Goal: Task Accomplishment & Management: Manage account settings

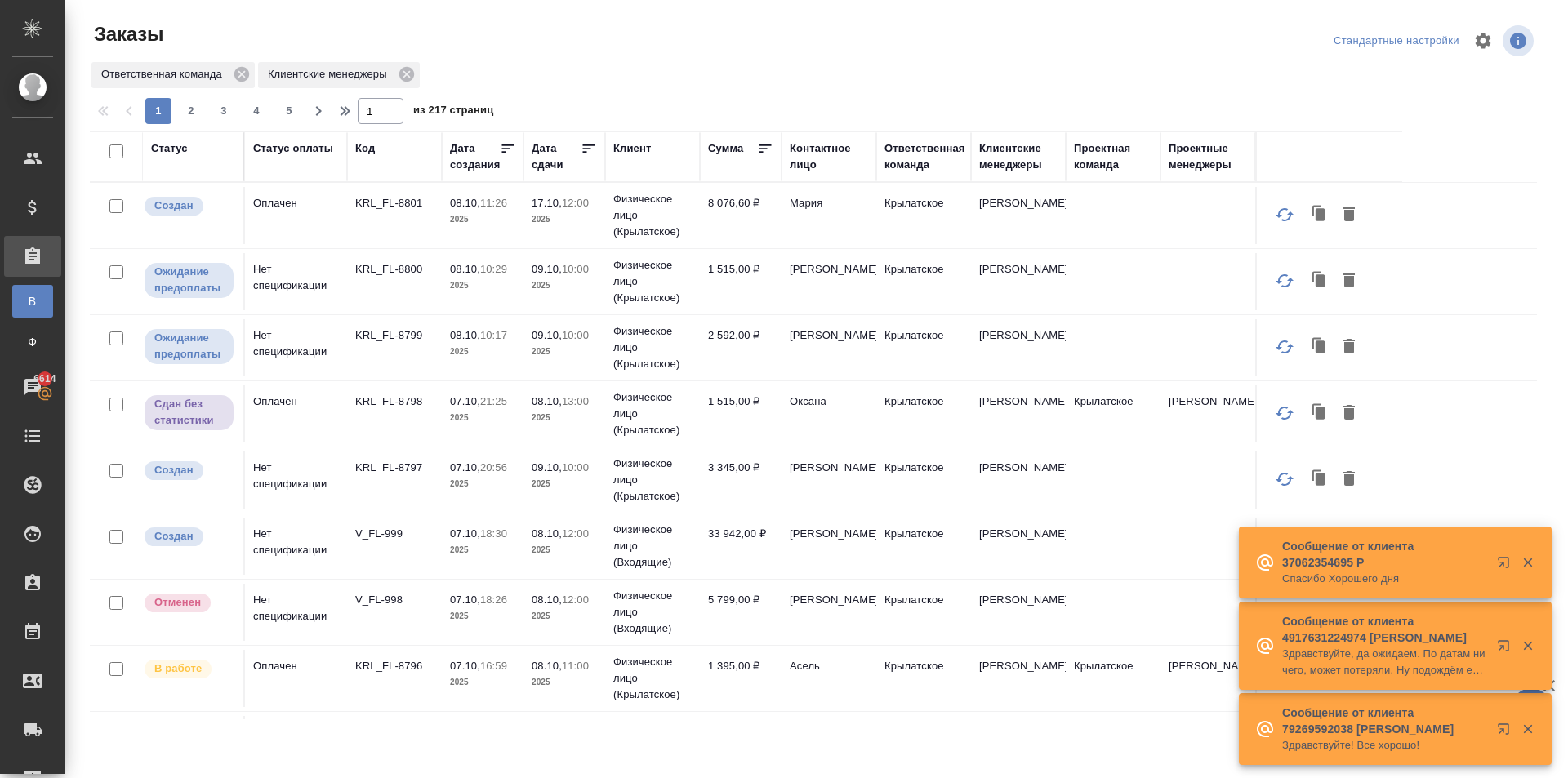
scroll to position [653, 0]
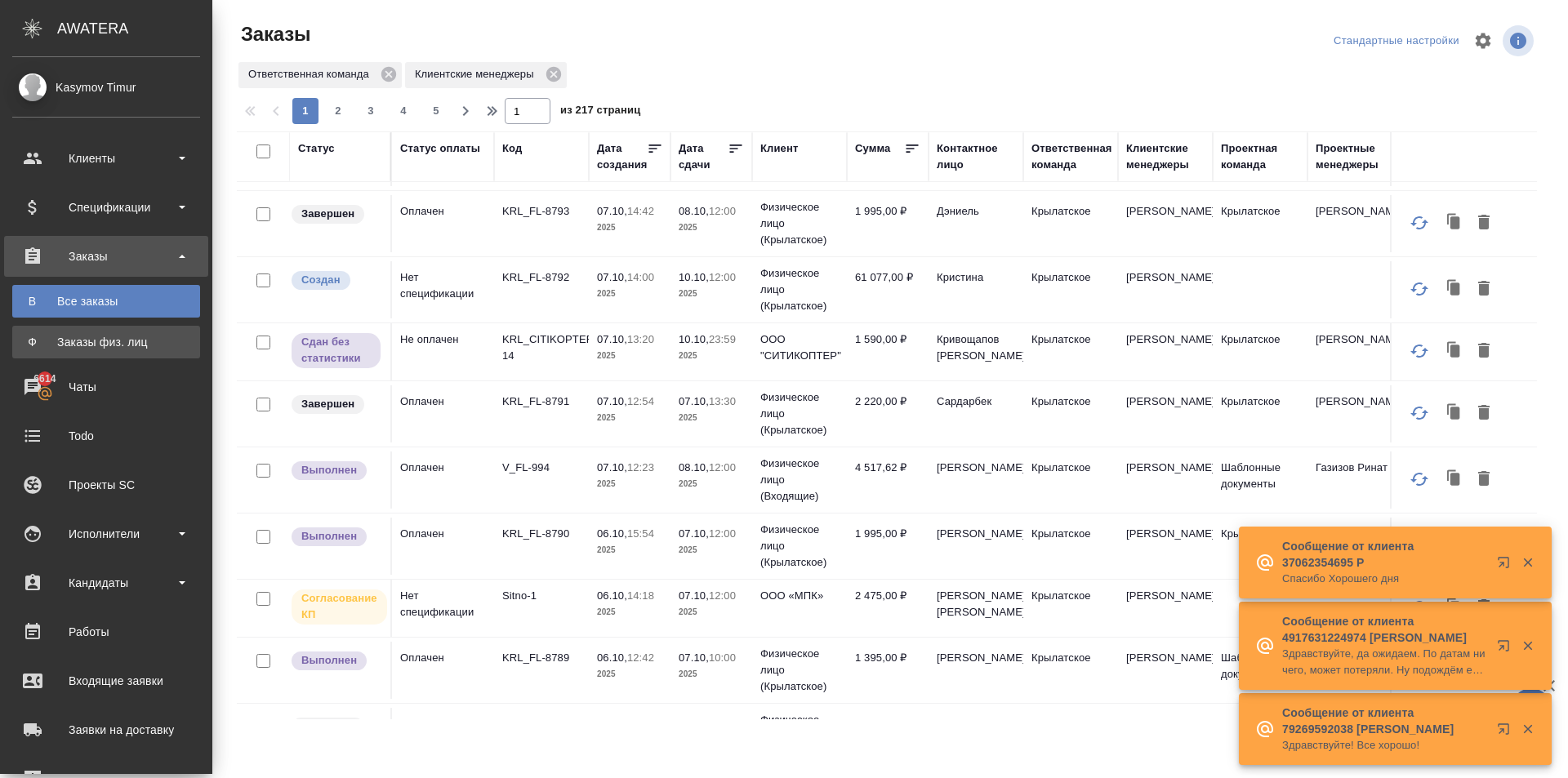
click at [36, 339] on div "Заказы физ. лиц" at bounding box center [107, 342] width 172 height 16
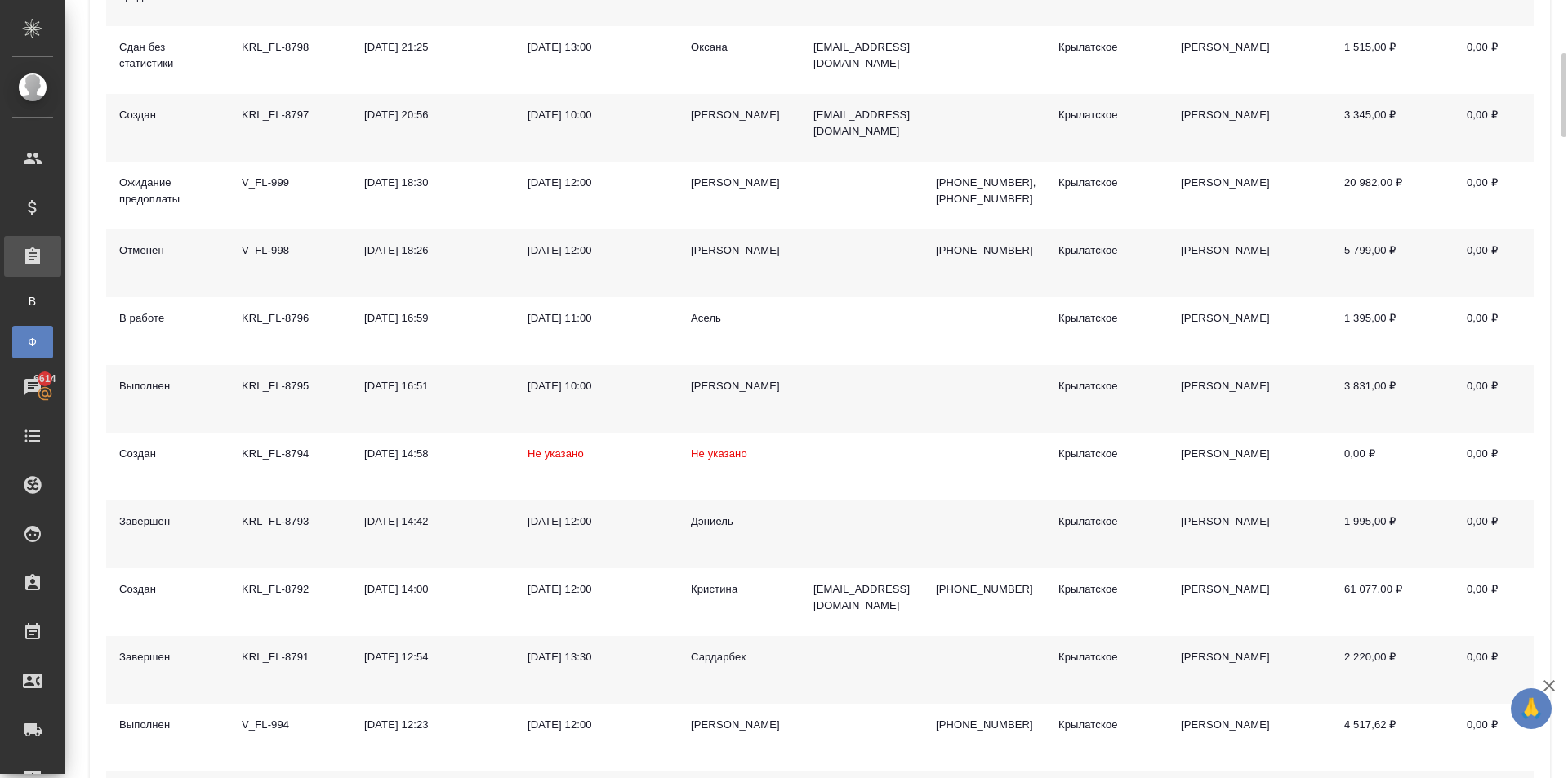
scroll to position [572, 0]
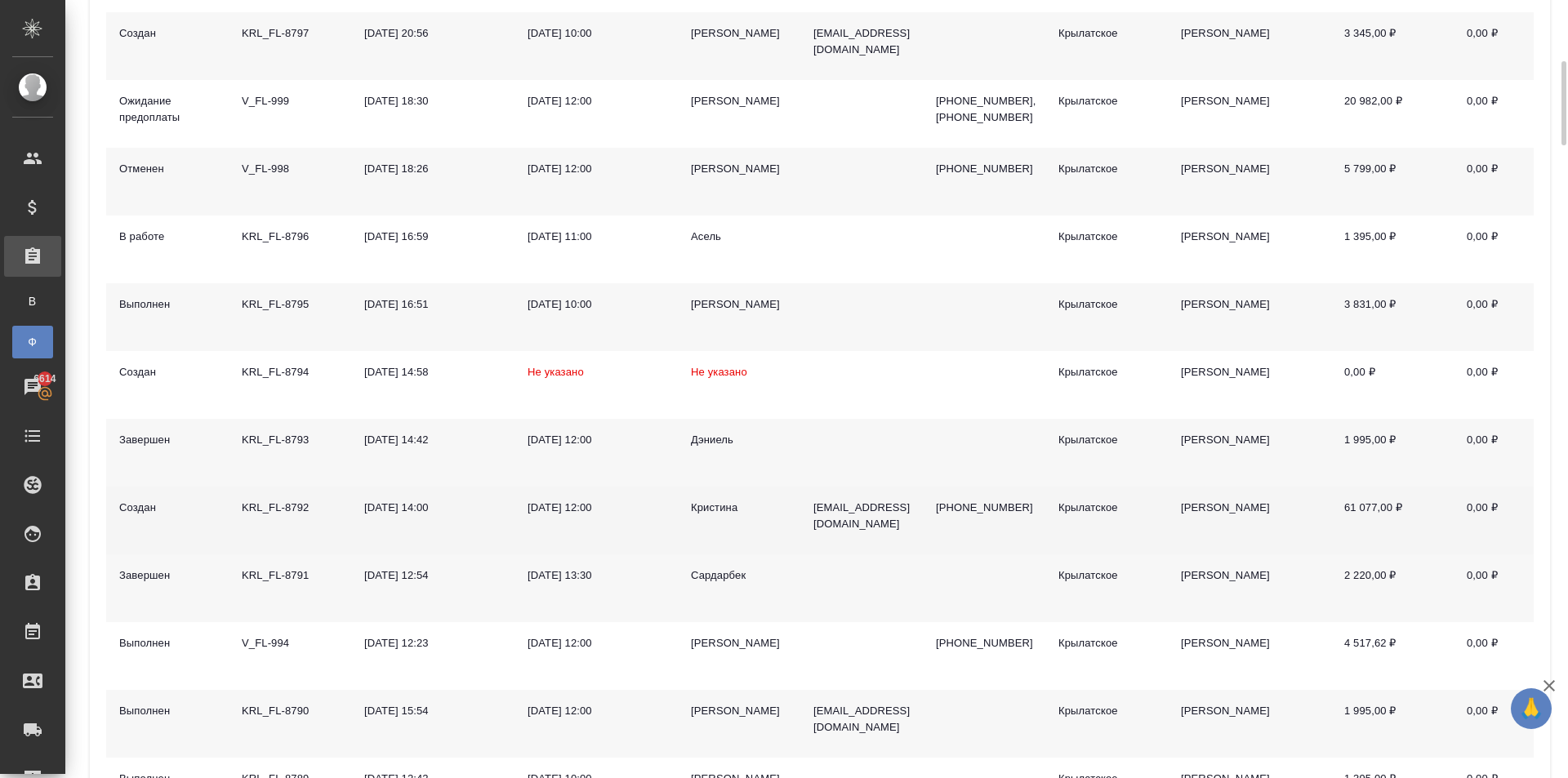
click at [720, 497] on td "Кристина" at bounding box center [738, 520] width 122 height 68
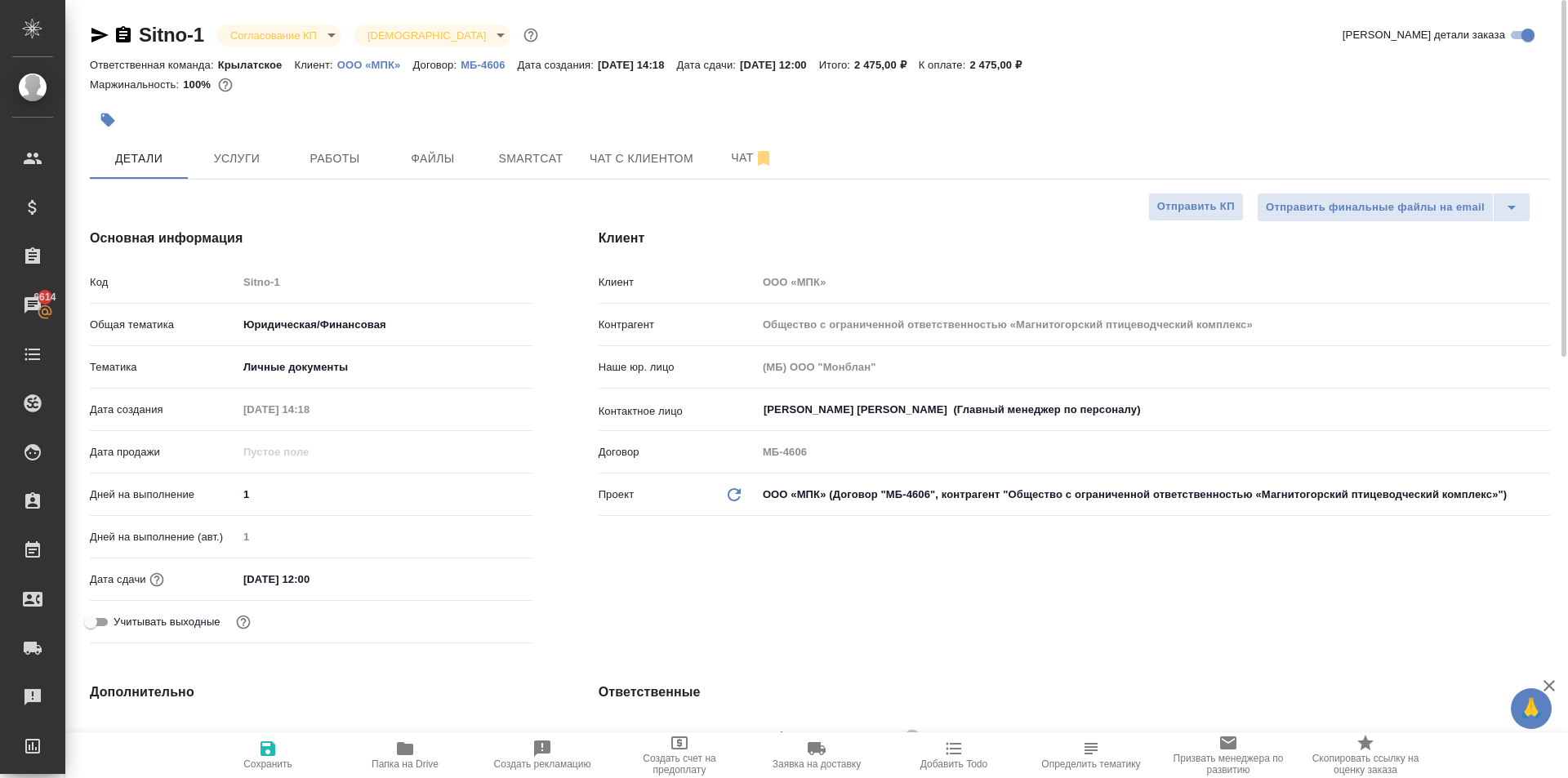
select select "RU"
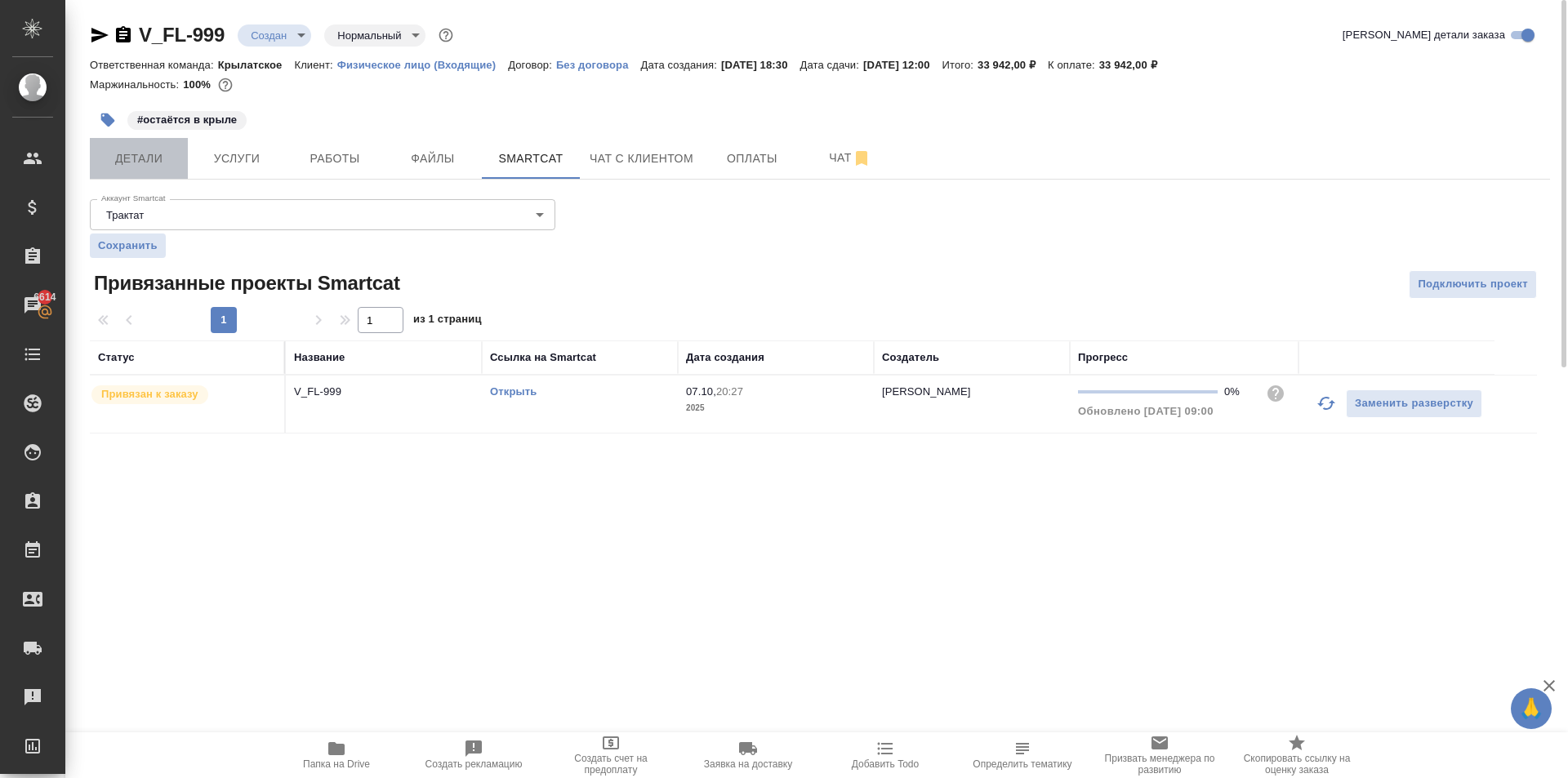
click at [156, 155] on span "Детали" at bounding box center [139, 159] width 78 height 21
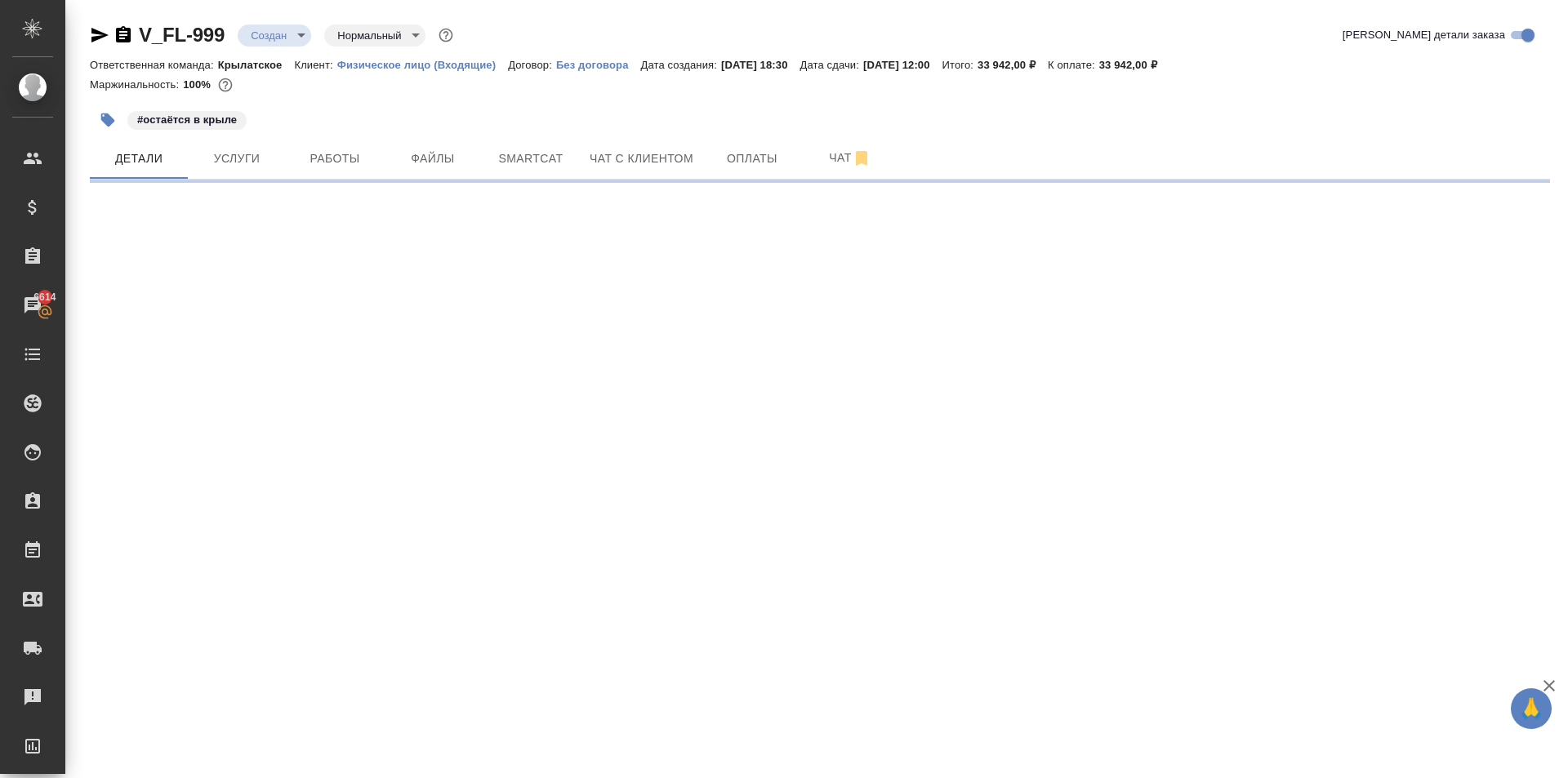
select select "RU"
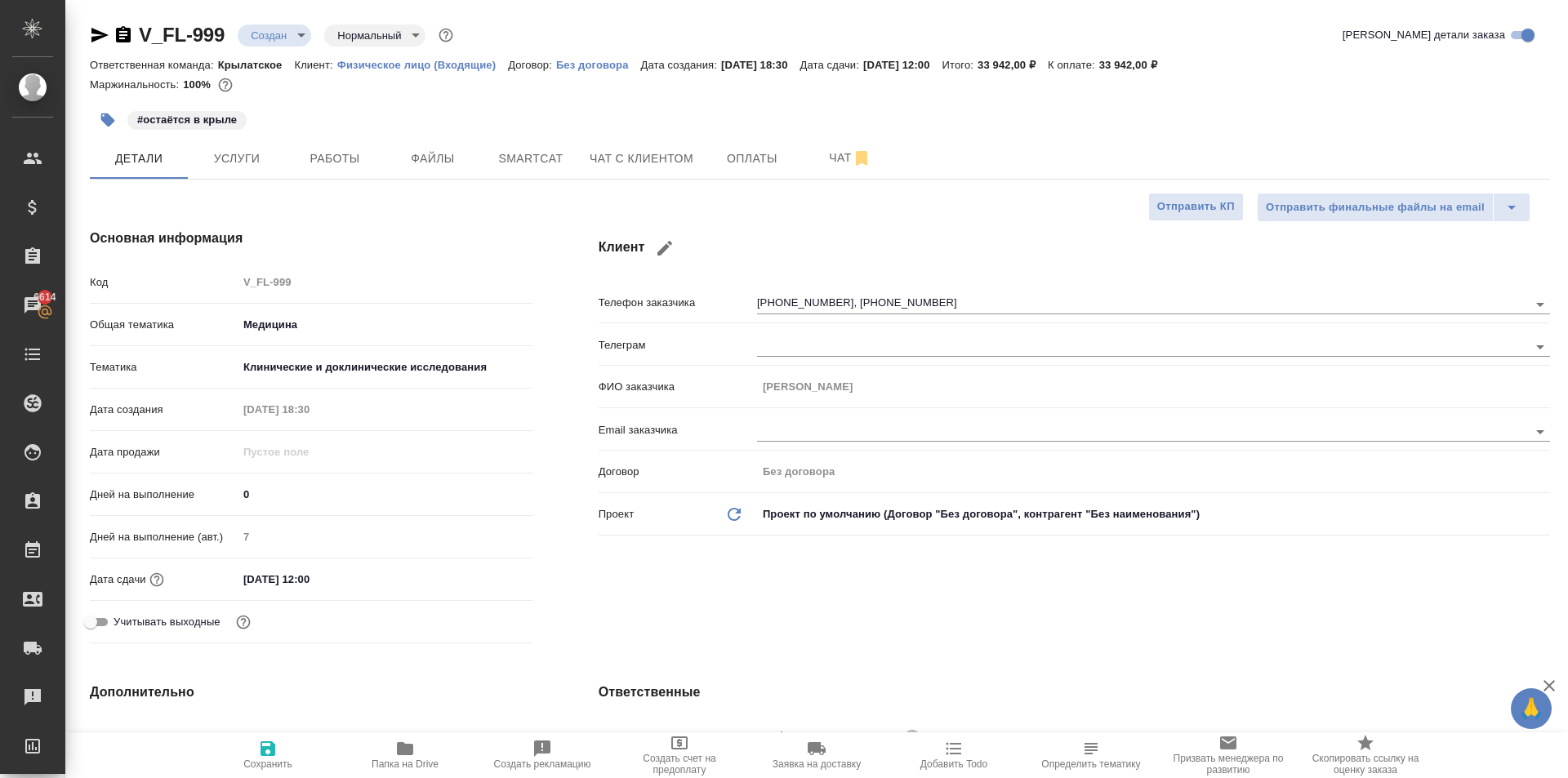
type textarea "x"
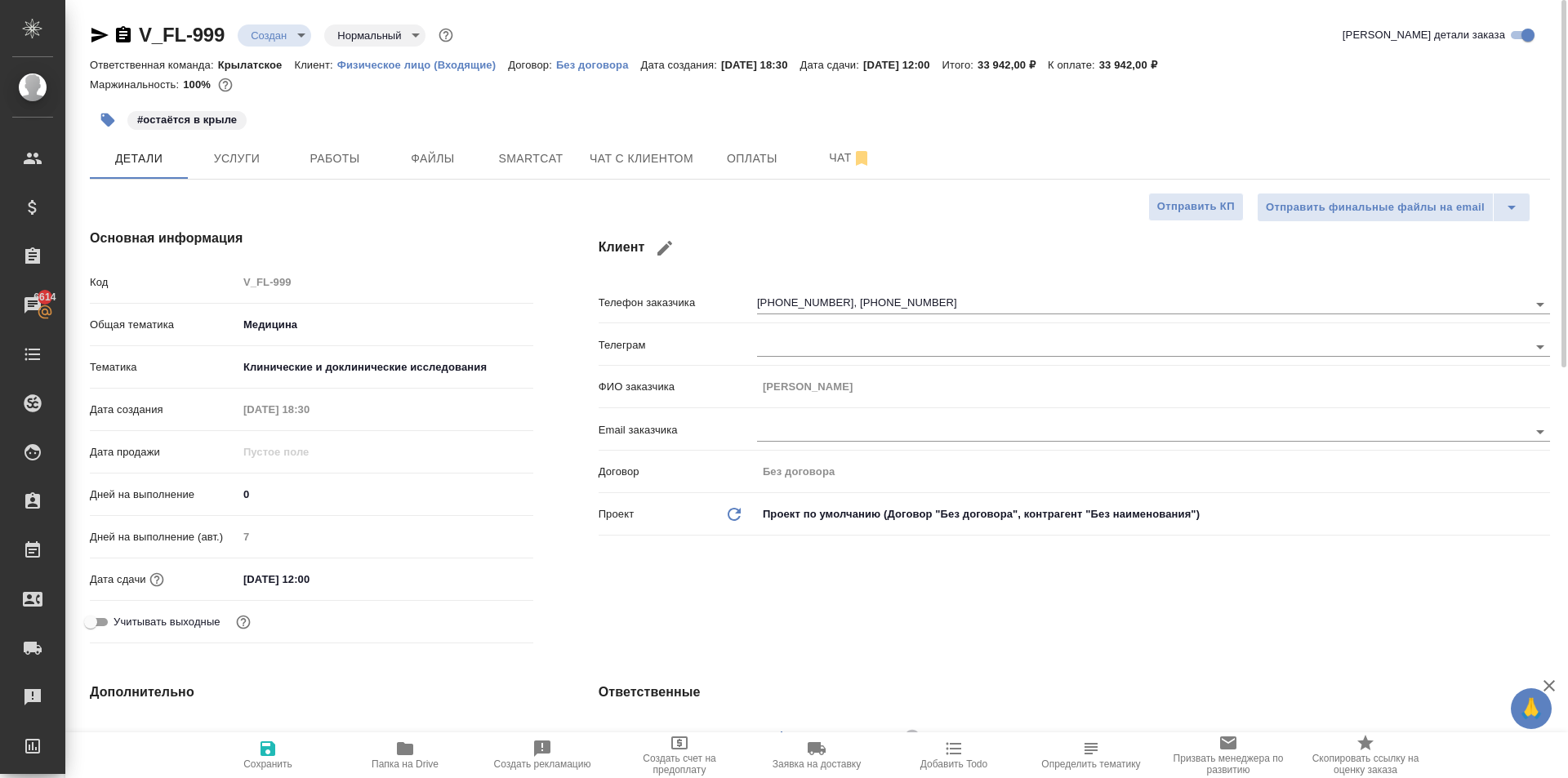
type textarea "x"
click at [235, 157] on span "Услуги" at bounding box center [237, 159] width 78 height 21
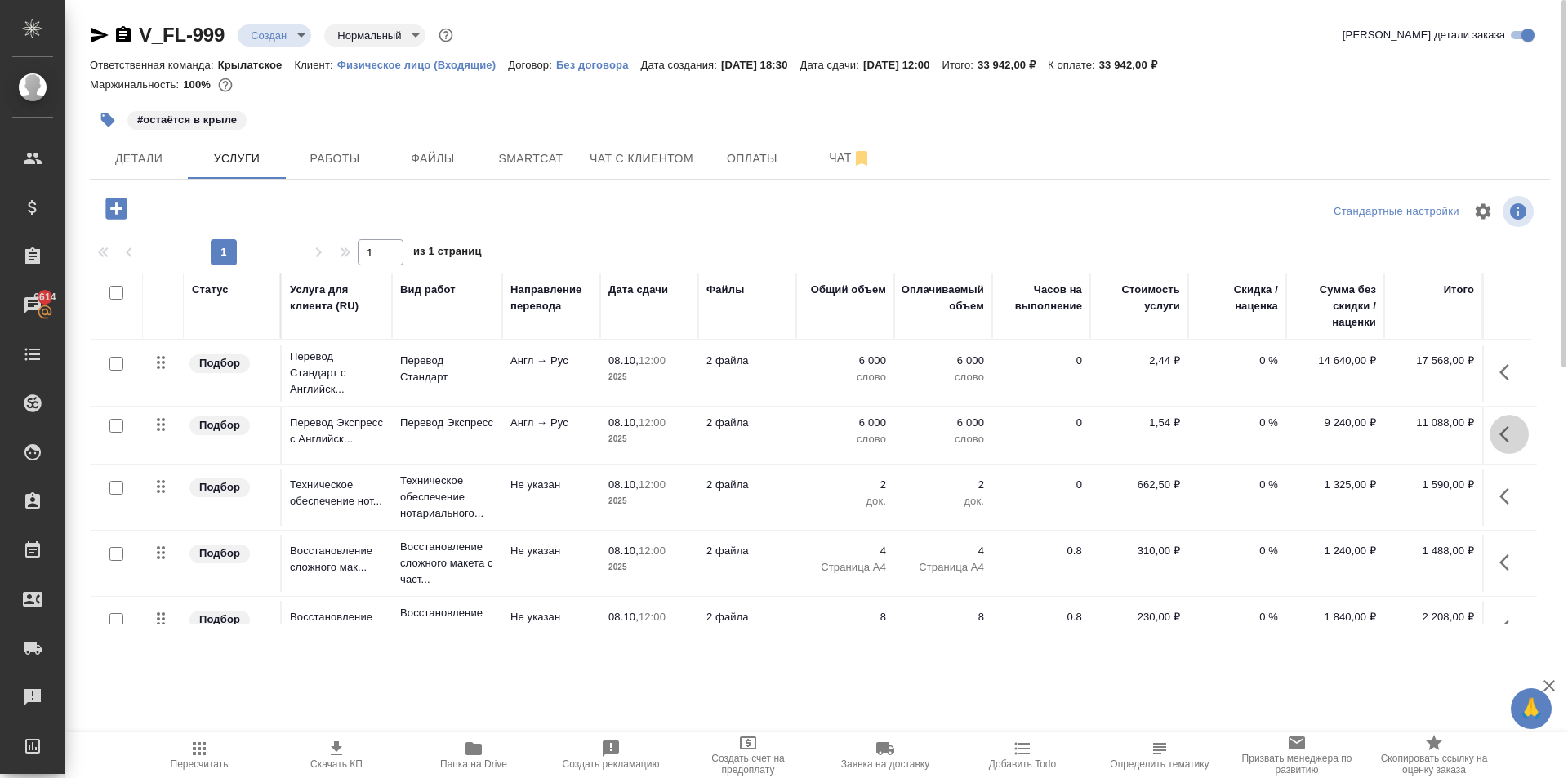
click at [1499, 428] on icon "button" at bounding box center [1509, 434] width 20 height 20
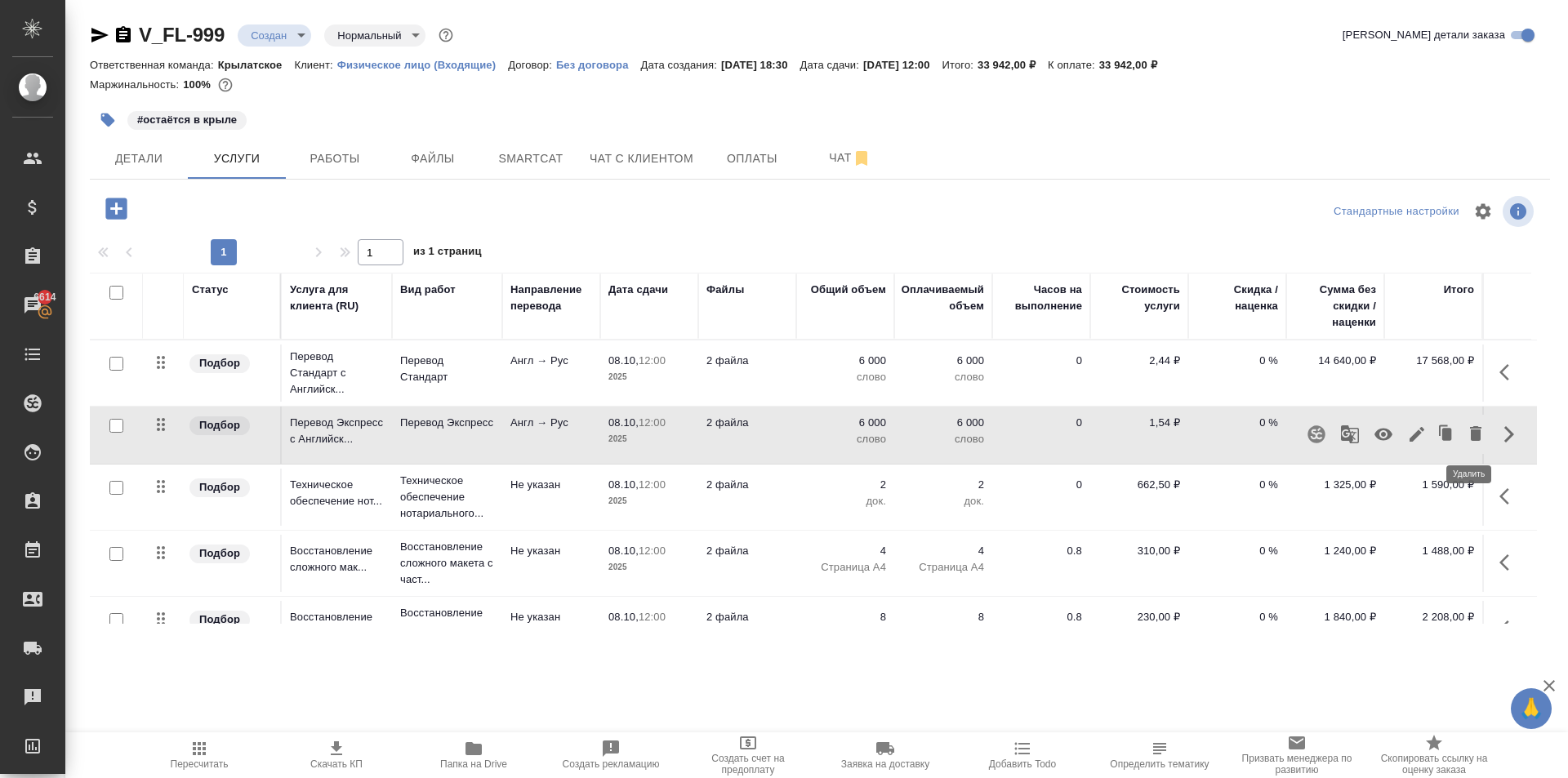
click at [1470, 435] on icon "button" at bounding box center [1475, 433] width 11 height 15
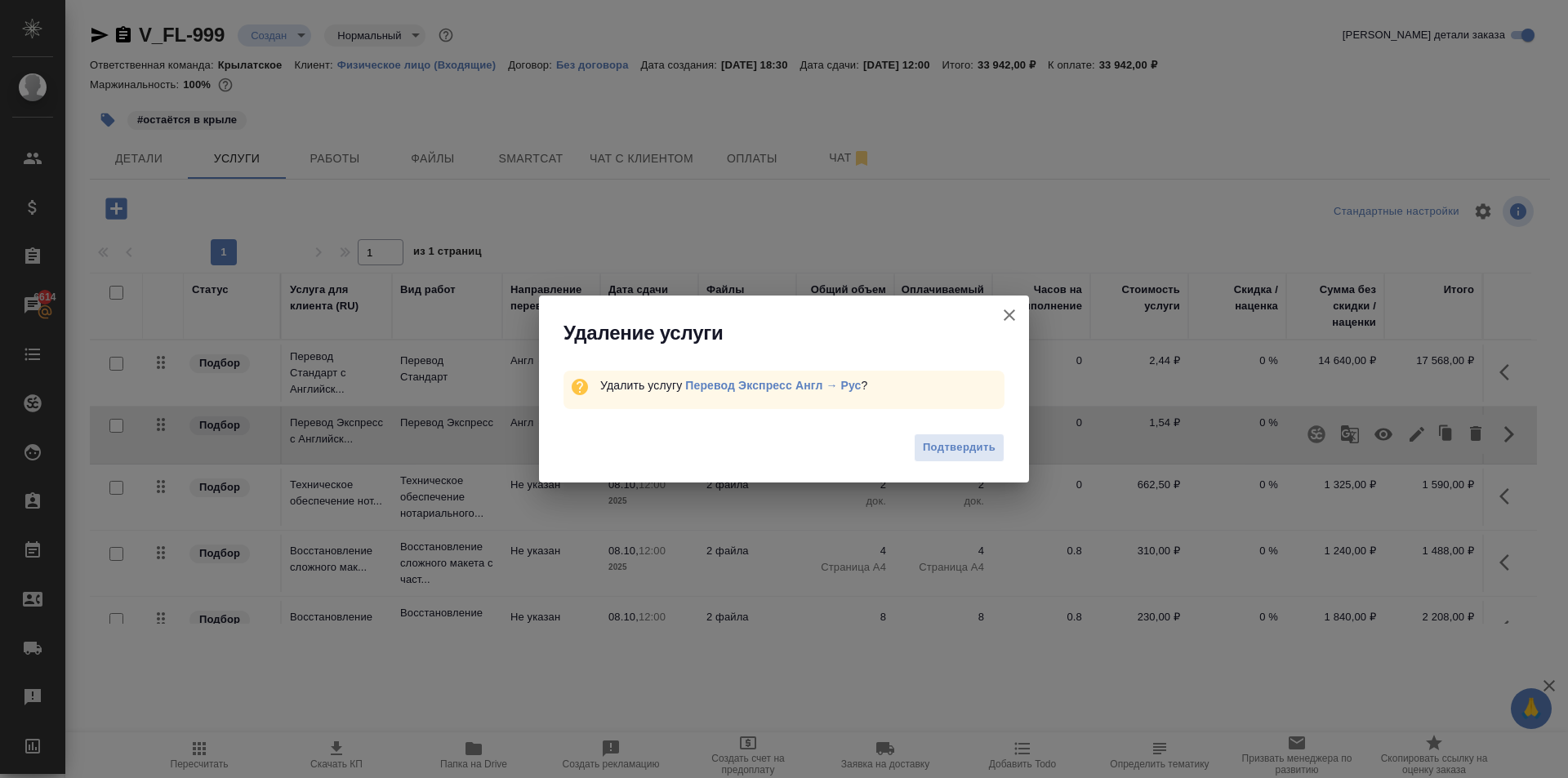
click at [983, 449] on span "Подтвердить" at bounding box center [959, 448] width 73 height 19
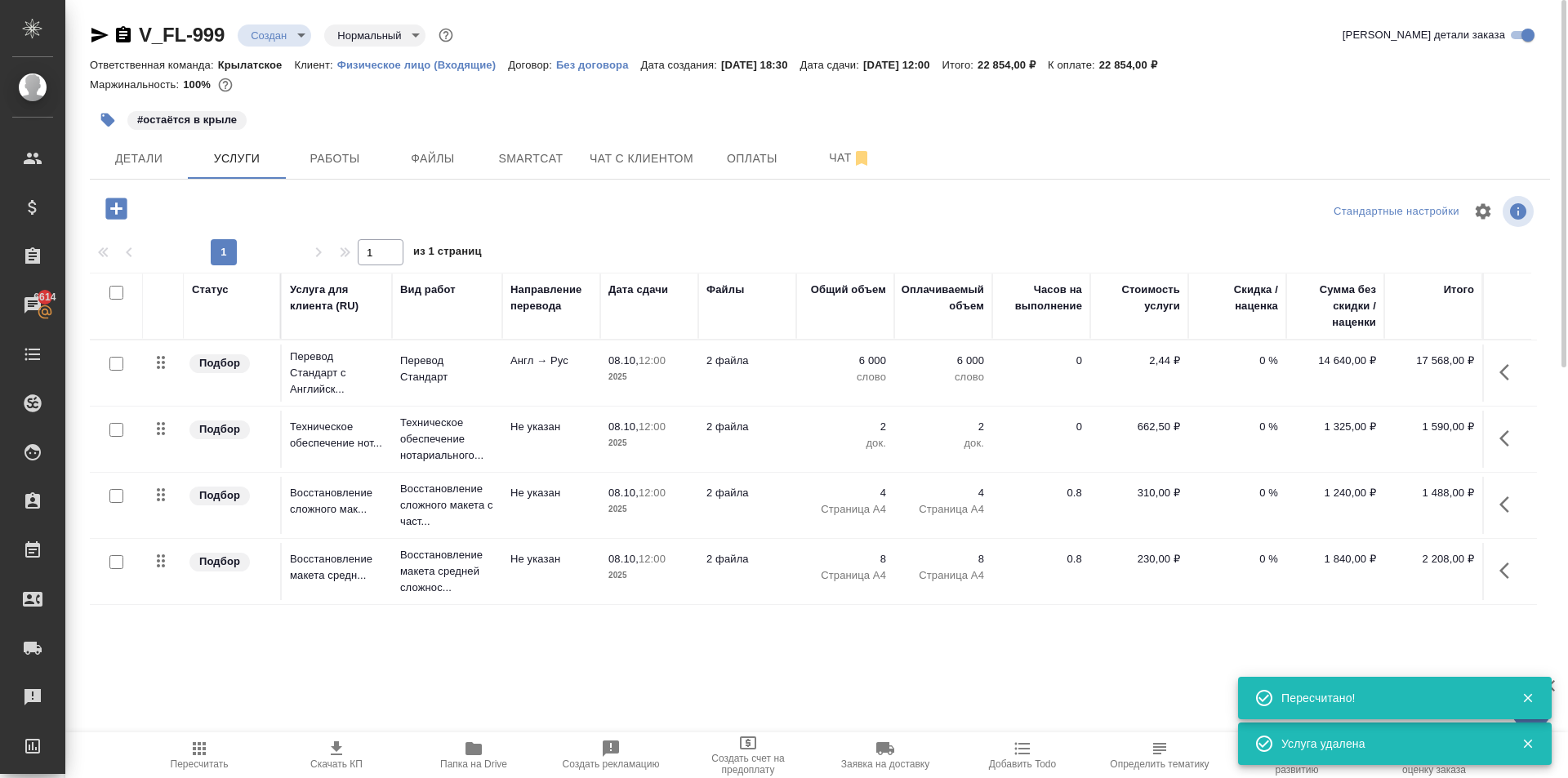
click at [176, 754] on span "Пересчитать" at bounding box center [200, 755] width 118 height 31
click at [1495, 513] on button "button" at bounding box center [1508, 504] width 39 height 39
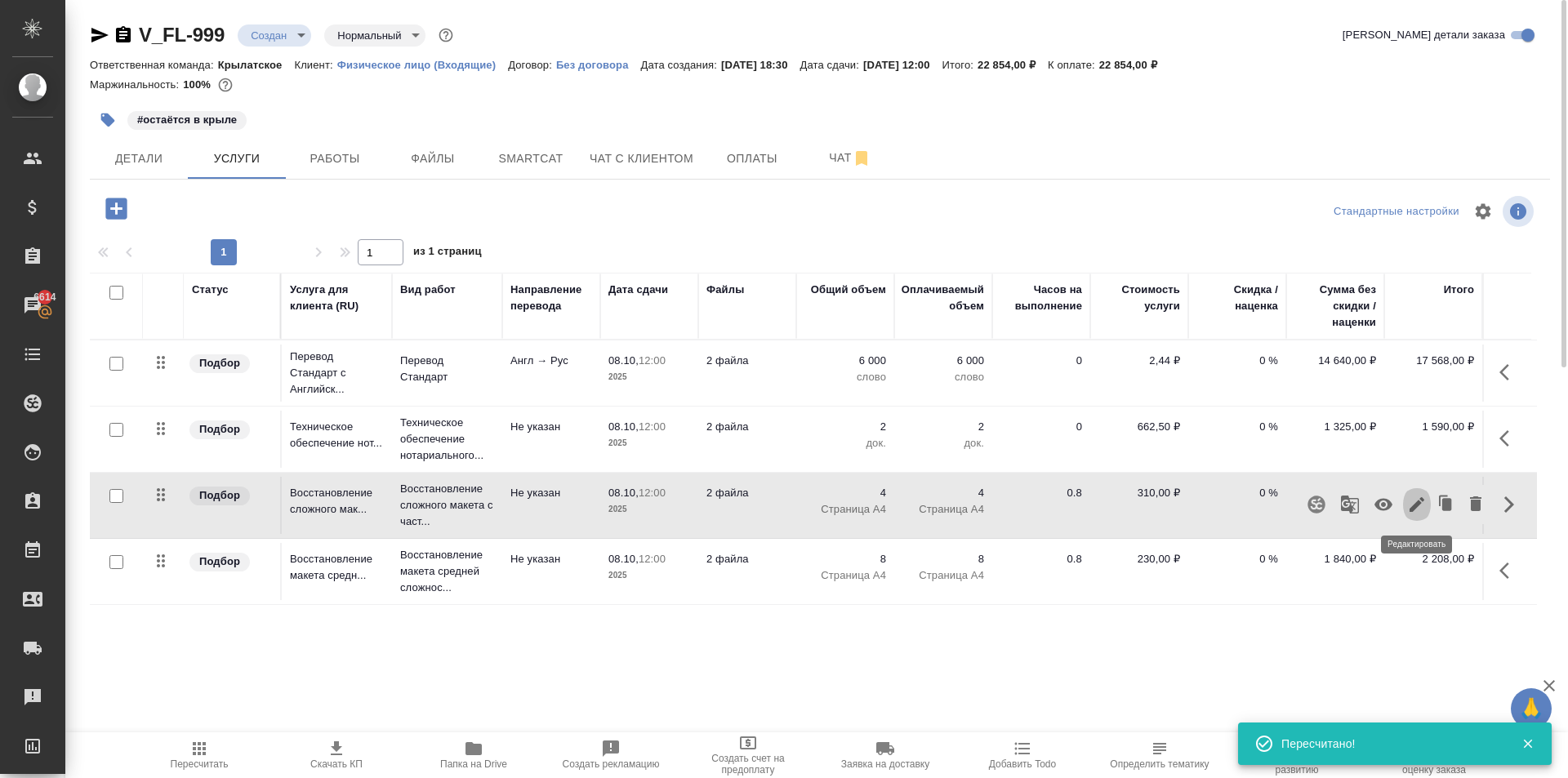
click at [1410, 516] on button "button" at bounding box center [1417, 504] width 28 height 39
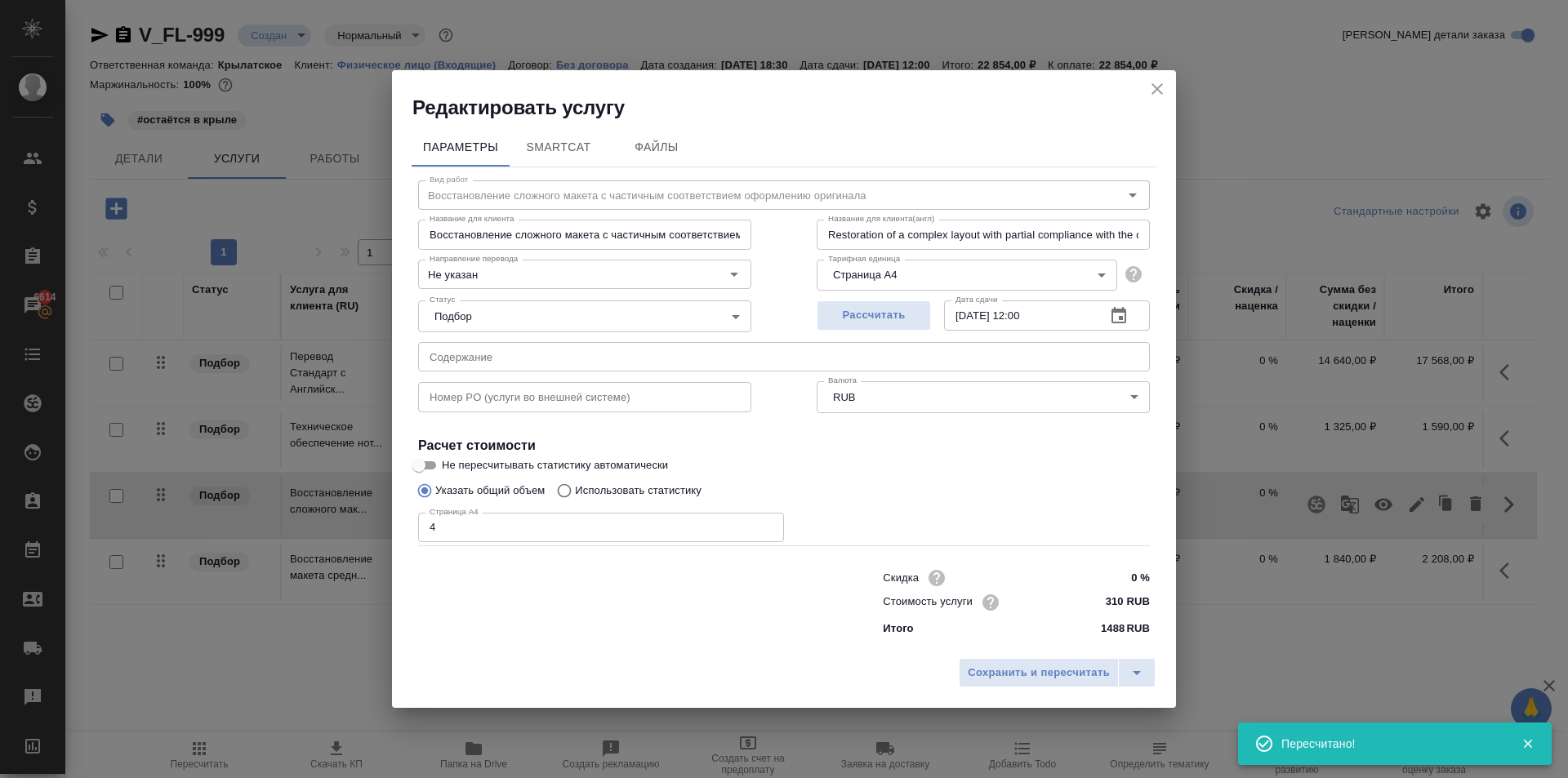
click at [1114, 602] on input "310 RUB" at bounding box center [1119, 601] width 62 height 23
click at [1114, 602] on input "310 RUB" at bounding box center [1119, 601] width 60 height 23
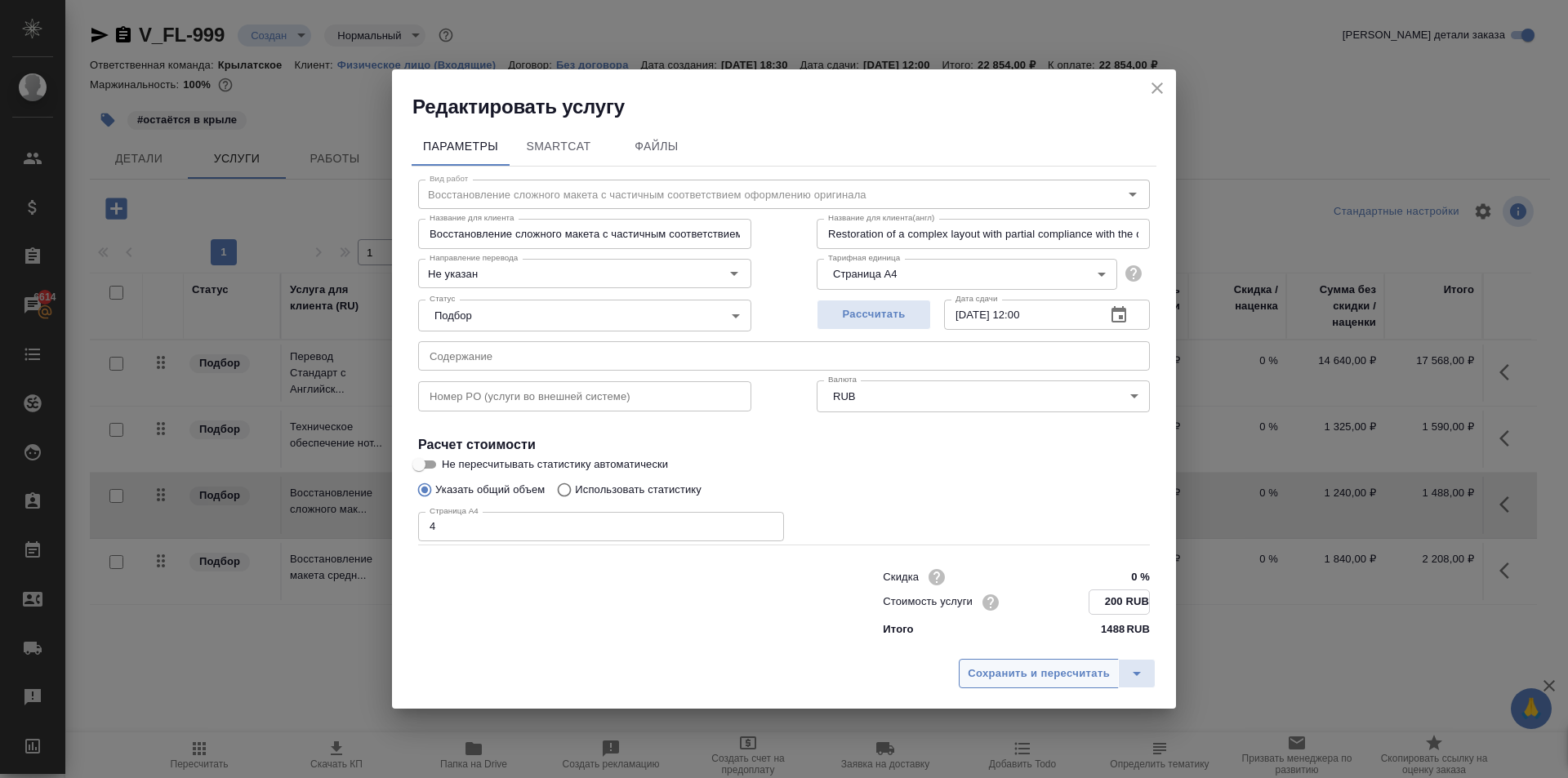
type input "200 RUB"
click at [1073, 663] on button "Сохранить и пересчитать" at bounding box center [1039, 673] width 160 height 29
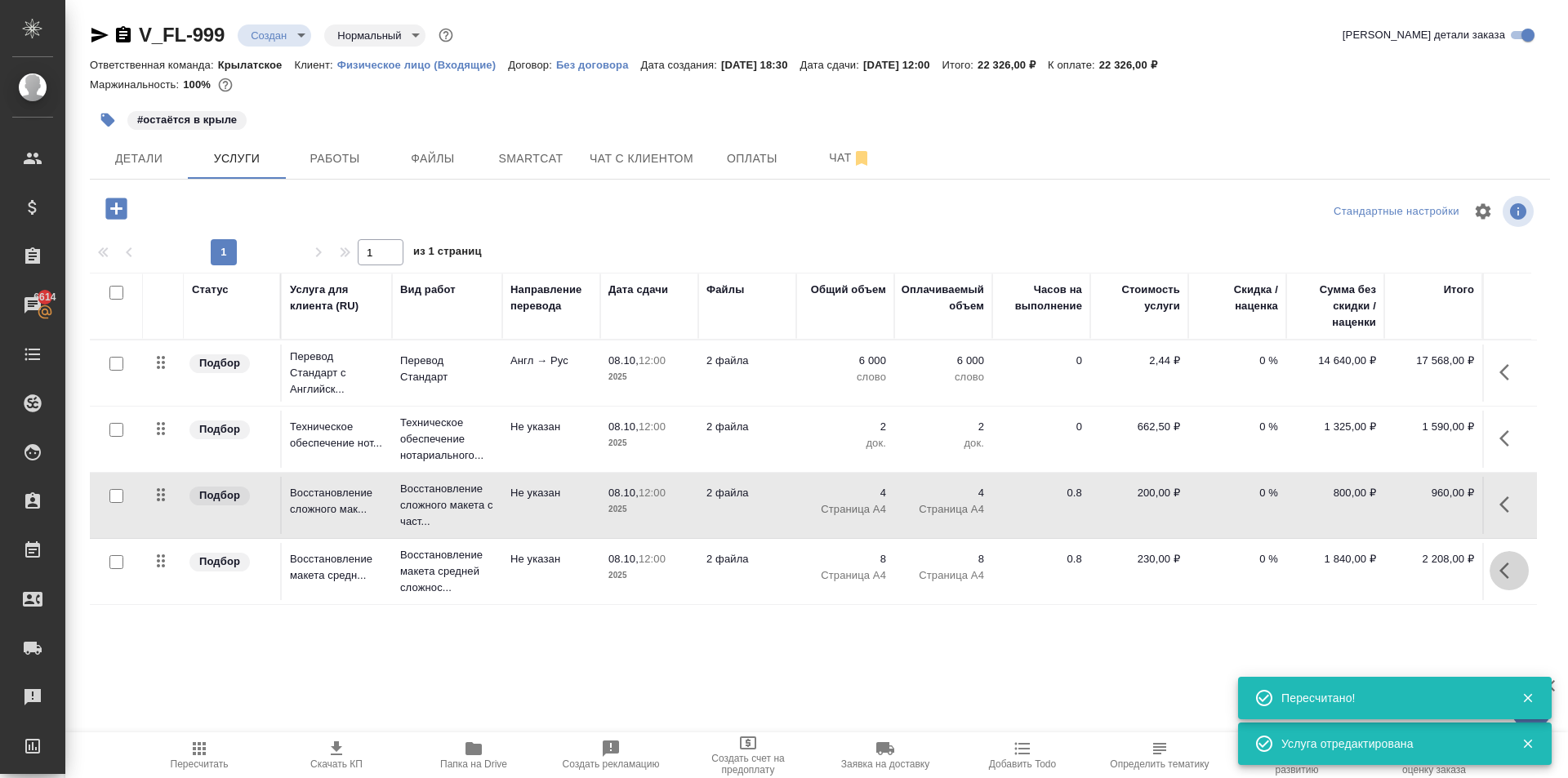
click at [1506, 565] on icon "button" at bounding box center [1504, 570] width 10 height 16
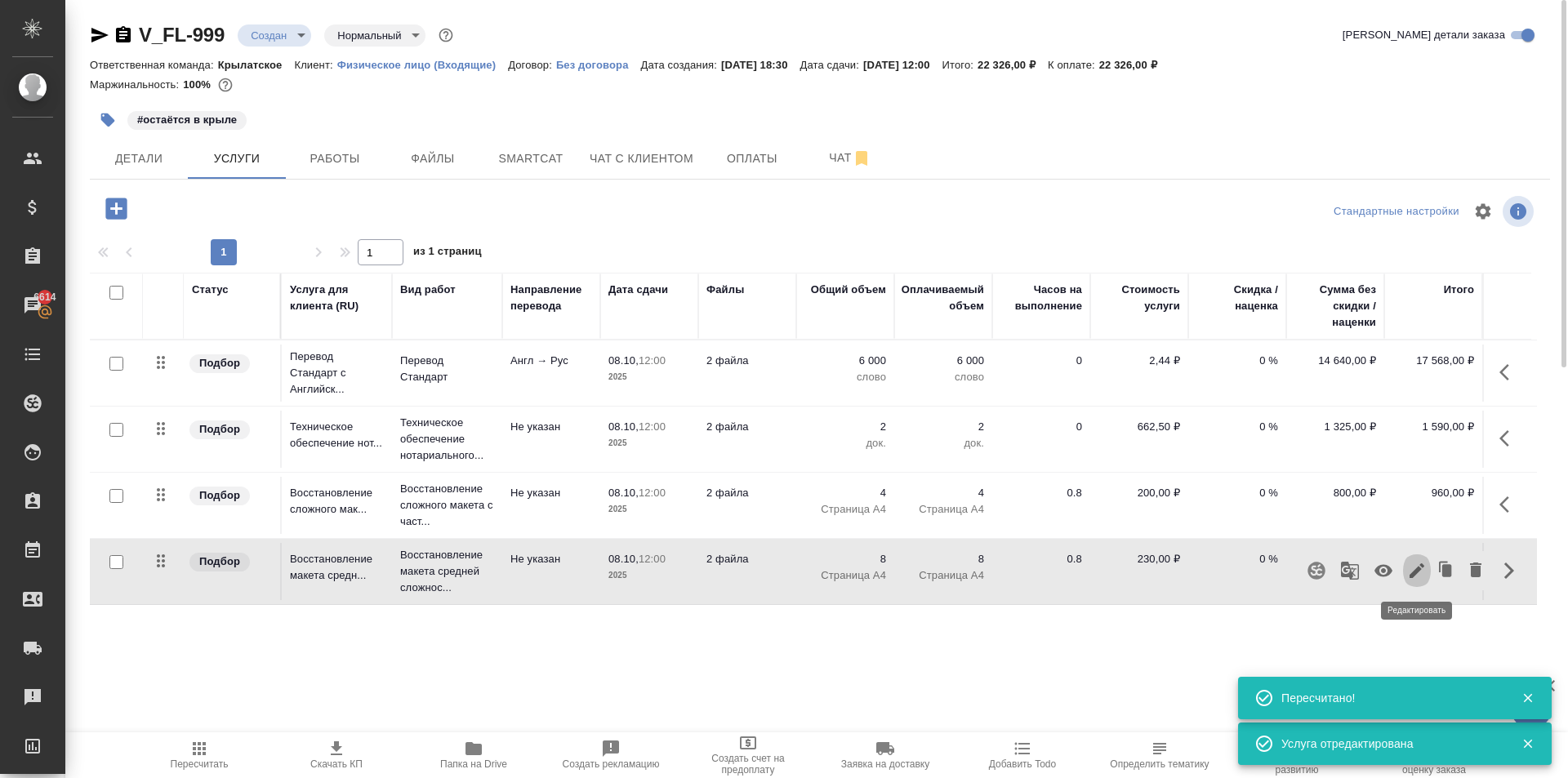
click at [1420, 574] on icon "button" at bounding box center [1416, 570] width 20 height 20
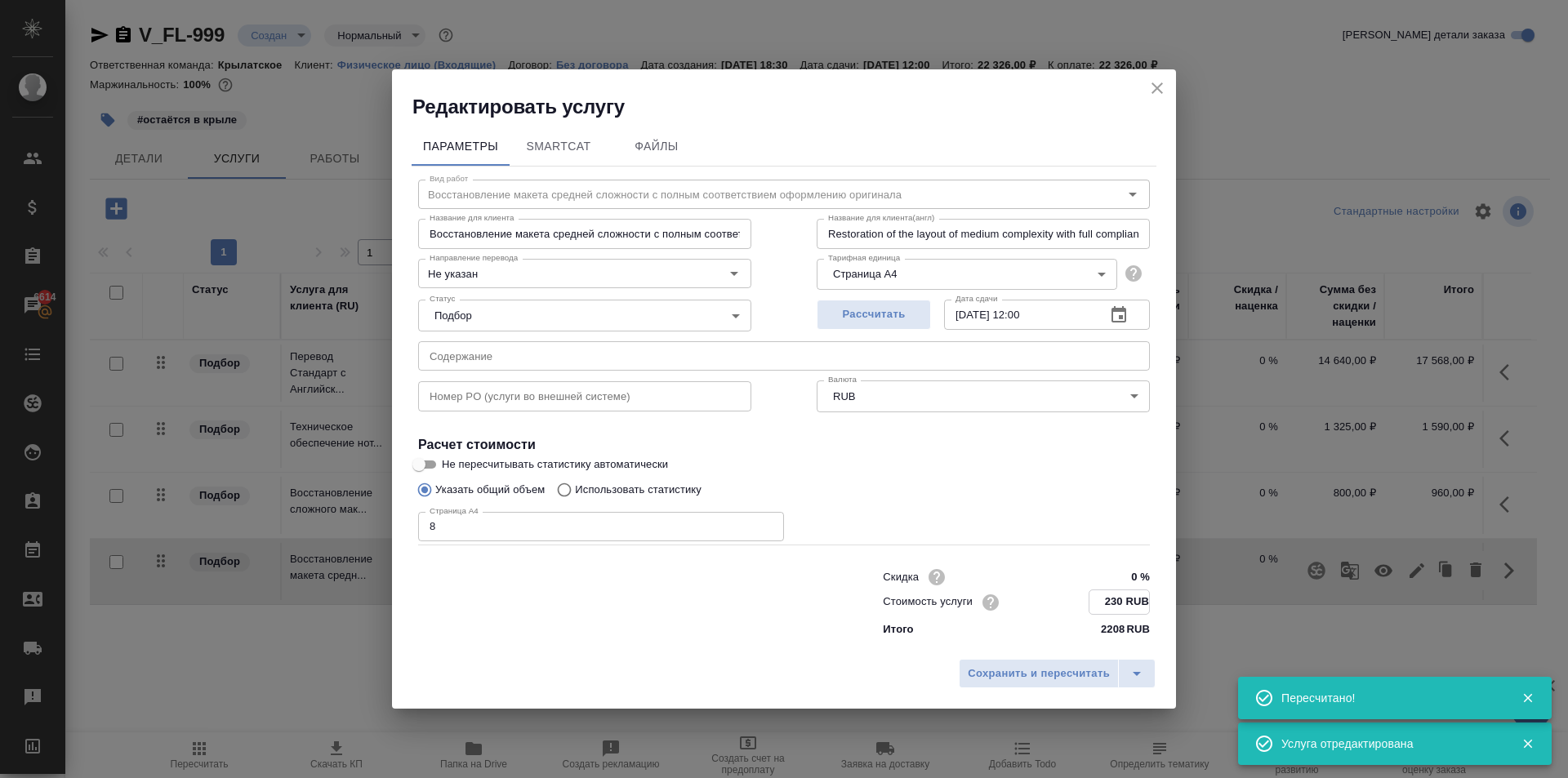
click at [1107, 598] on input "230 RUB" at bounding box center [1119, 601] width 60 height 23
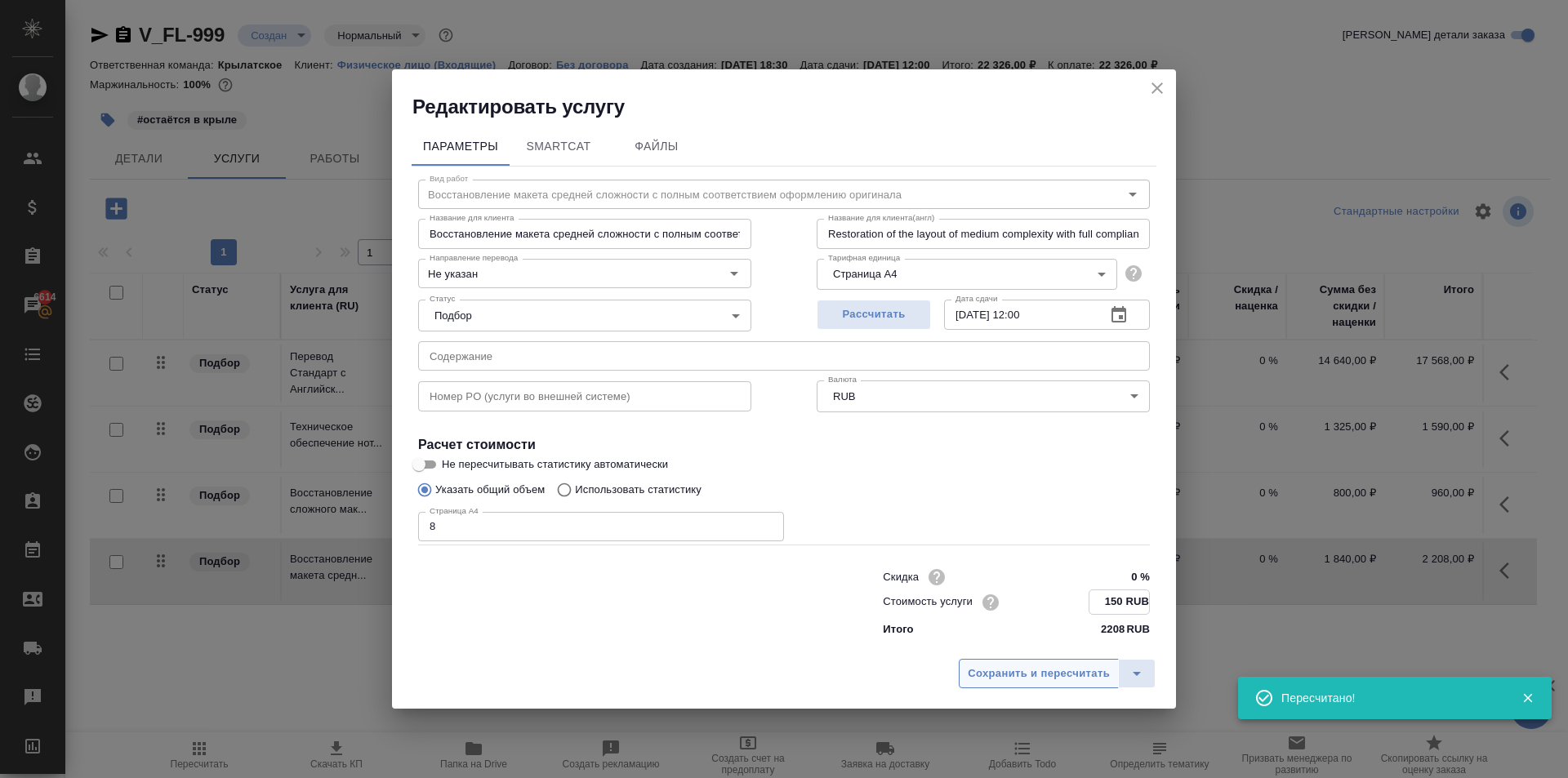
type input "150 RUB"
click at [1078, 671] on span "Сохранить и пересчитать" at bounding box center [1039, 674] width 142 height 19
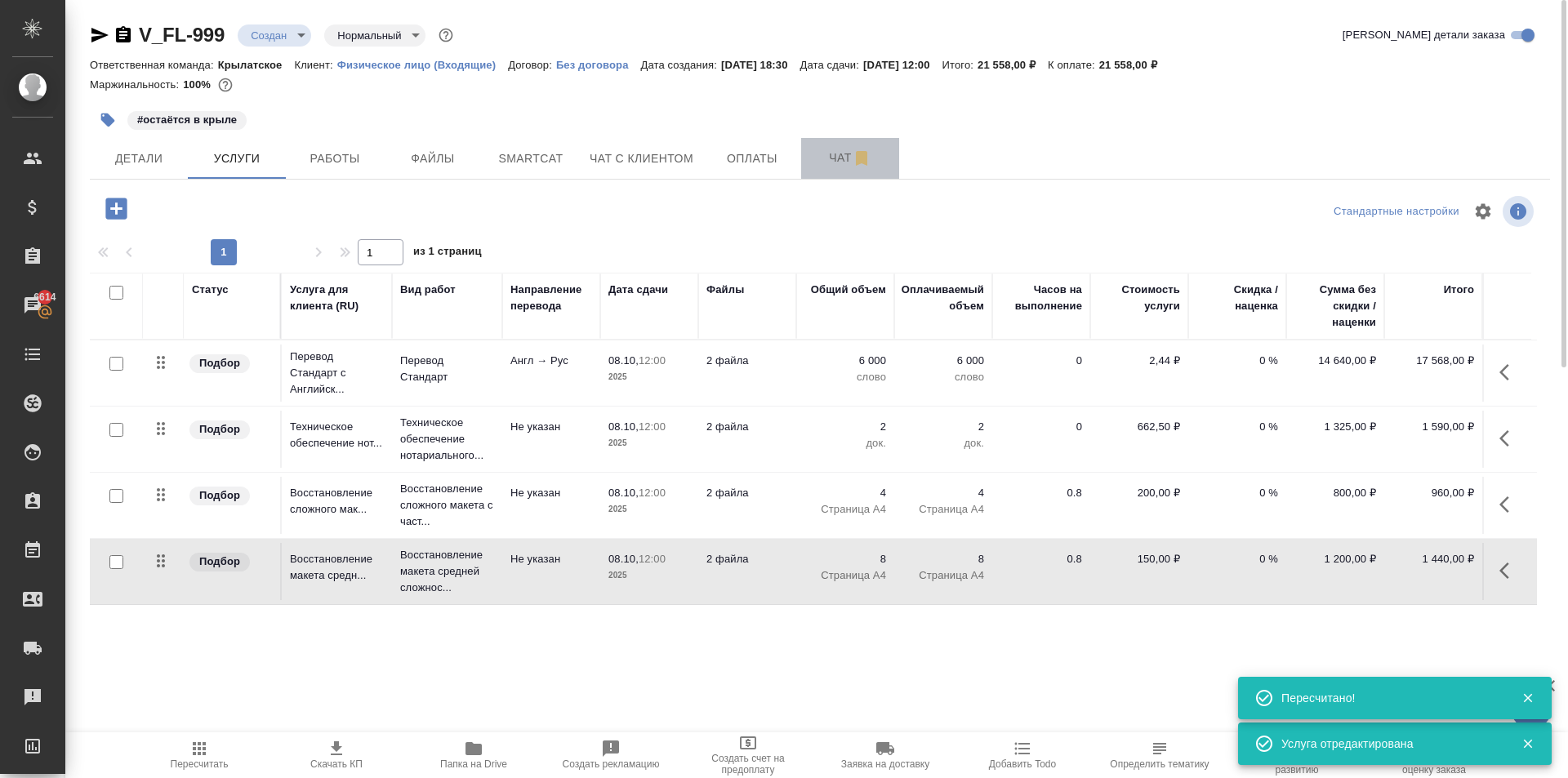
click at [840, 166] on span "Чат" at bounding box center [850, 158] width 78 height 21
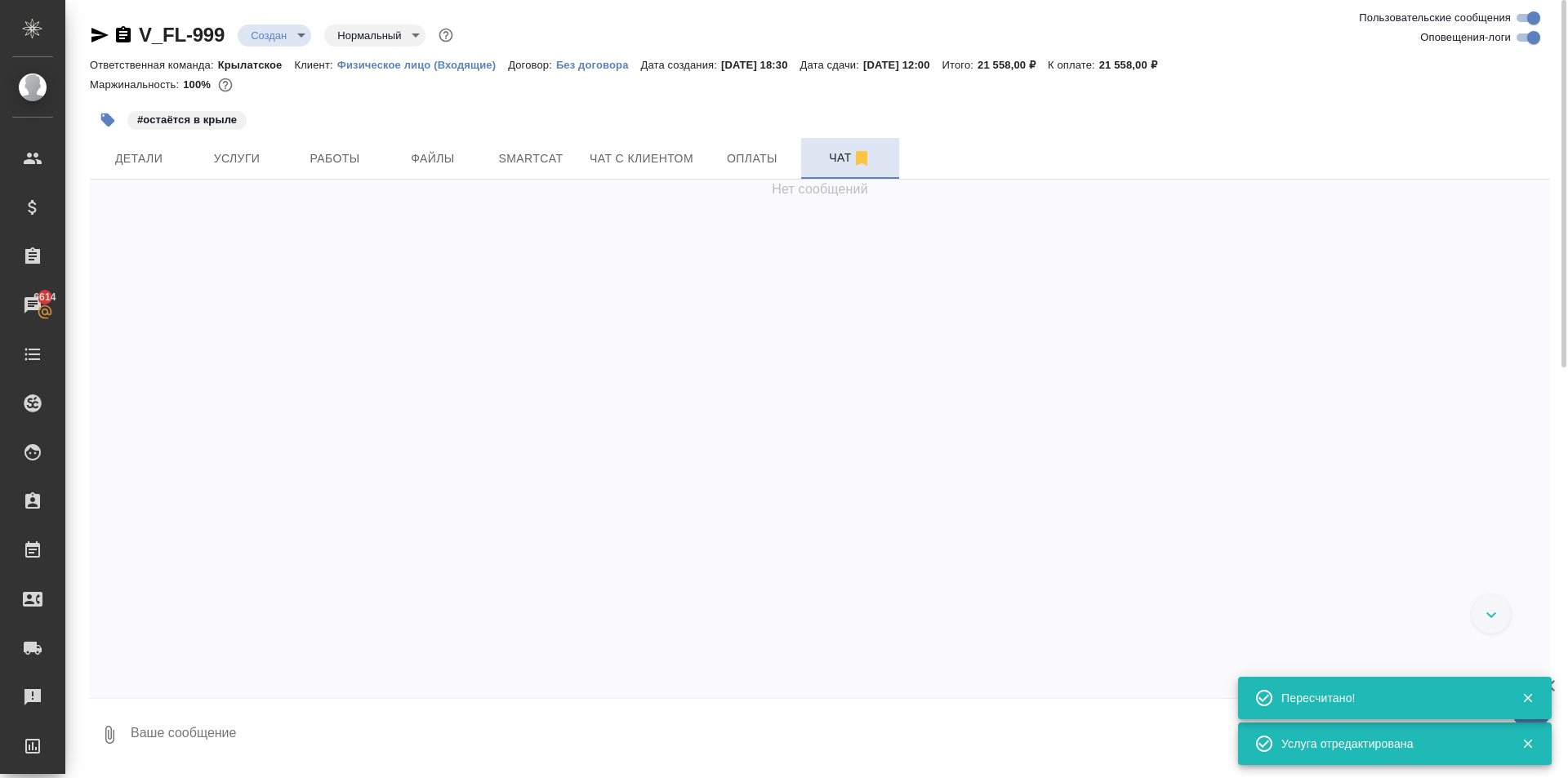
scroll to position [428, 0]
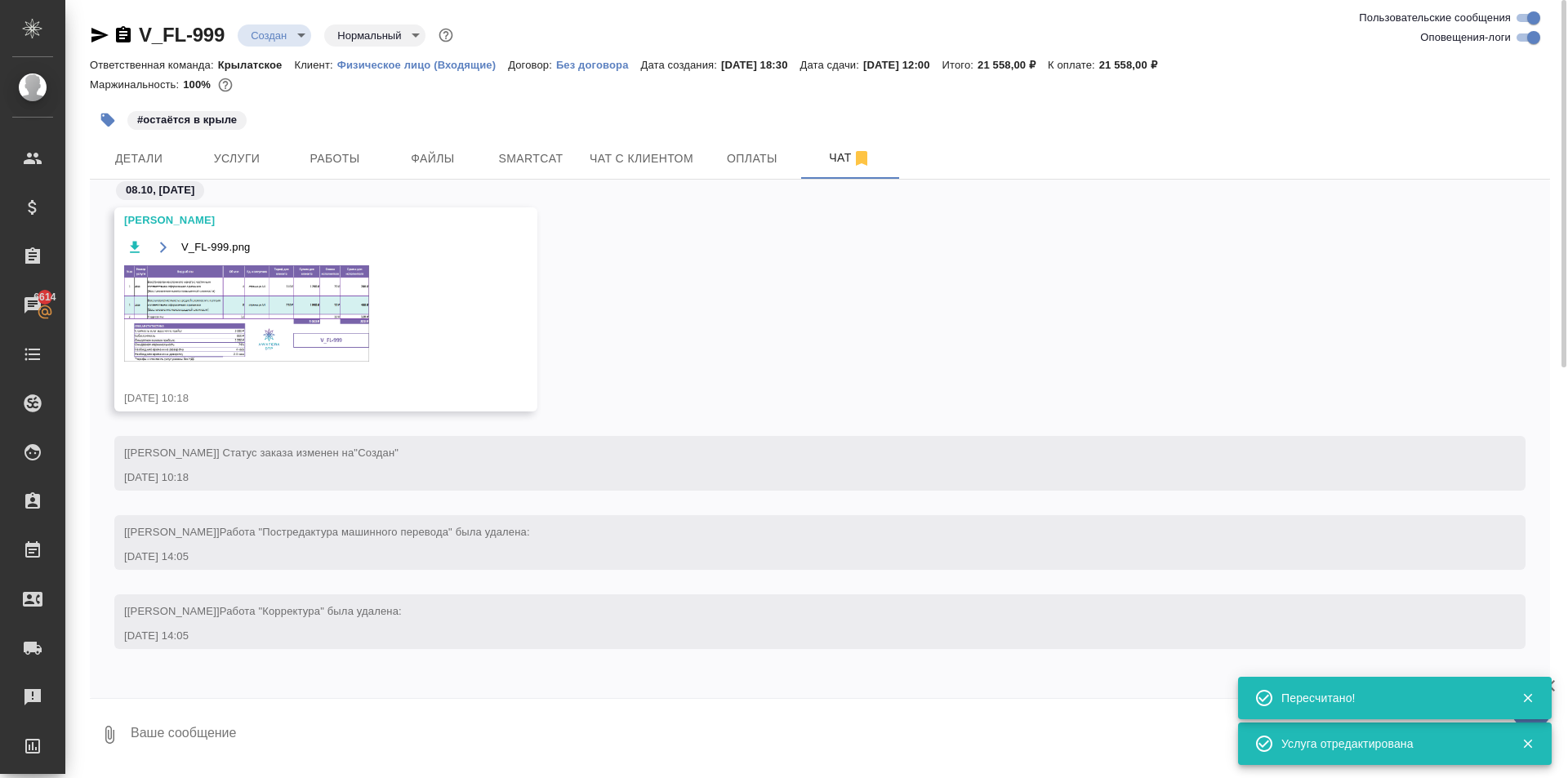
click at [299, 350] on img at bounding box center [246, 313] width 245 height 96
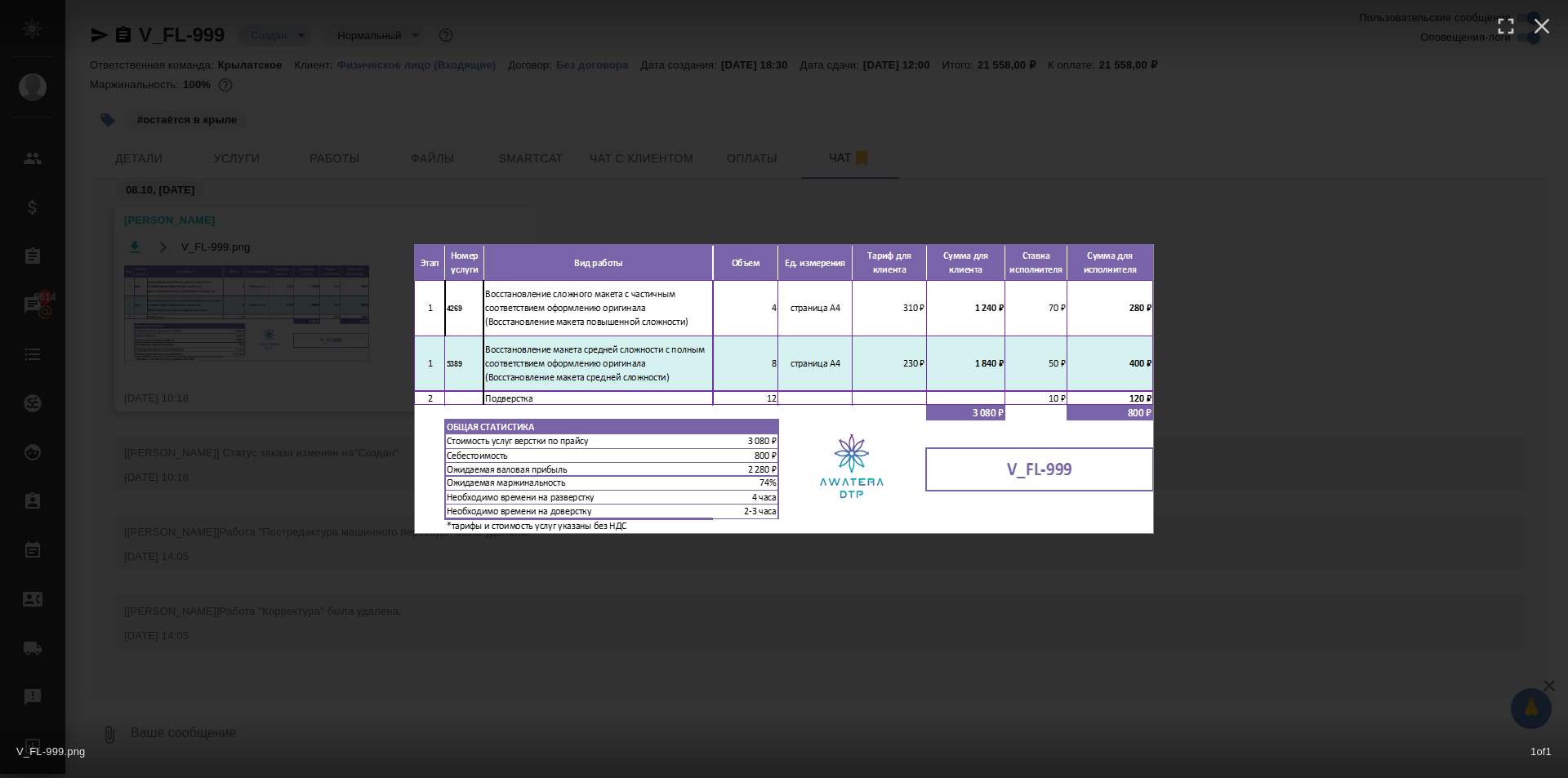
drag, startPoint x: 1071, startPoint y: 620, endPoint x: 955, endPoint y: 564, distance: 128.8
click at [1069, 621] on div "V_FL-999.png 1 of 1" at bounding box center [784, 389] width 1568 height 778
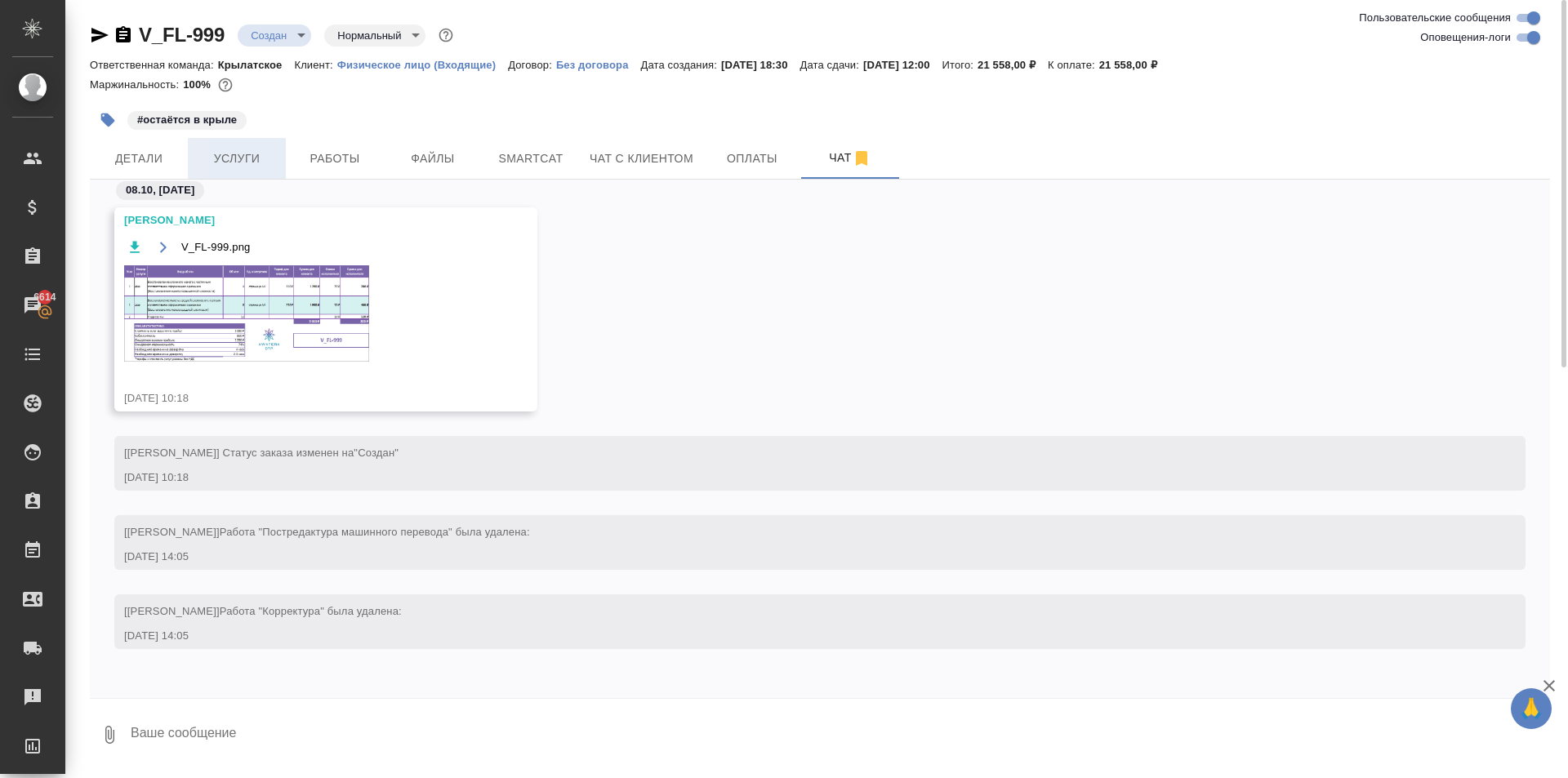
click at [233, 156] on span "Услуги" at bounding box center [237, 159] width 78 height 21
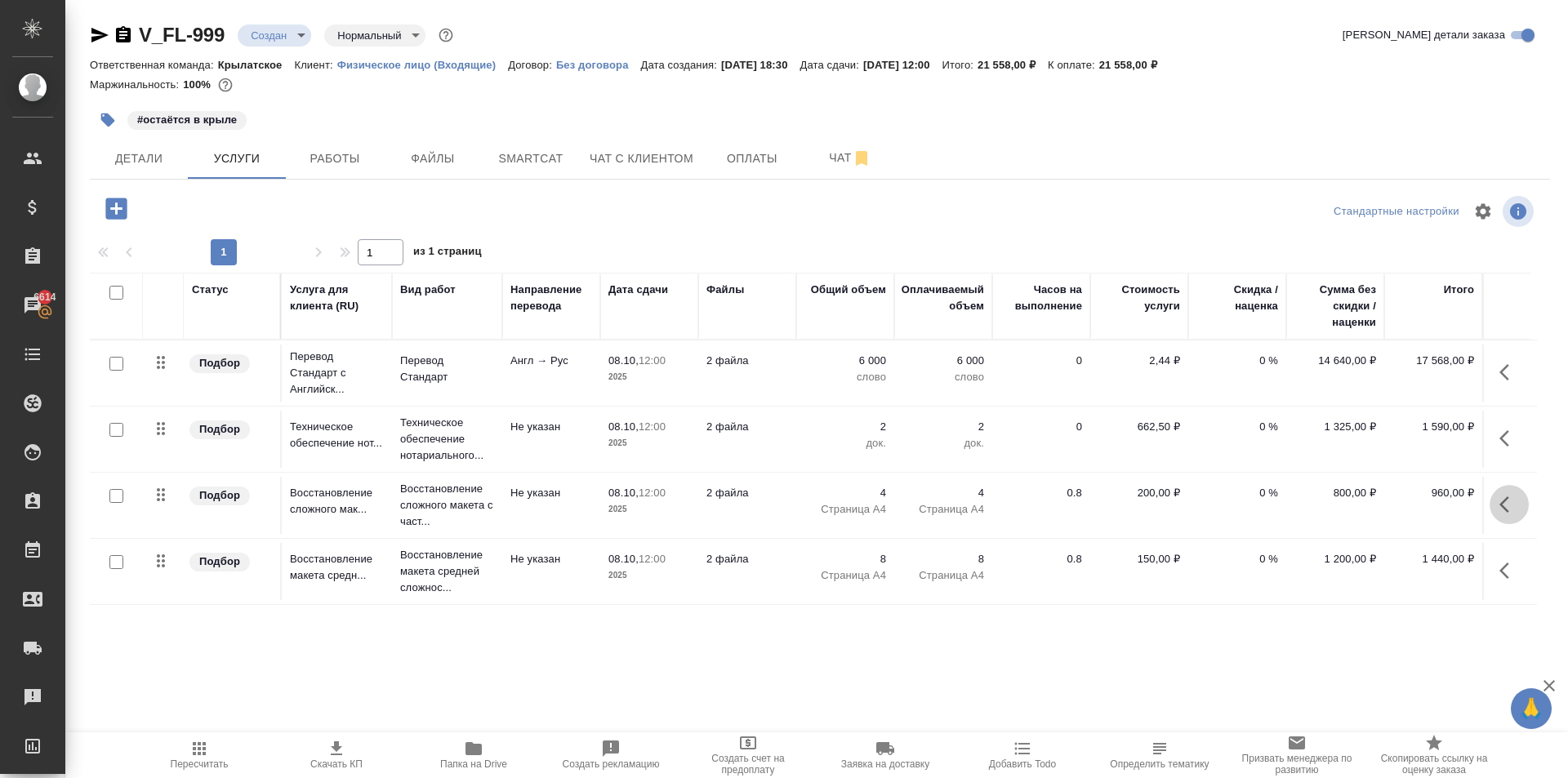
click at [1506, 507] on icon "button" at bounding box center [1509, 504] width 20 height 20
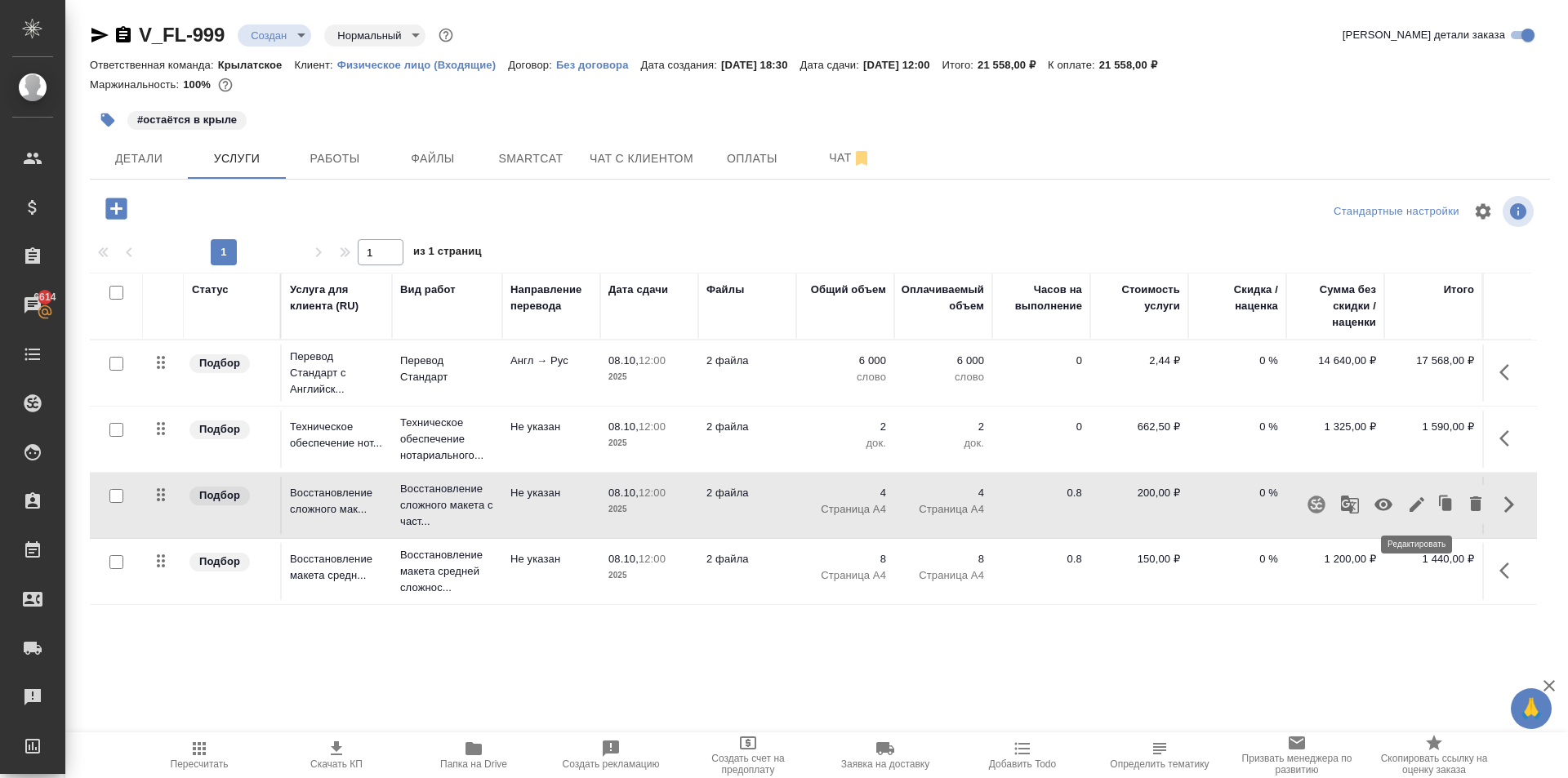
click at [1421, 505] on icon "button" at bounding box center [1416, 504] width 20 height 20
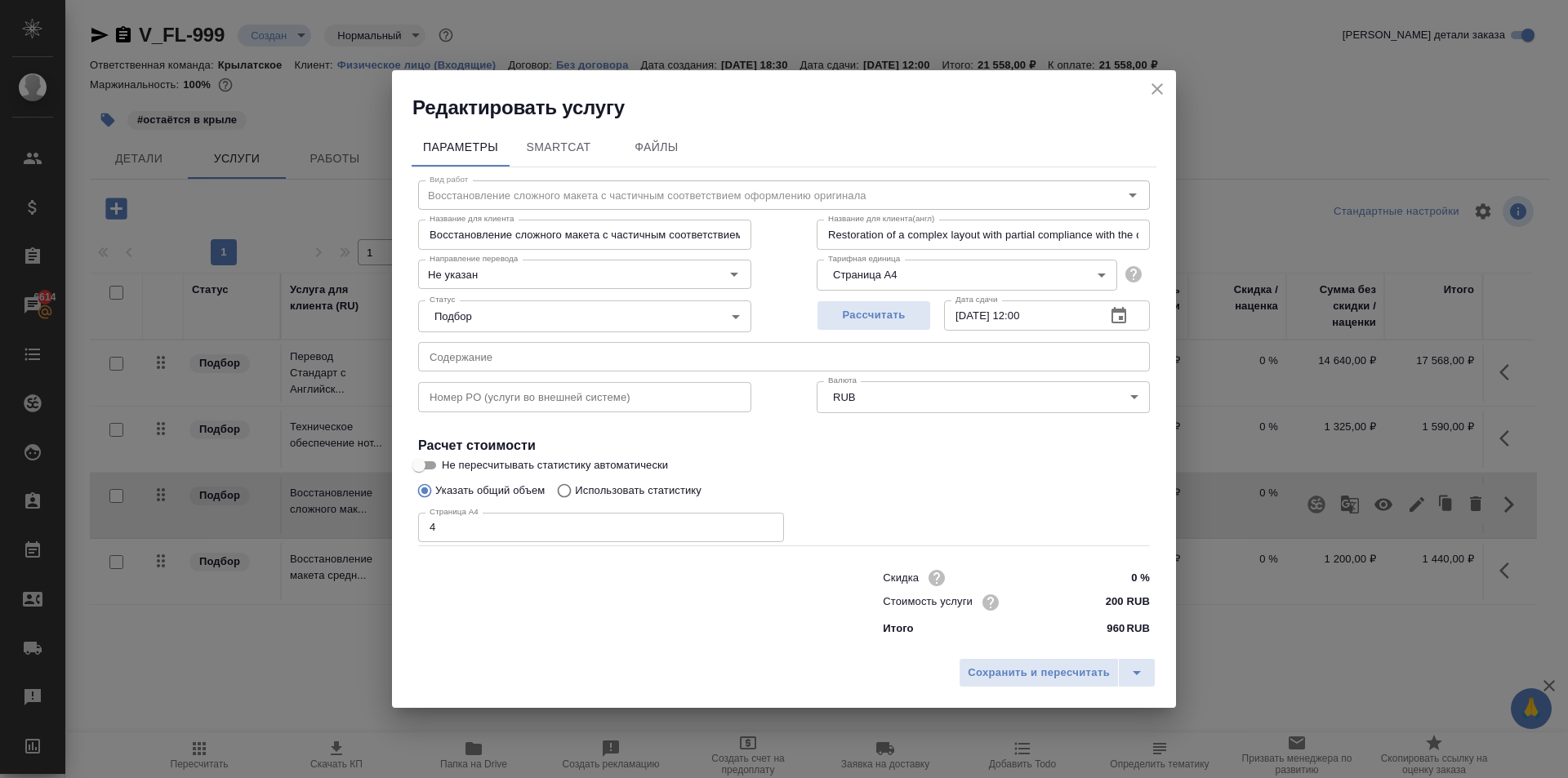
click at [1107, 605] on input "200 RUB" at bounding box center [1119, 601] width 62 height 23
click at [1107, 605] on input "200 RUB" at bounding box center [1119, 601] width 60 height 23
type input "4 RUB"
type input "180 RUB"
click at [1099, 682] on span "Сохранить и пересчитать" at bounding box center [1039, 674] width 142 height 19
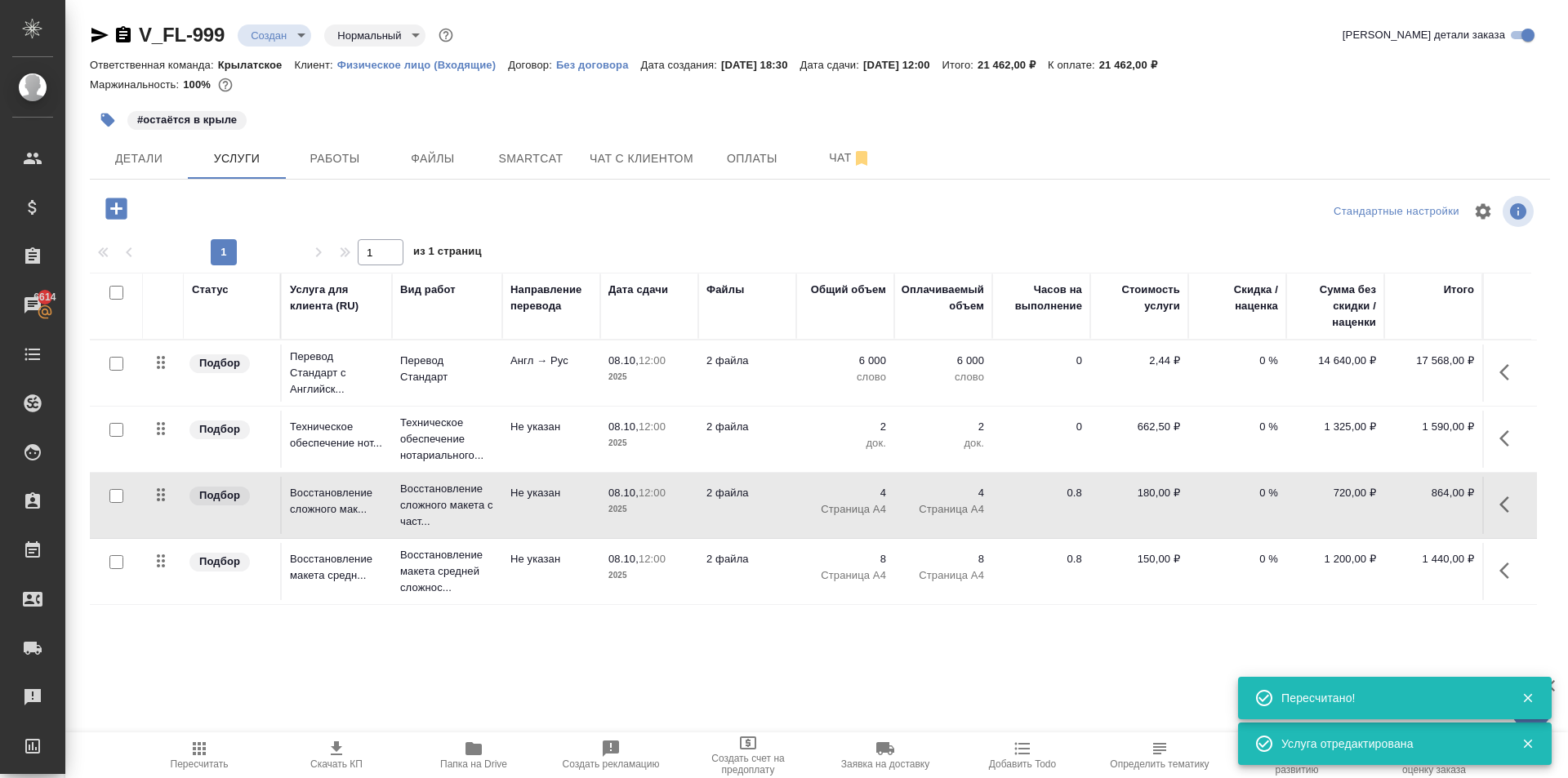
click at [1498, 562] on button "button" at bounding box center [1508, 570] width 39 height 39
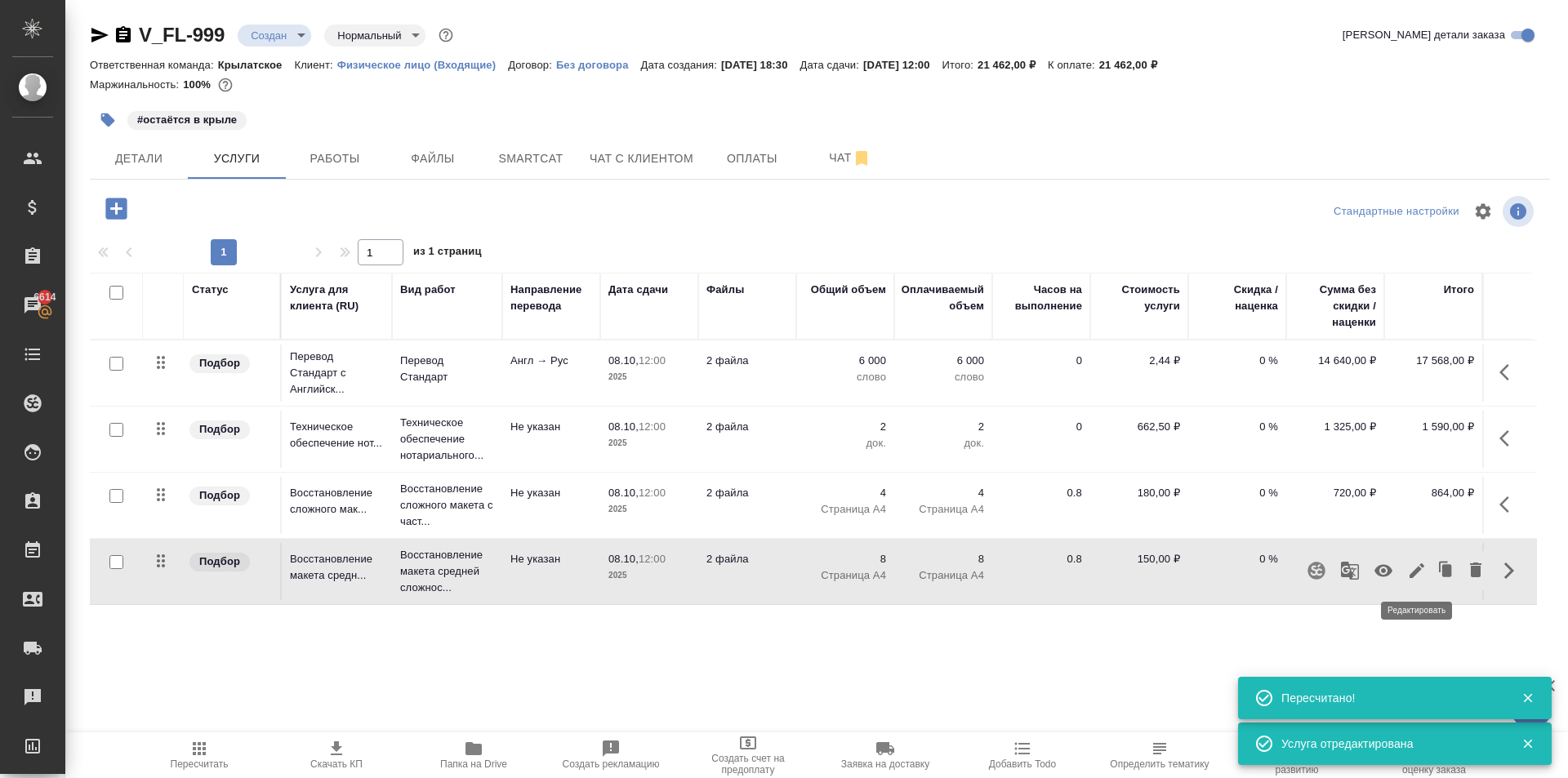
click at [1418, 569] on icon "button" at bounding box center [1416, 570] width 15 height 15
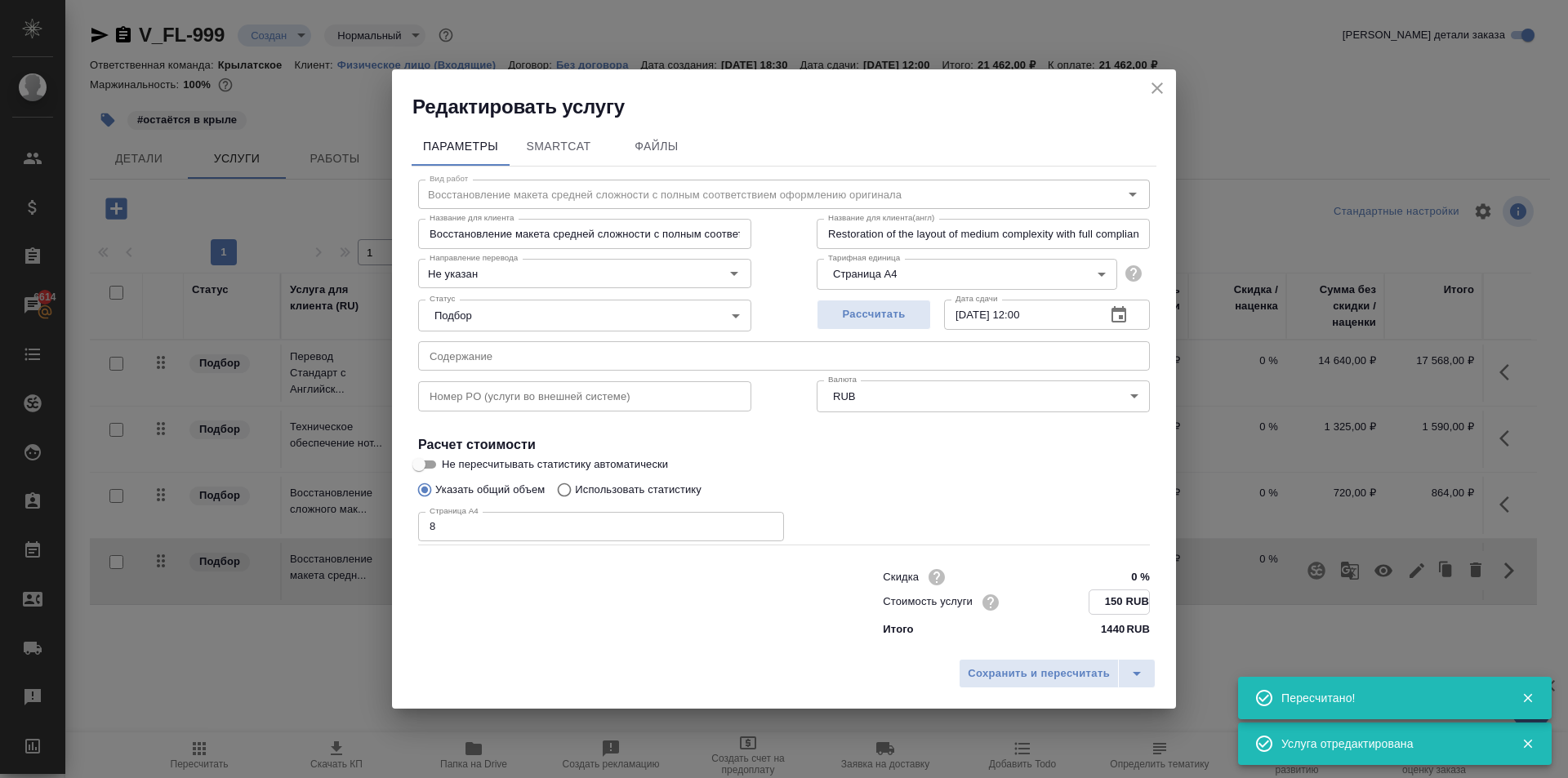
click at [1117, 605] on input "150 RUB" at bounding box center [1119, 601] width 60 height 23
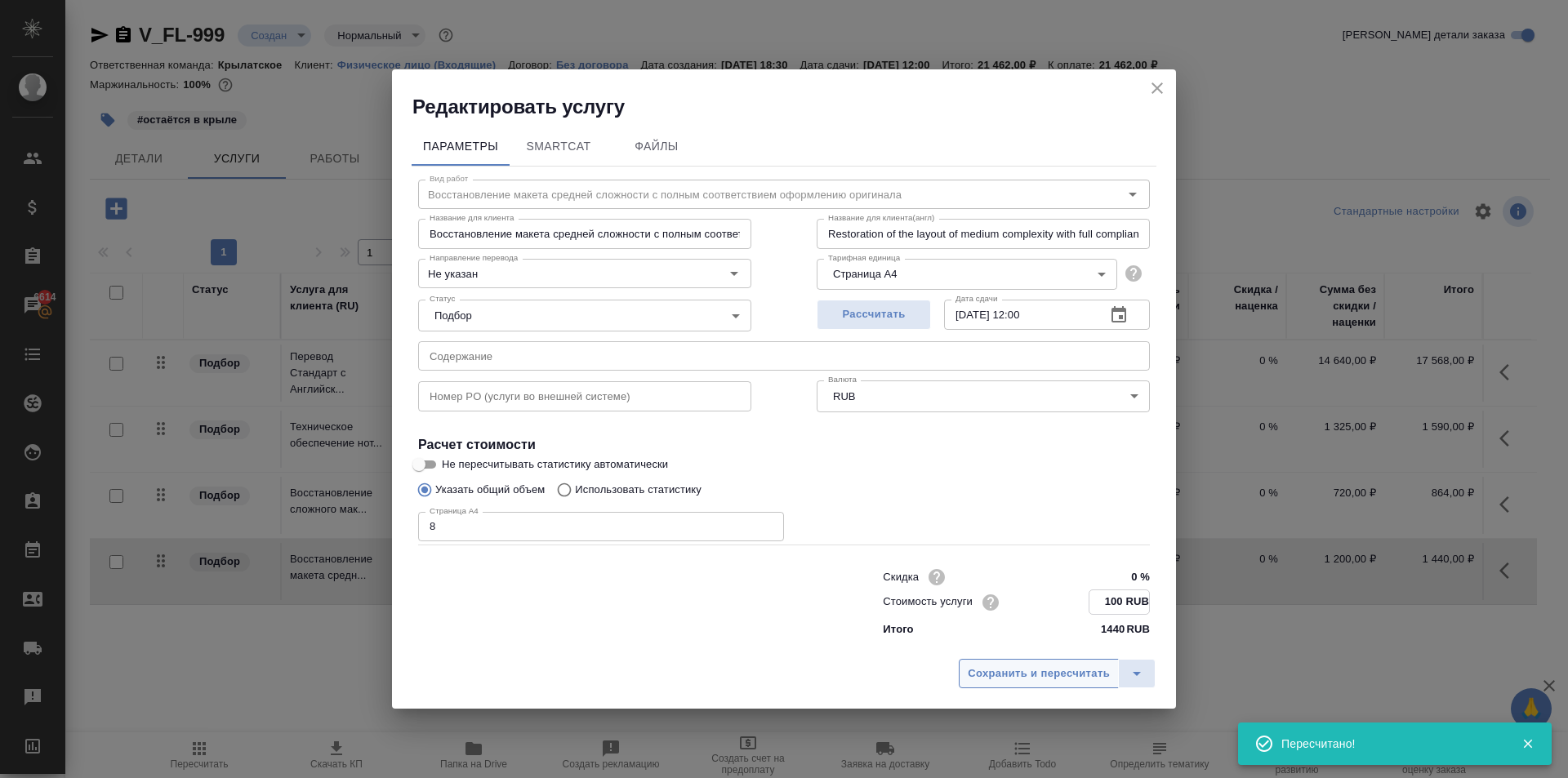
type input "100 RUB"
click at [1028, 683] on button "Сохранить и пересчитать" at bounding box center [1039, 673] width 160 height 29
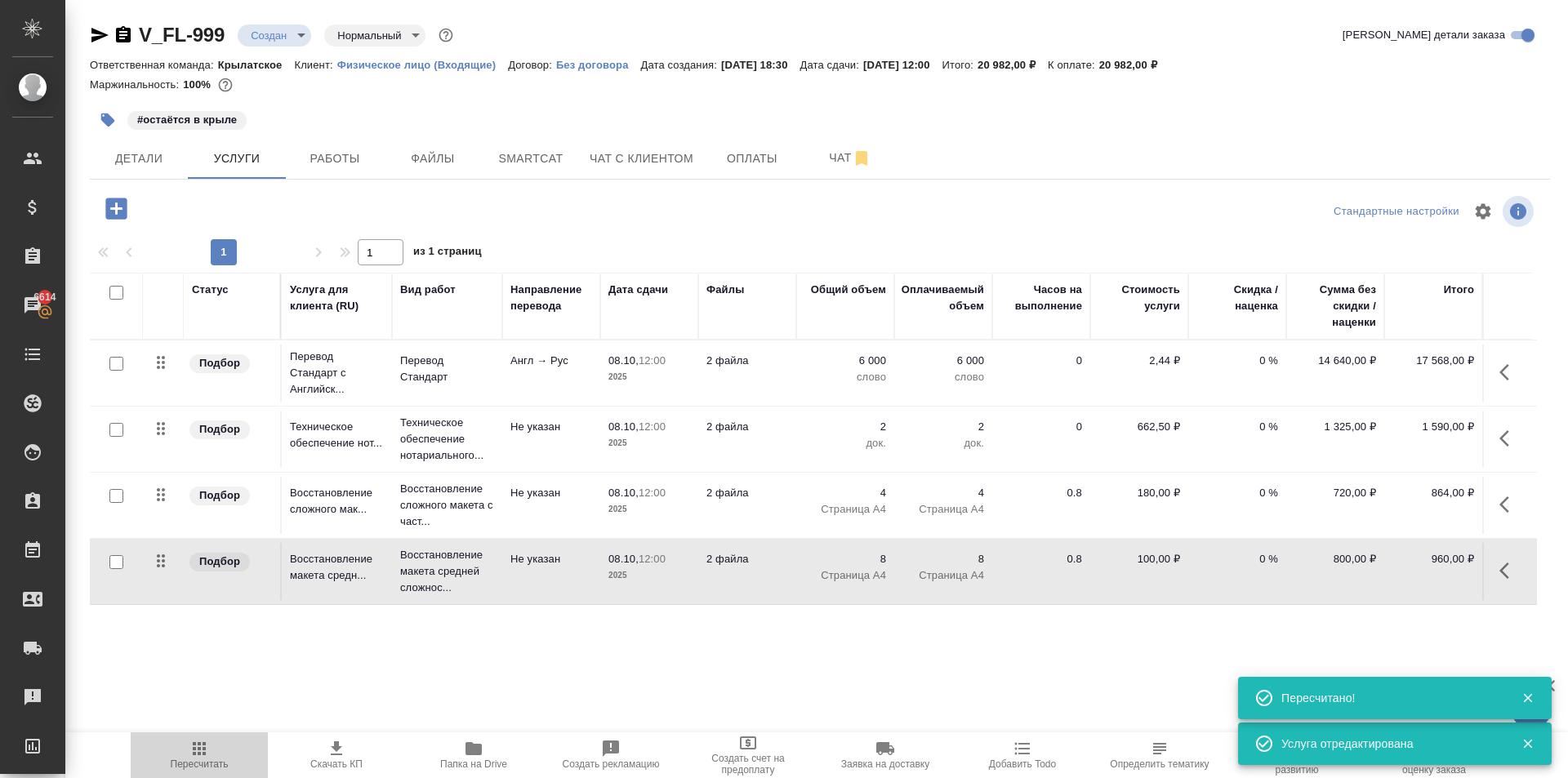
click at [200, 757] on icon "button" at bounding box center [199, 749] width 20 height 20
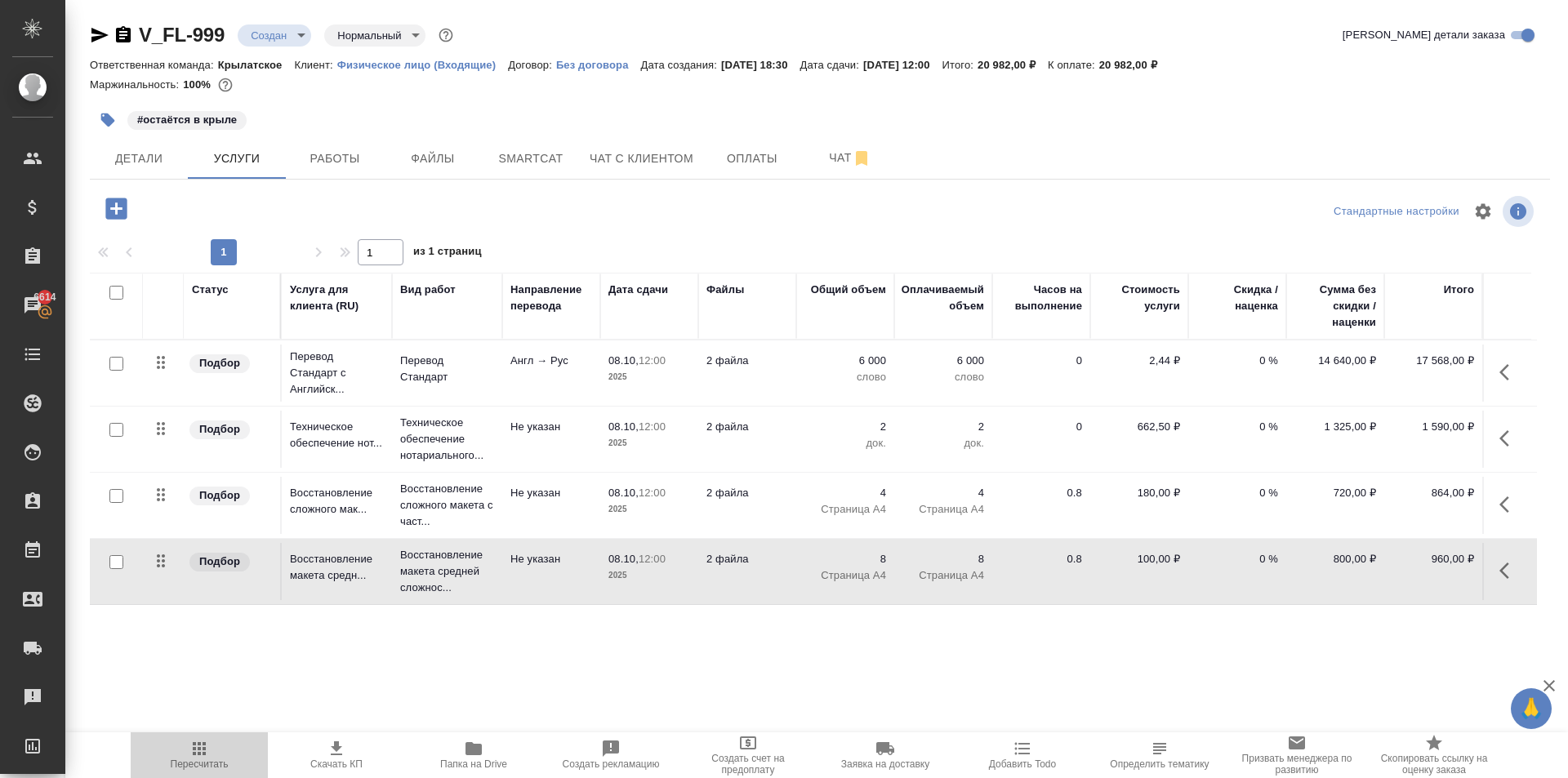
drag, startPoint x: 189, startPoint y: 750, endPoint x: 202, endPoint y: 739, distance: 17.0
click at [190, 749] on icon "button" at bounding box center [199, 749] width 20 height 20
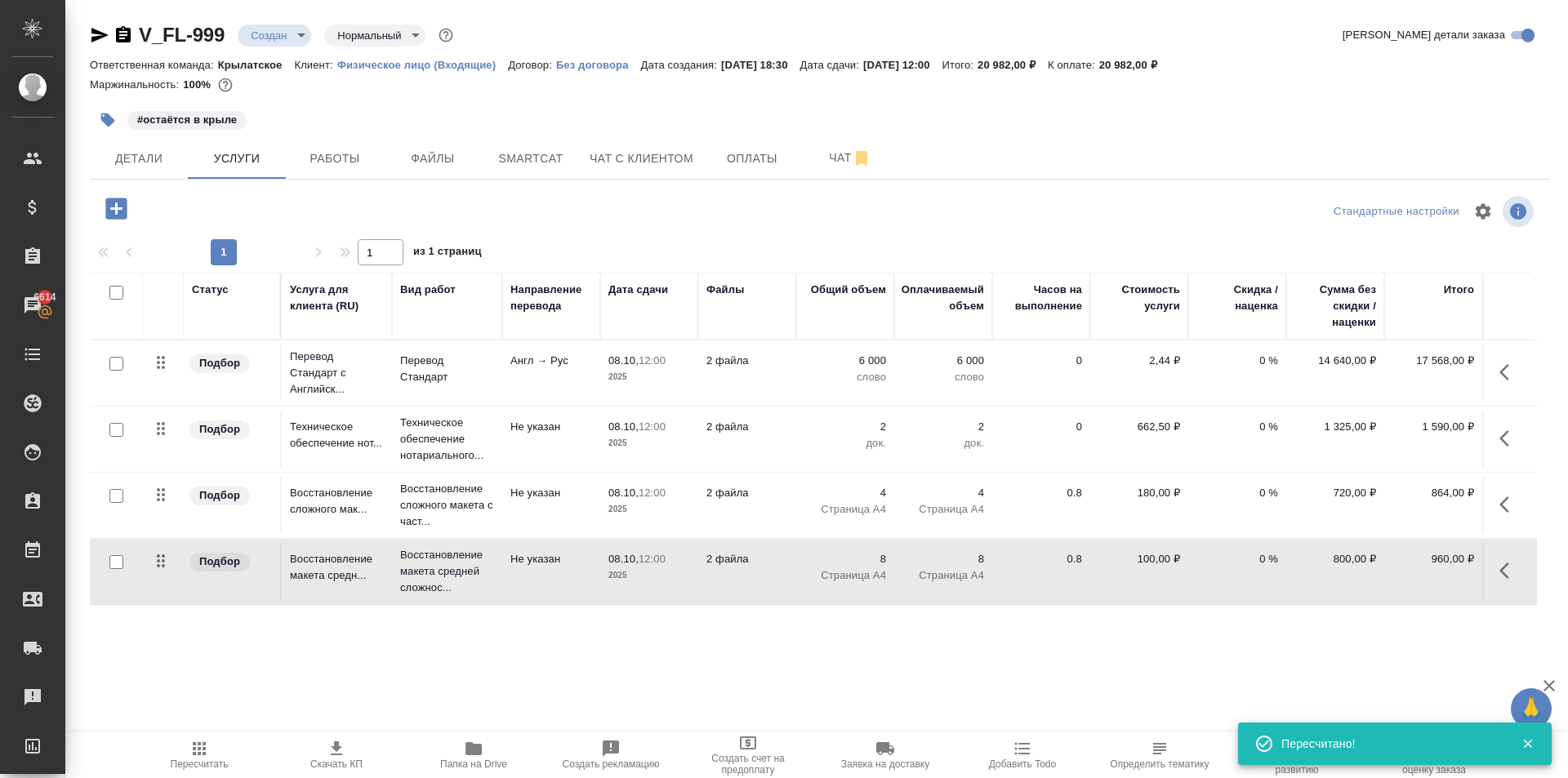
click at [1309, 132] on div "#остаётся в крыле" at bounding box center [820, 120] width 1460 height 36
click at [850, 164] on span "Чат" at bounding box center [850, 158] width 78 height 21
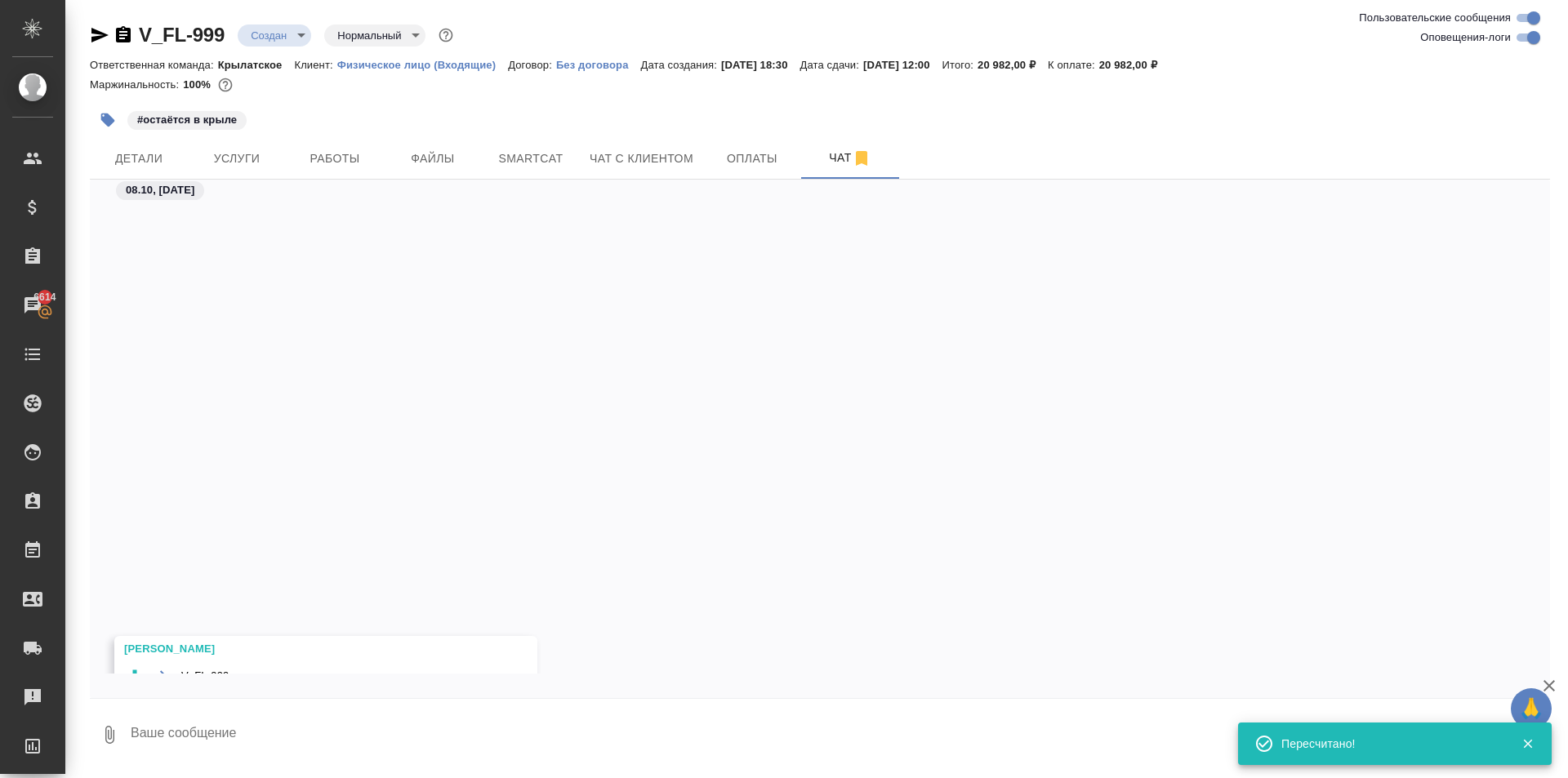
scroll to position [428, 0]
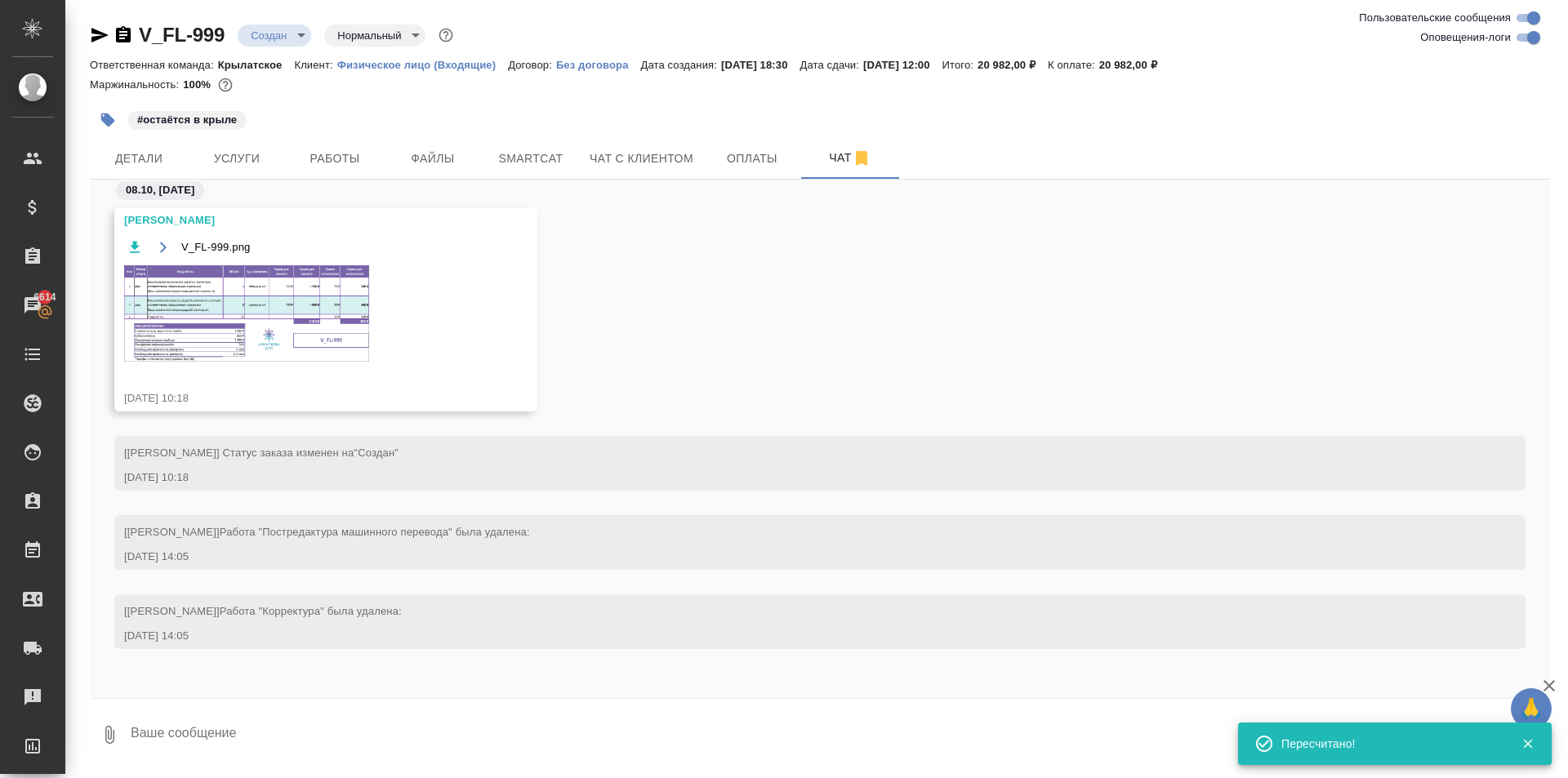
click at [317, 307] on img at bounding box center [246, 313] width 245 height 96
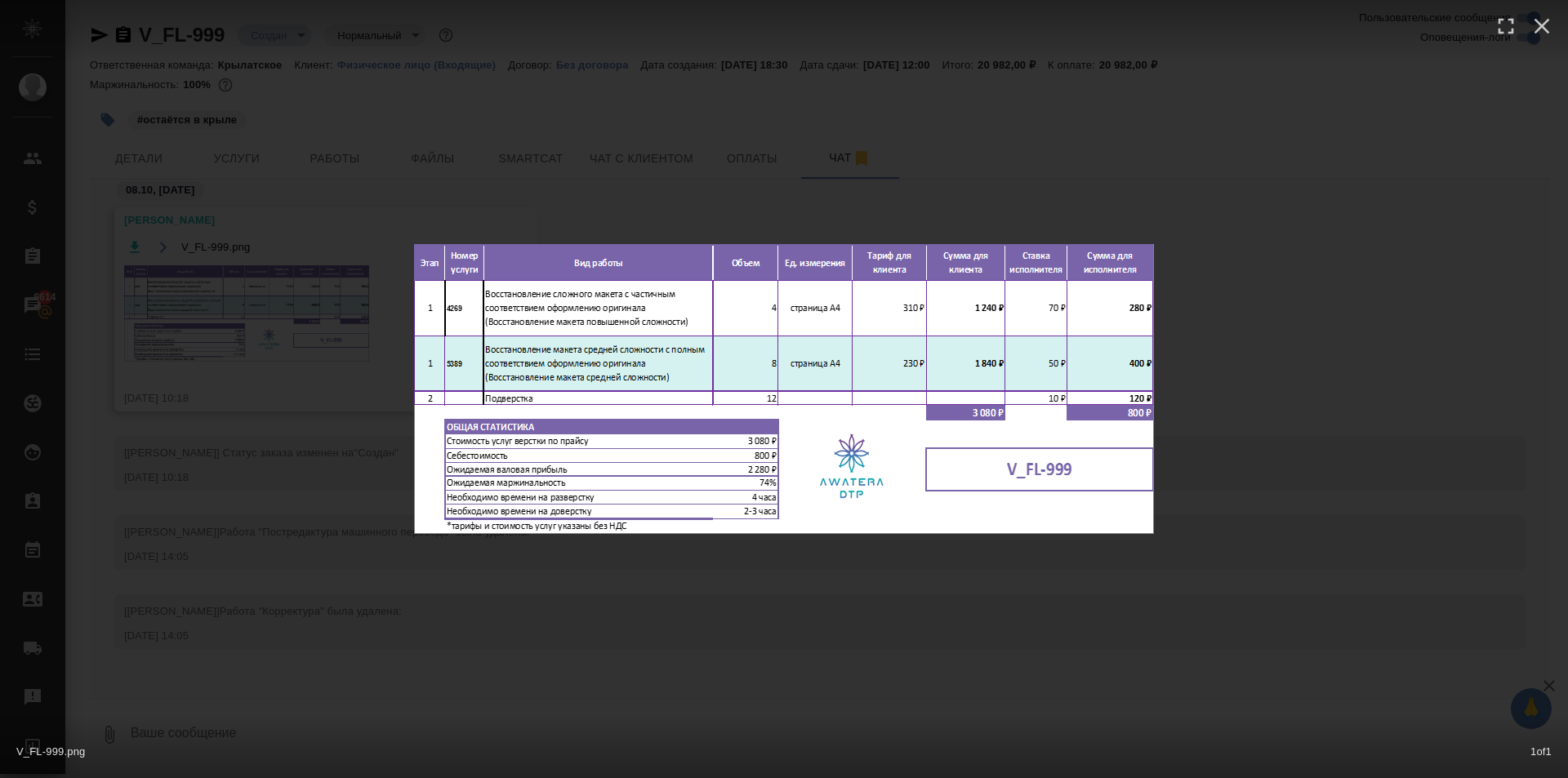
click at [753, 562] on div "V_FL-999.png 1 of 1" at bounding box center [784, 389] width 1568 height 778
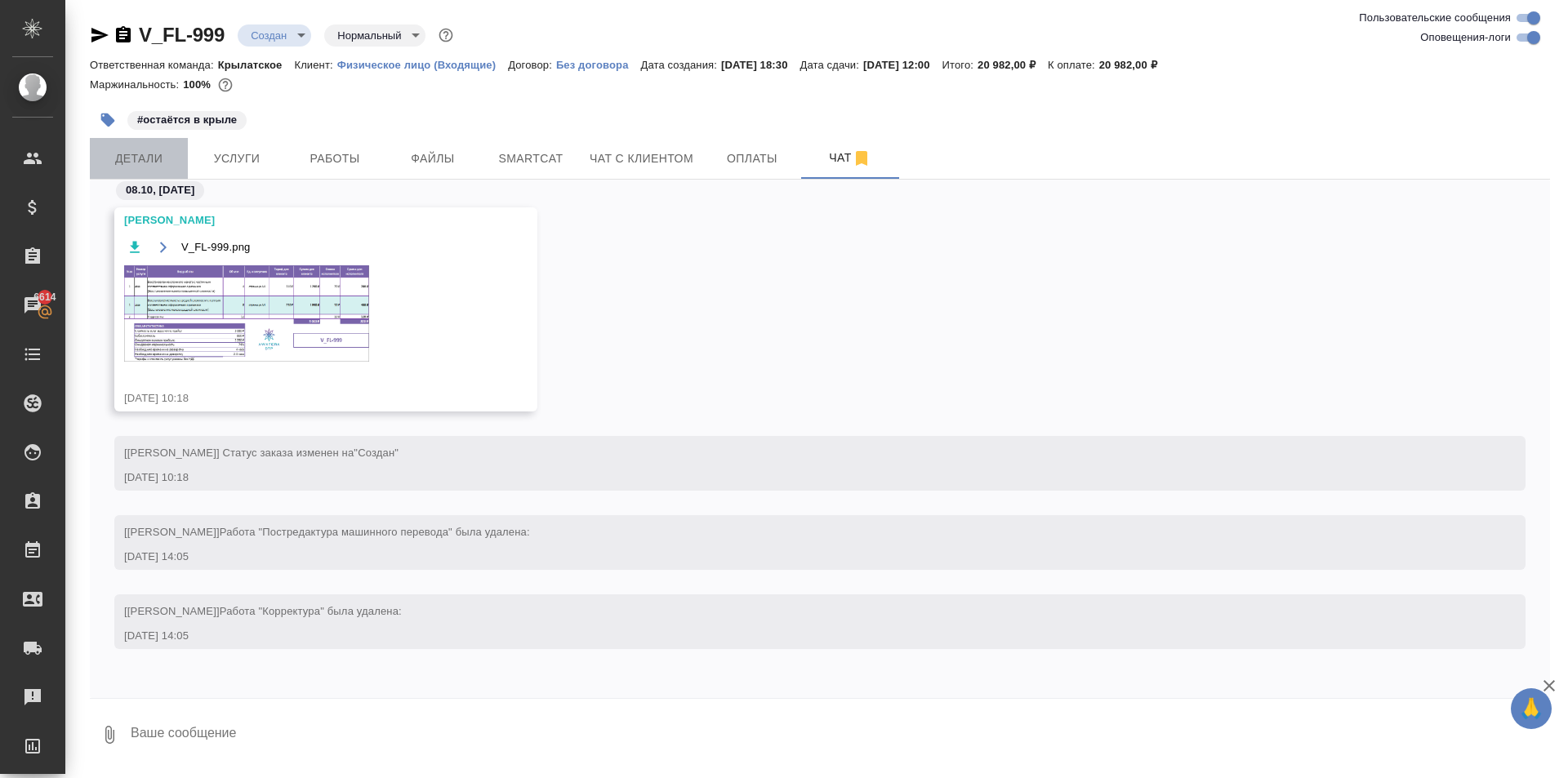
click at [167, 160] on span "Детали" at bounding box center [139, 159] width 78 height 21
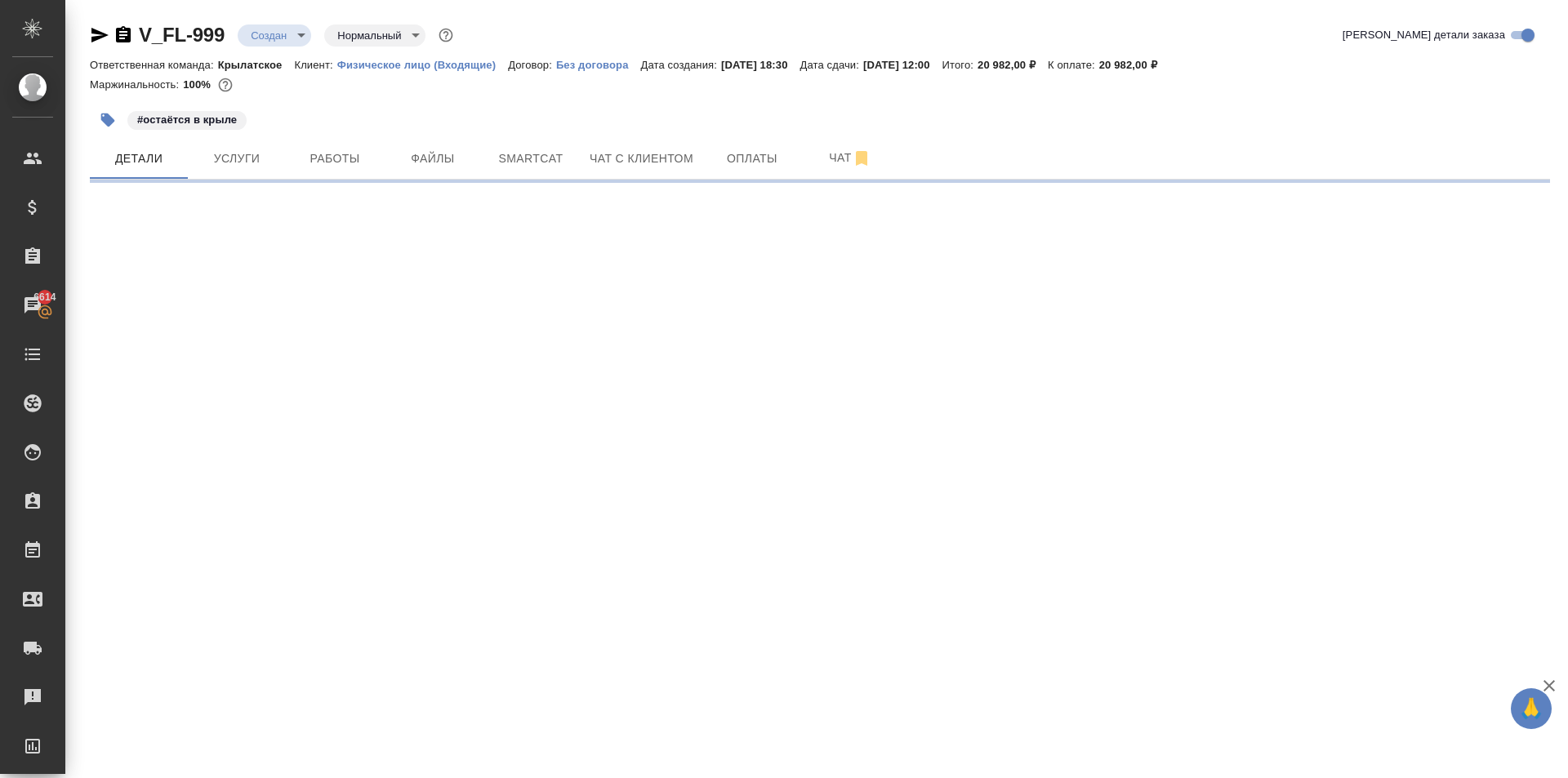
select select "RU"
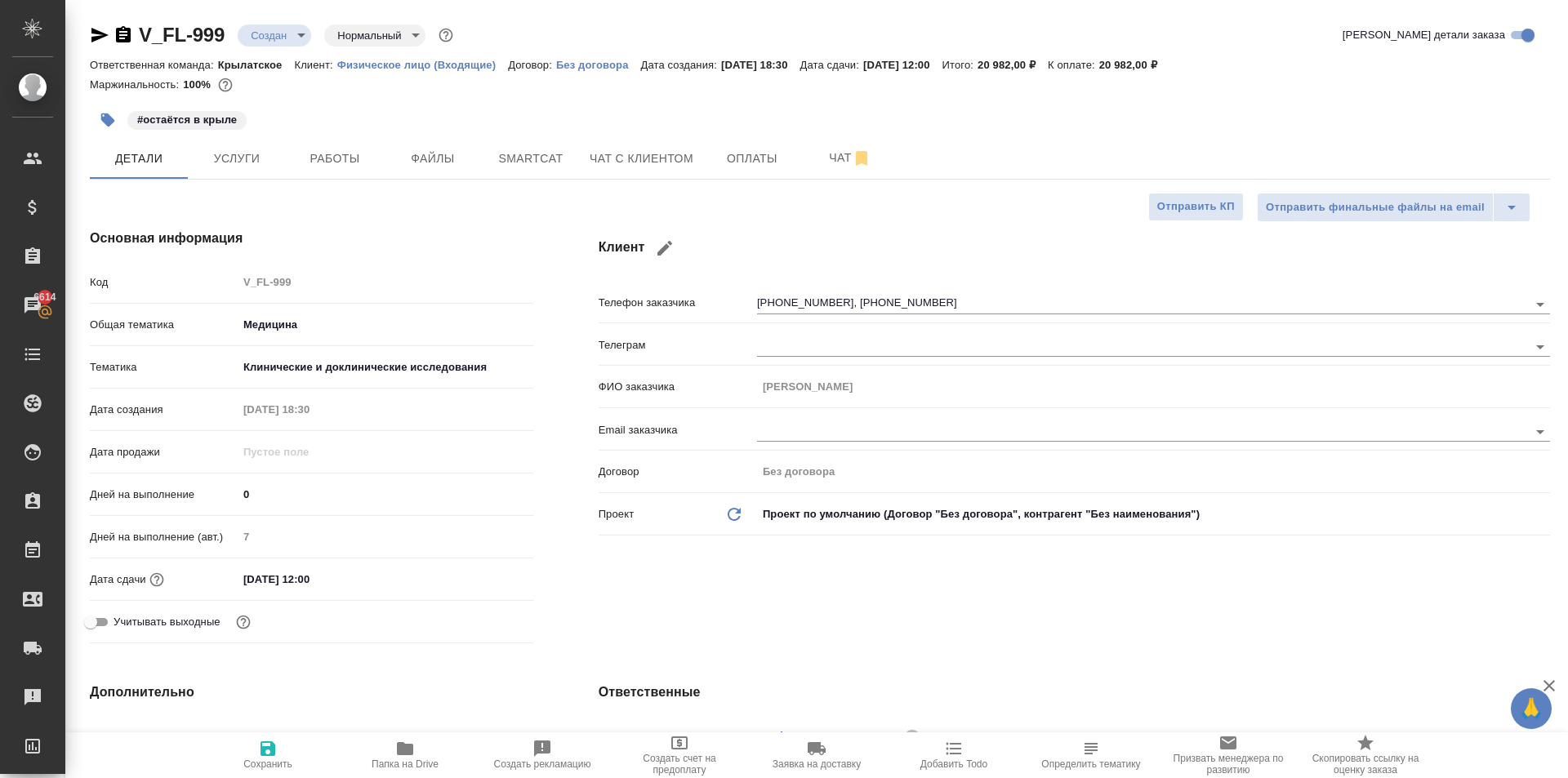
type textarea "x"
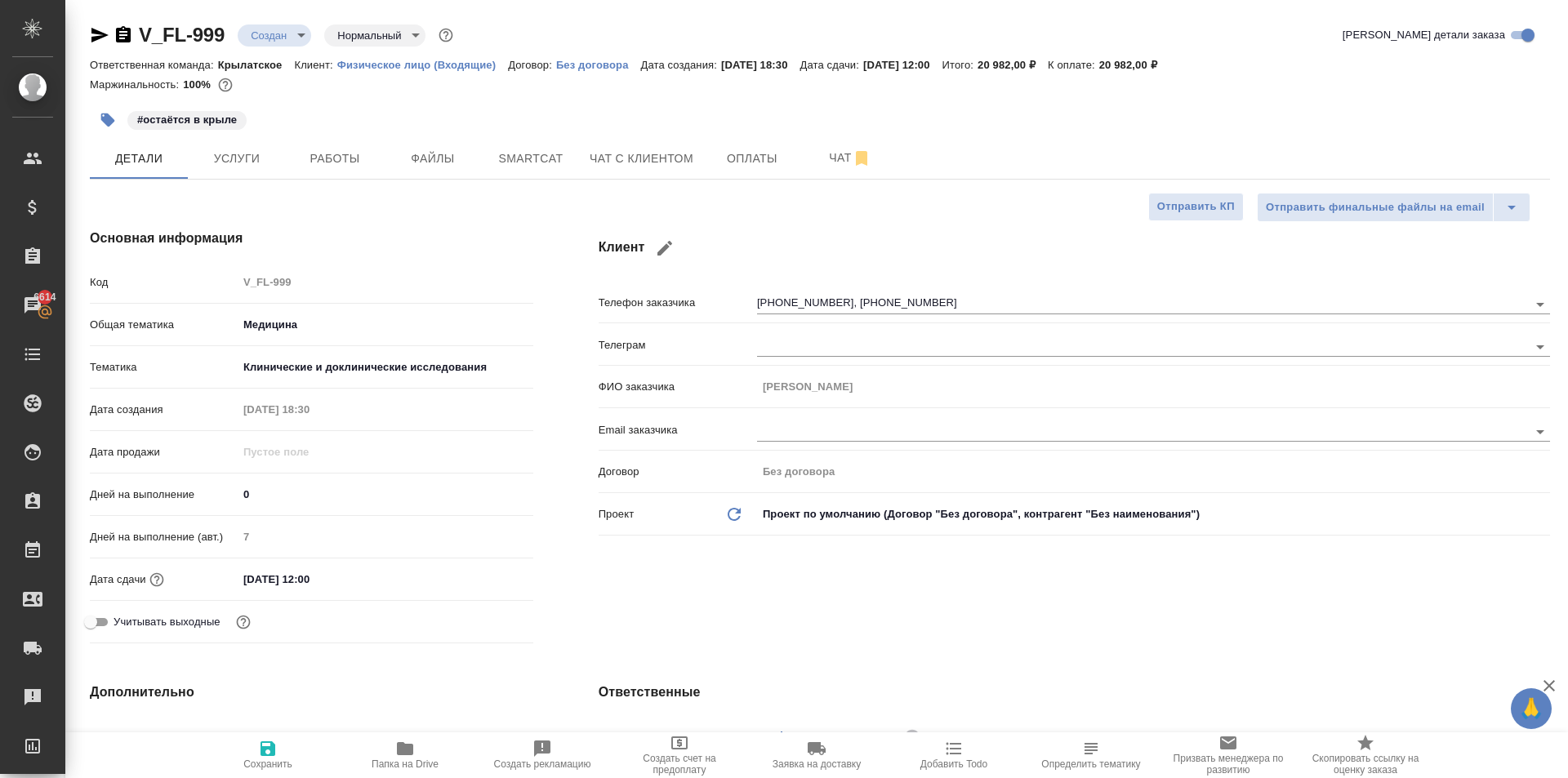
type textarea "x"
click at [646, 179] on hr at bounding box center [820, 179] width 1460 height 1
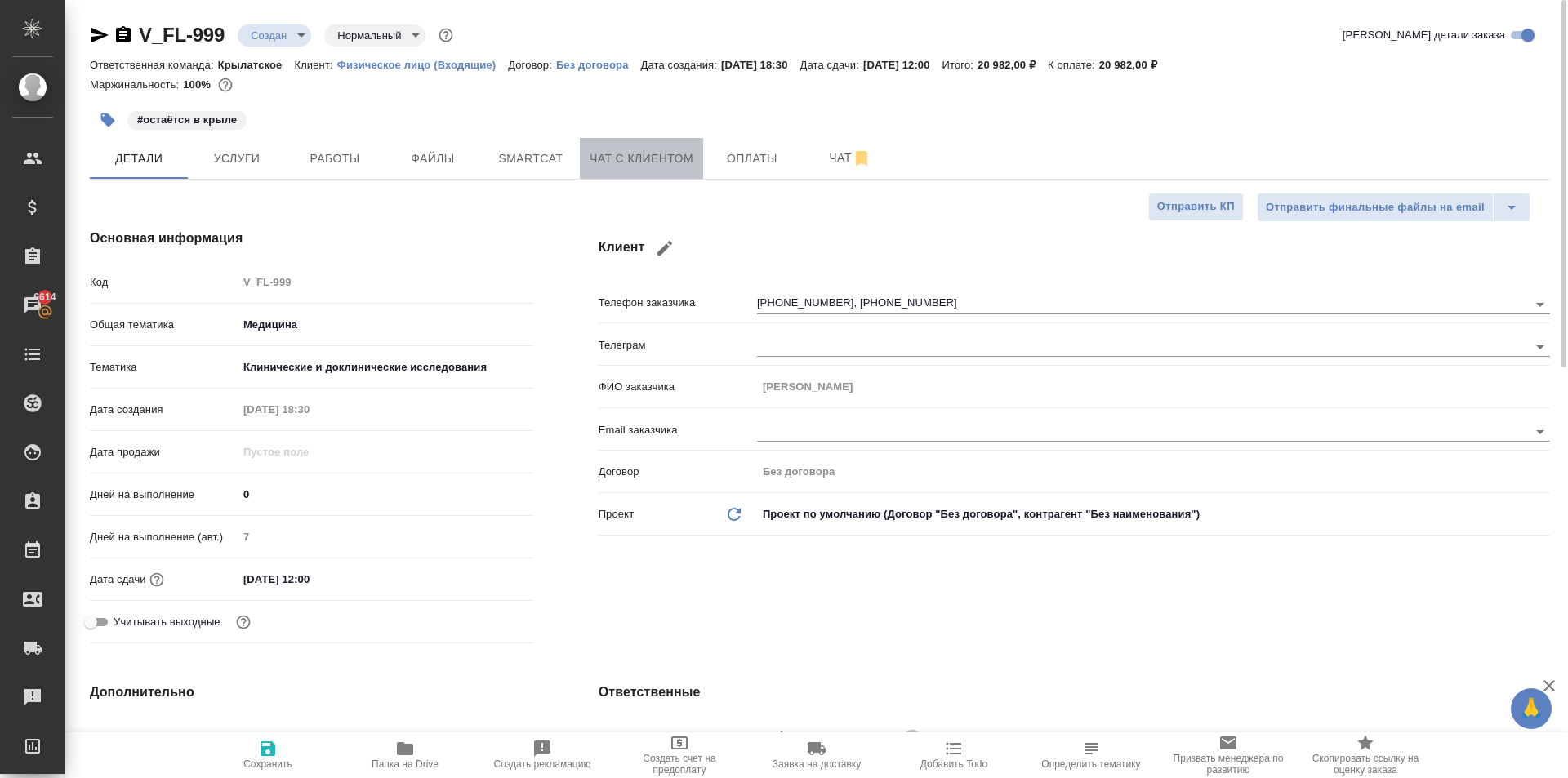
click at [633, 157] on span "Чат с клиентом" at bounding box center [641, 159] width 104 height 21
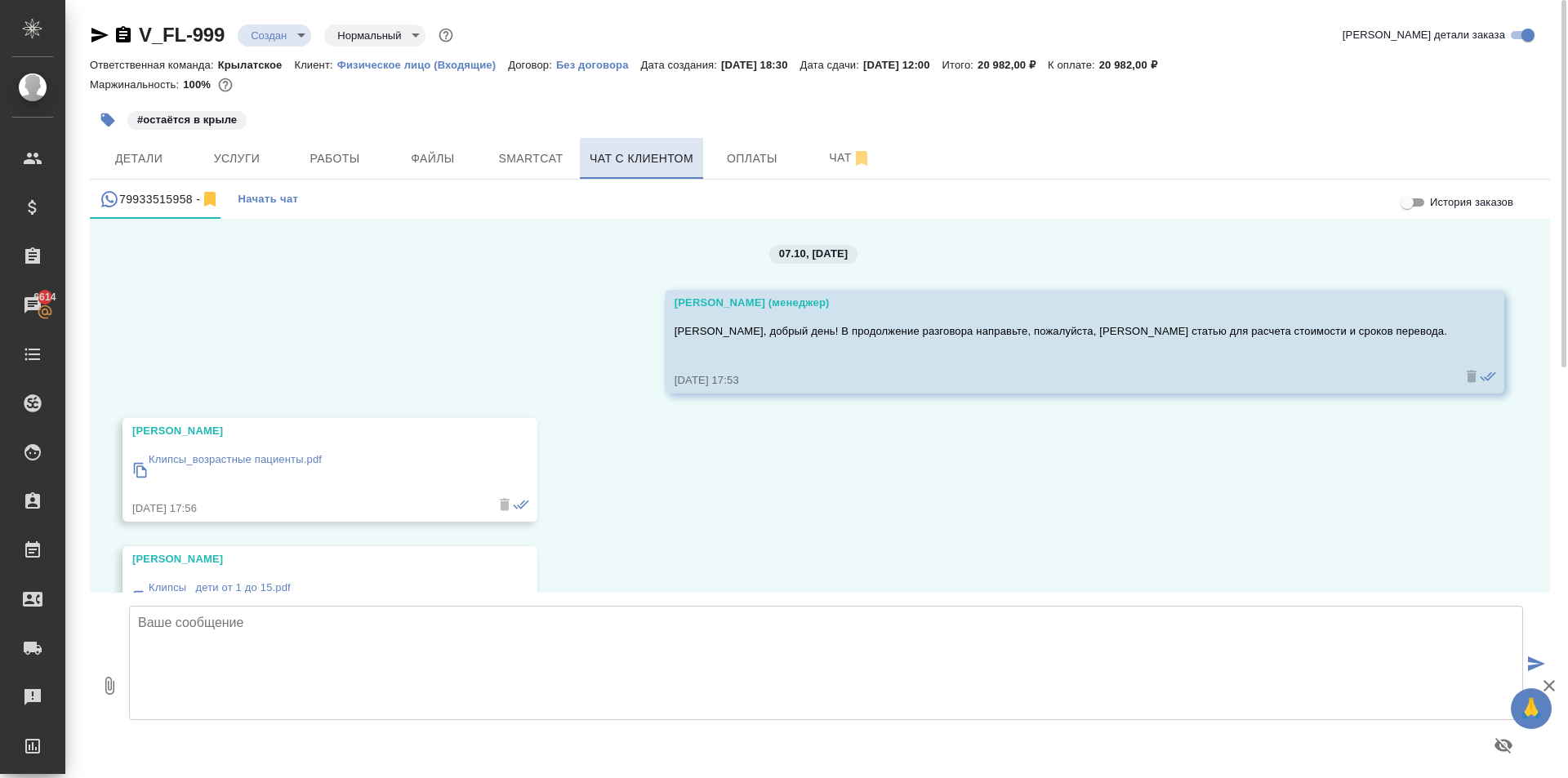
scroll to position [82, 0]
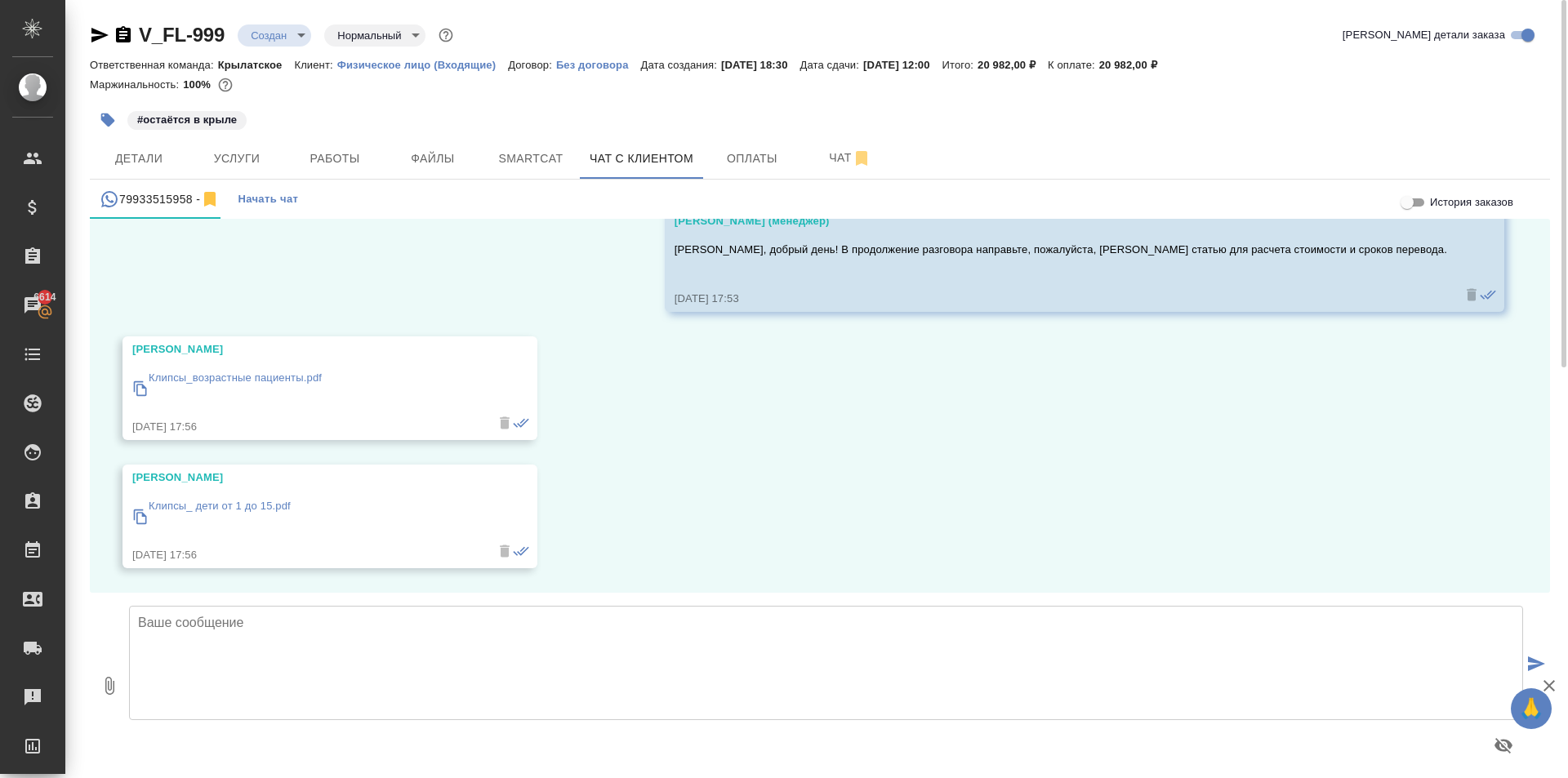
click at [251, 620] on textarea at bounding box center [826, 663] width 1394 height 114
paste textarea "К сожалению, машинный перевод не предусмотрен под нотариальное заверение. Сможе…"
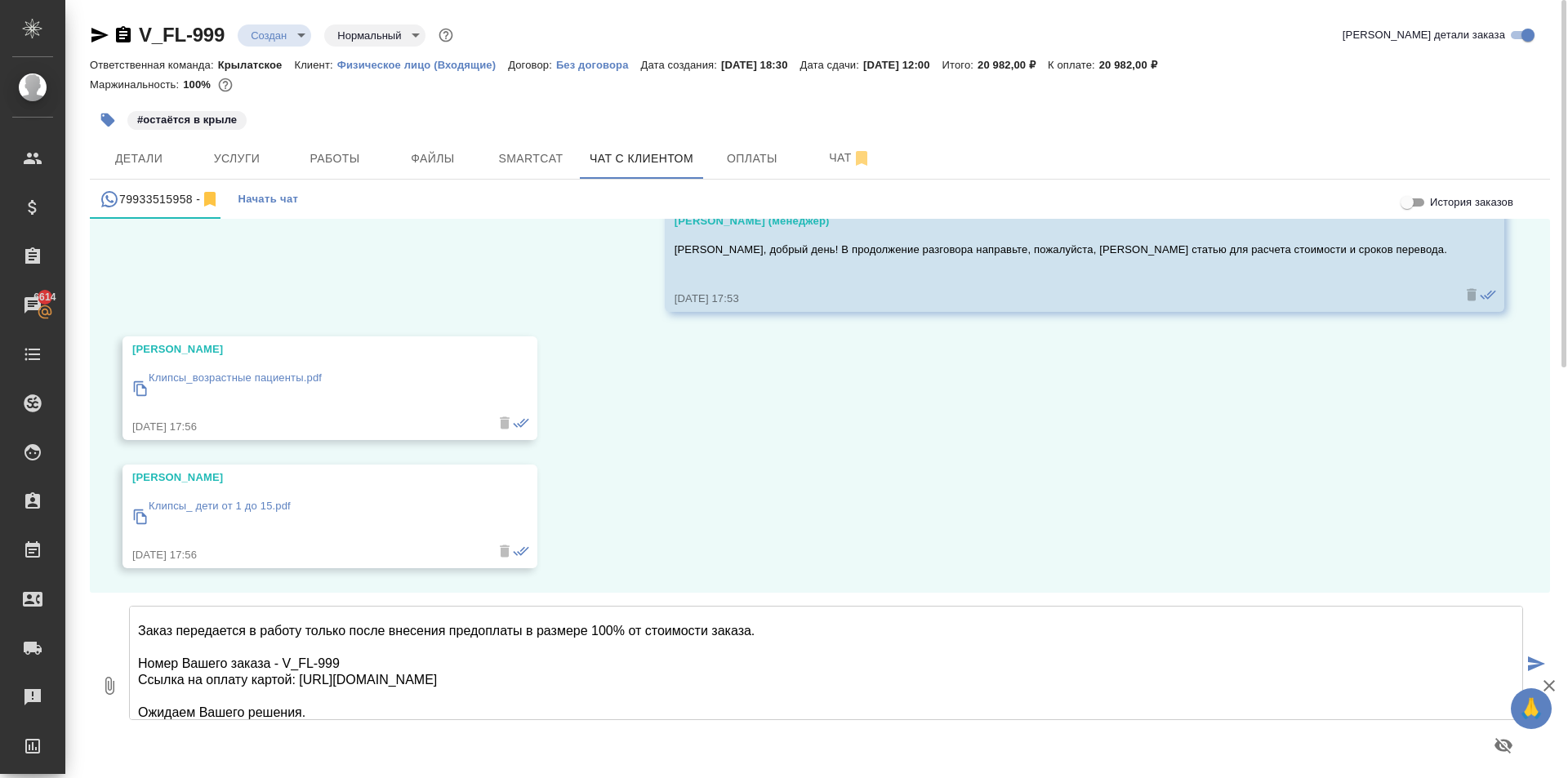
scroll to position [8, 0]
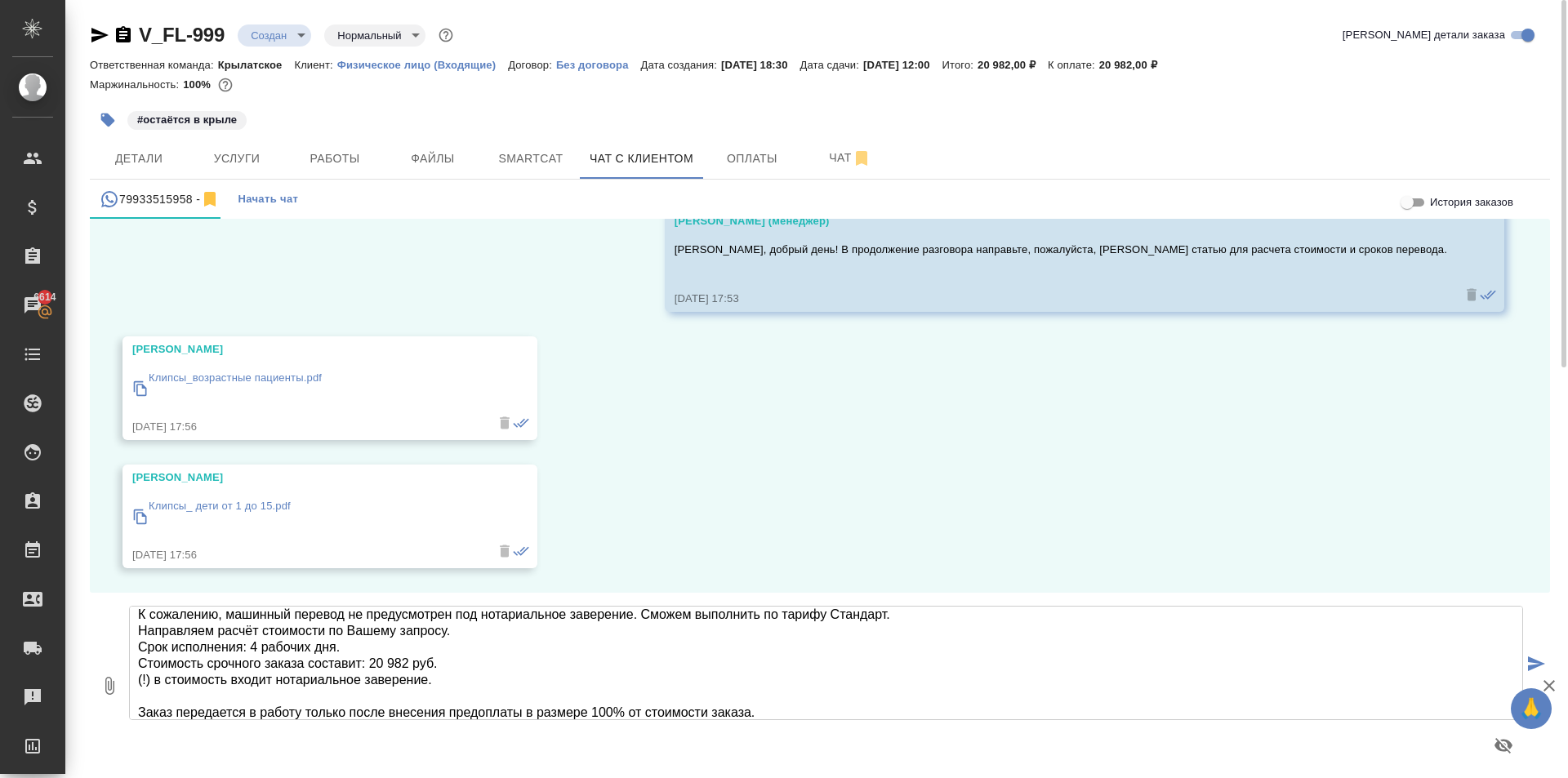
click at [242, 657] on textarea "К сожалению, машинный перевод не предусмотрен под нотариальное заверение. Сможе…" at bounding box center [826, 663] width 1394 height 114
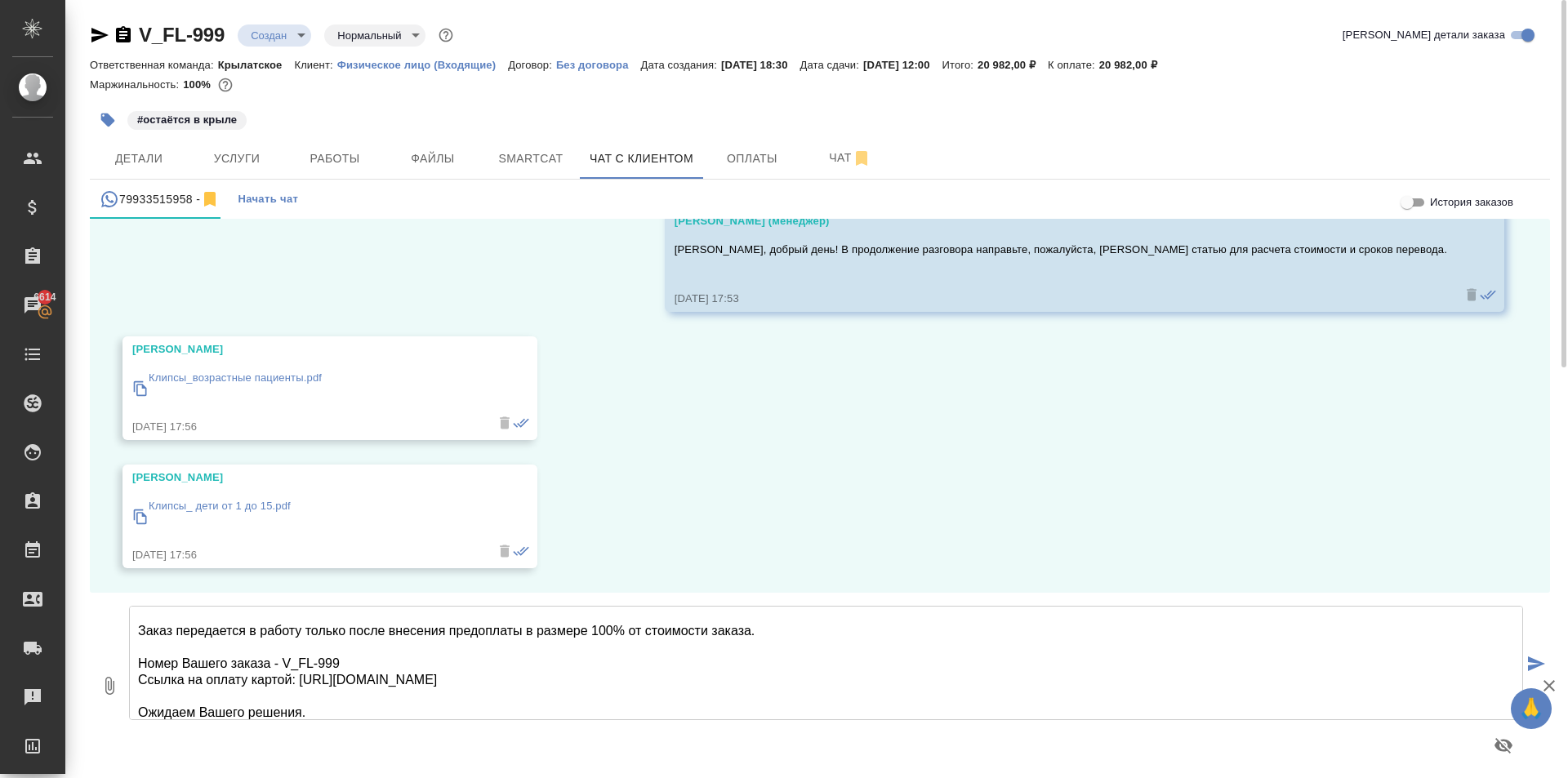
scroll to position [100, 0]
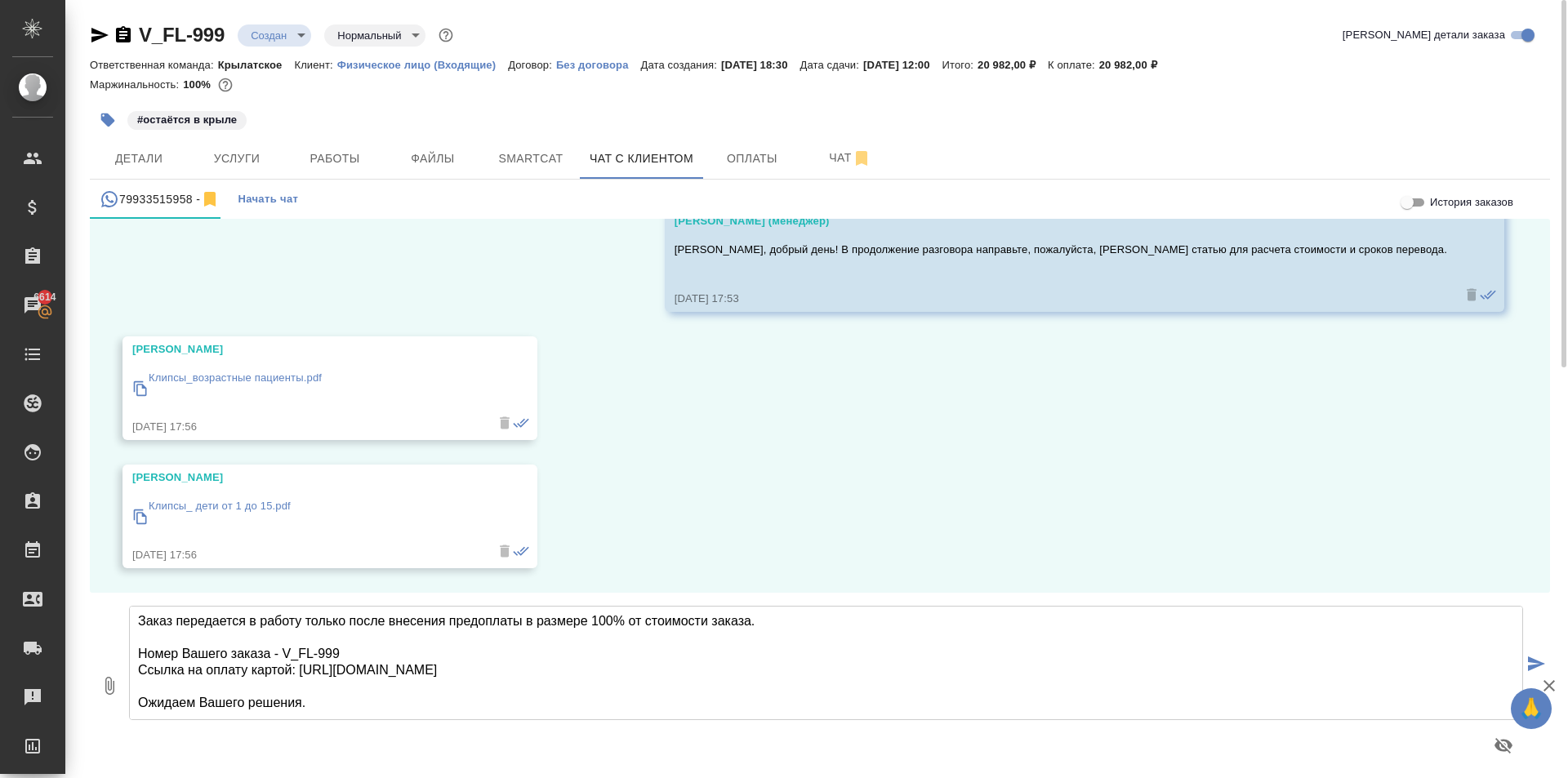
drag, startPoint x: 1277, startPoint y: 479, endPoint x: 1266, endPoint y: 482, distance: 11.4
click at [1277, 478] on div "07.10, вторник Гудина Александра (менеджер) Татьяна, добрый день! В продолжение…" at bounding box center [820, 405] width 1460 height 374
click at [417, 694] on textarea "К сожалению, машинный перевод не предусмотрен под нотариальное заверение. Сможе…" at bounding box center [826, 663] width 1394 height 114
click at [431, 708] on textarea "К сожалению, машинный перевод не предусмотрен под нотариальное заверение. Сможе…" at bounding box center [826, 663] width 1394 height 114
type textarea "К сожалению, машинный перевод не предусмотрен под нотариальное заверение. Сможе…"
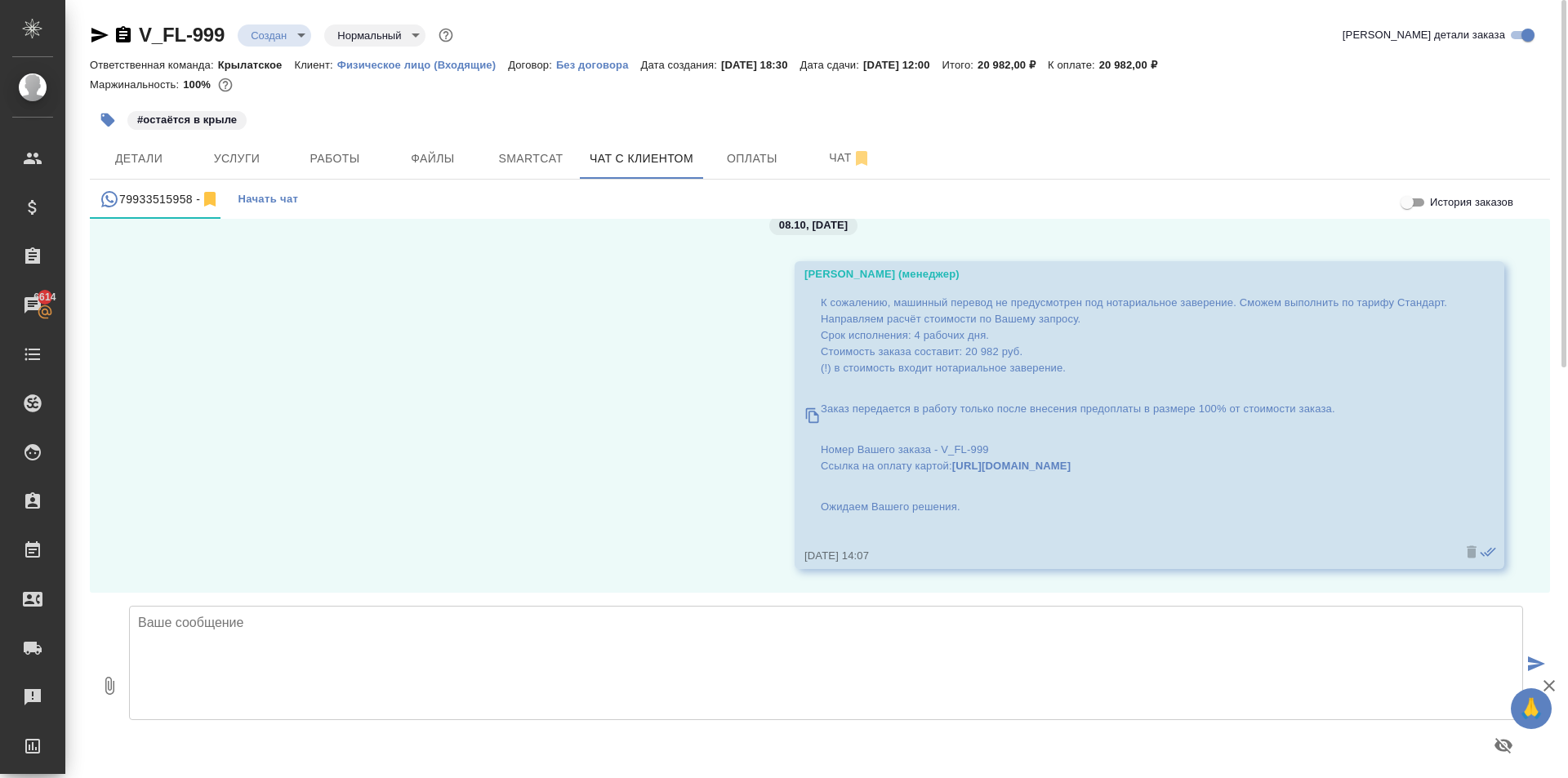
scroll to position [485, 0]
click at [271, 40] on body "🙏 .cls-1 fill:#fff; AWATERA Kasymov Timur Клиенты Спецификации Заказы 6614 Чаты…" at bounding box center [784, 389] width 1568 height 778
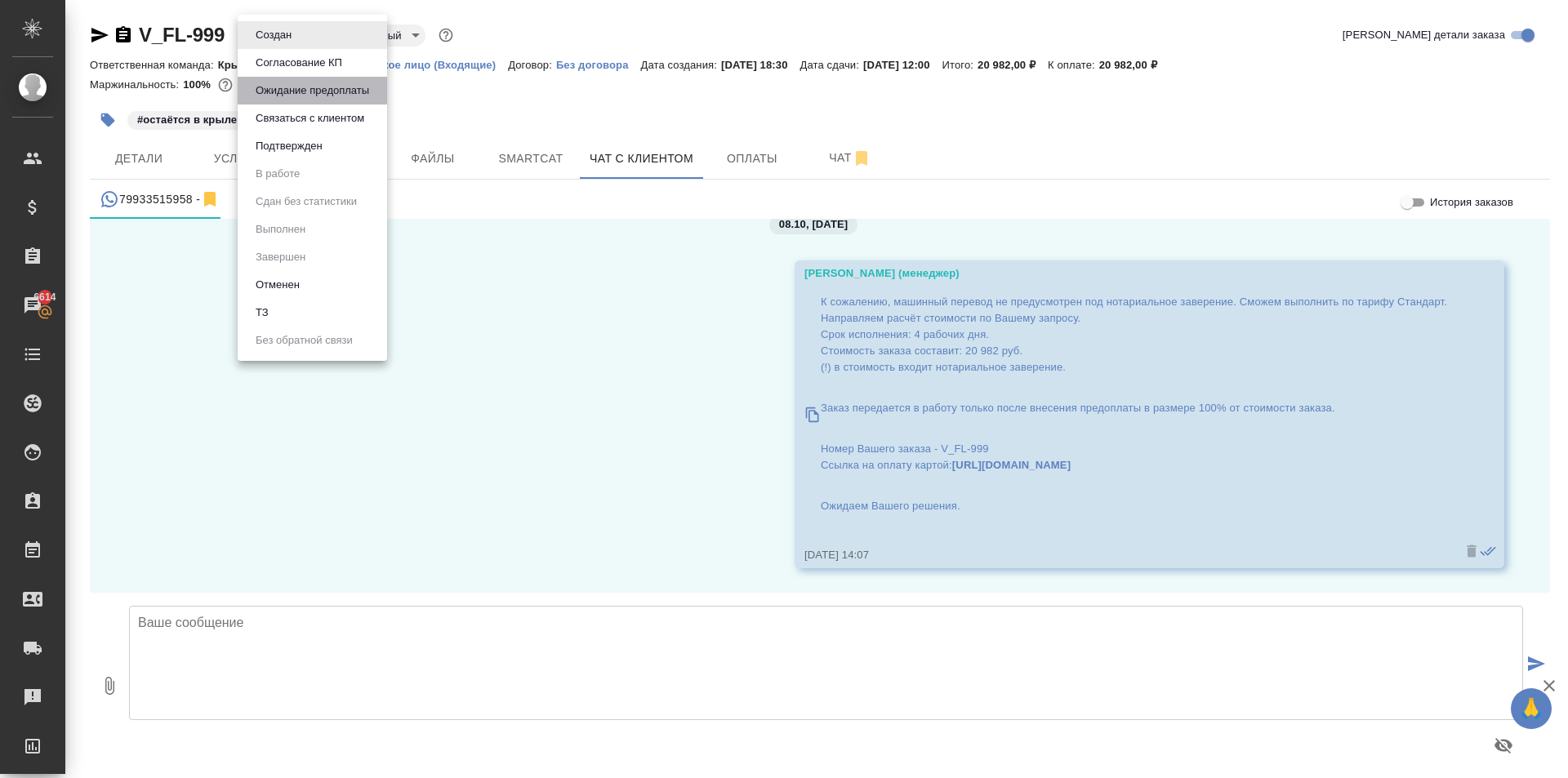
drag, startPoint x: 298, startPoint y: 89, endPoint x: 335, endPoint y: 95, distance: 37.5
click at [310, 90] on button "Ожидание предоплаты" at bounding box center [312, 90] width 123 height 18
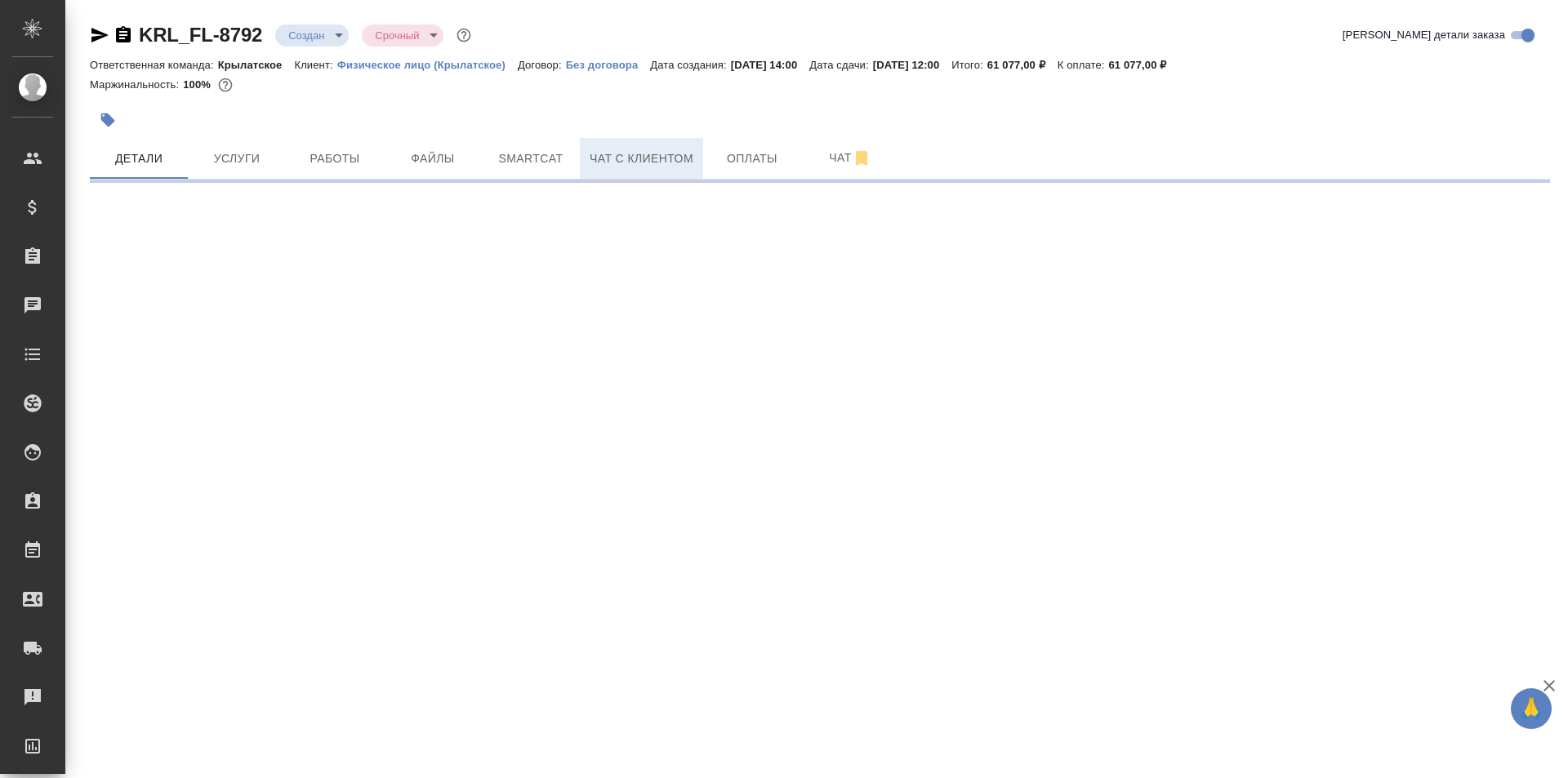
click at [692, 160] on span "Чат с клиентом" at bounding box center [641, 159] width 104 height 21
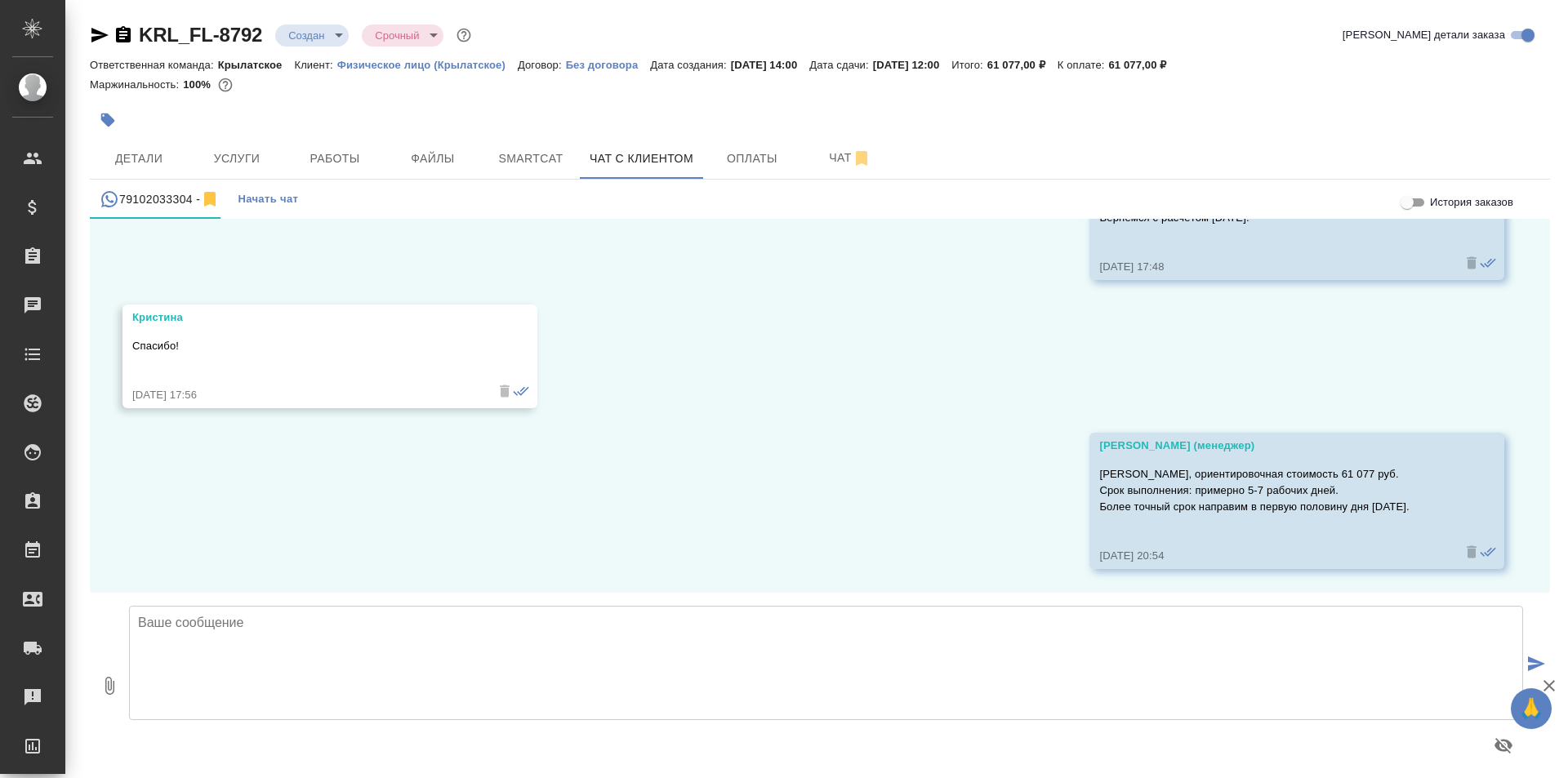
scroll to position [1060, 0]
drag, startPoint x: 254, startPoint y: 166, endPoint x: 811, endPoint y: 169, distance: 557.0
click at [799, 168] on div "Детали Услуги Работы Файлы Smartcat Чат с клиентом Оплаты Чат" at bounding box center [820, 158] width 1460 height 41
click at [815, 166] on span "Чат" at bounding box center [850, 158] width 78 height 21
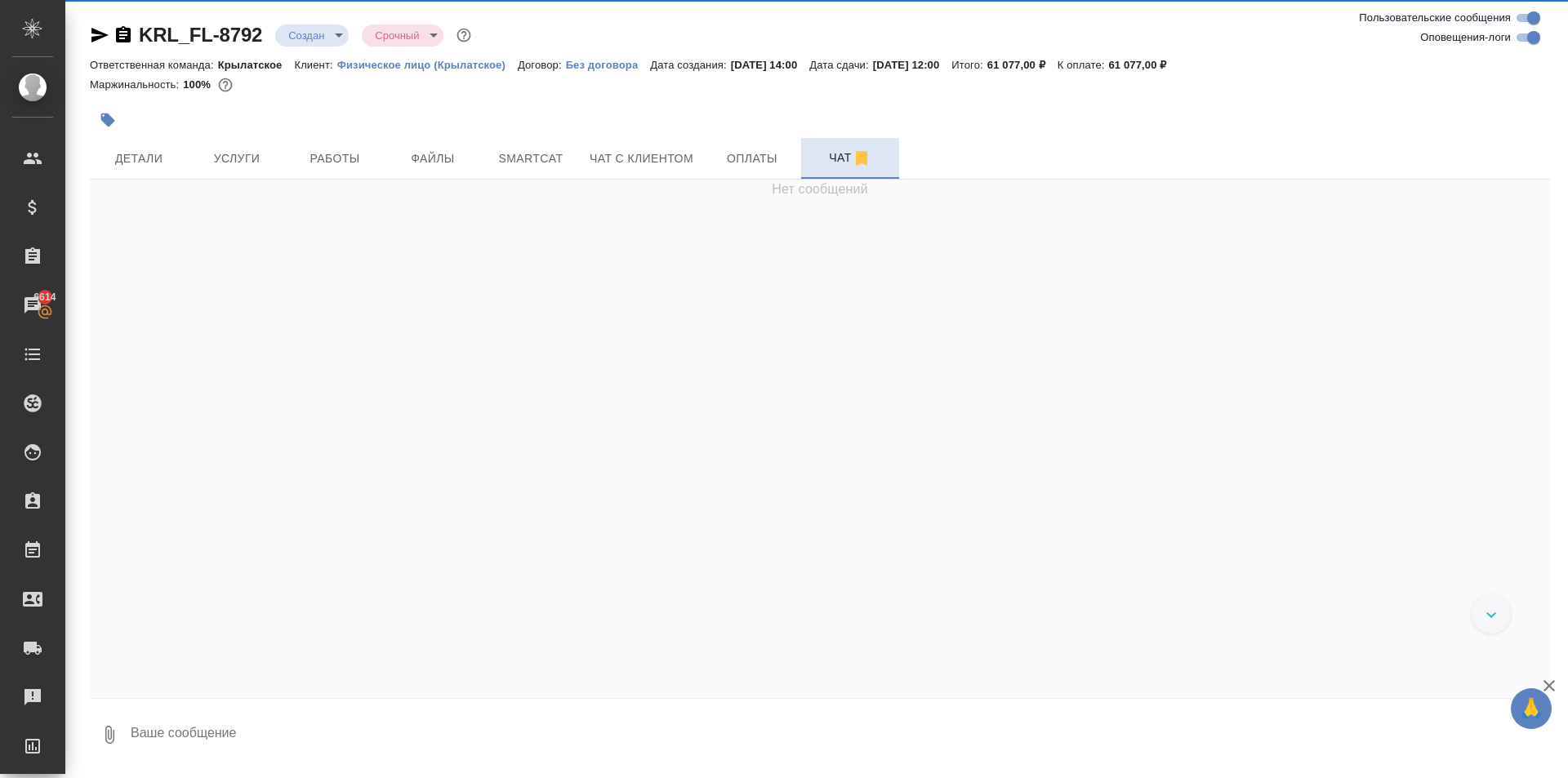
scroll to position [206, 0]
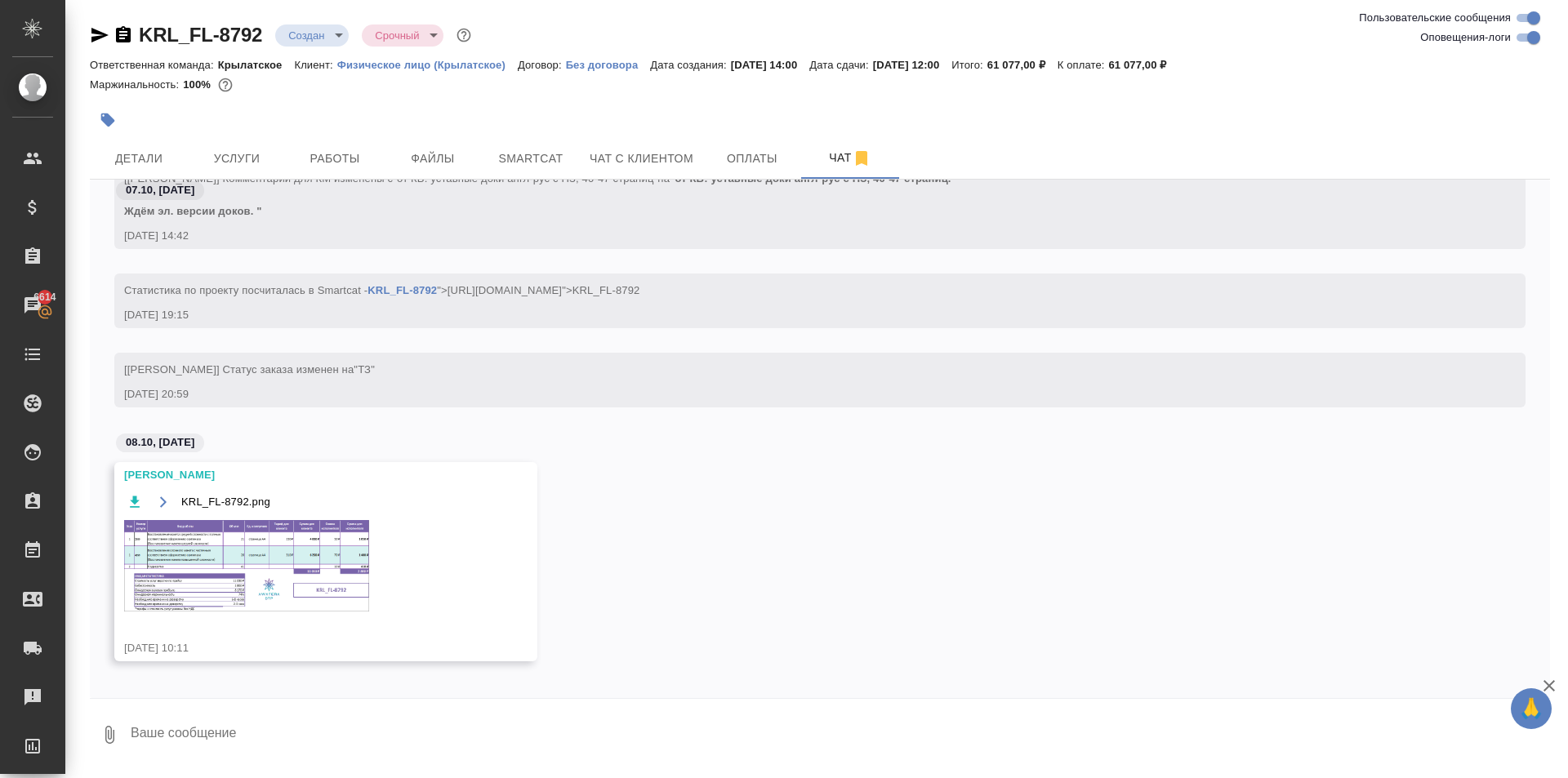
click at [272, 539] on img at bounding box center [246, 565] width 245 height 91
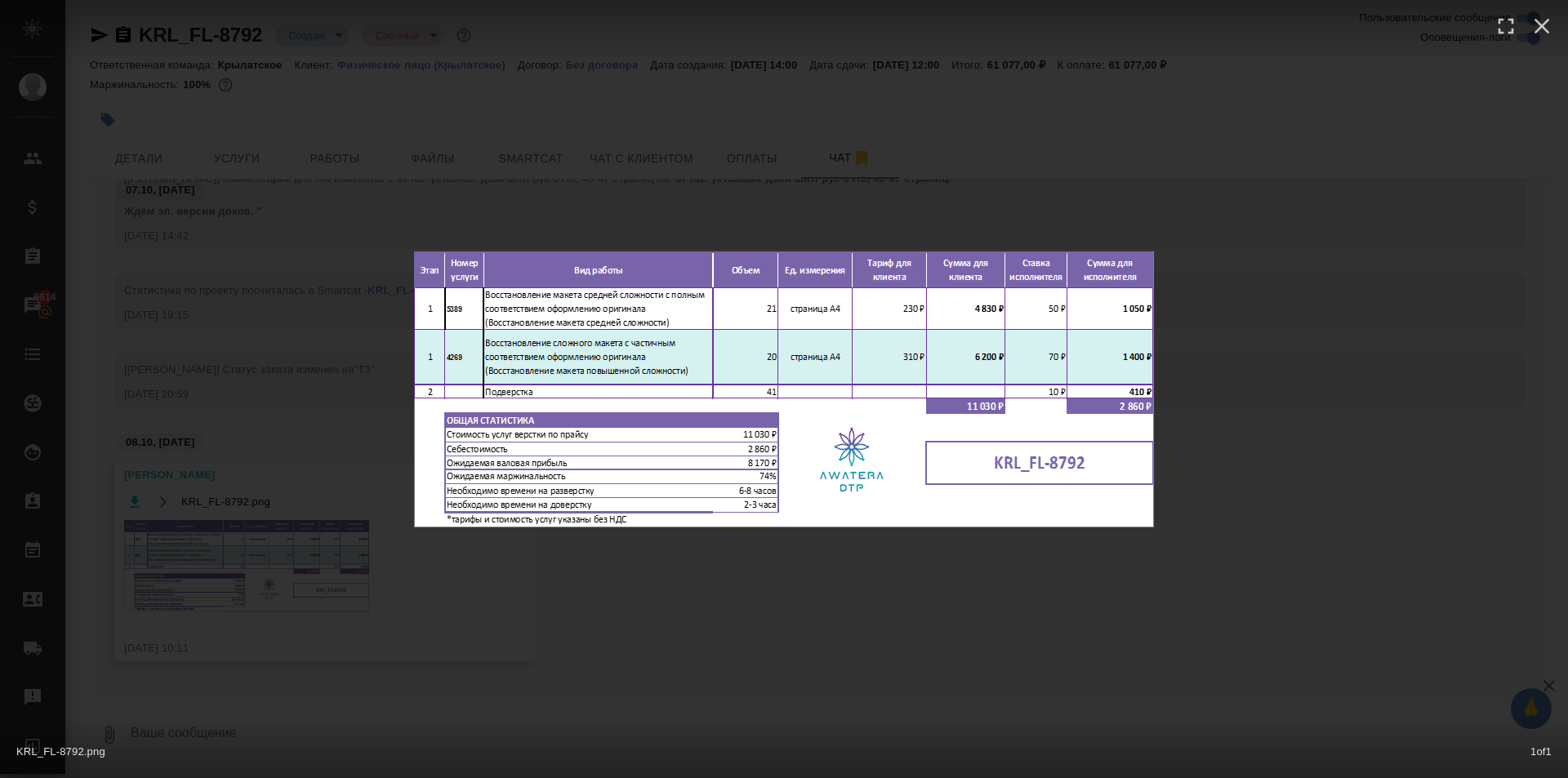
drag, startPoint x: 743, startPoint y: 630, endPoint x: 711, endPoint y: 630, distance: 32.0
click at [736, 633] on div "KRL_FL-8792.png 1 of 1" at bounding box center [784, 389] width 1568 height 778
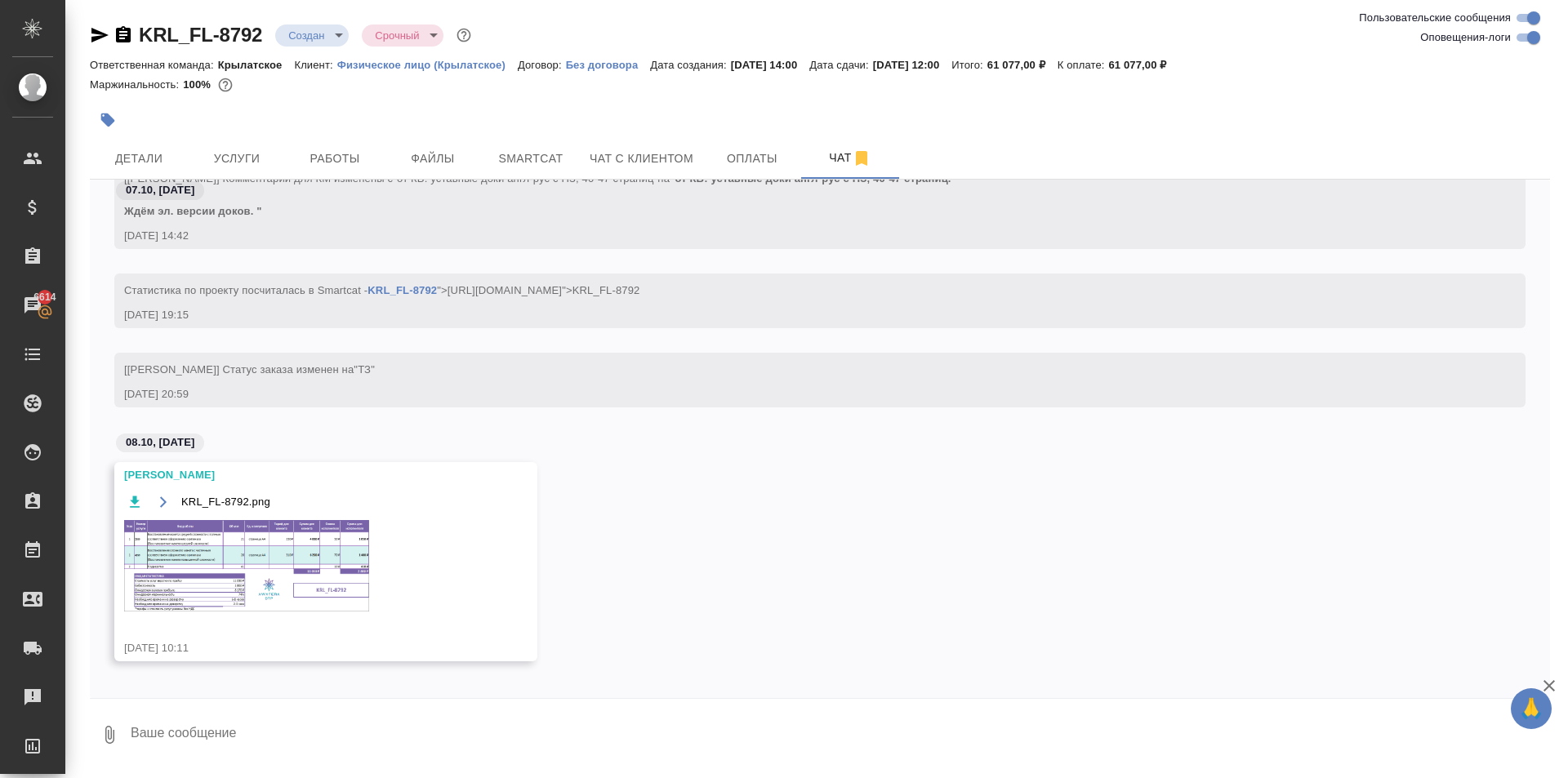
click at [293, 552] on img at bounding box center [246, 565] width 245 height 91
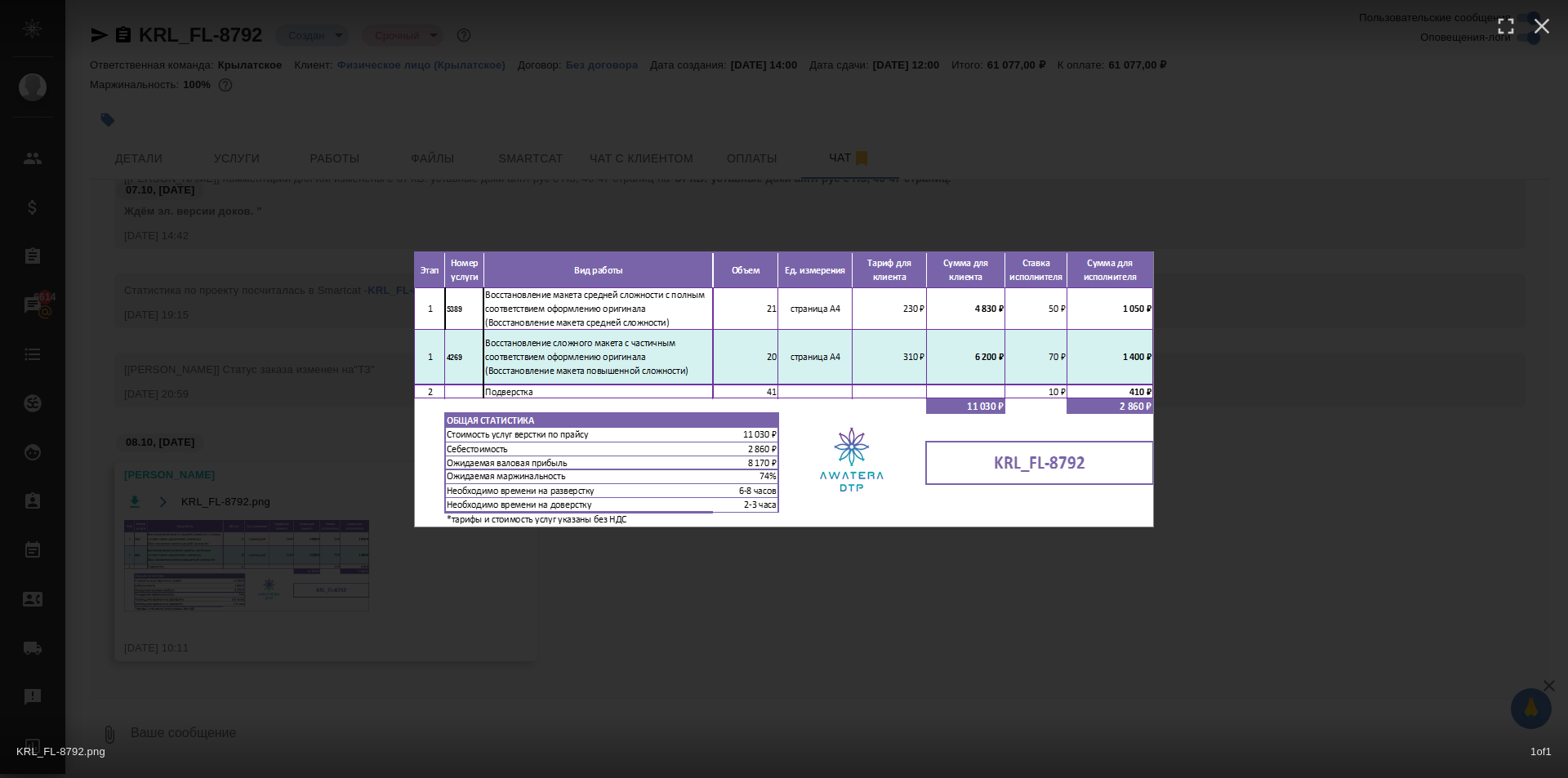
click at [899, 586] on div "KRL_FL-8792.png 1 of 1" at bounding box center [784, 389] width 1568 height 778
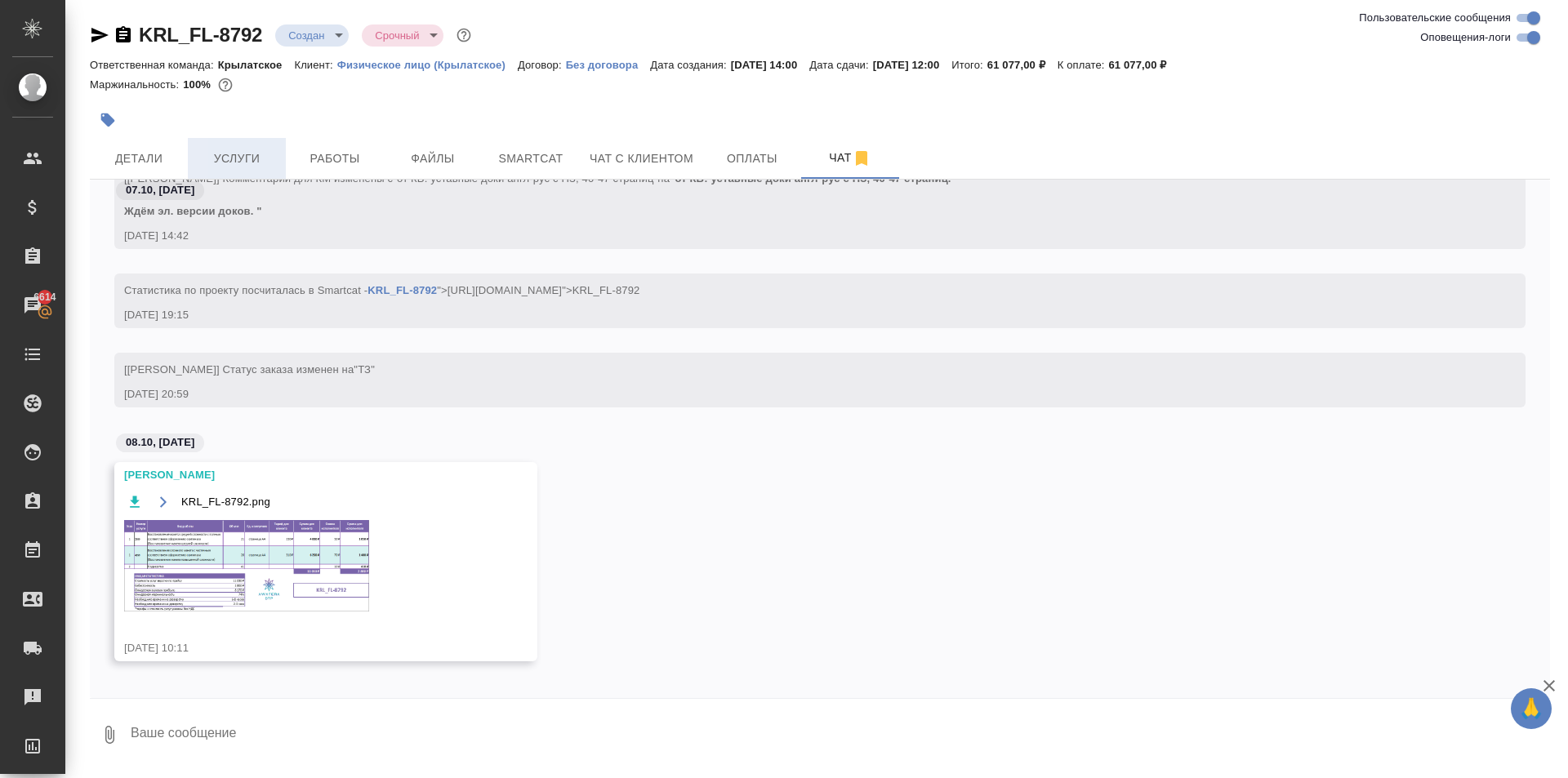
click at [253, 148] on span "Услуги" at bounding box center [237, 159] width 78 height 21
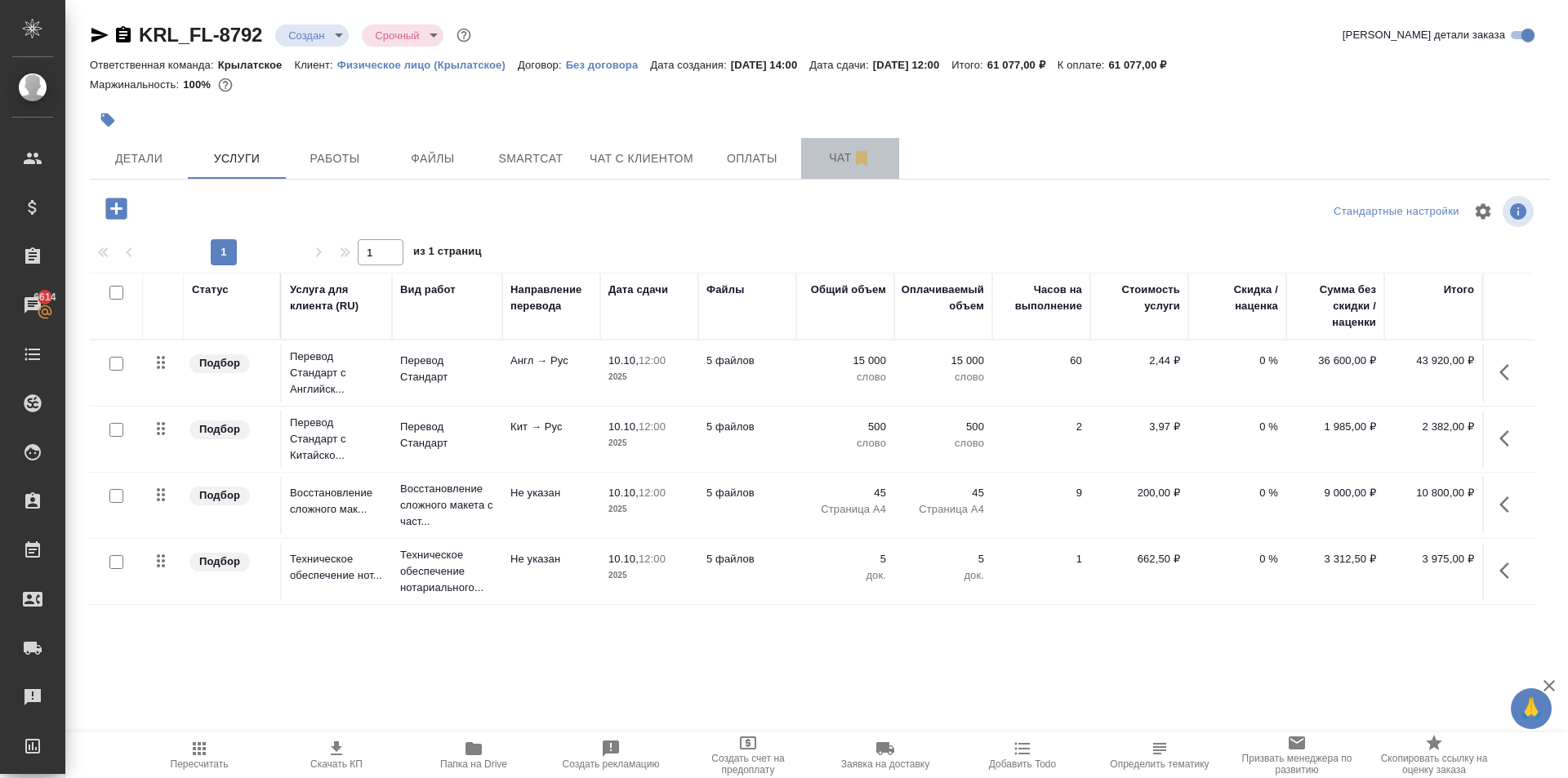
click at [830, 154] on span "Чат" at bounding box center [850, 158] width 78 height 21
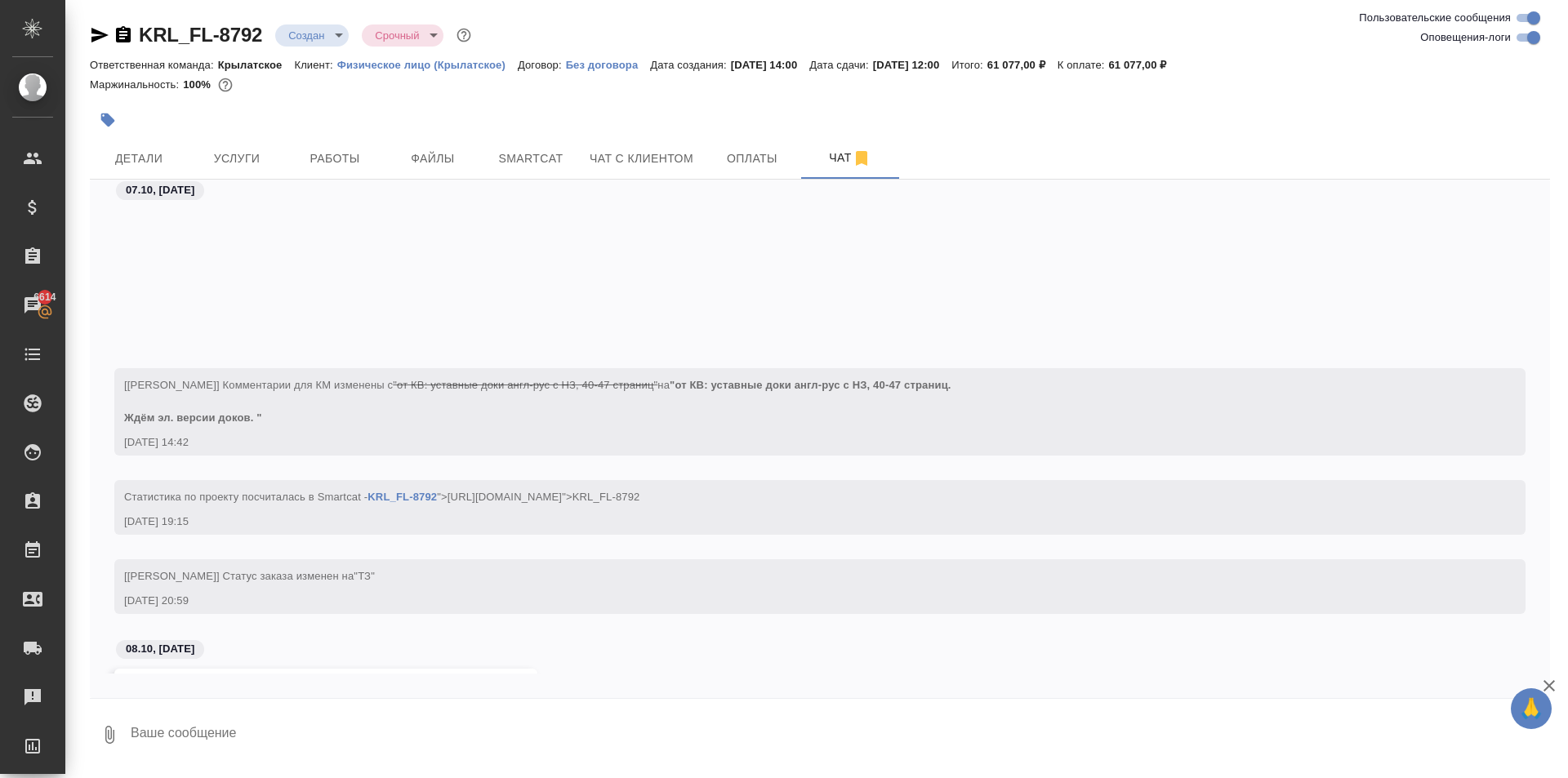
scroll to position [297, 0]
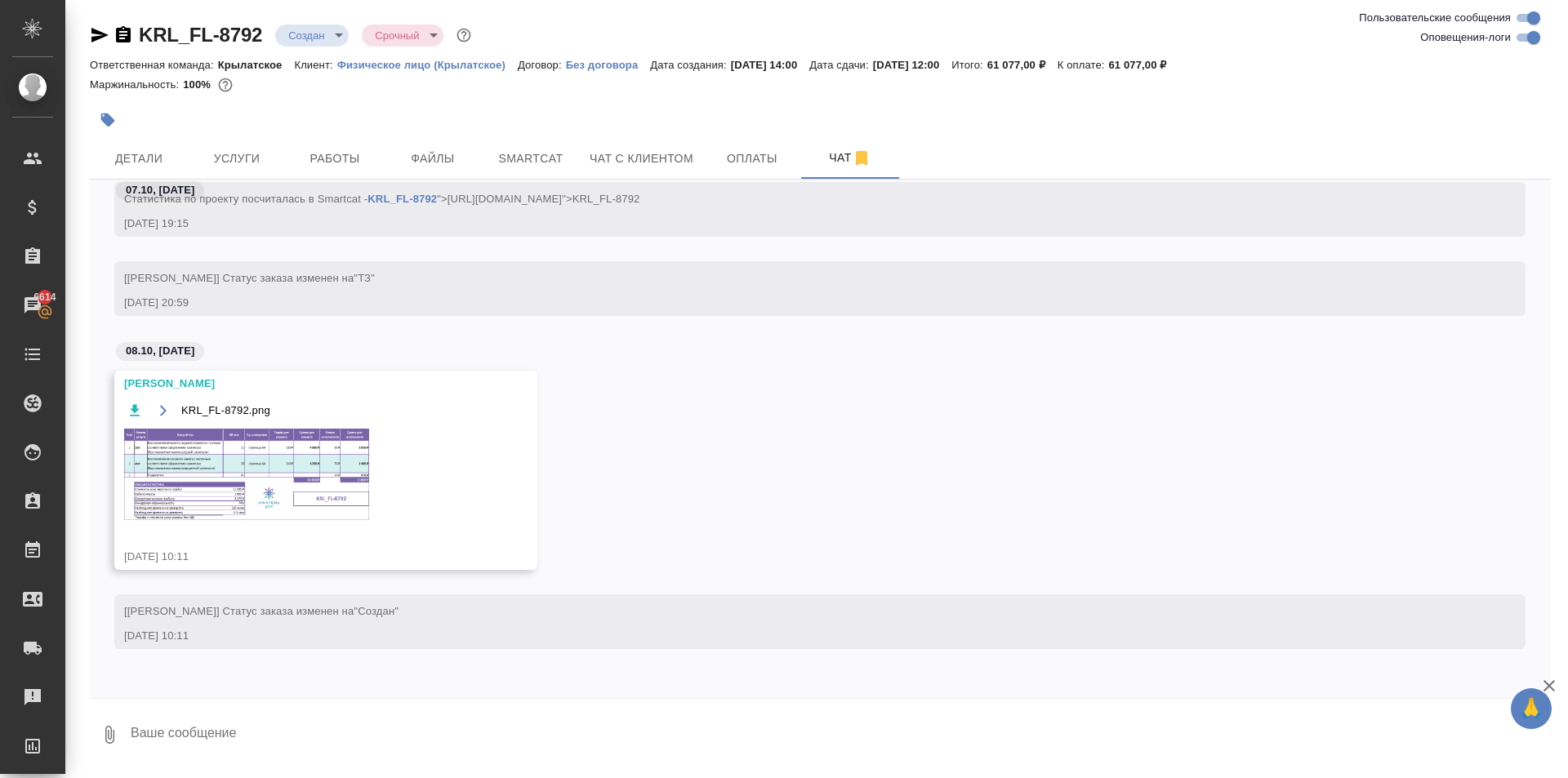
click at [346, 467] on img at bounding box center [246, 474] width 245 height 91
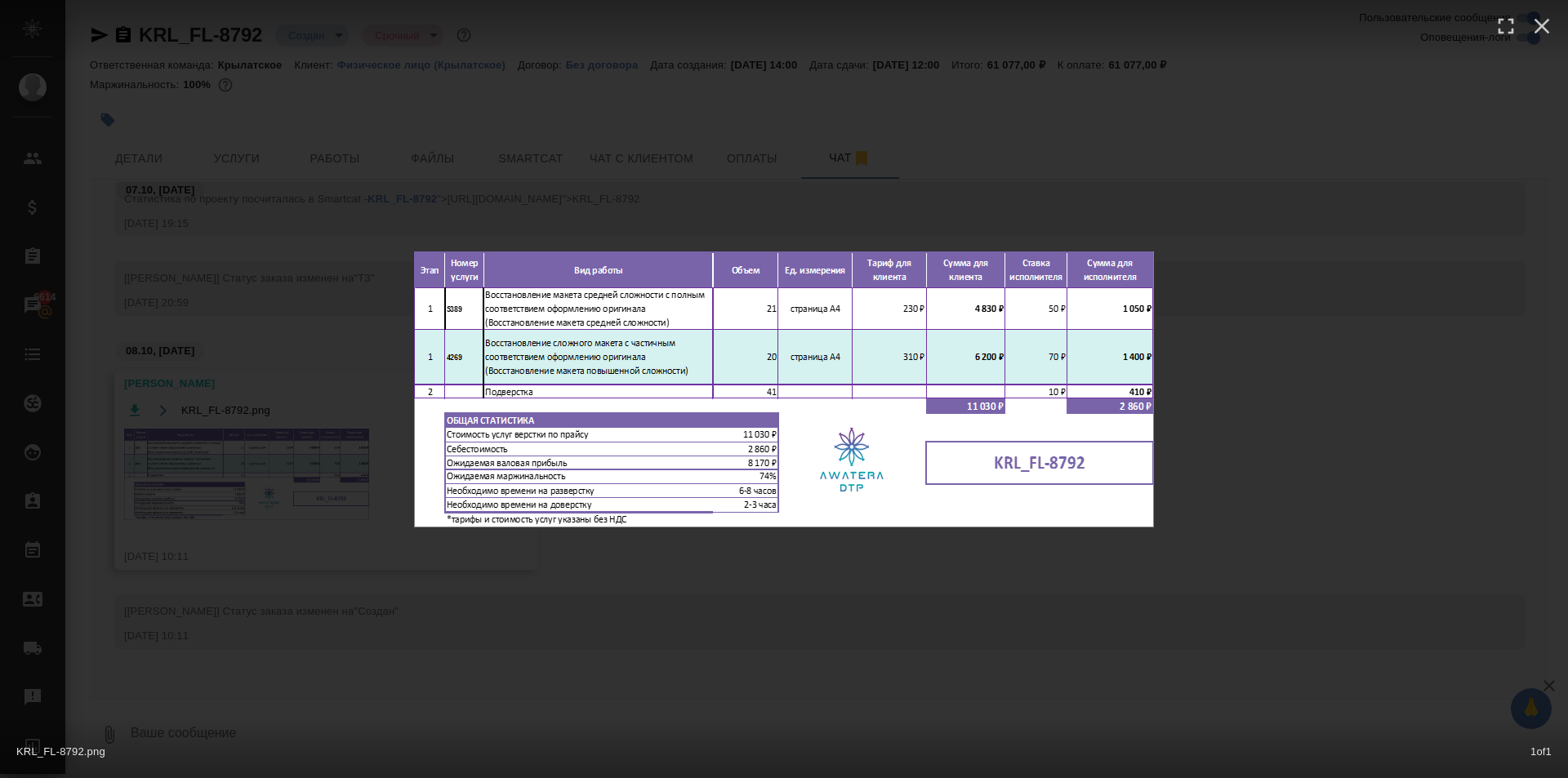
drag, startPoint x: 1043, startPoint y: 602, endPoint x: 988, endPoint y: 585, distance: 57.6
click at [1041, 602] on div "KRL_FL-8792.png 1 of 1" at bounding box center [784, 389] width 1568 height 778
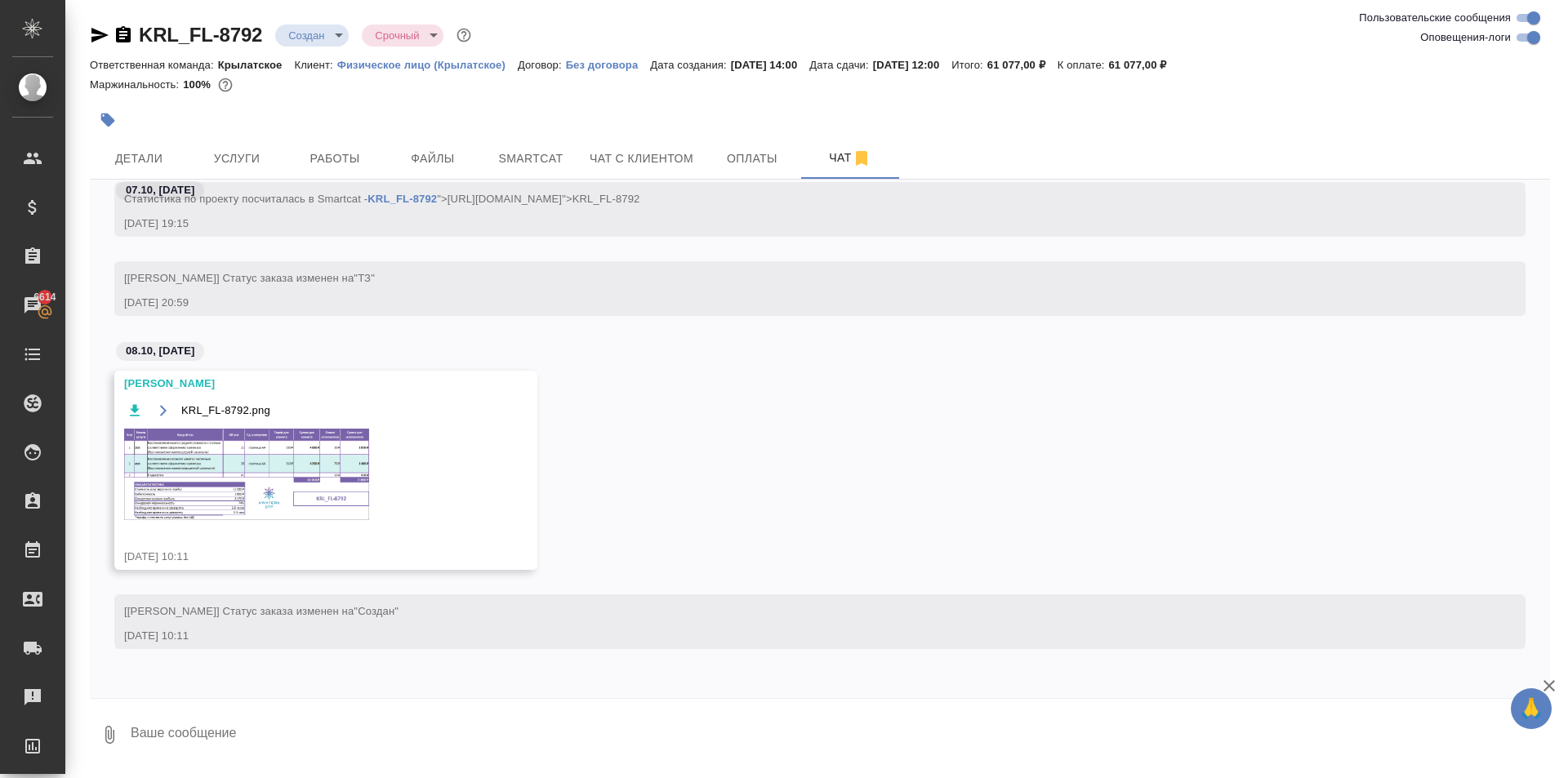
click at [263, 153] on span "Услуги" at bounding box center [237, 159] width 78 height 21
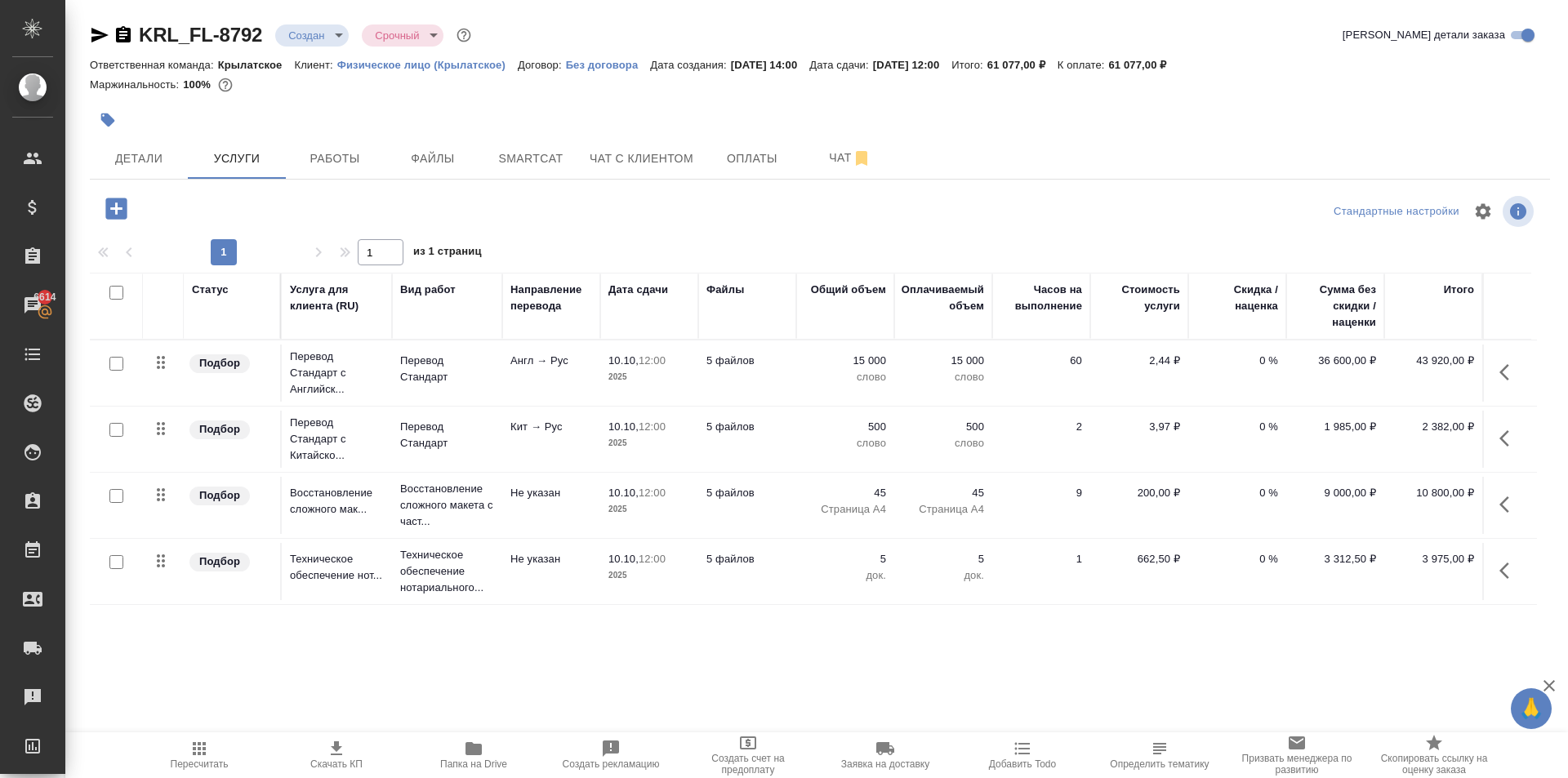
click at [1512, 500] on icon "button" at bounding box center [1509, 504] width 20 height 20
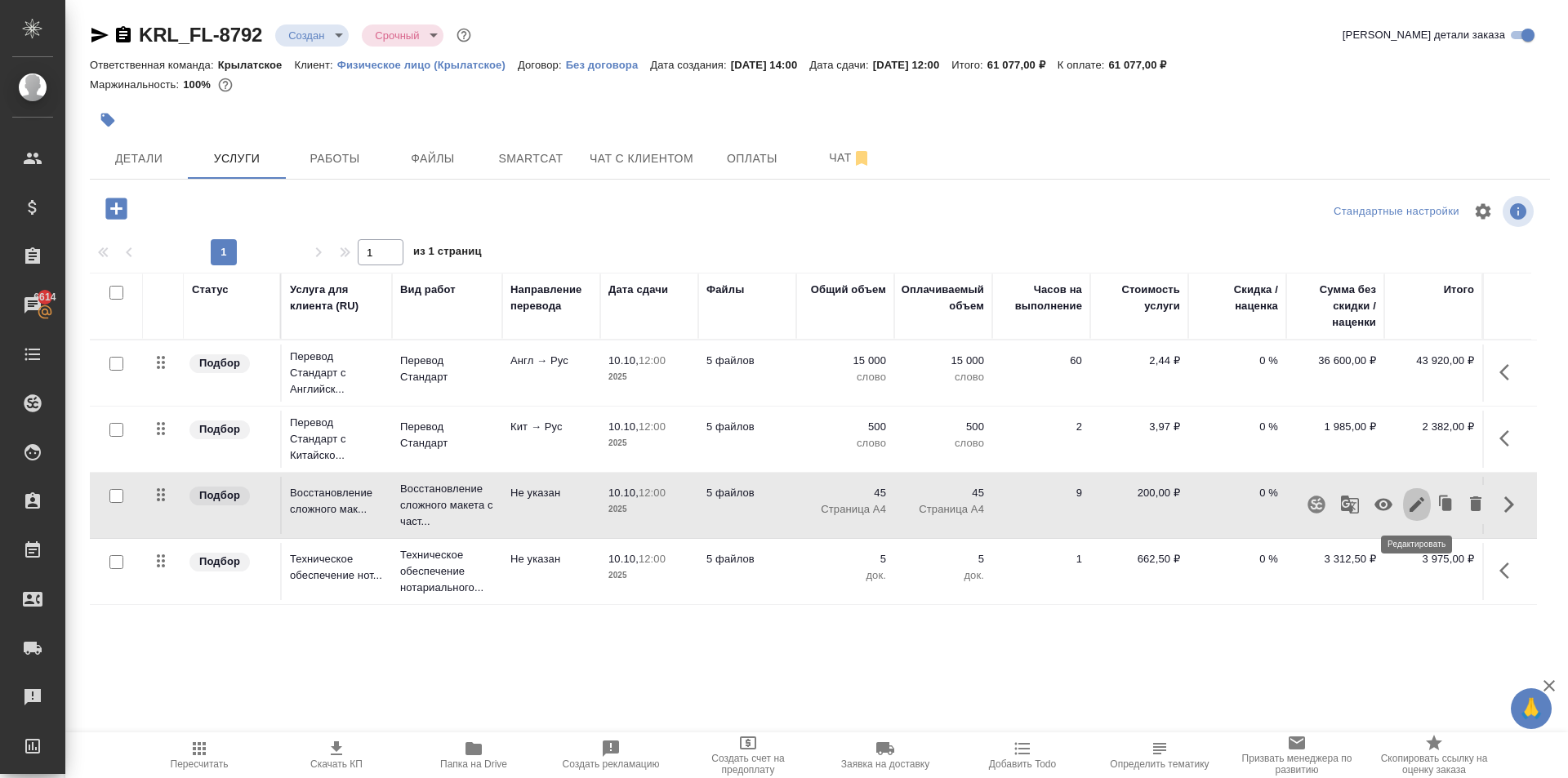
click at [1414, 503] on icon "button" at bounding box center [1416, 504] width 20 height 20
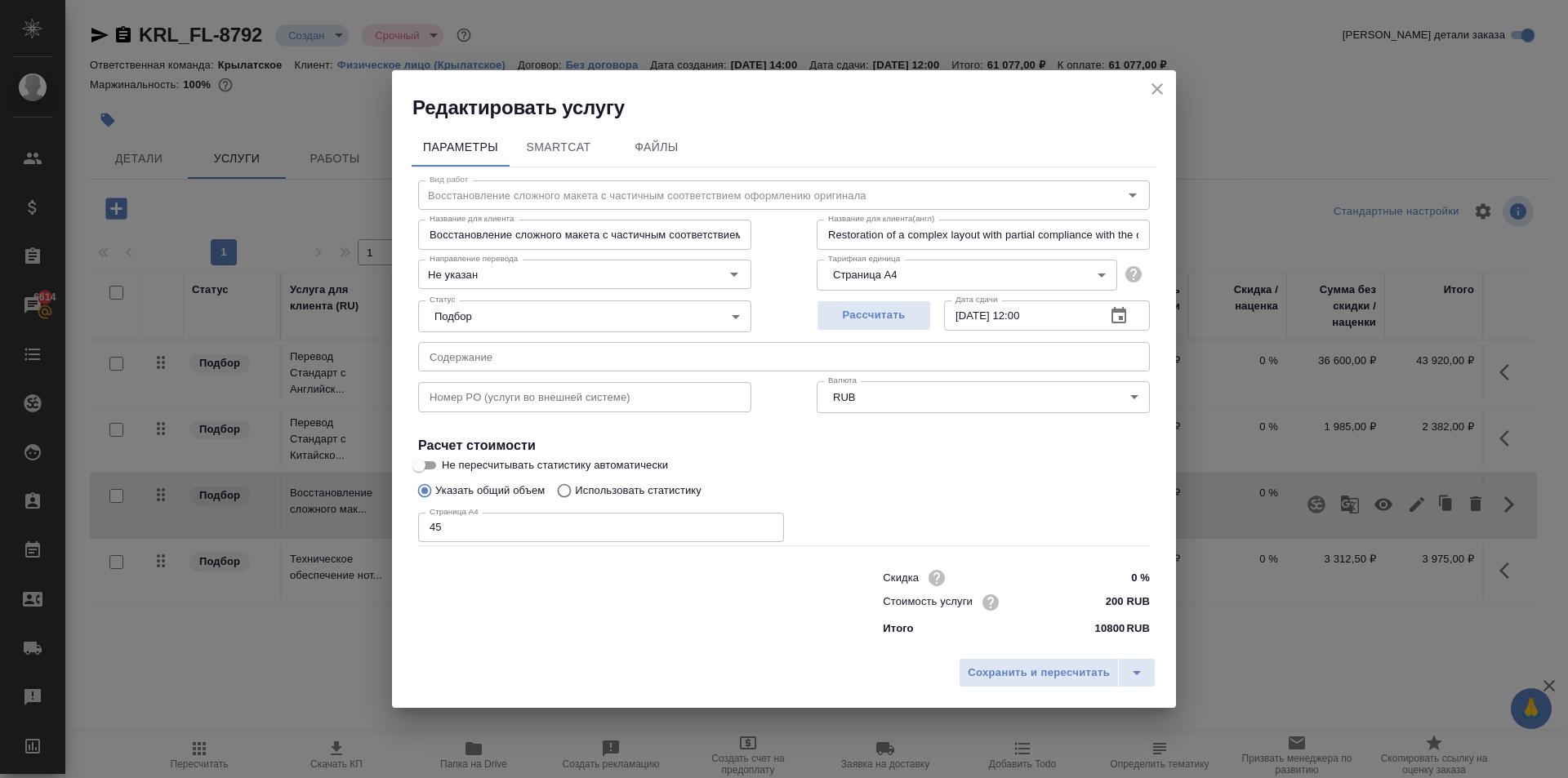
click at [1116, 602] on input "200 RUB" at bounding box center [1119, 601] width 62 height 23
click at [1116, 602] on input "200 RUB" at bounding box center [1119, 601] width 60 height 23
type input "150 RUB"
click at [1104, 677] on span "Сохранить и пересчитать" at bounding box center [1039, 674] width 142 height 19
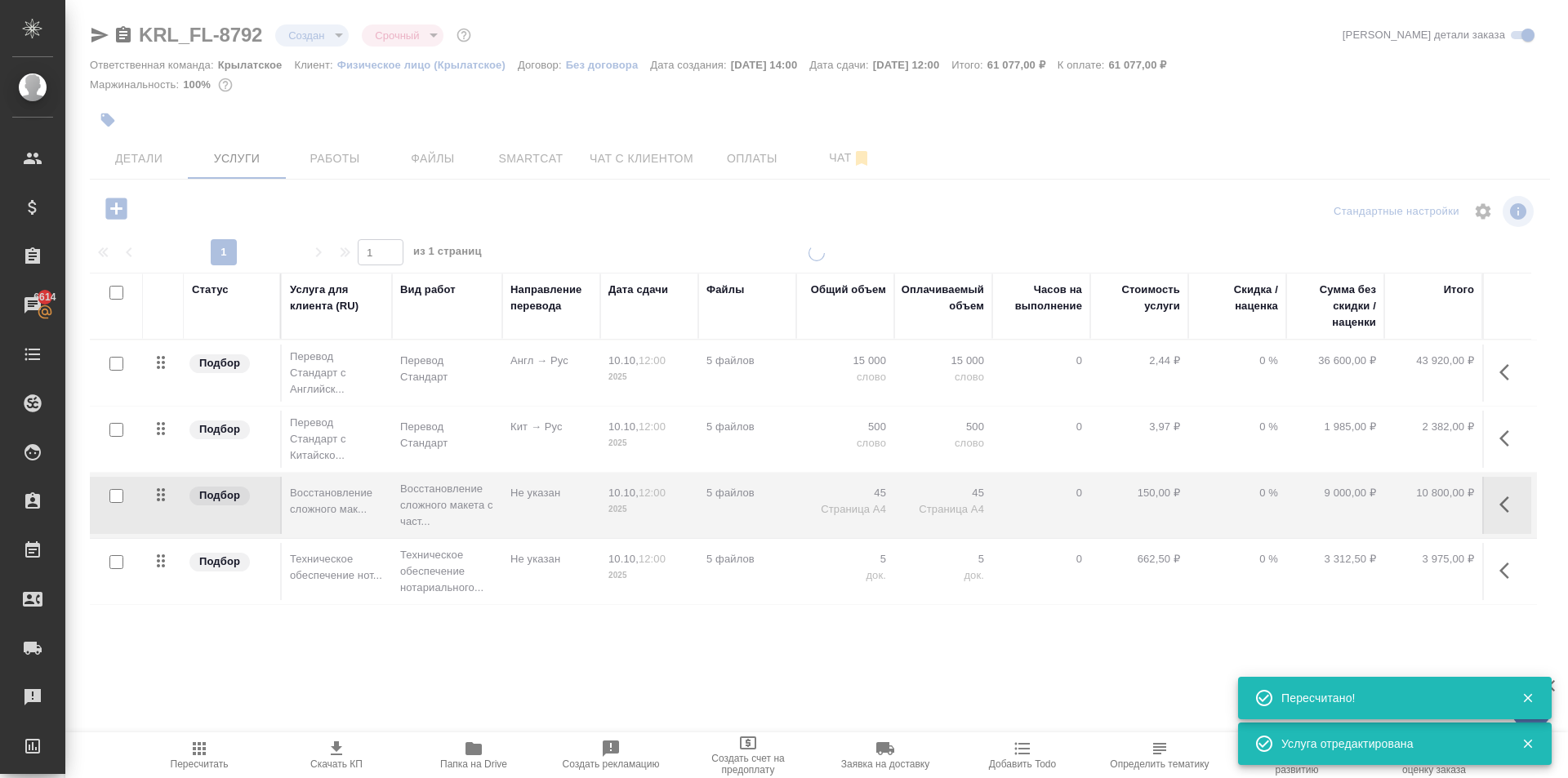
type input "normal"
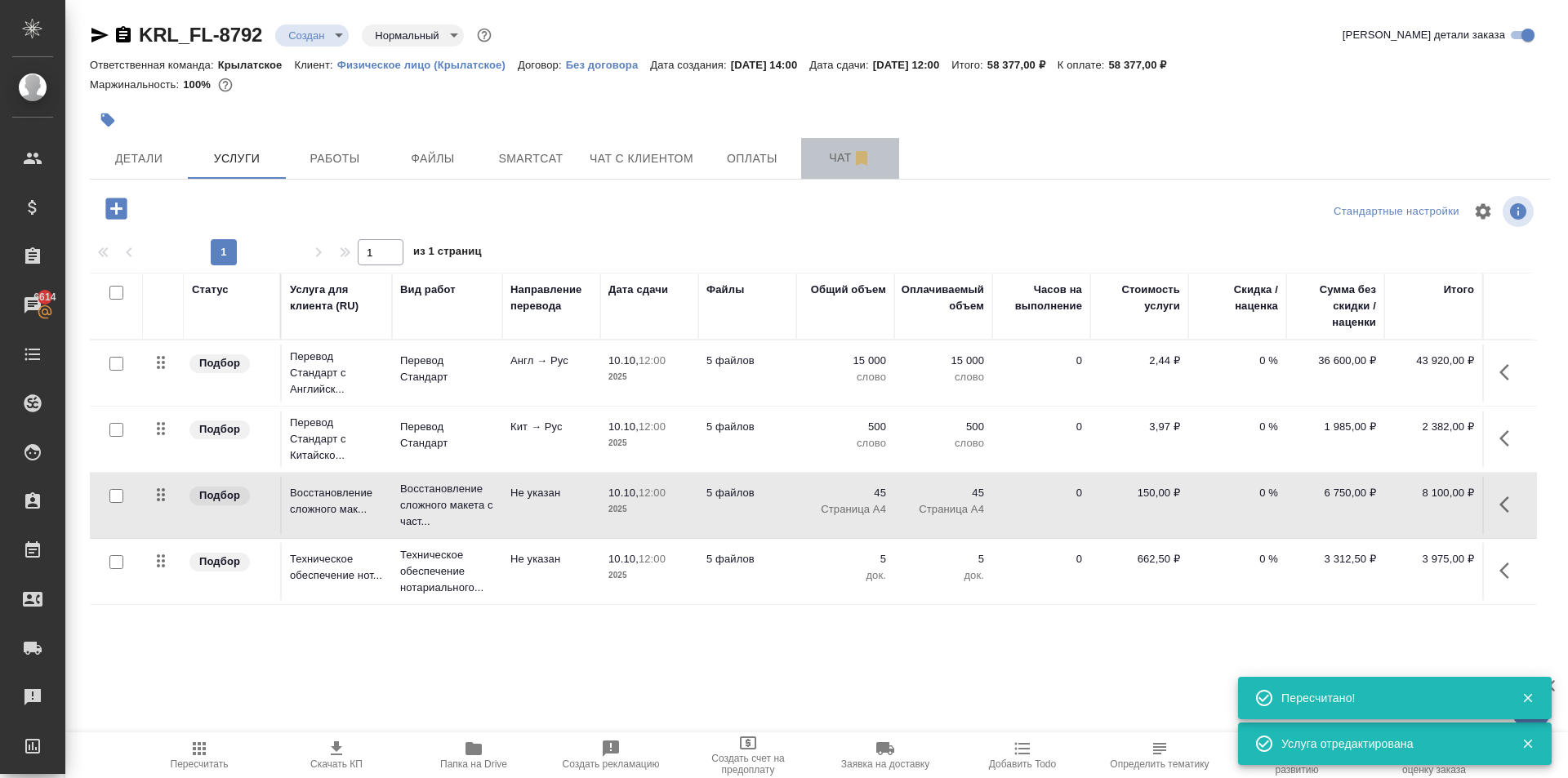
click at [830, 166] on span "Чат" at bounding box center [850, 158] width 78 height 21
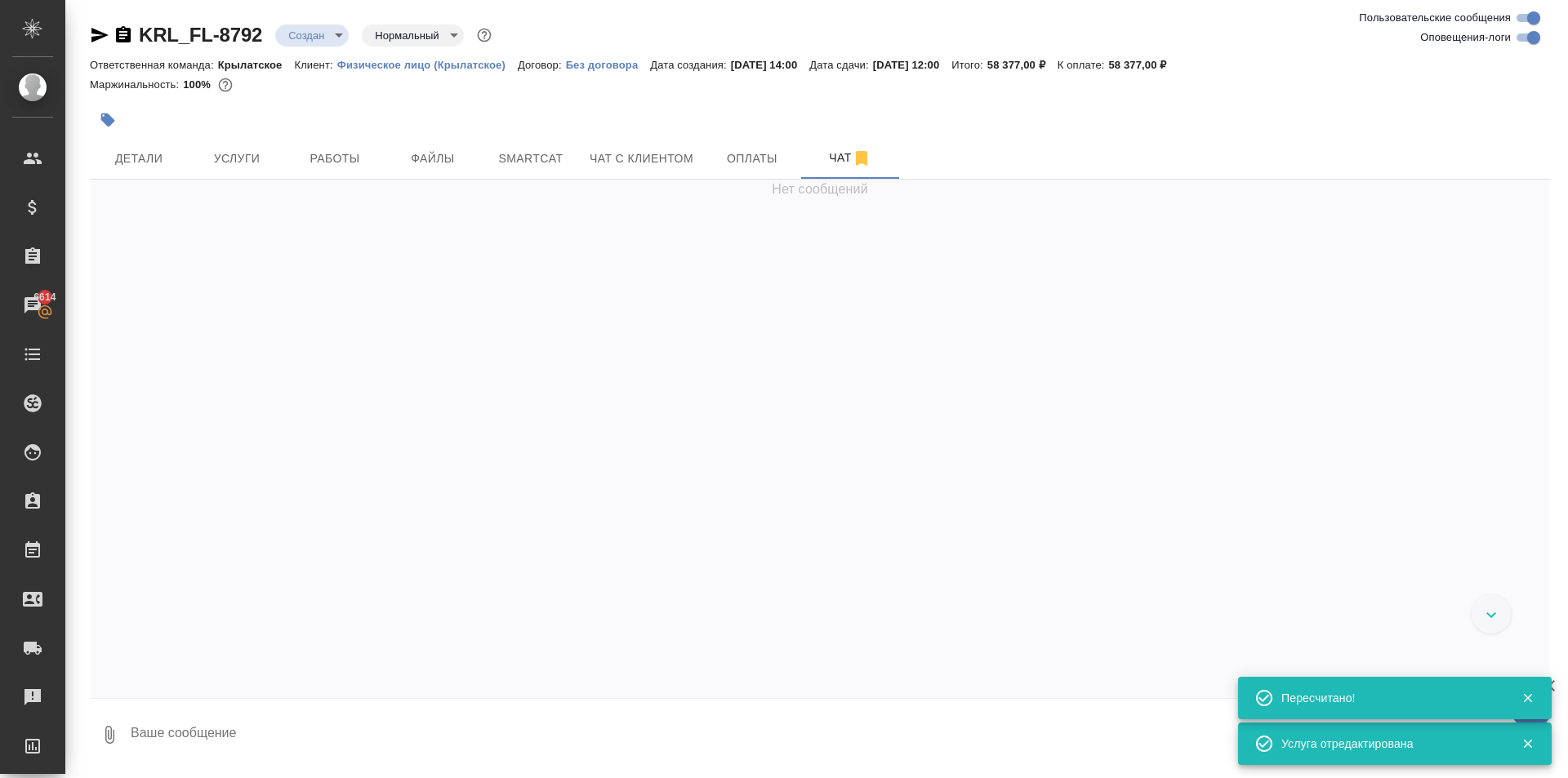
scroll to position [297, 0]
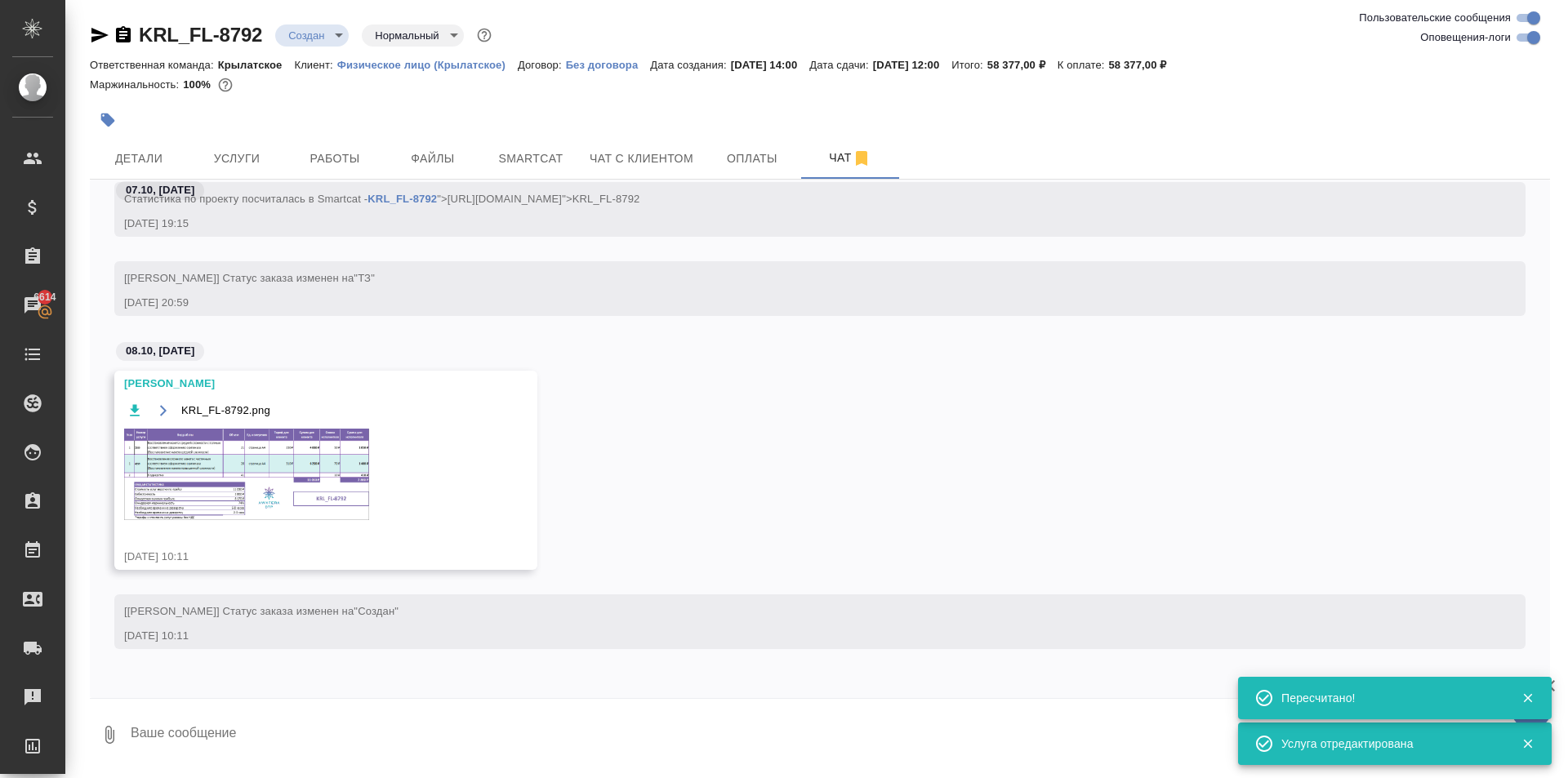
click at [369, 453] on div "KRL_FL-8792.png" at bounding box center [302, 470] width 356 height 141
click at [339, 454] on img at bounding box center [246, 474] width 245 height 91
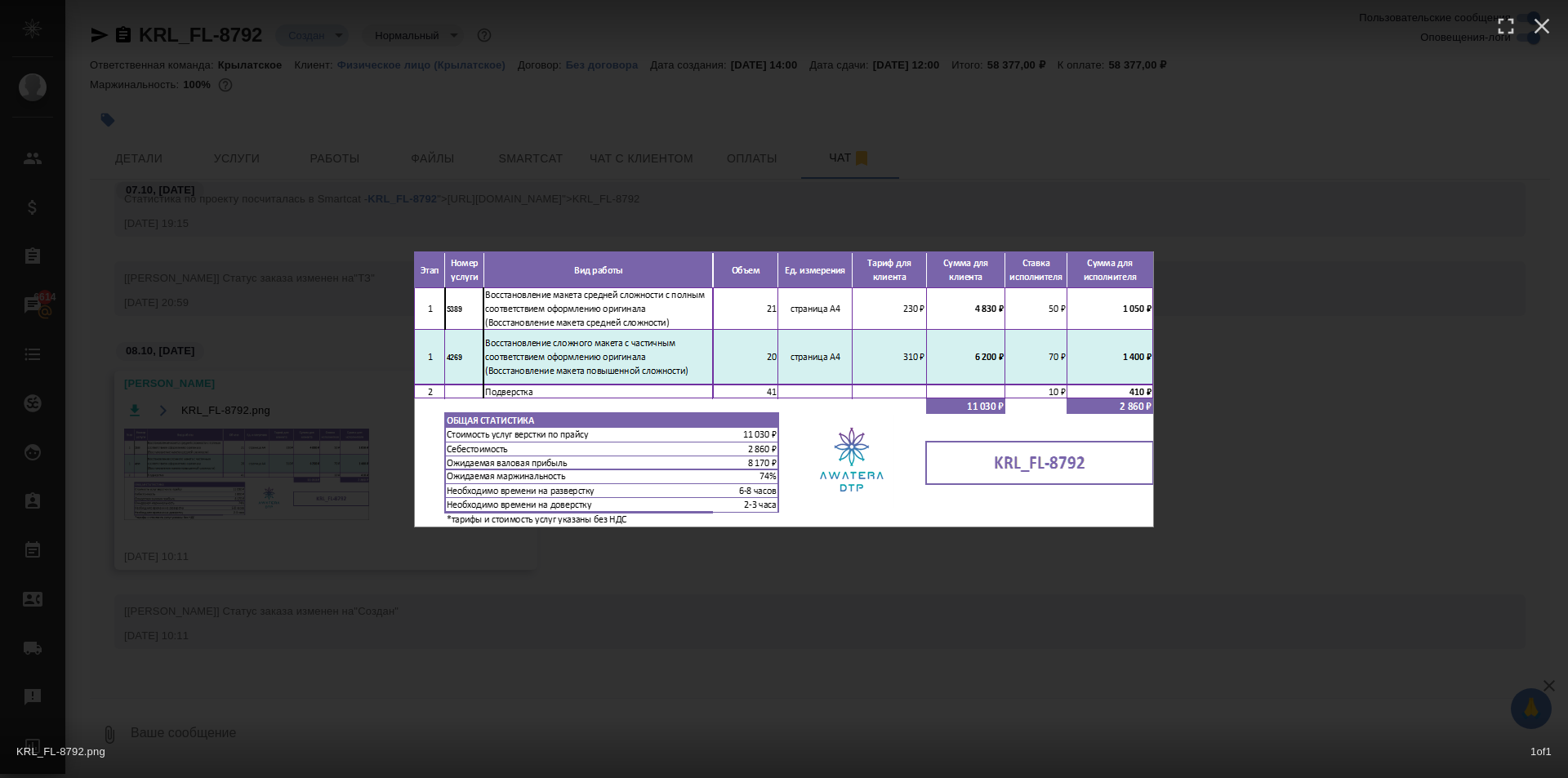
click at [1057, 635] on div "KRL_FL-8792.png 1 of 1" at bounding box center [784, 389] width 1568 height 778
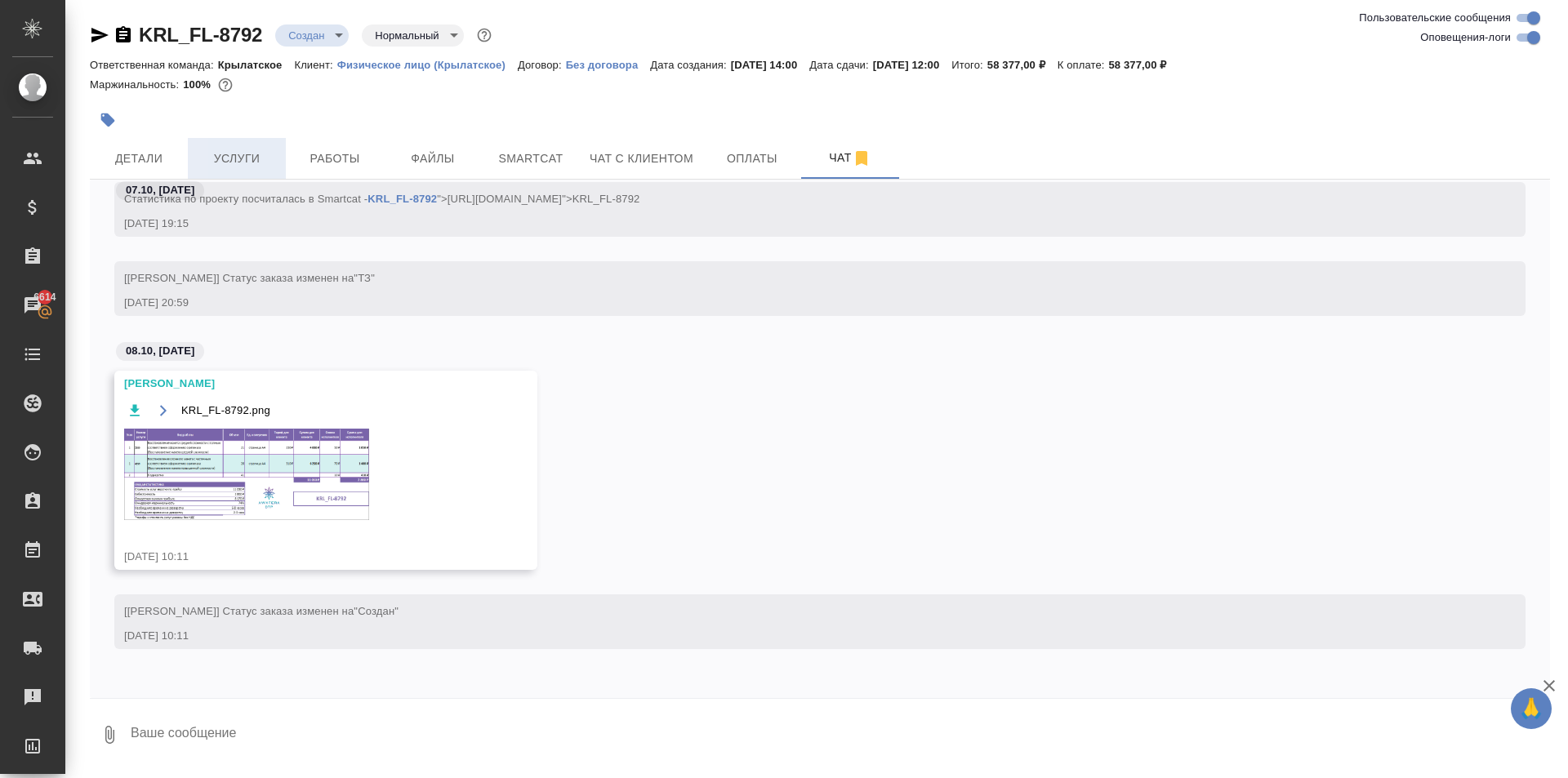
click at [273, 150] on button "Услуги" at bounding box center [236, 158] width 98 height 41
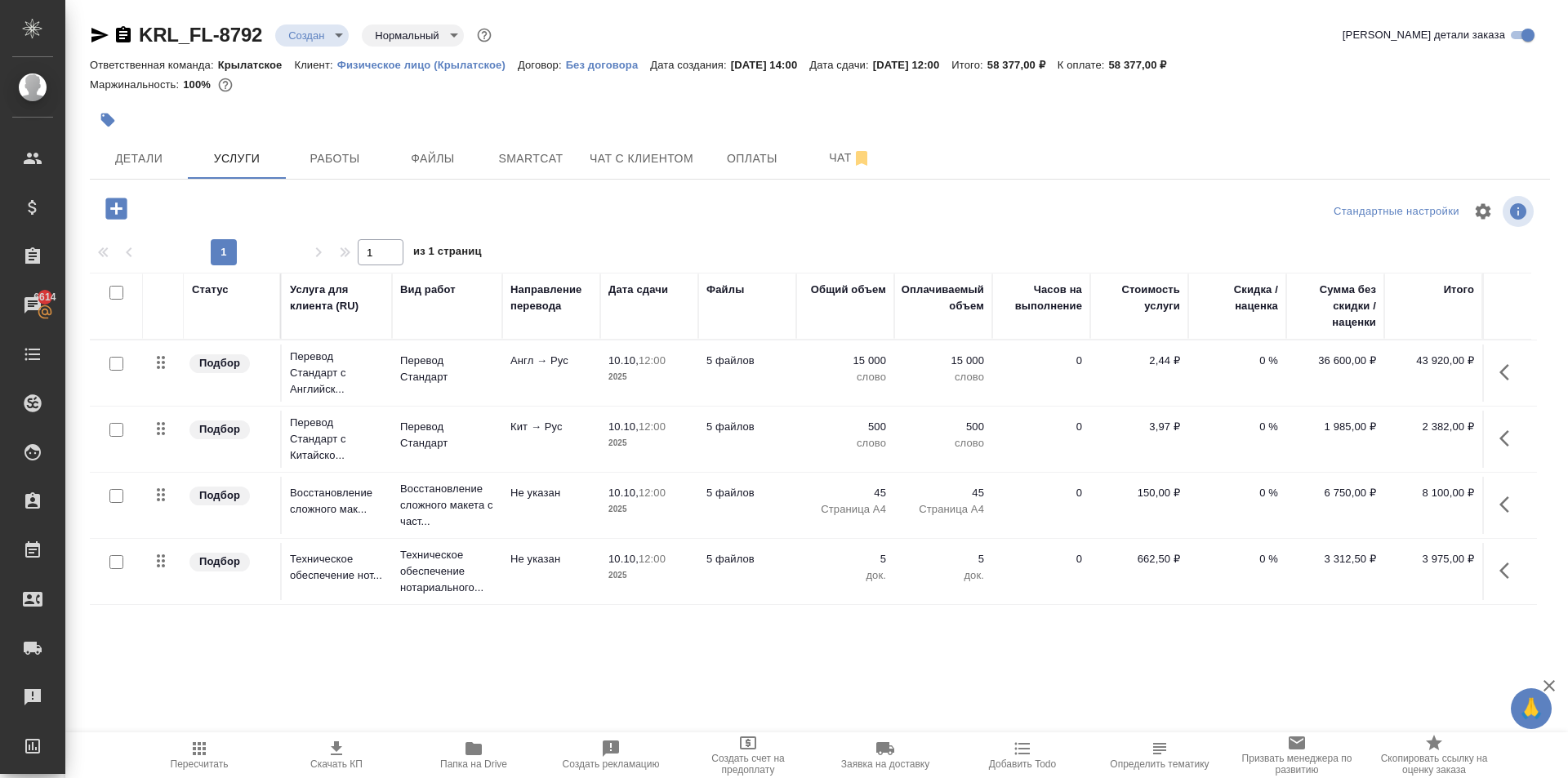
click at [1500, 498] on icon "button" at bounding box center [1509, 504] width 20 height 20
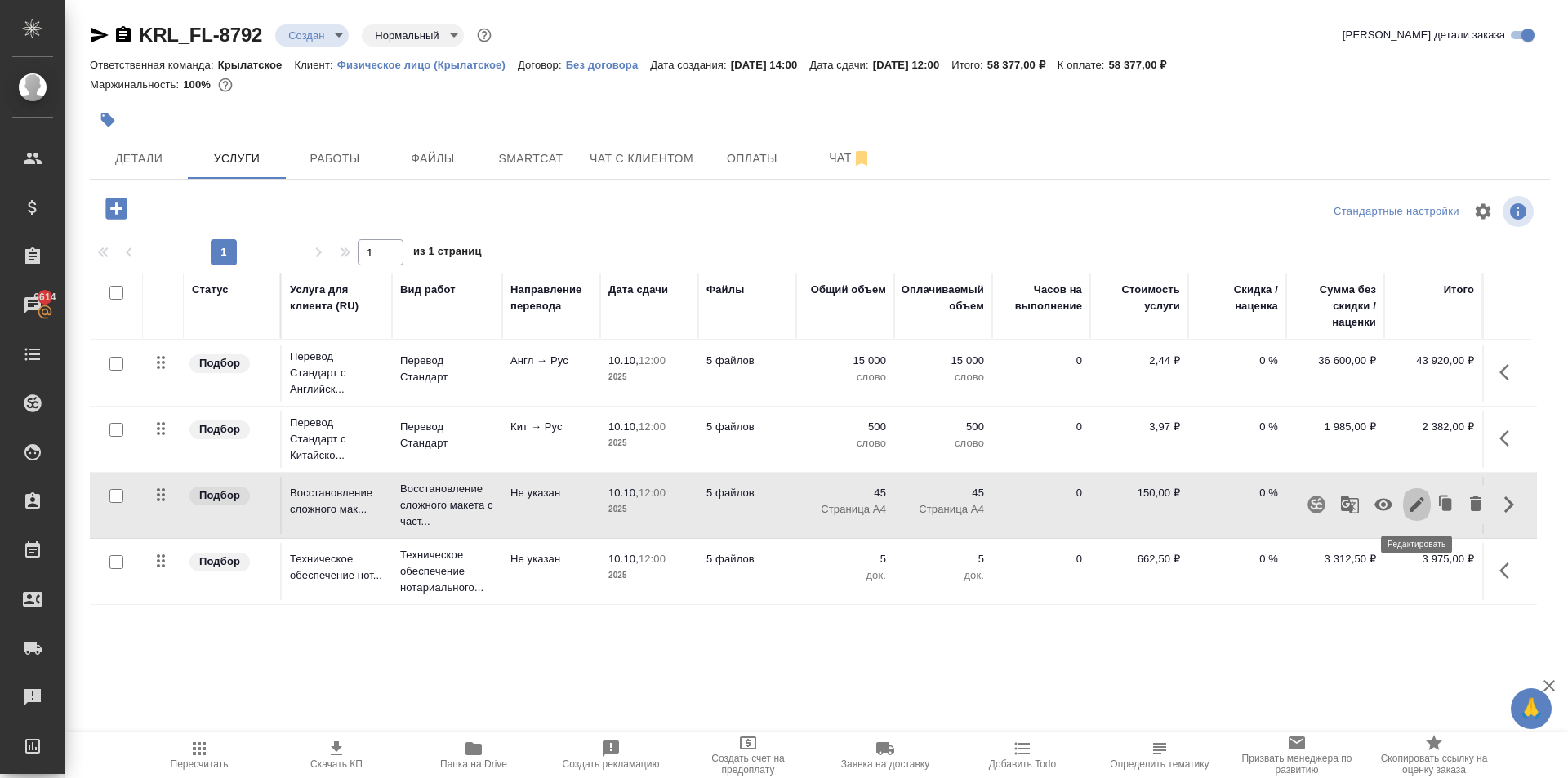
click at [1416, 506] on icon "button" at bounding box center [1416, 504] width 15 height 15
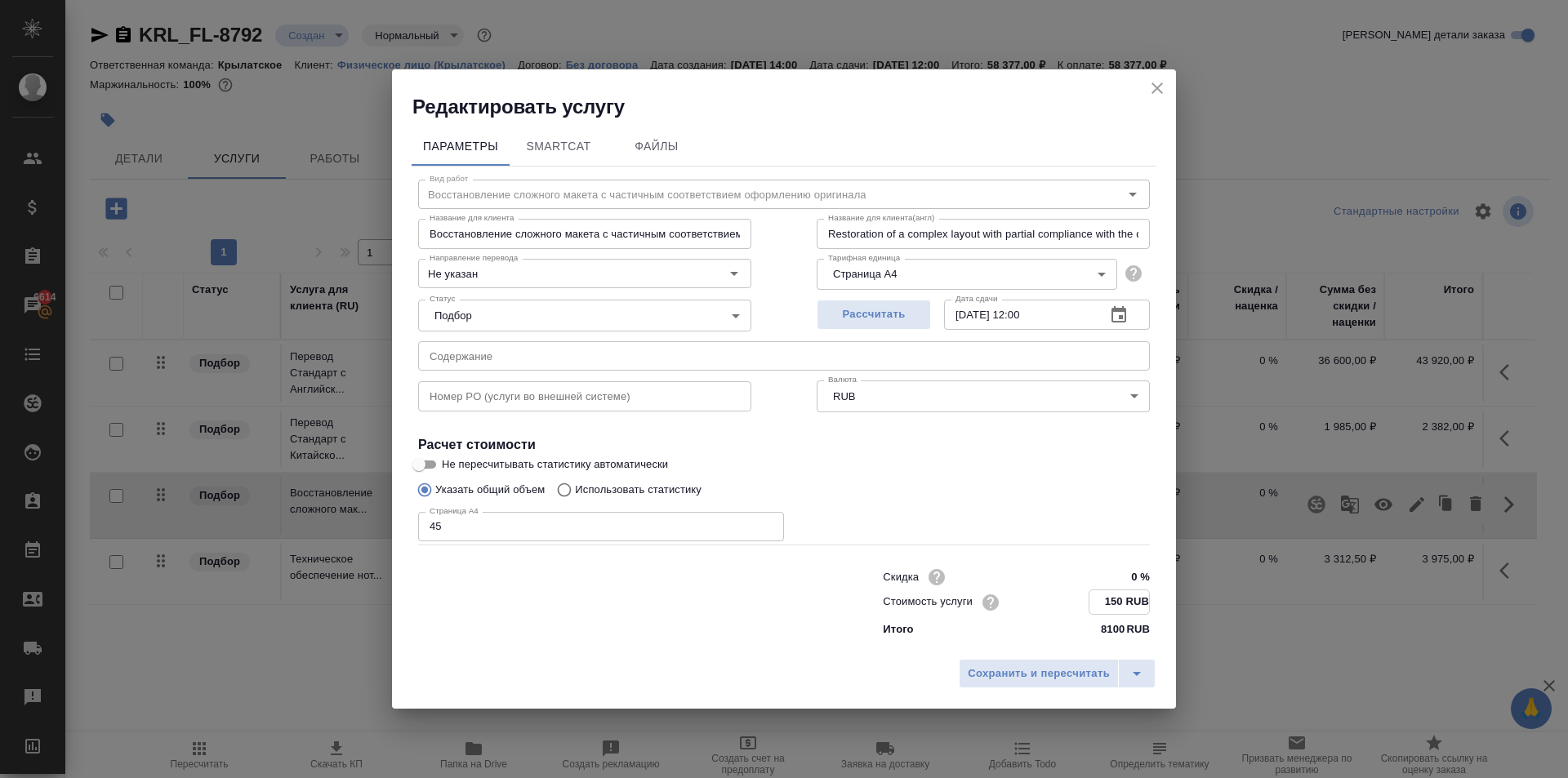
click at [1111, 602] on input "150 RUB" at bounding box center [1119, 601] width 60 height 23
type input "100 RUB"
click at [966, 683] on button "Сохранить и пересчитать" at bounding box center [1039, 672] width 160 height 29
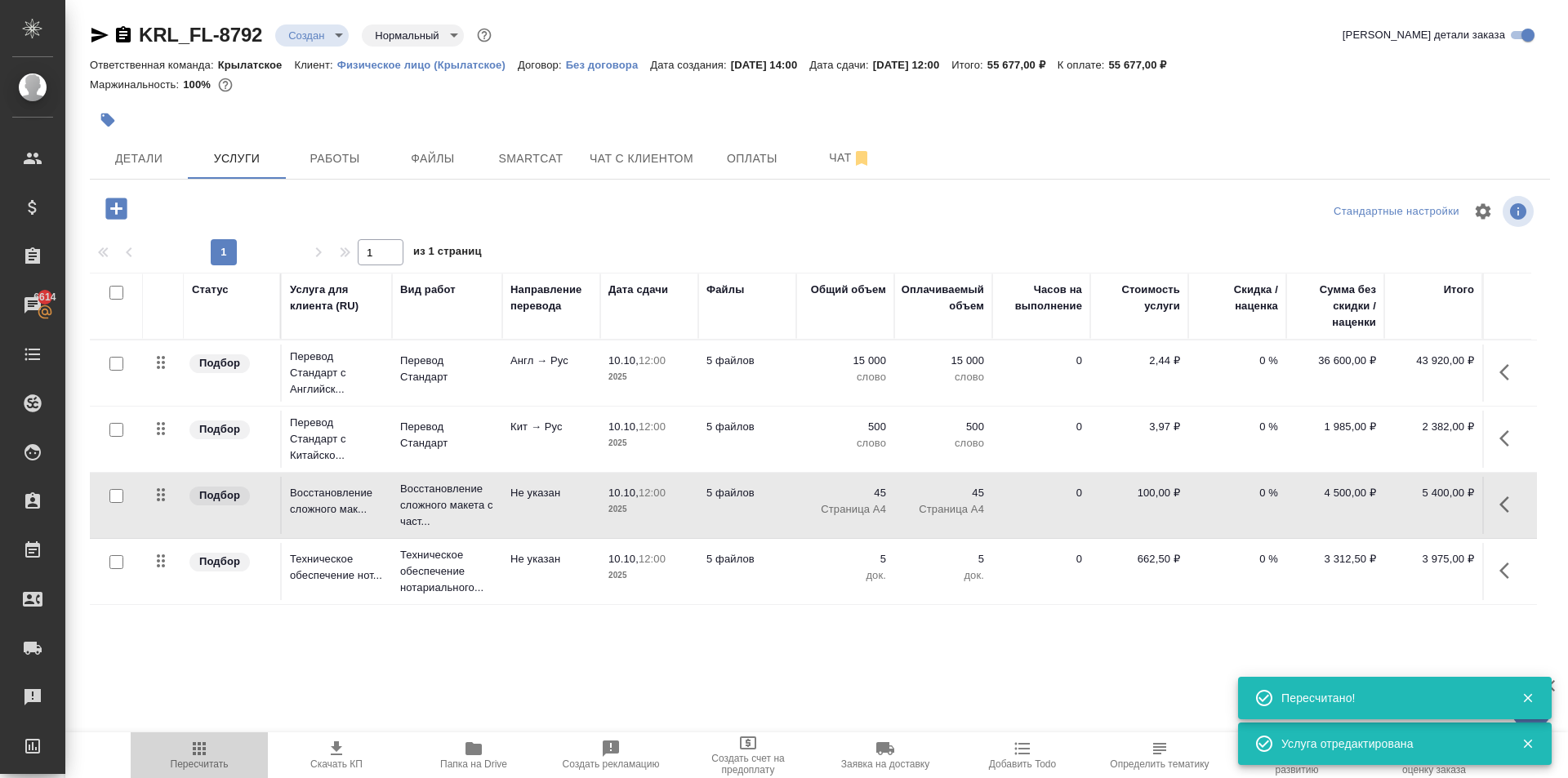
click at [152, 744] on span "Пересчитать" at bounding box center [200, 755] width 118 height 31
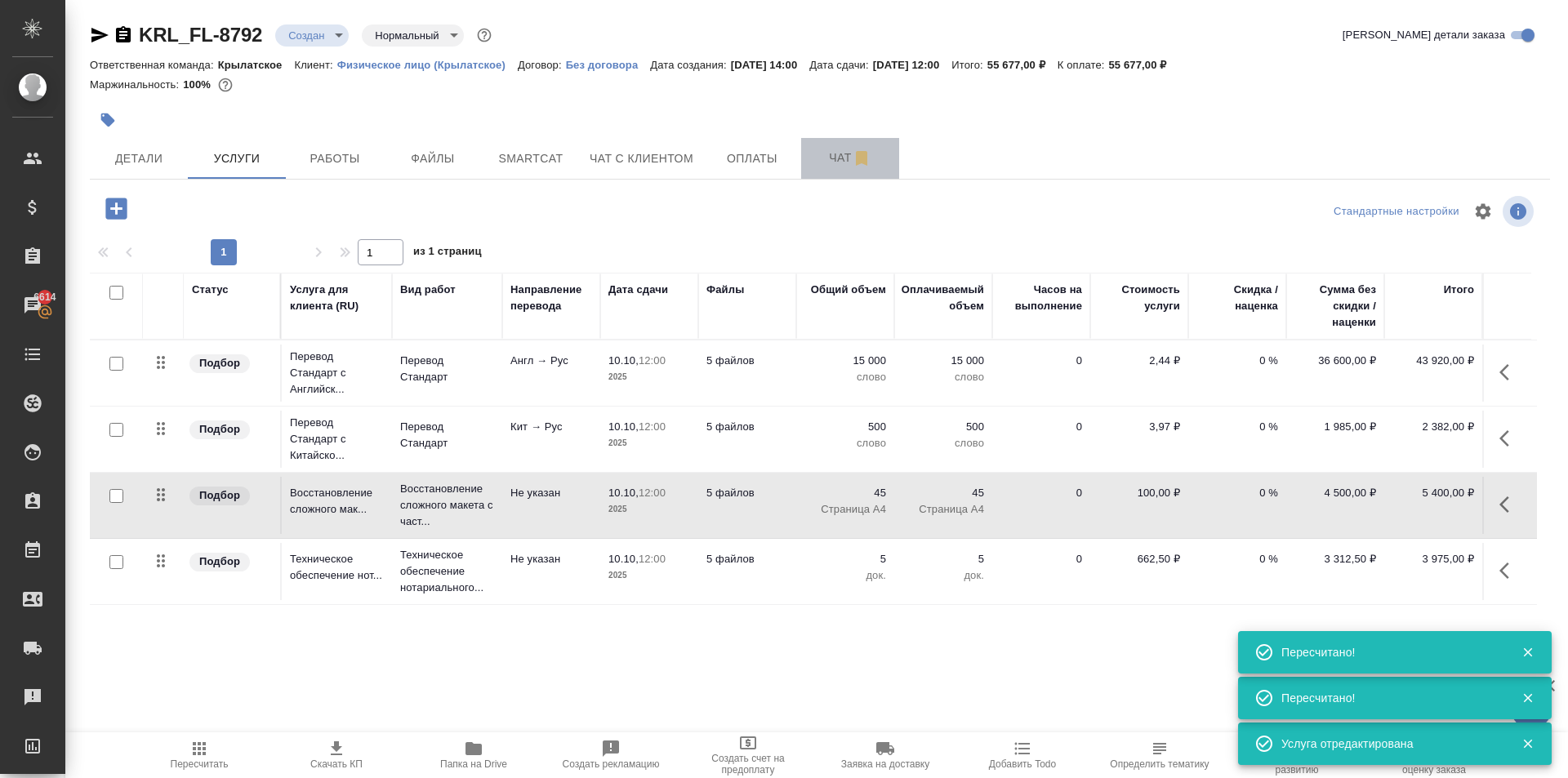
click at [838, 166] on span "Чат" at bounding box center [850, 158] width 78 height 21
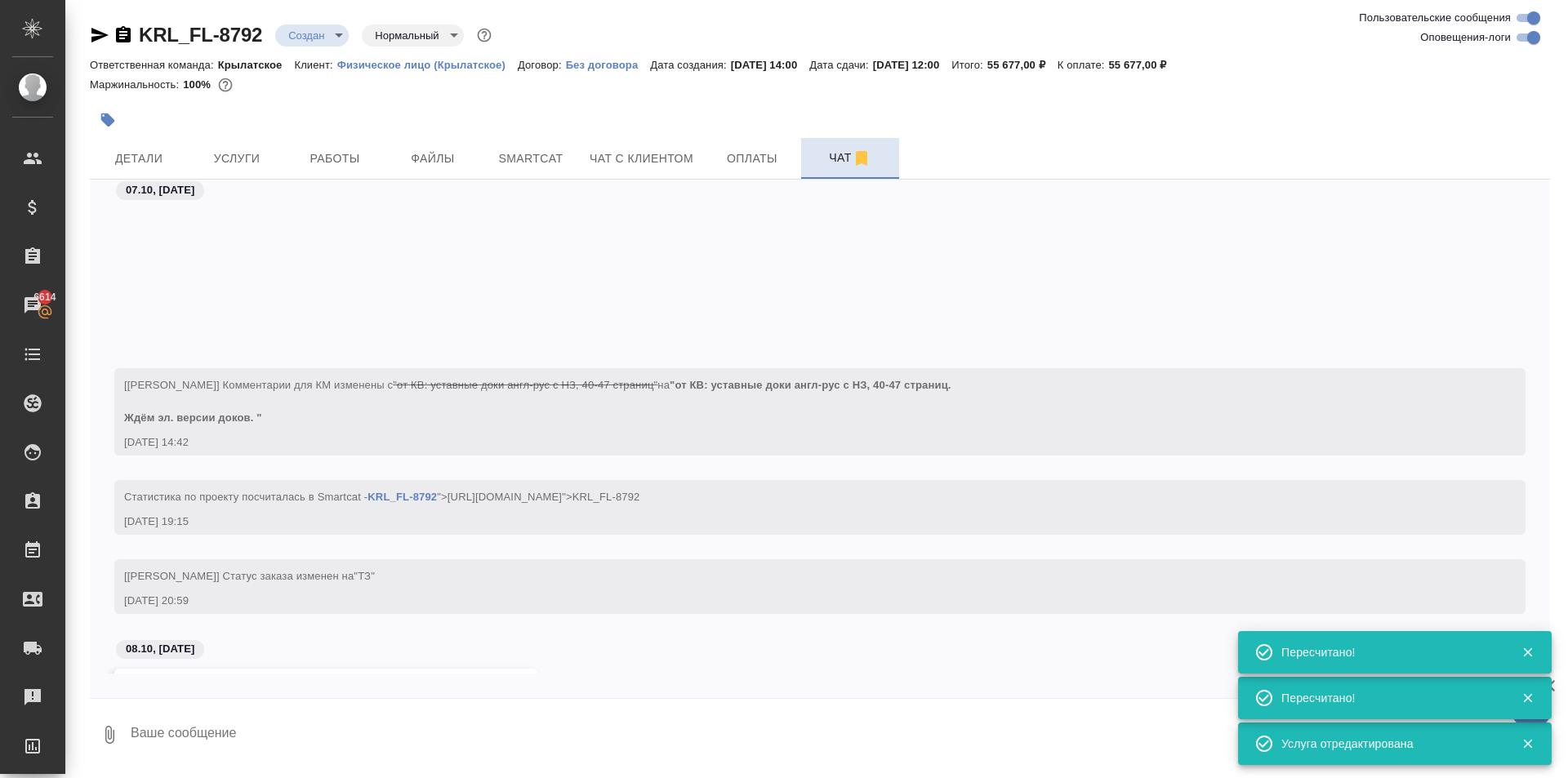
scroll to position [297, 0]
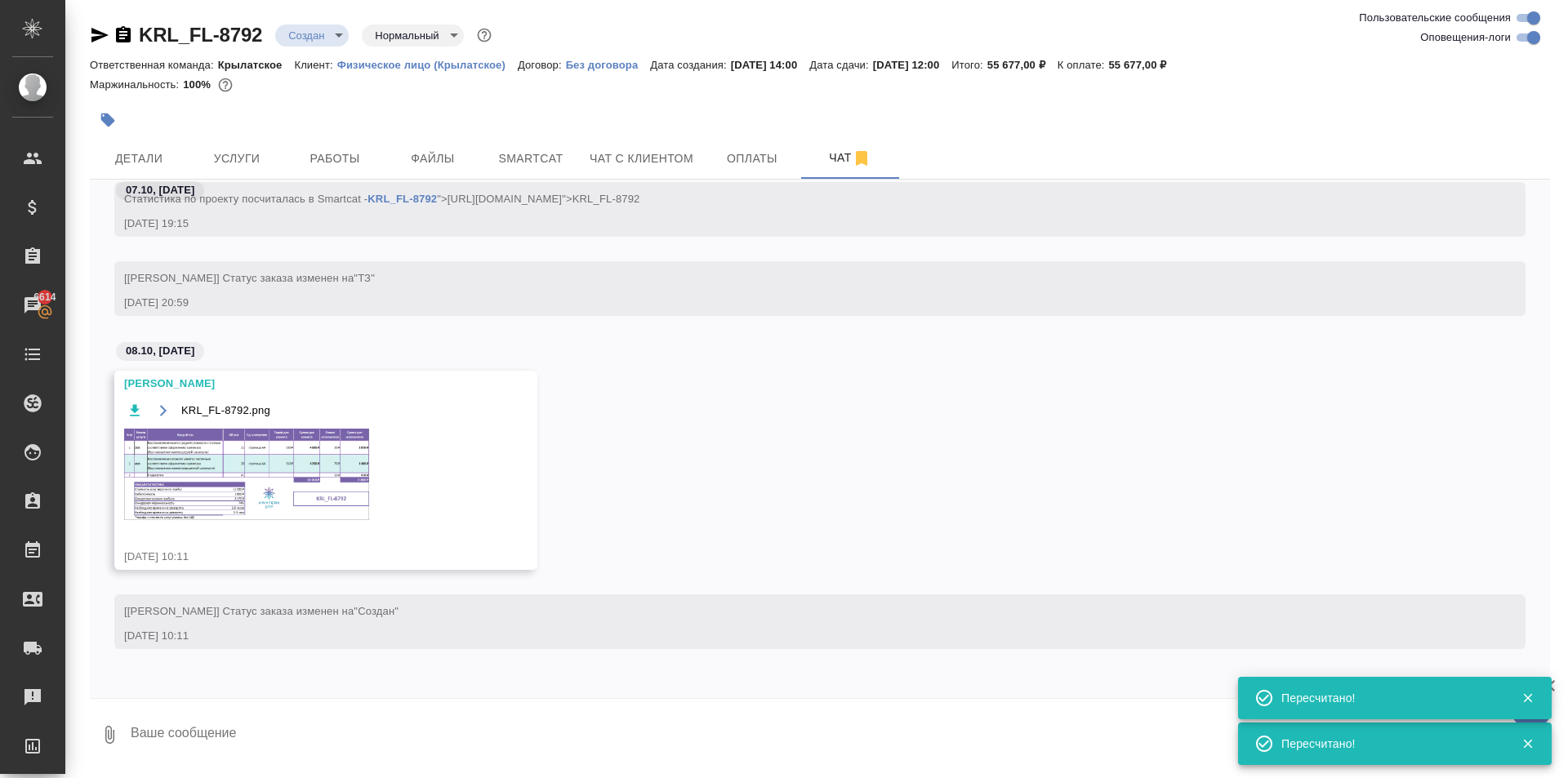
click at [342, 463] on img at bounding box center [246, 474] width 245 height 91
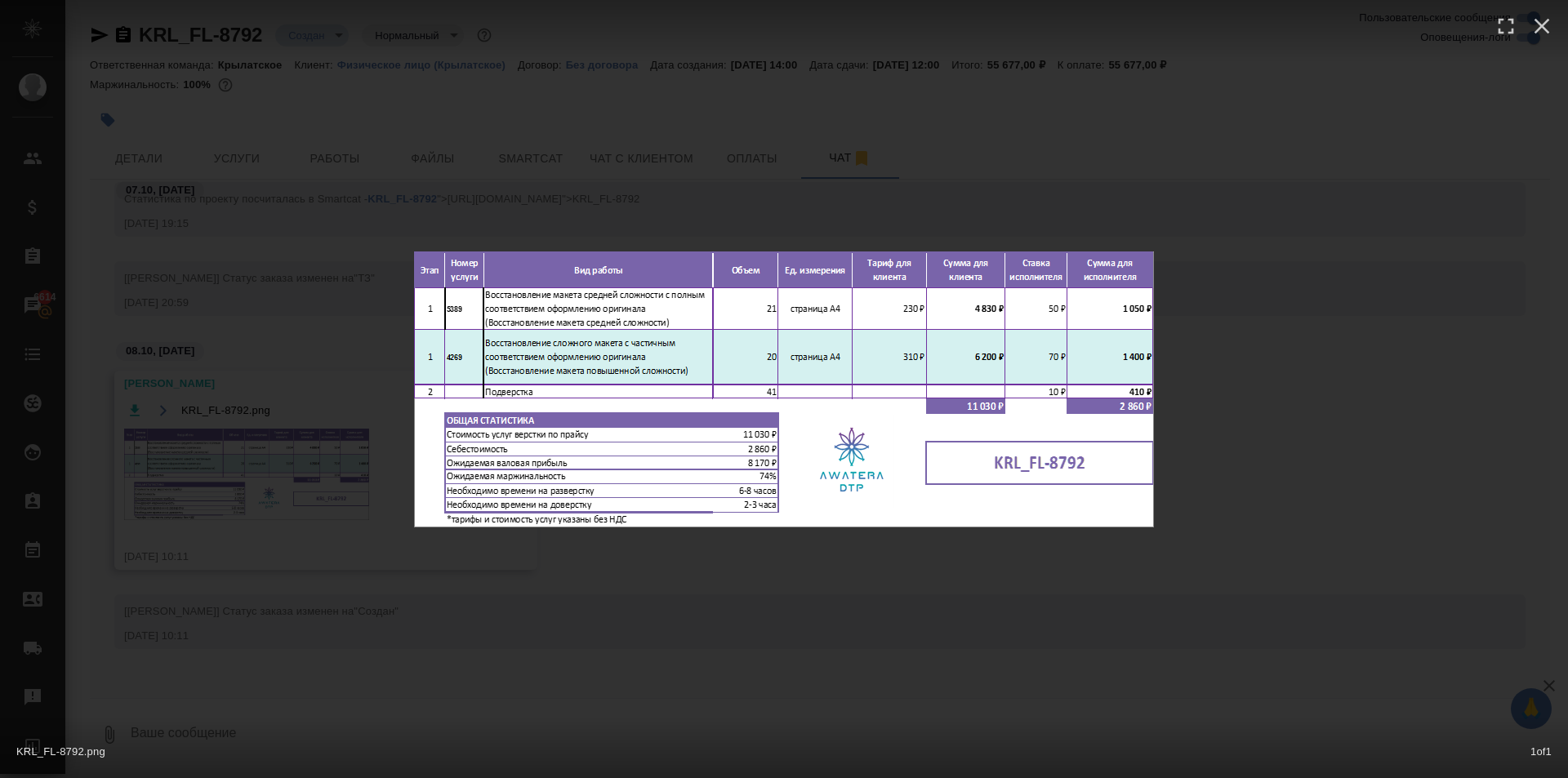
click at [1084, 557] on div "KRL_FL-8792.png 1 of 1" at bounding box center [784, 389] width 1568 height 778
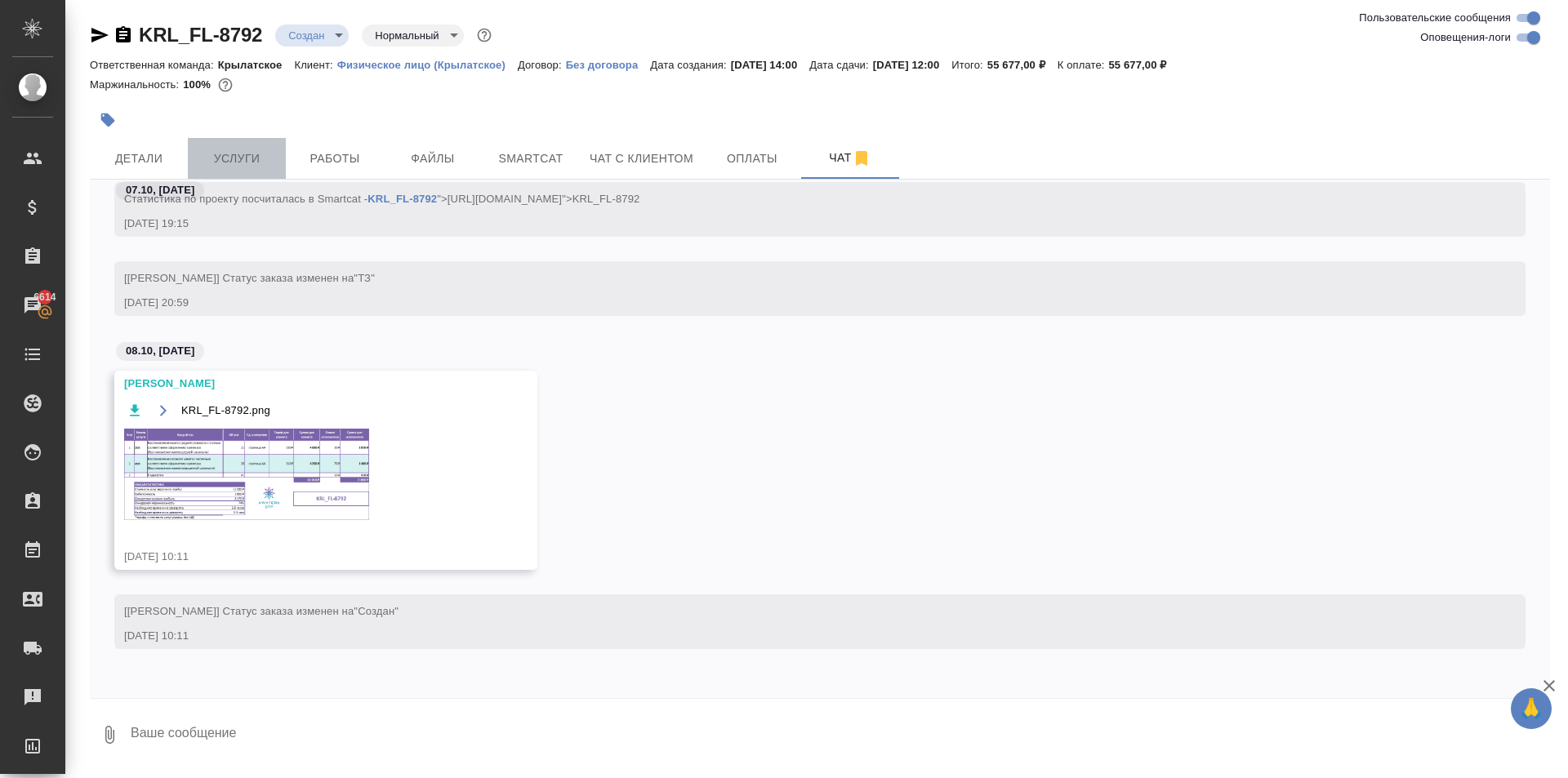
click at [235, 148] on span "Услуги" at bounding box center [237, 159] width 78 height 21
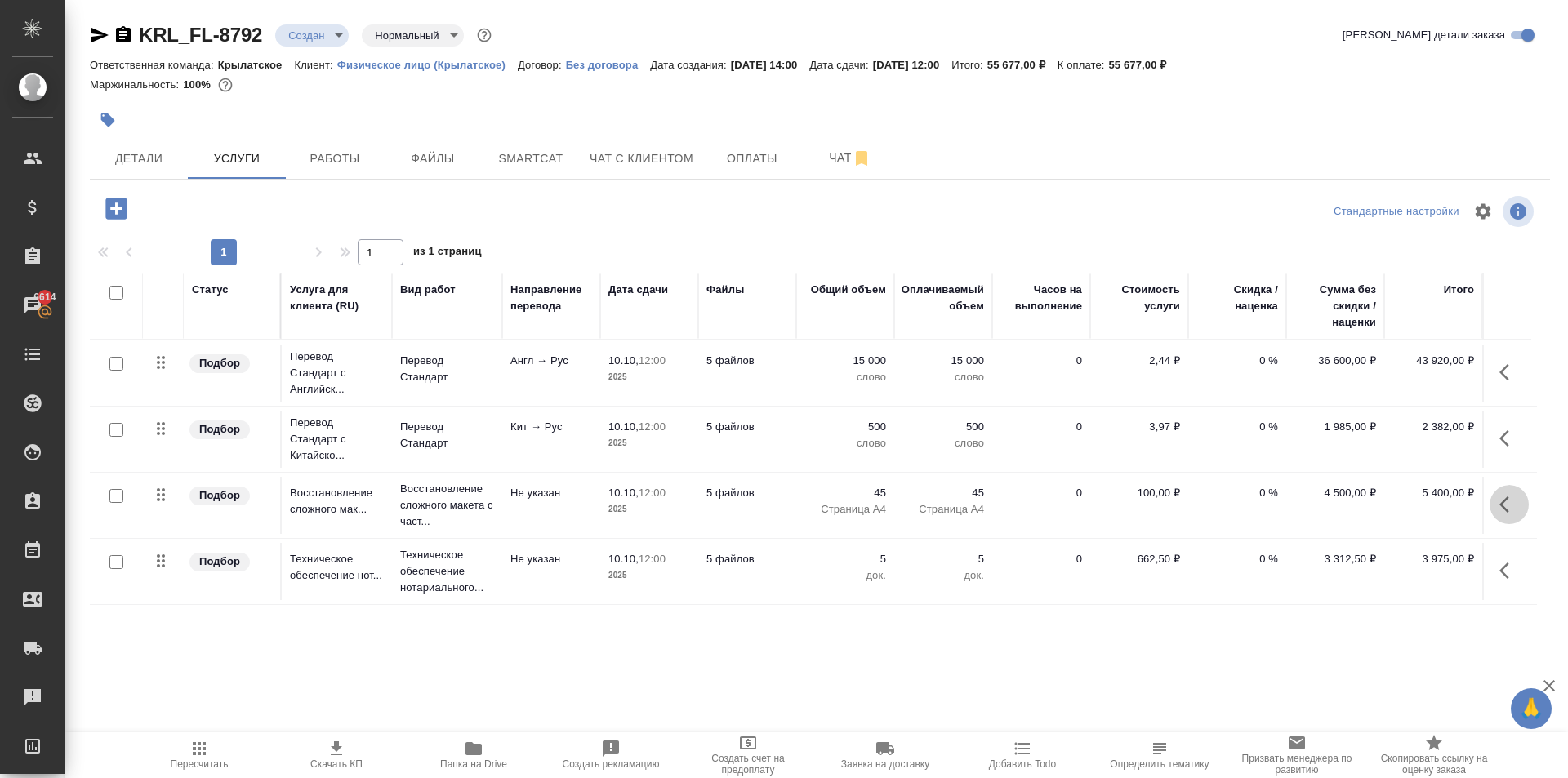
click at [1507, 514] on button "button" at bounding box center [1508, 504] width 39 height 39
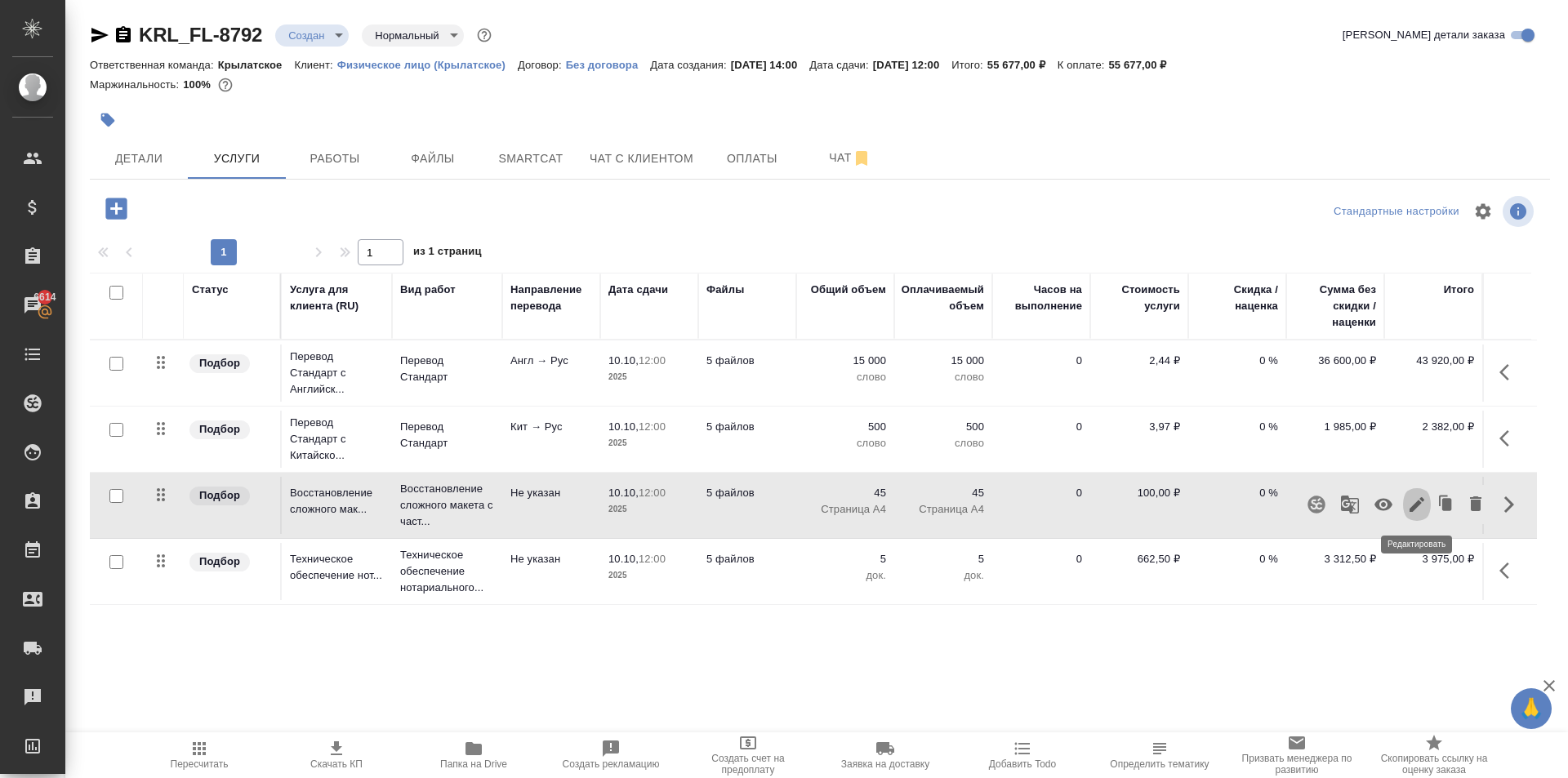
click at [1421, 501] on icon "button" at bounding box center [1416, 504] width 20 height 20
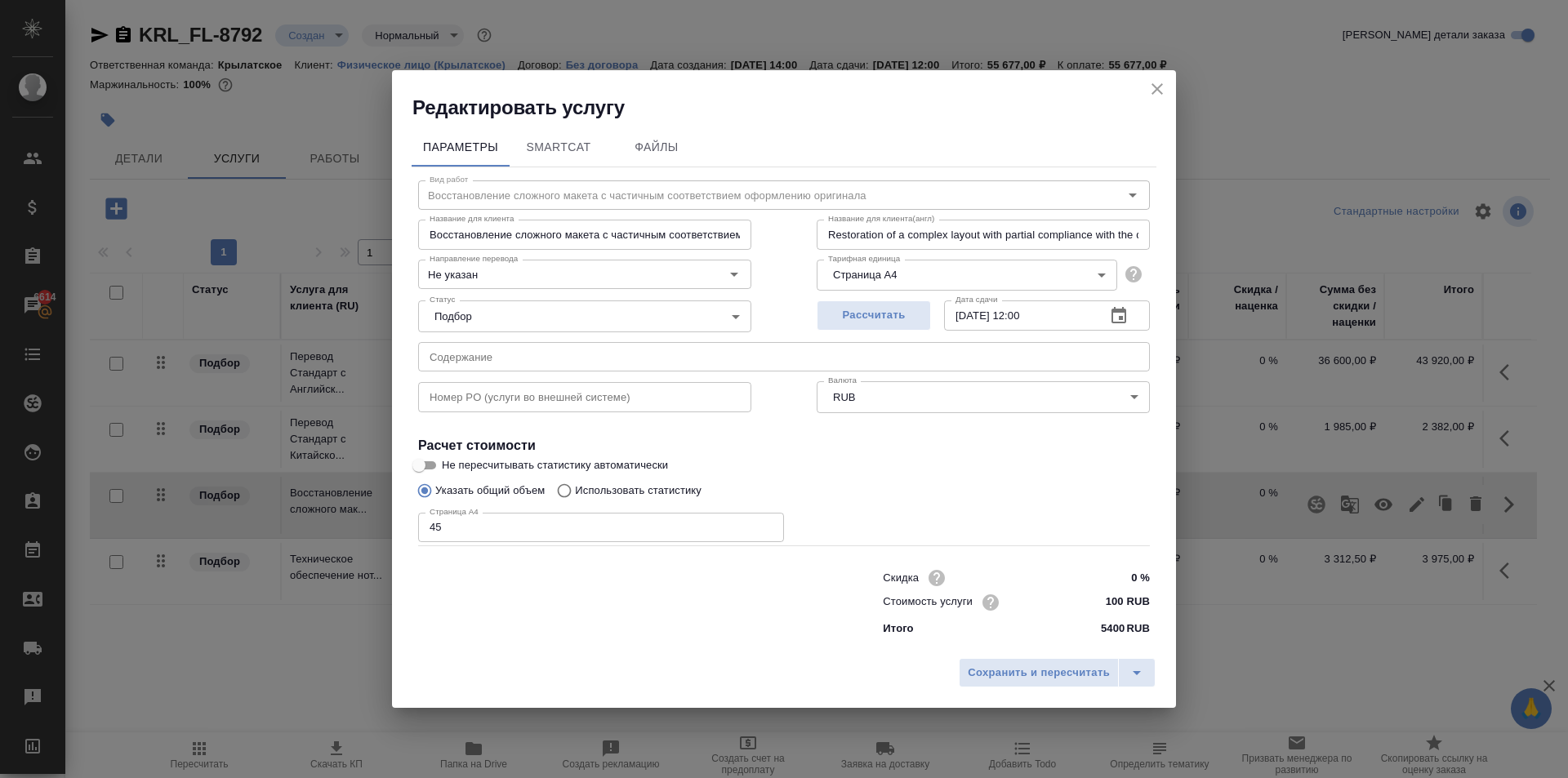
click at [1106, 599] on input "100 RUB" at bounding box center [1119, 601] width 62 height 23
click at [1106, 599] on input "100 RUB" at bounding box center [1119, 601] width 60 height 23
type input "80 RUB"
click at [1053, 680] on span "Сохранить и пересчитать" at bounding box center [1039, 674] width 142 height 19
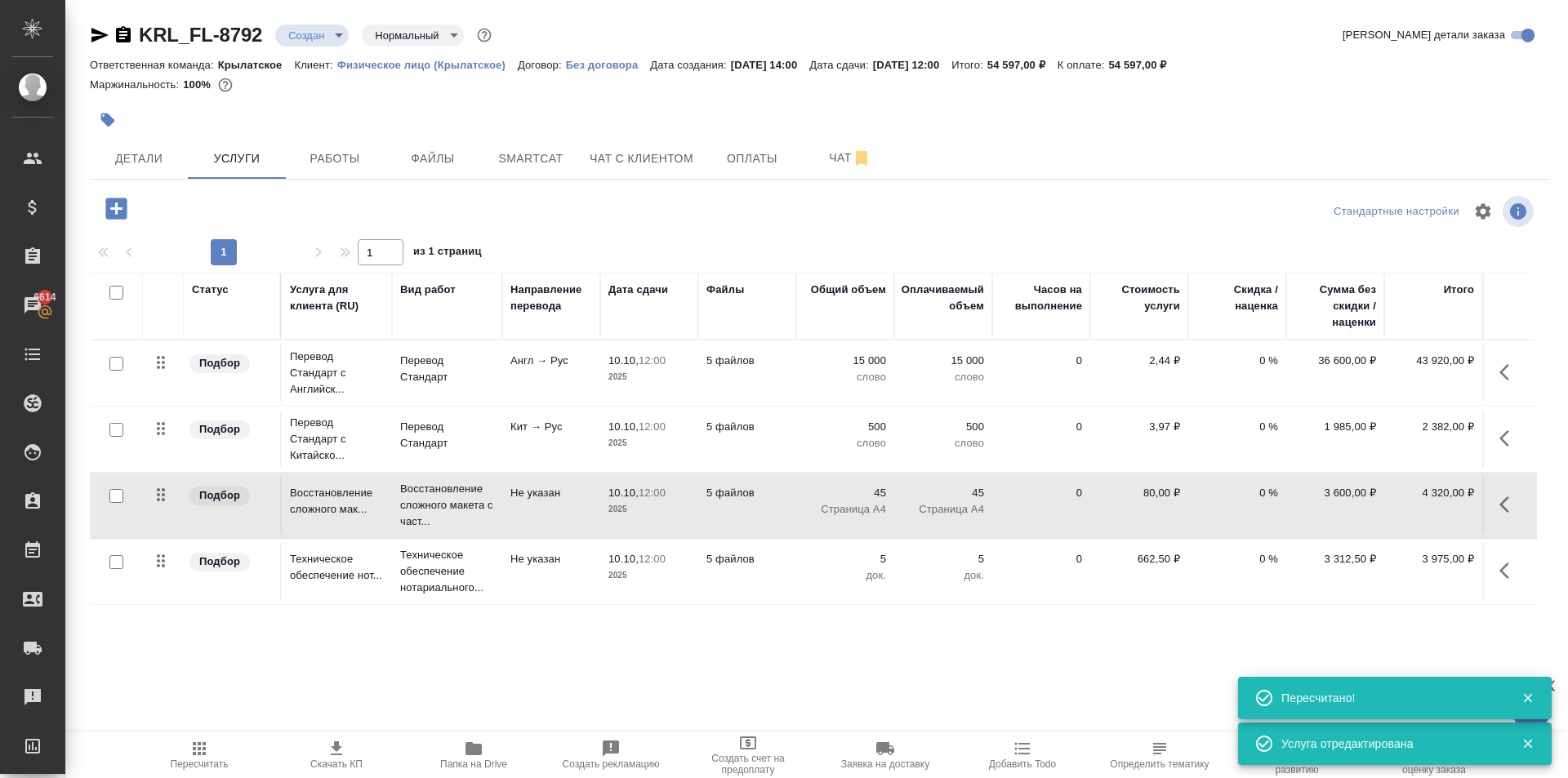
click at [188, 764] on span "Пересчитать" at bounding box center [200, 763] width 58 height 11
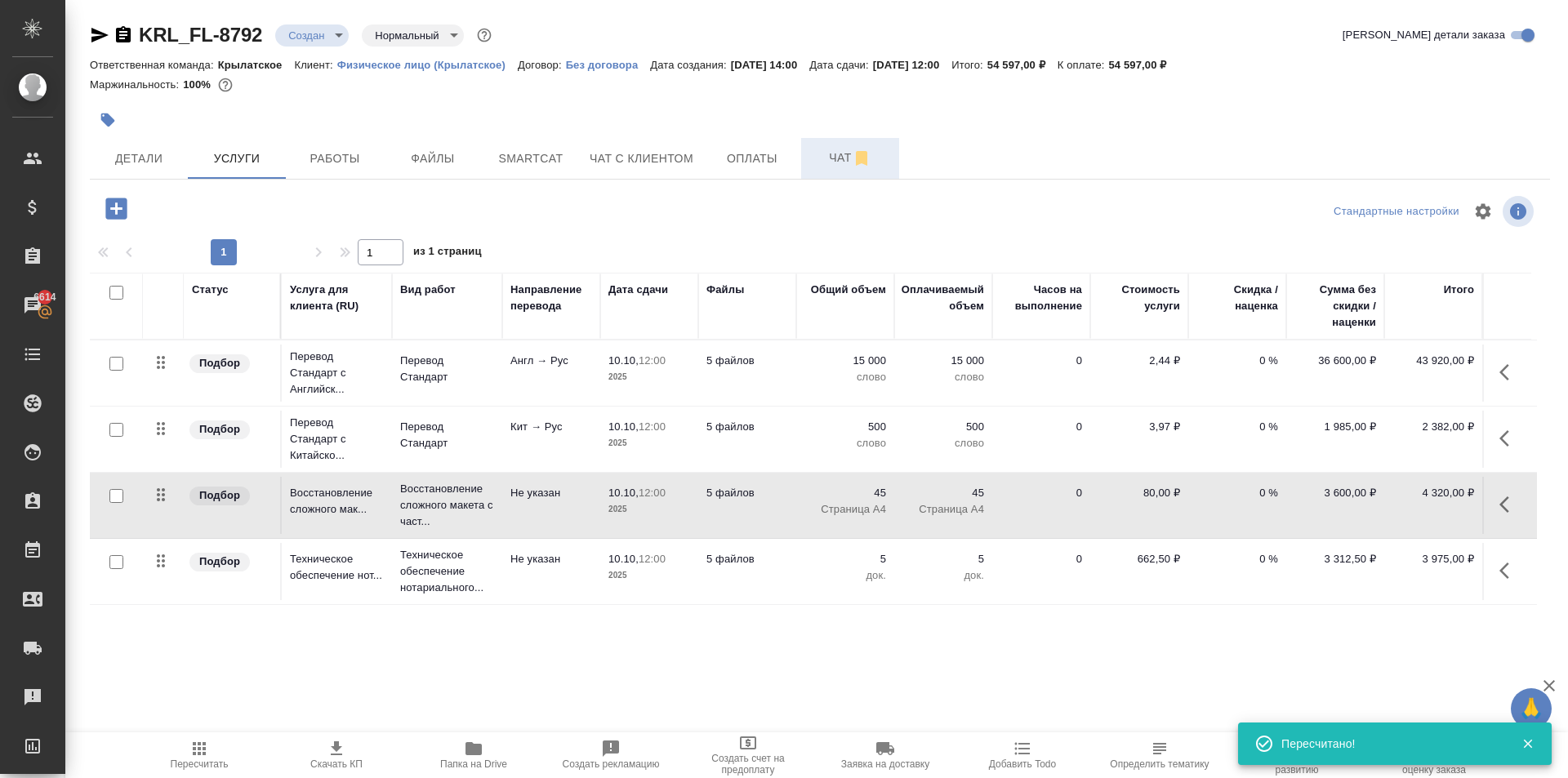
click at [823, 171] on button "Чат" at bounding box center [850, 158] width 98 height 41
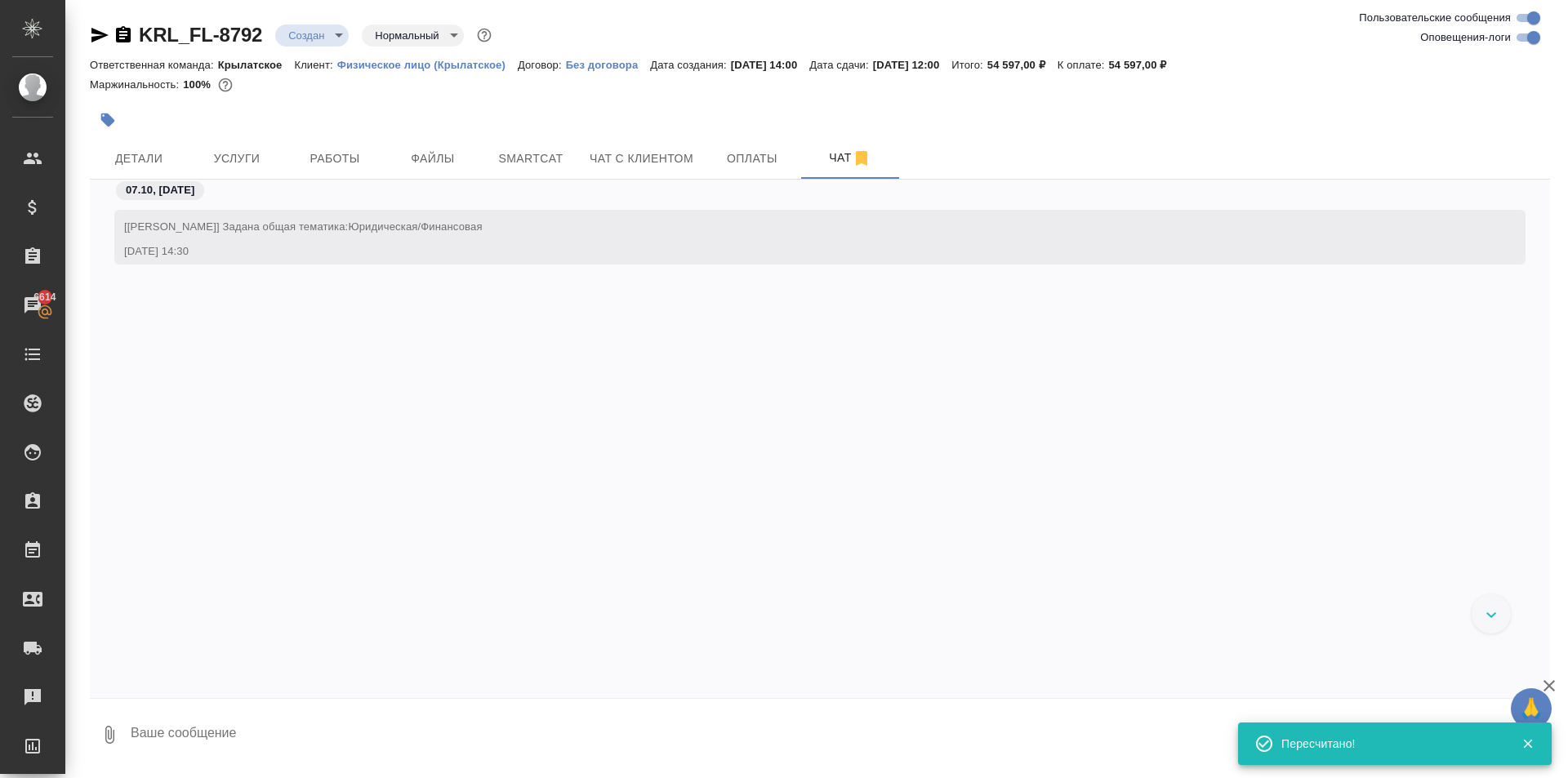
scroll to position [297, 0]
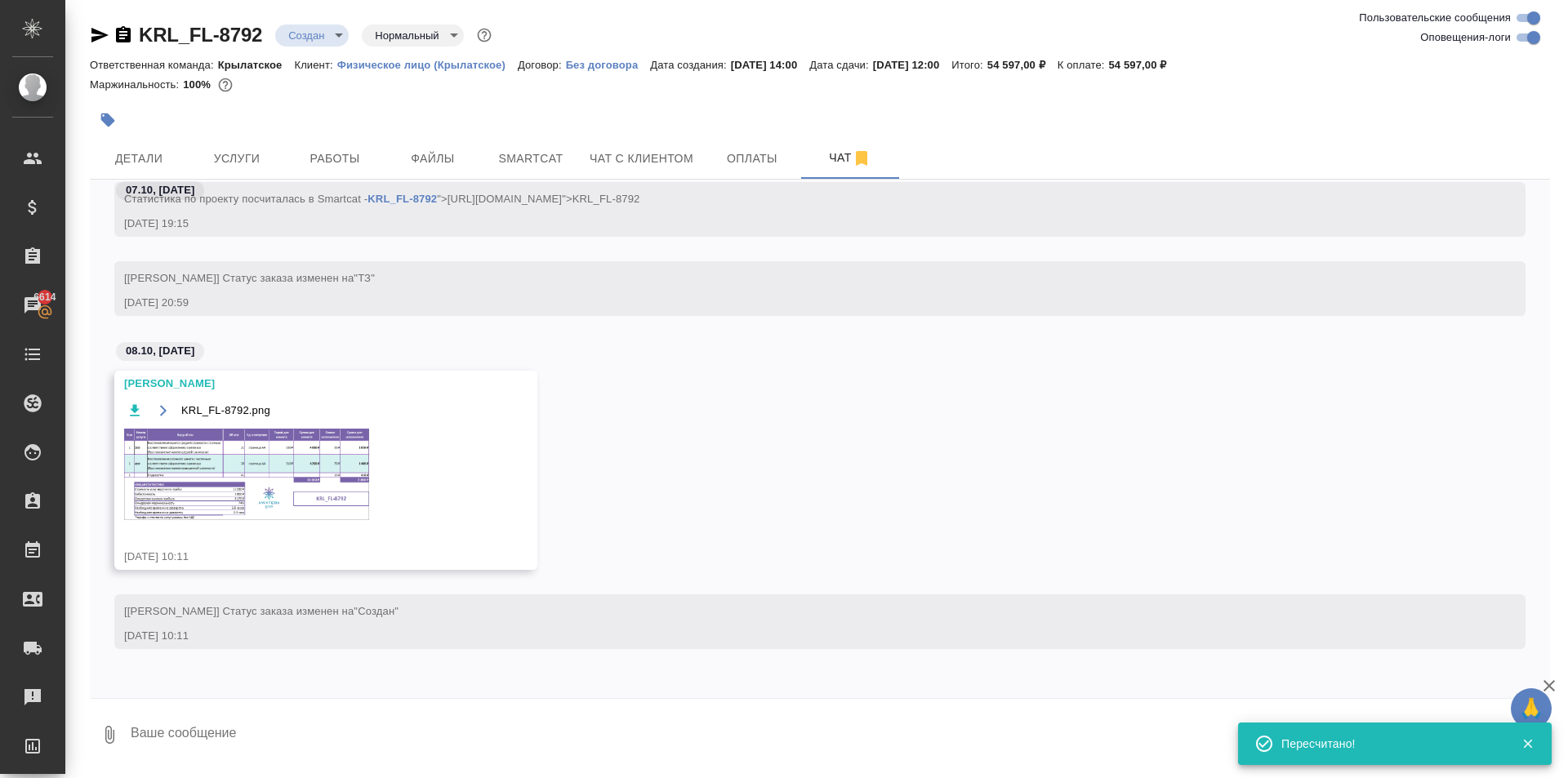
click at [318, 481] on img at bounding box center [246, 474] width 245 height 91
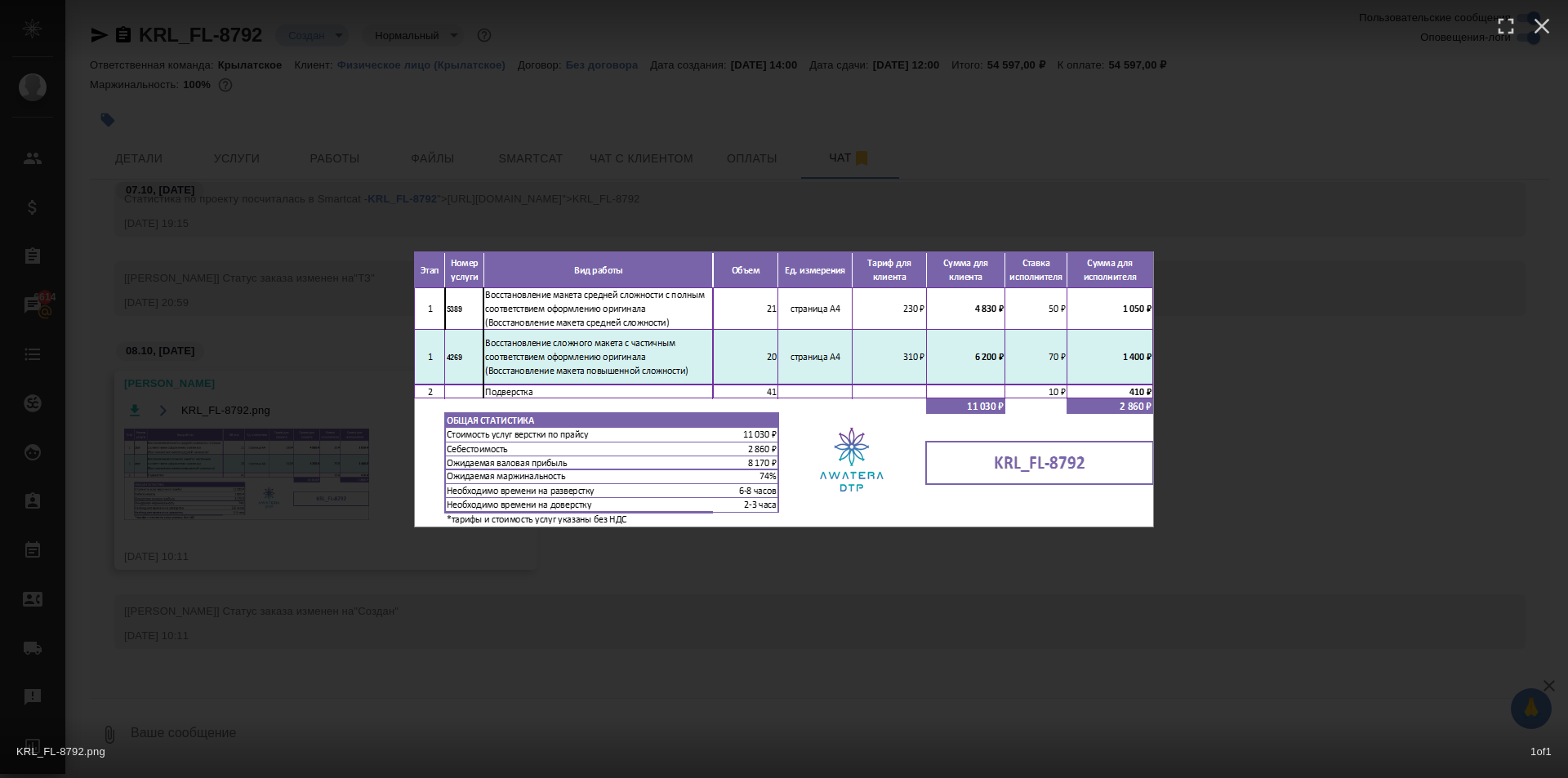
drag, startPoint x: 796, startPoint y: 600, endPoint x: 742, endPoint y: 571, distance: 61.3
click at [771, 585] on div "KRL_FL-8792.png 1 of 1" at bounding box center [784, 389] width 1568 height 778
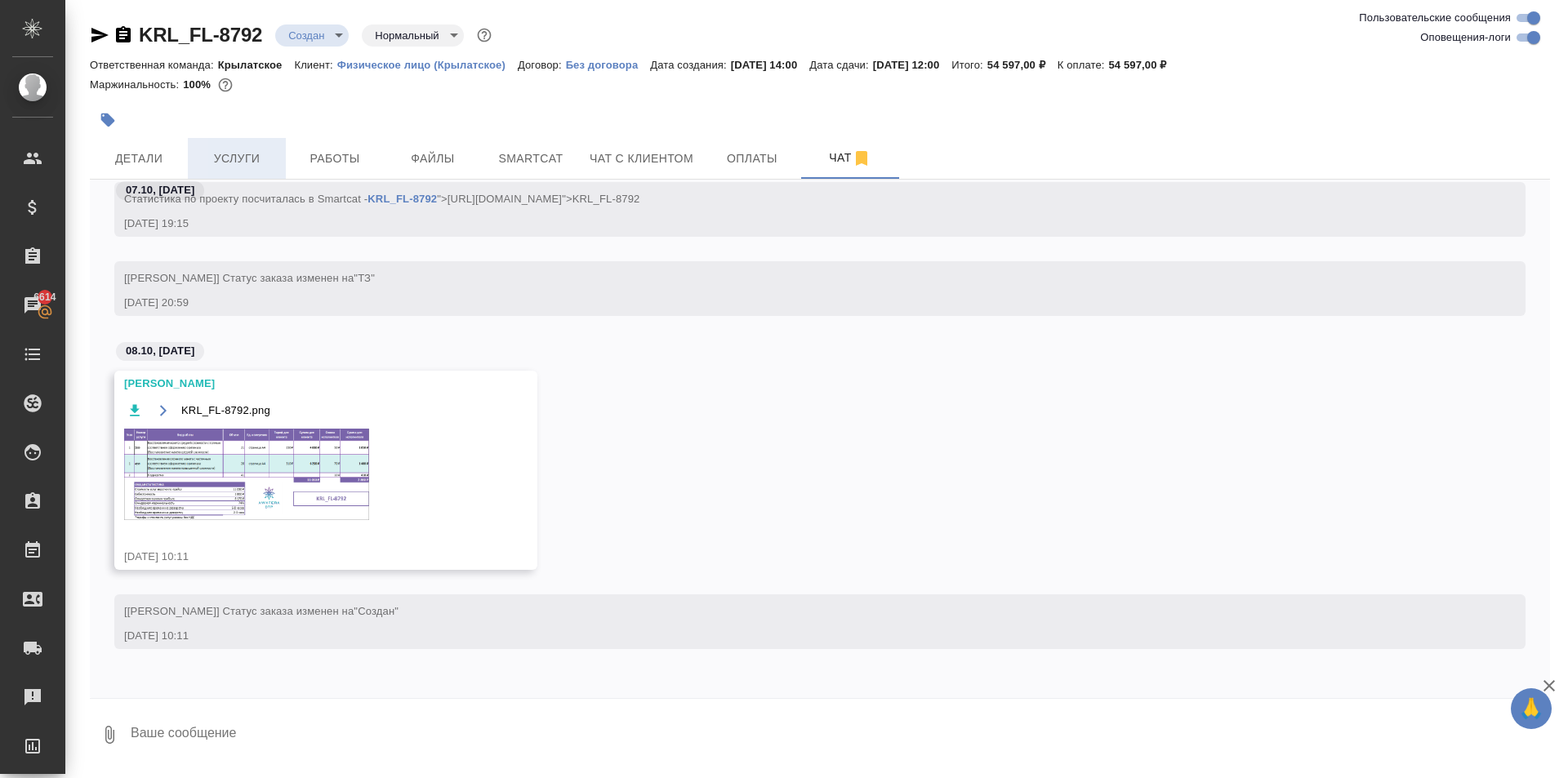
click at [247, 166] on span "Услуги" at bounding box center [237, 159] width 78 height 21
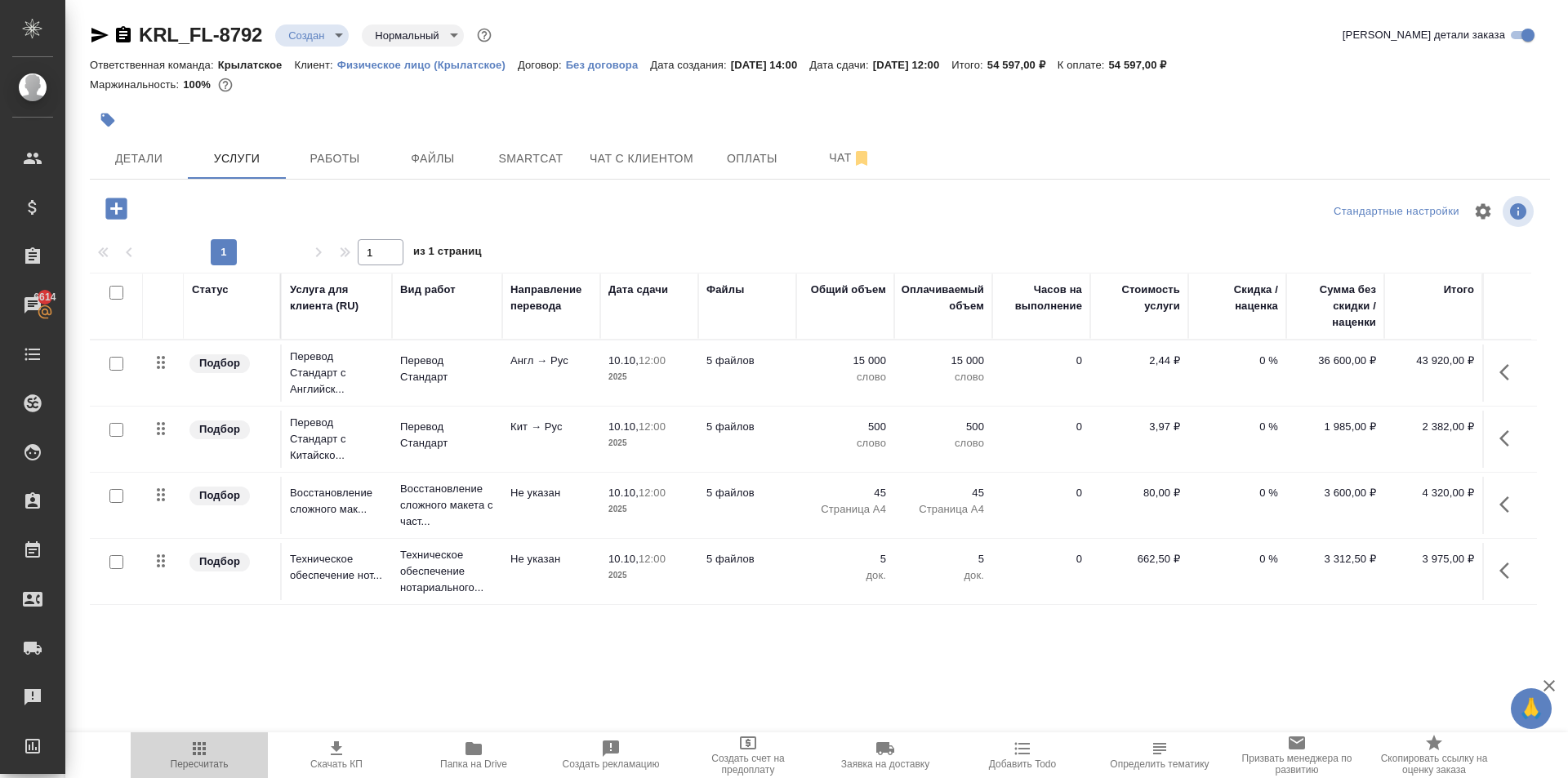
click at [188, 741] on span "Пересчитать" at bounding box center [200, 755] width 118 height 31
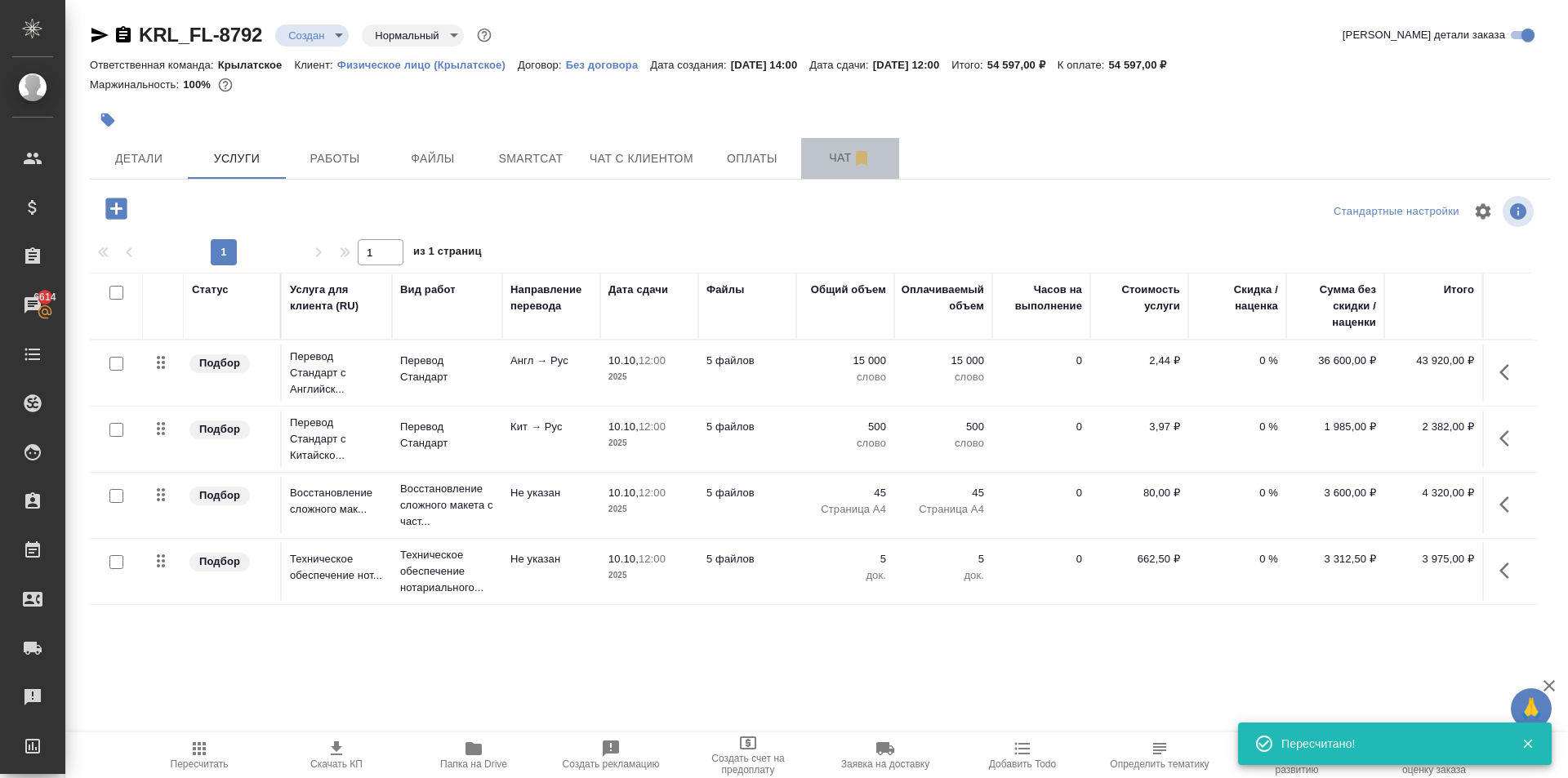
click at [821, 153] on span "Чат" at bounding box center [850, 158] width 78 height 21
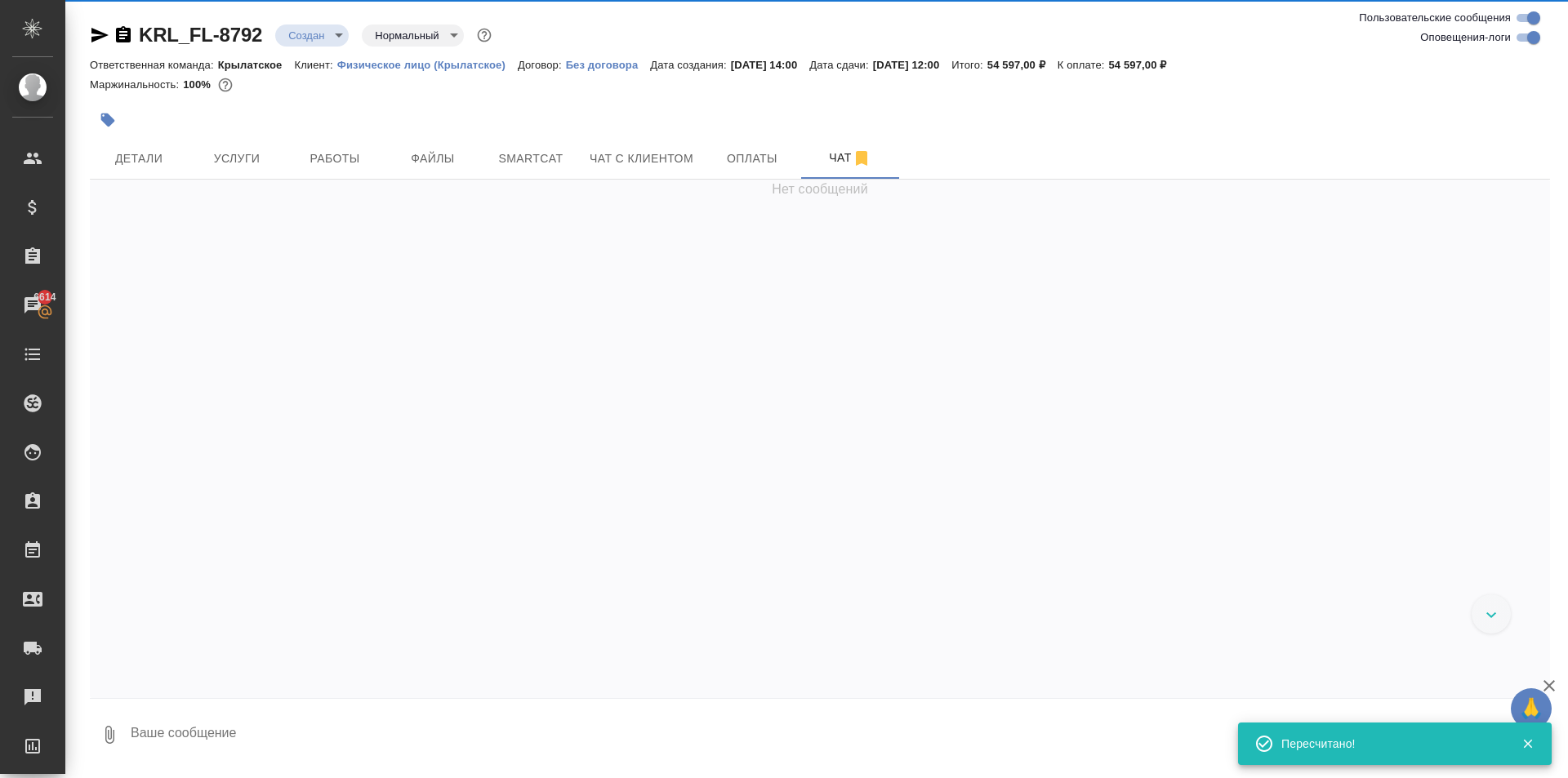
scroll to position [297, 0]
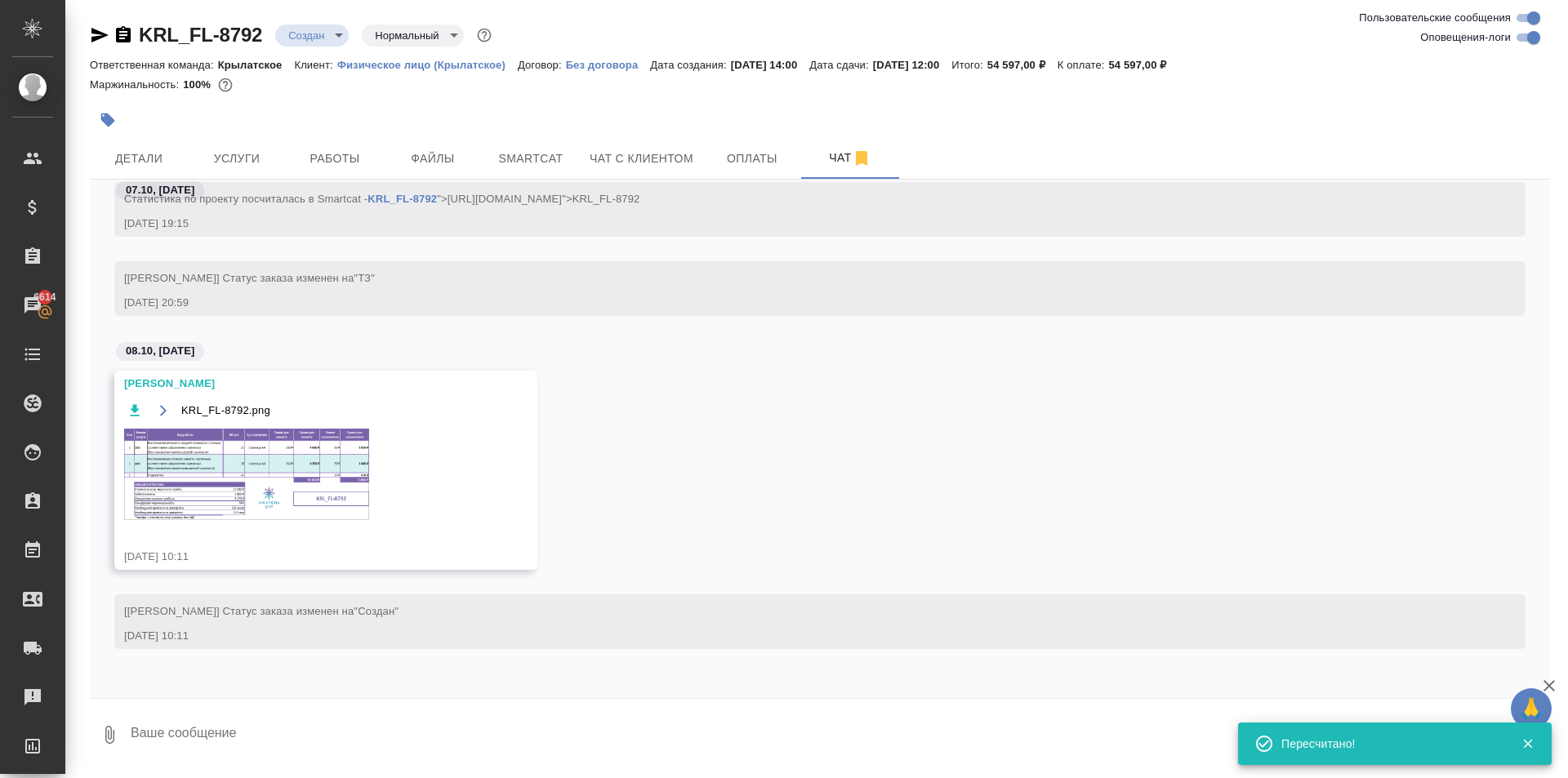
click at [336, 461] on img at bounding box center [246, 474] width 245 height 91
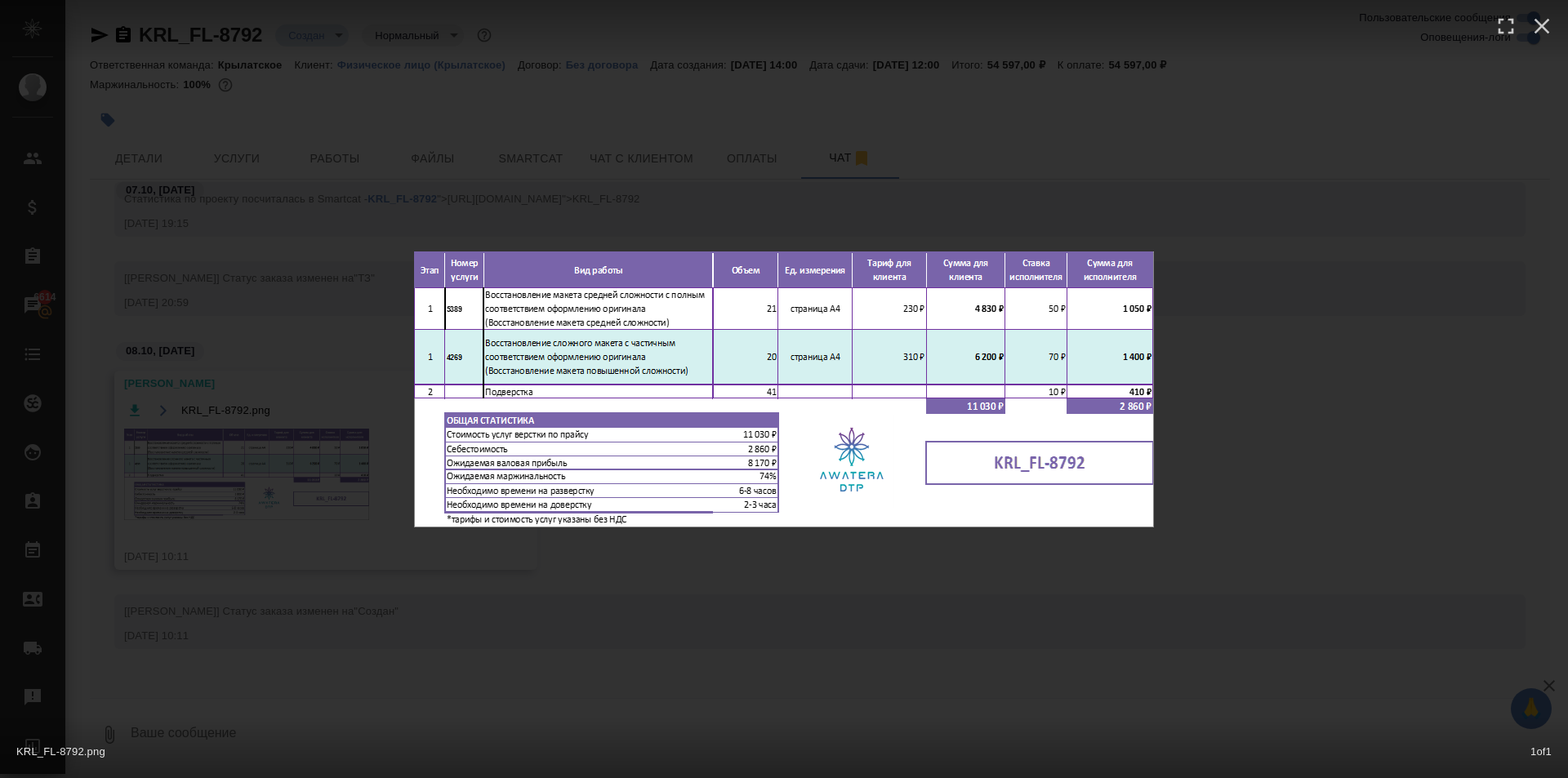
click at [771, 559] on div "KRL_FL-8792.png 1 of 1" at bounding box center [784, 389] width 1568 height 778
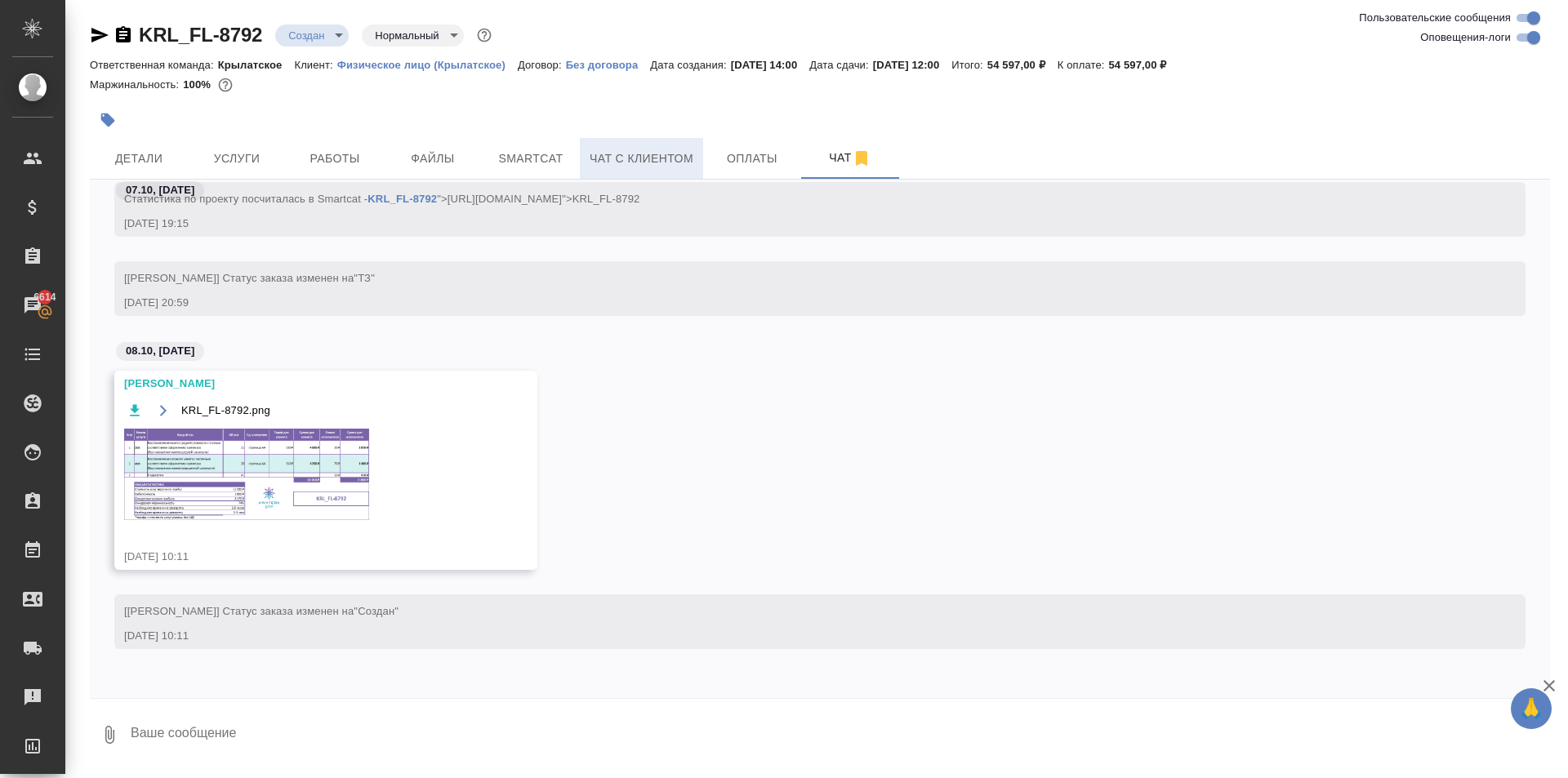
click at [654, 152] on span "Чат с клиентом" at bounding box center [641, 159] width 104 height 21
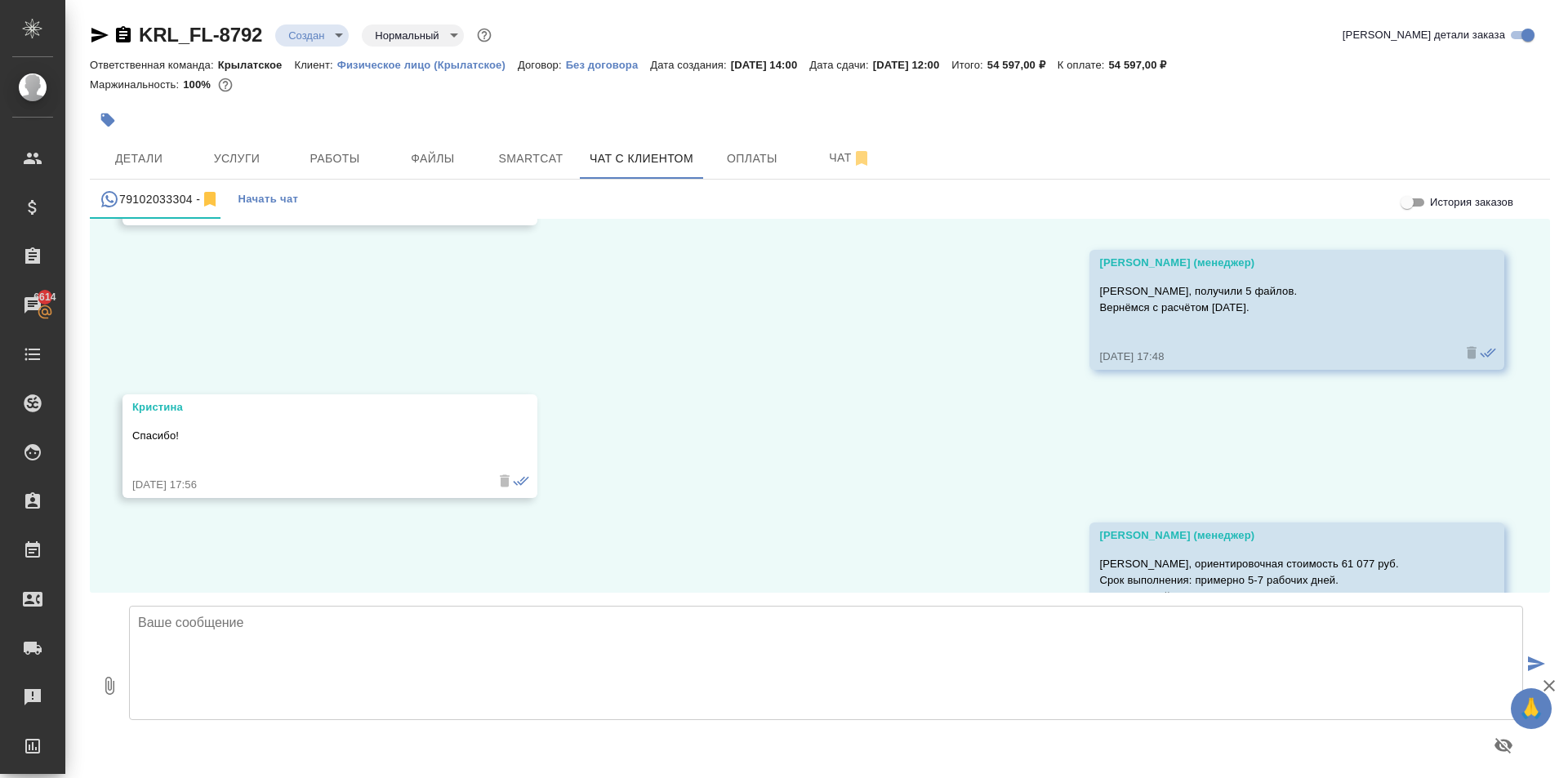
scroll to position [1060, 0]
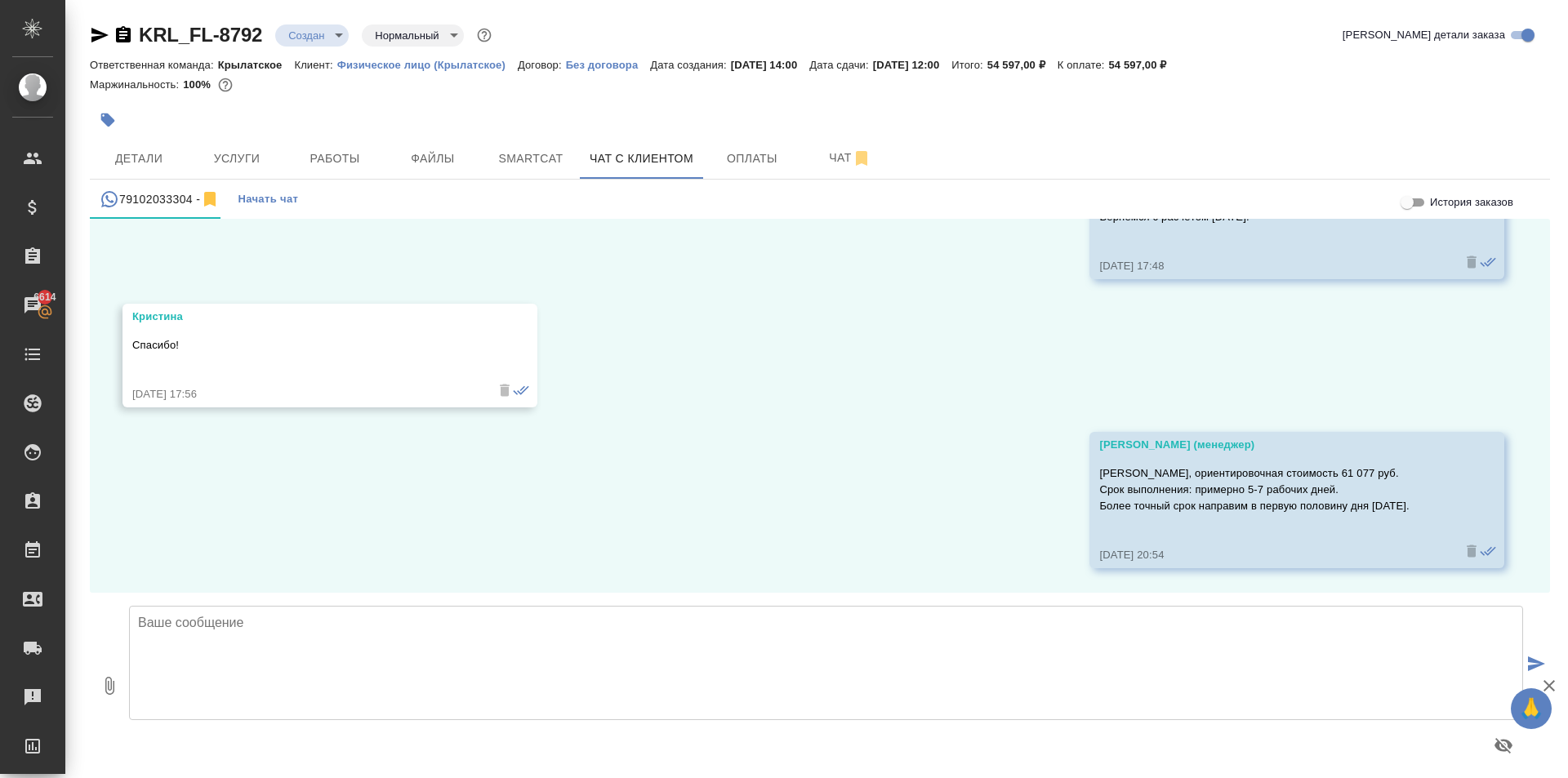
click at [919, 641] on textarea at bounding box center [826, 663] width 1394 height 114
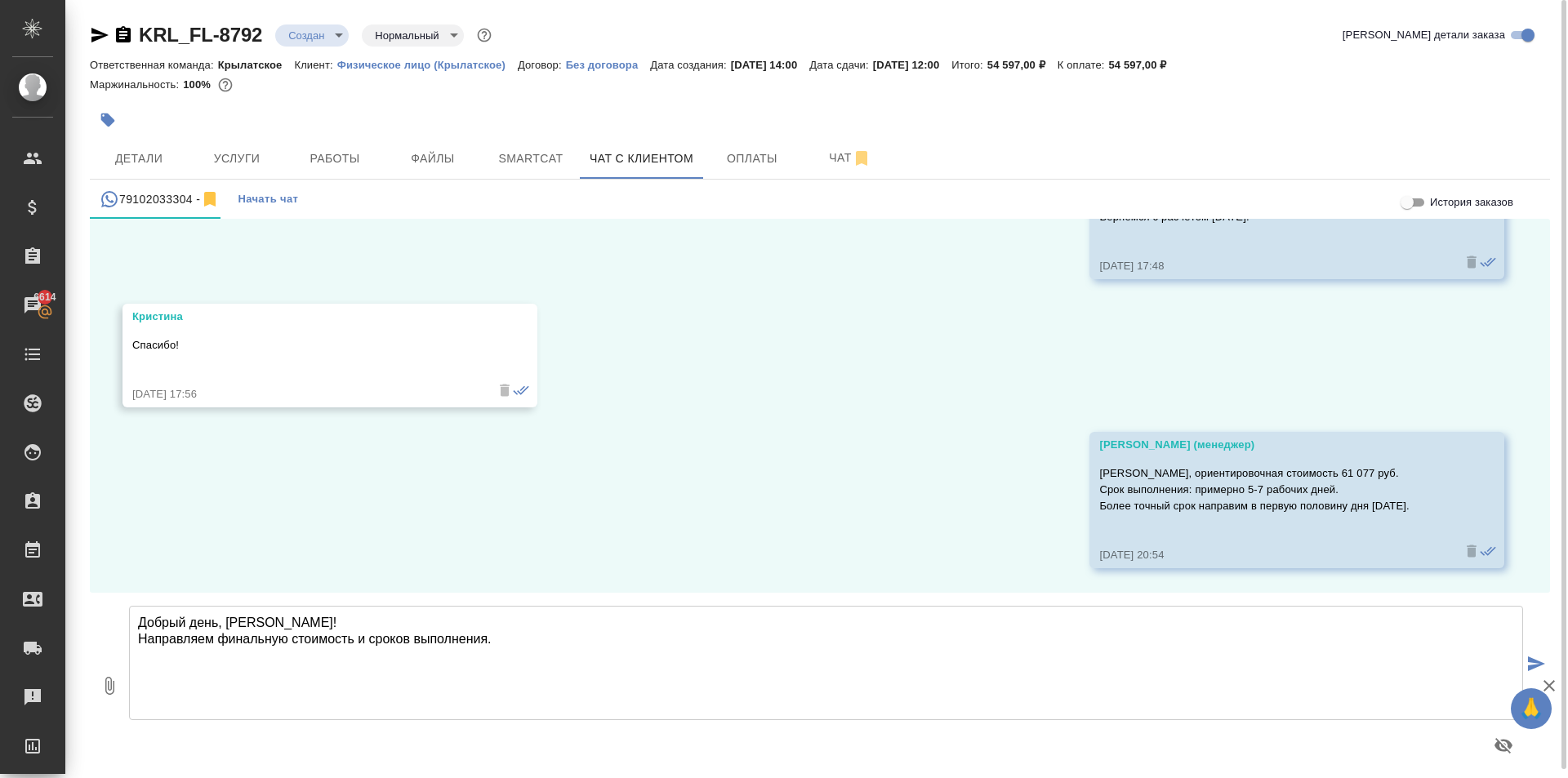
click at [1277, 623] on textarea "Добрый день, Кристина! Направляем финальную стоимость и сроков выполнения." at bounding box center [826, 663] width 1394 height 114
click at [559, 637] on textarea "Добрый день, Кристина! Направляем финальную стоимость и сроков выполнения." at bounding box center [826, 663] width 1394 height 114
paste textarea "Срок исполнения: 5-7 рабочих дней. Стоимость заказа составит: 54 597 руб. (!) в…"
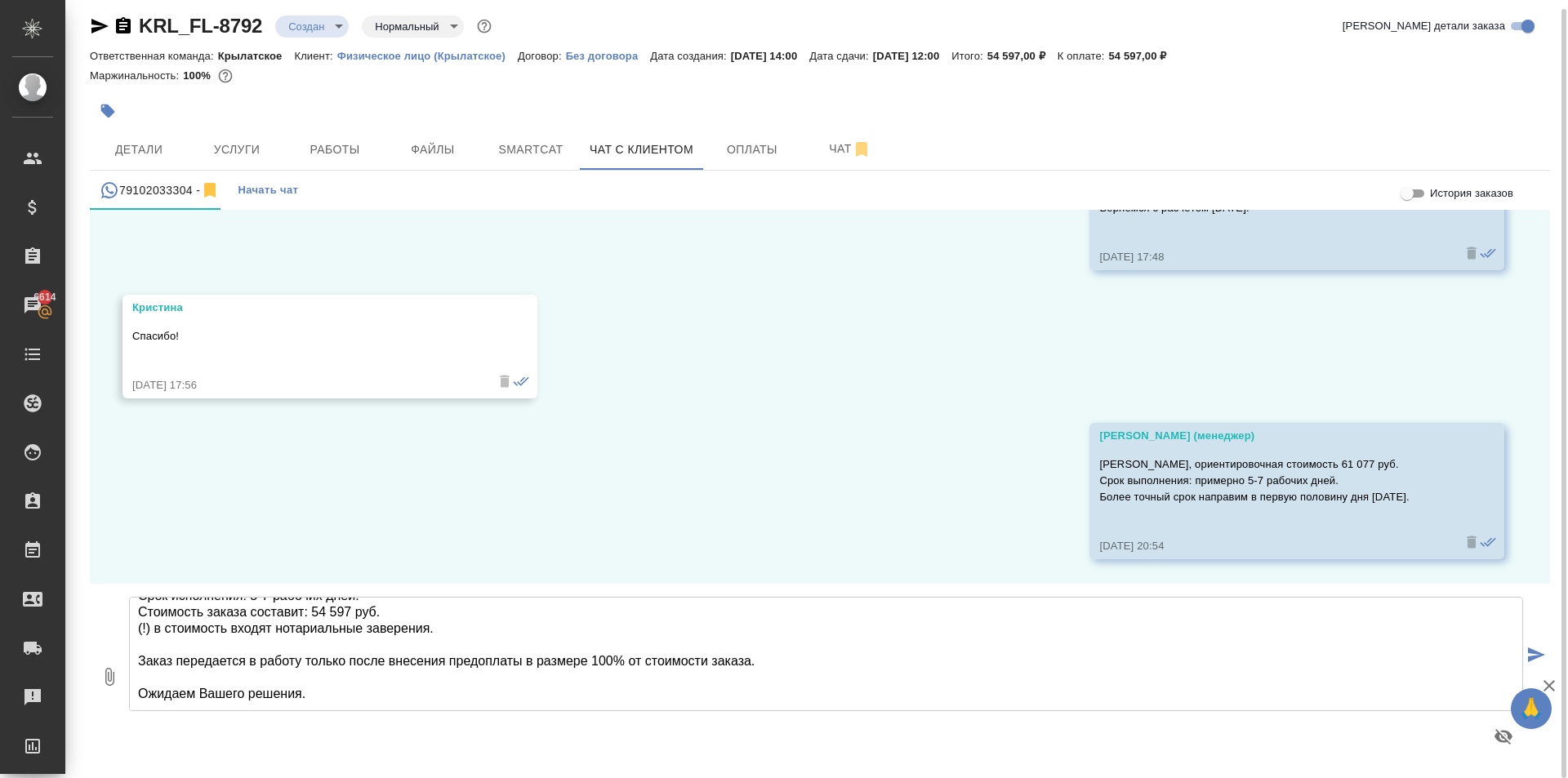
scroll to position [100, 0]
type textarea "Добрый день, Кристина! Направляем финальную стоимость и сроков выполнения. Срок…"
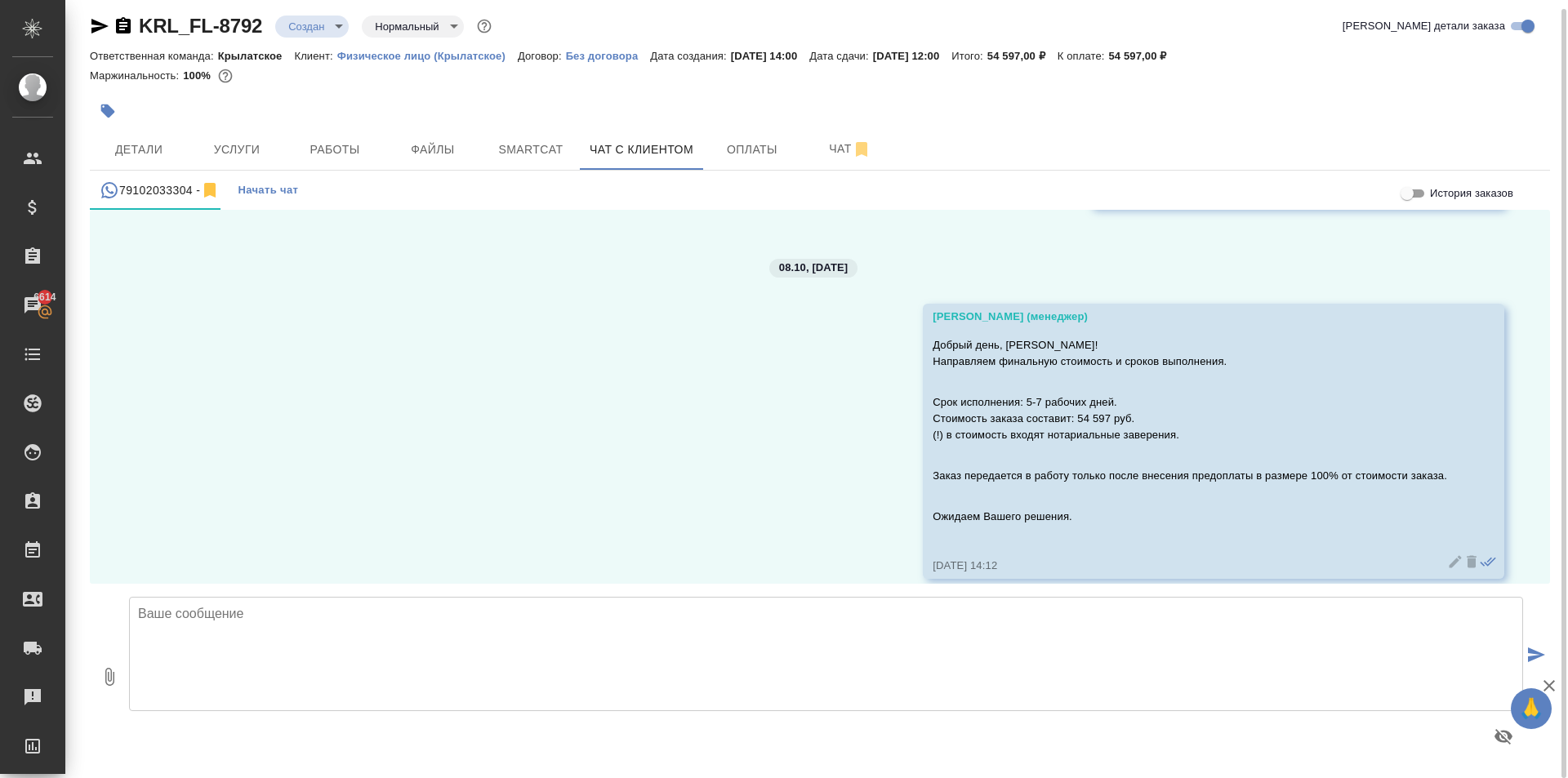
scroll to position [1431, 0]
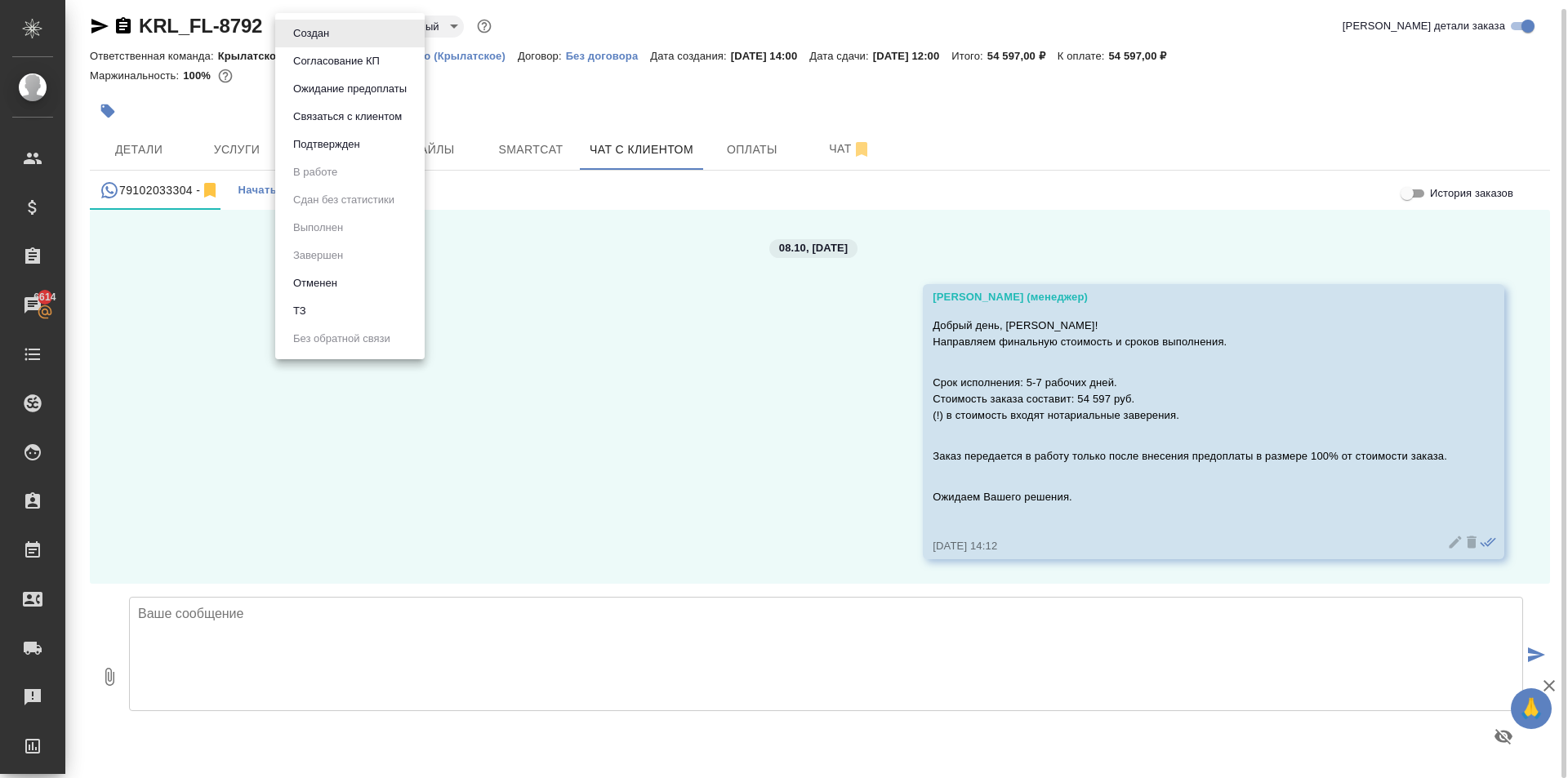
click at [335, 29] on body "🙏 .cls-1 fill:#fff; AWATERA Kasymov Timur Клиенты Спецификации Заказы 6614 Чаты…" at bounding box center [784, 389] width 1568 height 778
click at [339, 87] on button "Ожидание предоплаты" at bounding box center [350, 88] width 123 height 18
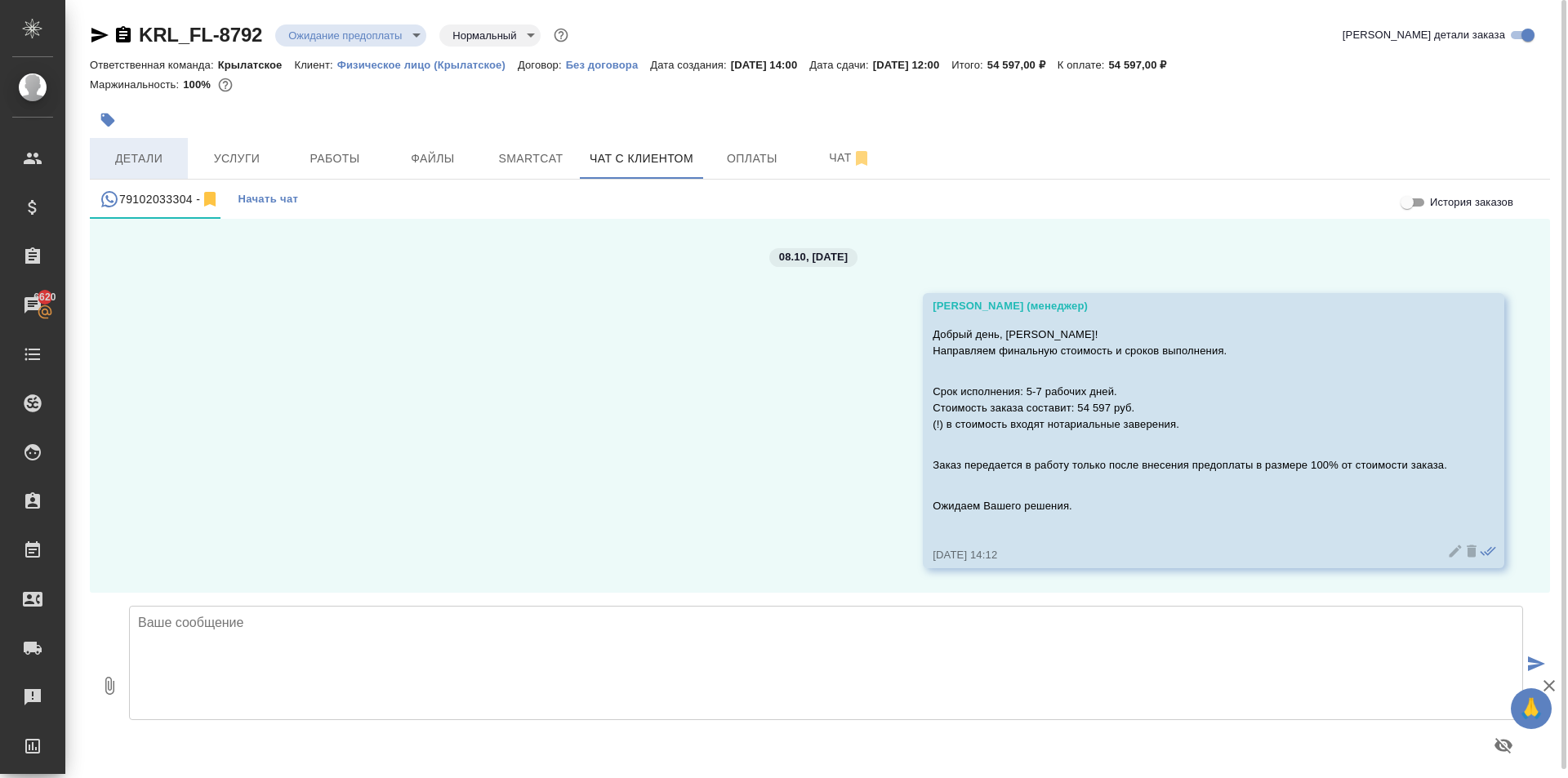
click at [145, 166] on span "Детали" at bounding box center [139, 159] width 78 height 21
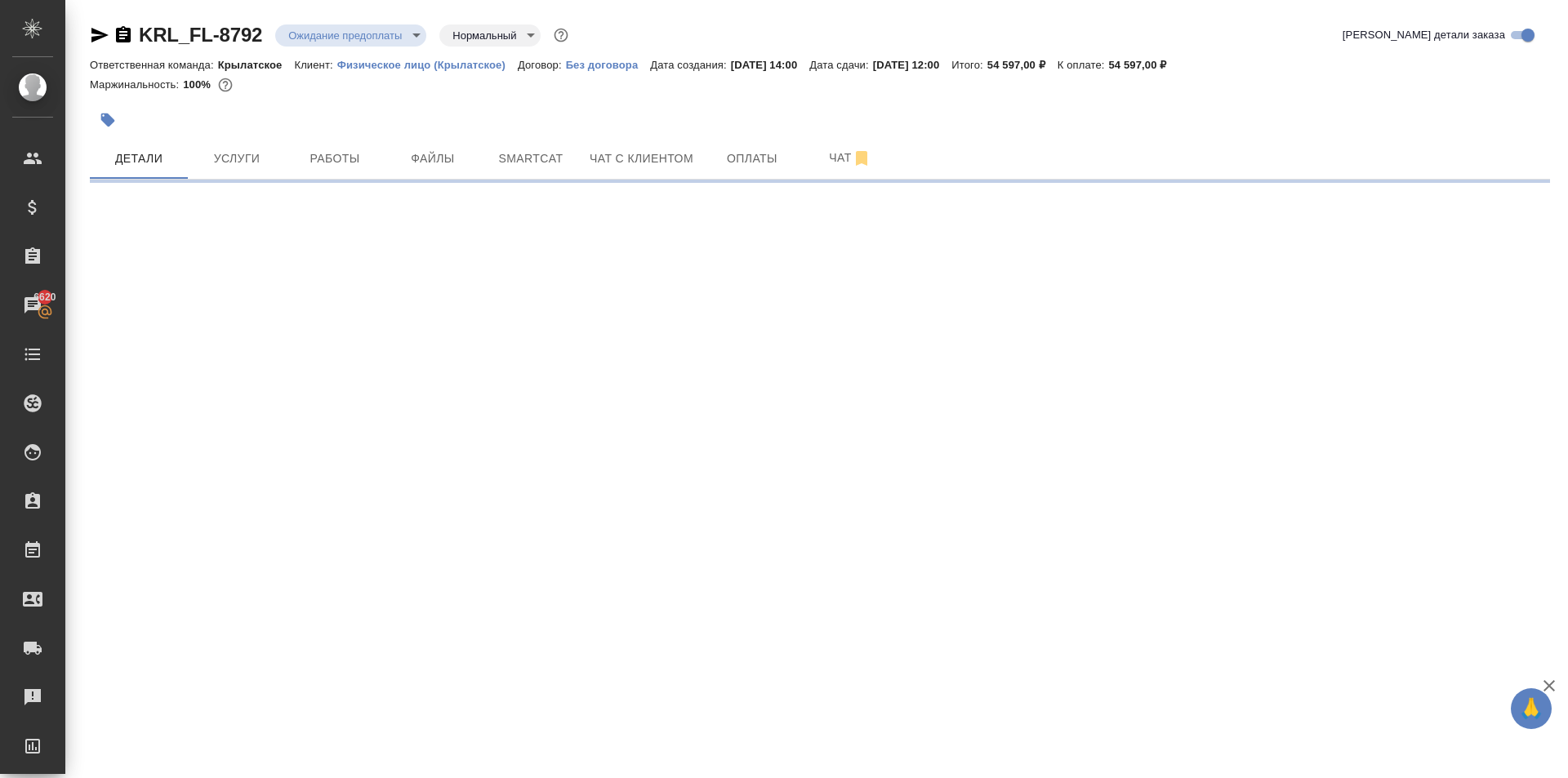
select select "RU"
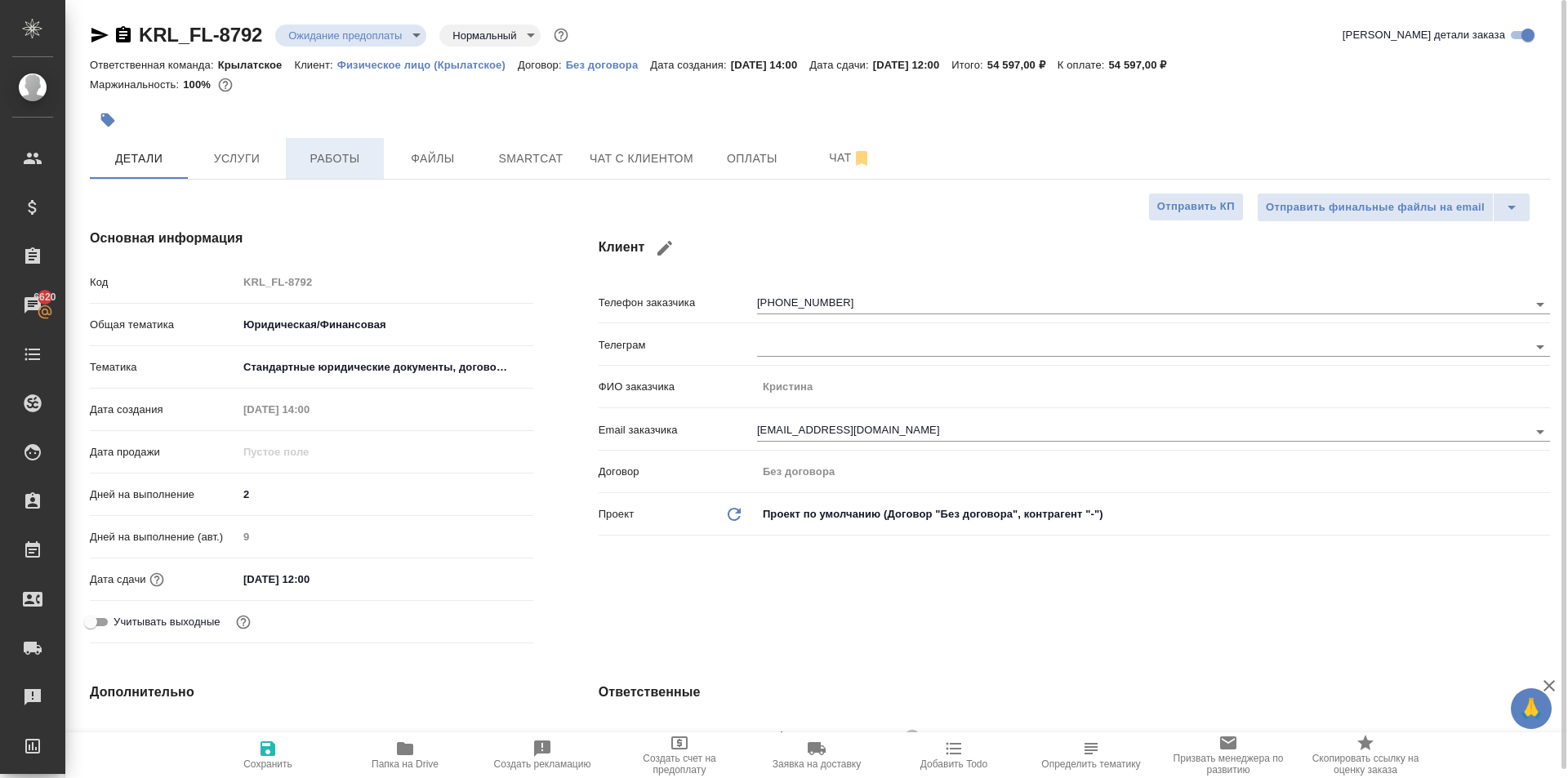
type textarea "x"
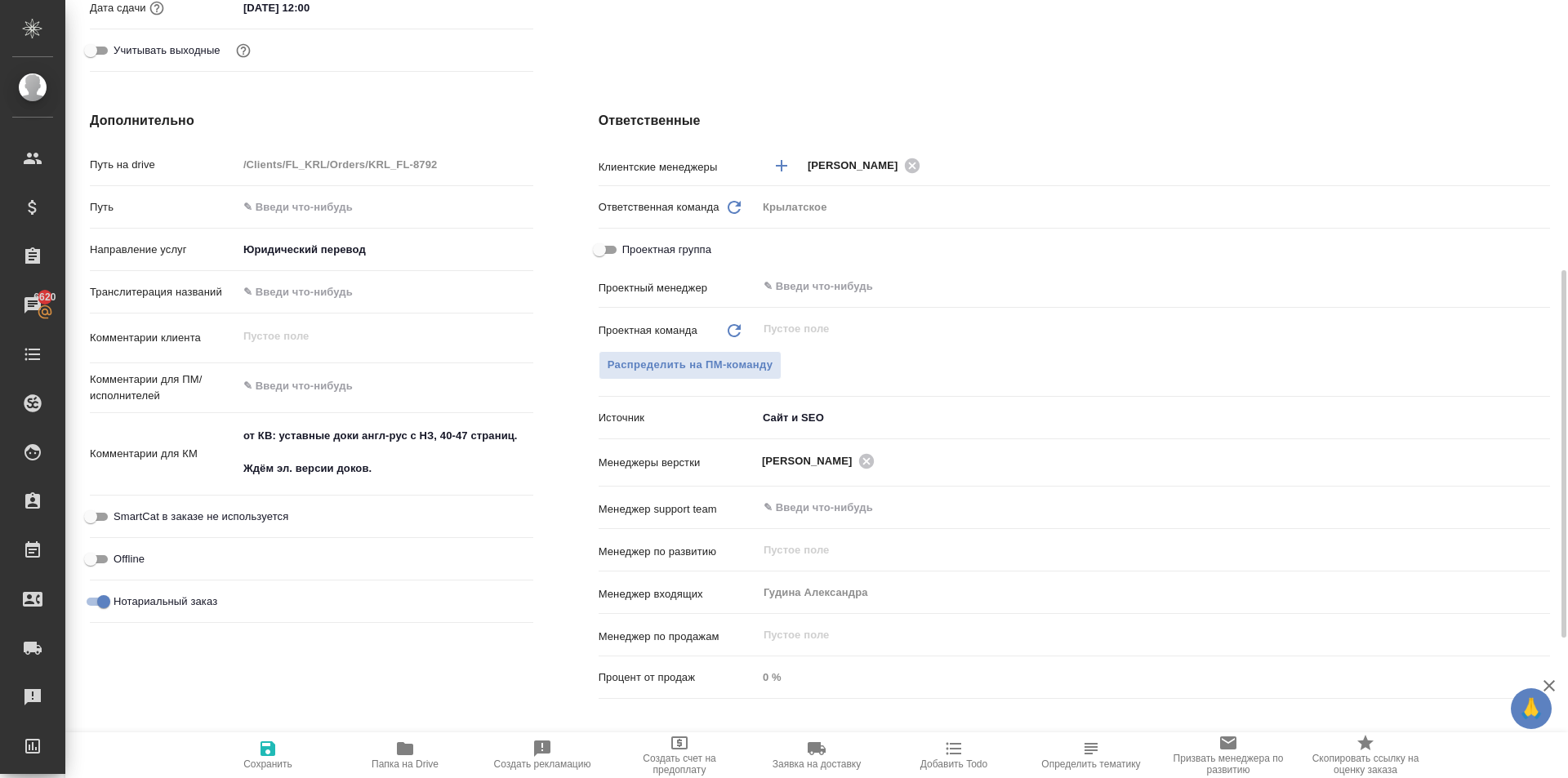
type textarea "x"
click at [465, 467] on textarea "от КВ: уставные доки англ-рус с НЗ, 40-47 страниц. Ждём эл. версии доков." at bounding box center [385, 452] width 296 height 61
type textarea "от КВ: уставные доки англ-рус с НЗ, 40-47 страниц. Ждём эл. версии доков."
type textarea "x"
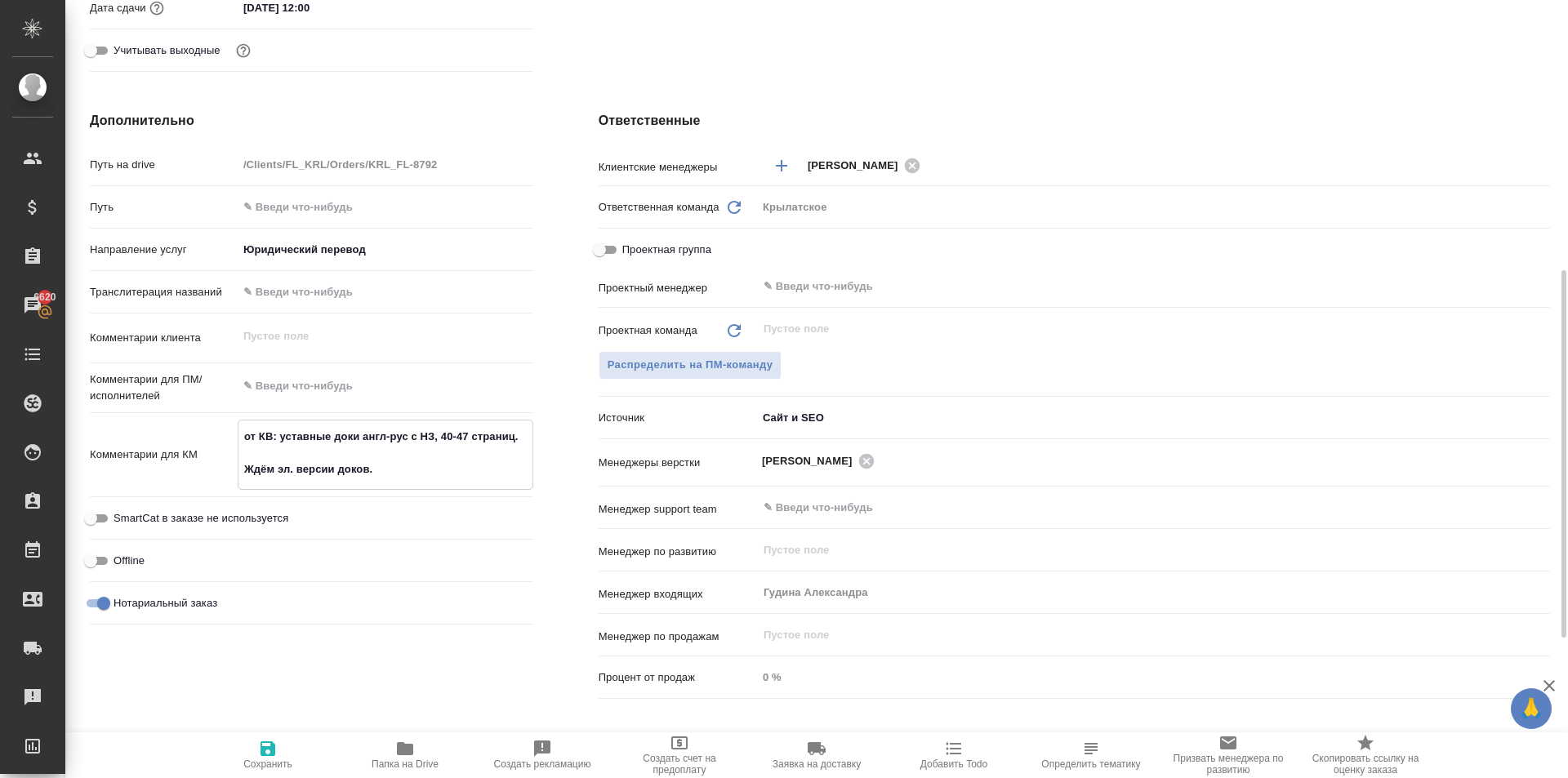
type textarea "x"
type textarea "от КВ: уставные доки англ-рус с НЗ, 40-47 страниц. Ждём эл. версии доков."
type textarea "x"
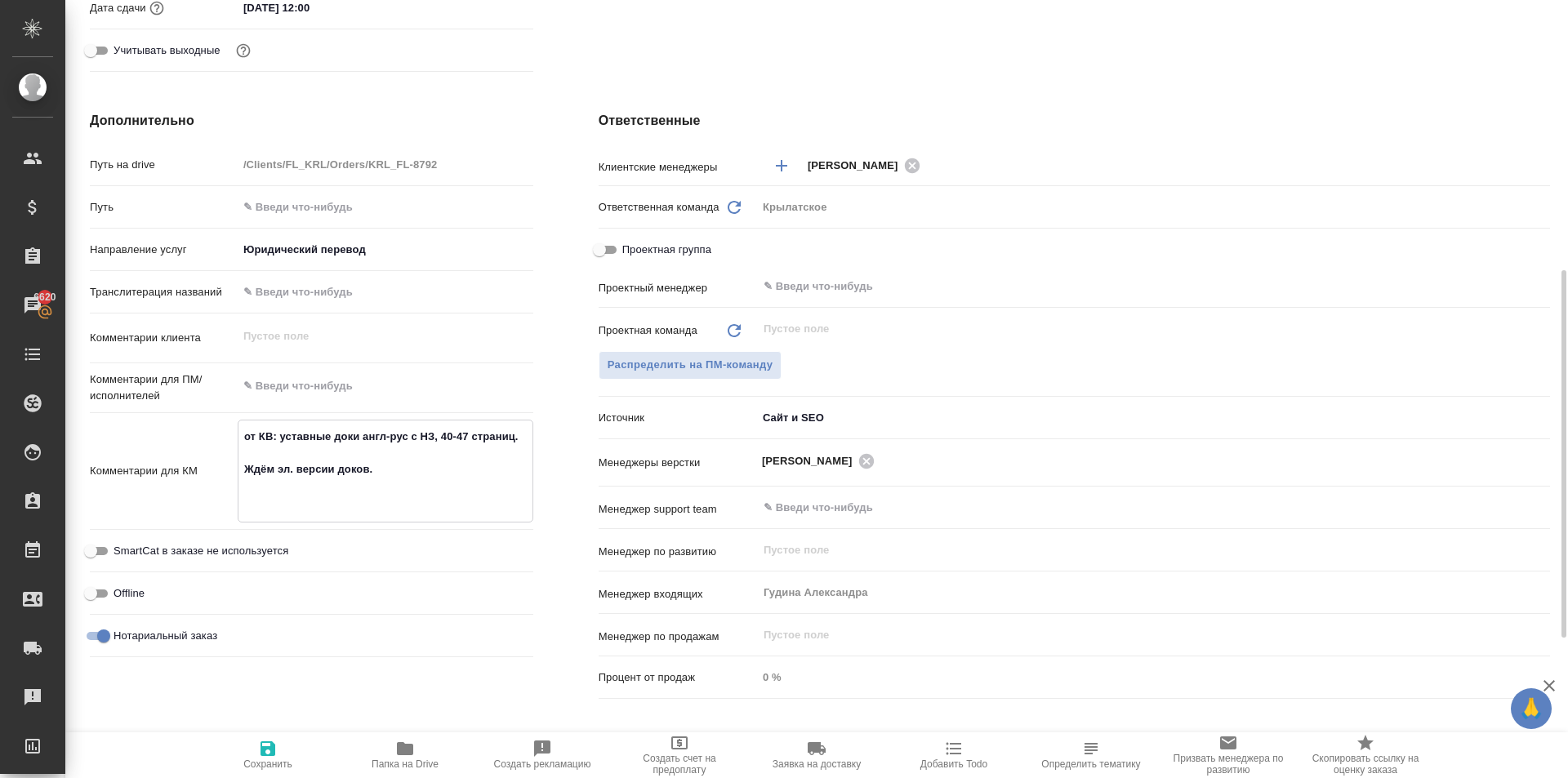
type textarea "x"
type textarea "от КВ: уставные доки англ-рус с НЗ, 40-47 страниц. Ждём эл. версии доков. О"
type textarea "x"
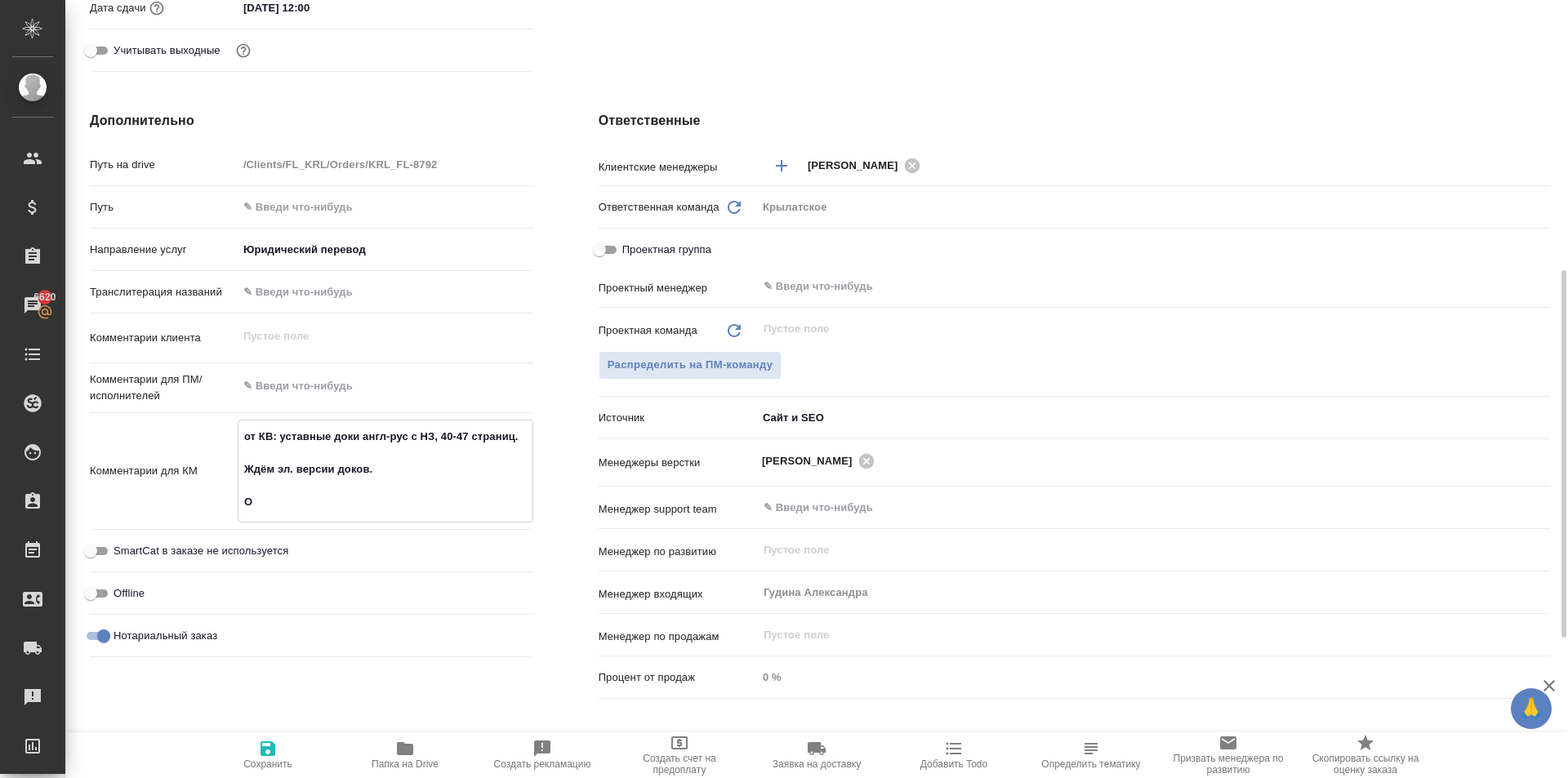
type textarea "x"
type textarea "от КВ: уставные доки англ-рус с НЗ, 40-47 страниц. Ждём эл. версии доков. От"
type textarea "x"
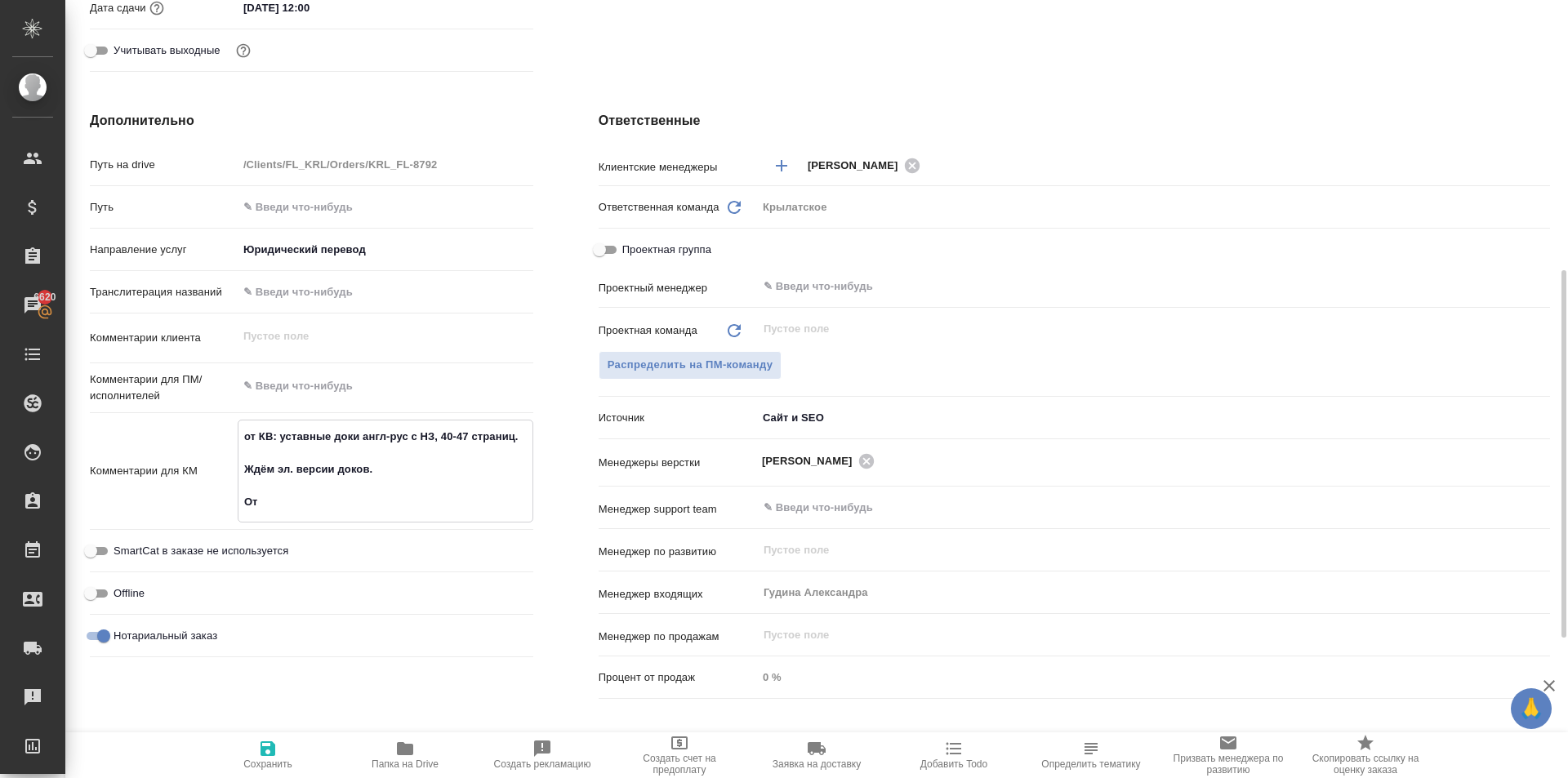
type textarea "от КВ: уставные доки англ-рус с НЗ, 40-47 страниц. Ждём эл. версии доков. Оте"
type textarea "x"
type textarea "от КВ: уставные доки англ-рус с НЗ, 40-47 страниц. Ждём эл. версии доков. Отен"
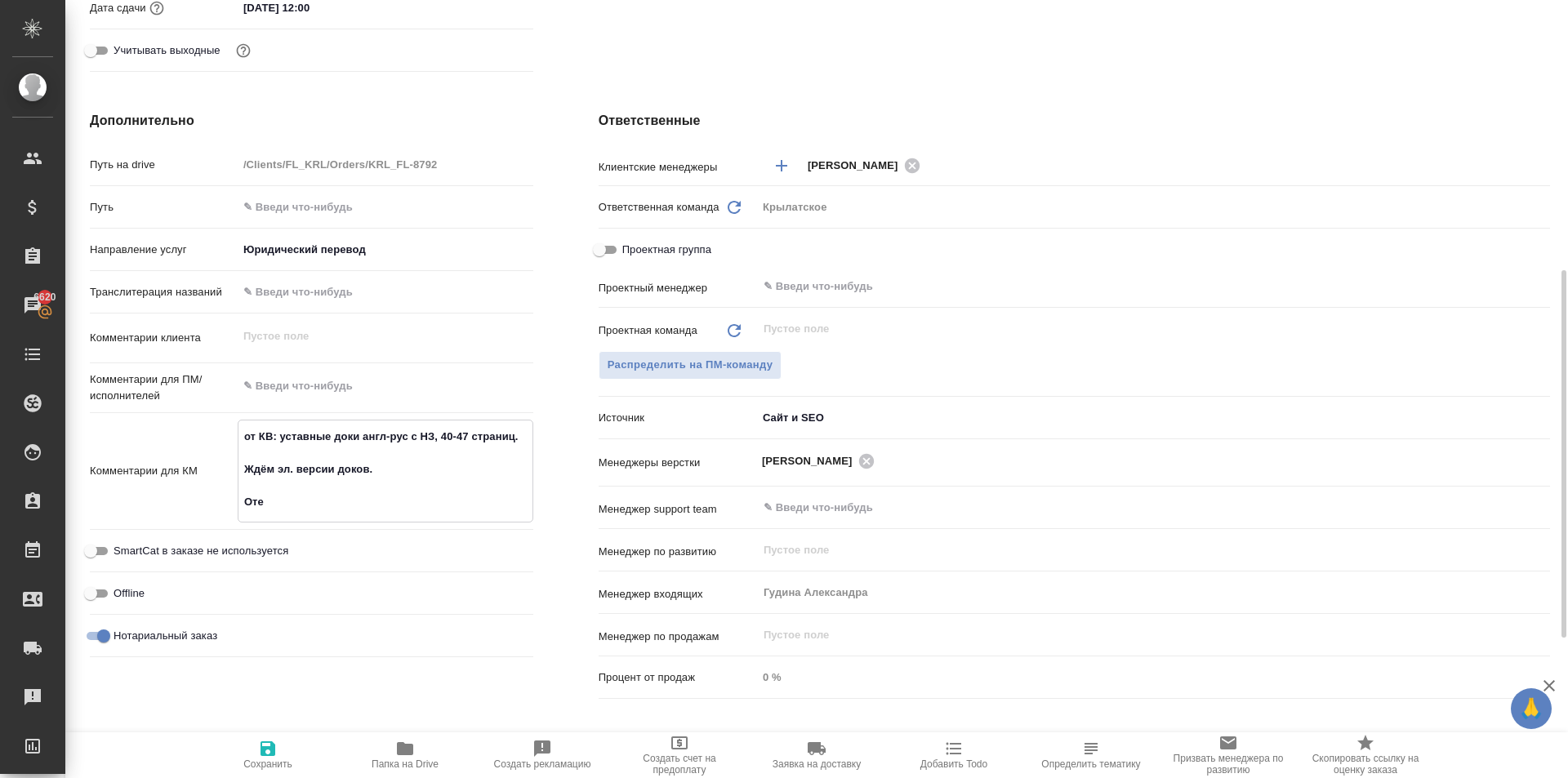
type textarea "x"
type textarea "от КВ: уставные доки англ-рус с НЗ, 40-47 страниц. Ждём эл. версии доков. Отена"
type textarea "x"
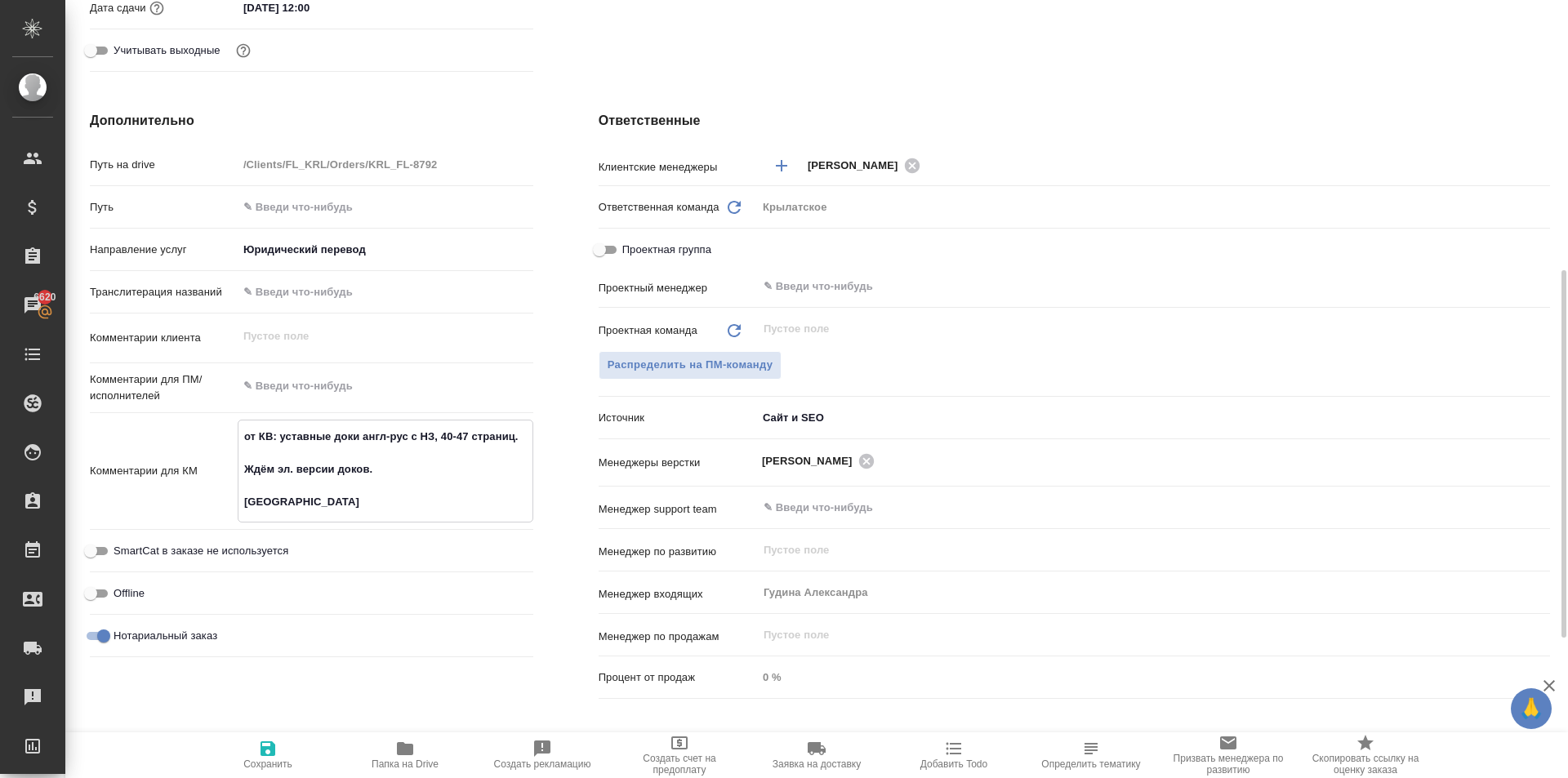
type textarea "x"
type textarea "от КВ: уставные доки англ-рус с НЗ, 40-47 страниц. Ждём эл. версии доков. Отена:"
type textarea "x"
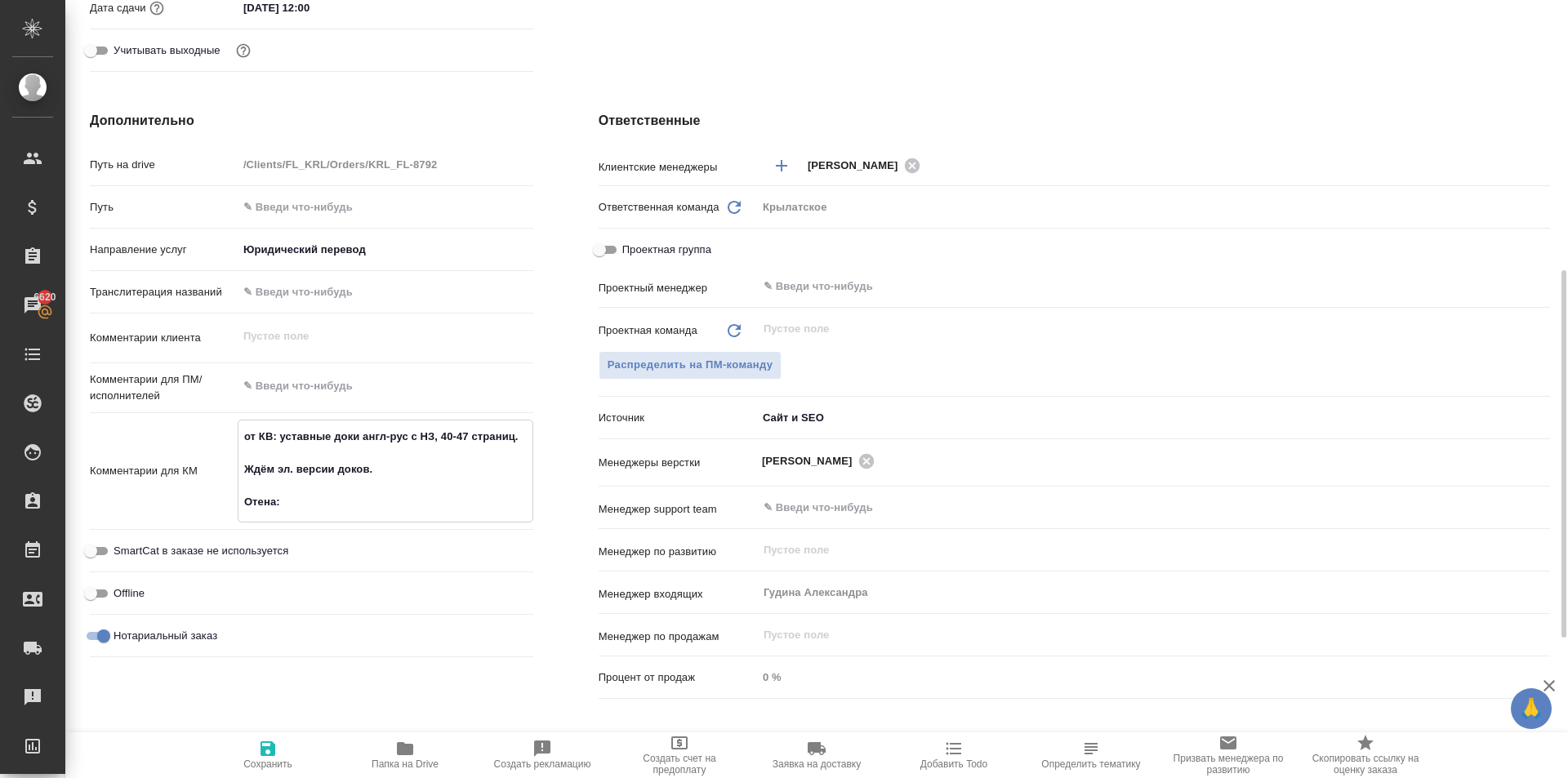
type textarea "x"
type textarea "от КВ: уставные доки англ-рус с НЗ, 40-47 страниц. Ждём эл. версии доков. Отена:"
type textarea "x"
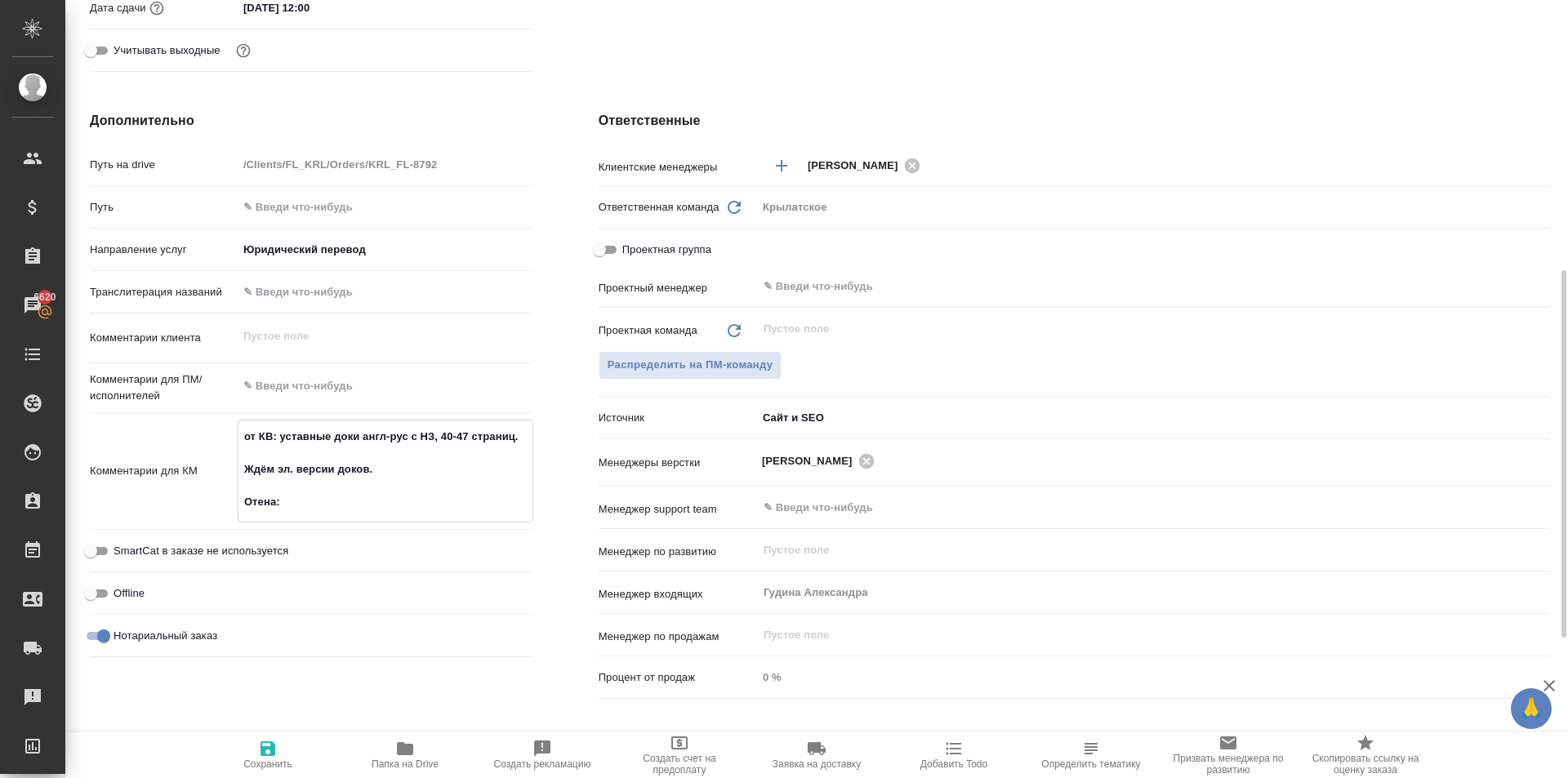
type textarea "от КВ: уставные доки англ-рус с НЗ, 40-47 страниц. Ждём эл. версии доков. Отена:"
type textarea "x"
click at [253, 495] on textarea "от КВ: уставные доки англ-рус с НЗ, 40-47 страниц. Ждём эл. версии доков. Отена:" at bounding box center [385, 477] width 294 height 109
type textarea "x"
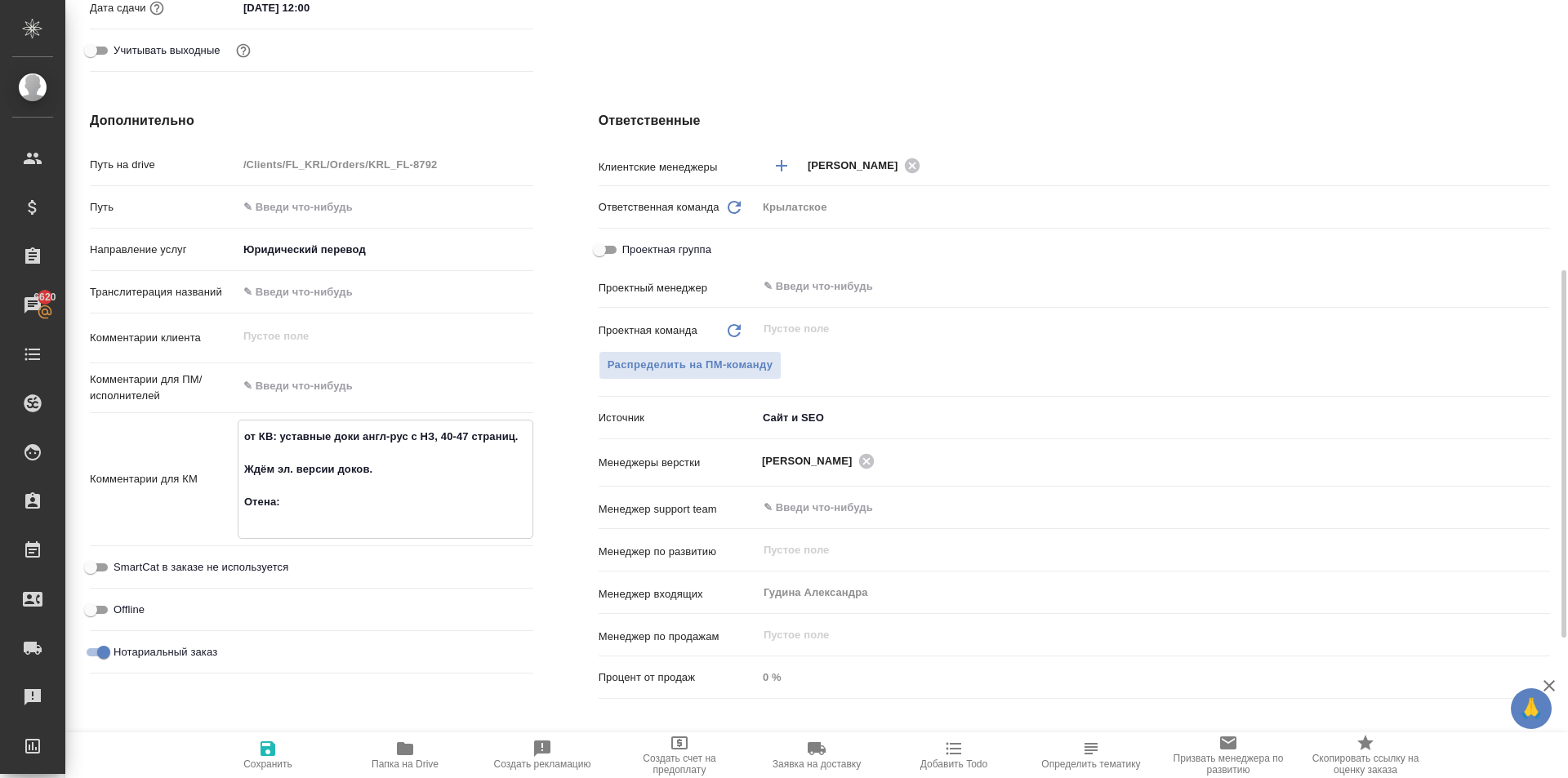
type textarea "от КВ: уставные доки англ-рус с НЗ, 40-47 страниц. Ждём эл. версии доков. Отмен…"
type textarea "x"
click at [279, 518] on textarea "от КВ: уставные доки англ-рус с НЗ, 40-47 страниц. Ждём эл. версии доков. Отмен…" at bounding box center [385, 477] width 294 height 109
type textarea "от КВ: уставные доки англ-рус с НЗ, 40-47 страниц. Ждём эл. версии доков. Отмен…"
type textarea "x"
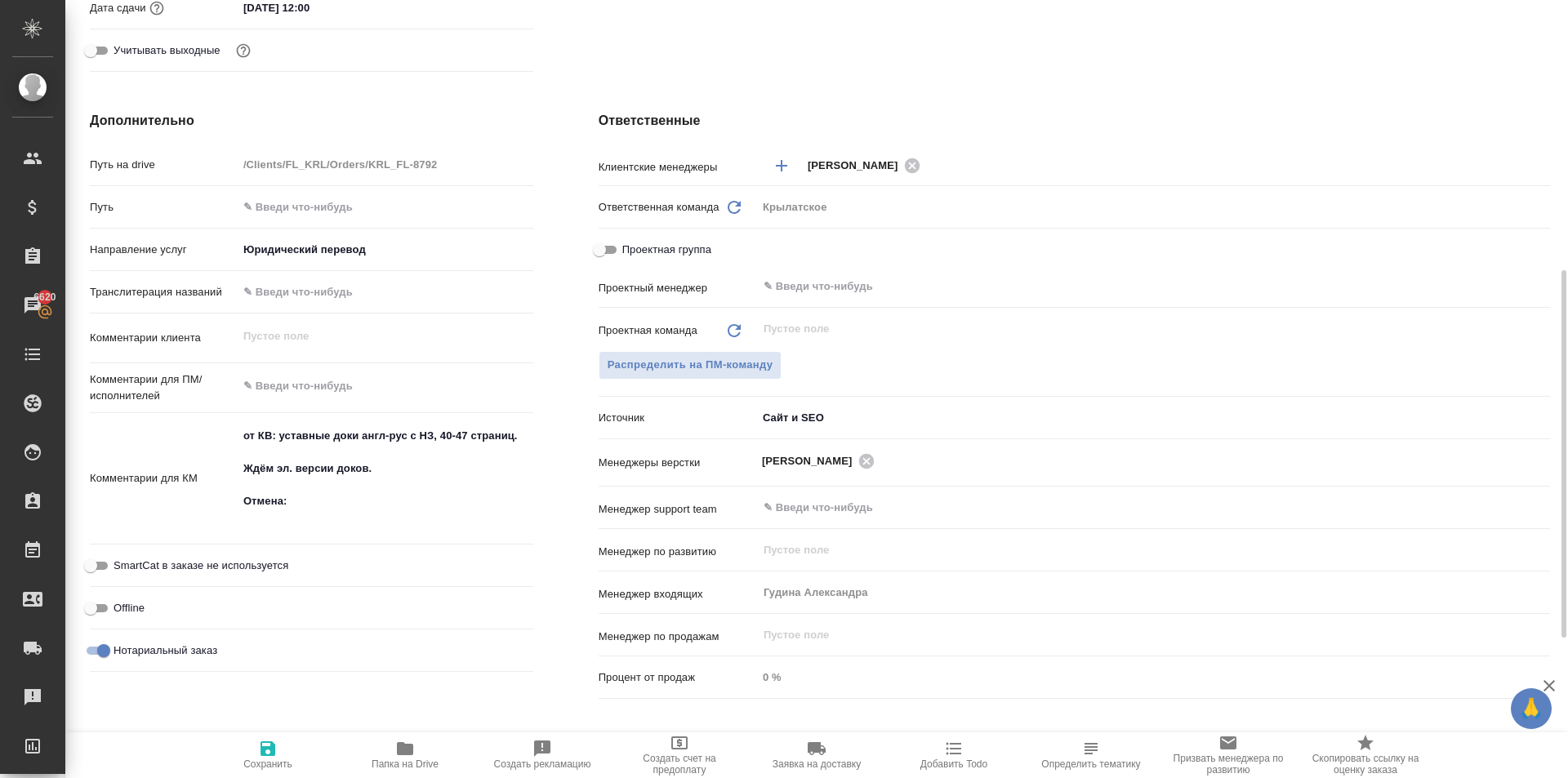
type textarea "x"
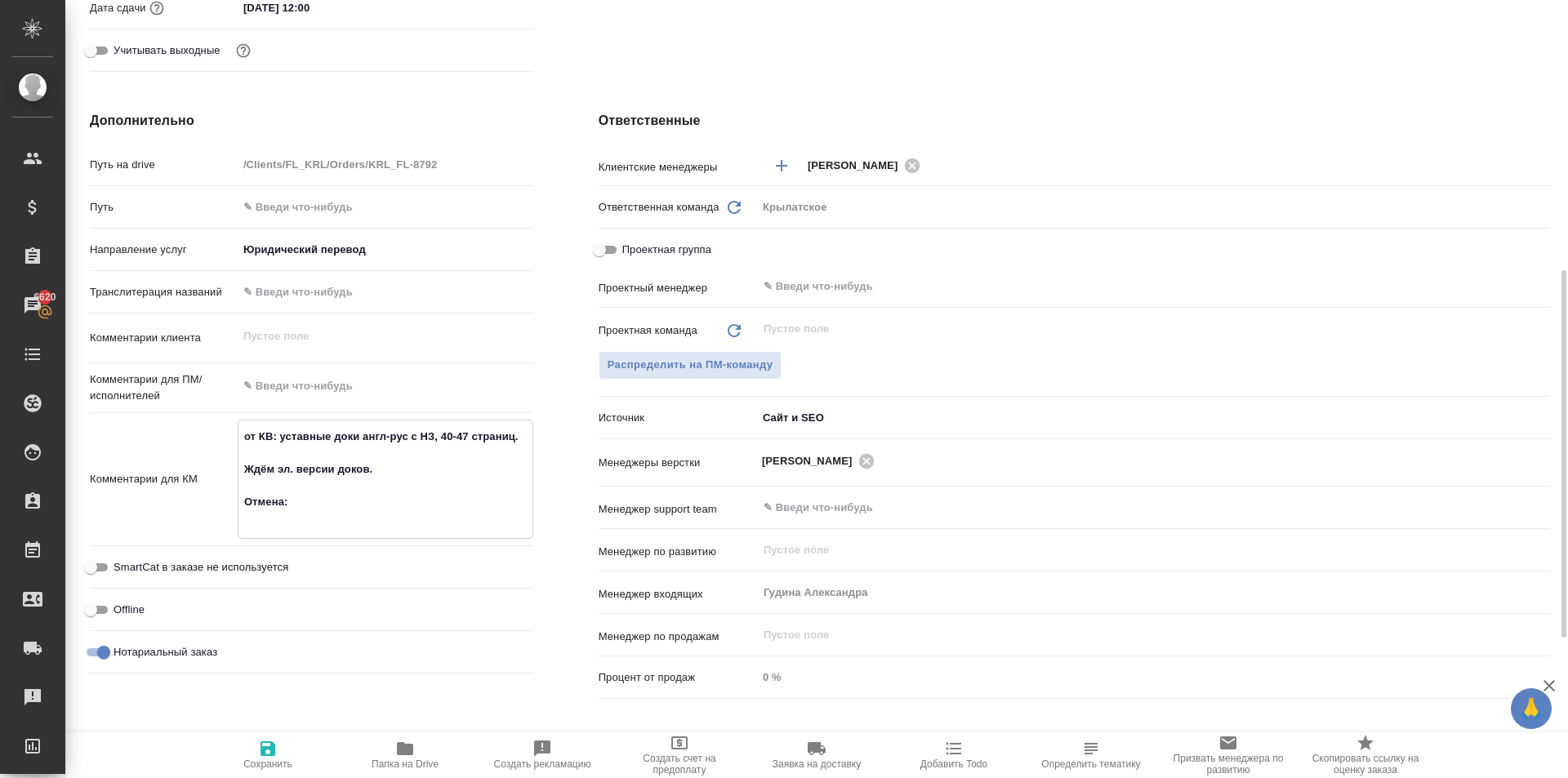
paste textarea "им в другом месте предложили за 39 тыс, сроки примерно те же, до 9 рабочих дней…"
type textarea "x"
type textarea "от КВ: уставные доки англ-рус с НЗ, 40-47 страниц. Ждём эл. версии доков. Отмен…"
type textarea "x"
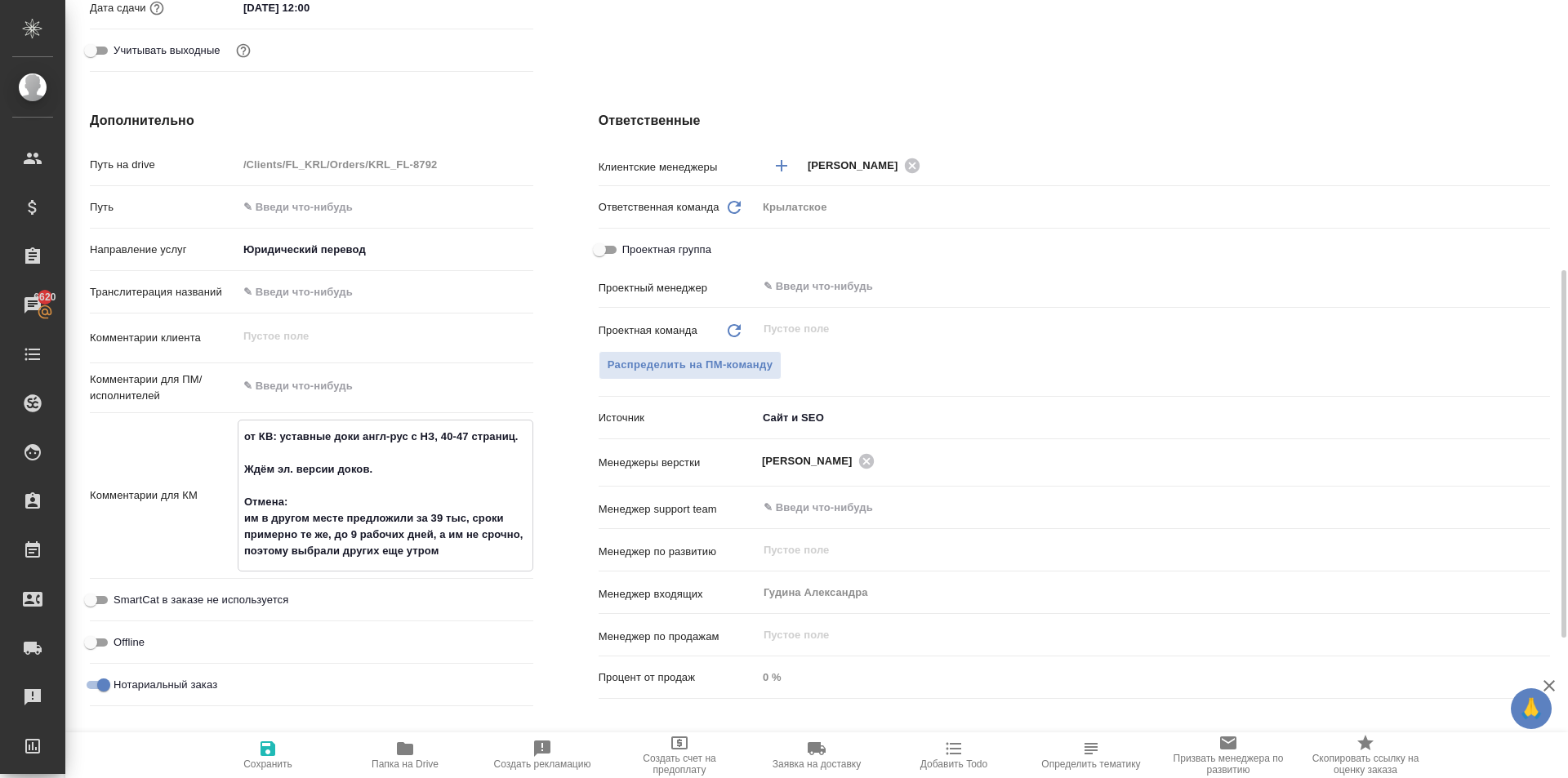
type textarea "от КВ: уставные доки англ-рус с НЗ, 40-47 страниц. Ждём эл. версии доков. Отмен…"
type textarea "x"
click at [286, 746] on span "Сохранить" at bounding box center [268, 755] width 118 height 31
type textarea "x"
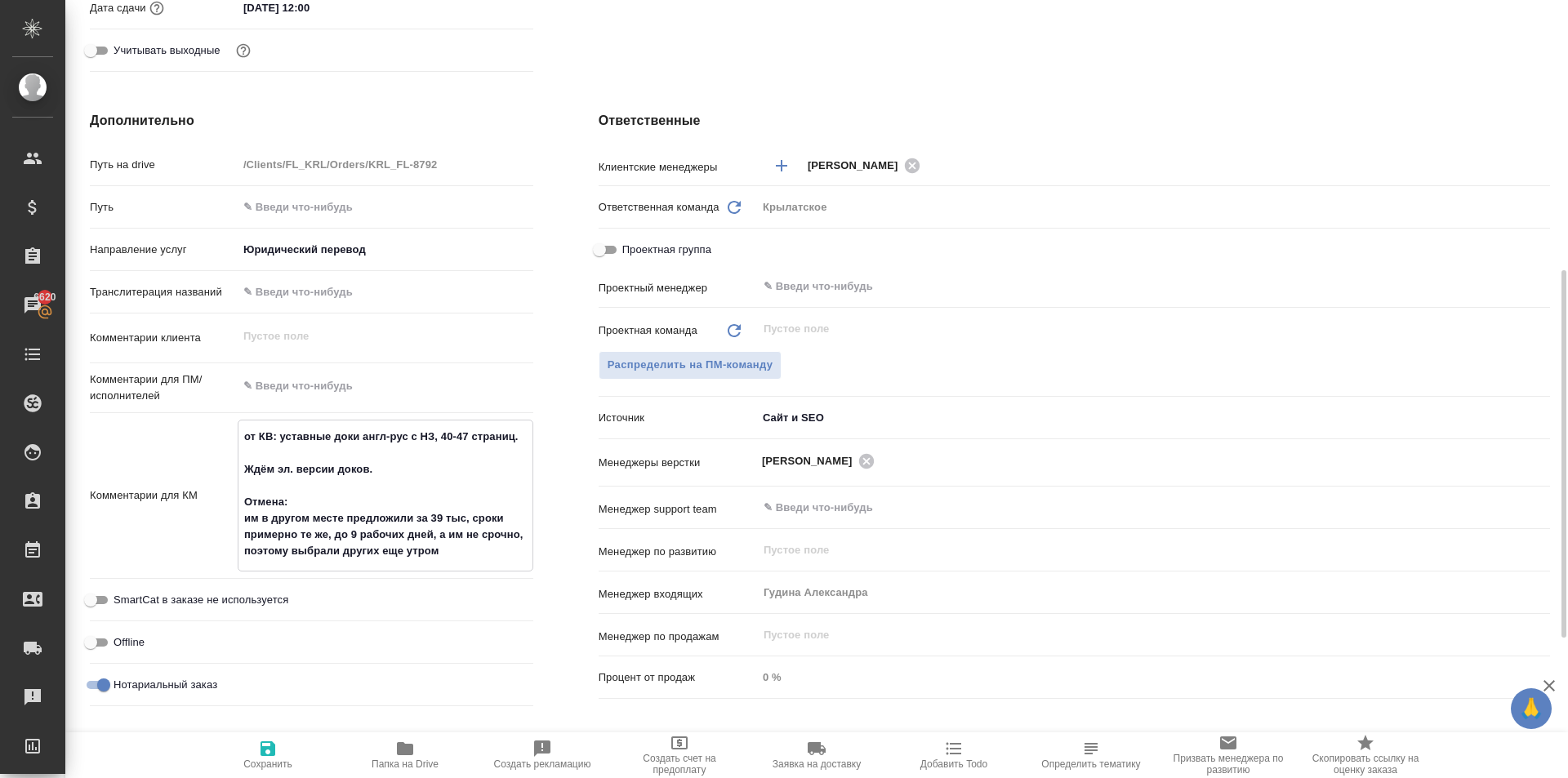
type textarea "x"
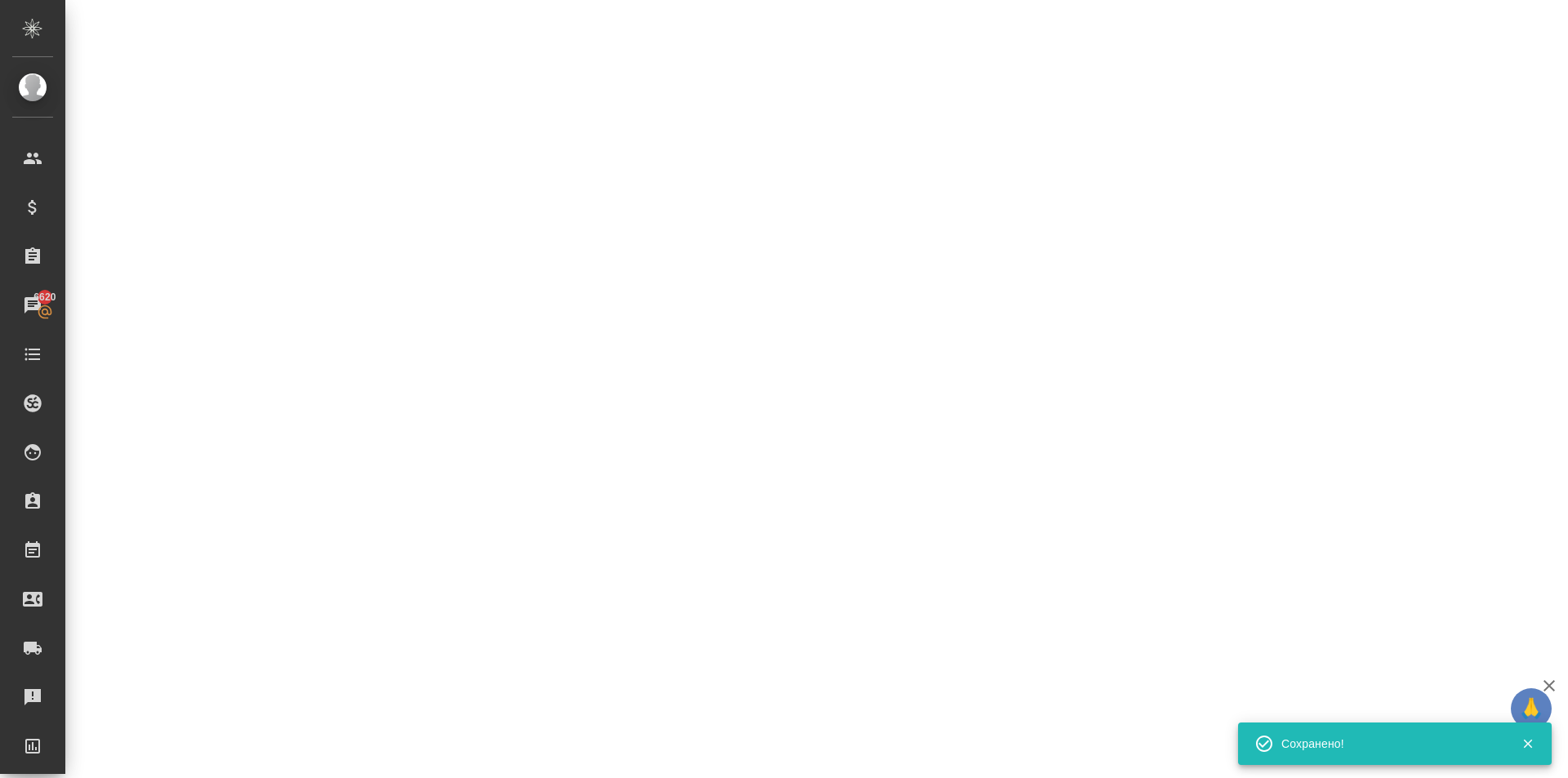
select select "RU"
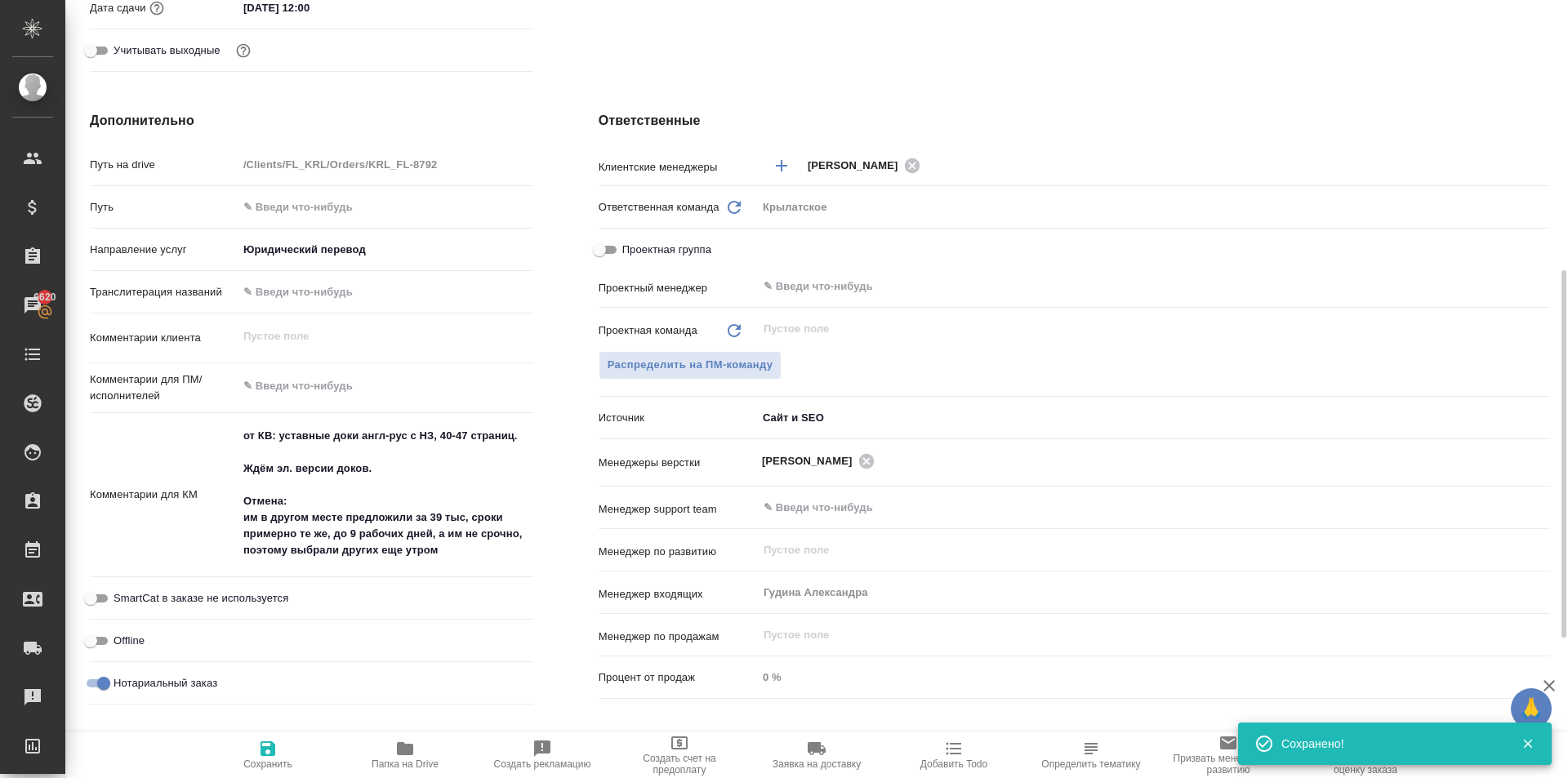
type textarea "x"
click at [281, 741] on span "Сохранить" at bounding box center [268, 755] width 118 height 31
type textarea "x"
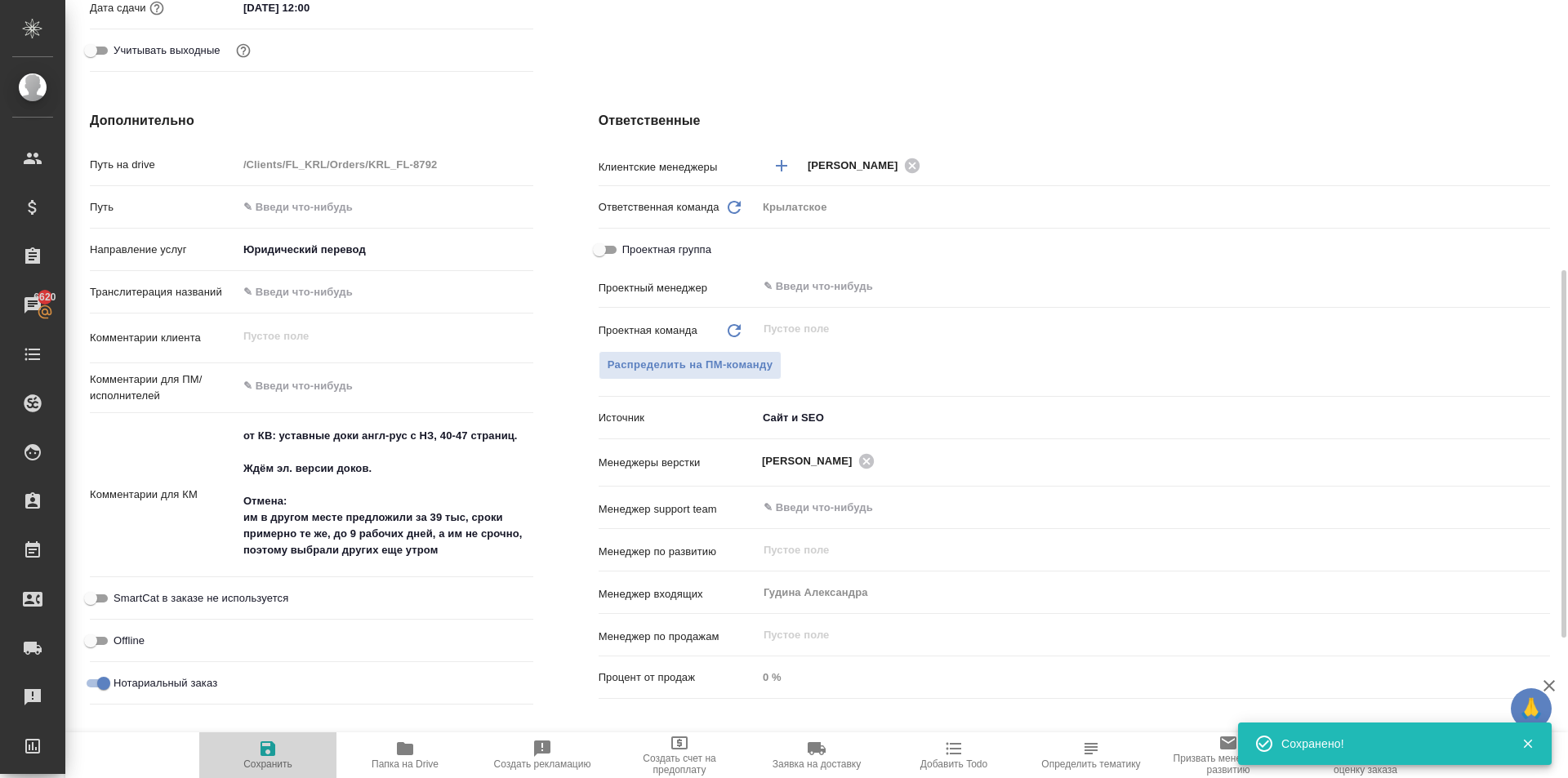
type textarea "x"
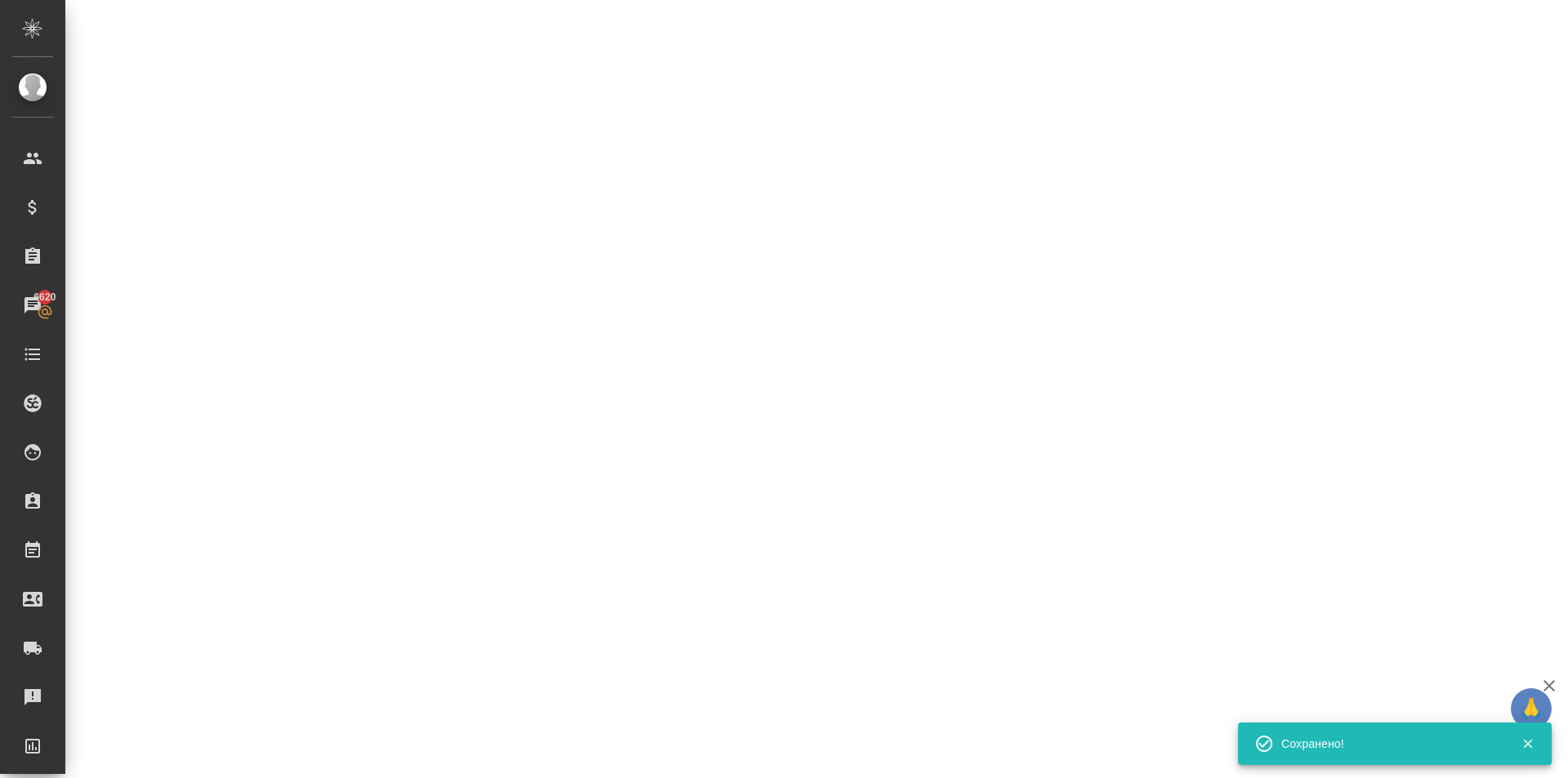
select select "RU"
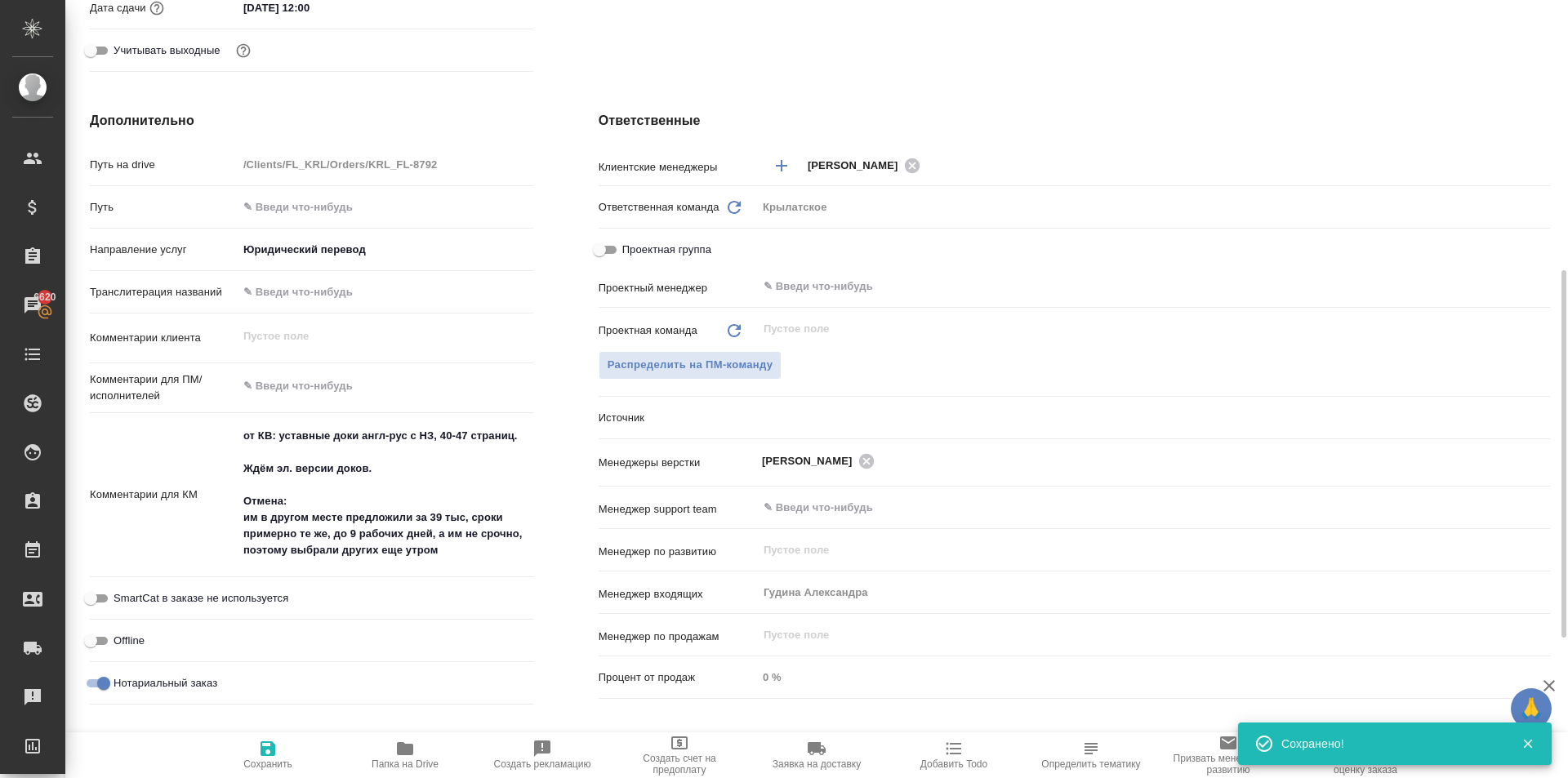
type textarea "x"
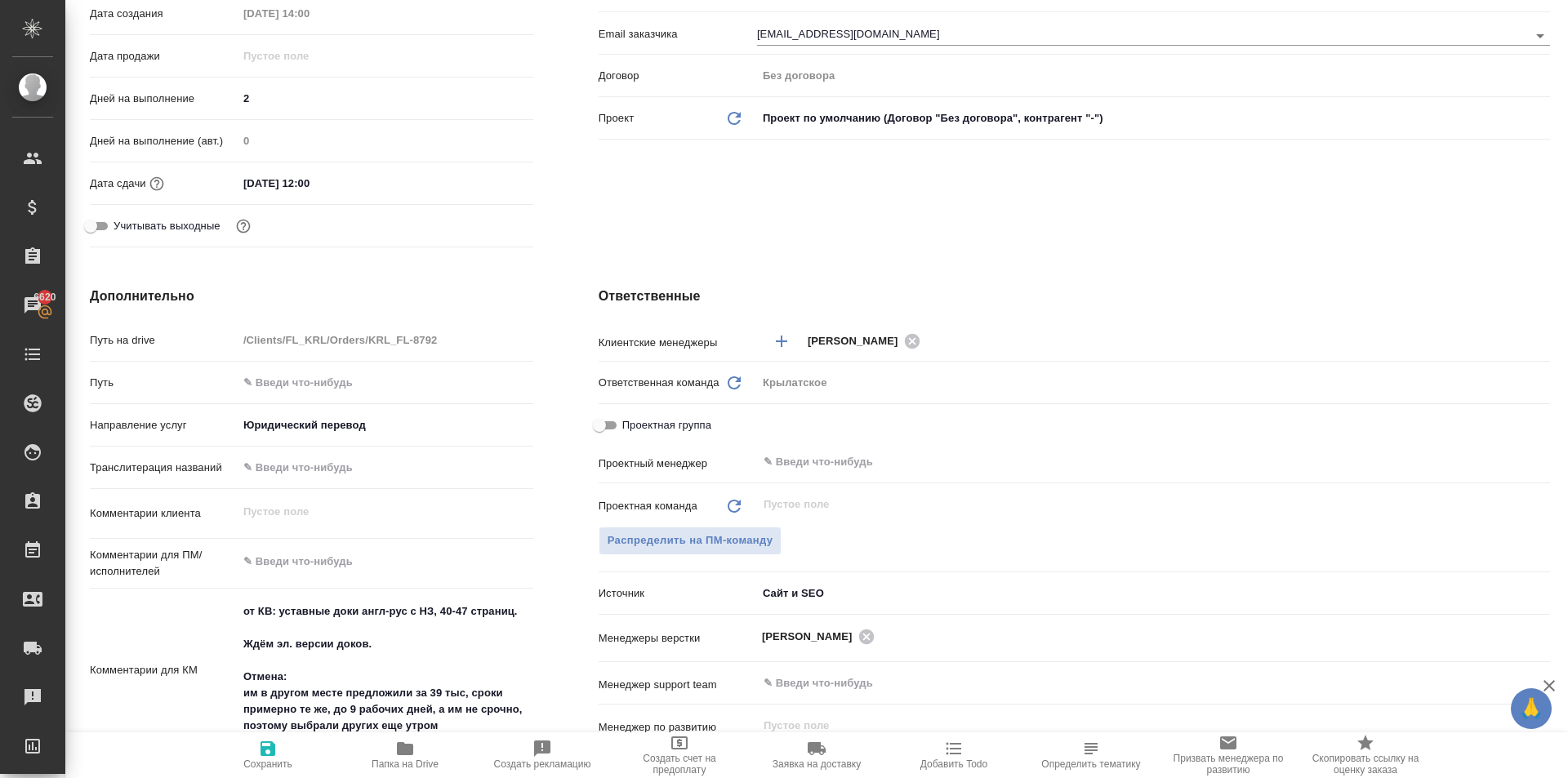
scroll to position [0, 0]
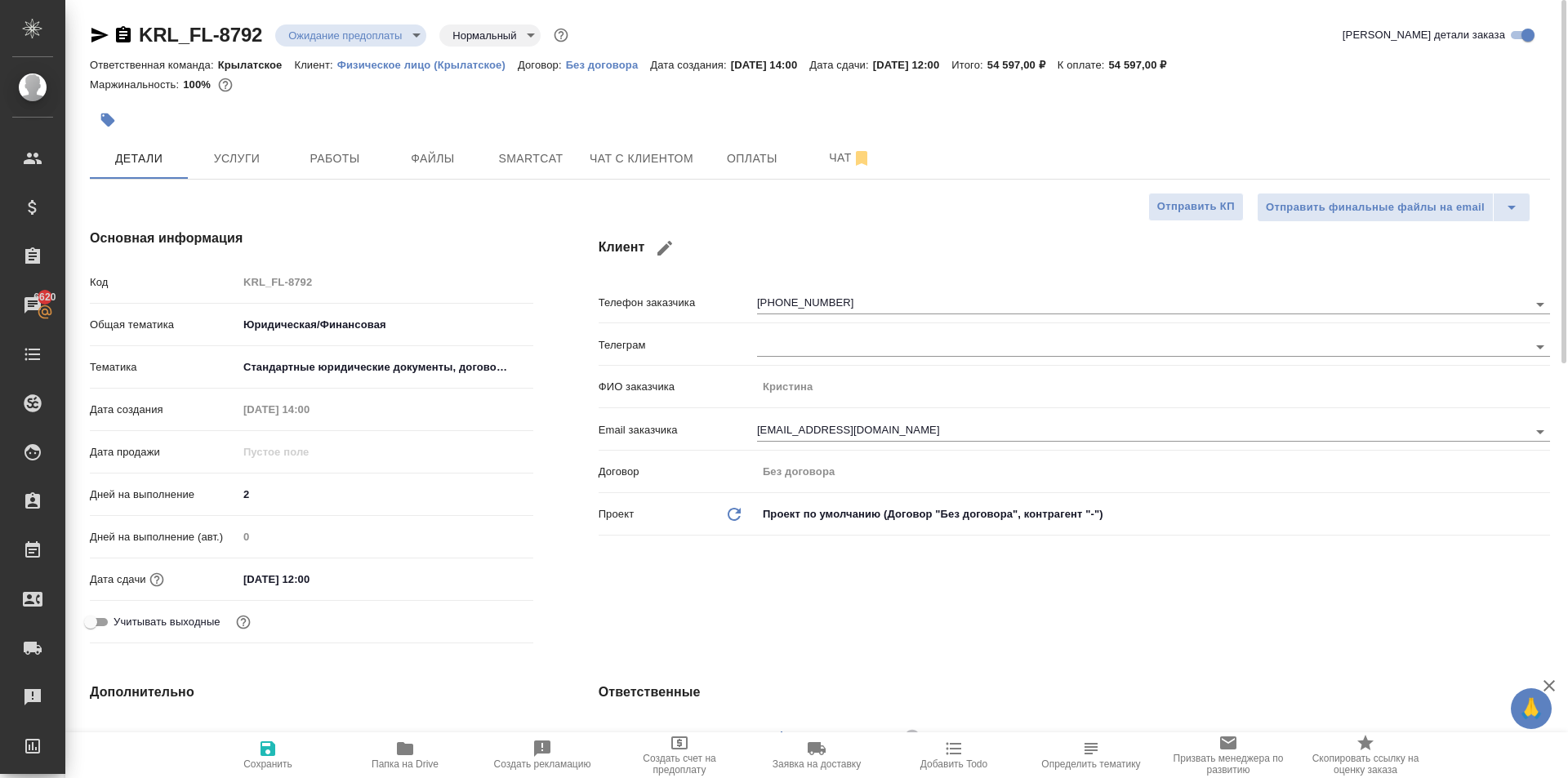
click at [284, 25] on body "🙏 .cls-1 fill:#fff; AWATERA Kasymov Timur Клиенты Спецификации Заказы 6620 Чаты…" at bounding box center [784, 389] width 1568 height 778
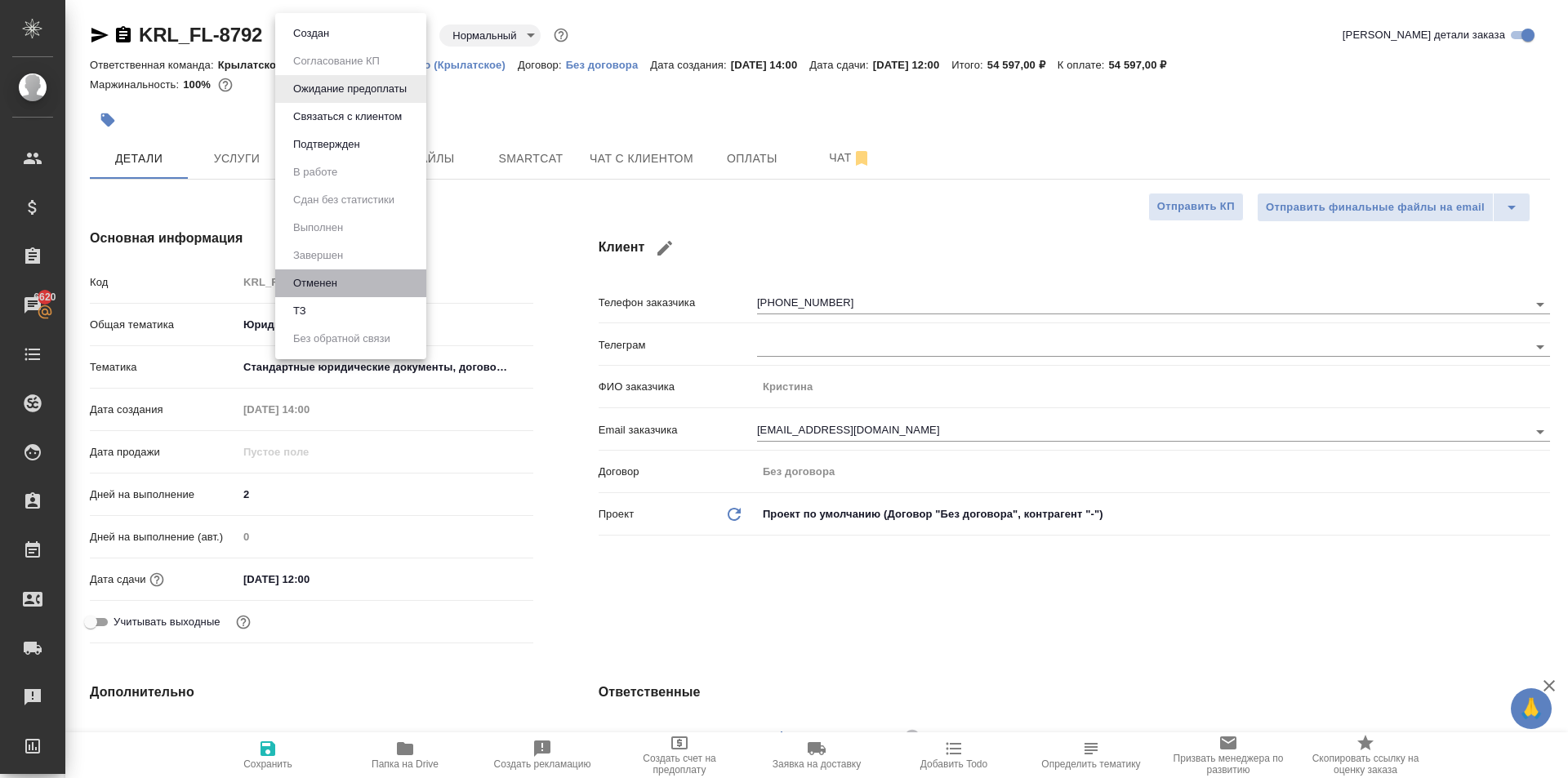
click at [344, 278] on li "Отменен" at bounding box center [351, 284] width 151 height 28
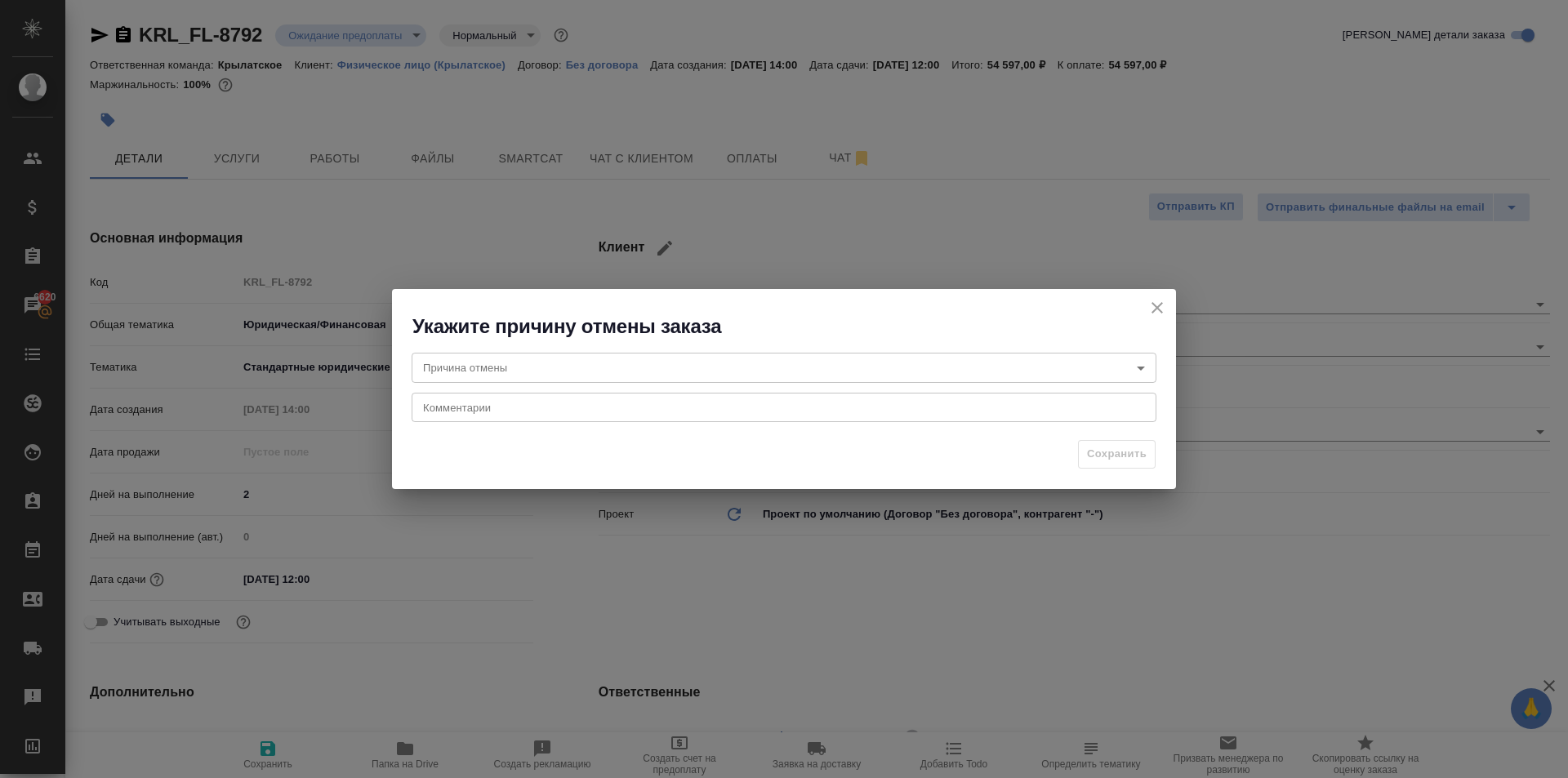
click at [554, 375] on body "🙏 .cls-1 fill:#fff; AWATERA Kasymov Timur Клиенты Спецификации Заказы 6620 Чаты…" at bounding box center [784, 389] width 1568 height 778
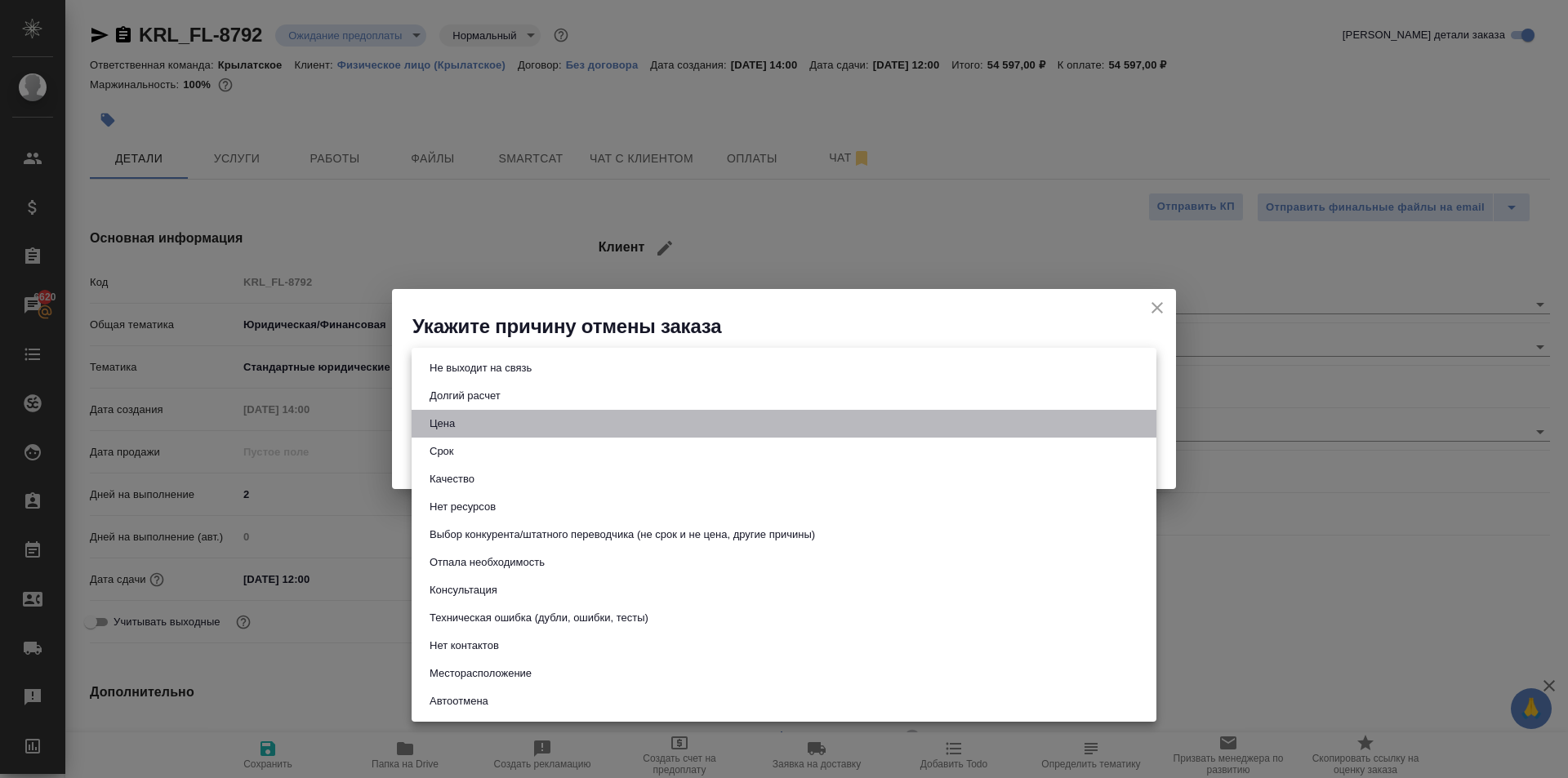
click at [577, 422] on li "Цена" at bounding box center [784, 423] width 745 height 28
type input "price"
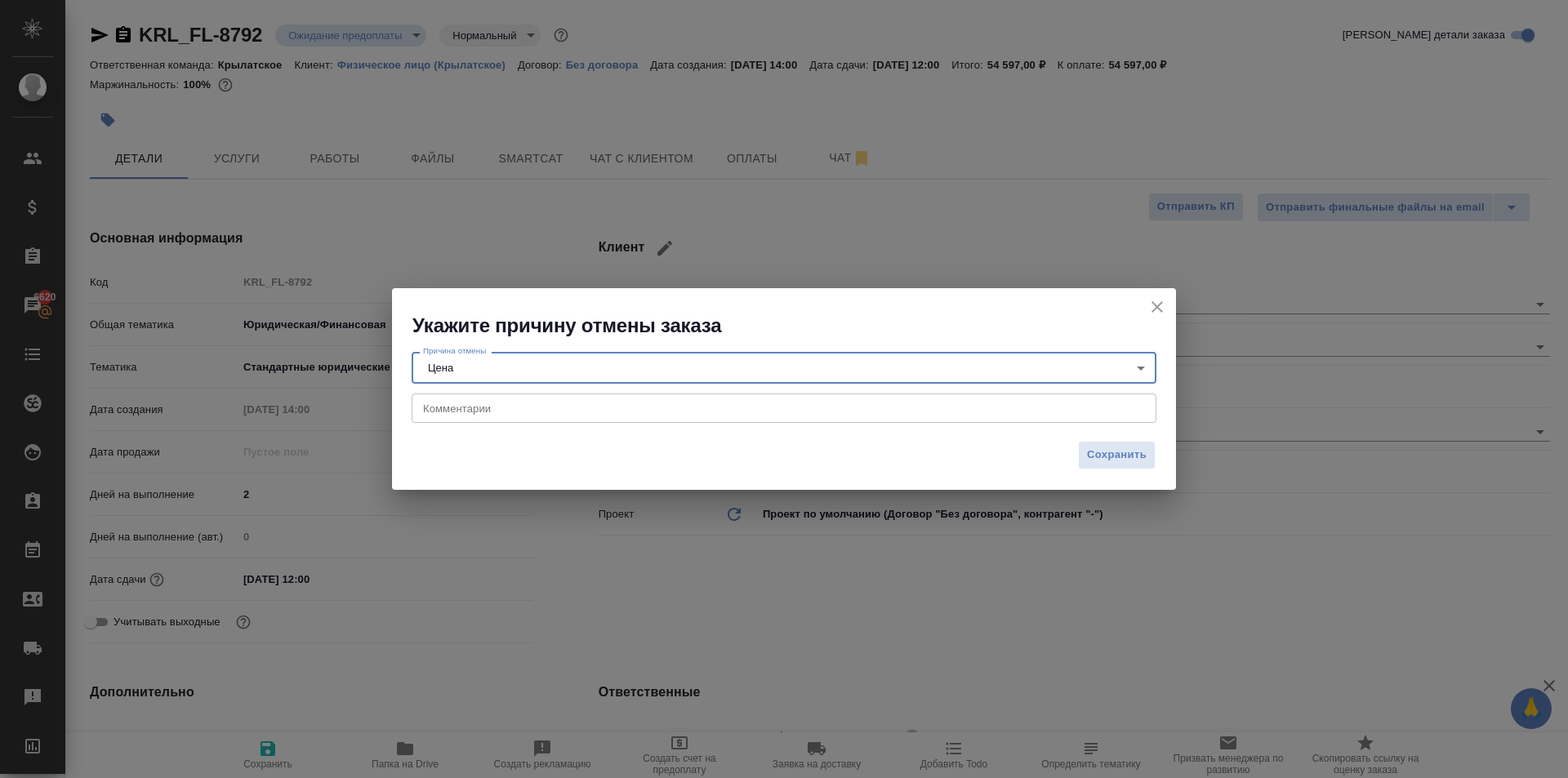
click at [551, 402] on textarea at bounding box center [784, 408] width 722 height 12
paste textarea "им в другом месте предложили за 39 тыс, сроки примерно те же, до 9 рабочих дней…"
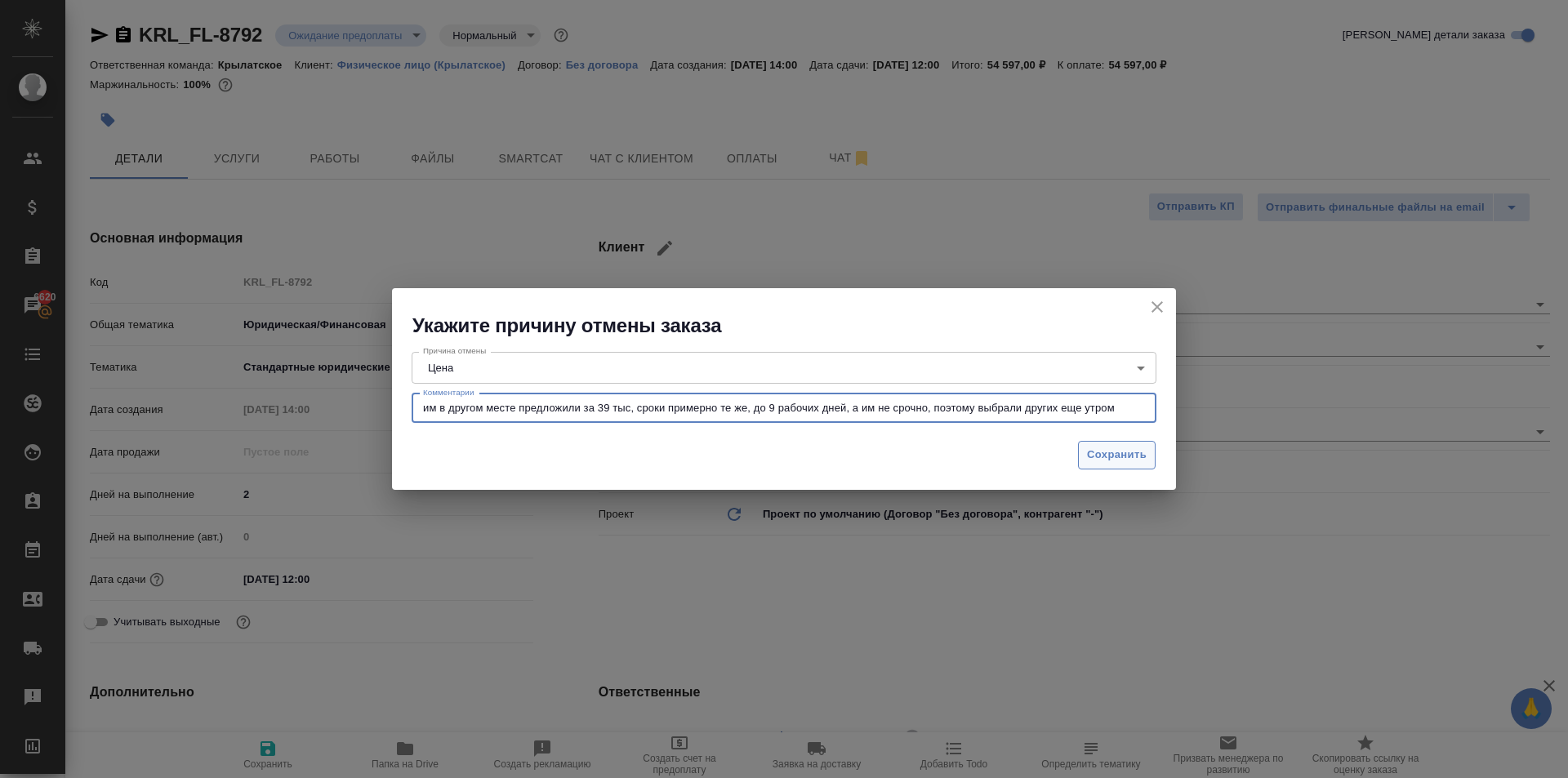
type textarea "им в другом месте предложили за 39 тыс, сроки примерно те же, до 9 рабочих дней…"
click at [1134, 441] on button "Сохранить" at bounding box center [1116, 454] width 77 height 29
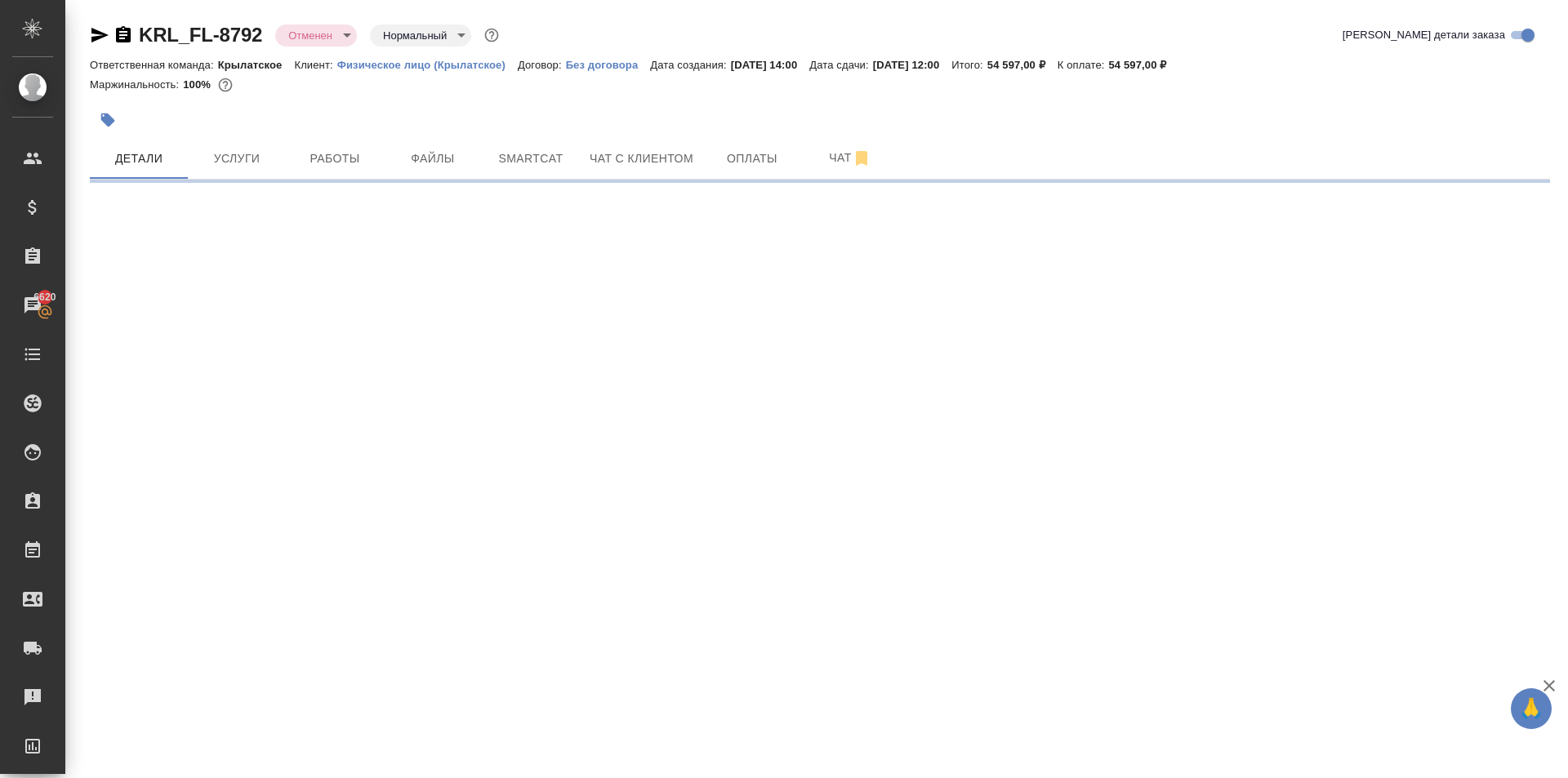
select select "RU"
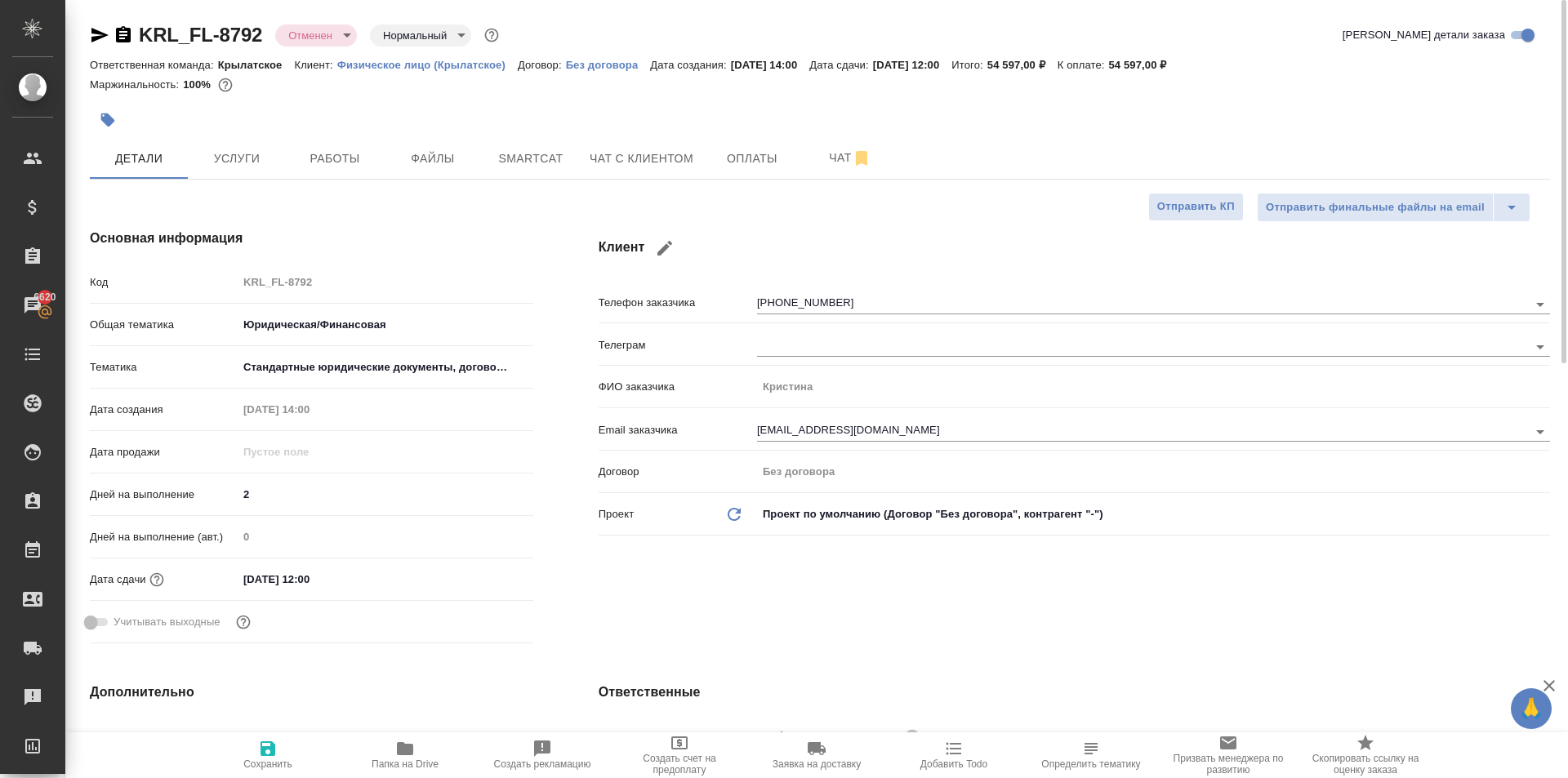
type textarea "x"
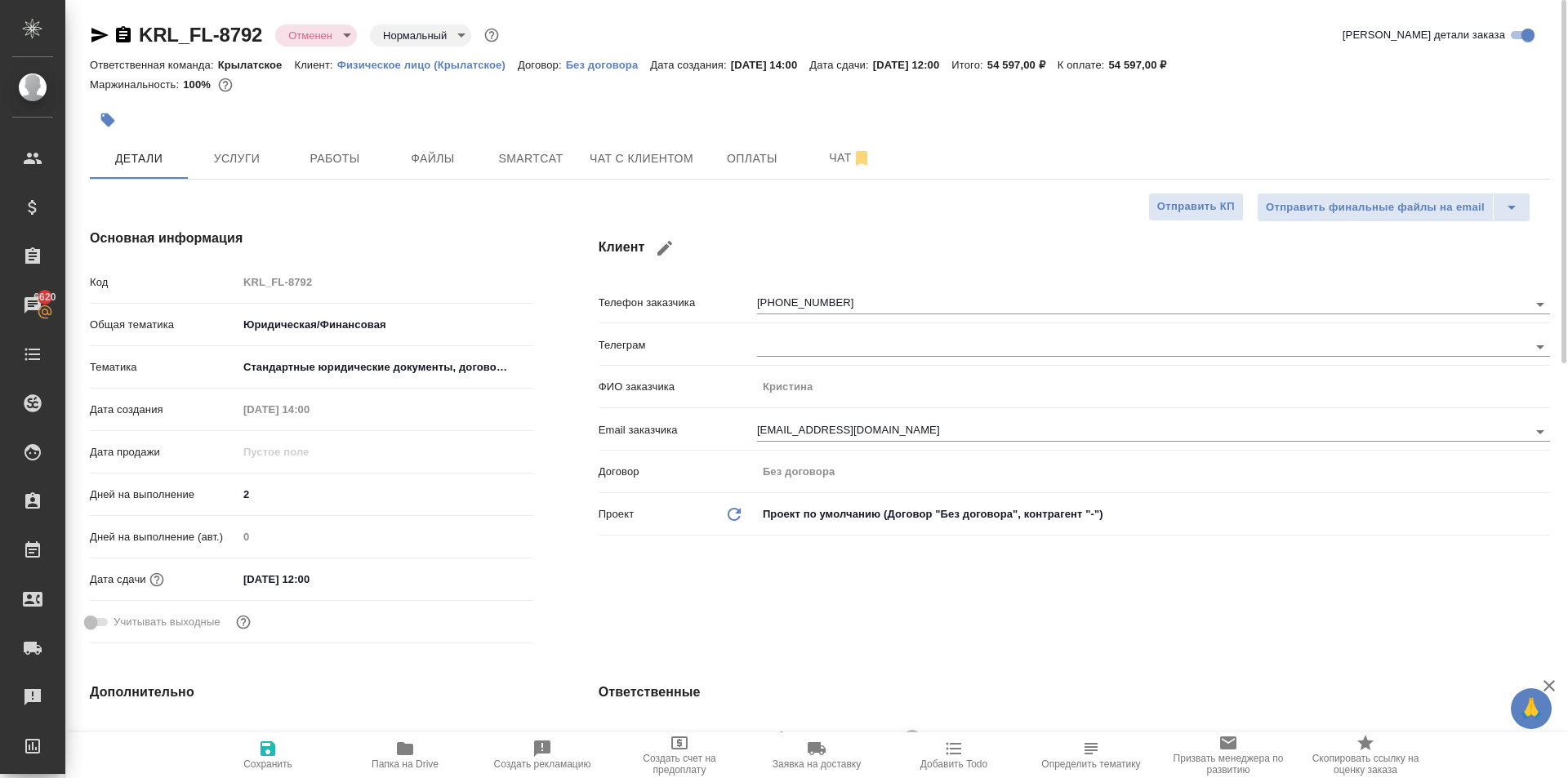
type textarea "x"
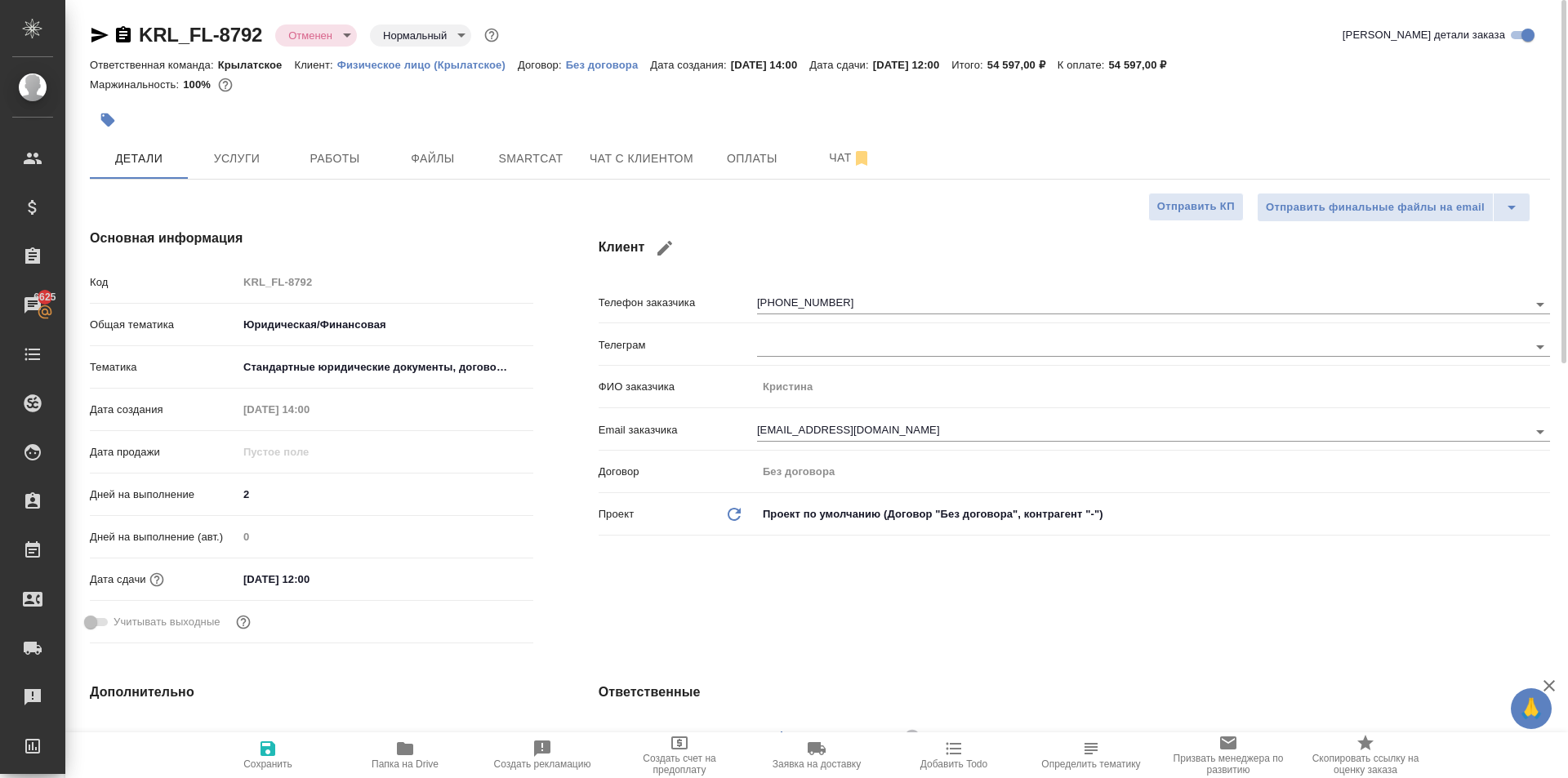
type textarea "x"
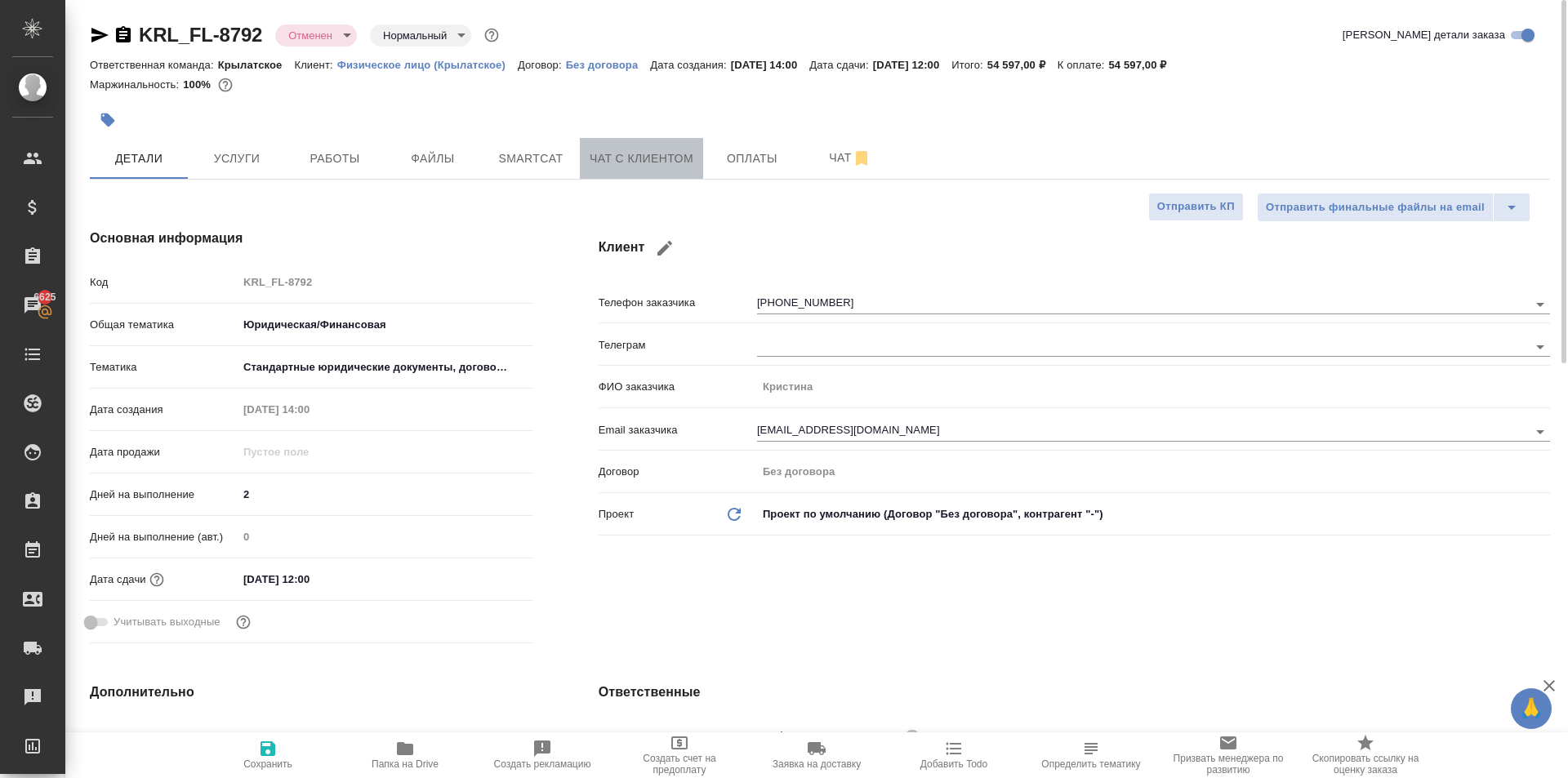
click at [653, 166] on span "Чат с клиентом" at bounding box center [641, 159] width 104 height 21
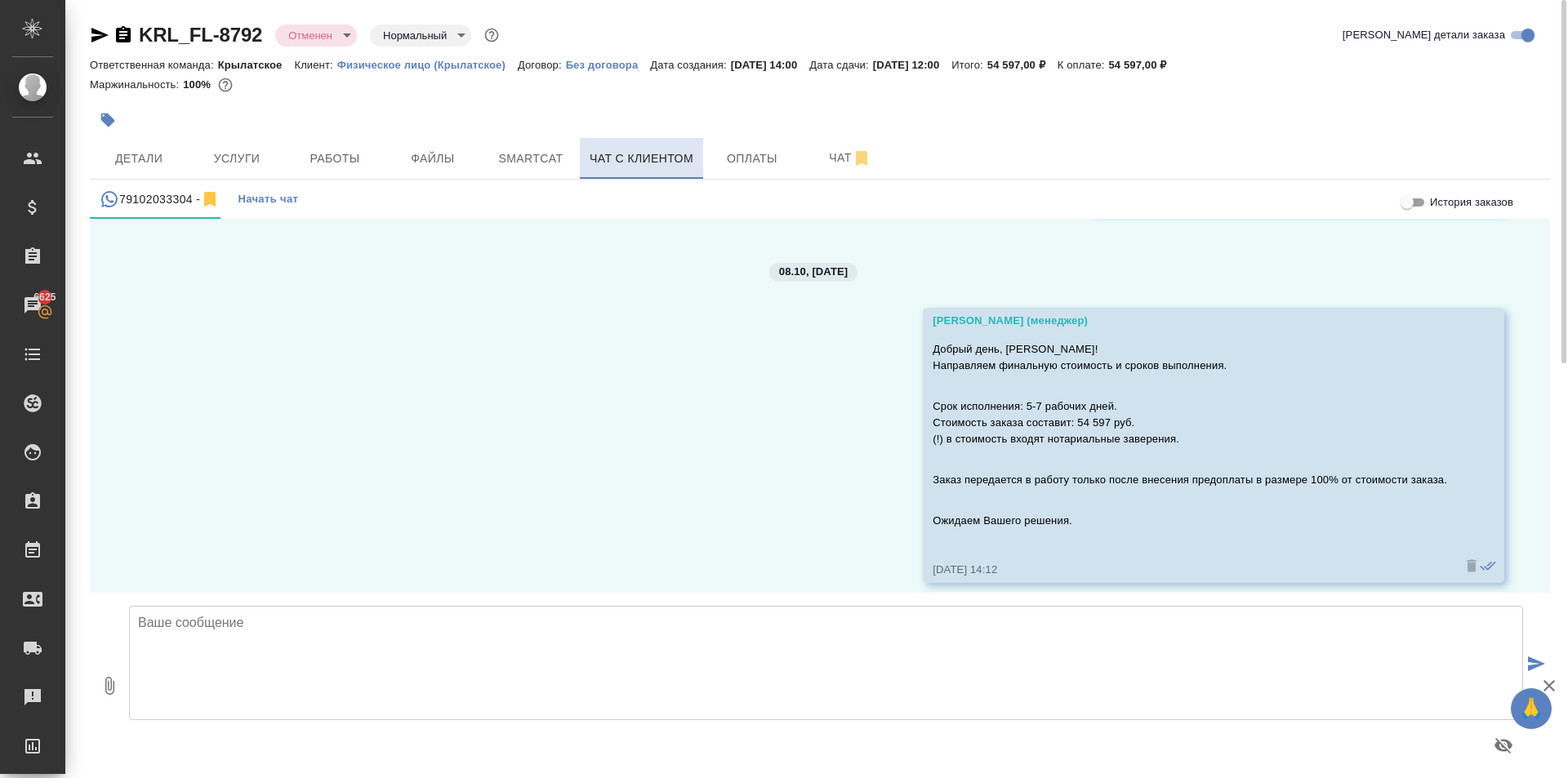
scroll to position [1431, 0]
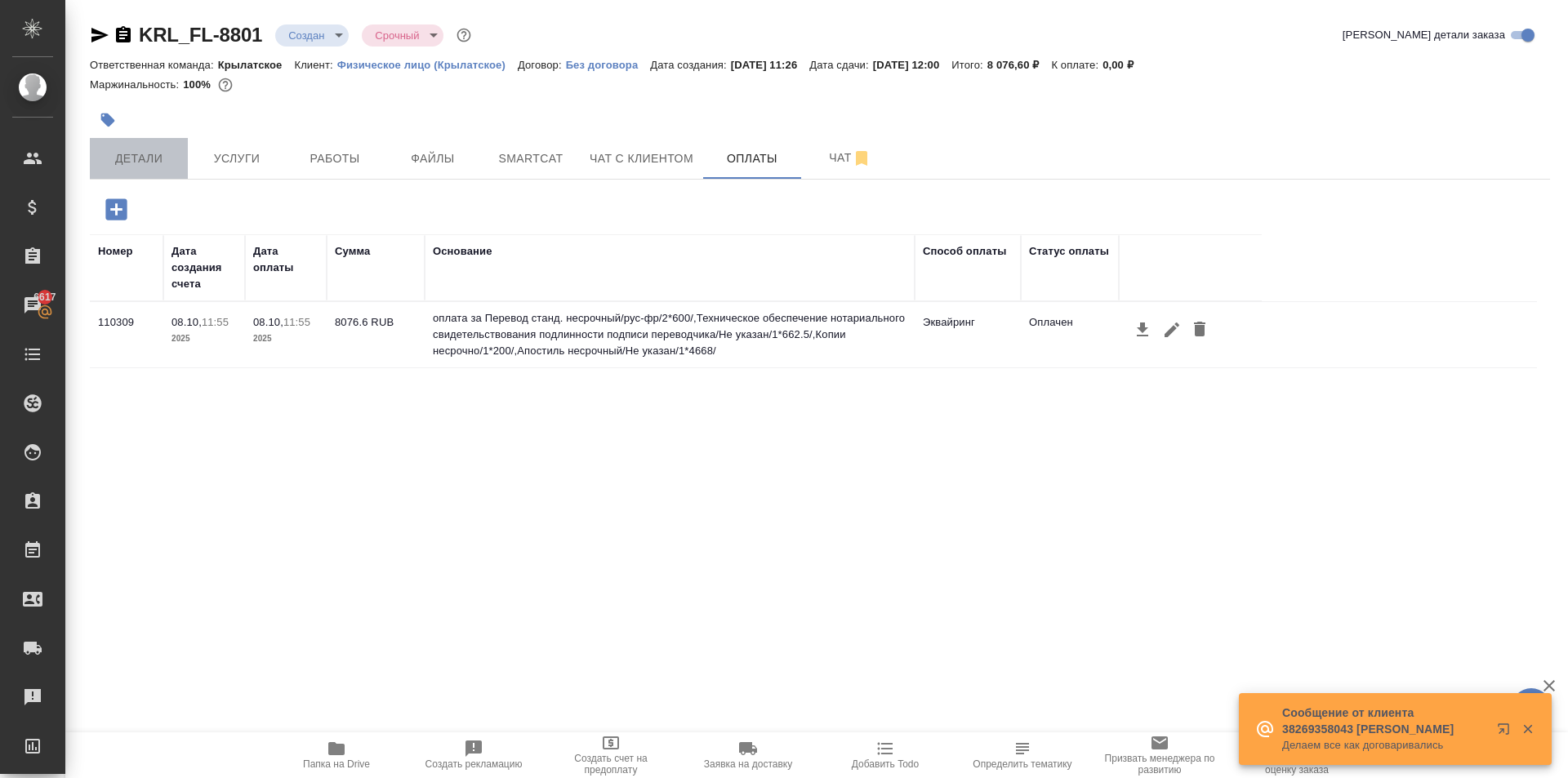
click at [159, 166] on span "Детали" at bounding box center [139, 159] width 78 height 21
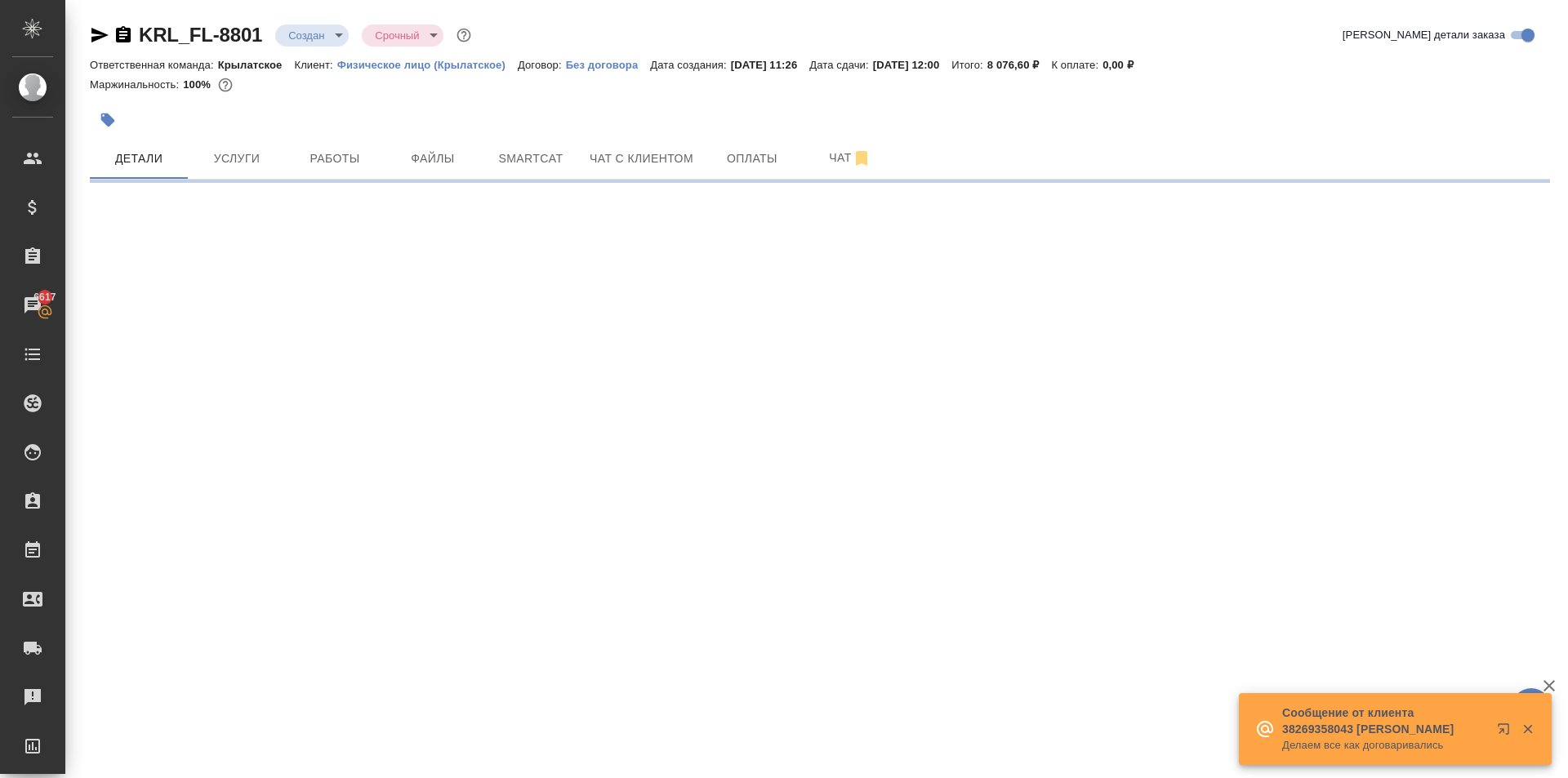
select select "RU"
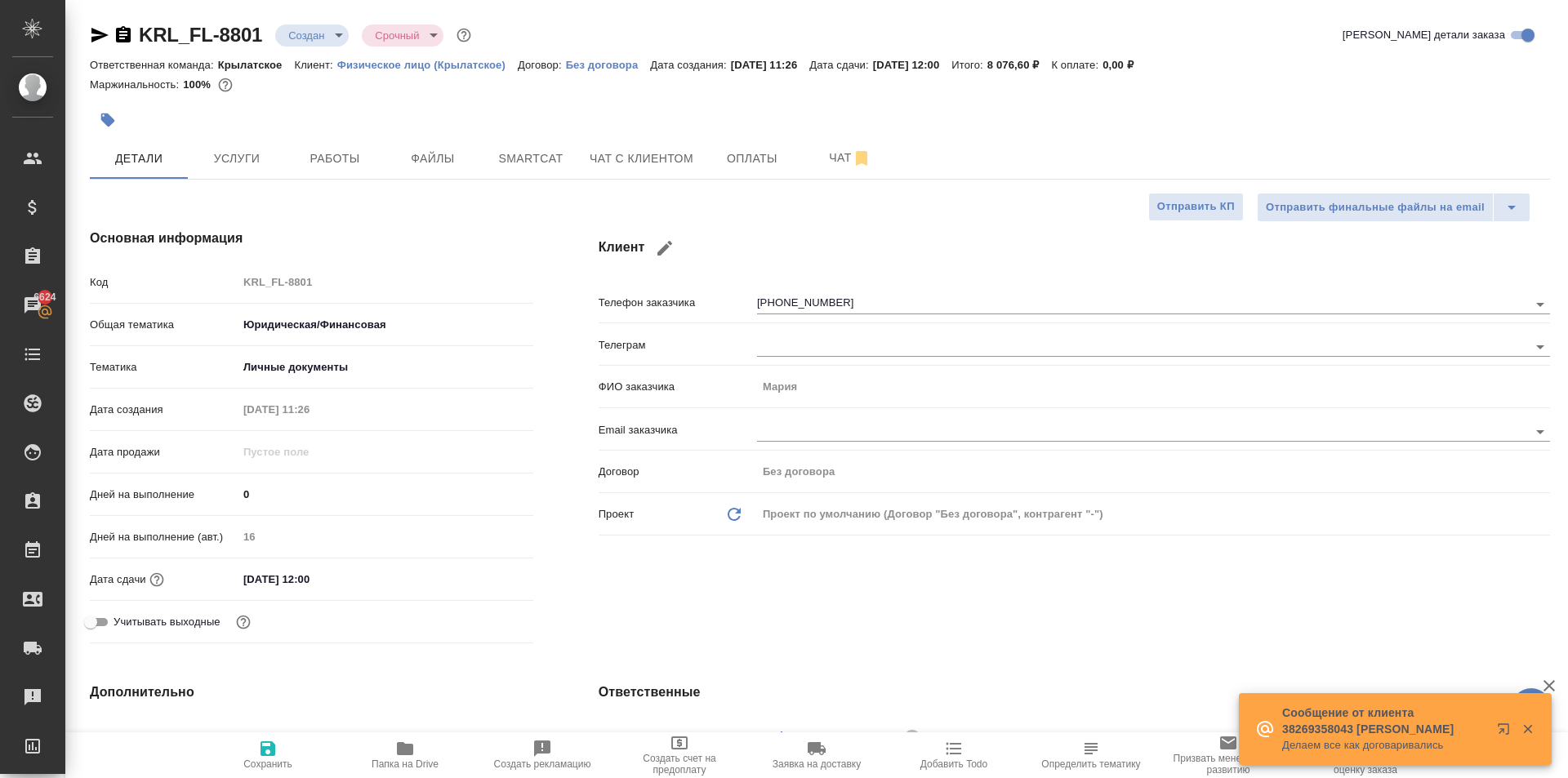
type textarea "x"
click at [696, 164] on button "Чат с клиентом" at bounding box center [641, 158] width 123 height 41
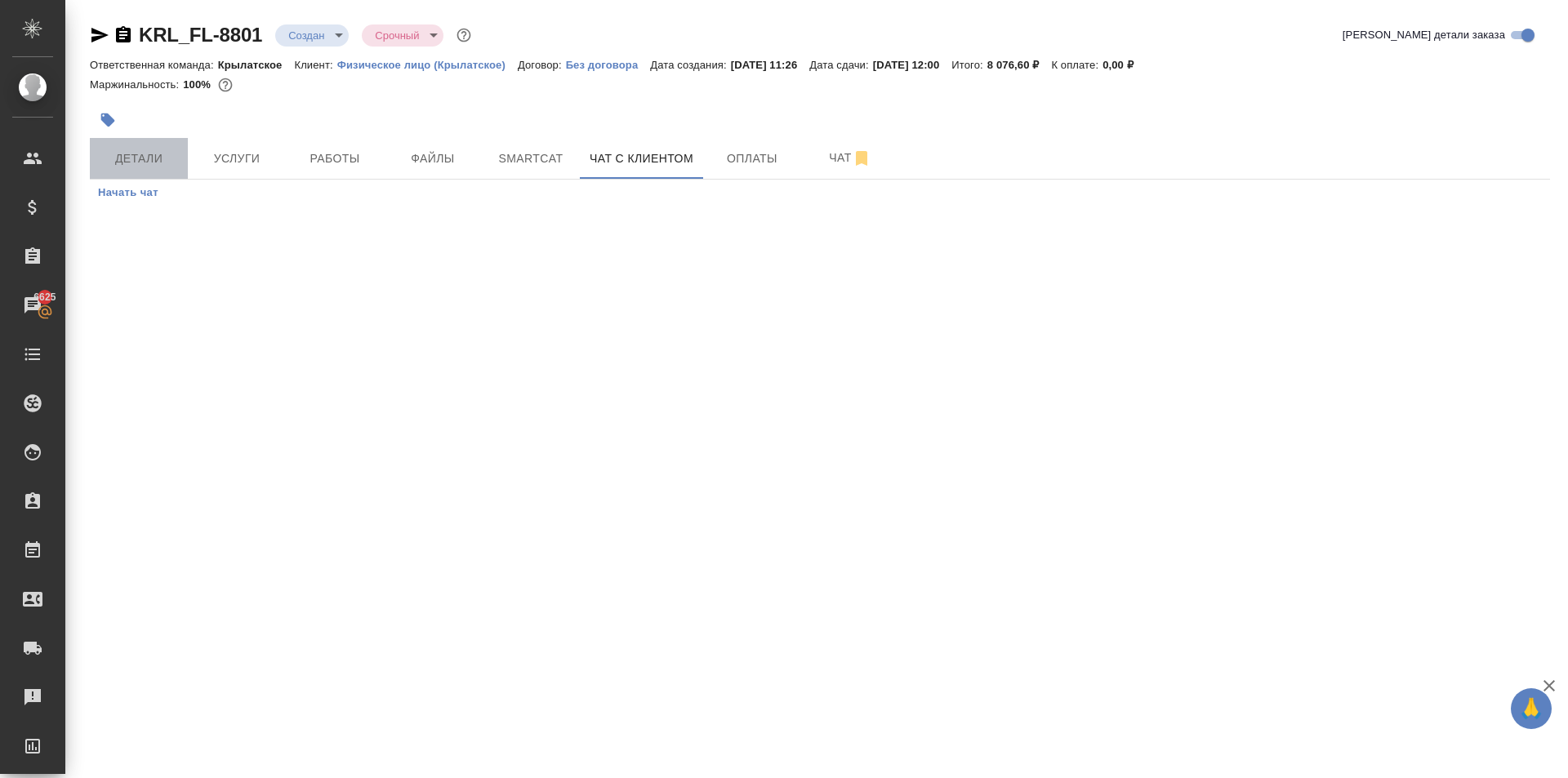
click at [156, 161] on span "Детали" at bounding box center [139, 159] width 78 height 21
select select "RU"
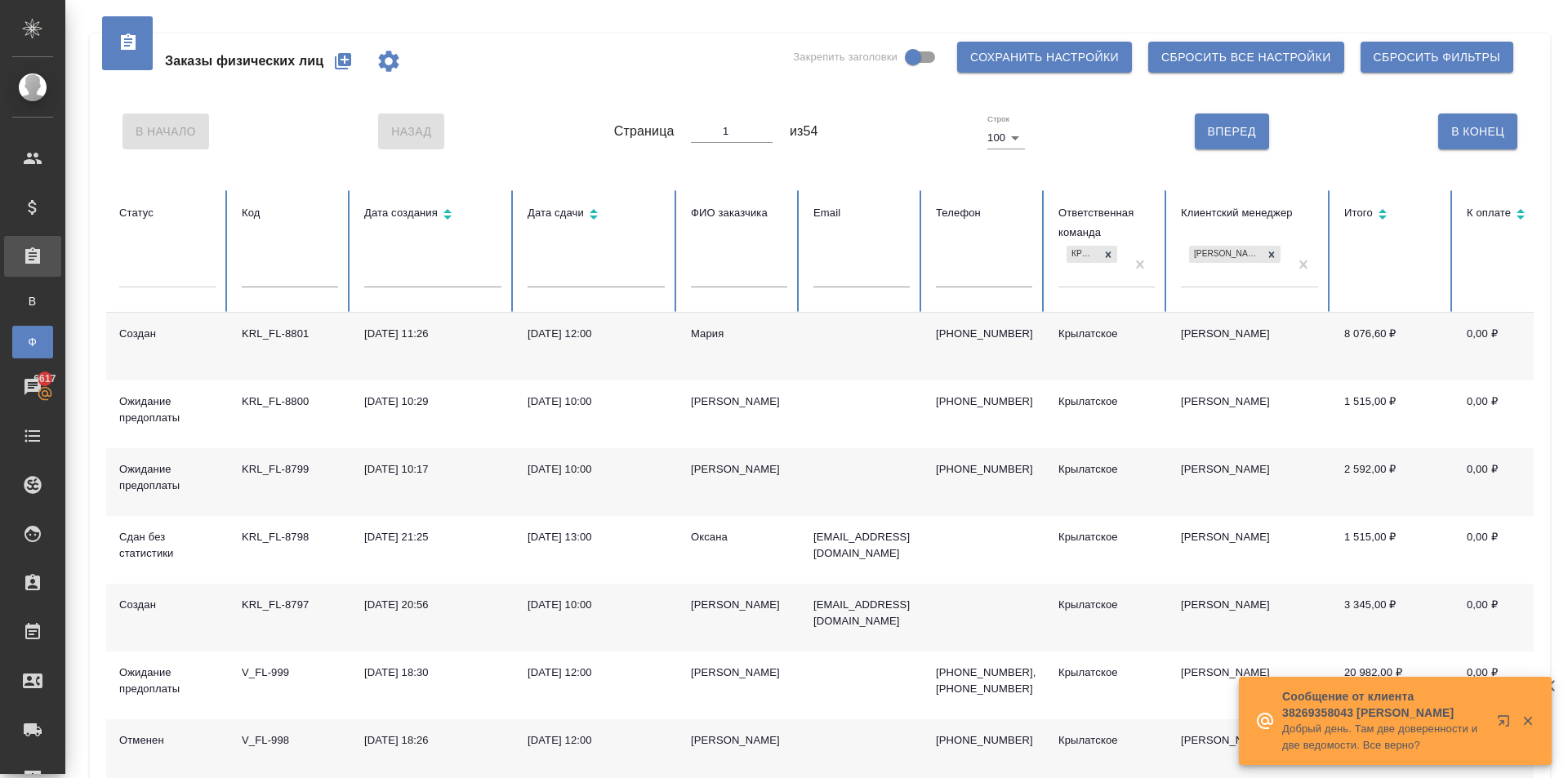
click at [346, 57] on icon "button" at bounding box center [343, 61] width 16 height 16
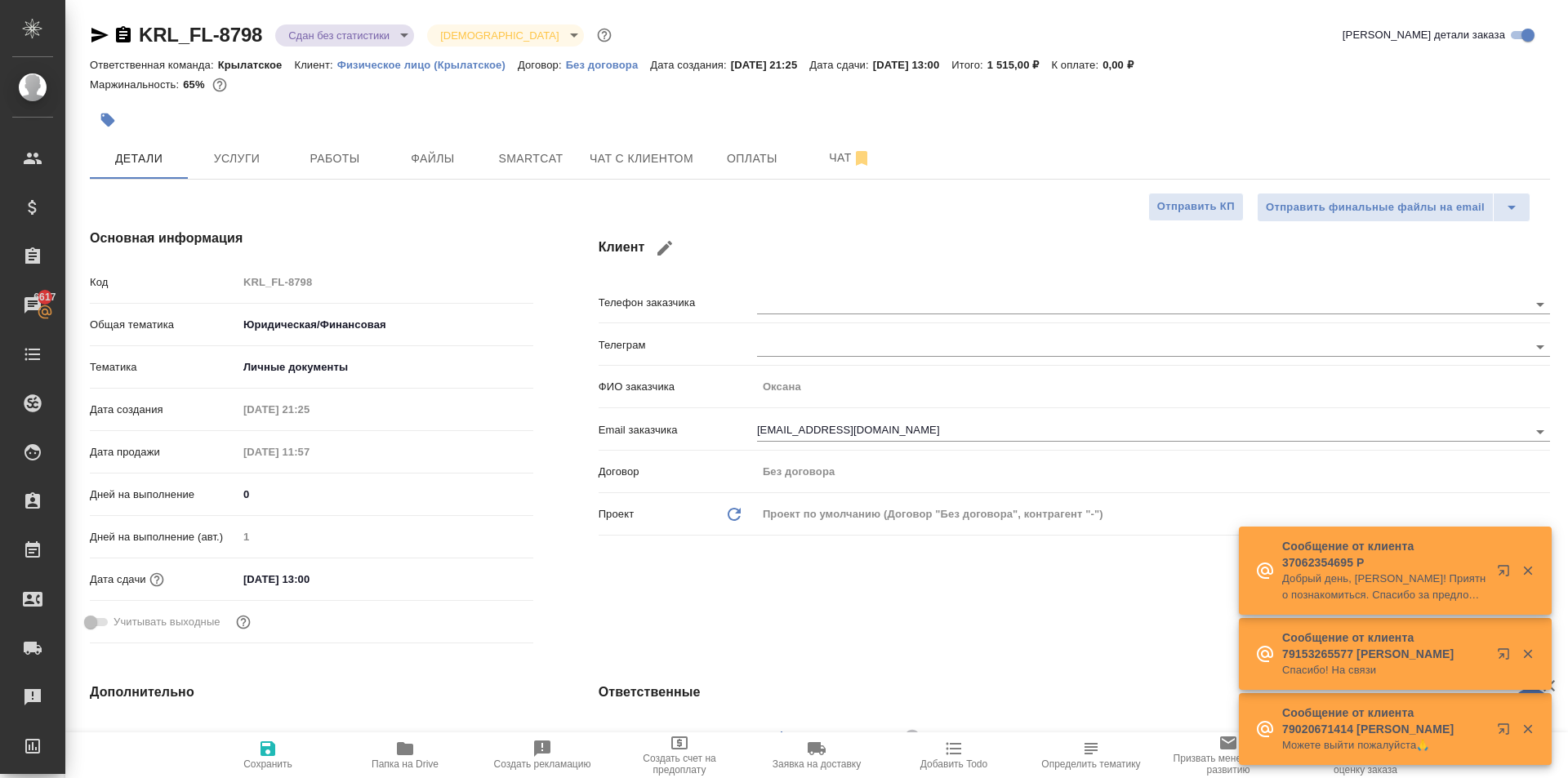
select select "RU"
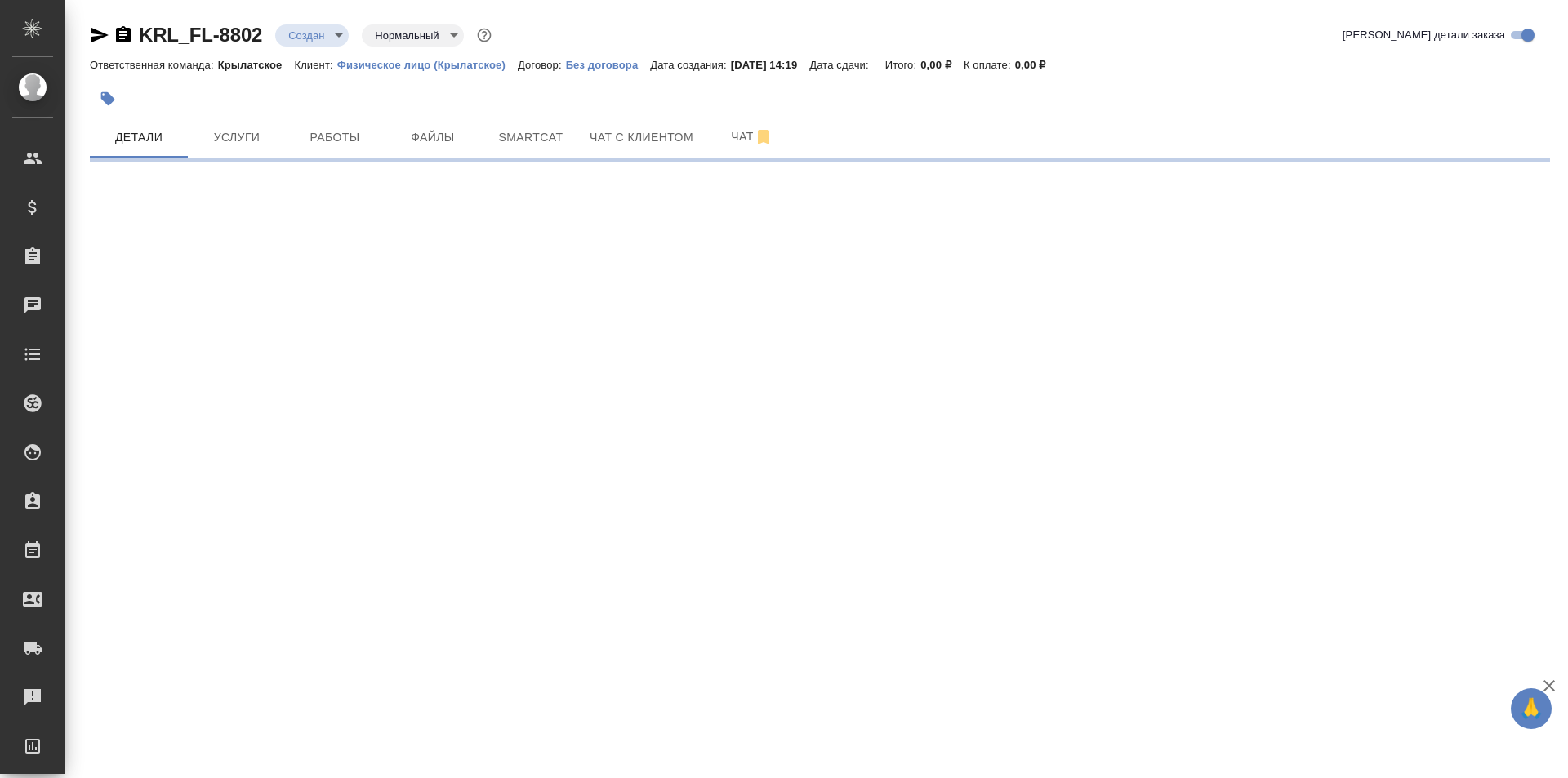
select select "RU"
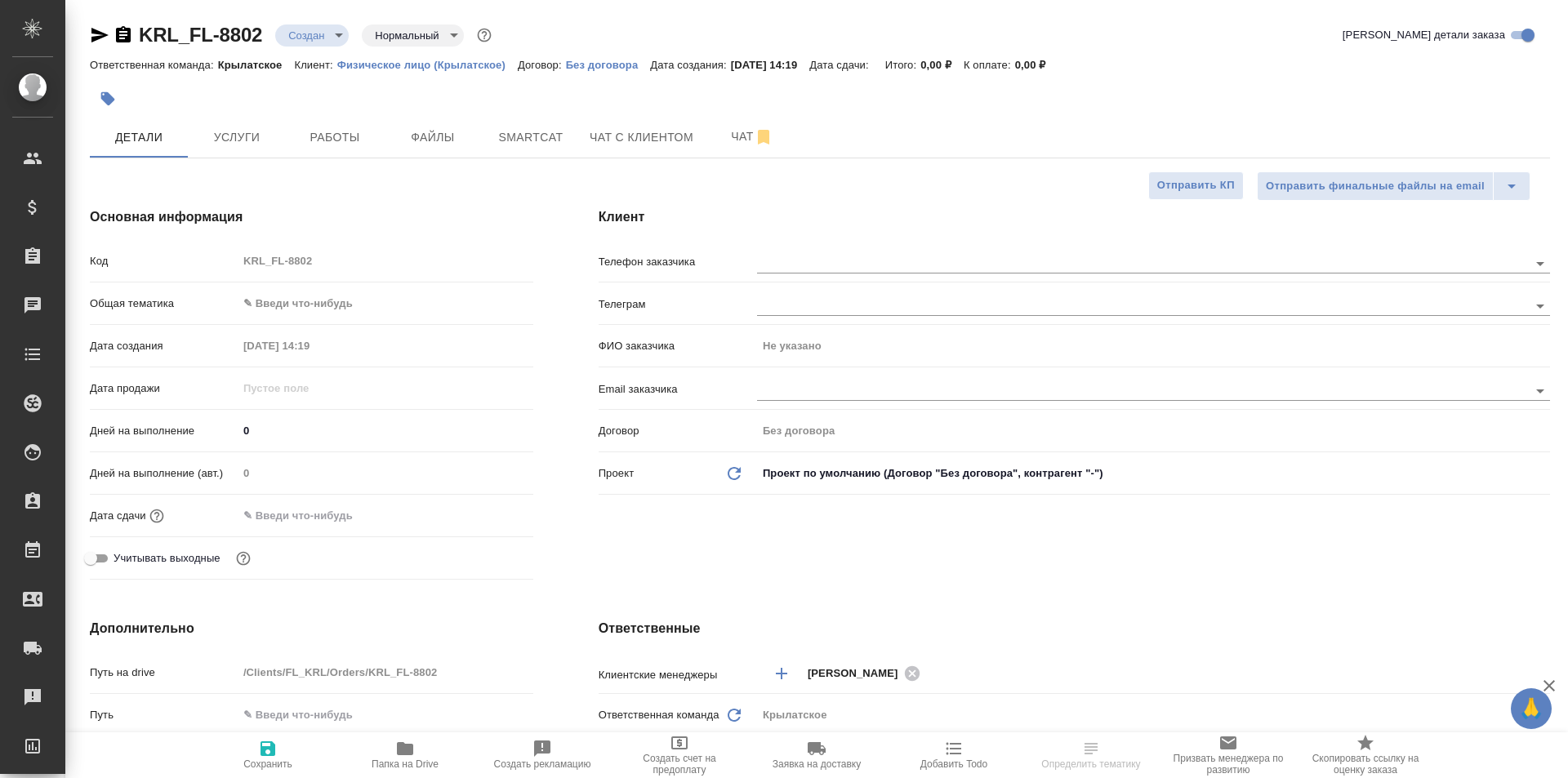
type textarea "x"
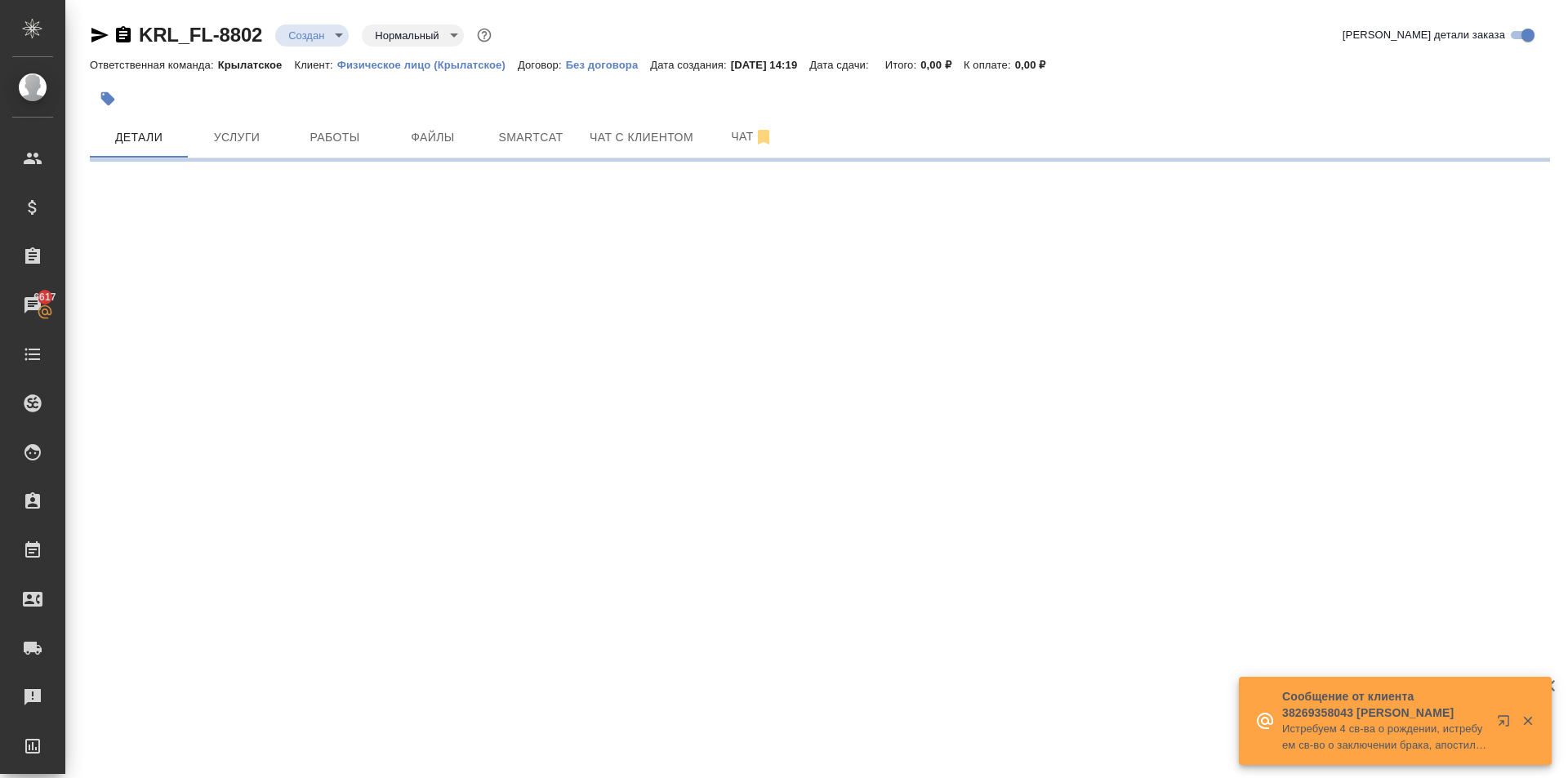
select select "RU"
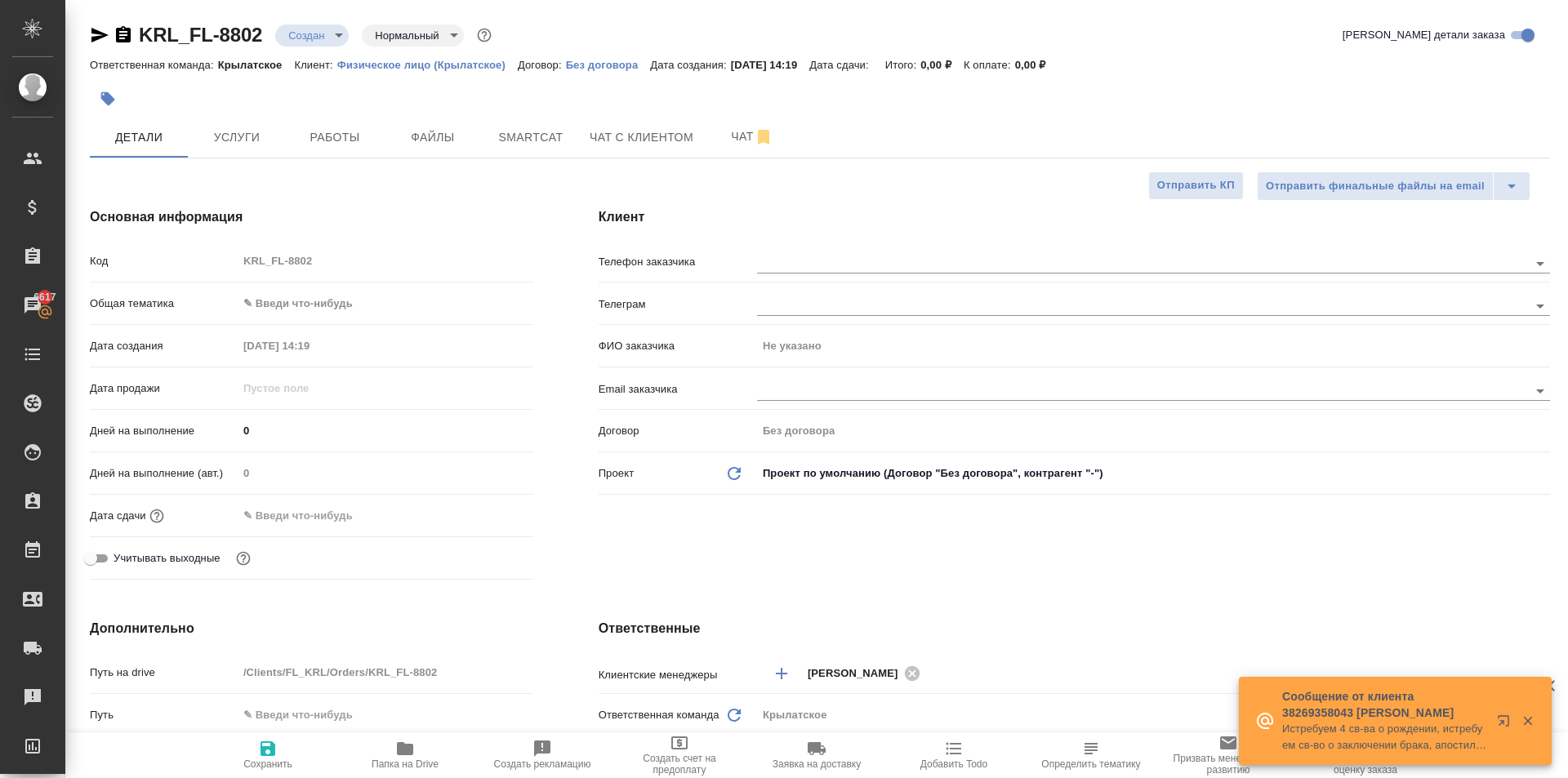
type textarea "x"
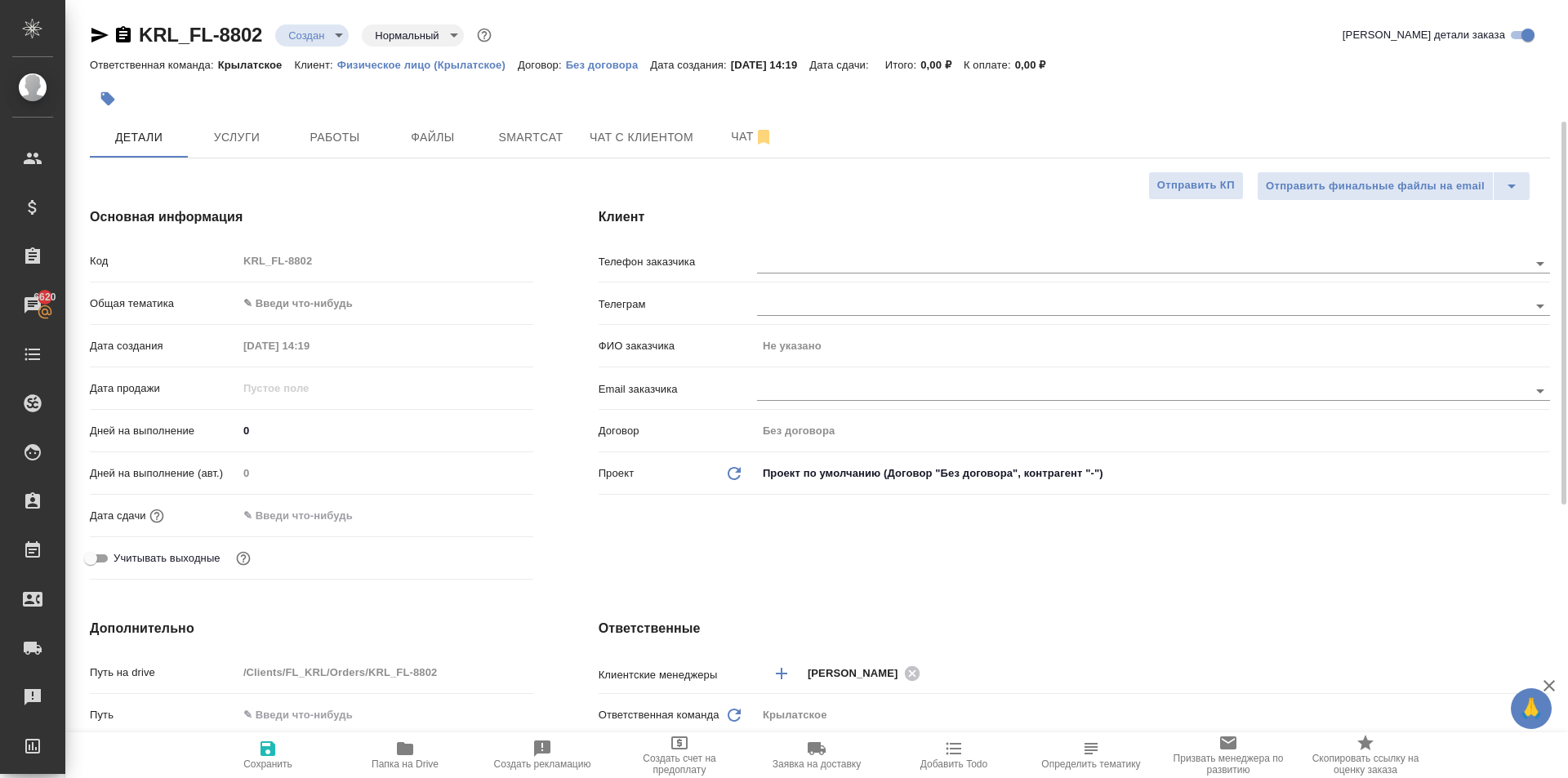
scroll to position [409, 0]
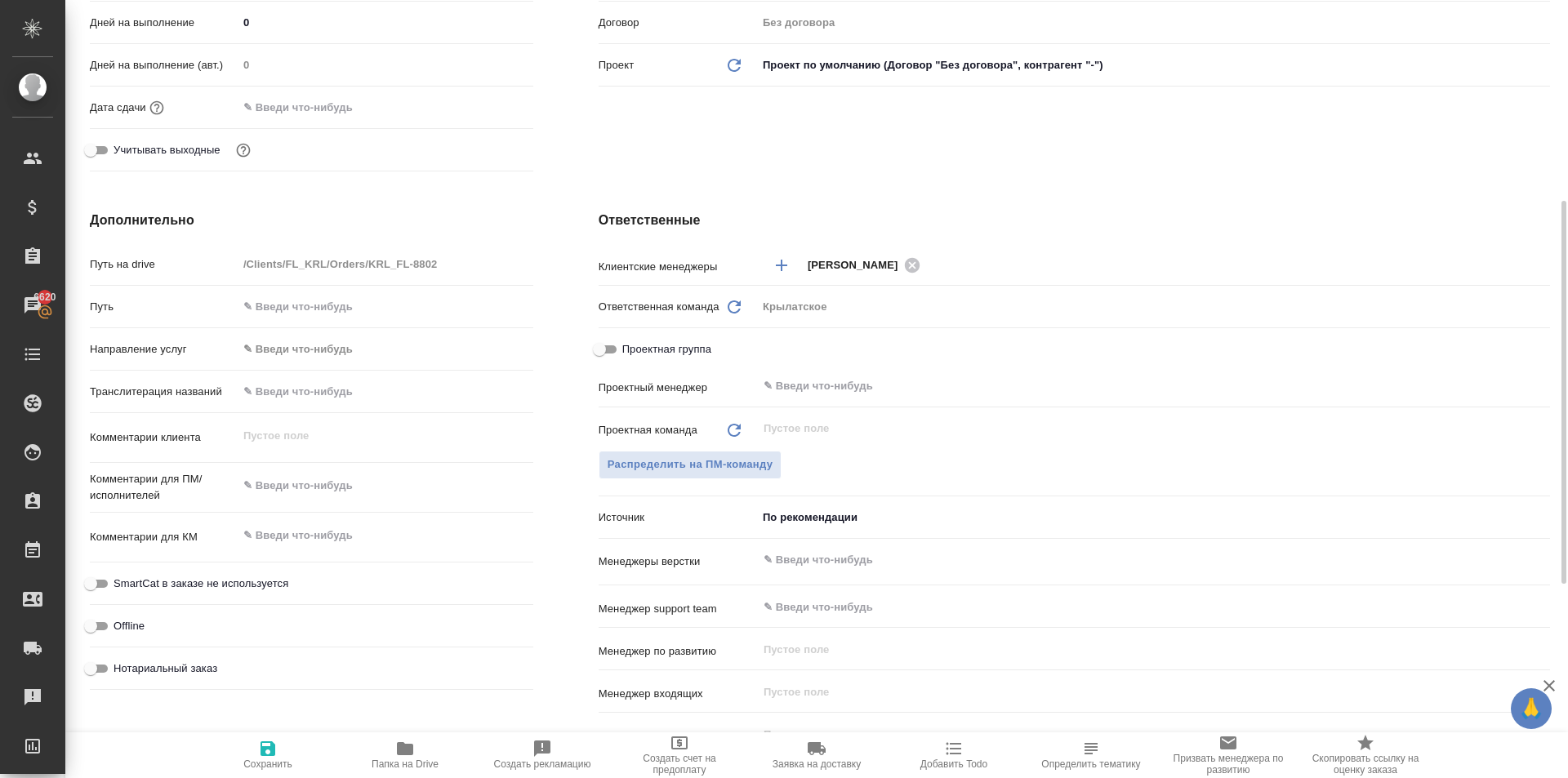
type textarea "x"
click at [317, 474] on textarea at bounding box center [385, 486] width 296 height 28
type textarea "x"
type textarea "[PERSON_NAME]"
type textarea "x"
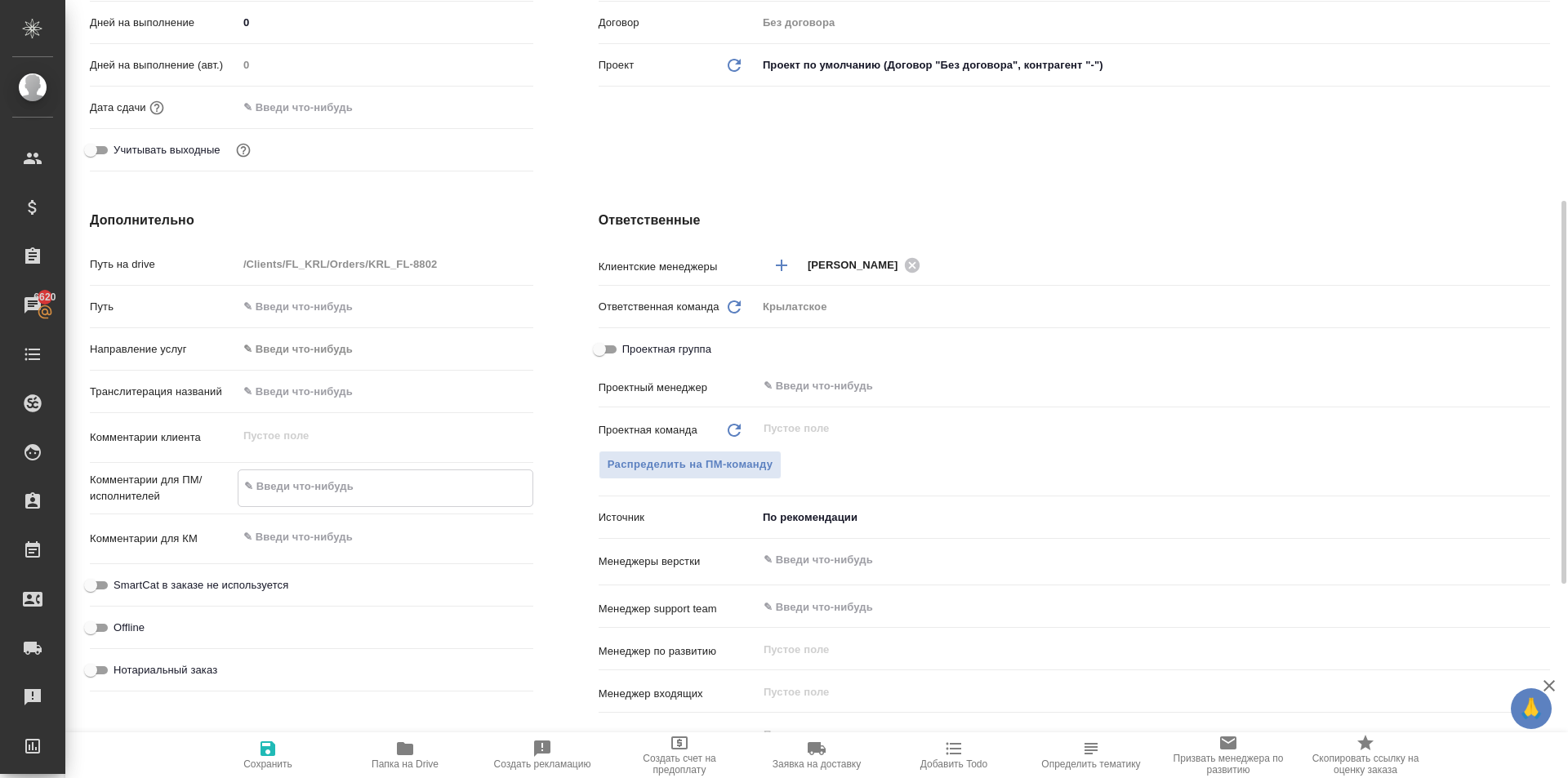
type textarea "x"
type textarea "Кы"
type textarea "x"
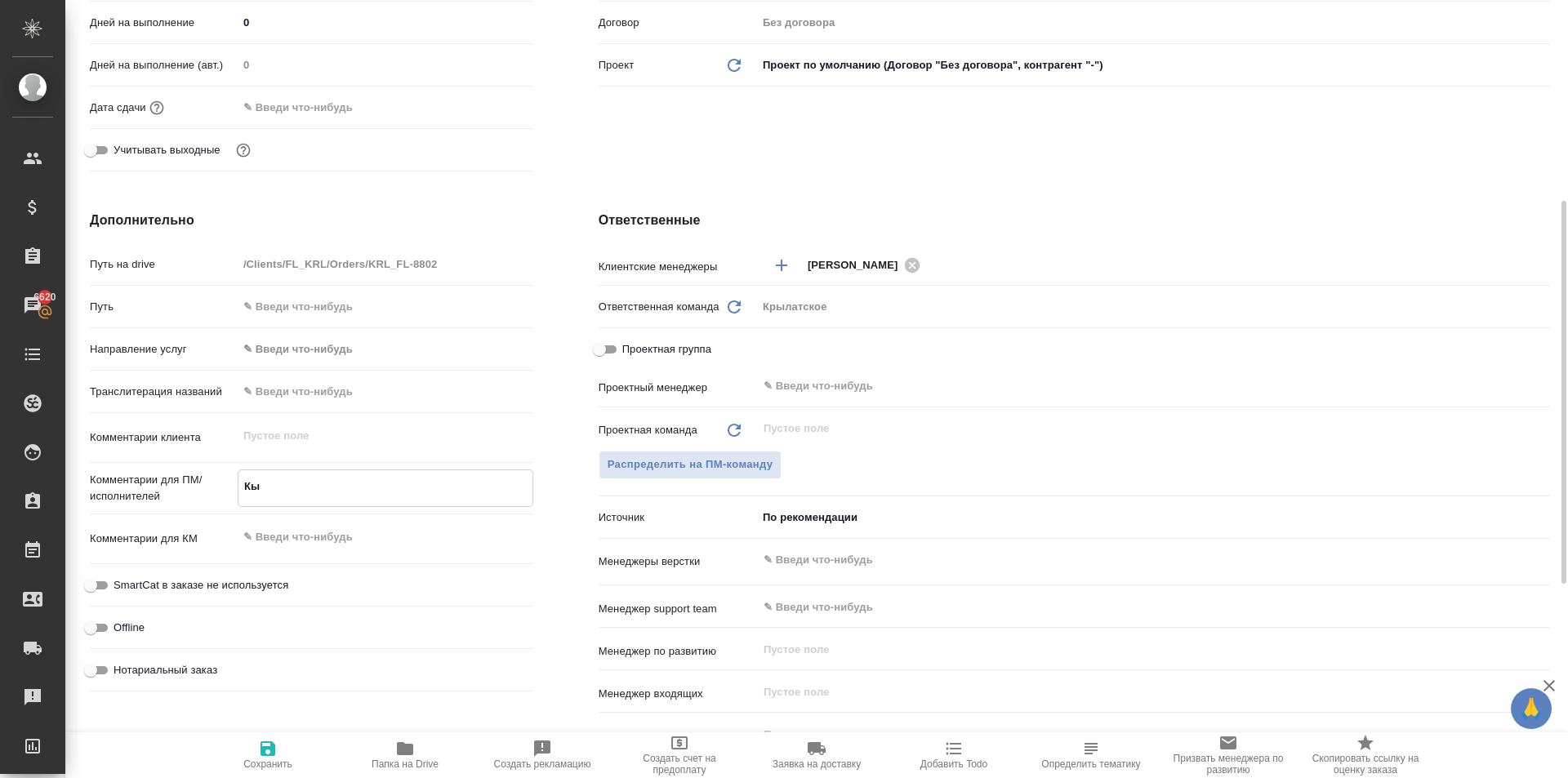
type textarea "x"
type textarea "Кыр"
type textarea "x"
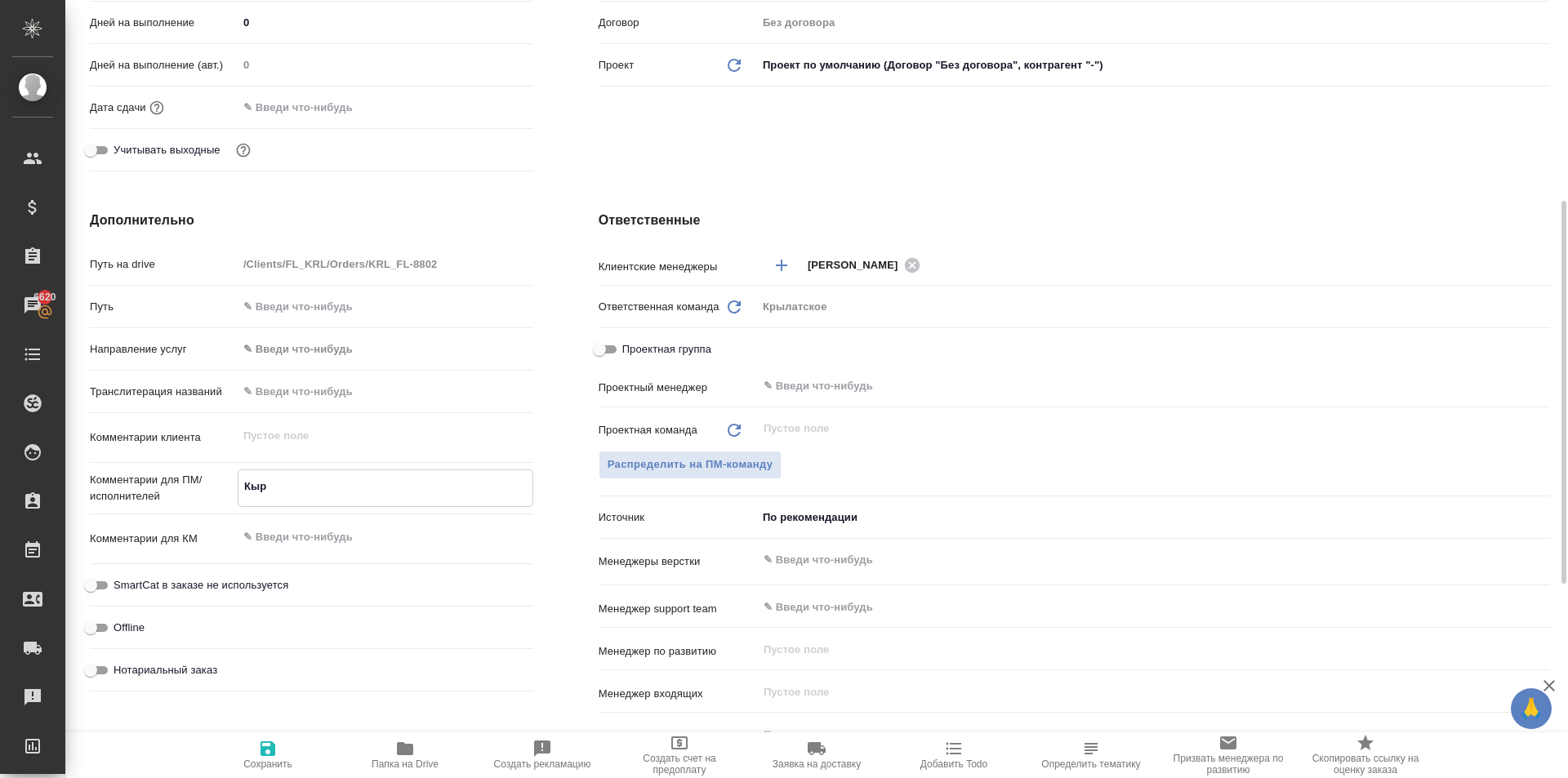
type textarea "Кырг"
type textarea "x"
type textarea "Кыргы"
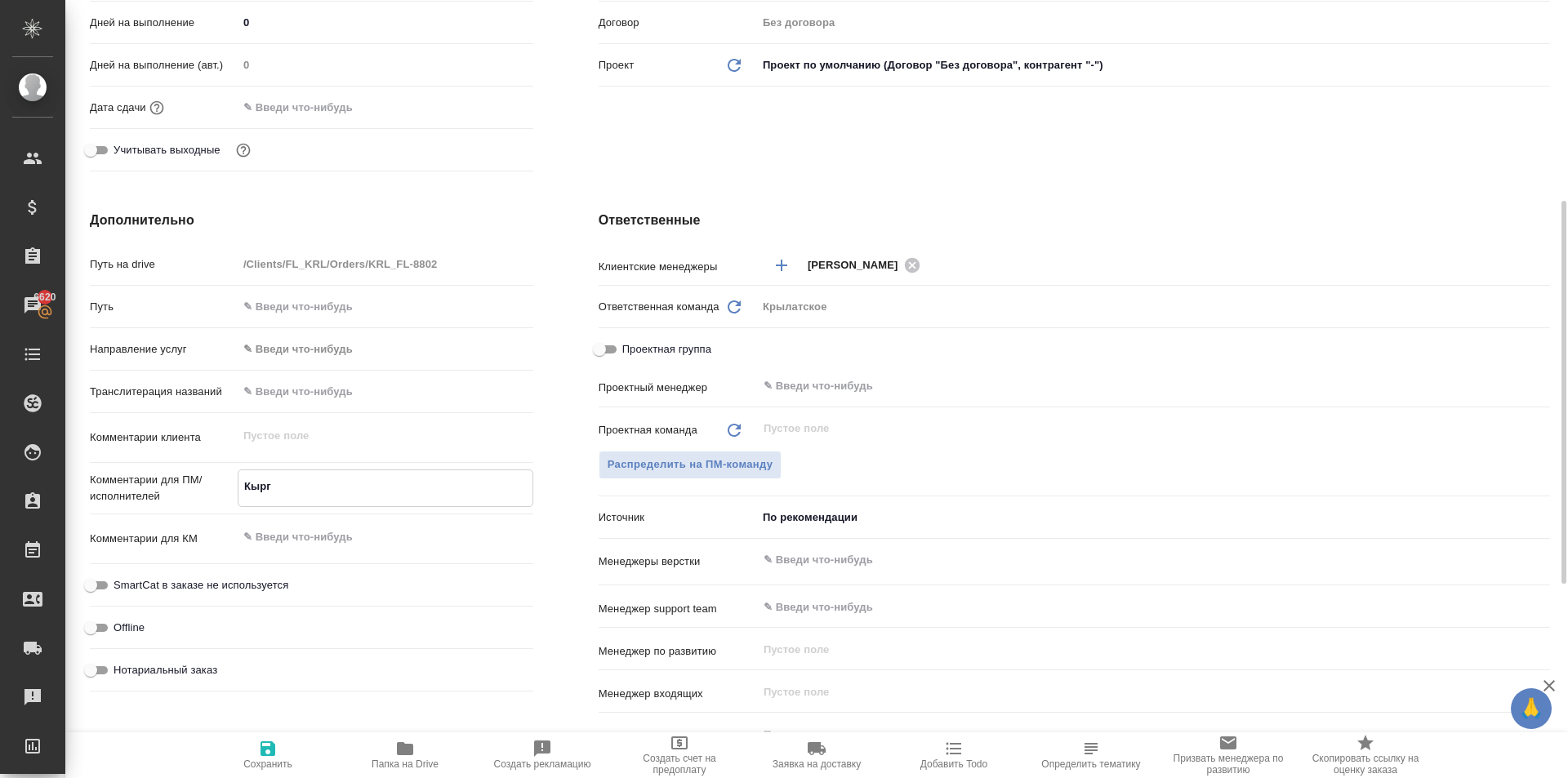
type textarea "x"
type textarea "Кыргыз"
type textarea "x"
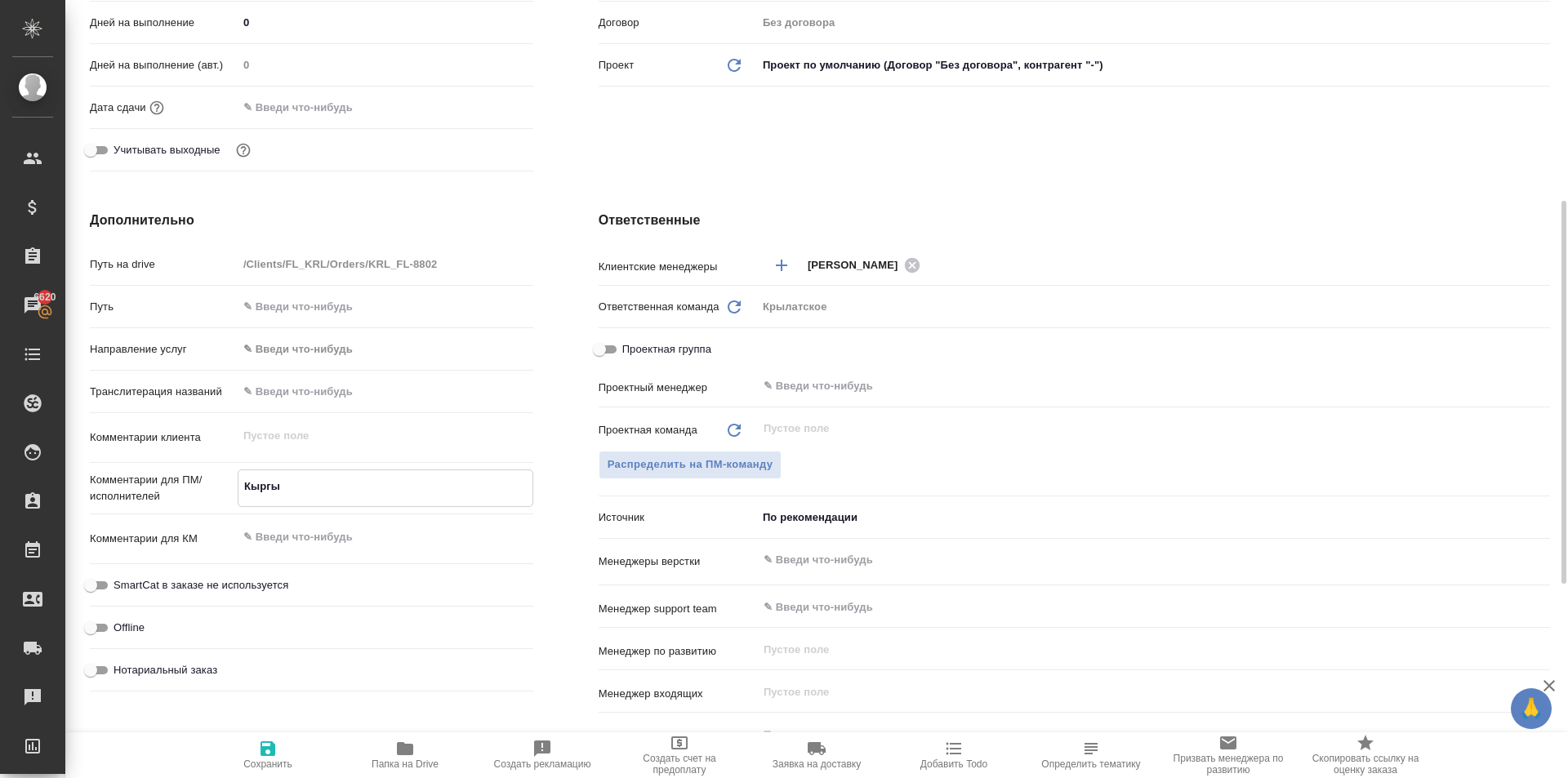
type textarea "x"
type textarea "Кыргыз."
type textarea "x"
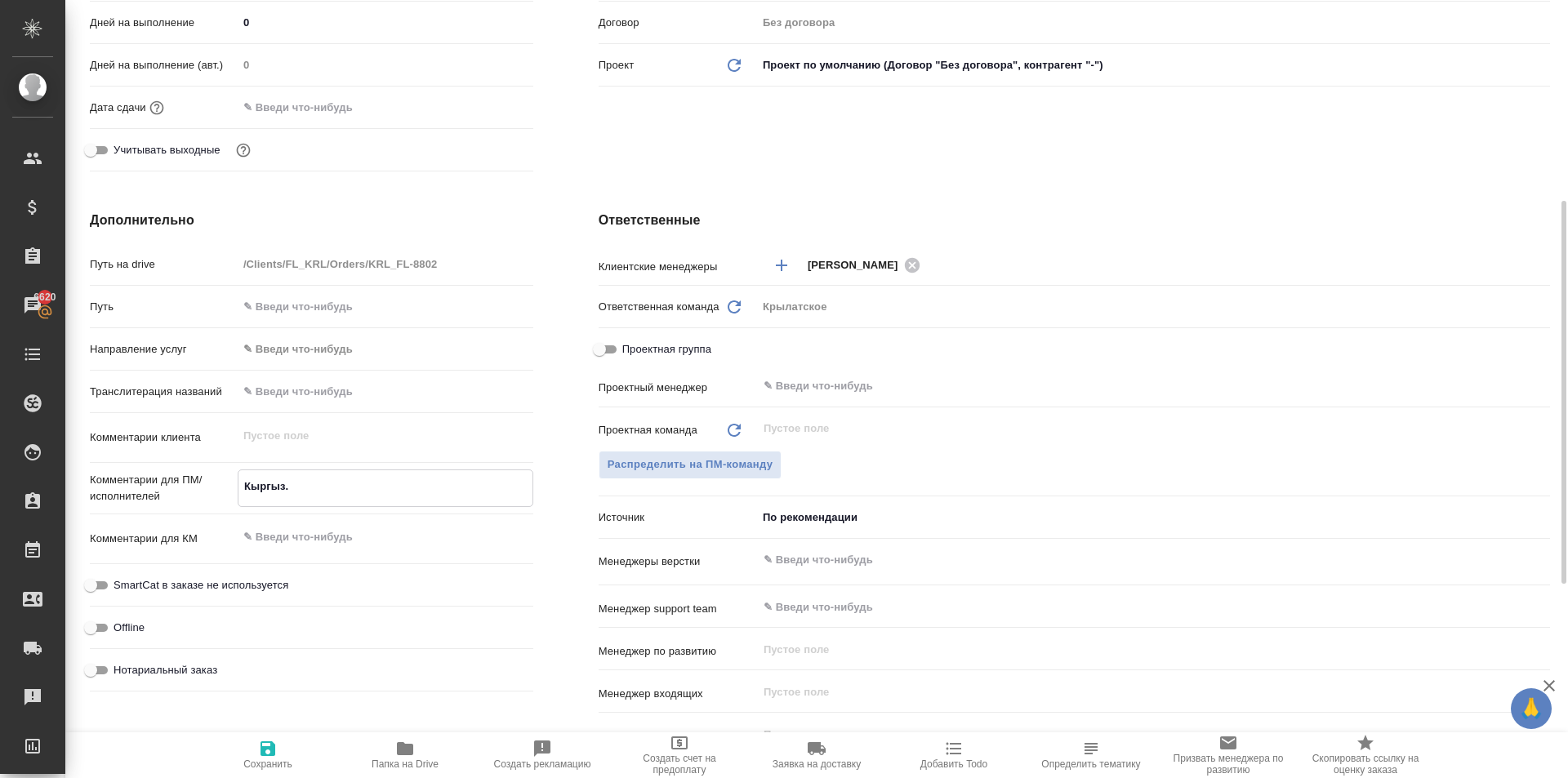
type textarea "x"
type textarea "Кыргыз."
type textarea "x"
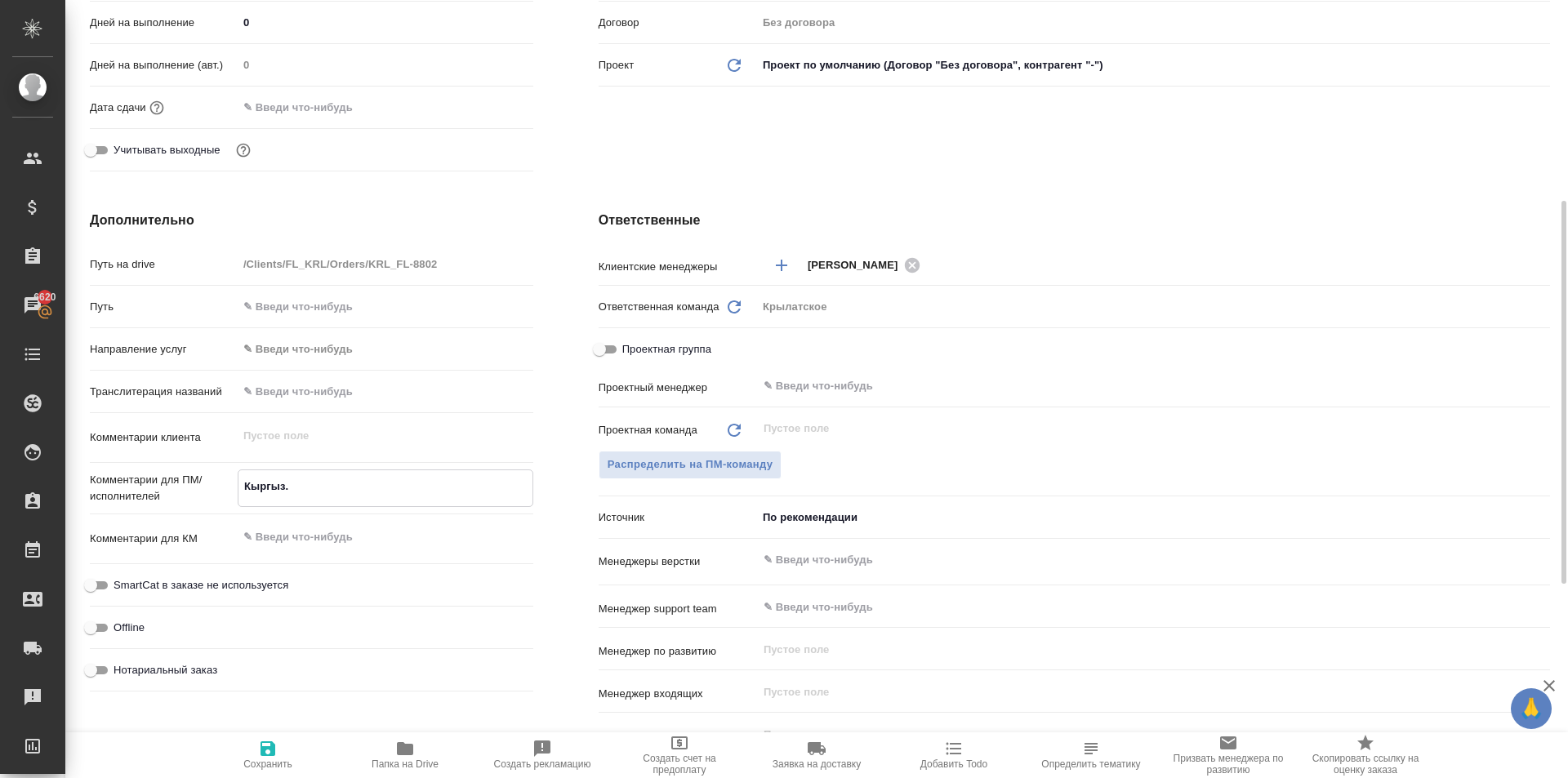
type textarea "Кыргыз. Р"
type textarea "x"
type textarea "Кыргыз. Ре"
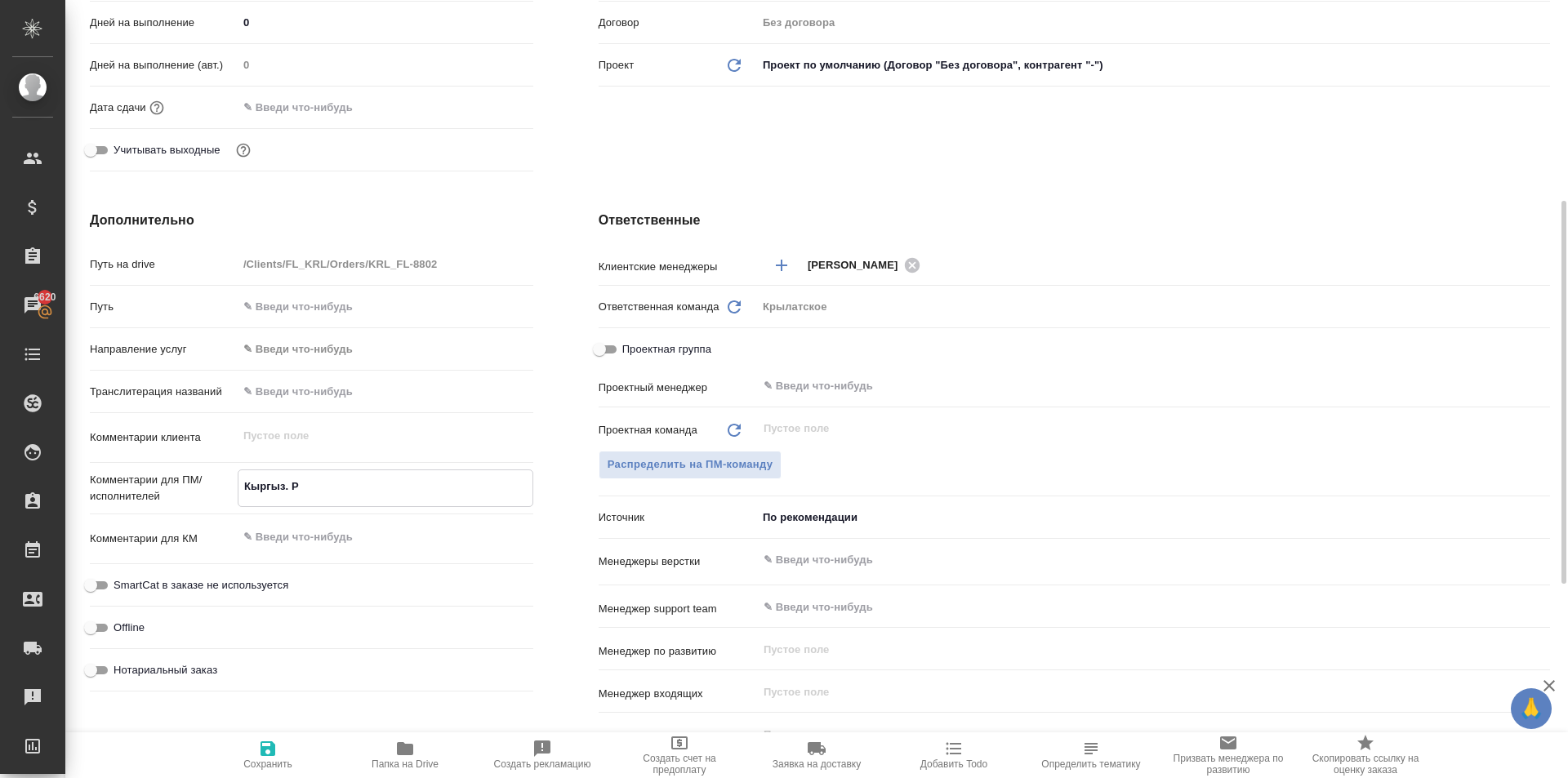
type textarea "x"
type textarea "Кыргыз. Рес"
type textarea "x"
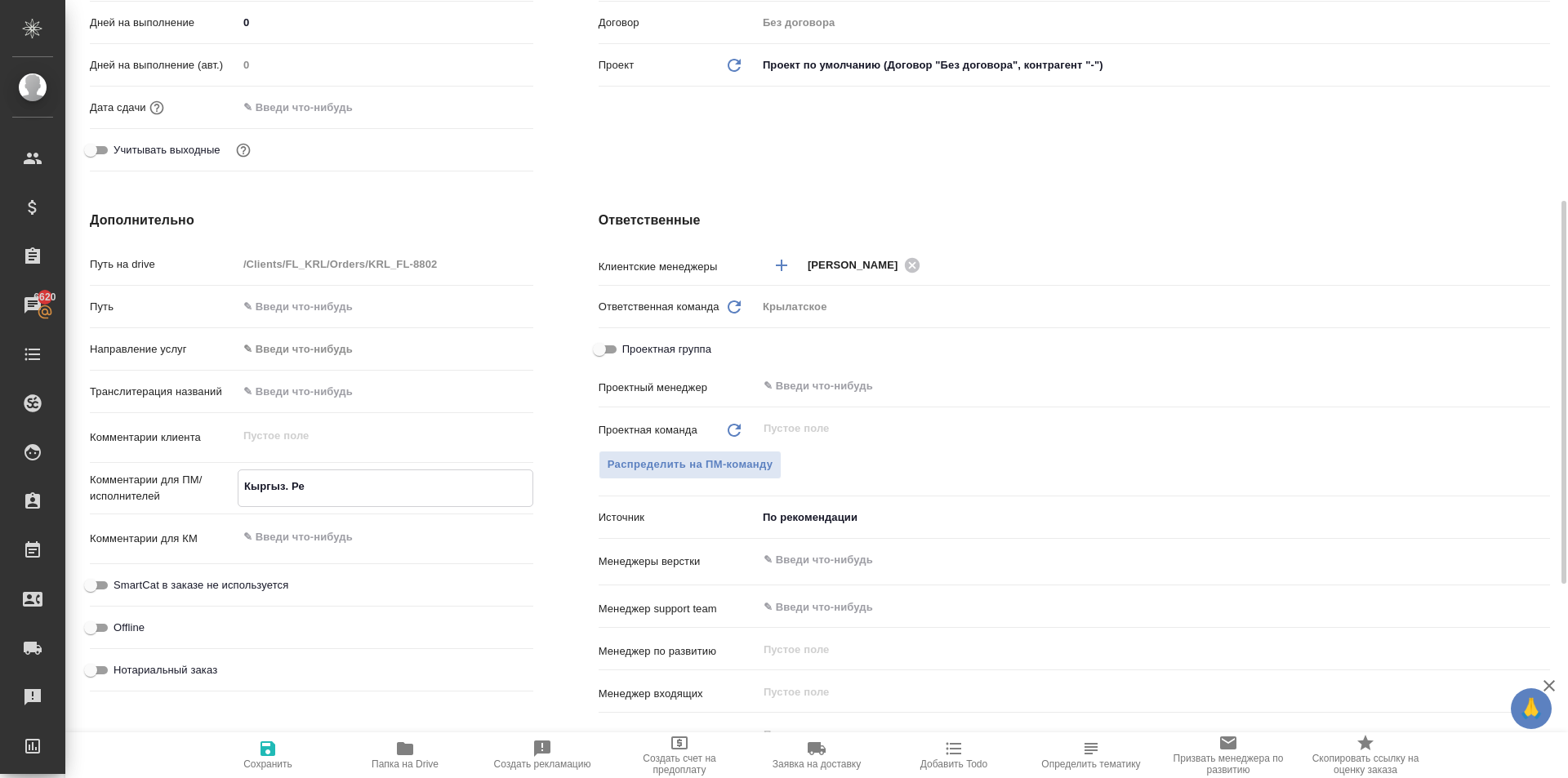
type textarea "x"
type textarea "Кыргыз. Респ"
type textarea "x"
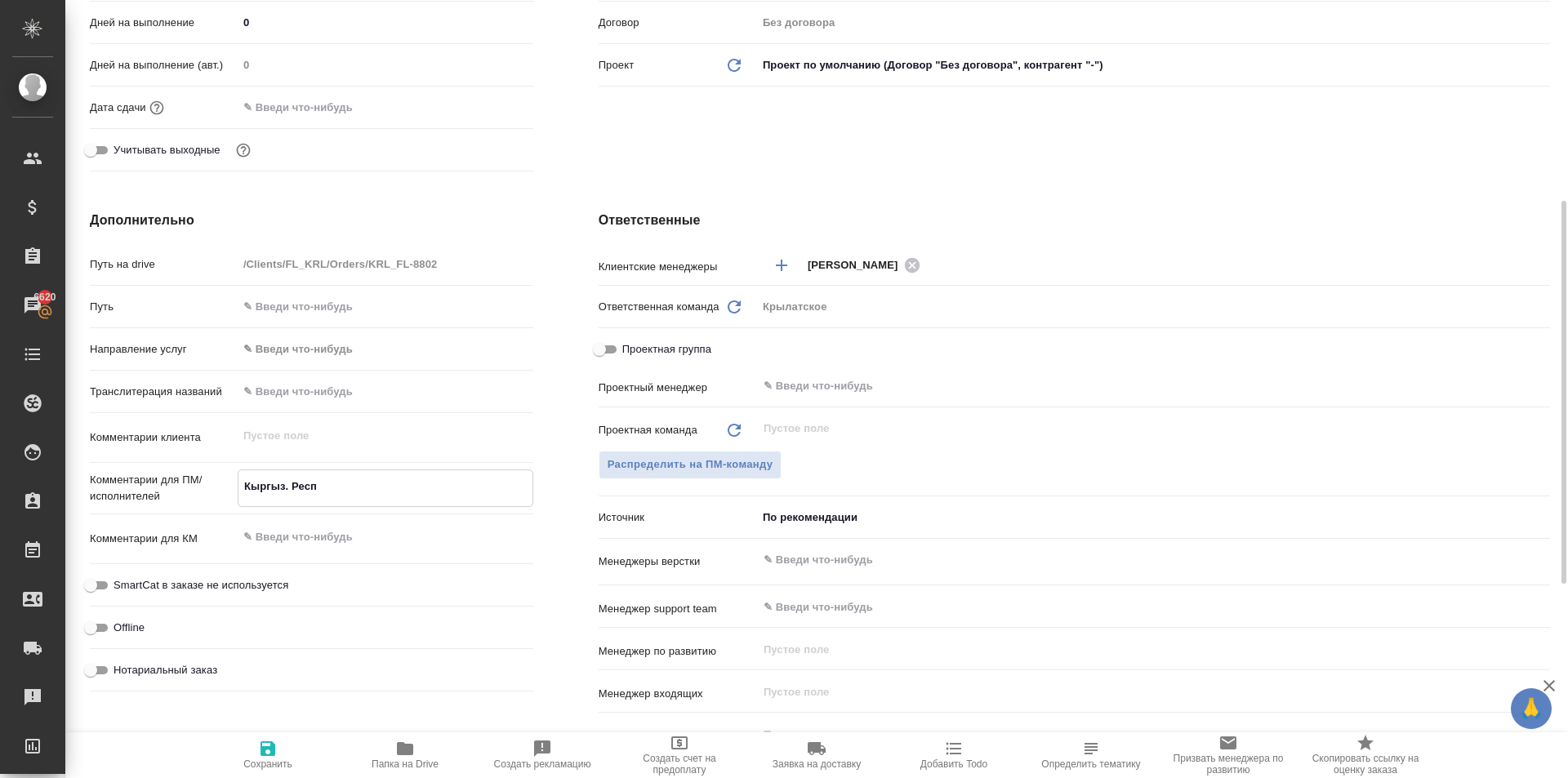
type textarea "x"
type textarea "Кыргыз. Респ."
type textarea "x"
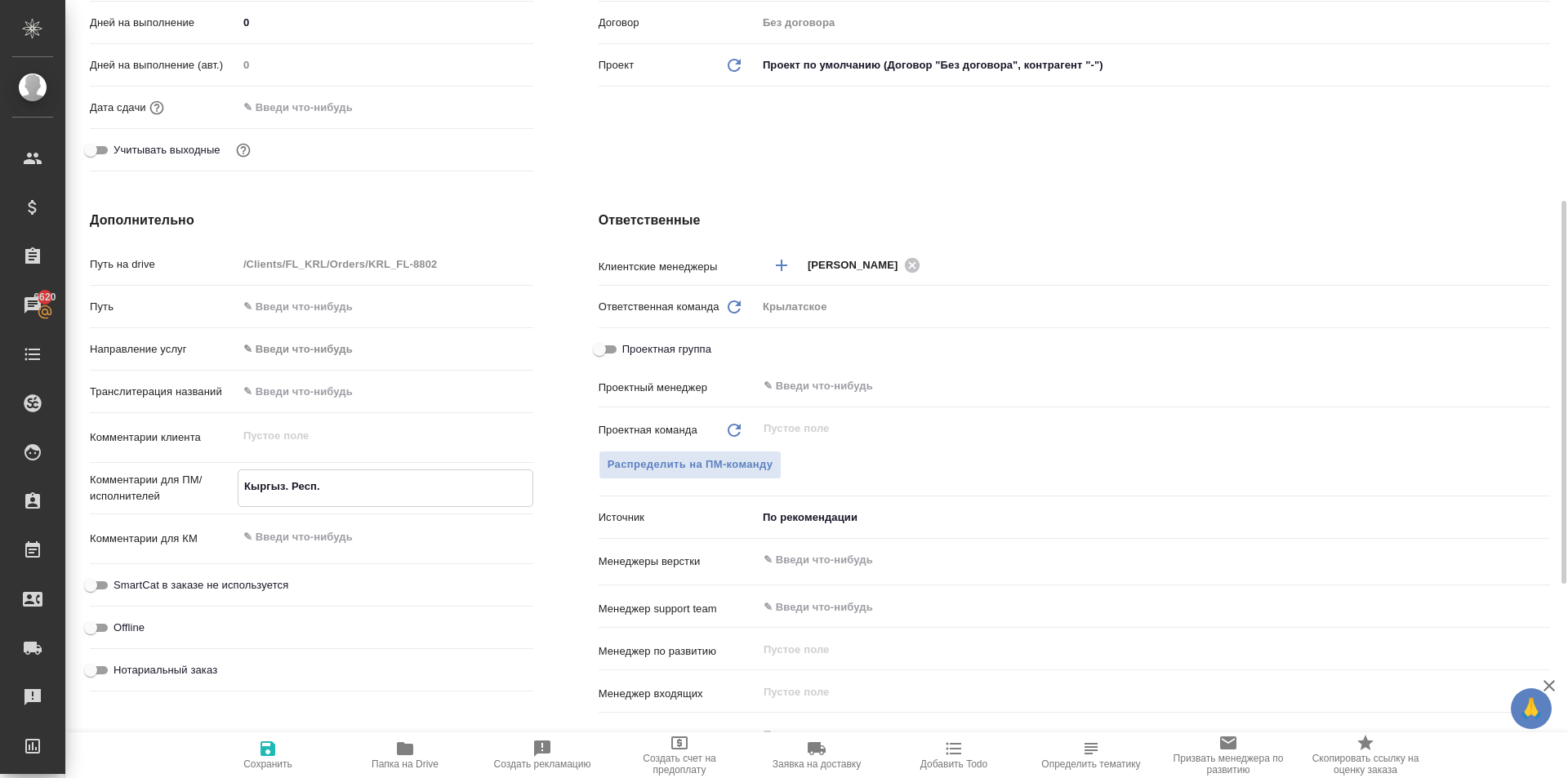
type textarea "Кыргыз. Респ."
type textarea "x"
type textarea "Кыргыз. Респ."
type textarea "x"
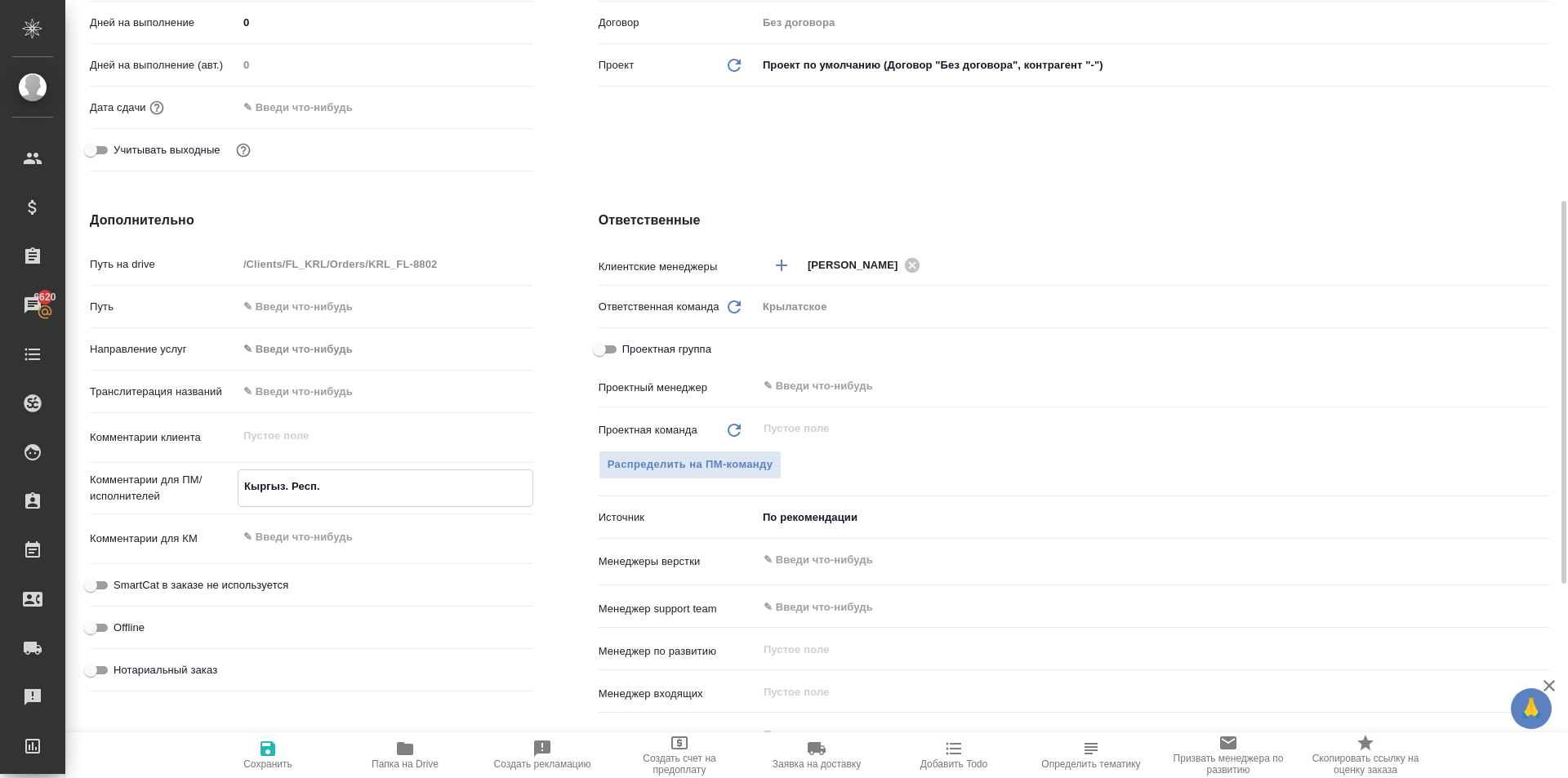
click at [246, 736] on button "Сохранить" at bounding box center [268, 755] width 137 height 46
type textarea "x"
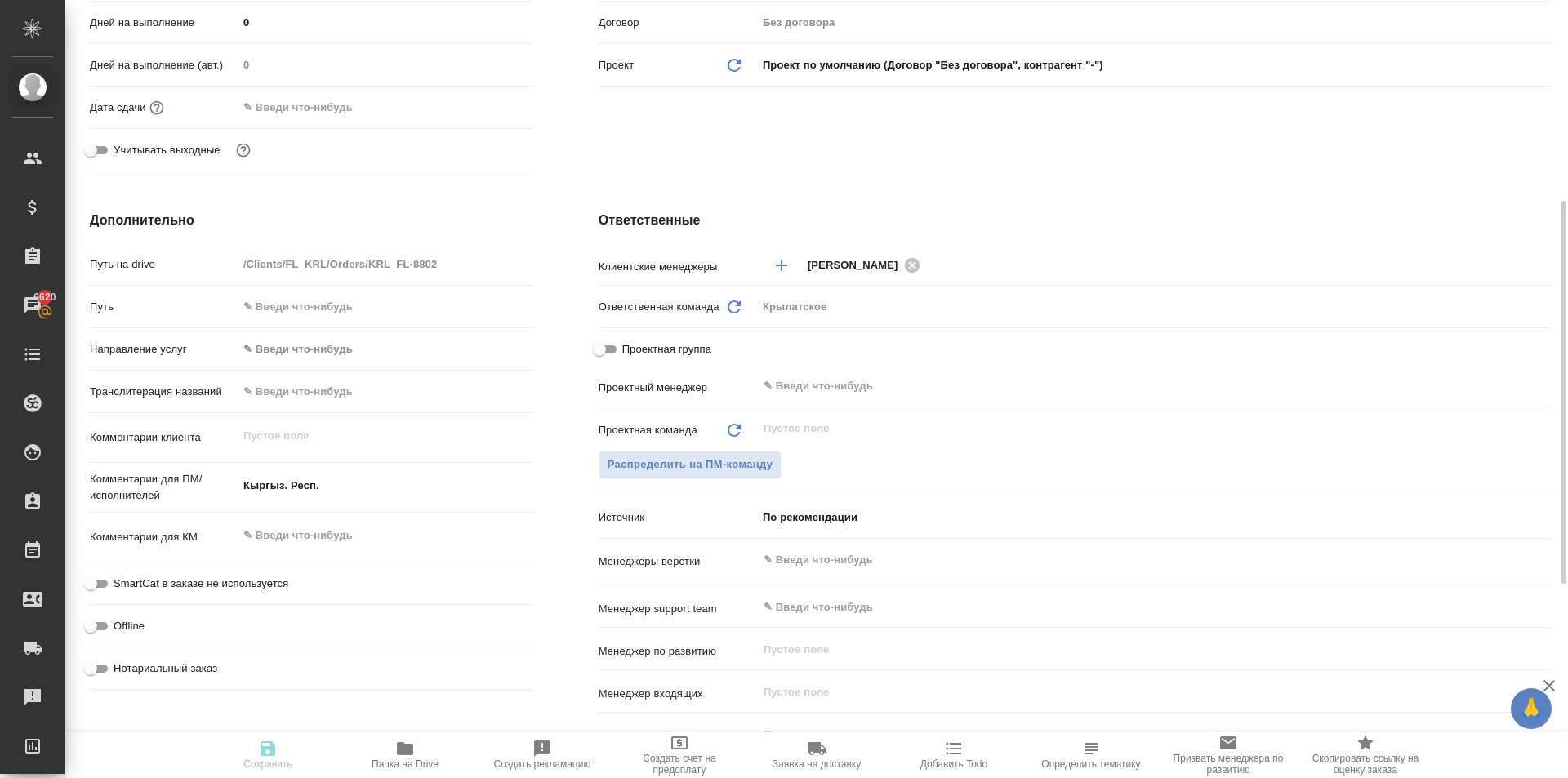
type textarea "x"
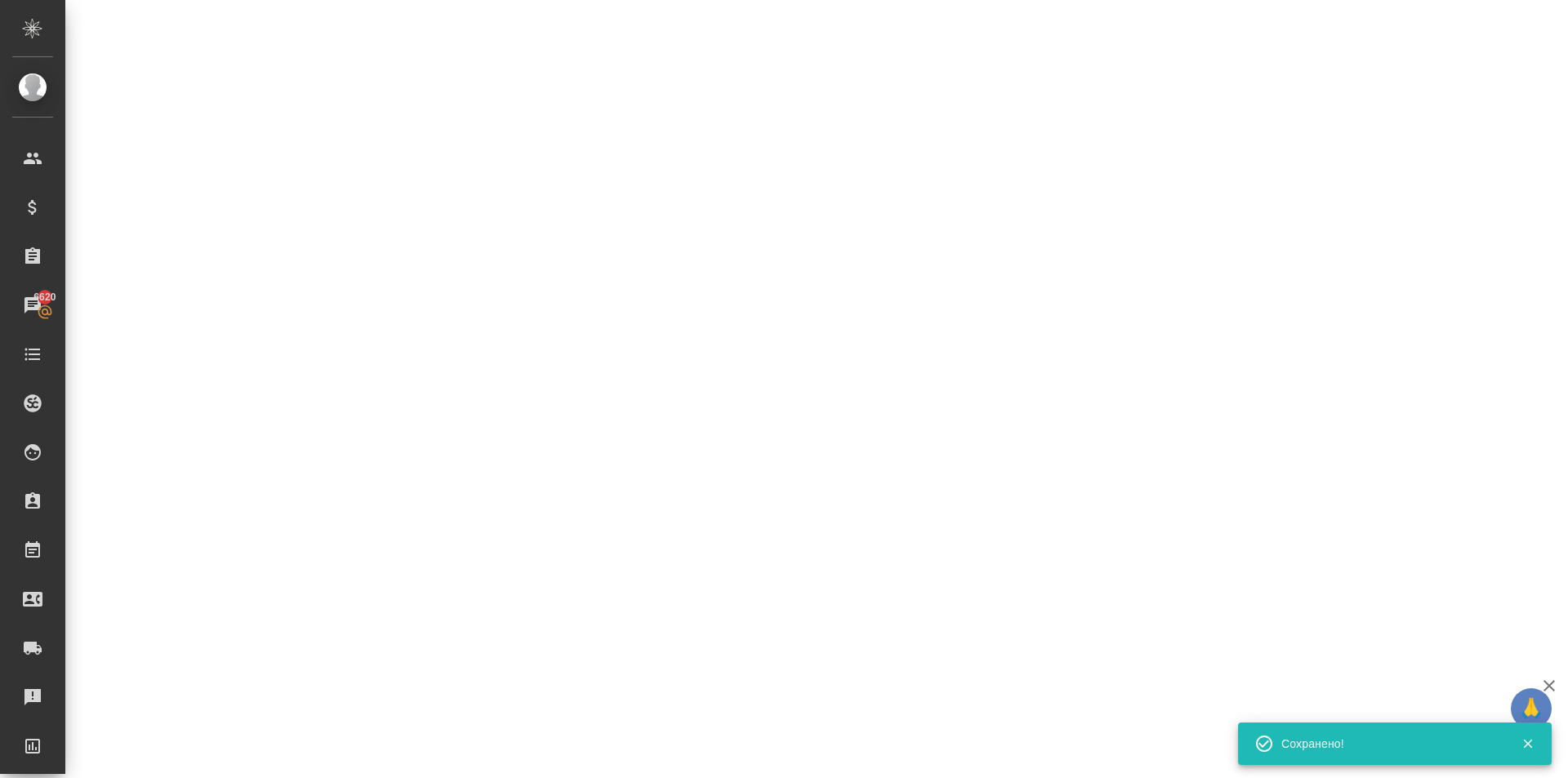
select select "RU"
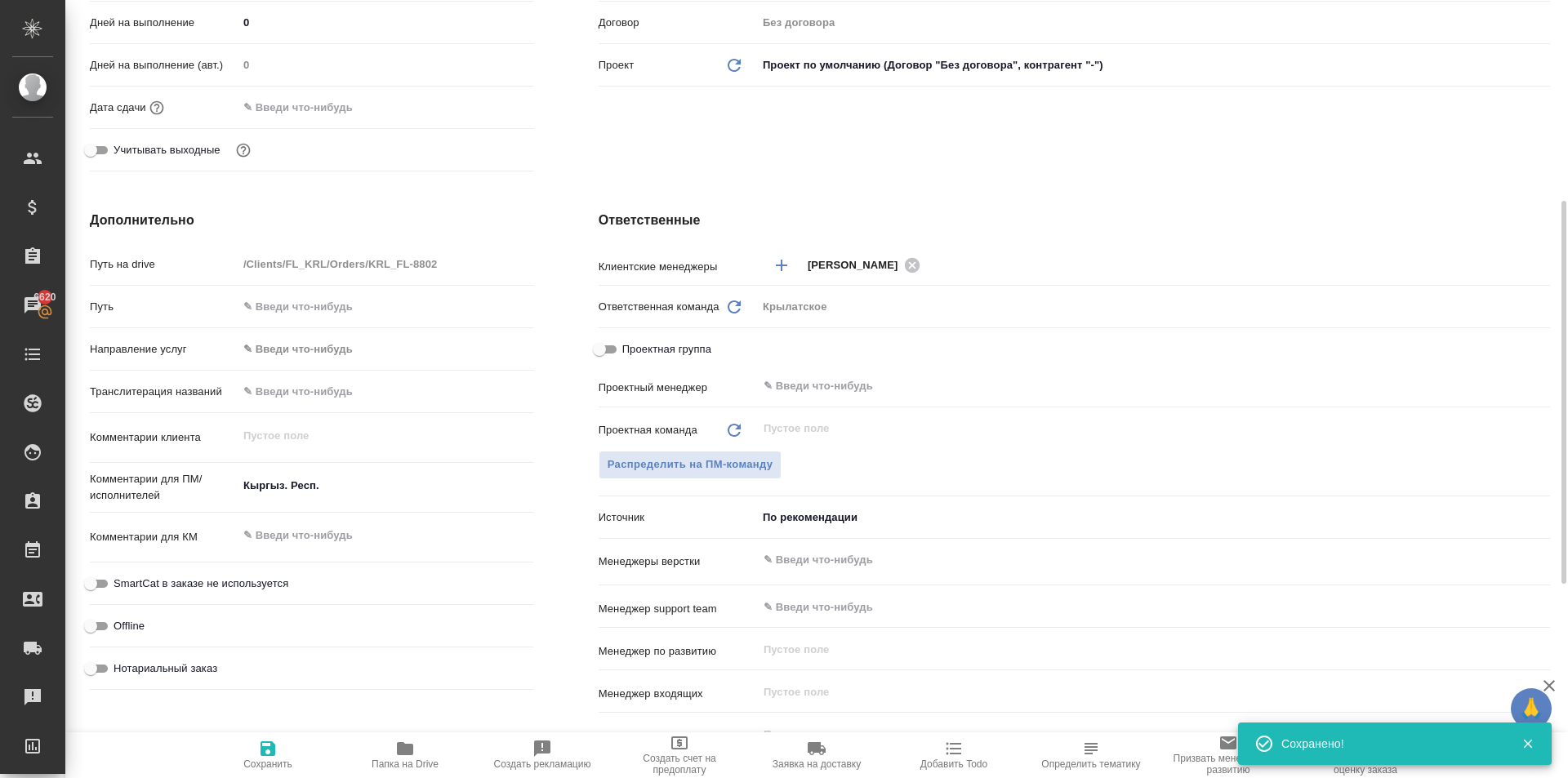
type textarea "x"
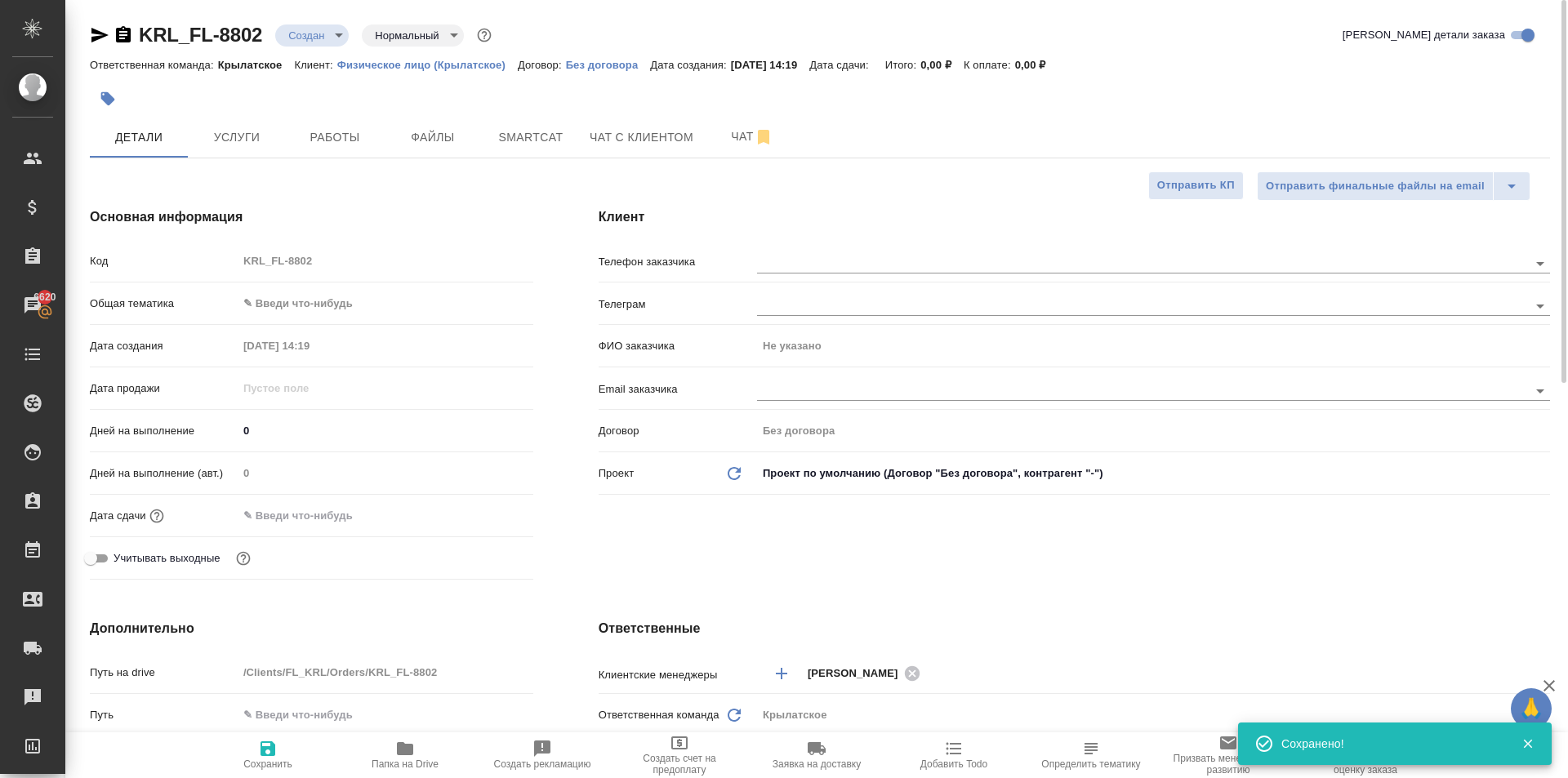
type textarea "x"
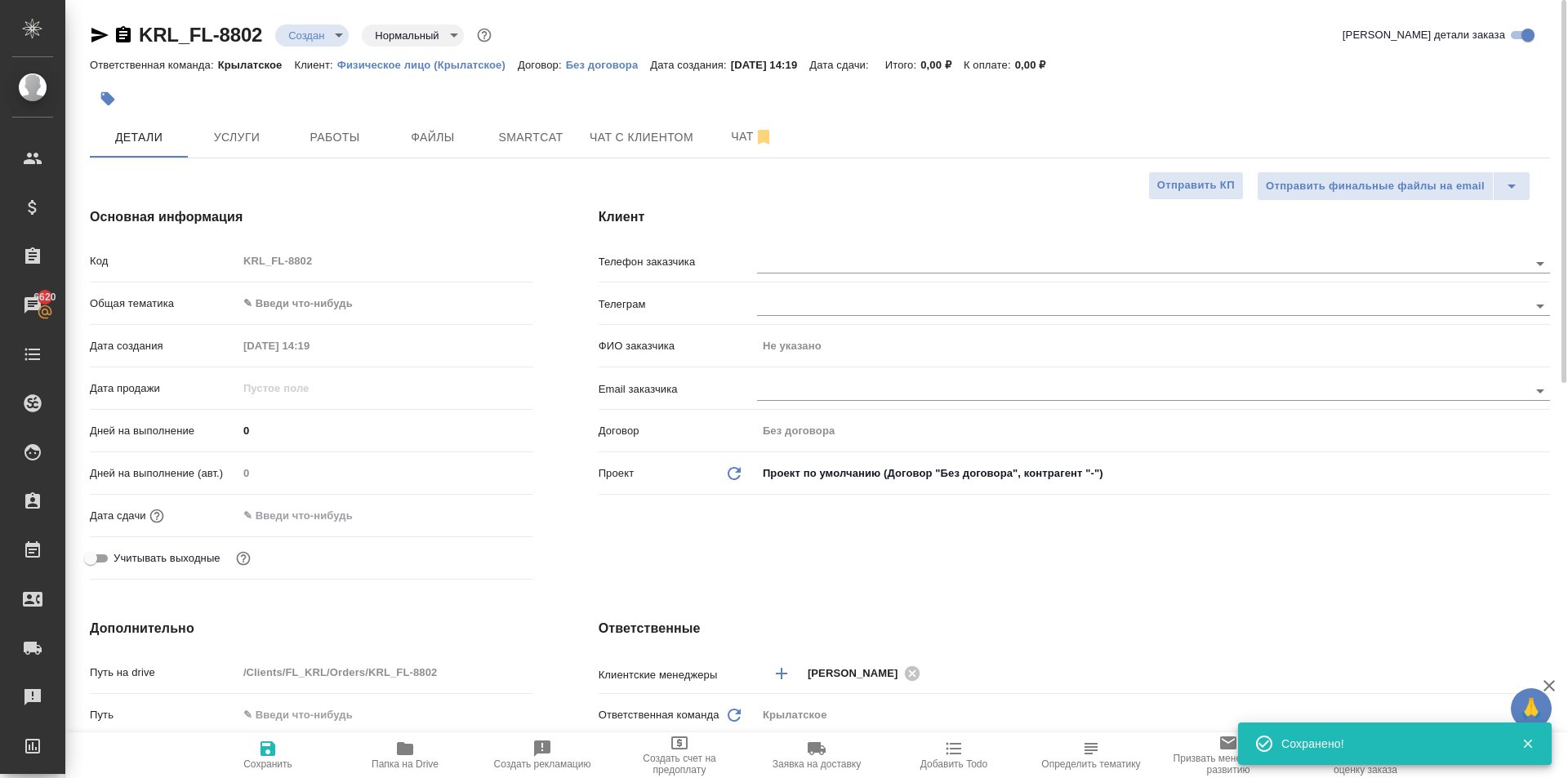
type textarea "x"
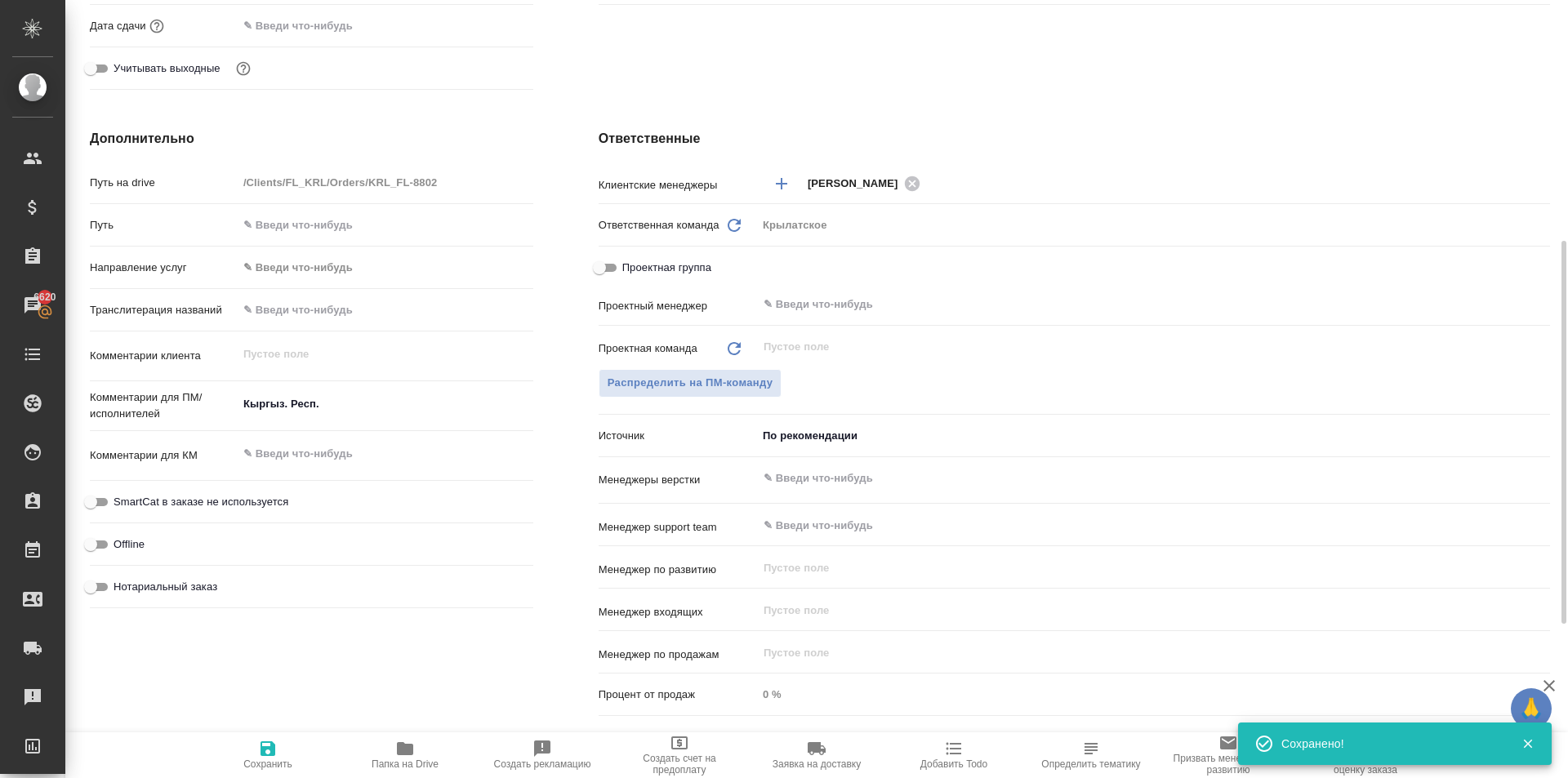
type textarea "x"
click at [375, 407] on textarea "Кыргыз. Респ." at bounding box center [385, 405] width 294 height 28
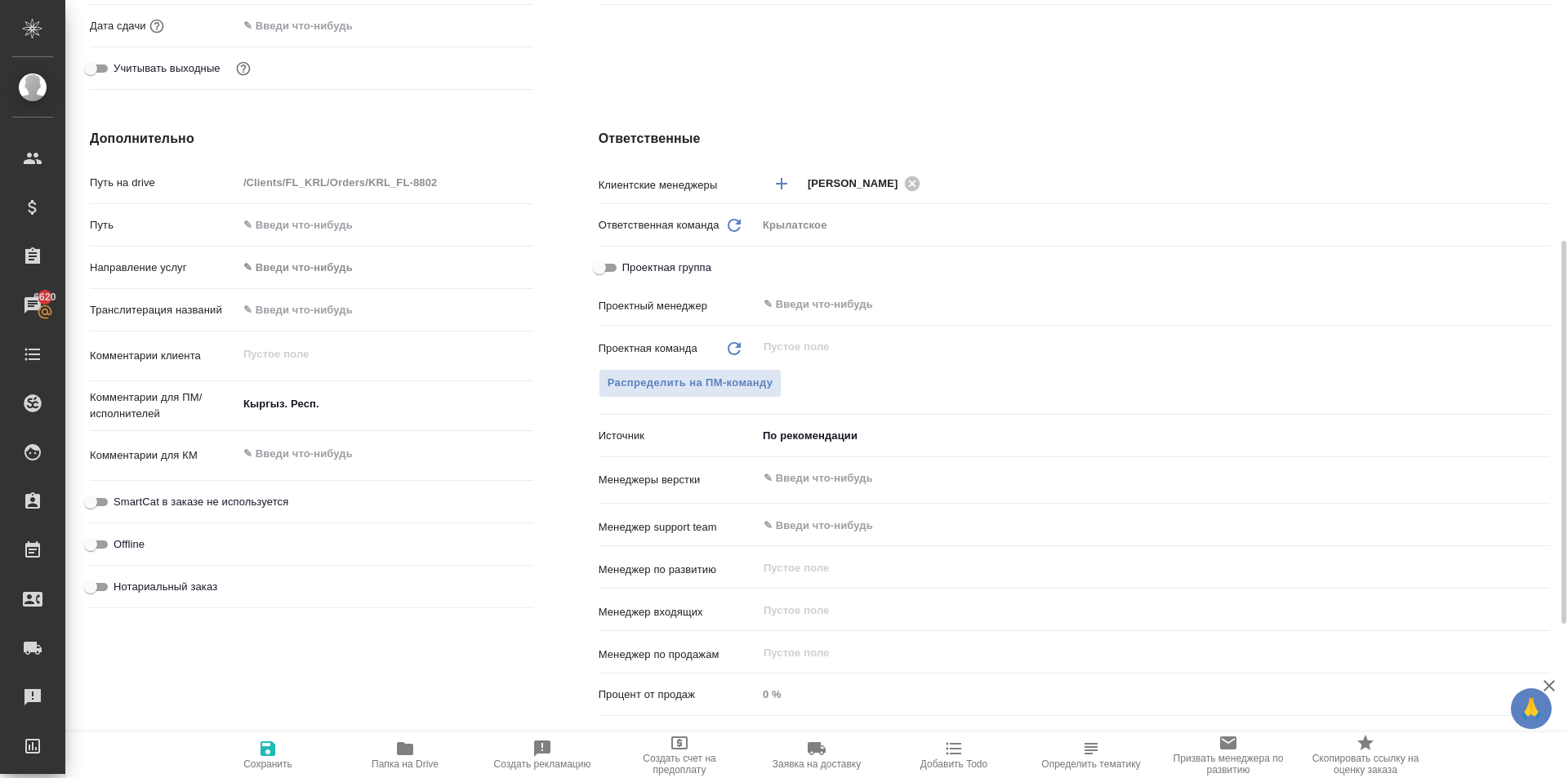
type textarea "x"
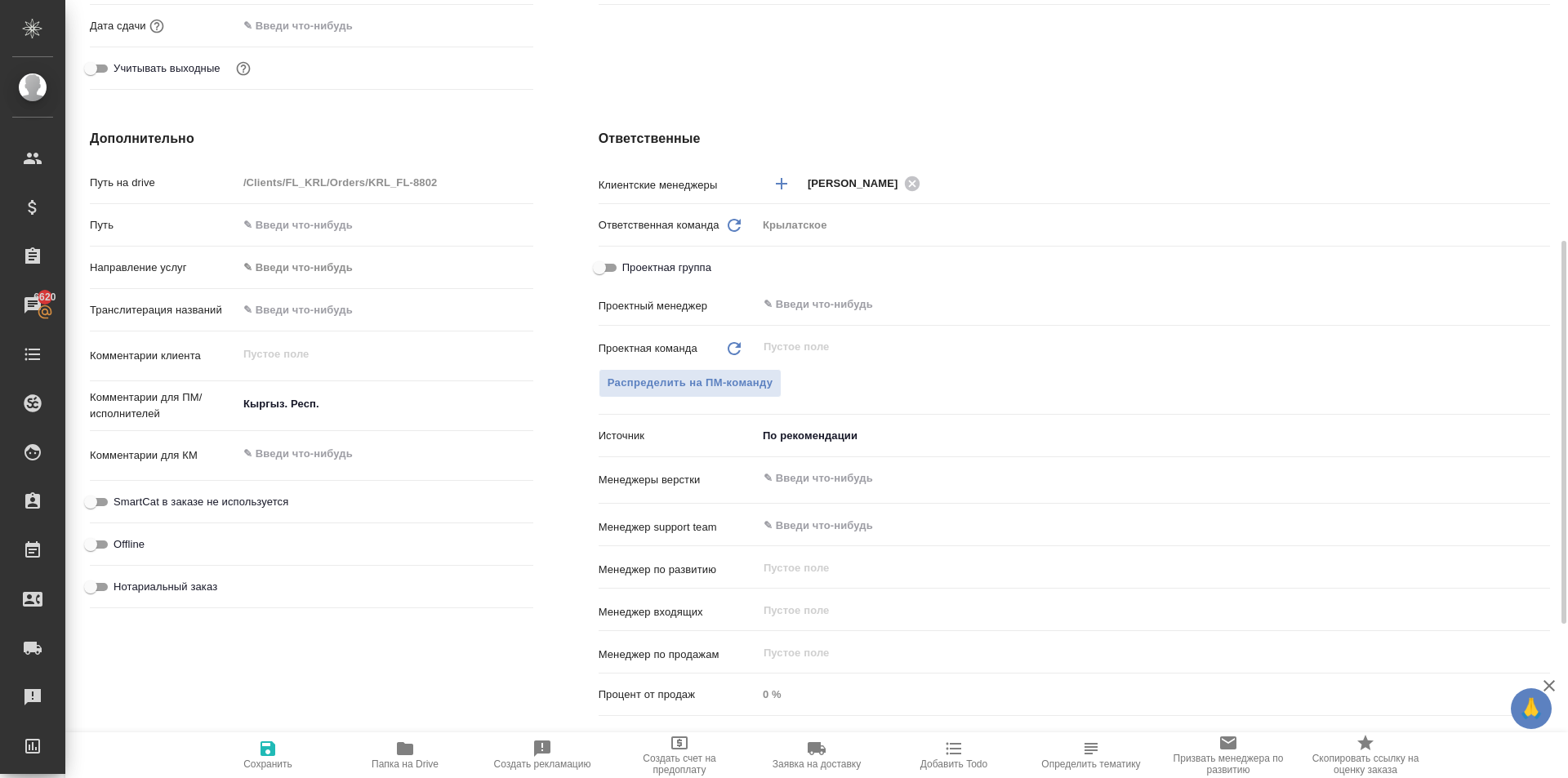
type textarea "x"
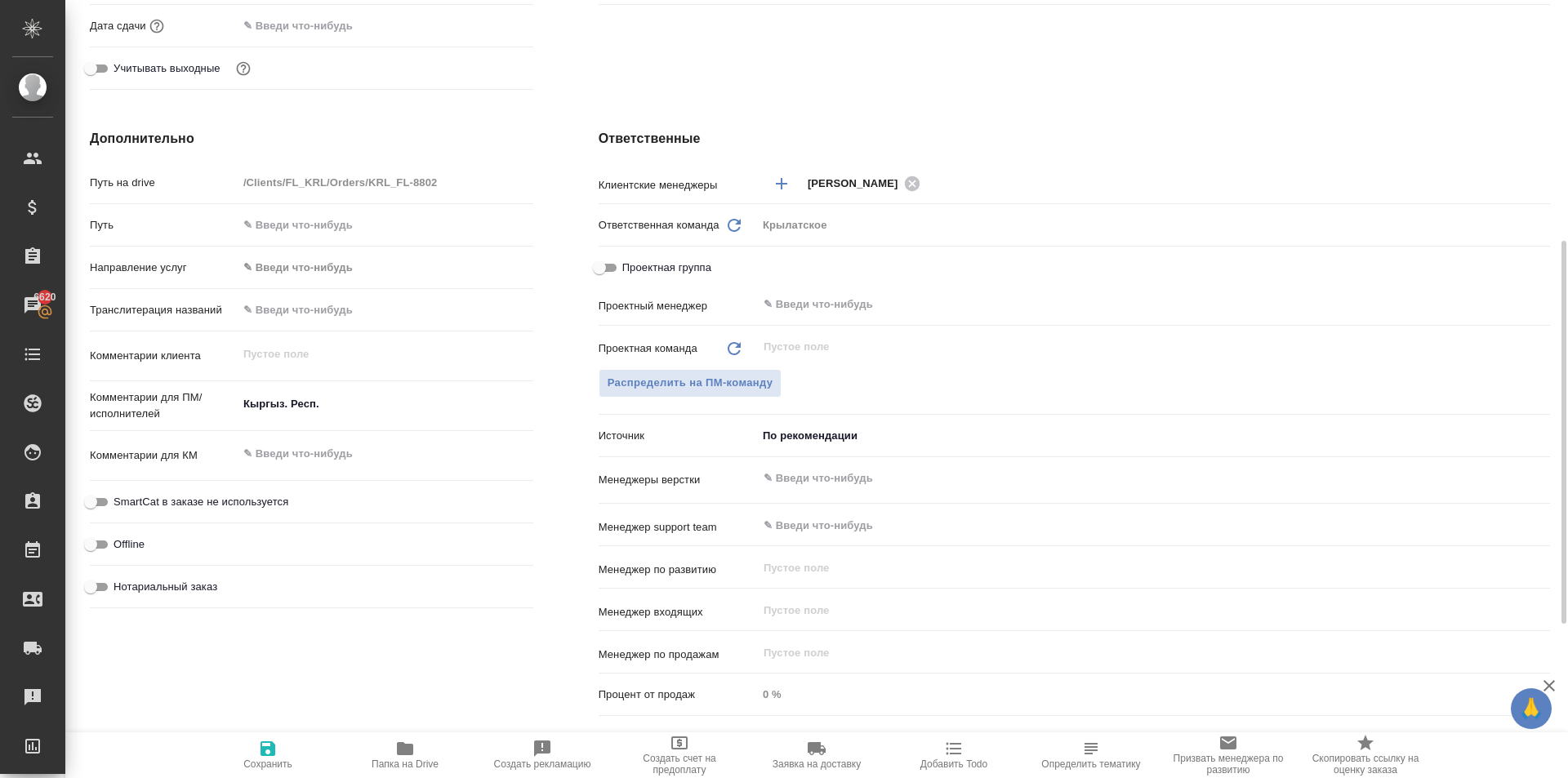
type textarea "x"
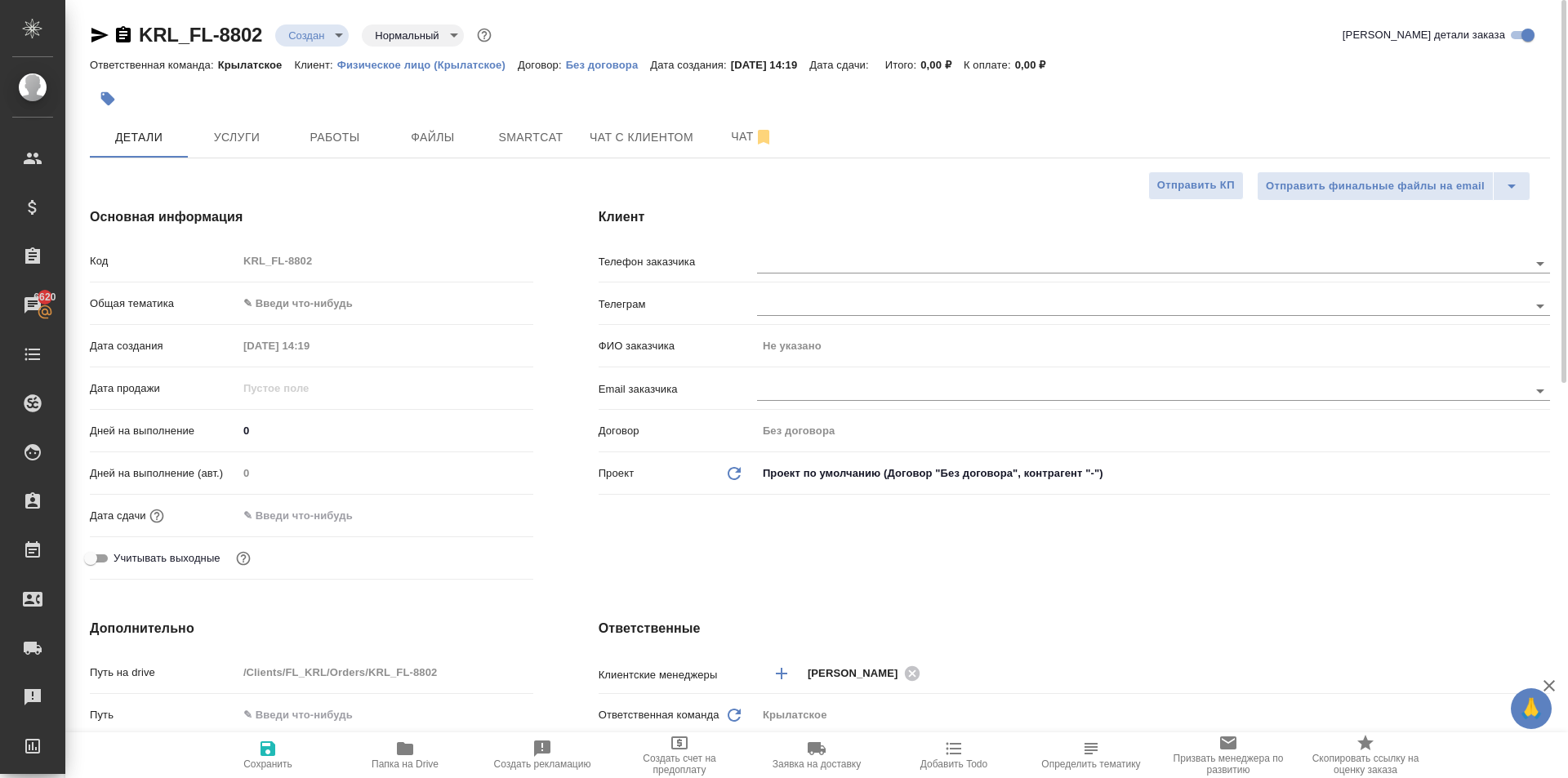
type textarea "x"
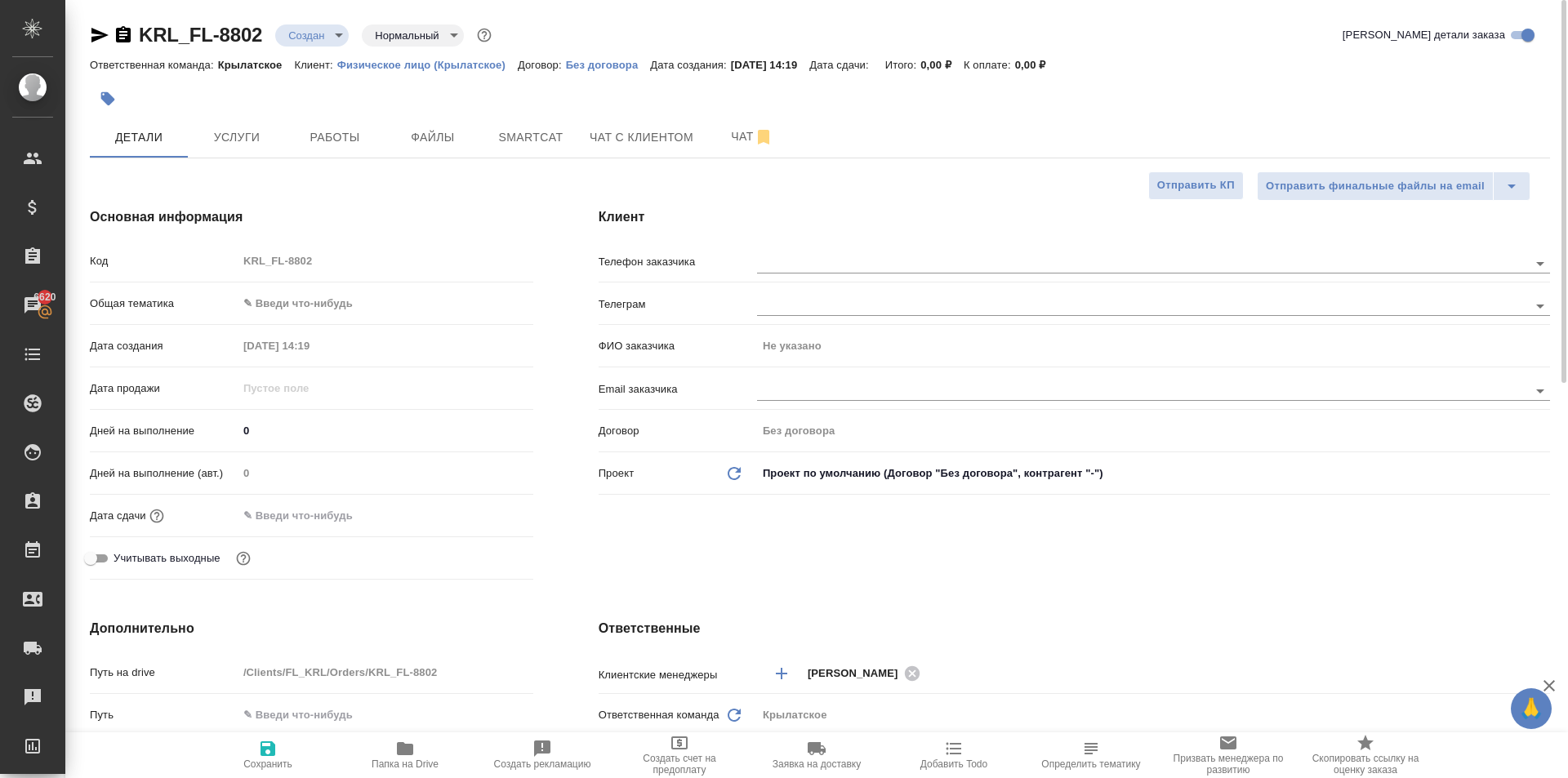
type textarea "x"
click at [259, 758] on span "Сохранить" at bounding box center [267, 763] width 49 height 11
type textarea "x"
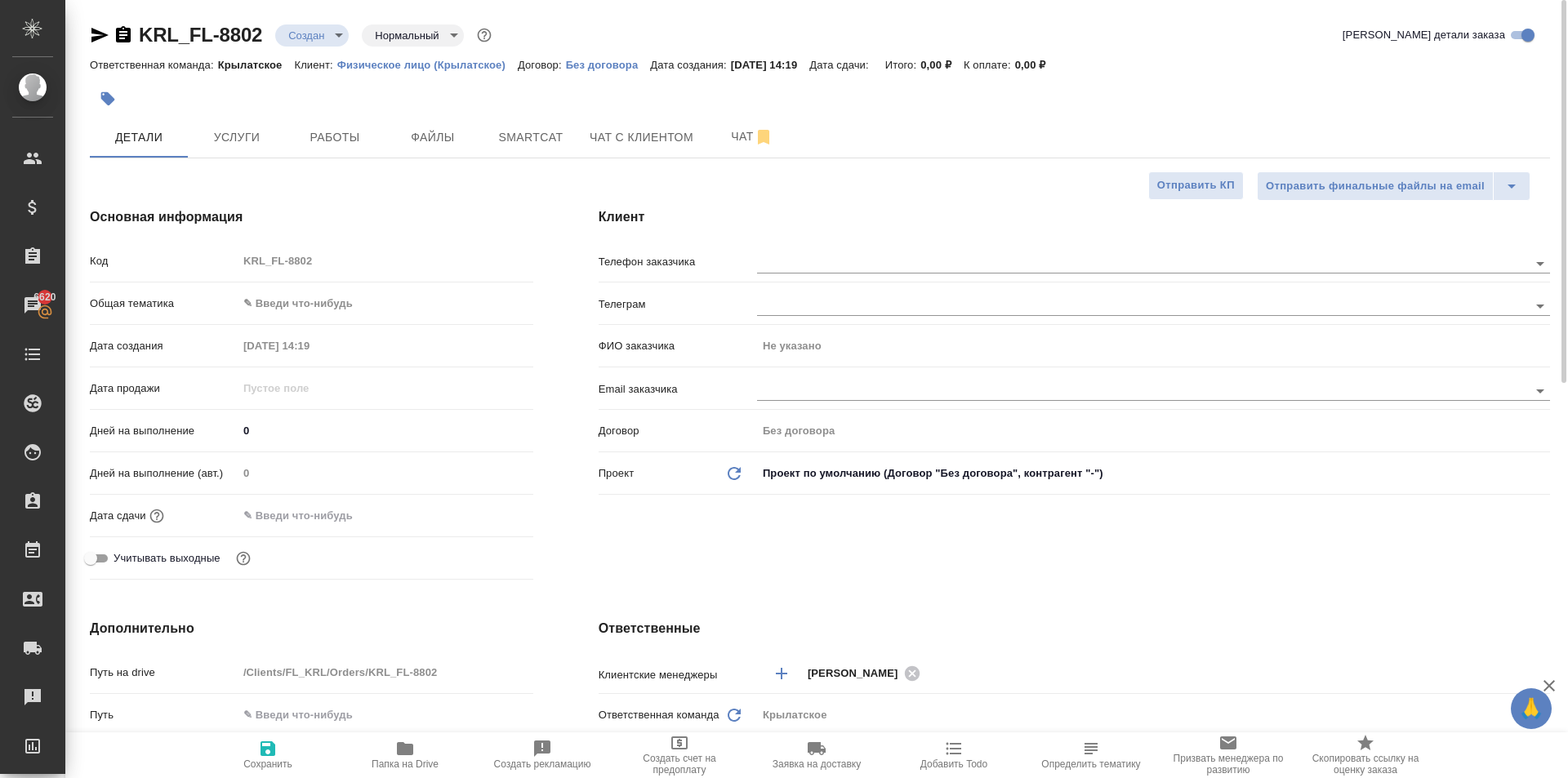
type textarea "x"
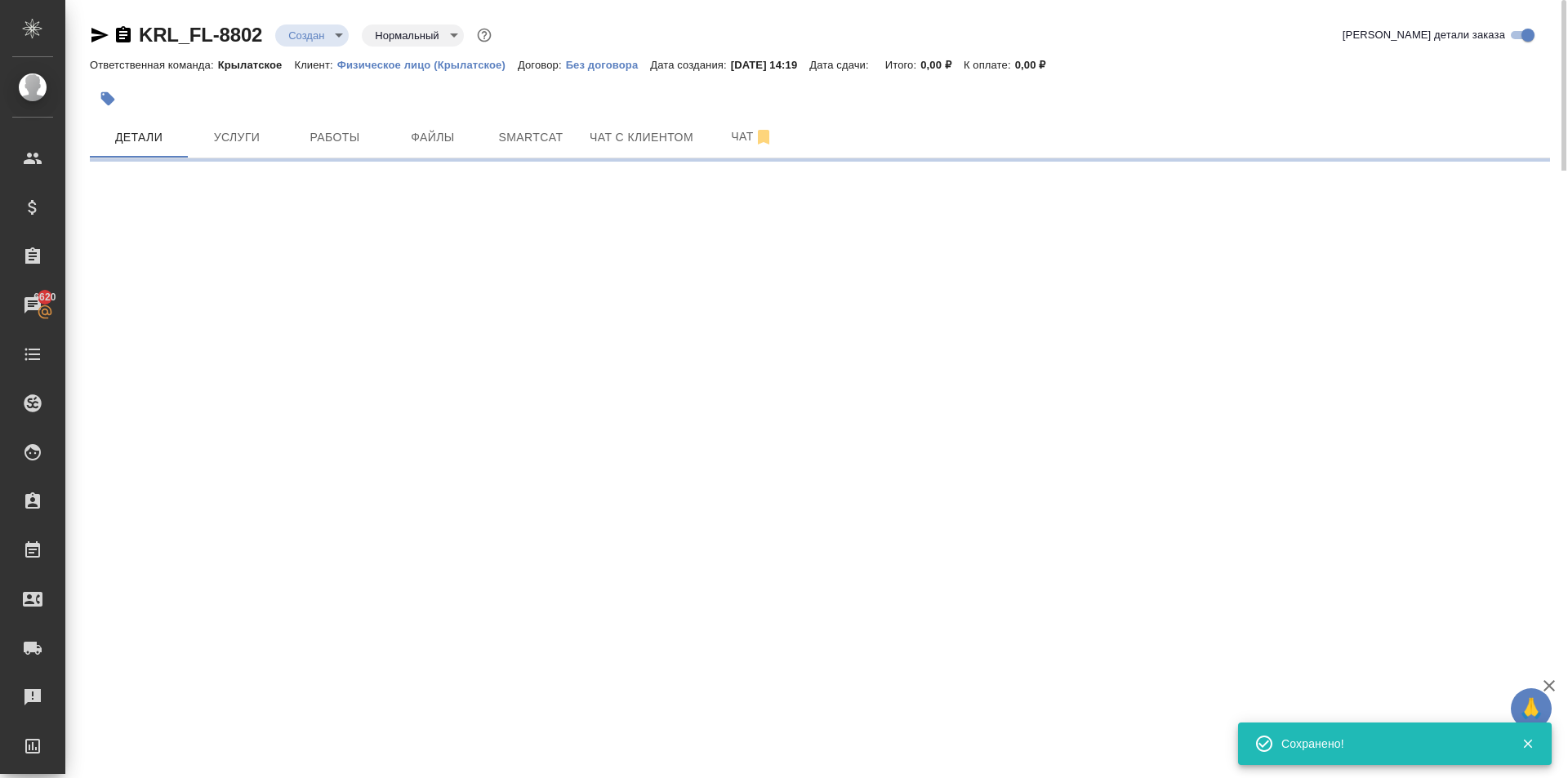
select select "RU"
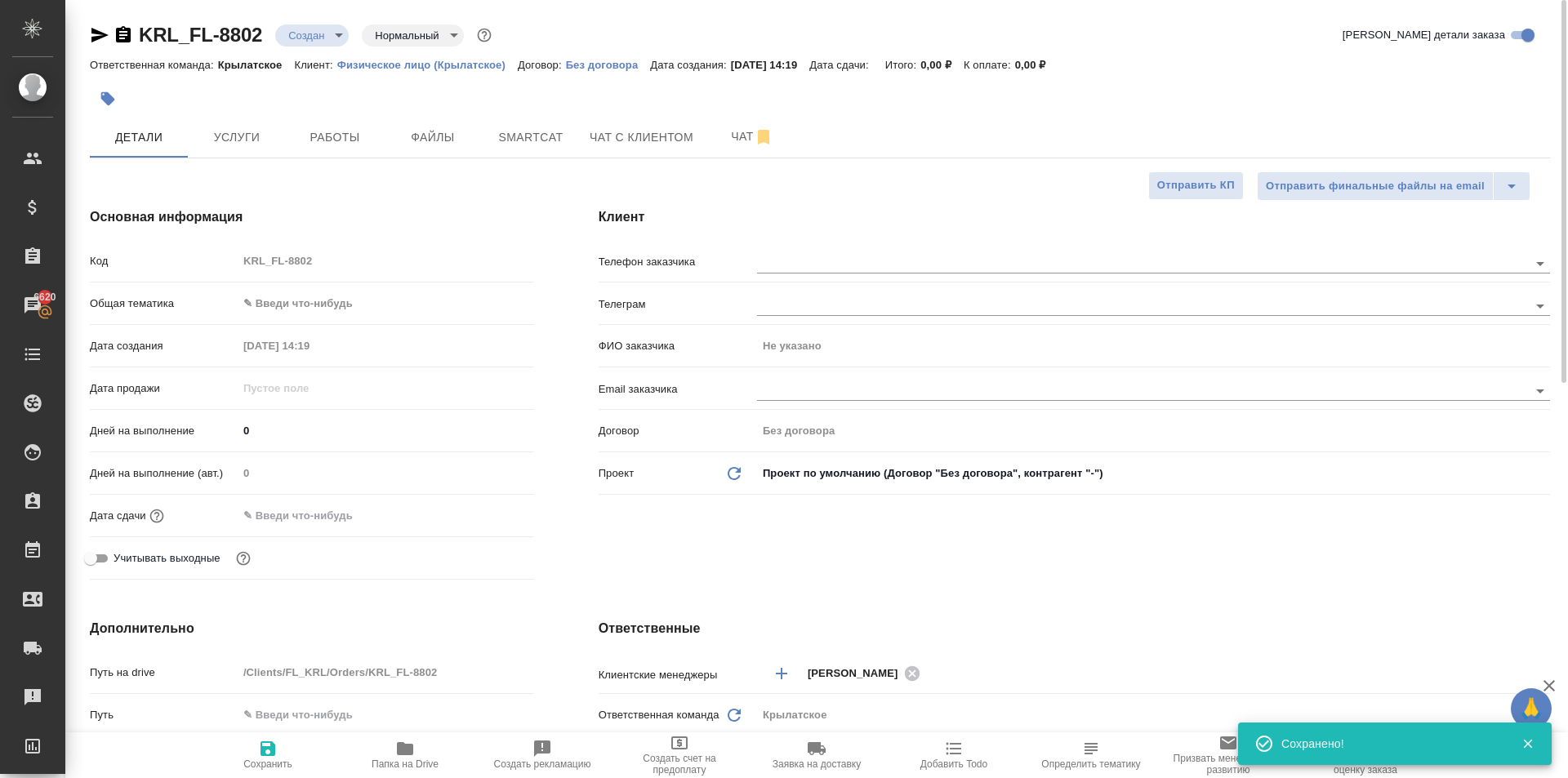
type textarea "x"
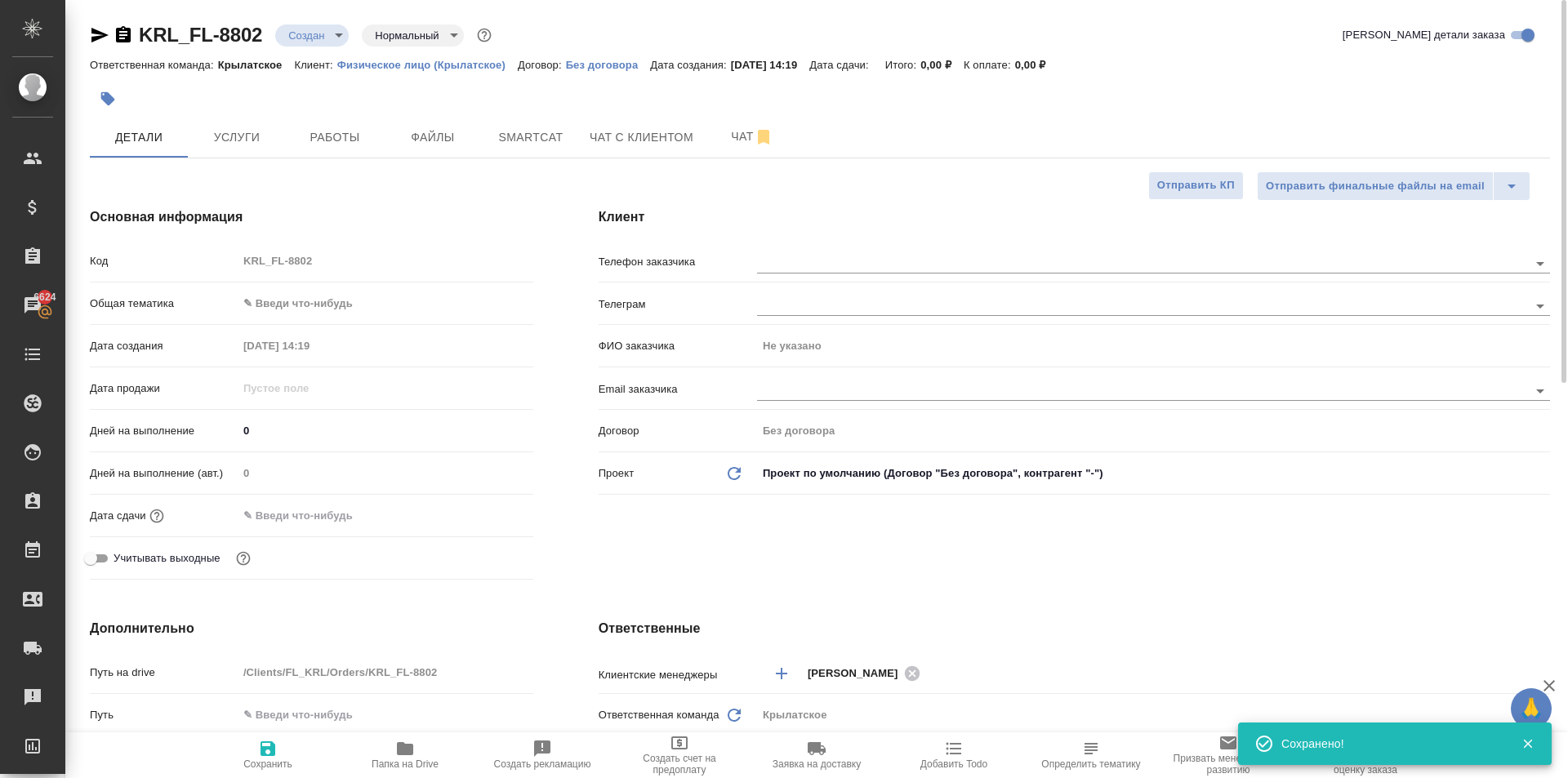
type textarea "x"
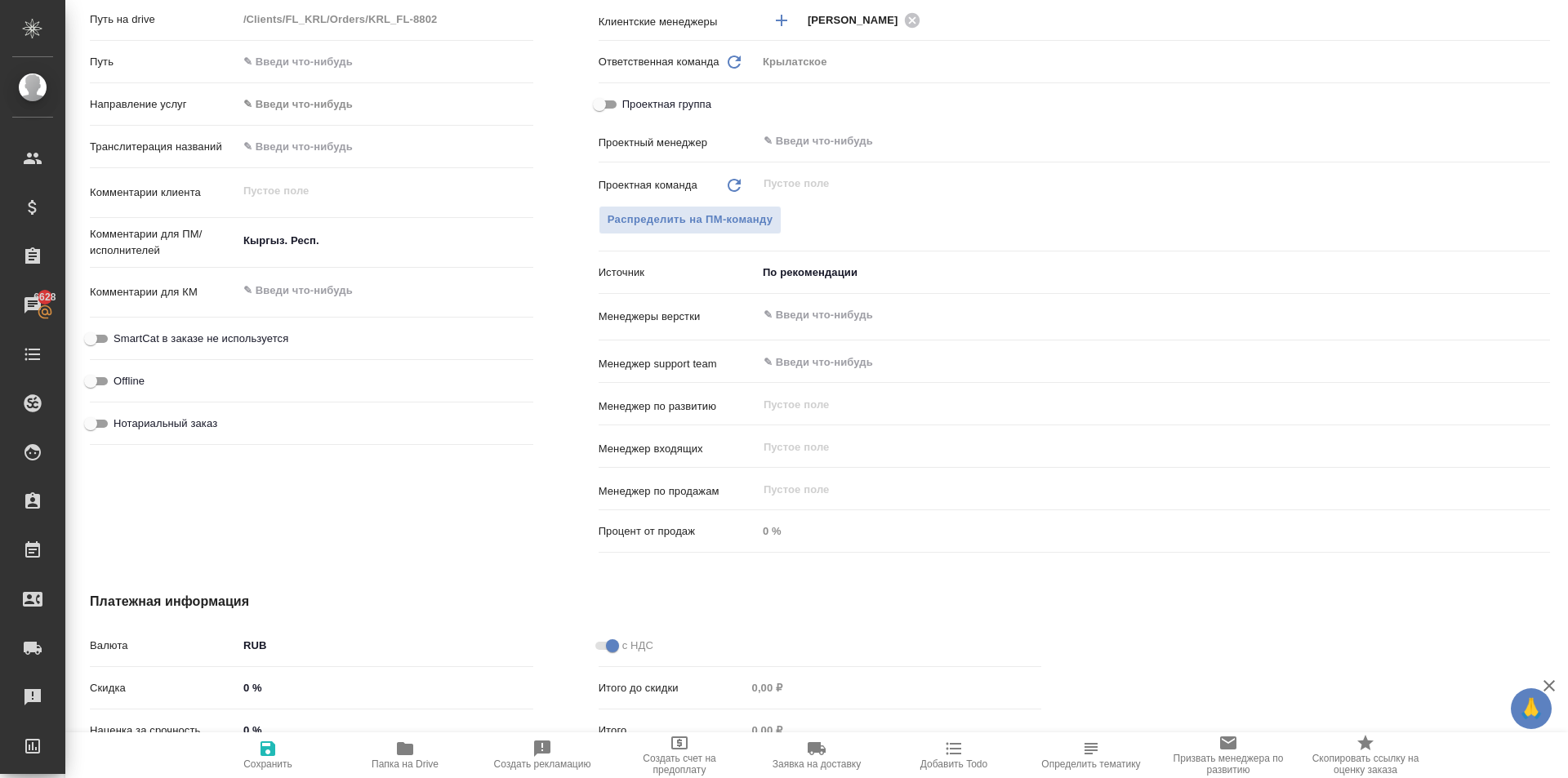
click at [289, 341] on div "SmartCat в заказе не используется" at bounding box center [312, 338] width 443 height 29
click at [234, 339] on span "SmartCat в заказе не используется" at bounding box center [200, 338] width 174 height 16
click at [120, 339] on input "SmartCat в заказе не используется" at bounding box center [91, 338] width 59 height 20
checkbox input "true"
type textarea "x"
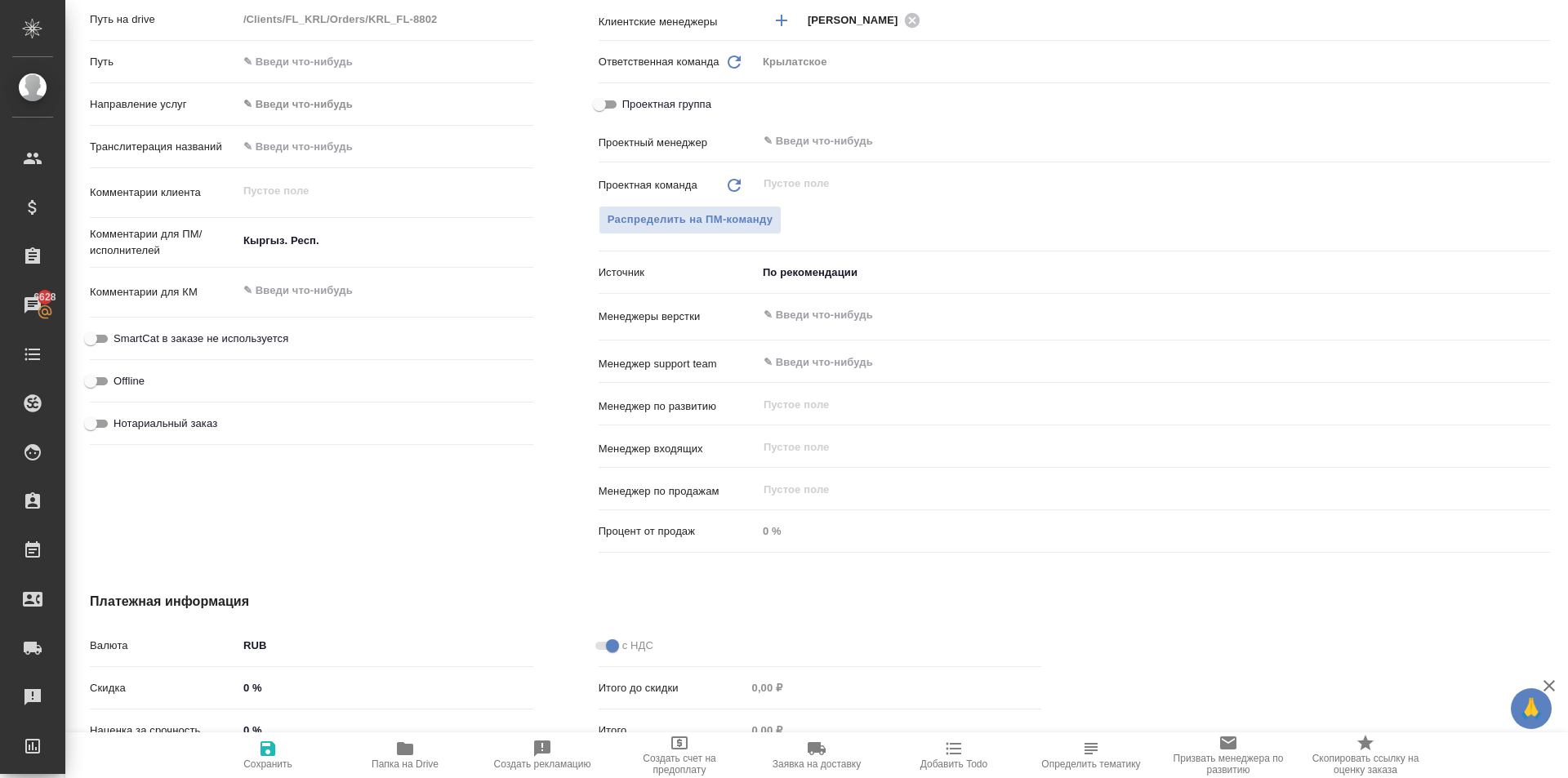
type textarea "x"
click at [166, 427] on span "Нотариальный заказ" at bounding box center [166, 423] width 104 height 16
click at [120, 427] on input "Нотариальный заказ" at bounding box center [91, 423] width 59 height 20
checkbox input "true"
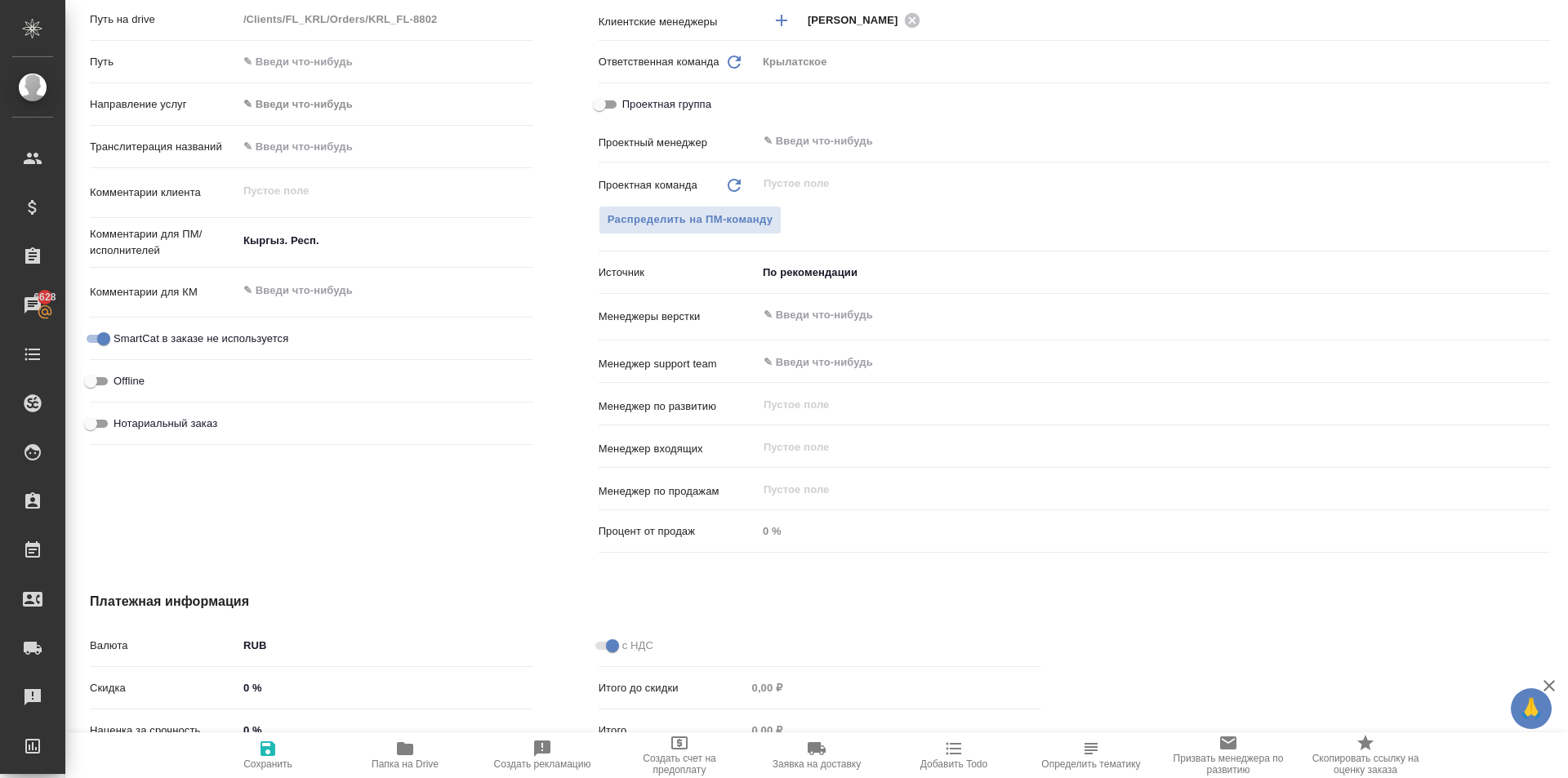
type textarea "x"
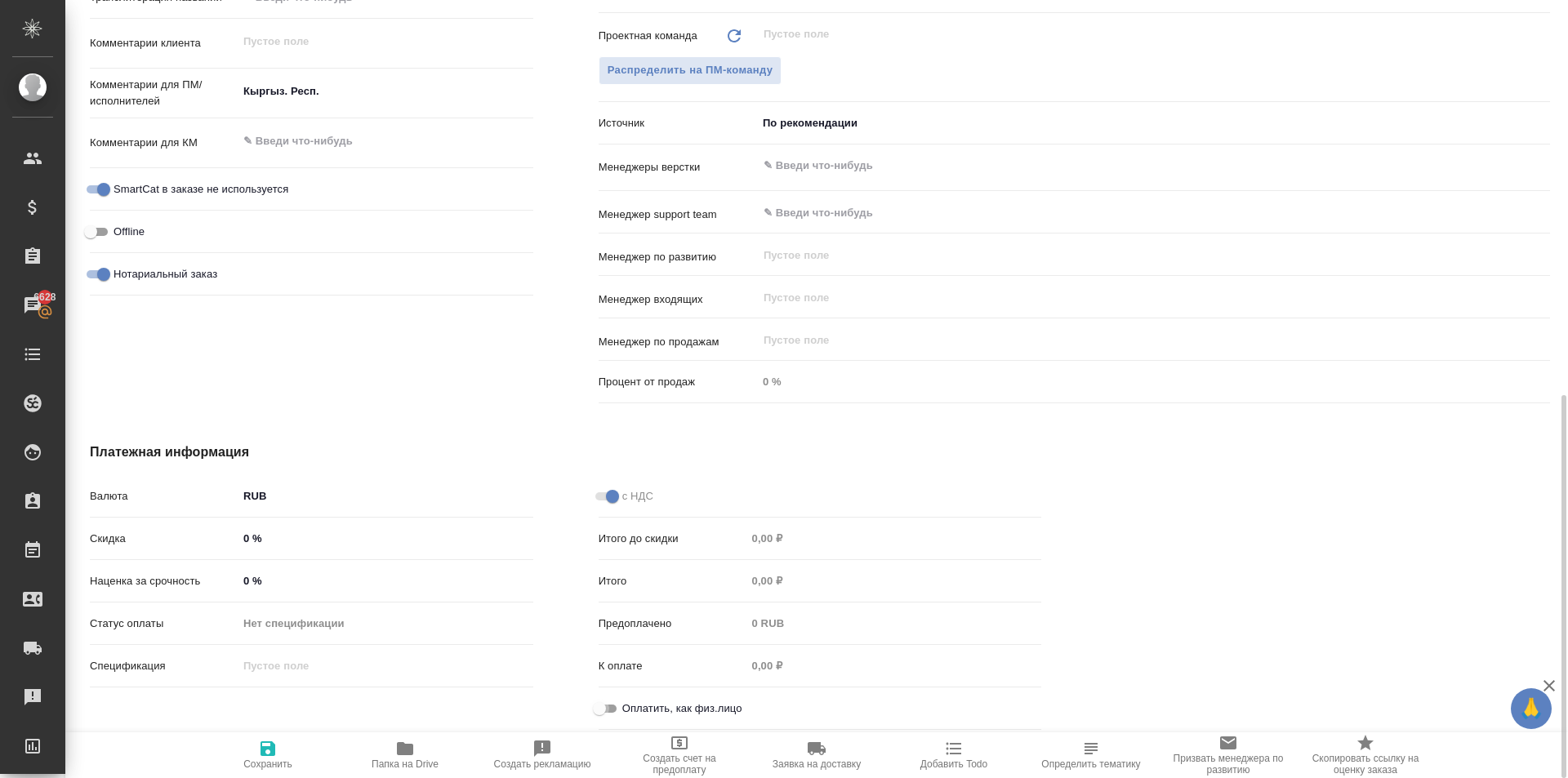
click at [608, 716] on input "Оплатить, как физ.лицо" at bounding box center [600, 709] width 59 height 20
checkbox input "true"
type textarea "x"
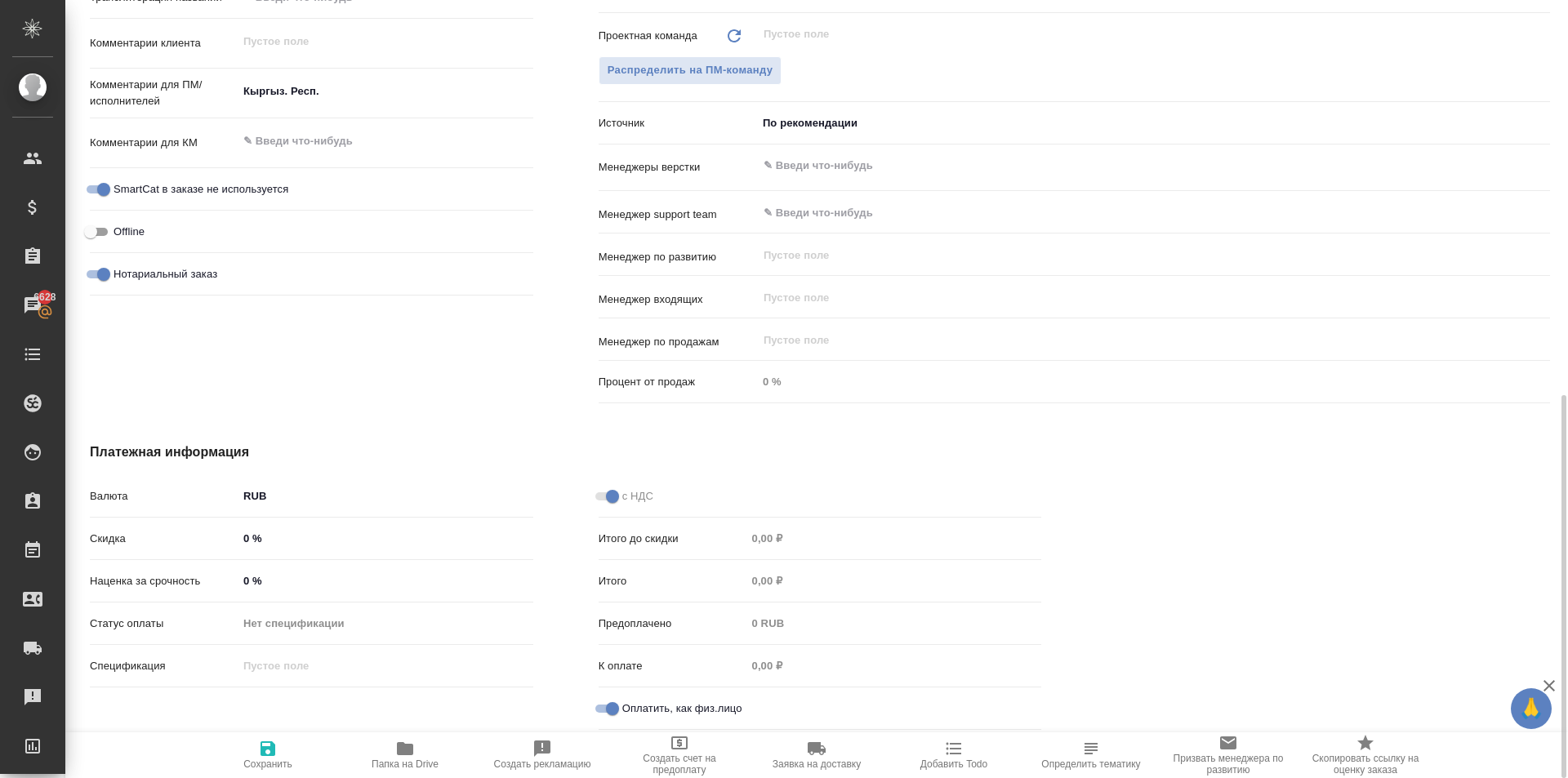
click at [280, 729] on div "Валюта RUB RUB Скидка 0 % Наценка за срочность 0 % Статус оплаты Нет спецификац…" at bounding box center [312, 609] width 508 height 320
click at [259, 755] on icon "button" at bounding box center [267, 749] width 20 height 20
type textarea "x"
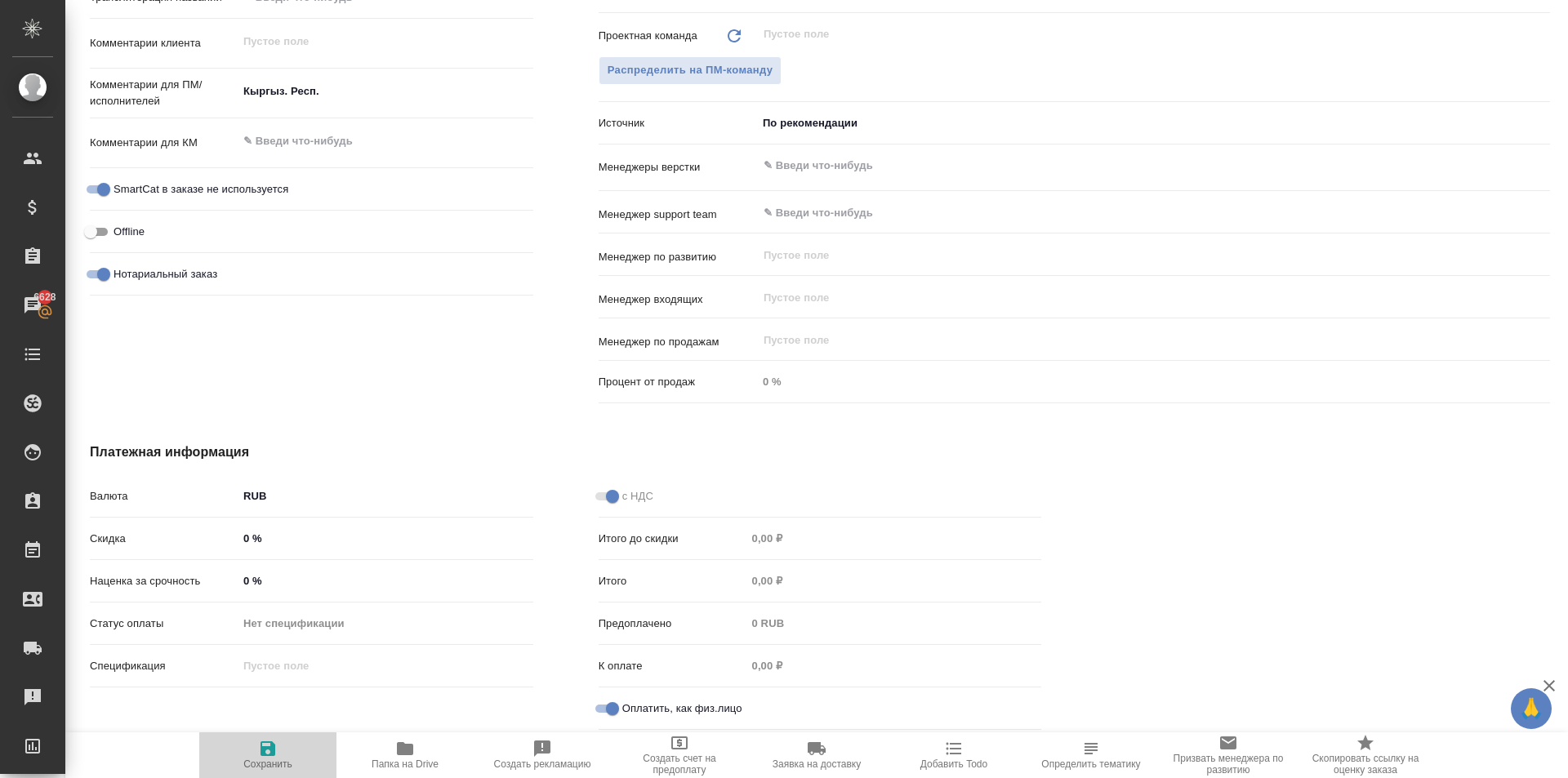
type textarea "x"
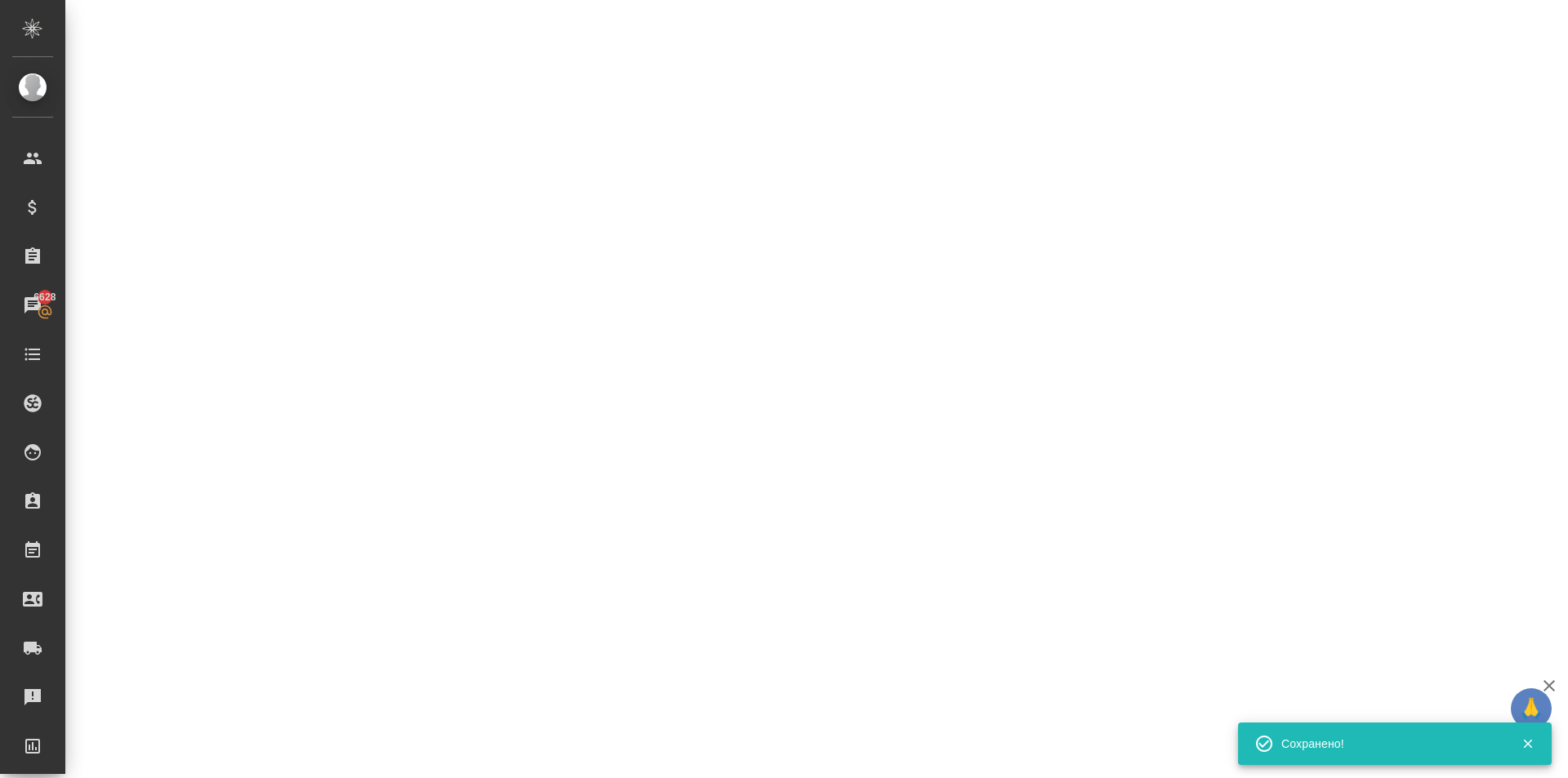
select select "RU"
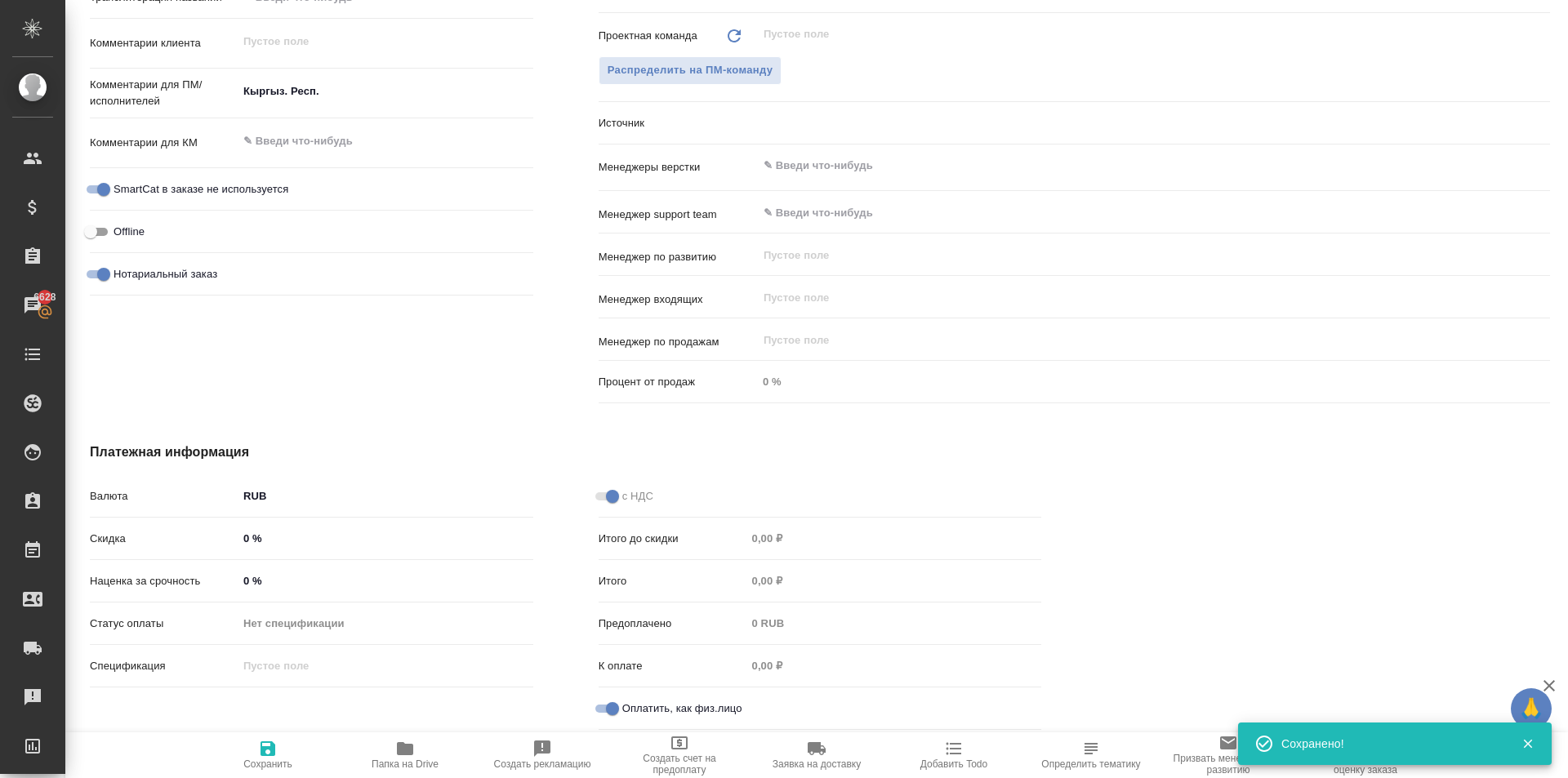
type textarea "x"
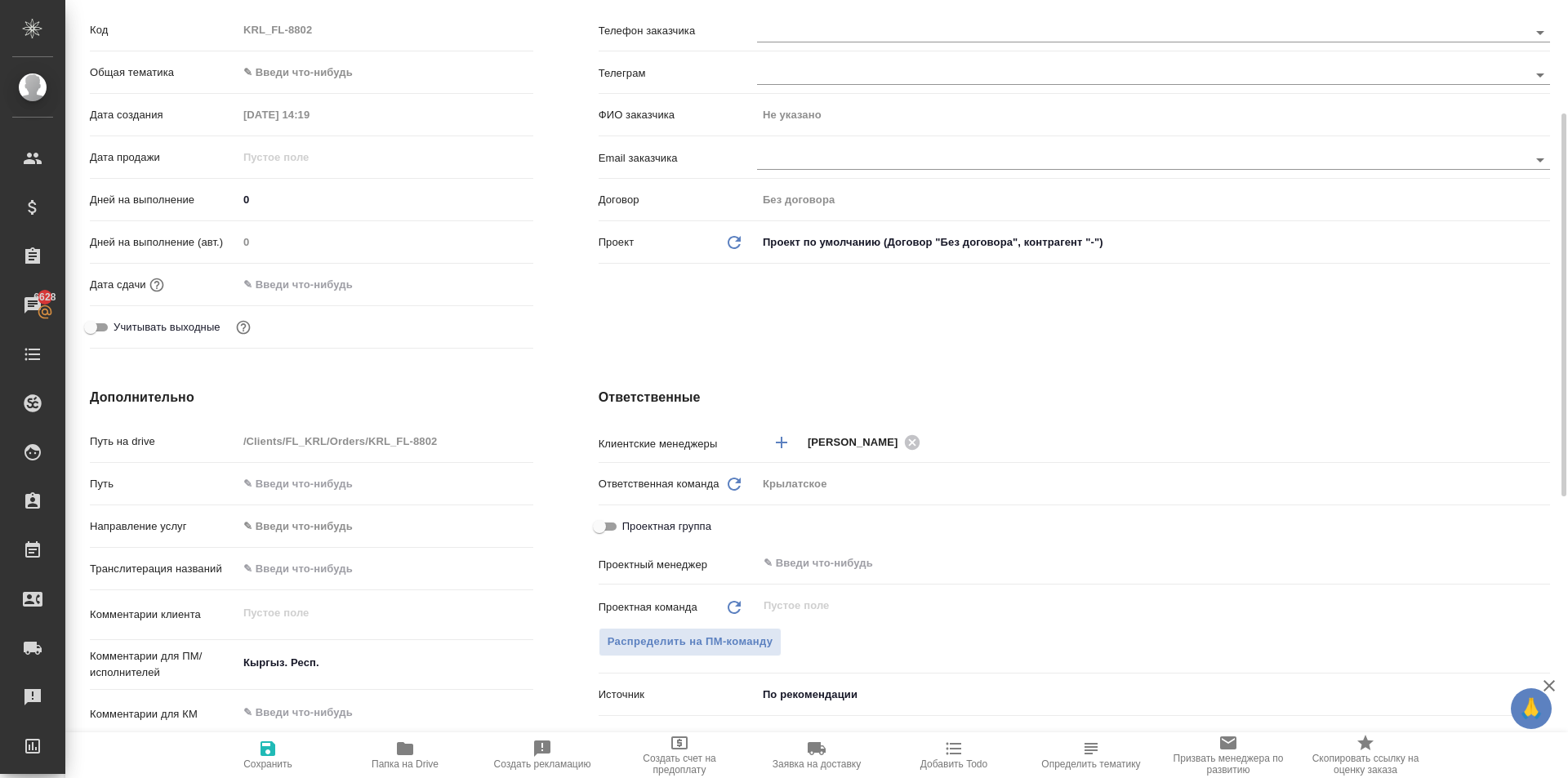
scroll to position [0, 0]
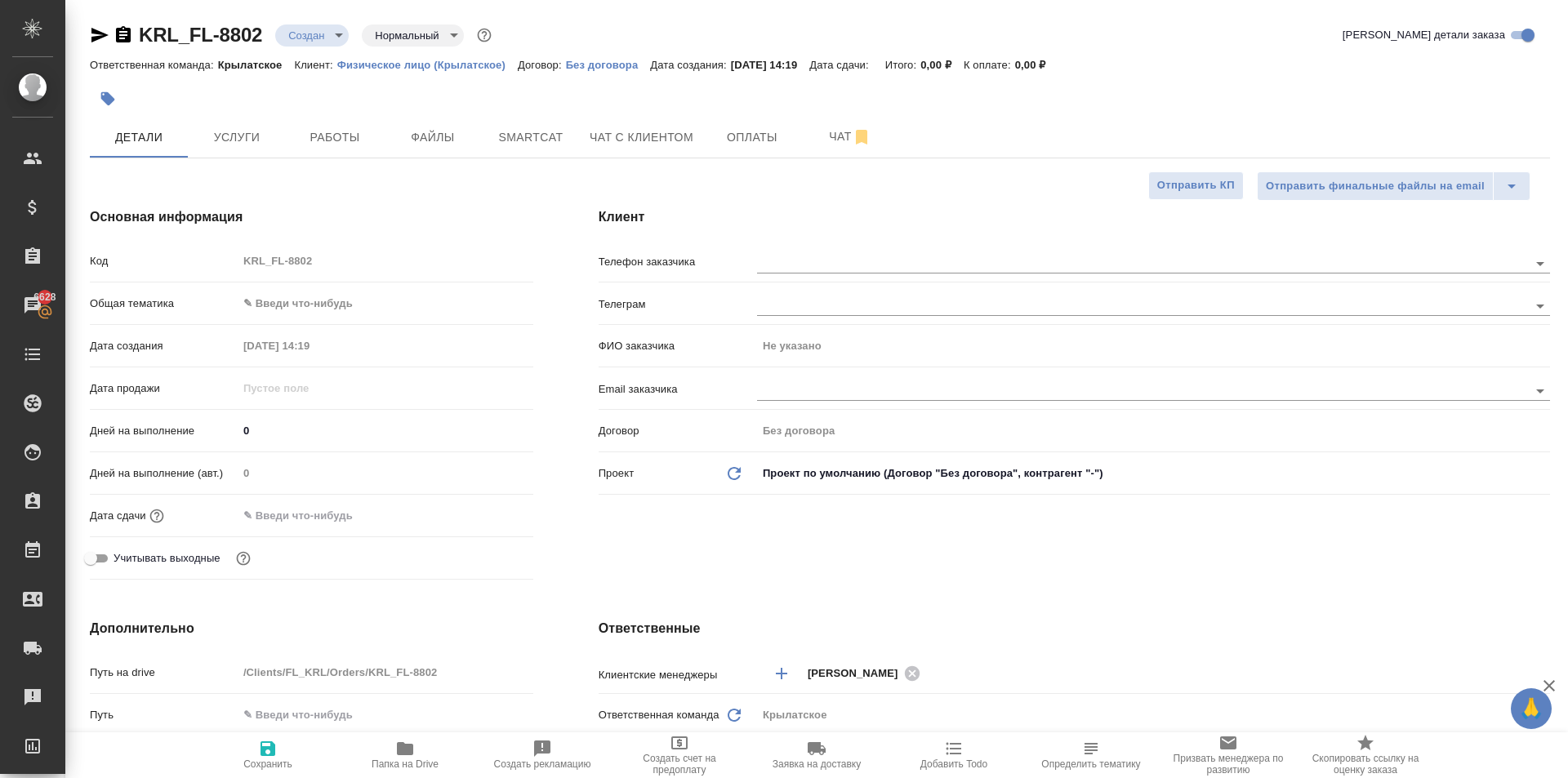
click at [331, 303] on body "🙏 .cls-1 fill:#fff; AWATERA Kasymov Timur Клиенты Спецификации Заказы 6628 Чаты…" at bounding box center [784, 389] width 1568 height 778
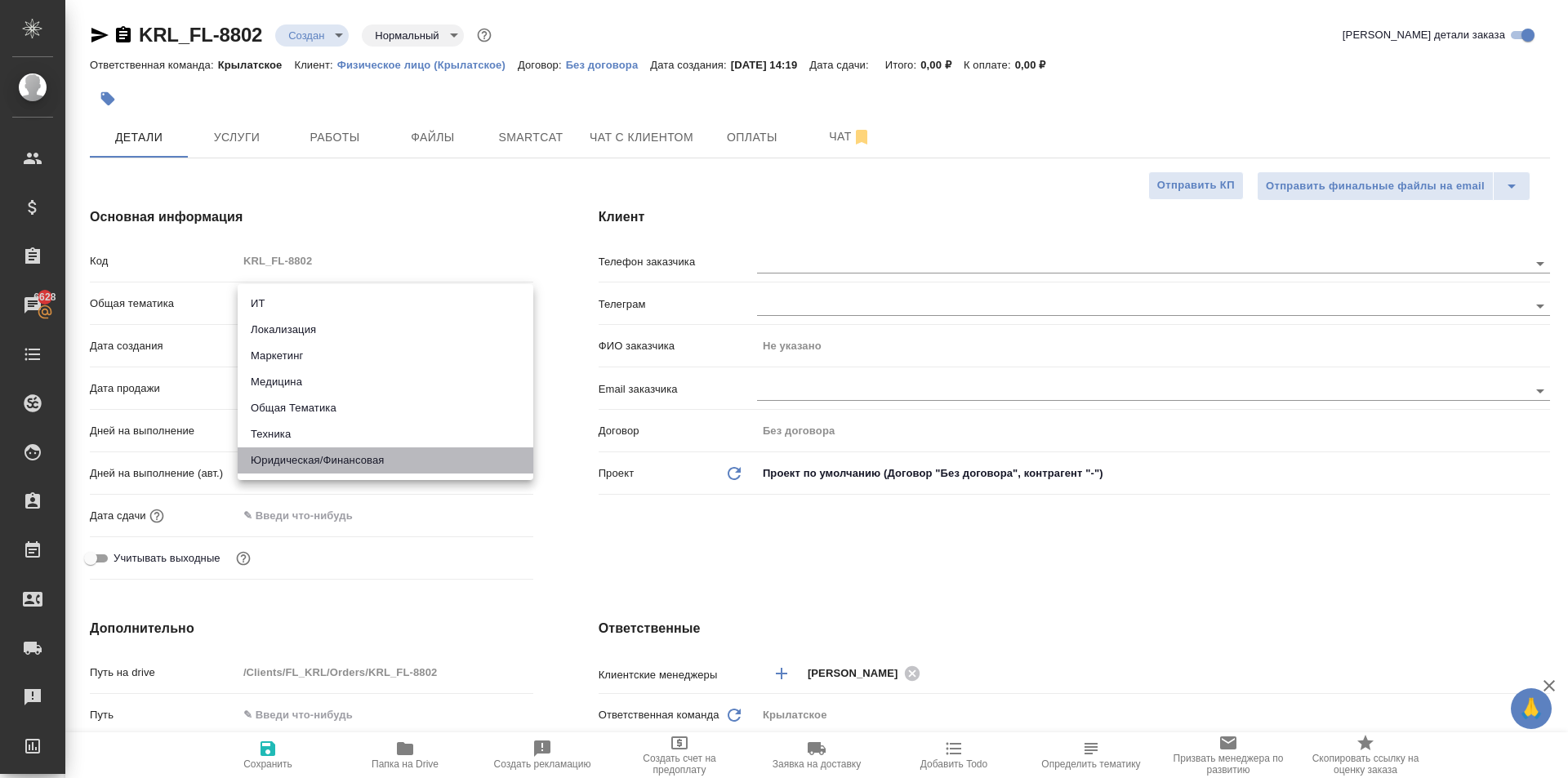
click at [302, 451] on li "Юридическая/Финансовая" at bounding box center [385, 461] width 296 height 26
type input "yr-fn"
type textarea "x"
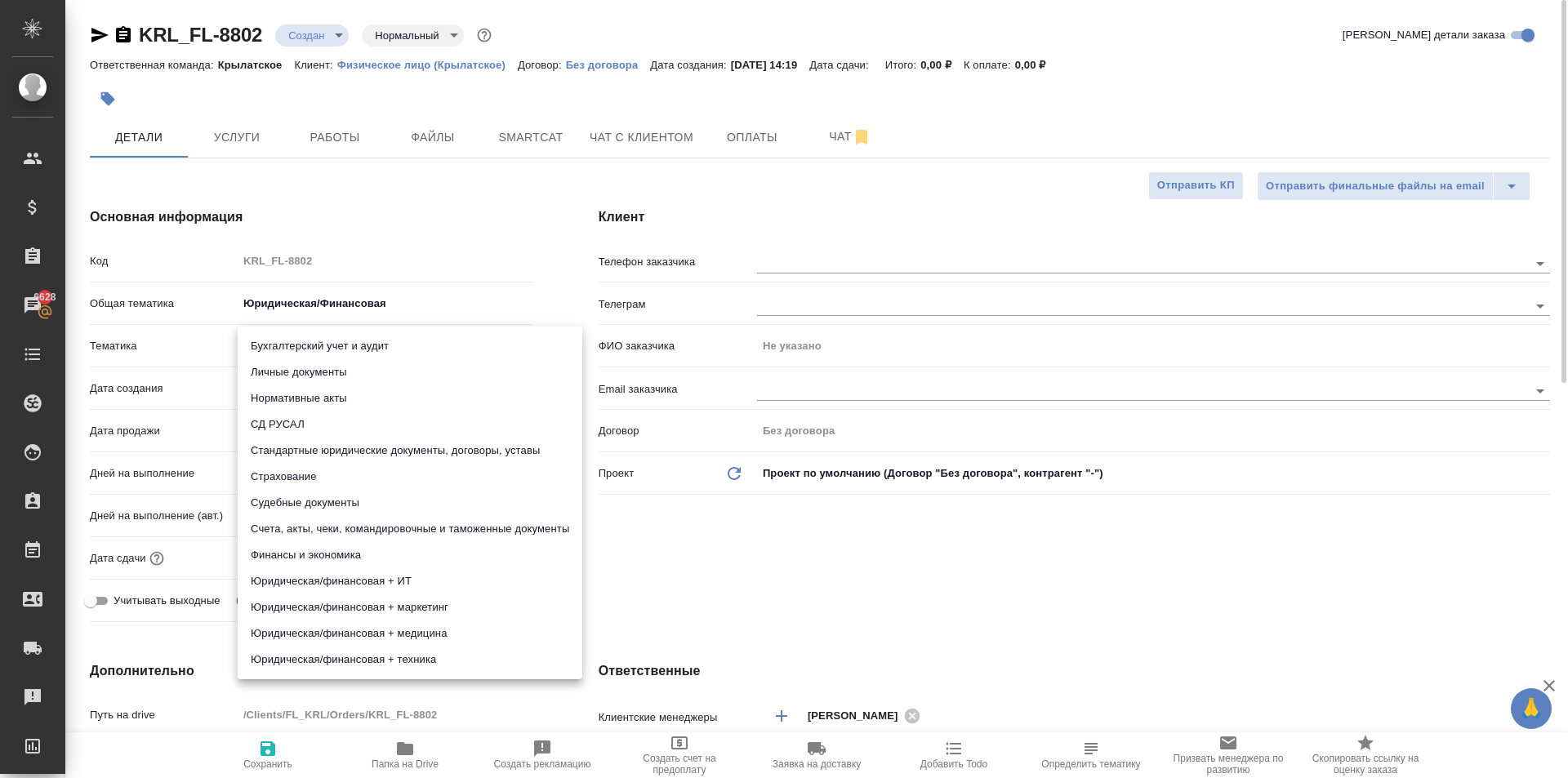
click at [299, 351] on body "🙏 .cls-1 fill:#fff; AWATERA Kasymov Timur Клиенты Спецификации Заказы 6628 Чаты…" at bounding box center [784, 389] width 1568 height 778
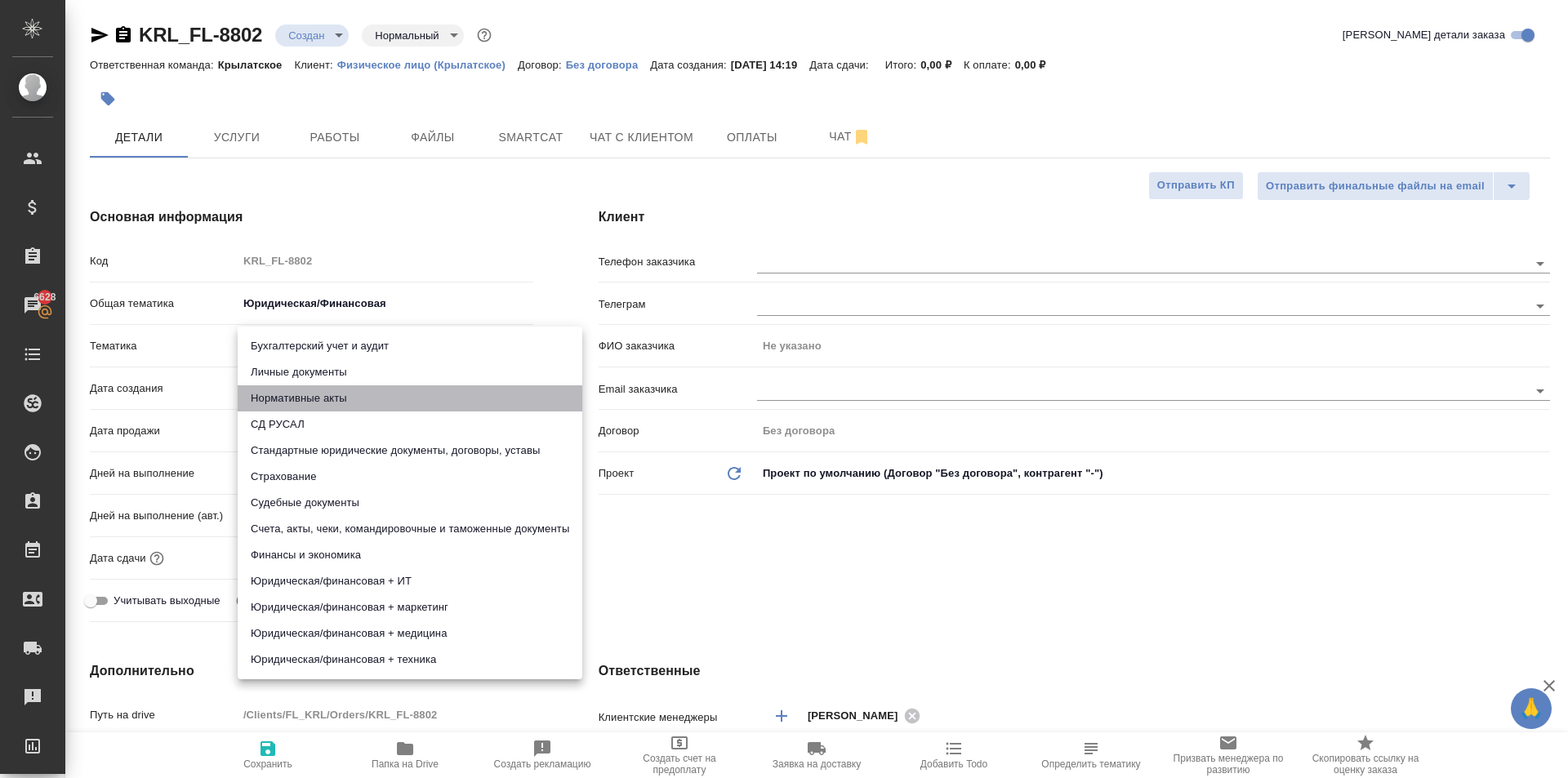
click at [281, 387] on li "Нормативные акты" at bounding box center [410, 398] width 344 height 26
type textarea "x"
type input "5f647205b73bc97568ca66b7"
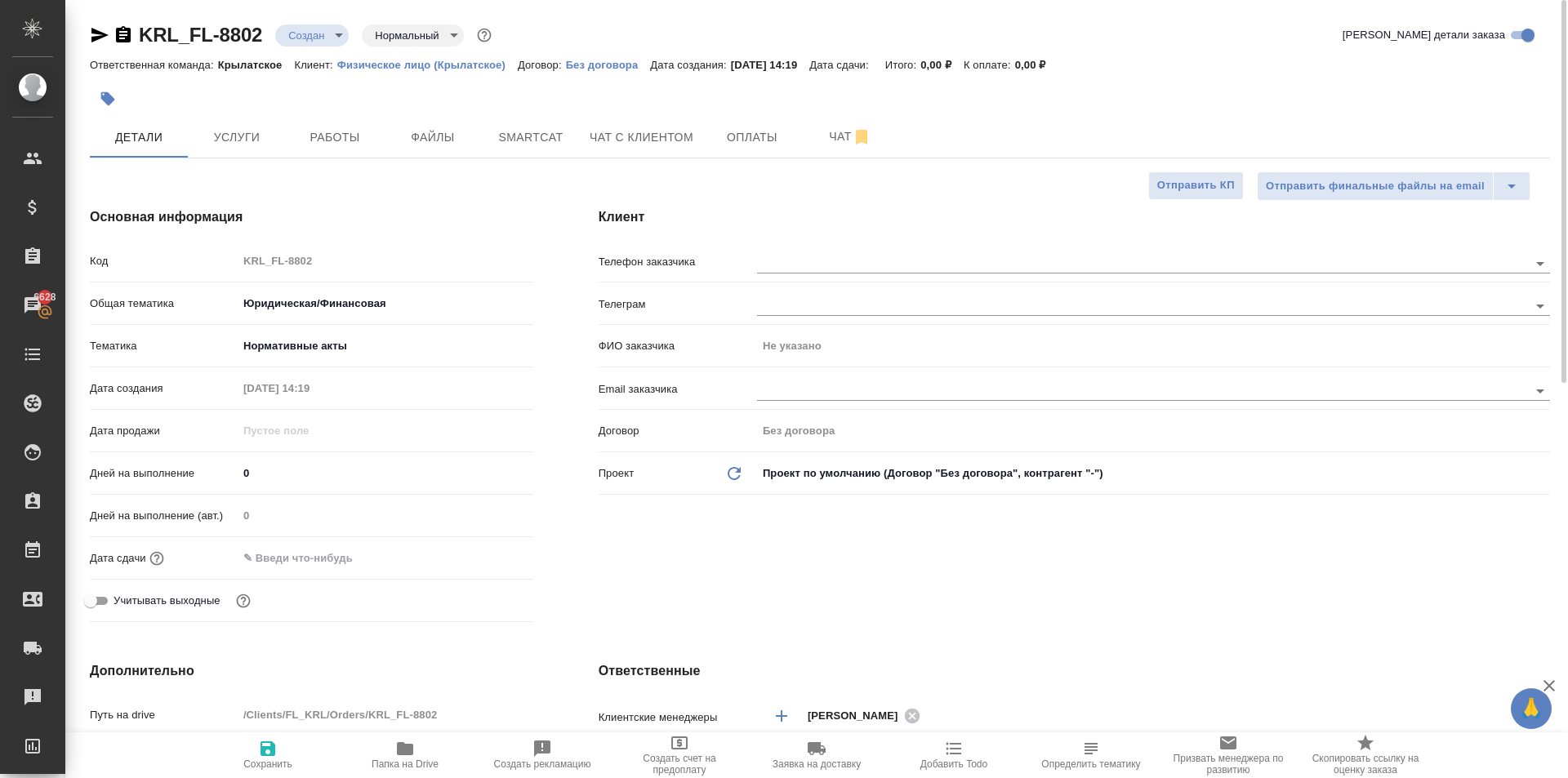
click at [272, 340] on body "🙏 .cls-1 fill:#fff; AWATERA Kasymov Timur Клиенты Спецификации Заказы 6628 Чаты…" at bounding box center [784, 389] width 1568 height 778
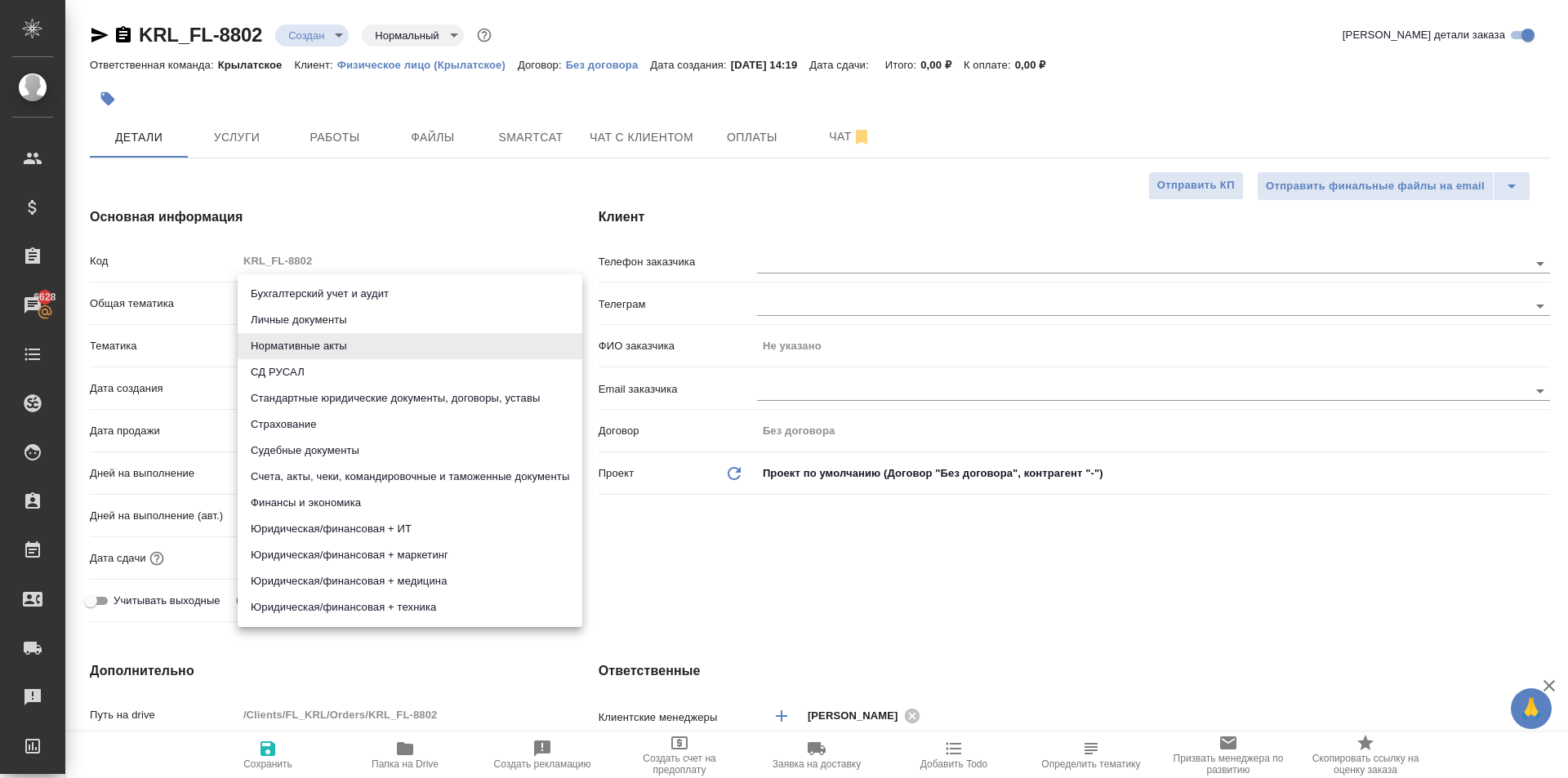
click at [275, 329] on li "Личные документы" at bounding box center [410, 320] width 344 height 26
type textarea "x"
type input "5a8b8b956a9677013d343cfe"
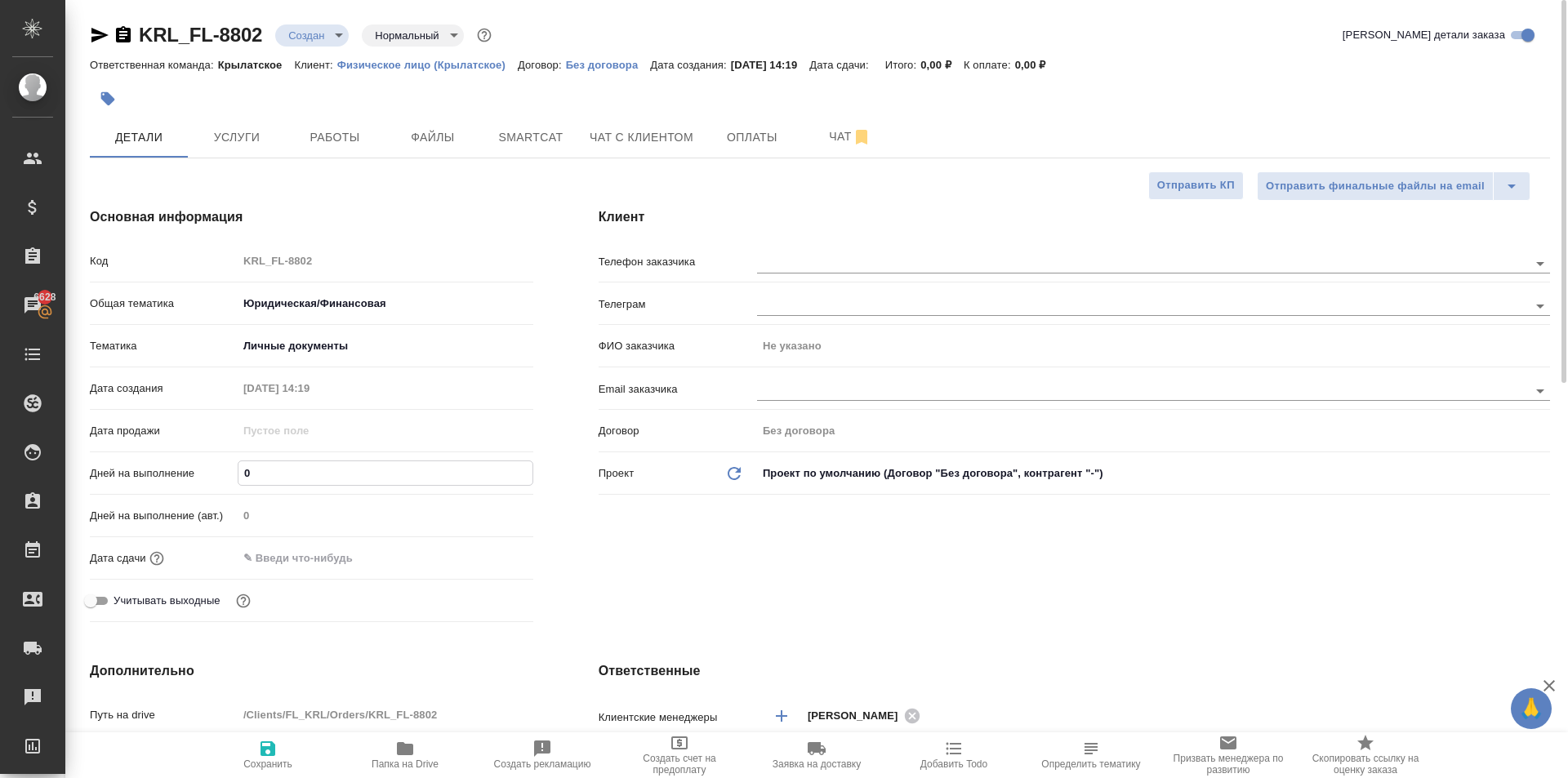
drag, startPoint x: 275, startPoint y: 484, endPoint x: 214, endPoint y: 482, distance: 61.0
click at [214, 482] on div "Дней на выполнение 0" at bounding box center [312, 473] width 443 height 29
click at [341, 550] on input "text" at bounding box center [309, 558] width 143 height 23
click at [483, 550] on icon "button" at bounding box center [485, 556] width 15 height 16
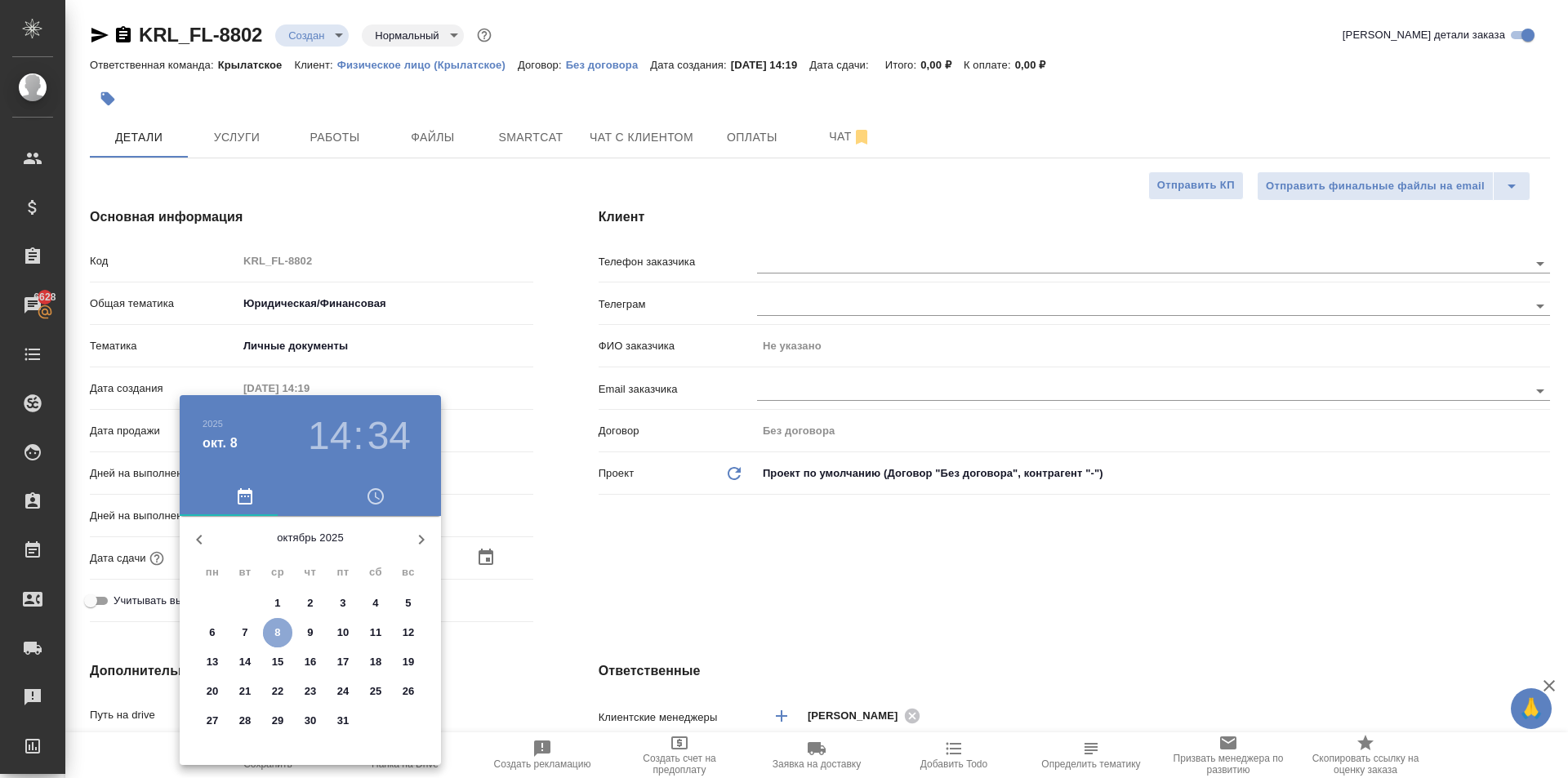
click at [279, 634] on p "8" at bounding box center [277, 632] width 6 height 16
type input "08.10.2025 14:34"
type textarea "x"
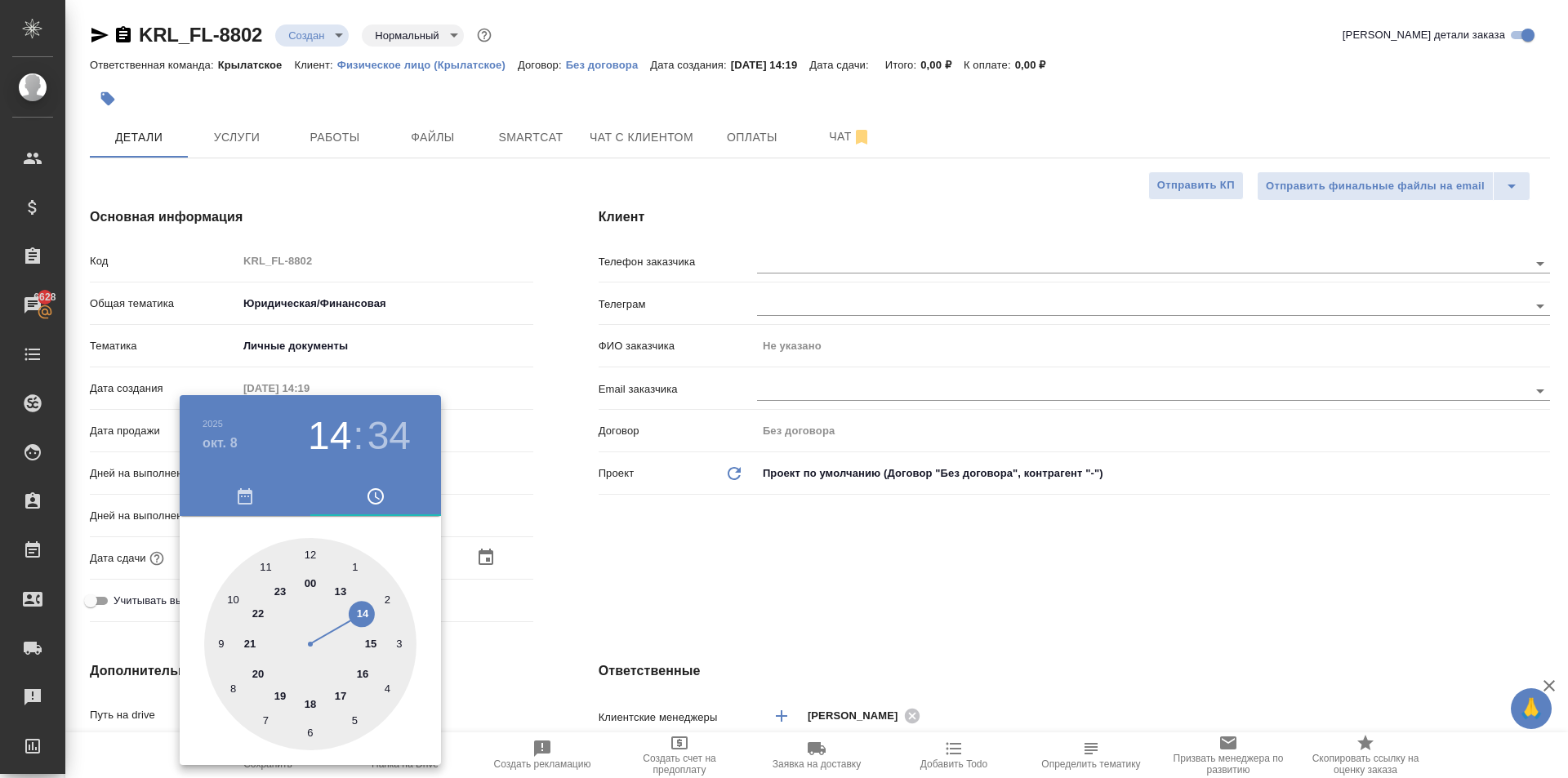
type input "08.10.2025 21:34"
type textarea "x"
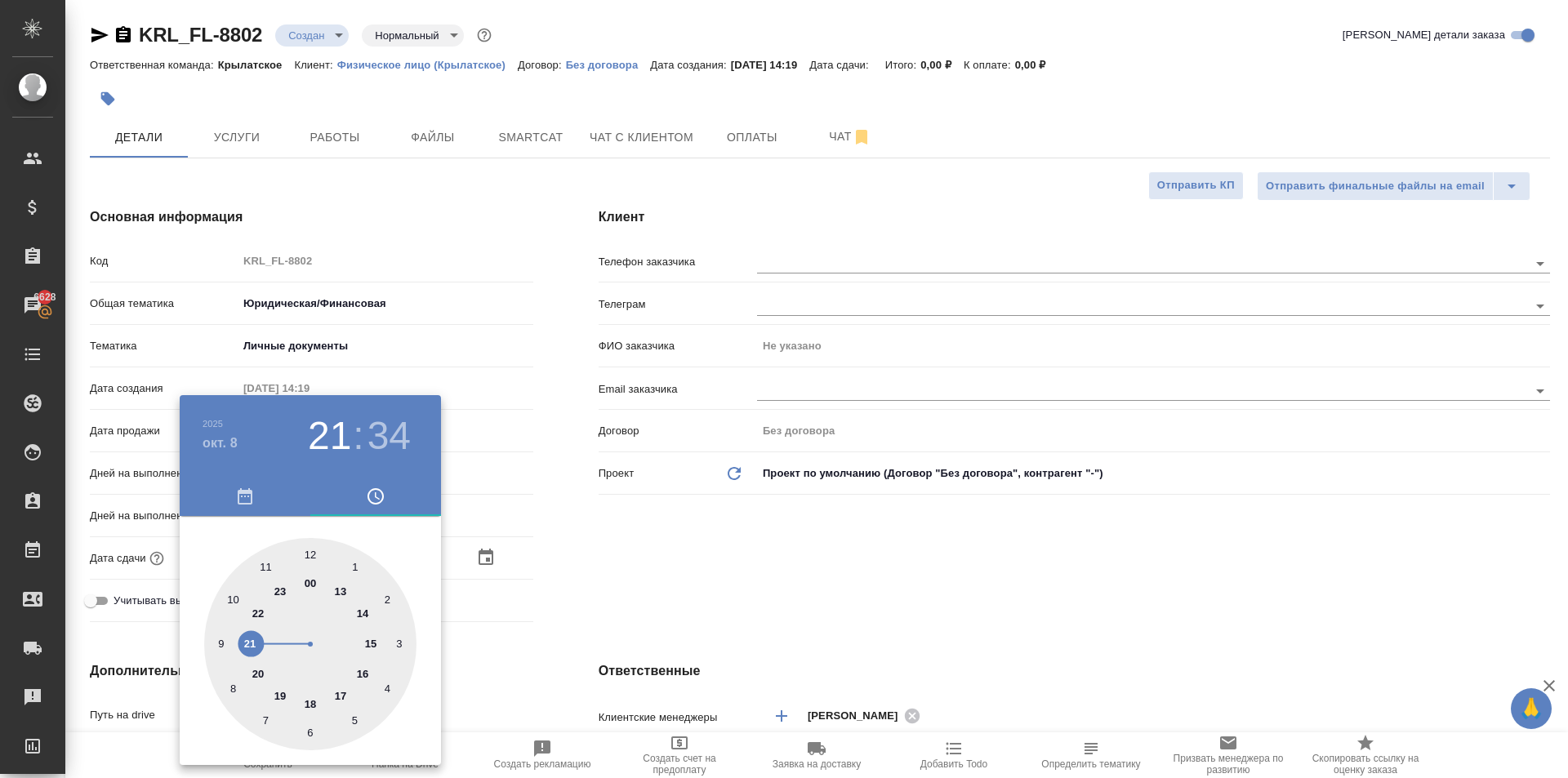
type textarea "x"
type input "08.10.2025 15:34"
type textarea "x"
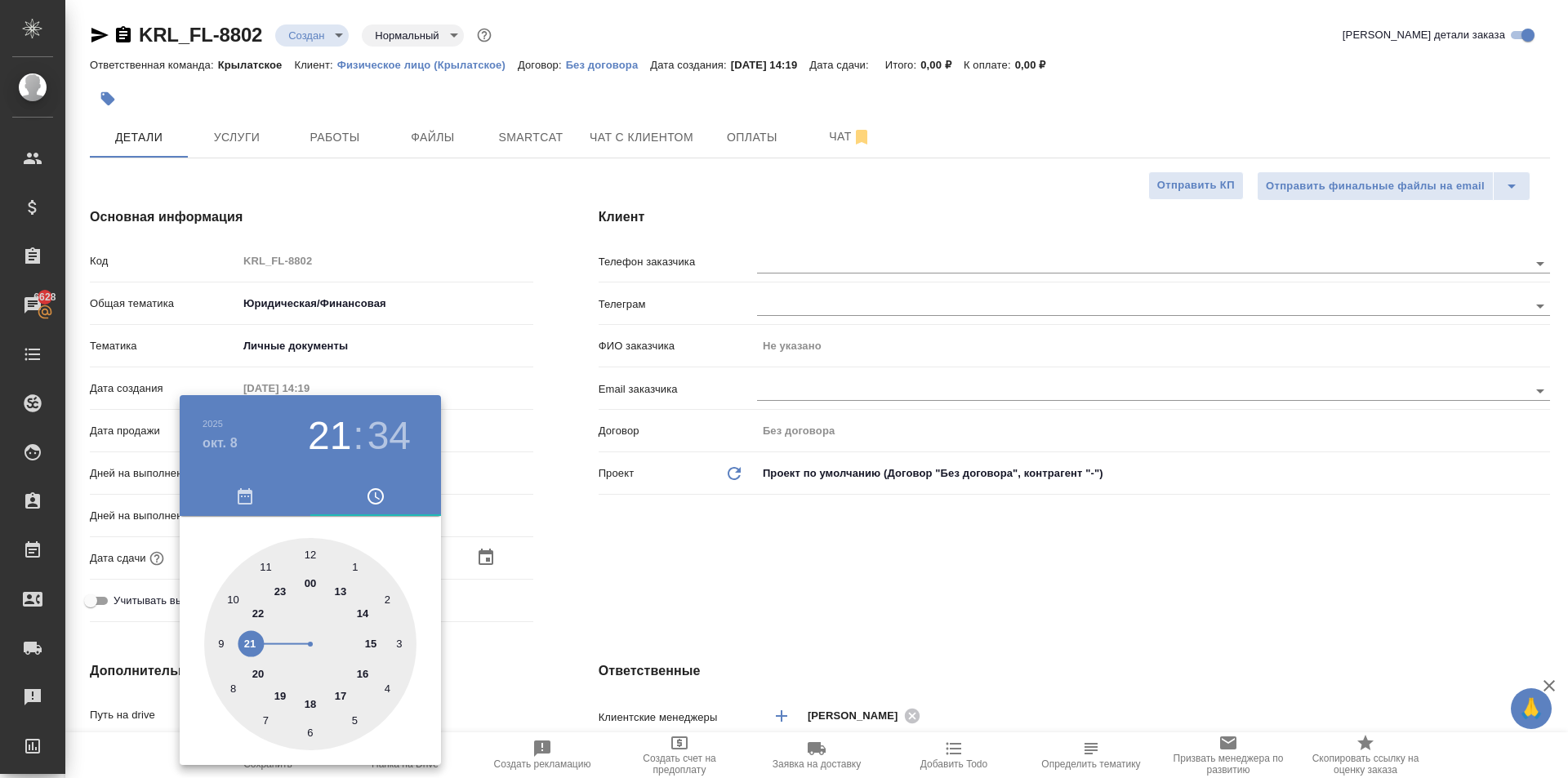
type textarea "x"
type input "08.10.2025 16:34"
type textarea "x"
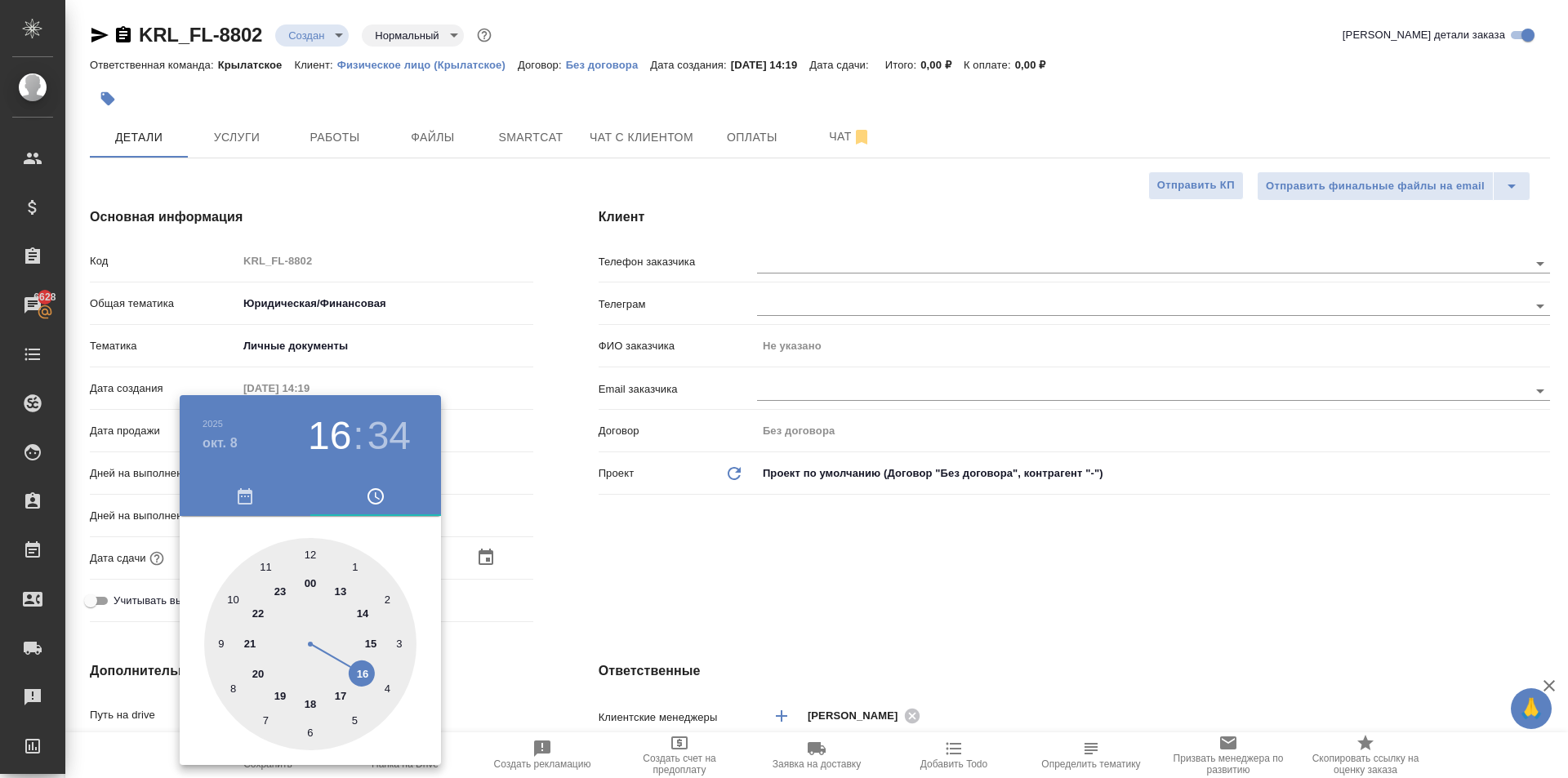
type textarea "x"
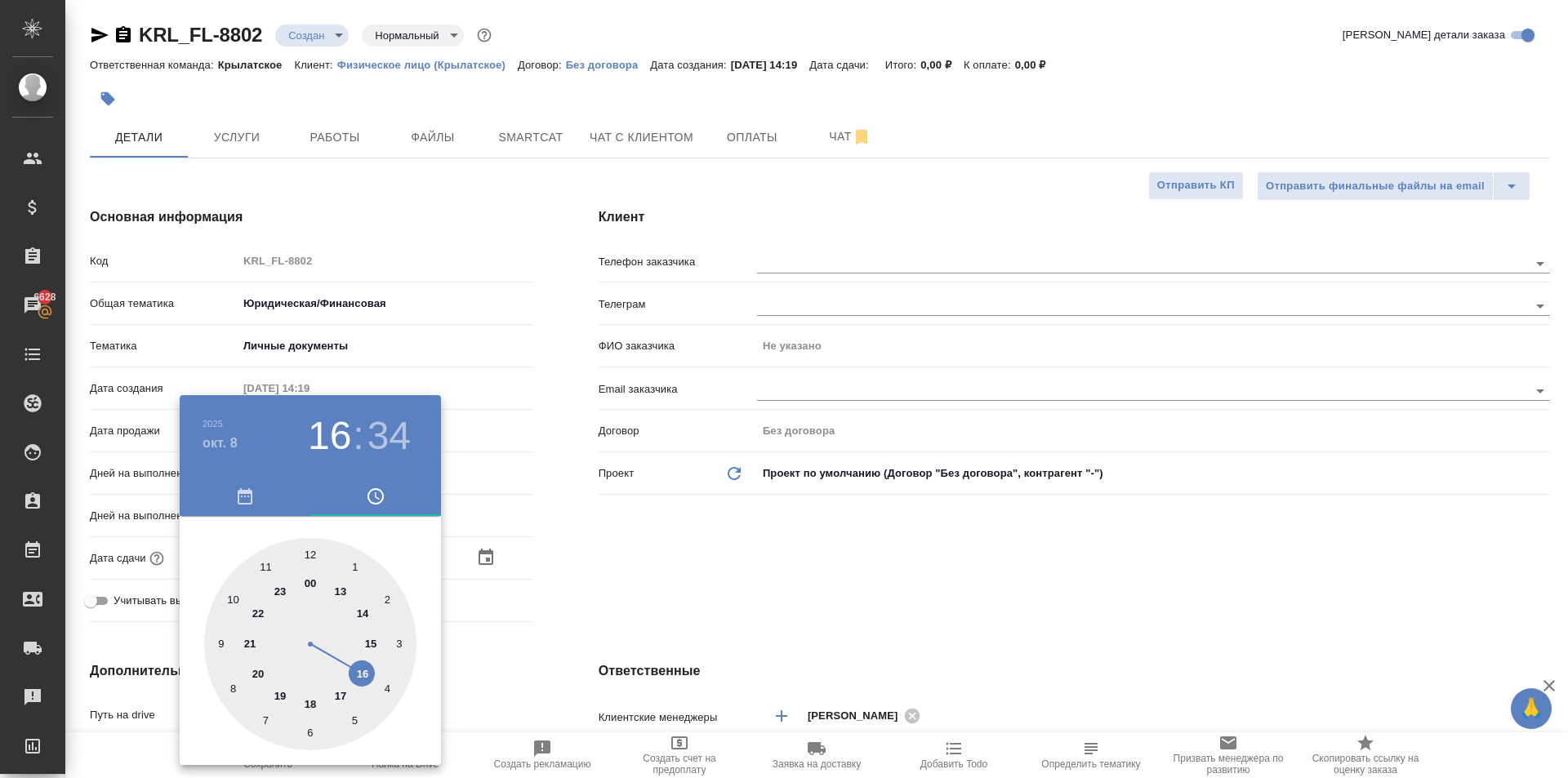
type textarea "x"
drag, startPoint x: 271, startPoint y: 643, endPoint x: 345, endPoint y: 639, distance: 74.1
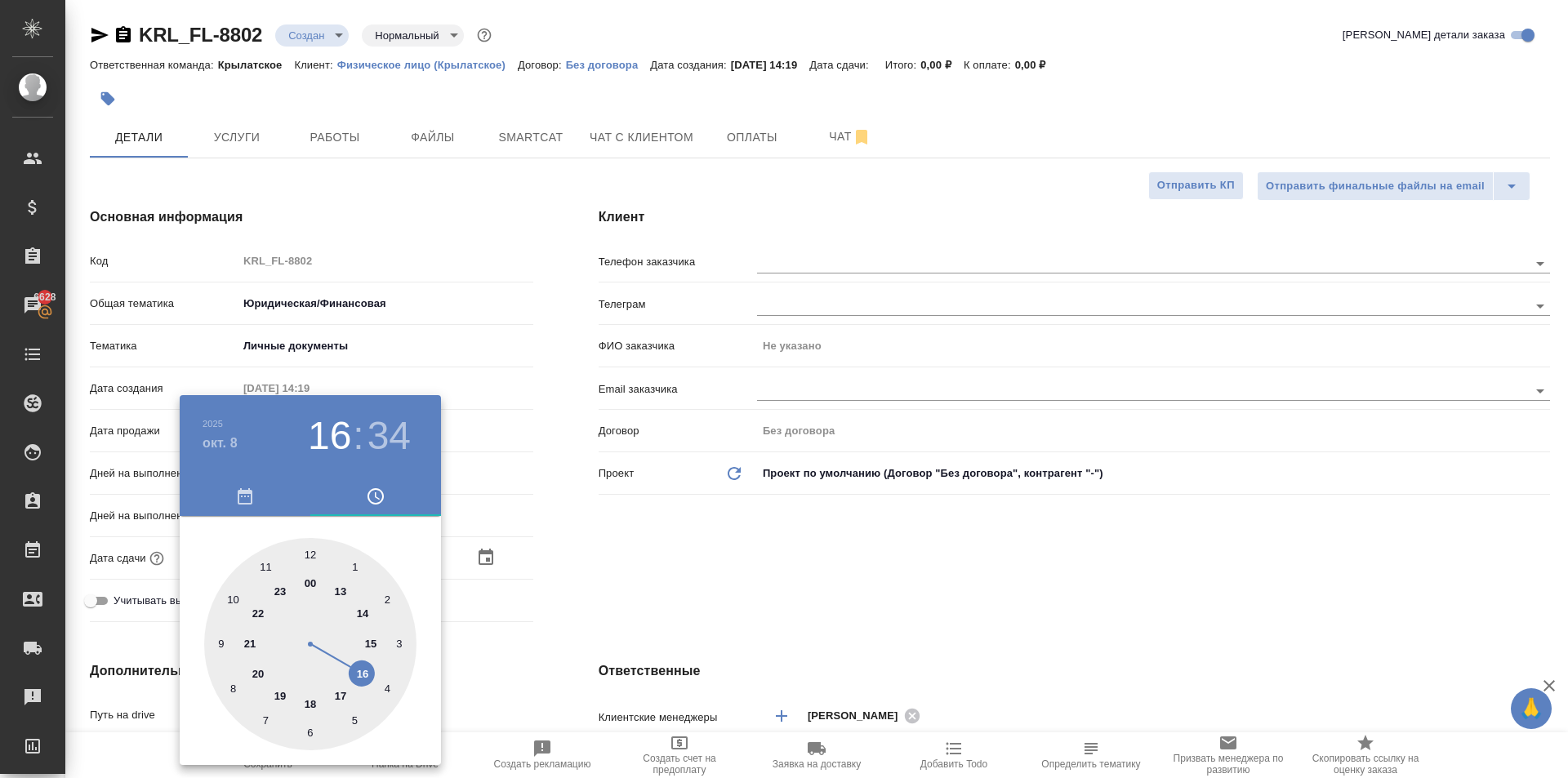
click at [370, 668] on div at bounding box center [310, 644] width 213 height 212
type textarea "x"
type input "08.10.2025 16:00"
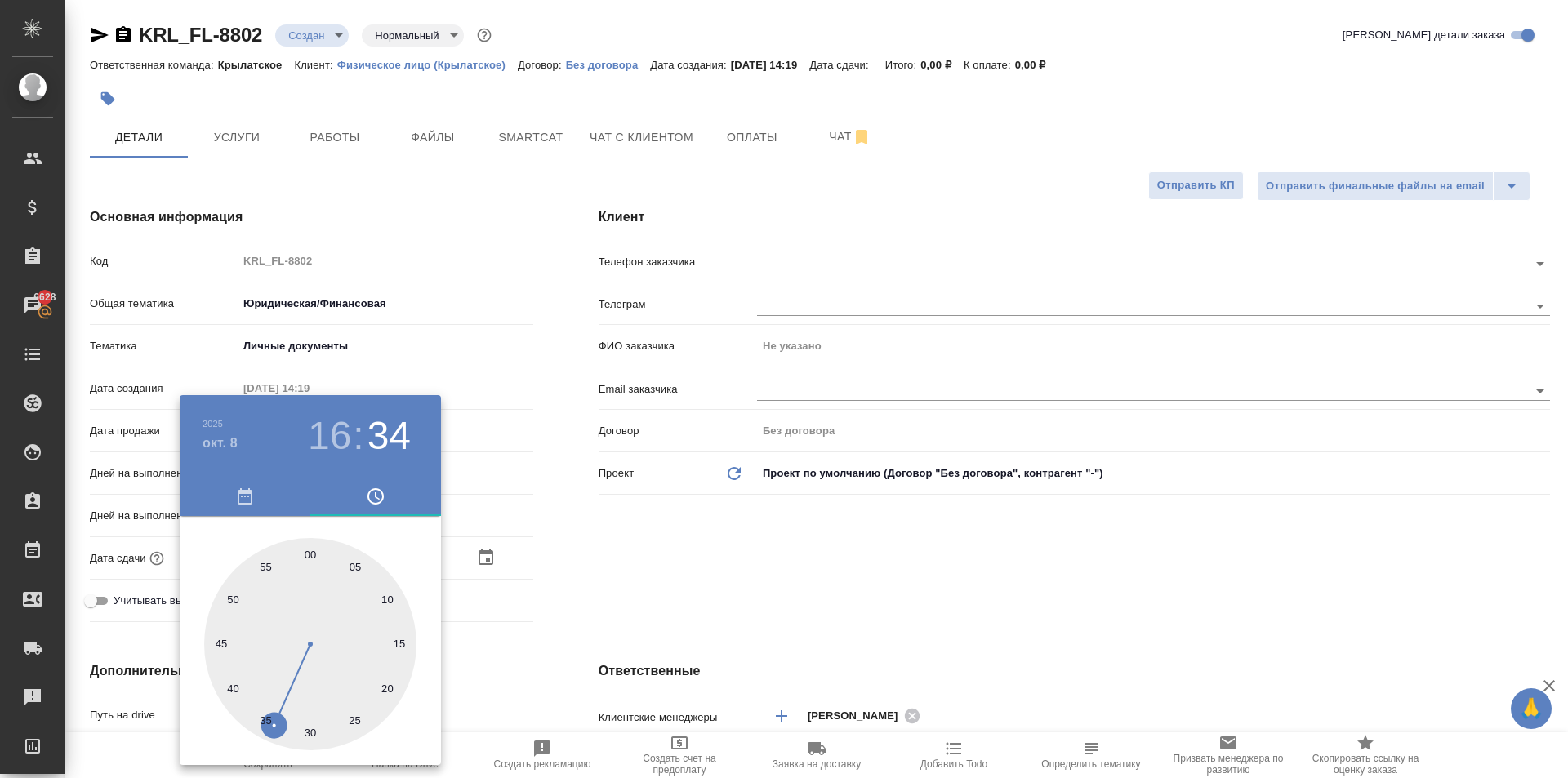
type textarea "x"
drag, startPoint x: 318, startPoint y: 562, endPoint x: 310, endPoint y: 554, distance: 11.3
click at [310, 554] on div at bounding box center [310, 644] width 213 height 212
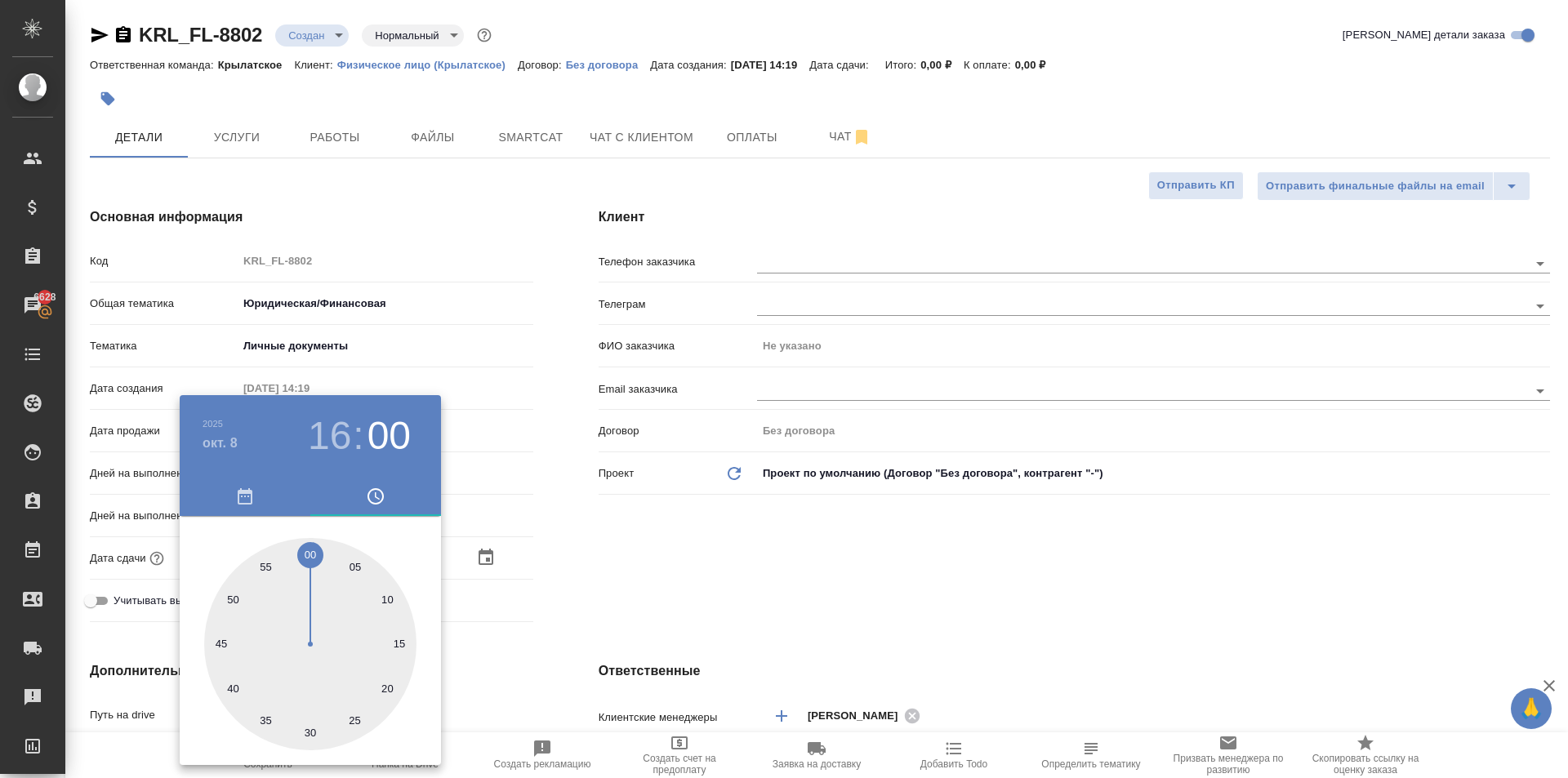
type textarea "x"
drag, startPoint x: 764, startPoint y: 553, endPoint x: 755, endPoint y: 560, distance: 11.4
click at [764, 553] on div at bounding box center [784, 389] width 1568 height 778
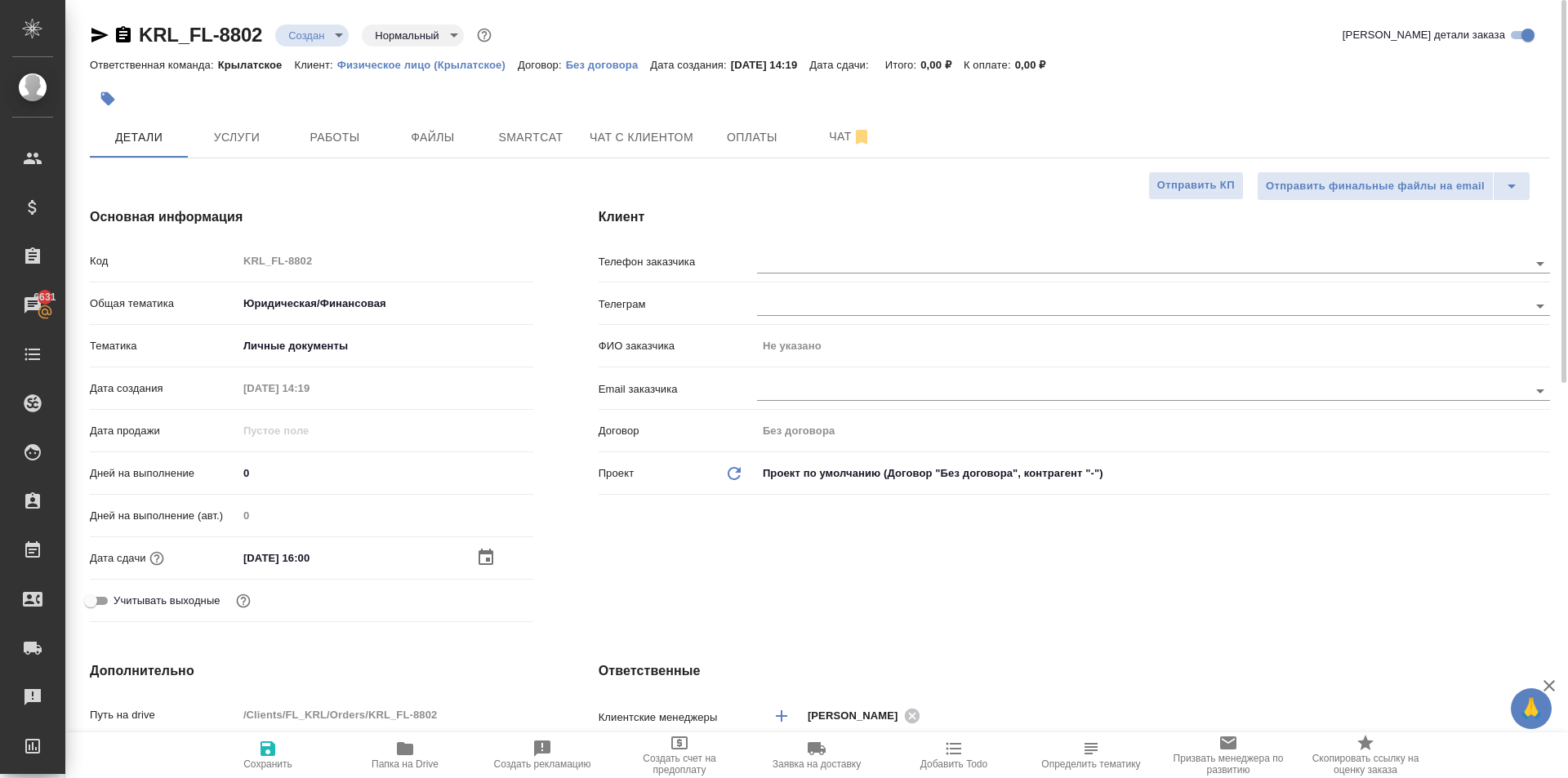
type textarea "x"
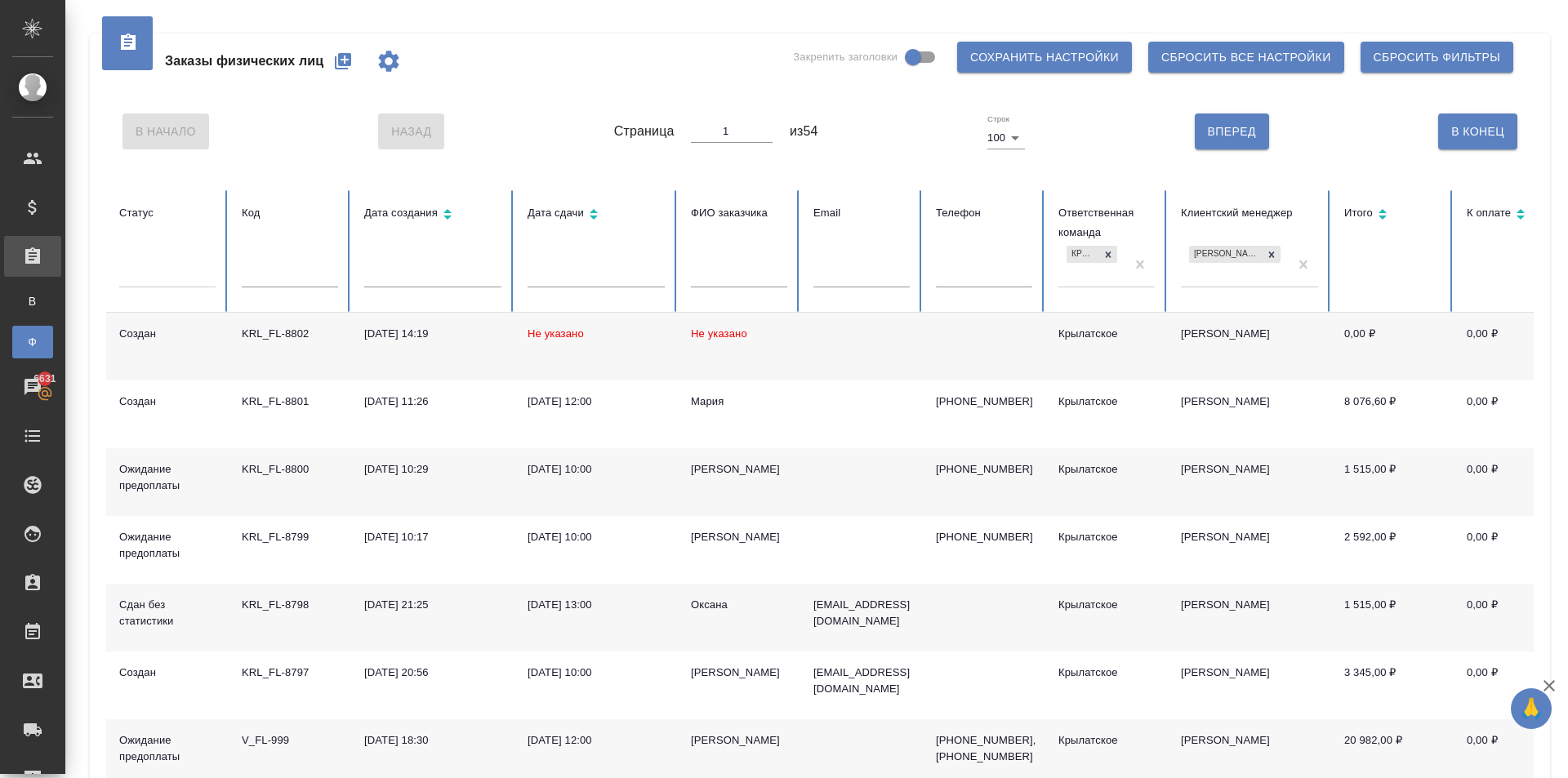
click at [351, 77] on button "button" at bounding box center [343, 61] width 39 height 39
click at [752, 277] on input "text" at bounding box center [738, 276] width 96 height 23
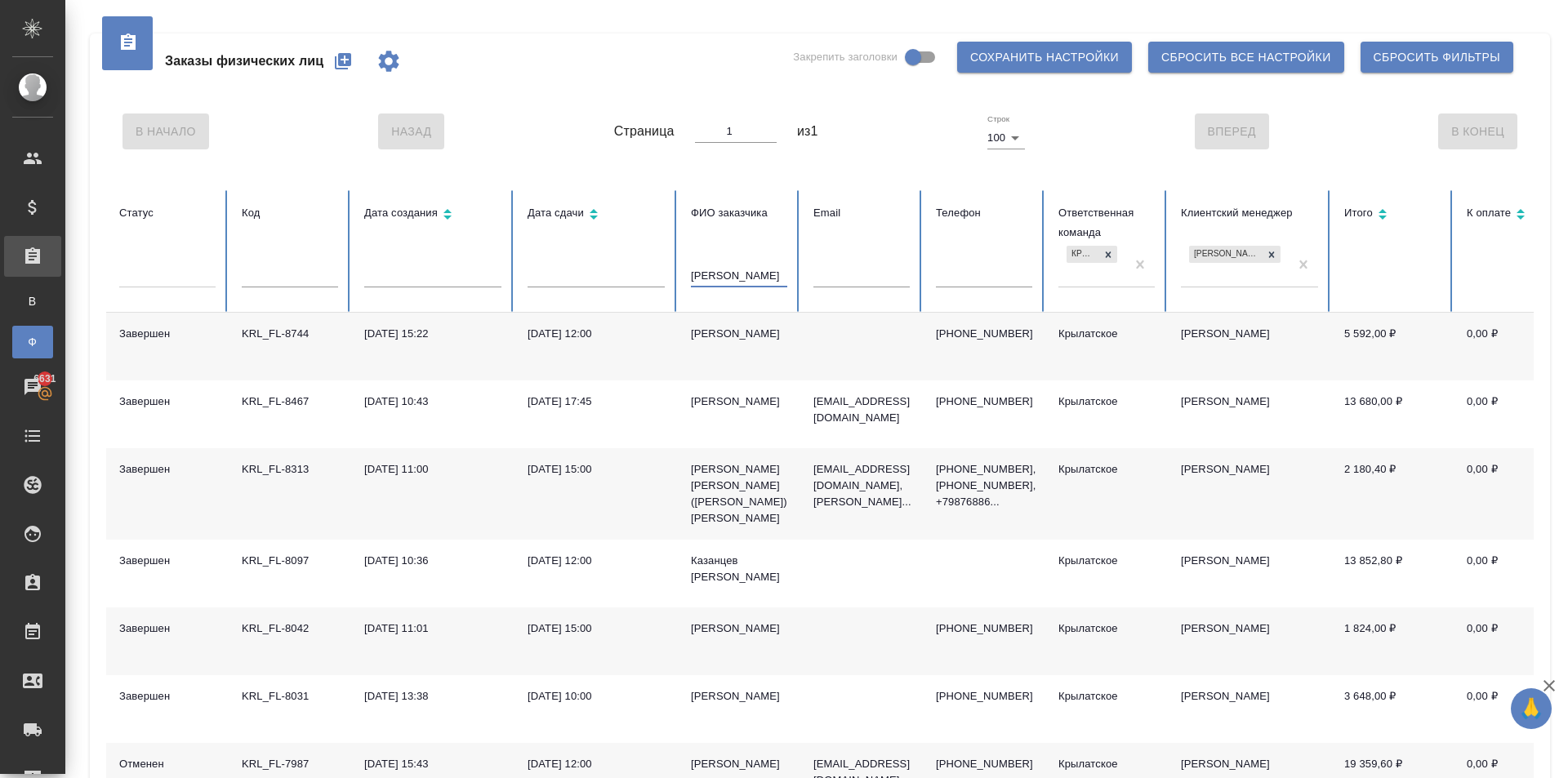
type input "[PERSON_NAME]"
click at [1365, 329] on td "5 592,00 ₽" at bounding box center [1392, 346] width 122 height 68
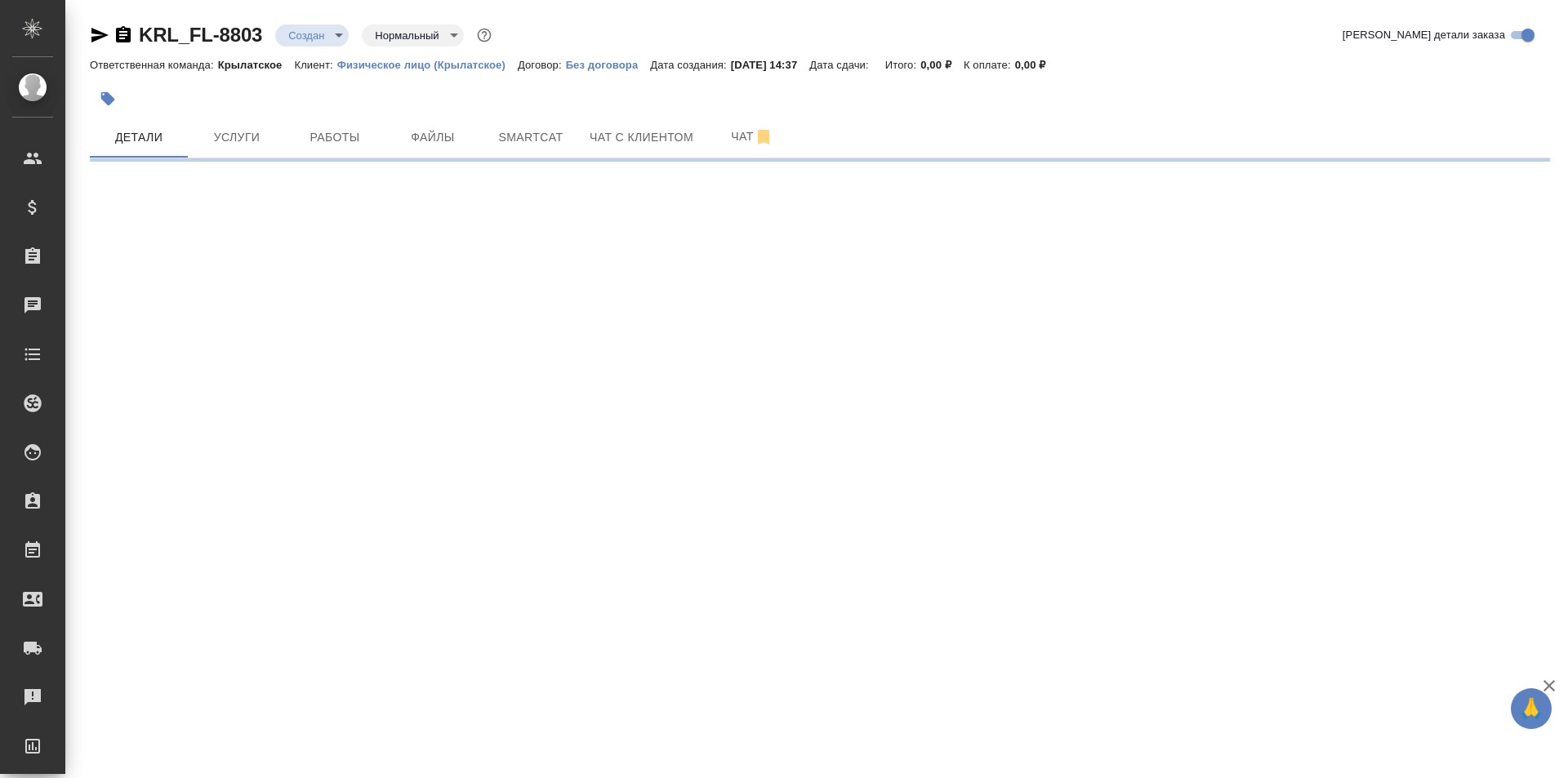
select select "RU"
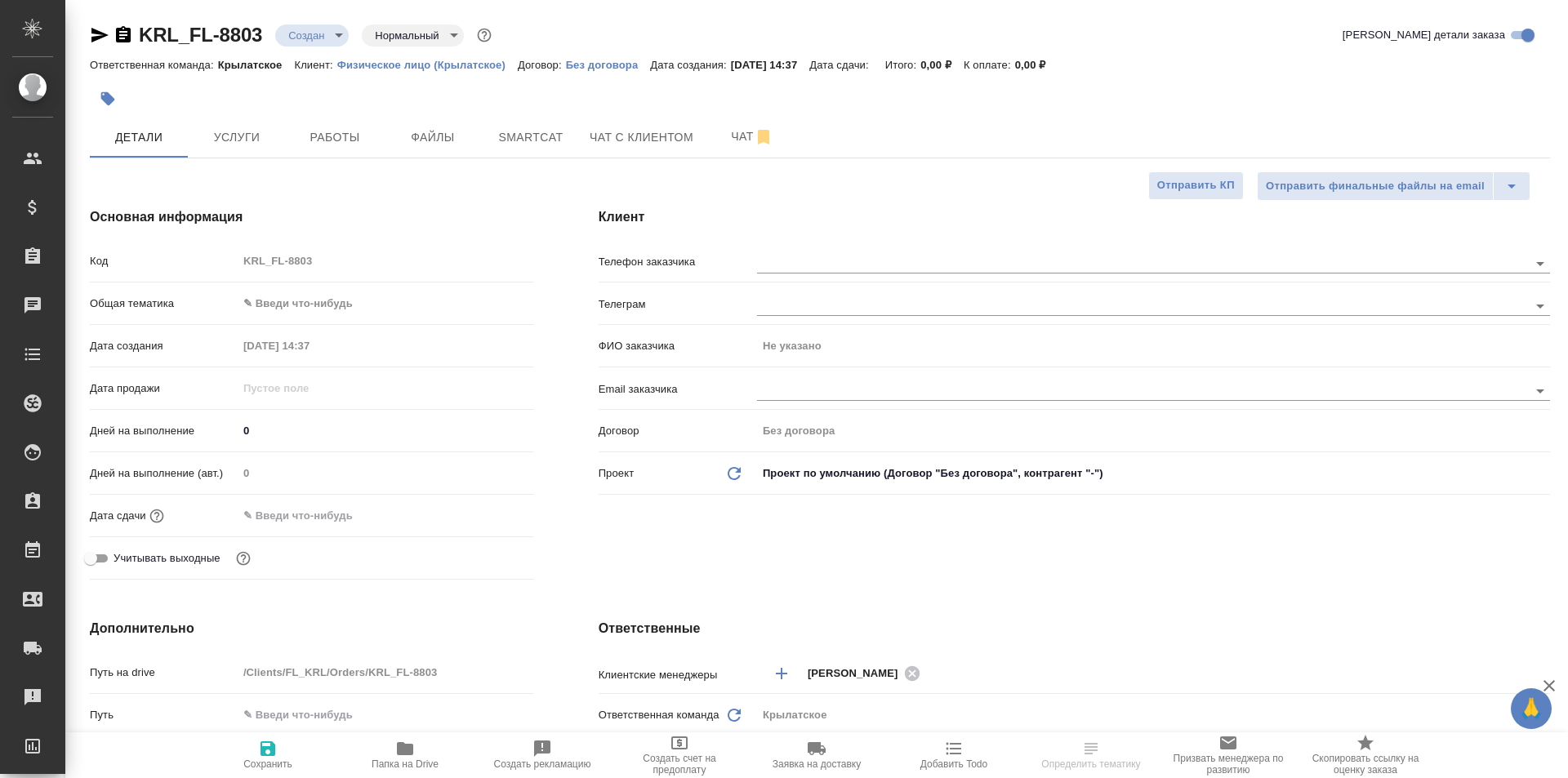
type textarea "x"
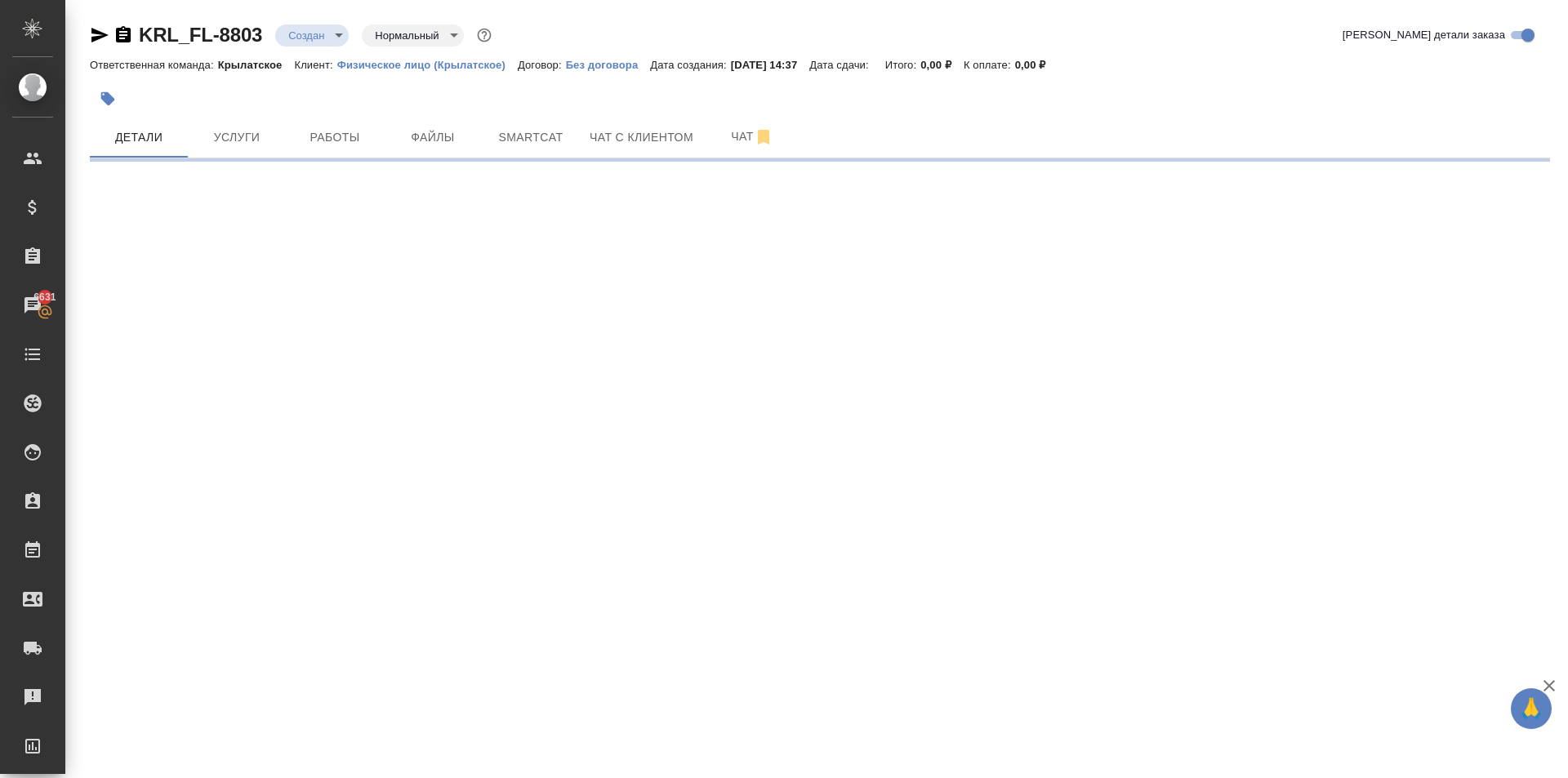
select select "RU"
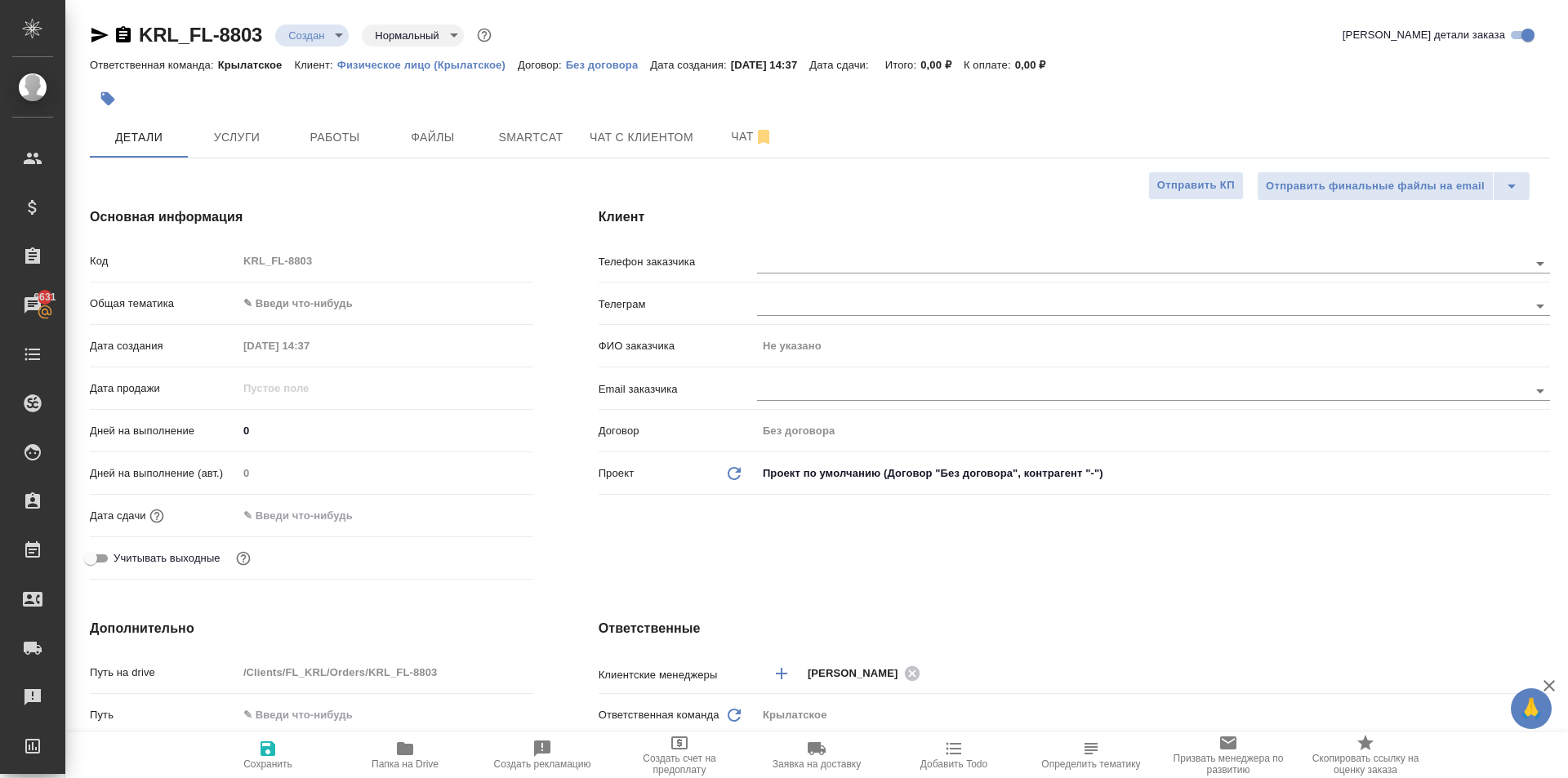
type textarea "x"
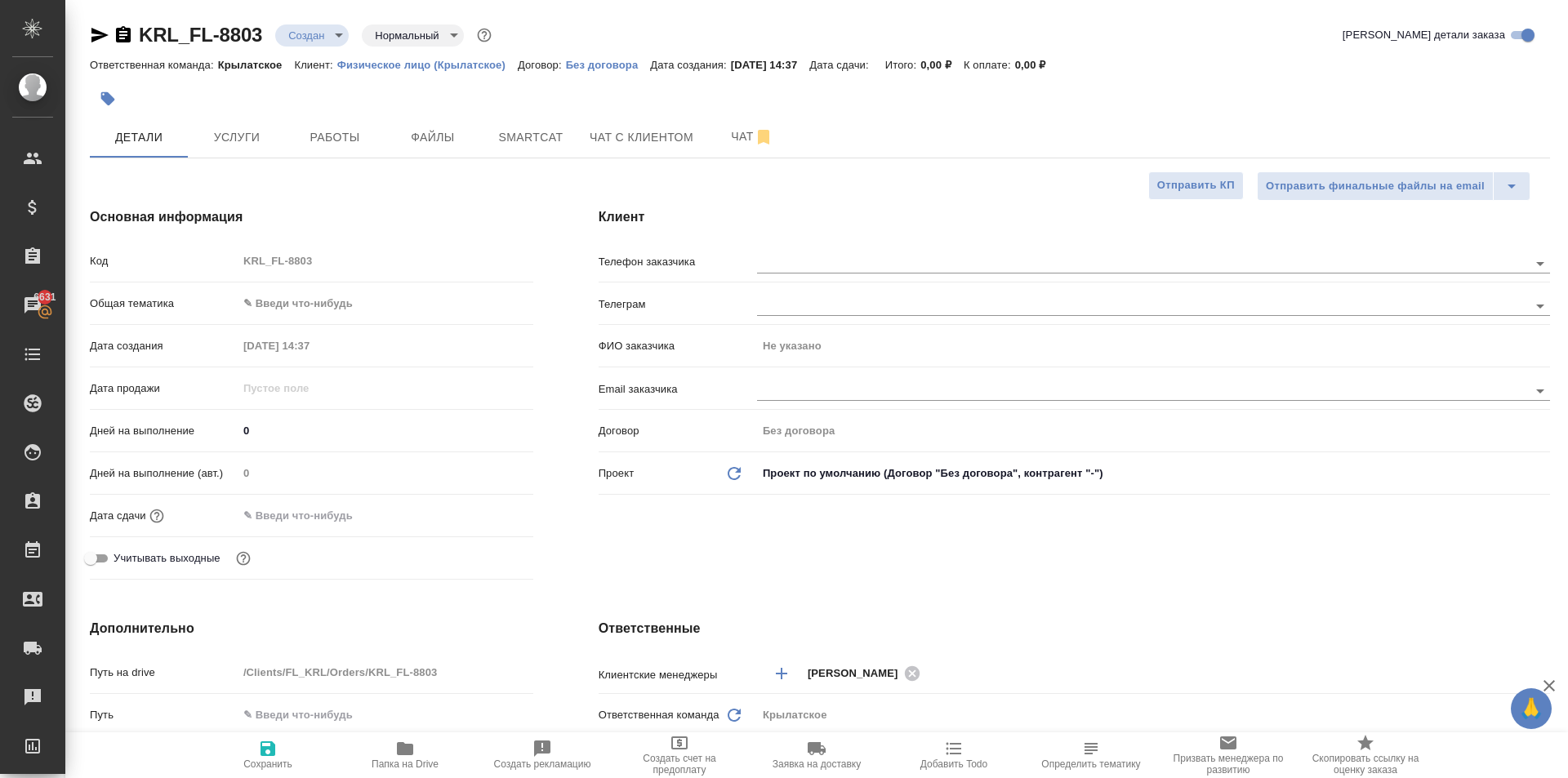
type textarea "x"
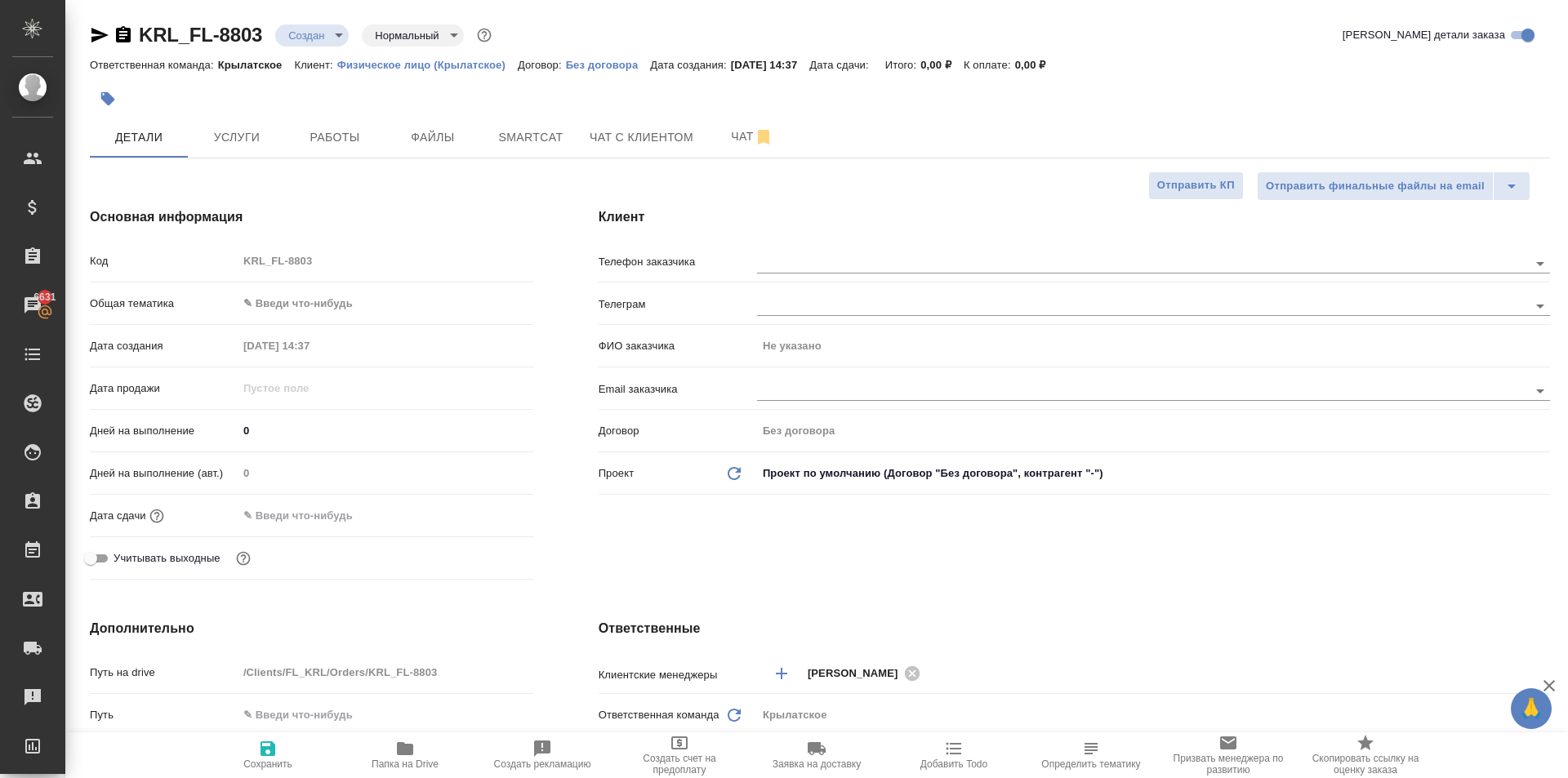
type textarea "x"
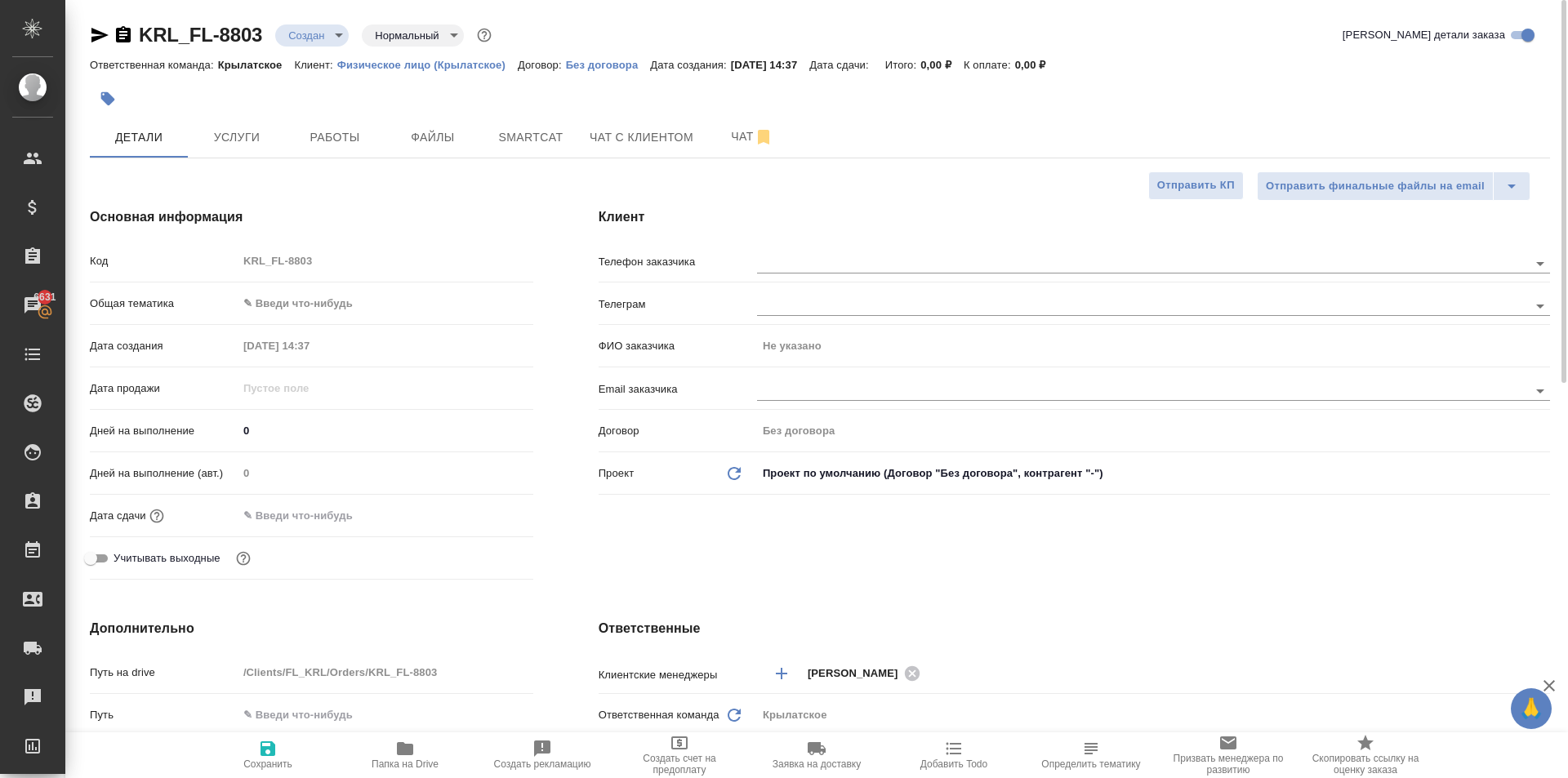
type textarea "x"
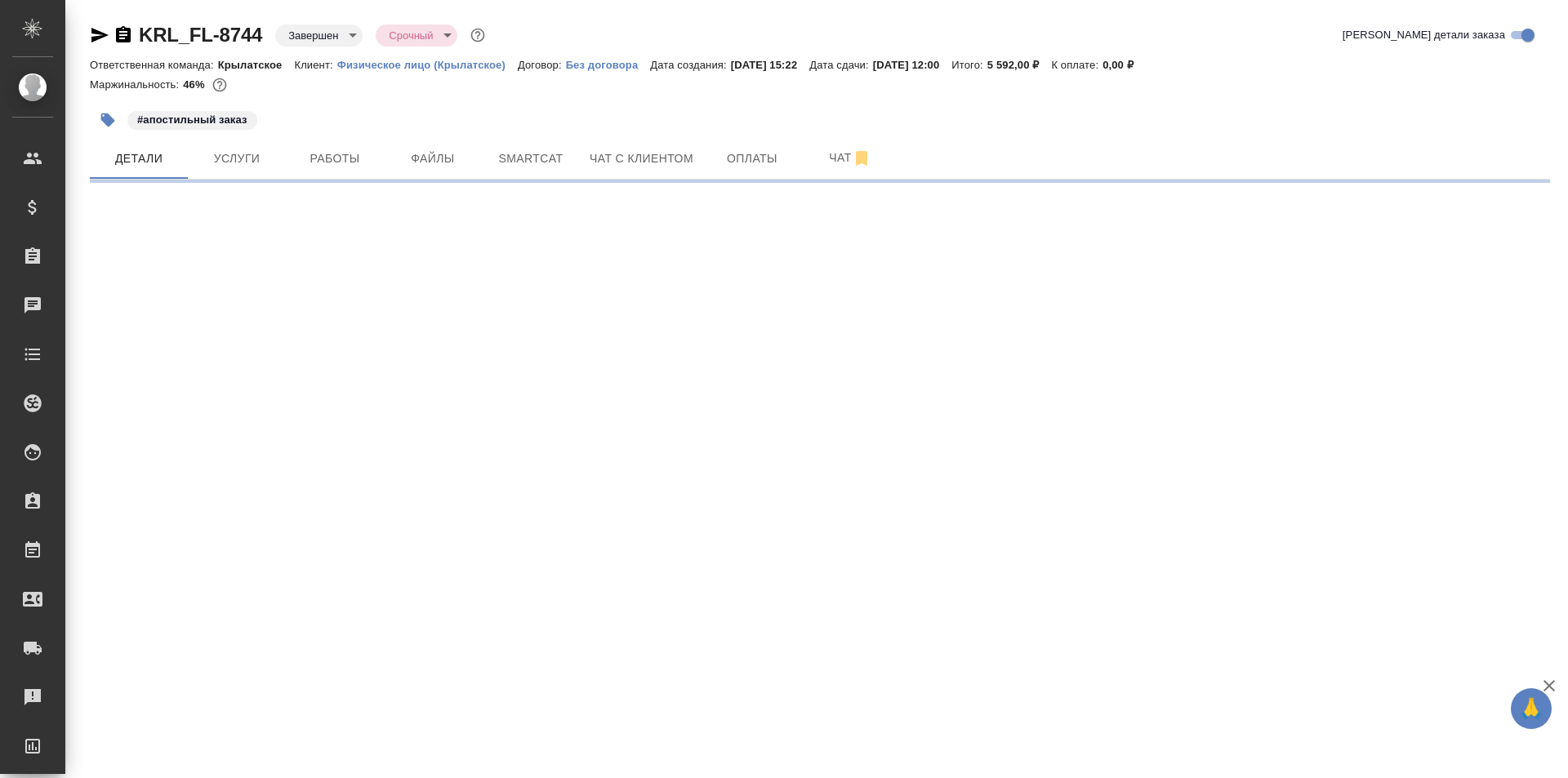
select select "RU"
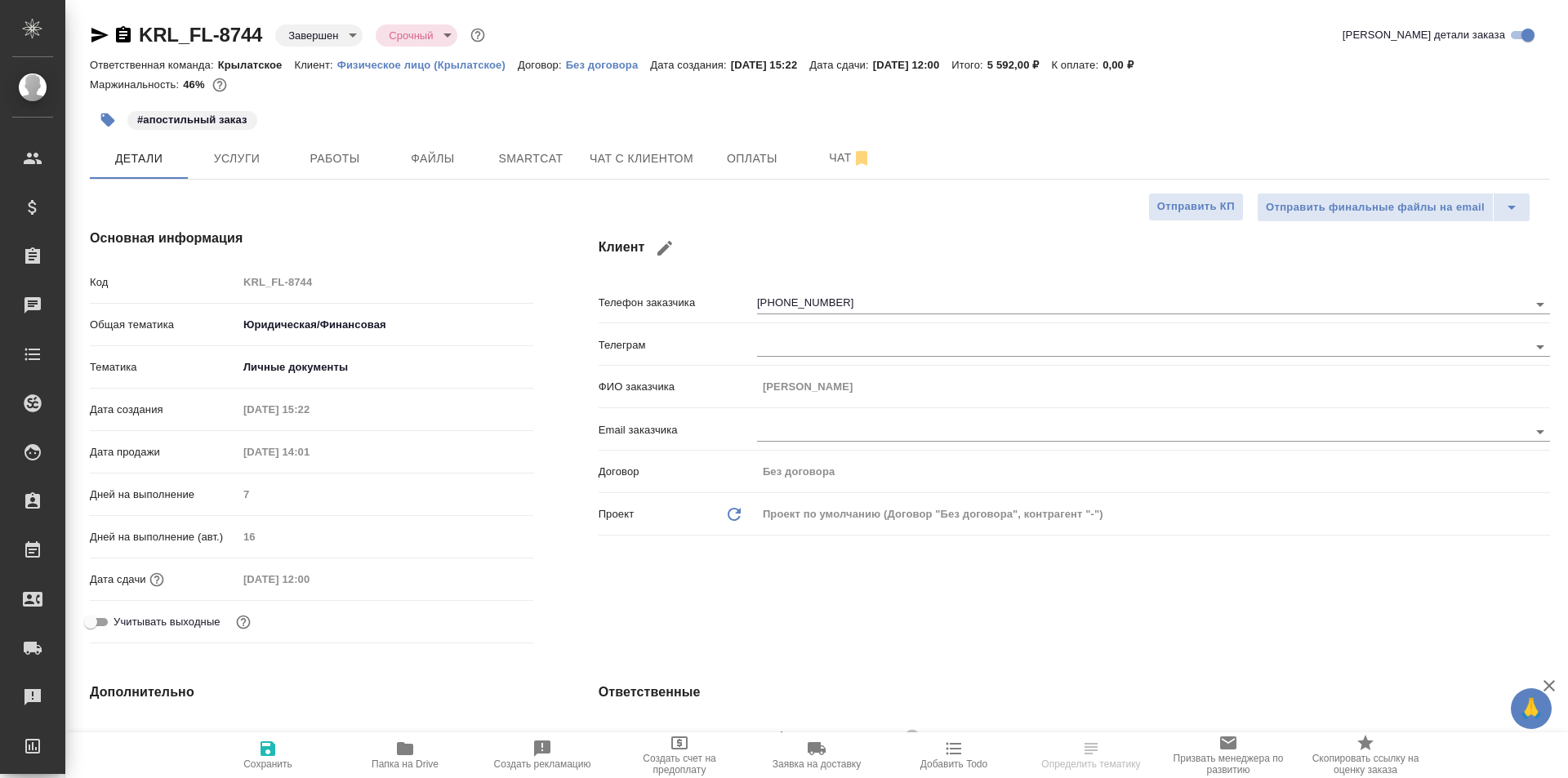
type textarea "x"
click at [231, 146] on button "Услуги" at bounding box center [236, 158] width 98 height 41
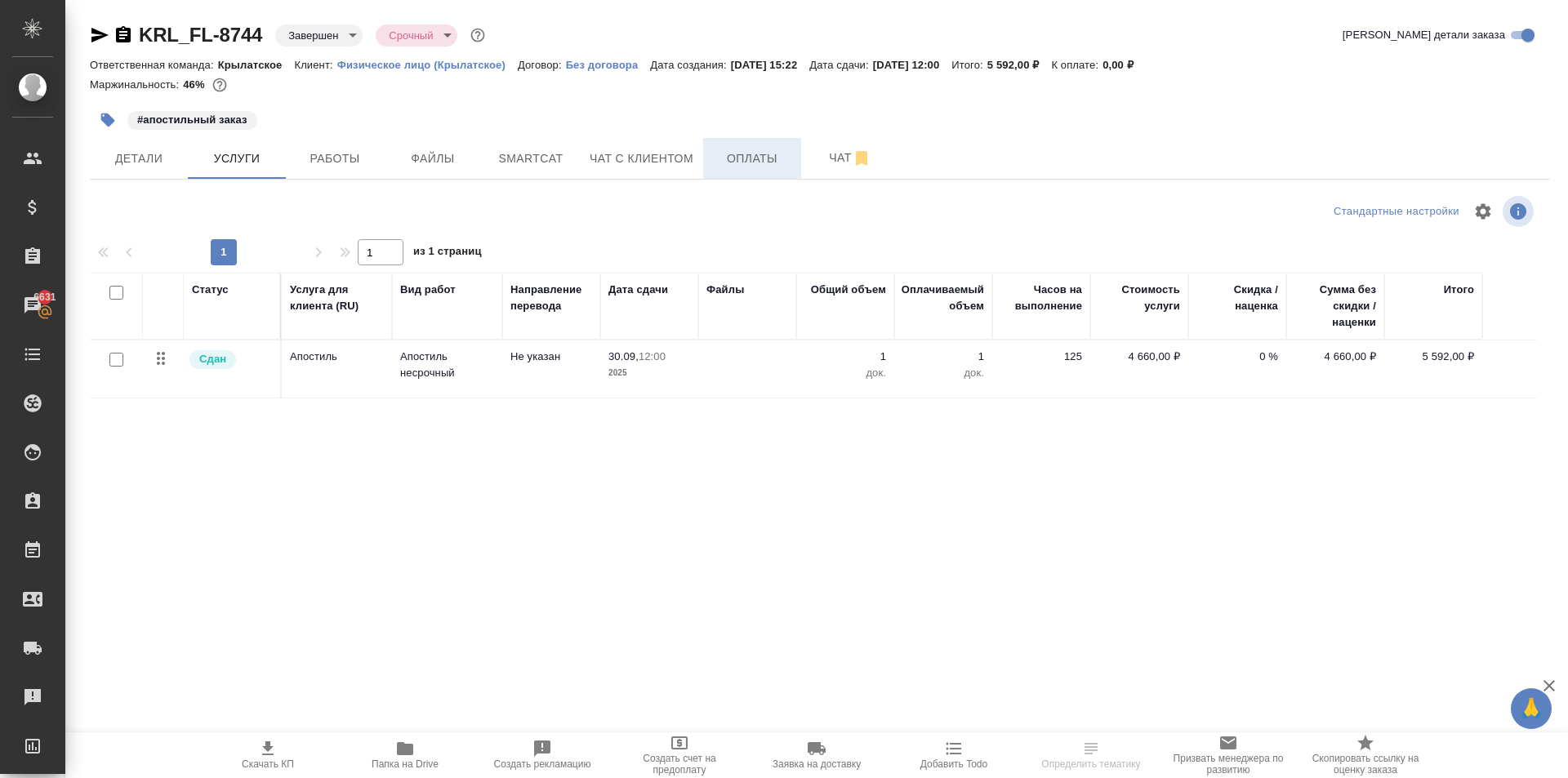
drag, startPoint x: 814, startPoint y: 172, endPoint x: 764, endPoint y: 157, distance: 52.2
click at [793, 164] on div "Детали Услуги Работы Файлы Smartcat Чат с клиентом Оплаты Чат" at bounding box center [820, 158] width 1460 height 41
click at [764, 157] on span "Оплаты" at bounding box center [751, 159] width 78 height 21
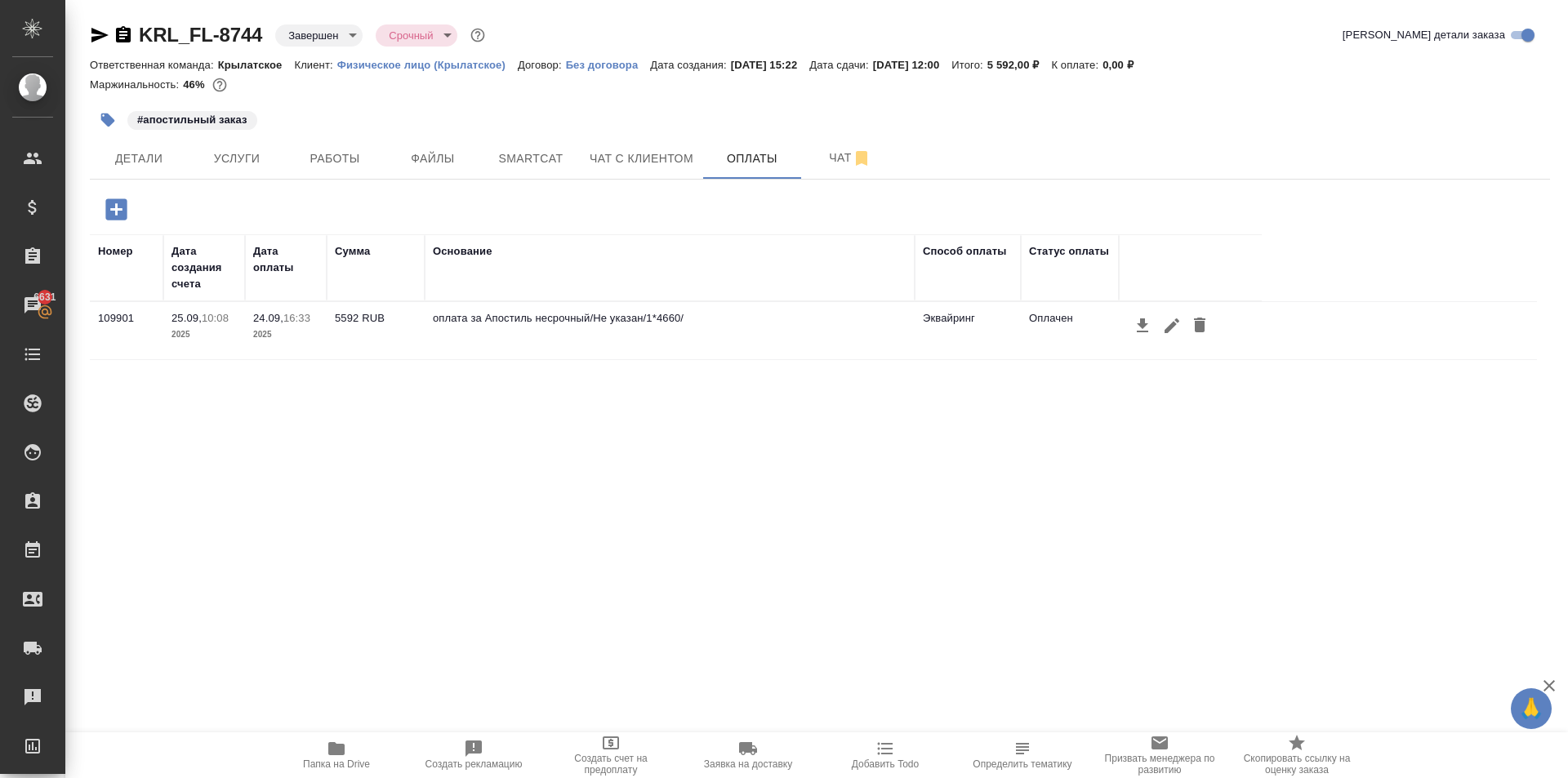
drag, startPoint x: 619, startPoint y: 164, endPoint x: 607, endPoint y: 243, distance: 79.9
click at [610, 245] on div "KRL_FL-8744 Завершен closed Срочный urgent Кратко детали заказа Ответственная к…" at bounding box center [819, 382] width 1478 height 766
click at [606, 178] on button "Чат с клиентом" at bounding box center [641, 158] width 123 height 41
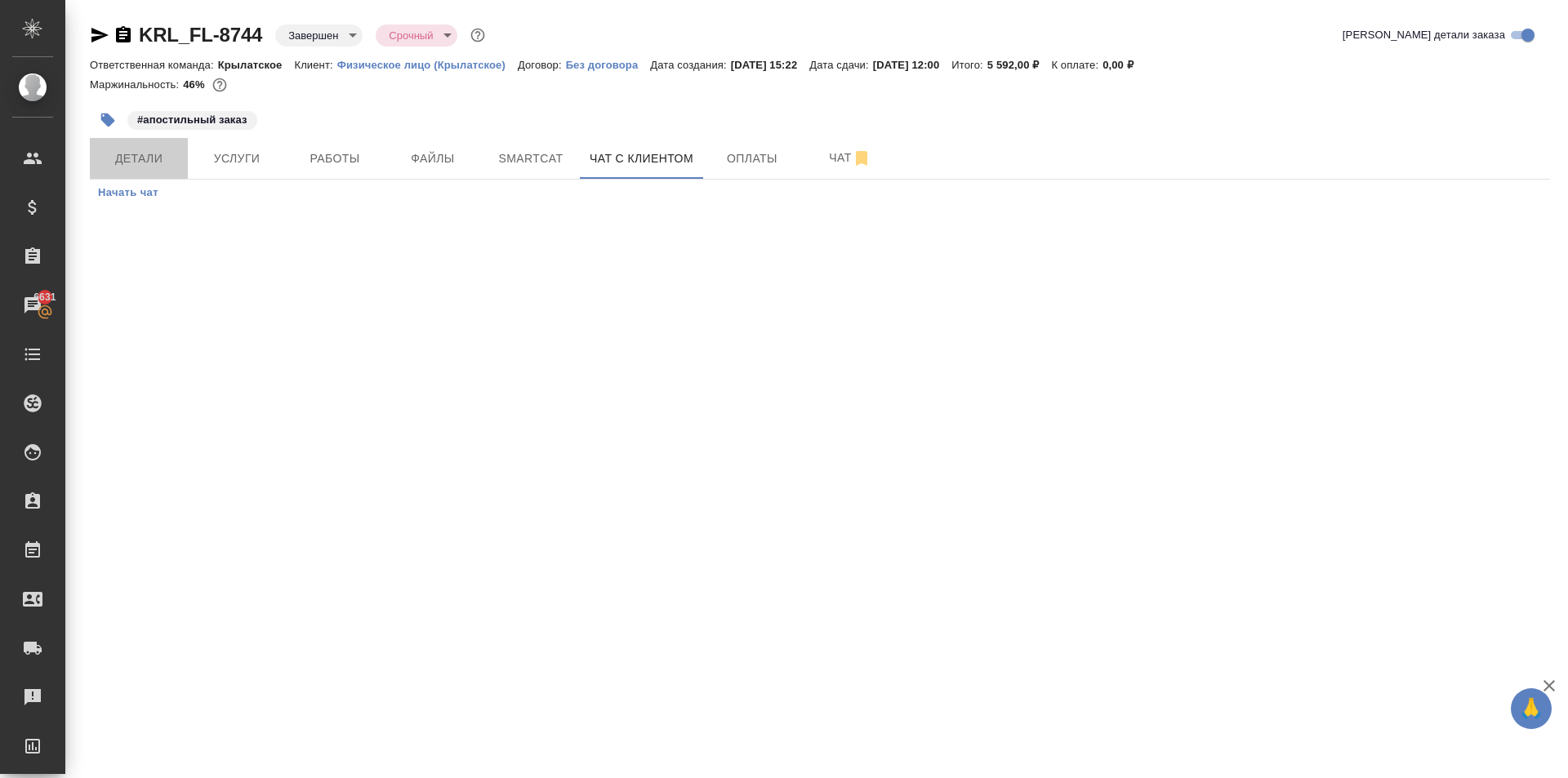
drag, startPoint x: 168, startPoint y: 167, endPoint x: 653, endPoint y: 706, distance: 725.1
click at [168, 167] on span "Детали" at bounding box center [139, 159] width 78 height 21
click at [264, 37] on div "KRL_FL-8744 Завершен closed Срочный urgent" at bounding box center [289, 35] width 398 height 26
click at [95, 38] on icon "button" at bounding box center [100, 35] width 17 height 15
copy link
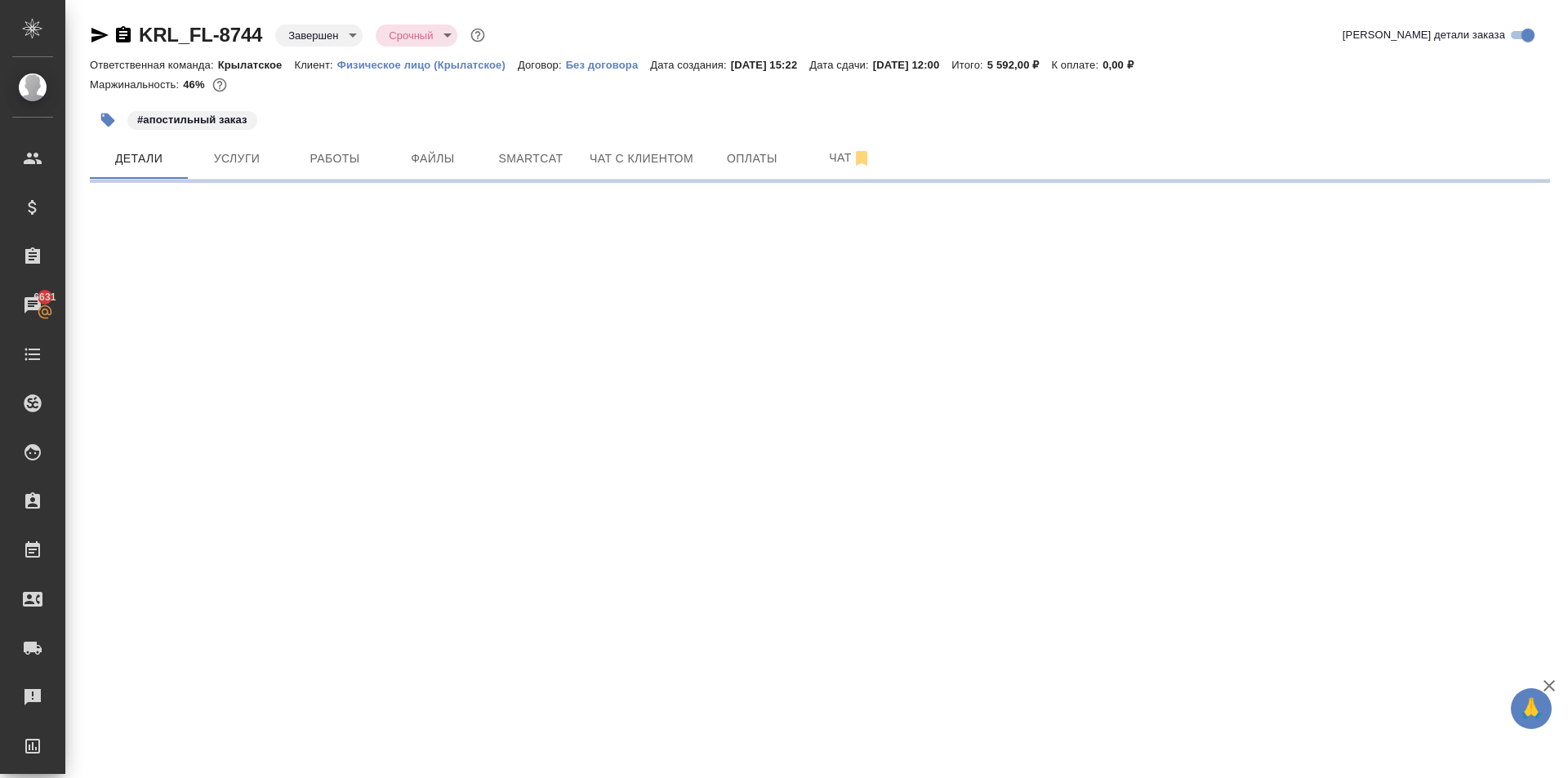
select select "RU"
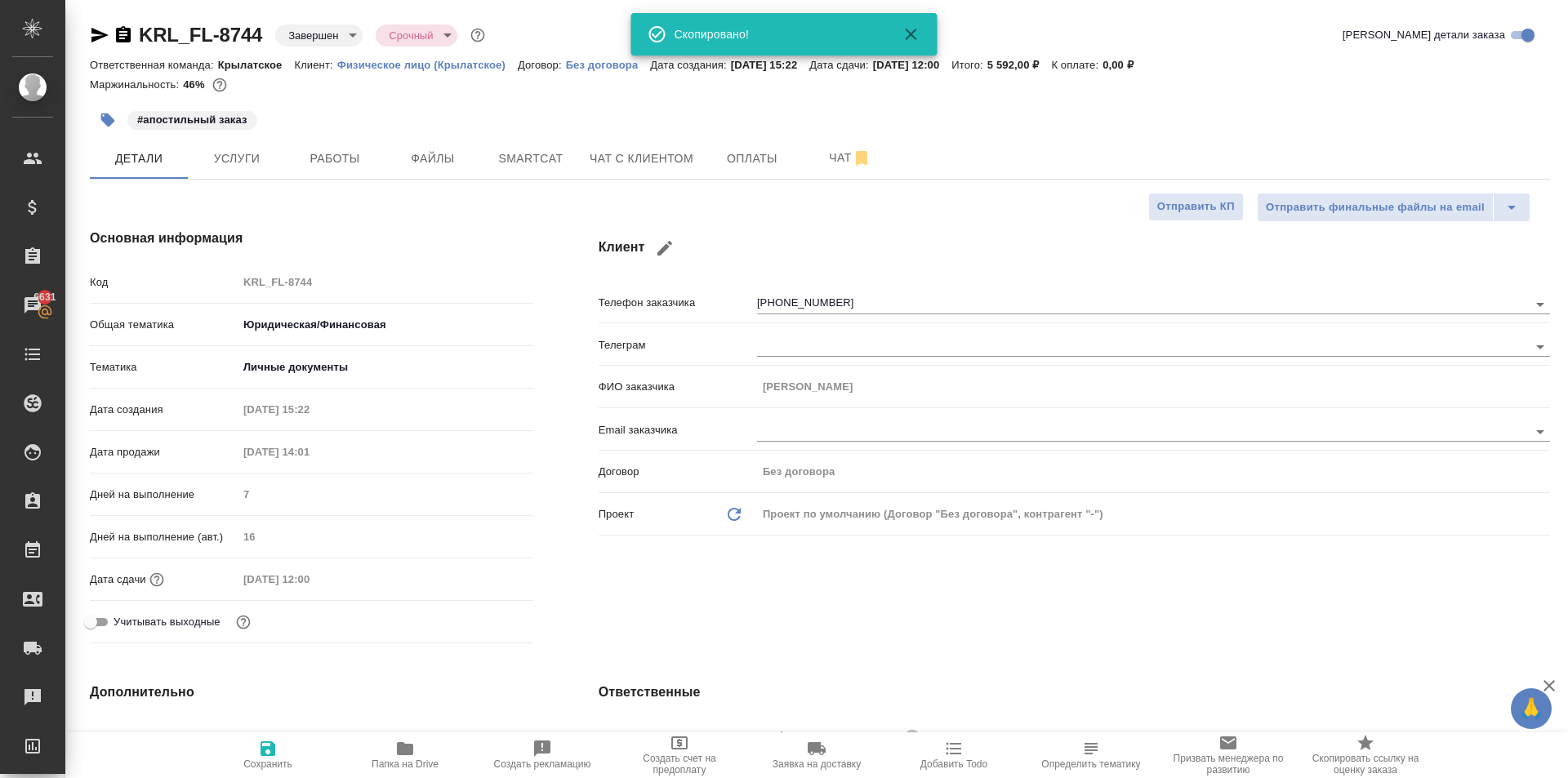
type textarea "x"
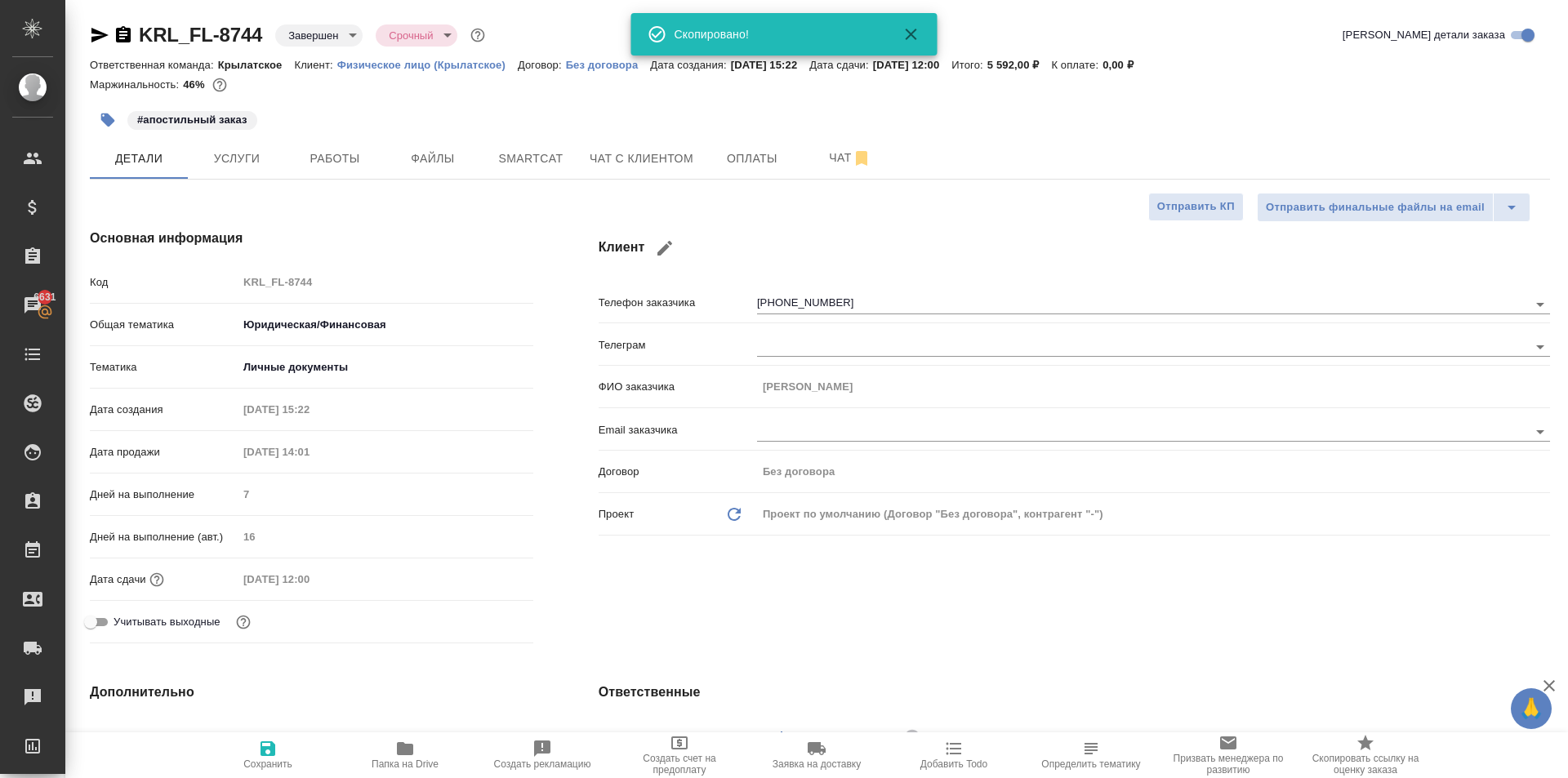
type textarea "x"
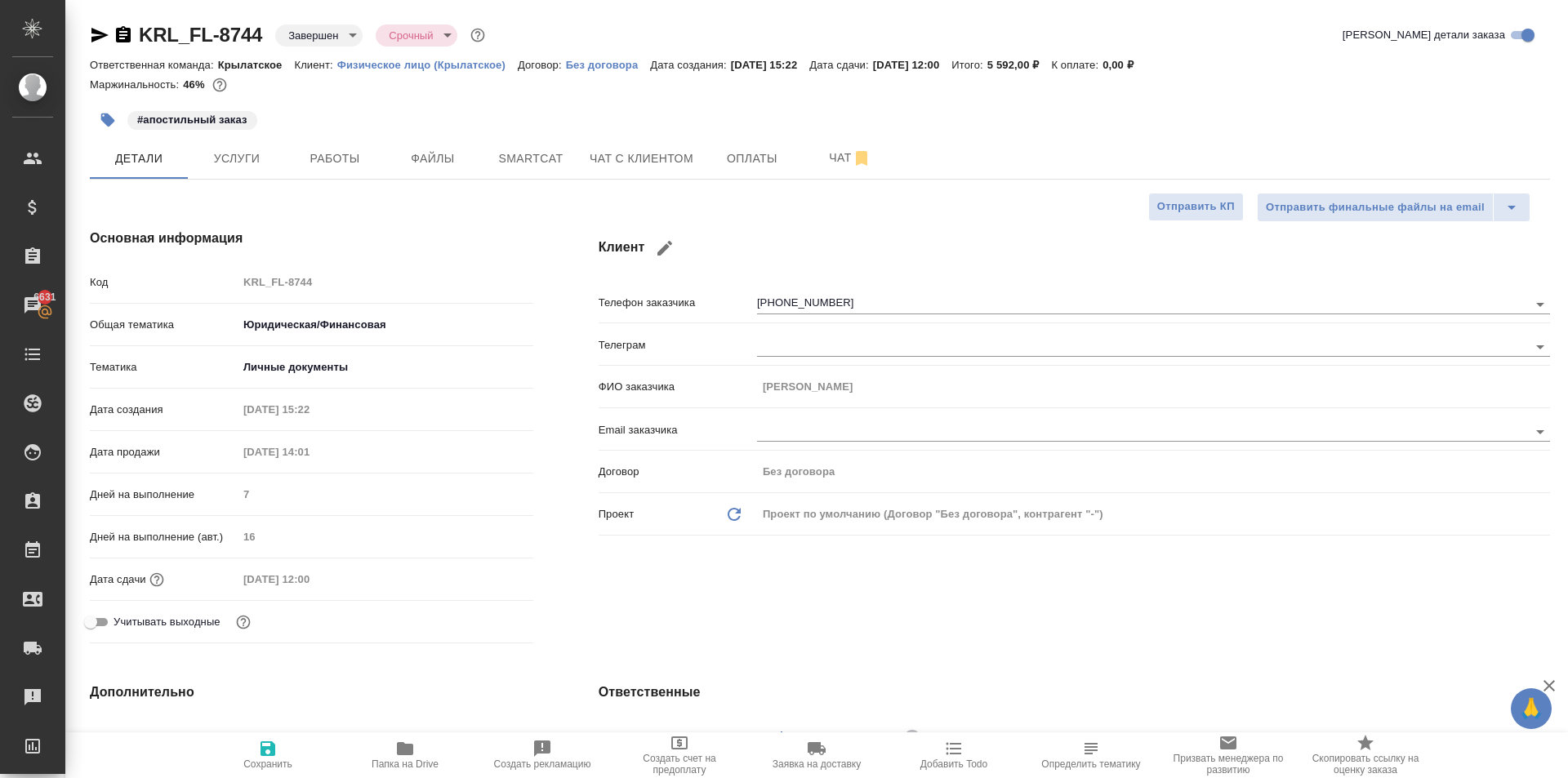
type textarea "x"
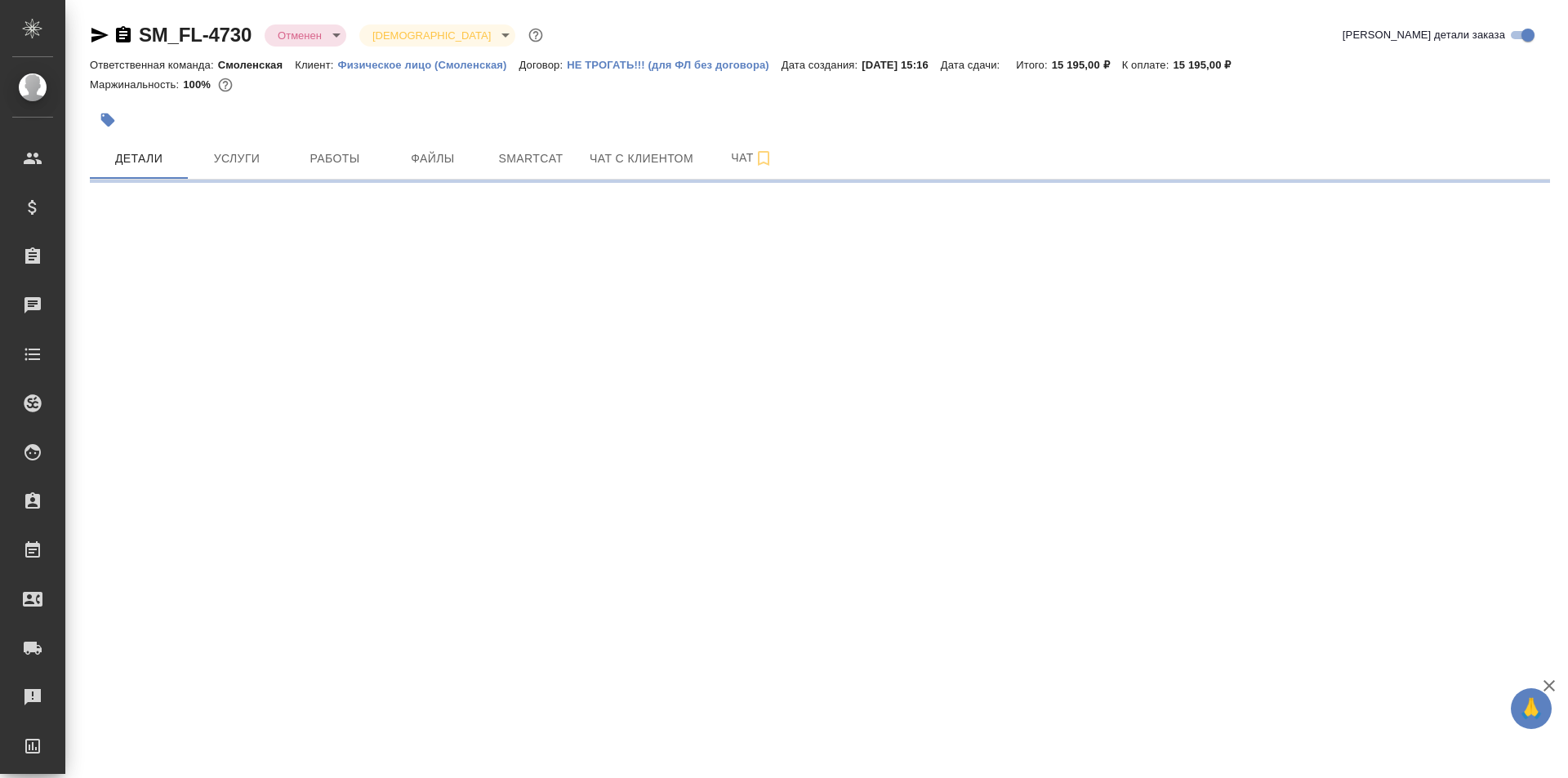
select select "RU"
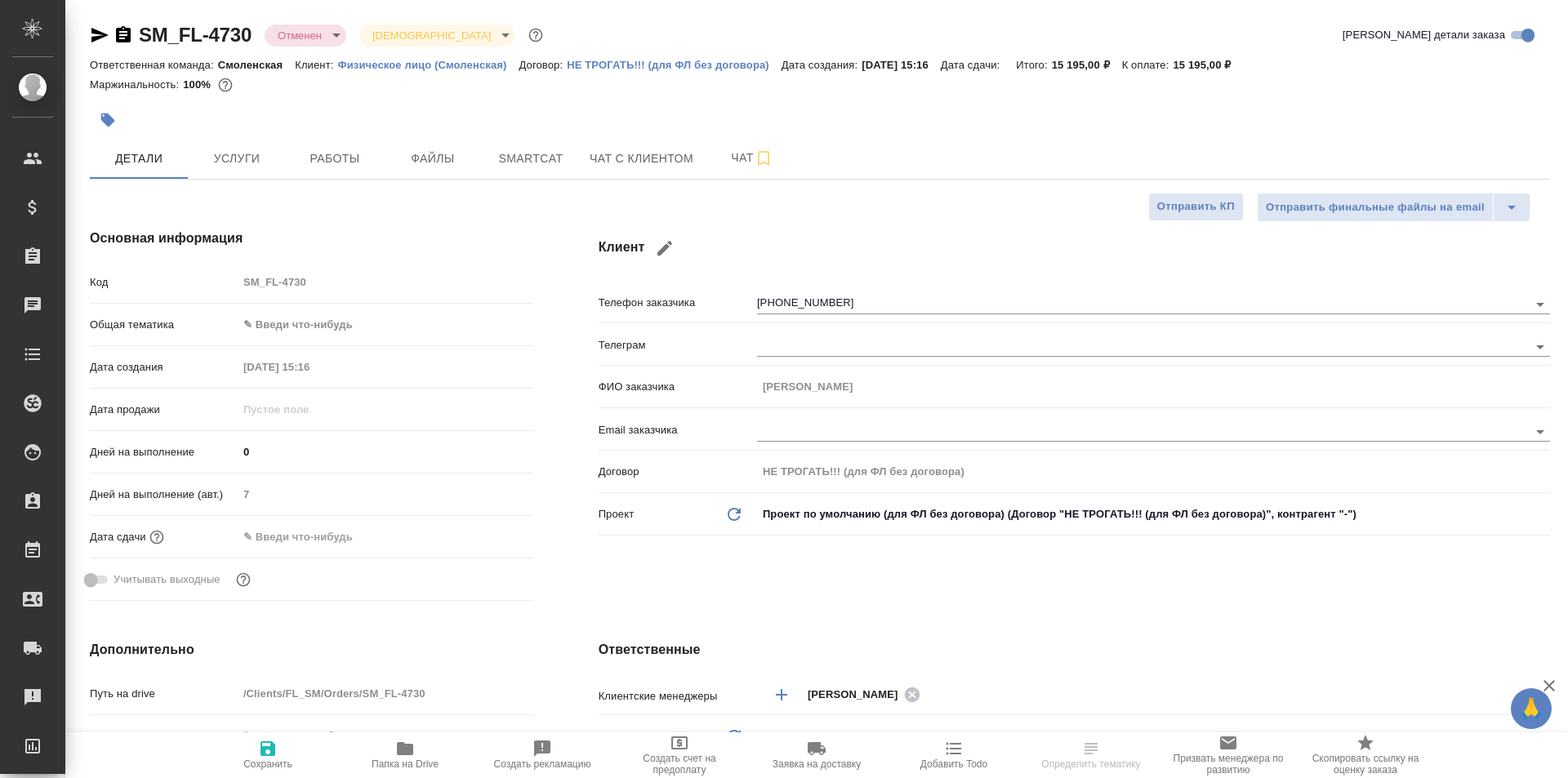
type textarea "x"
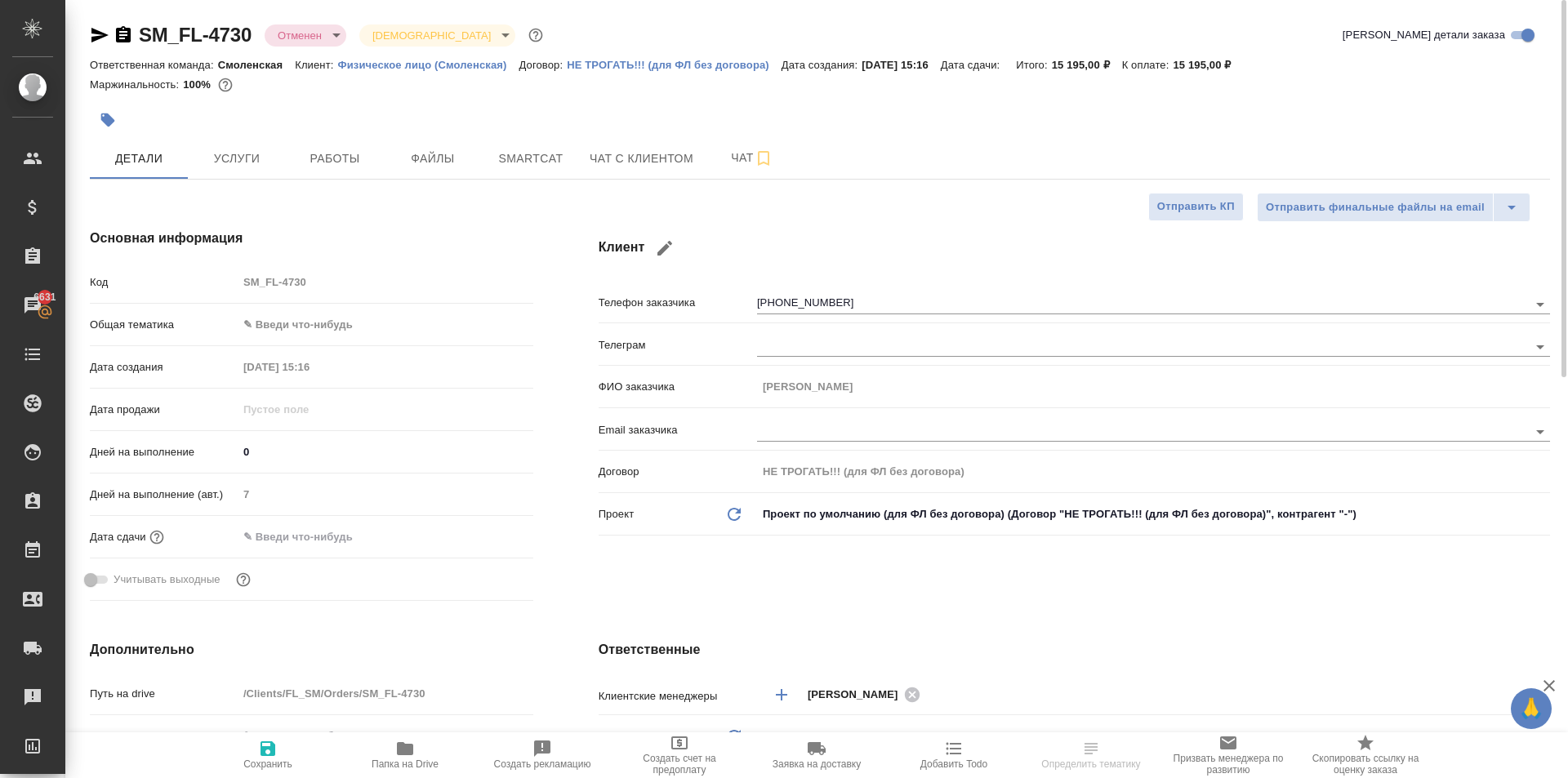
type textarea "x"
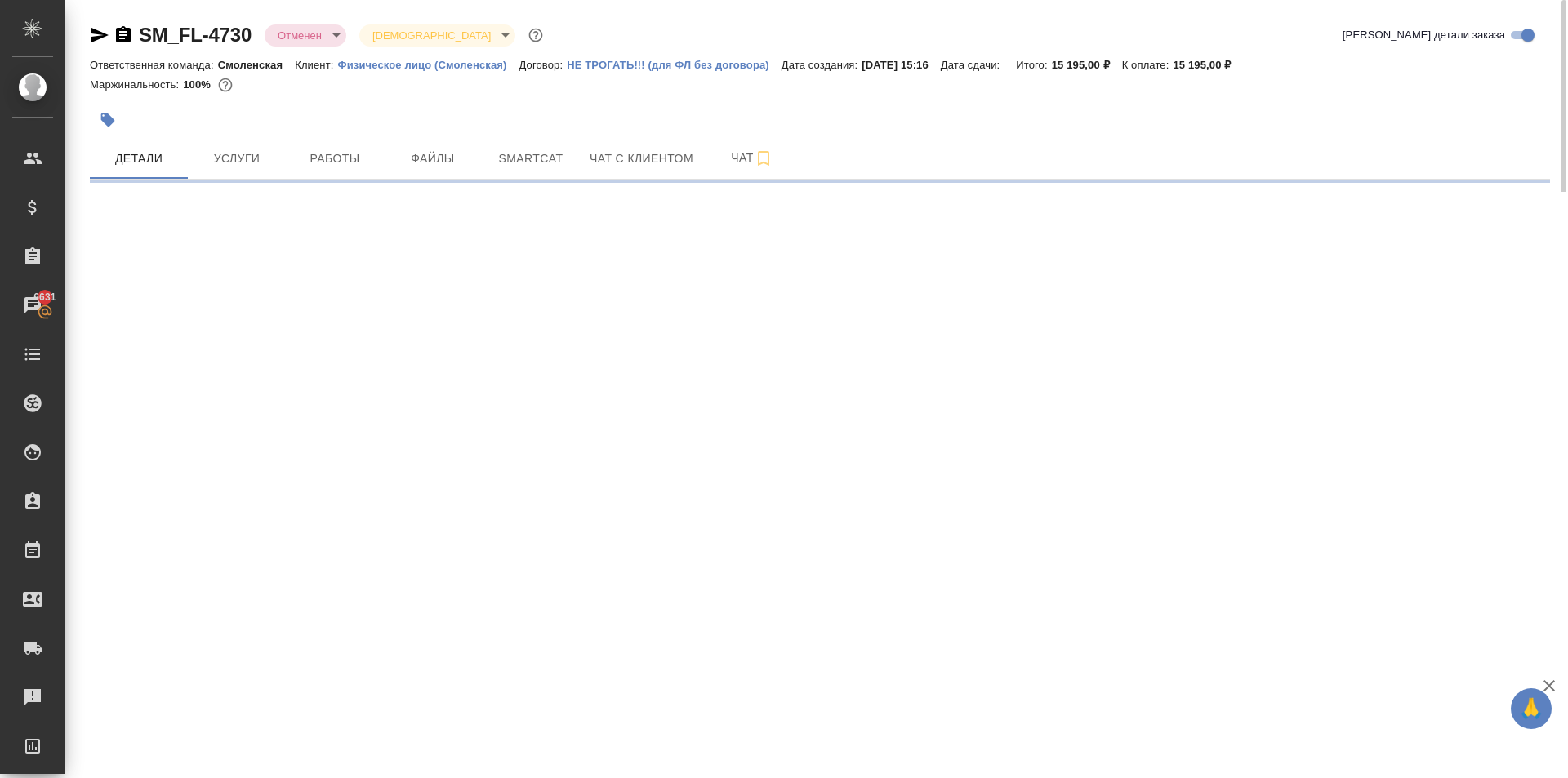
select select "RU"
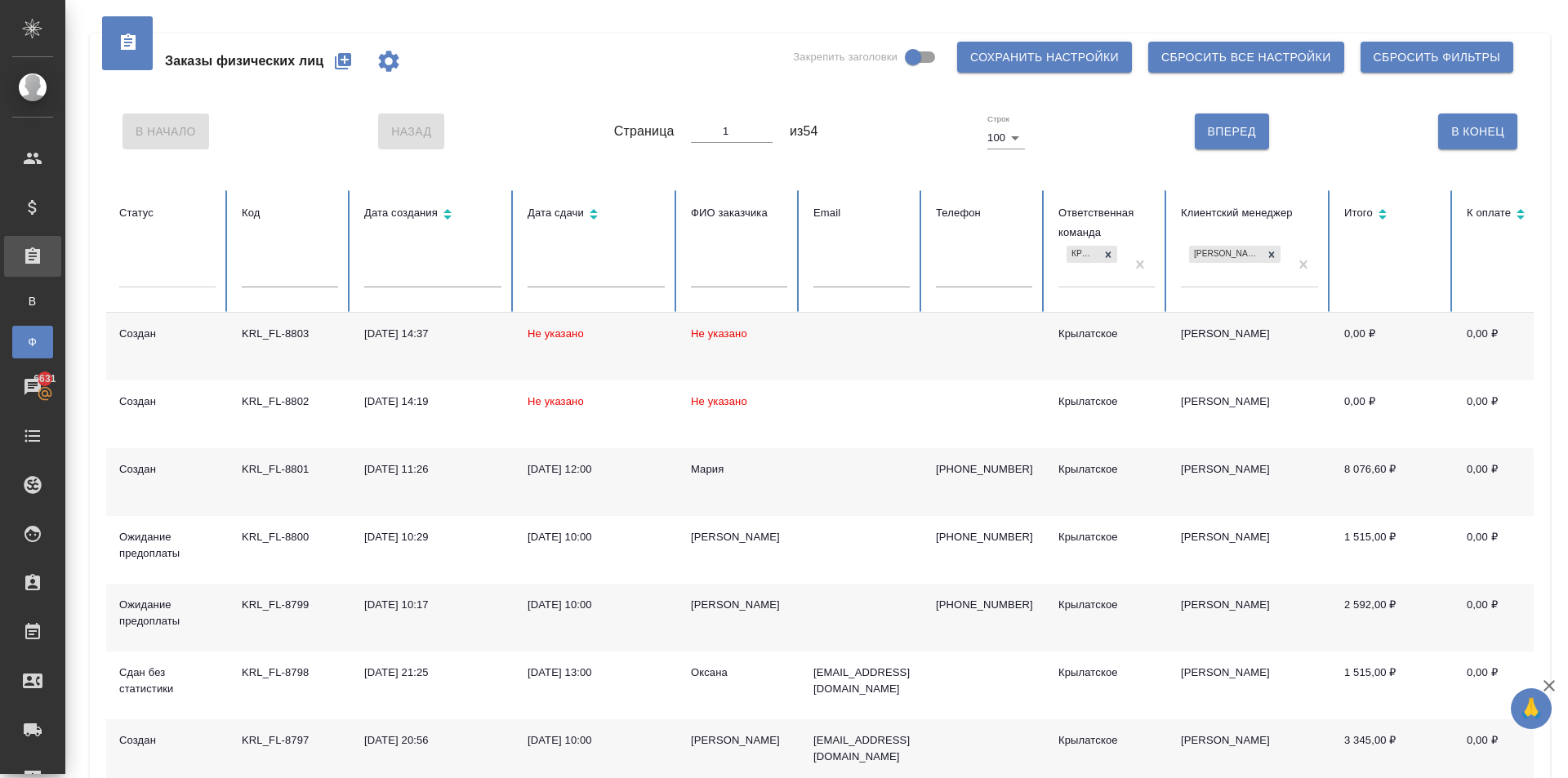
click at [330, 73] on button "button" at bounding box center [343, 61] width 39 height 39
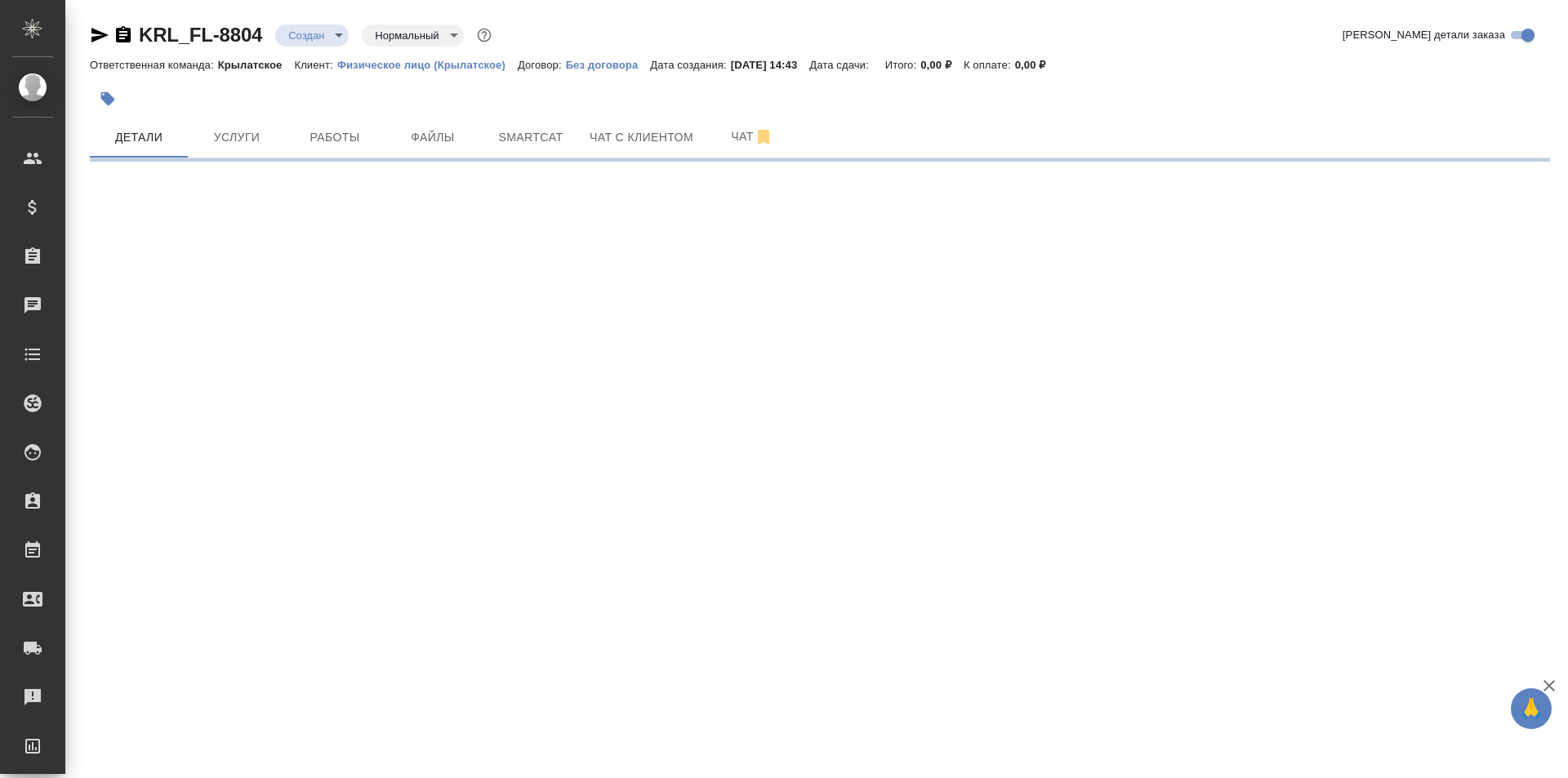
select select "RU"
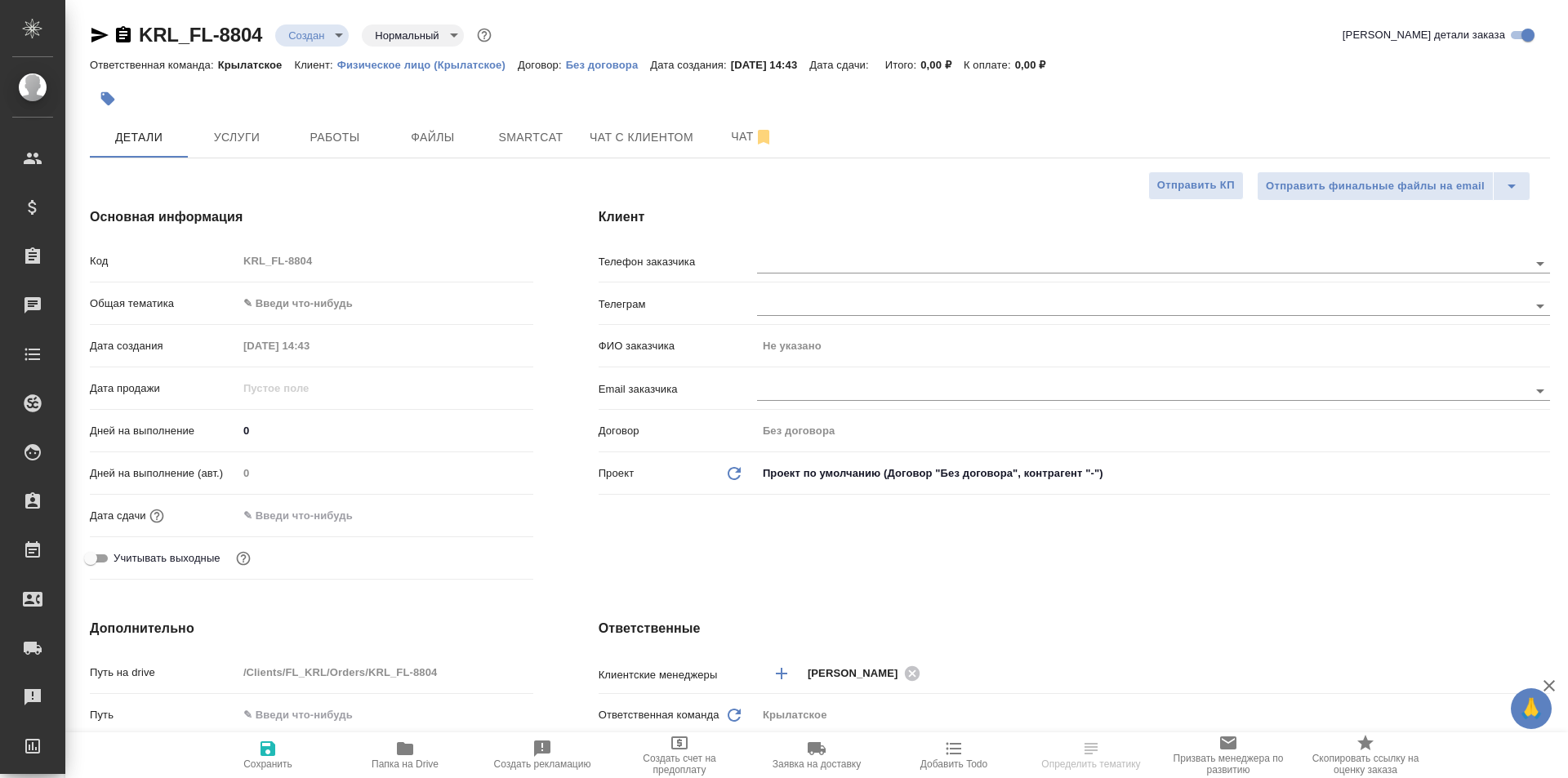
type textarea "x"
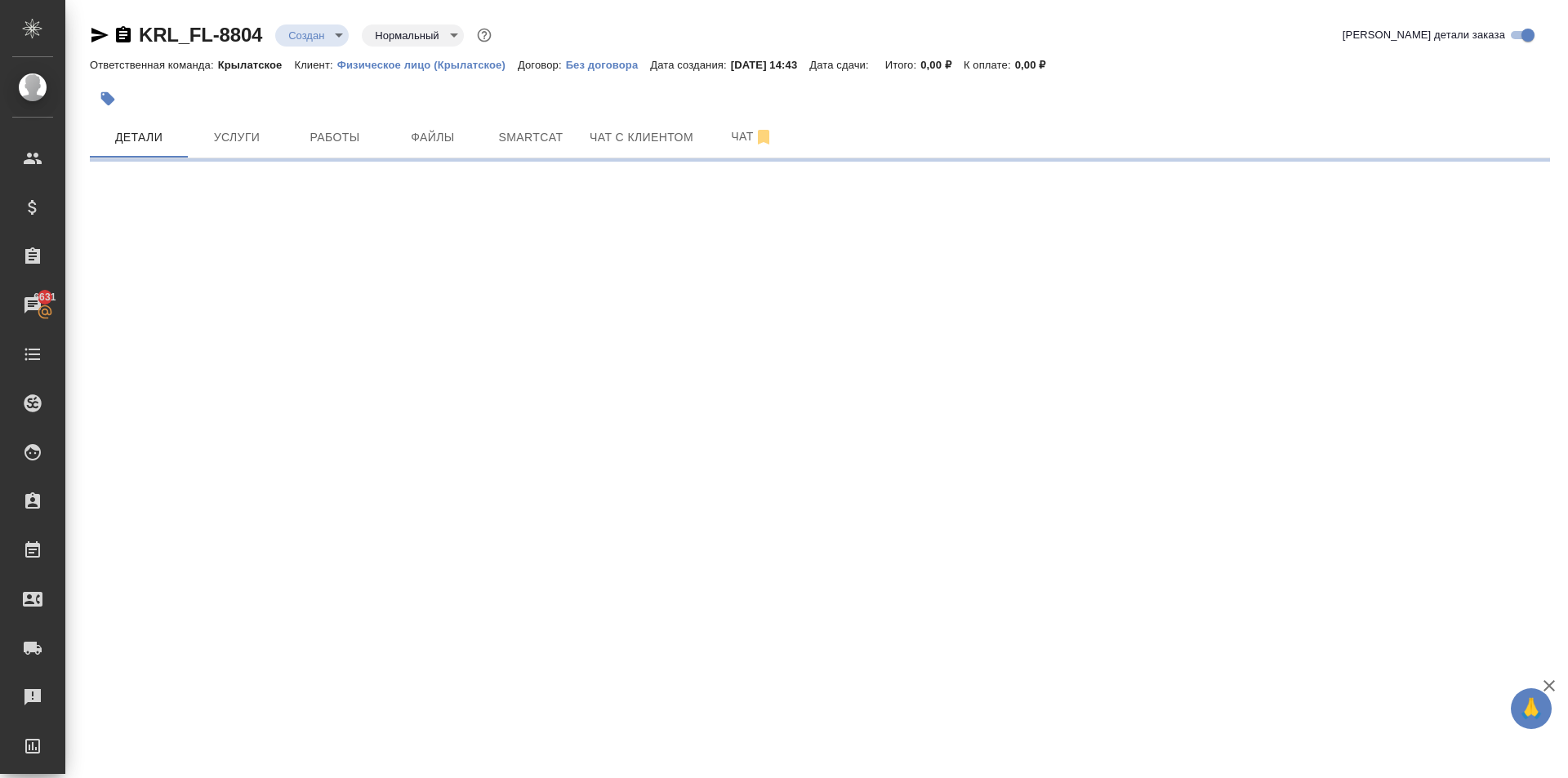
select select "RU"
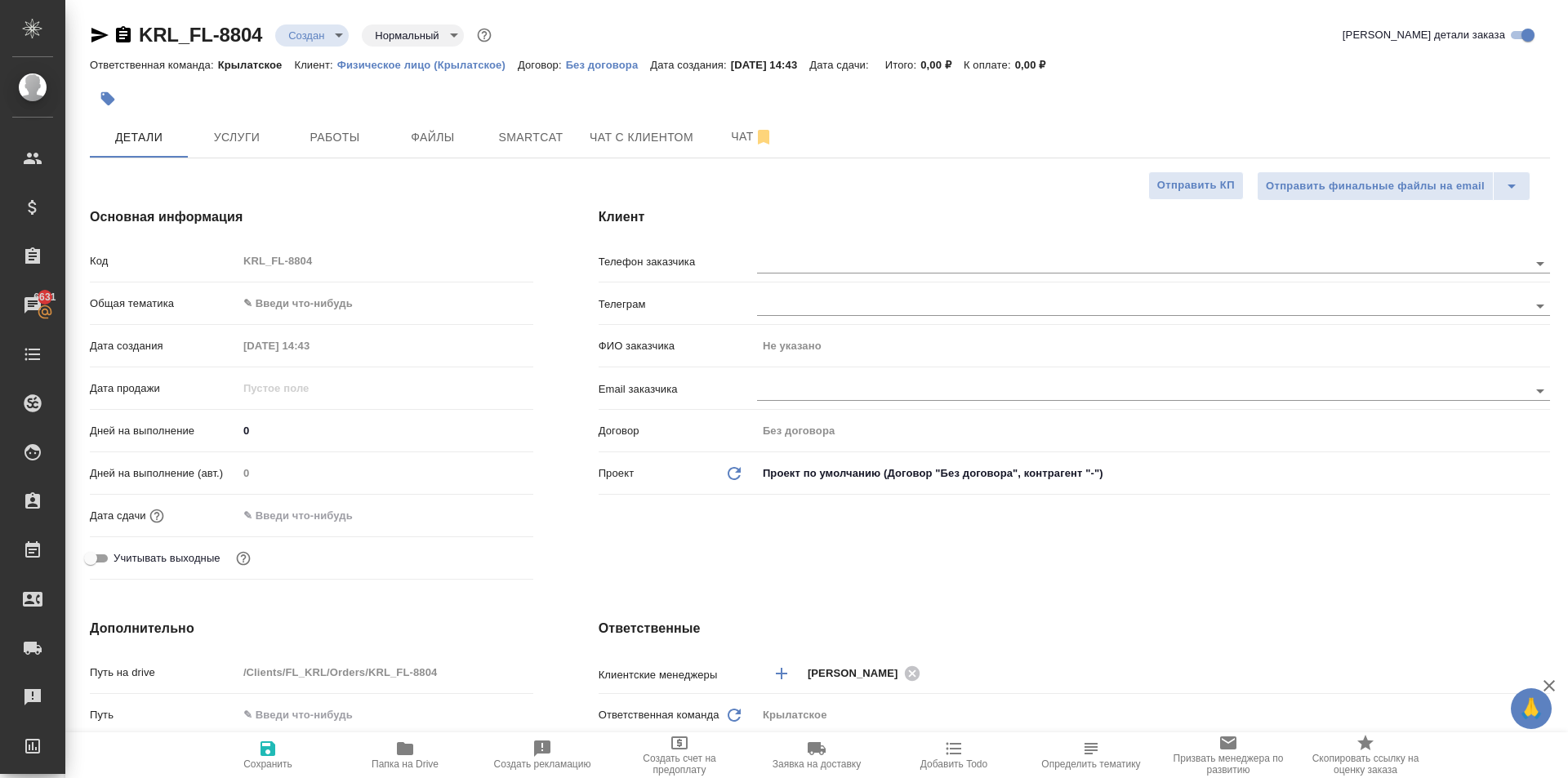
type textarea "x"
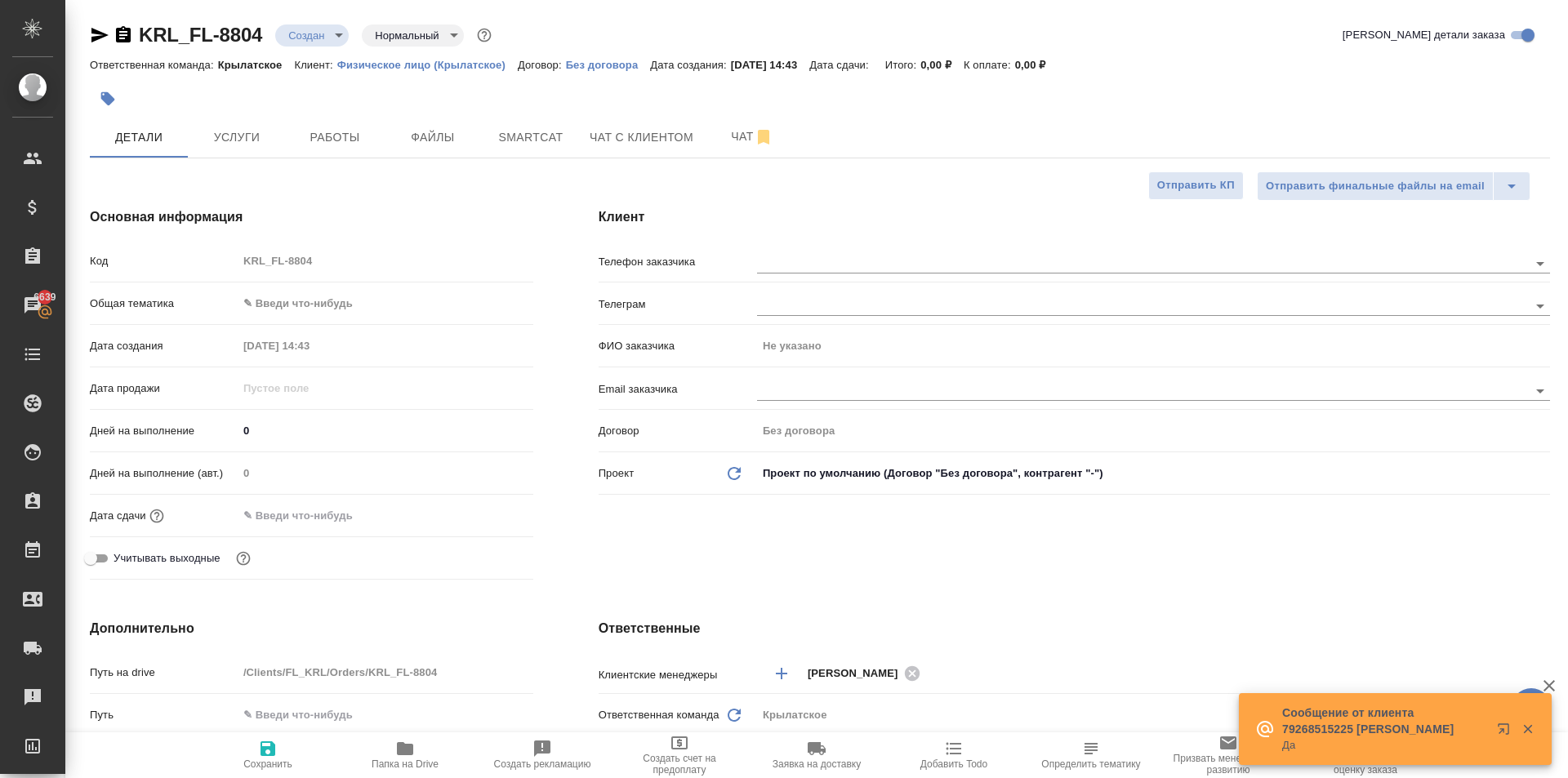
type textarea "x"
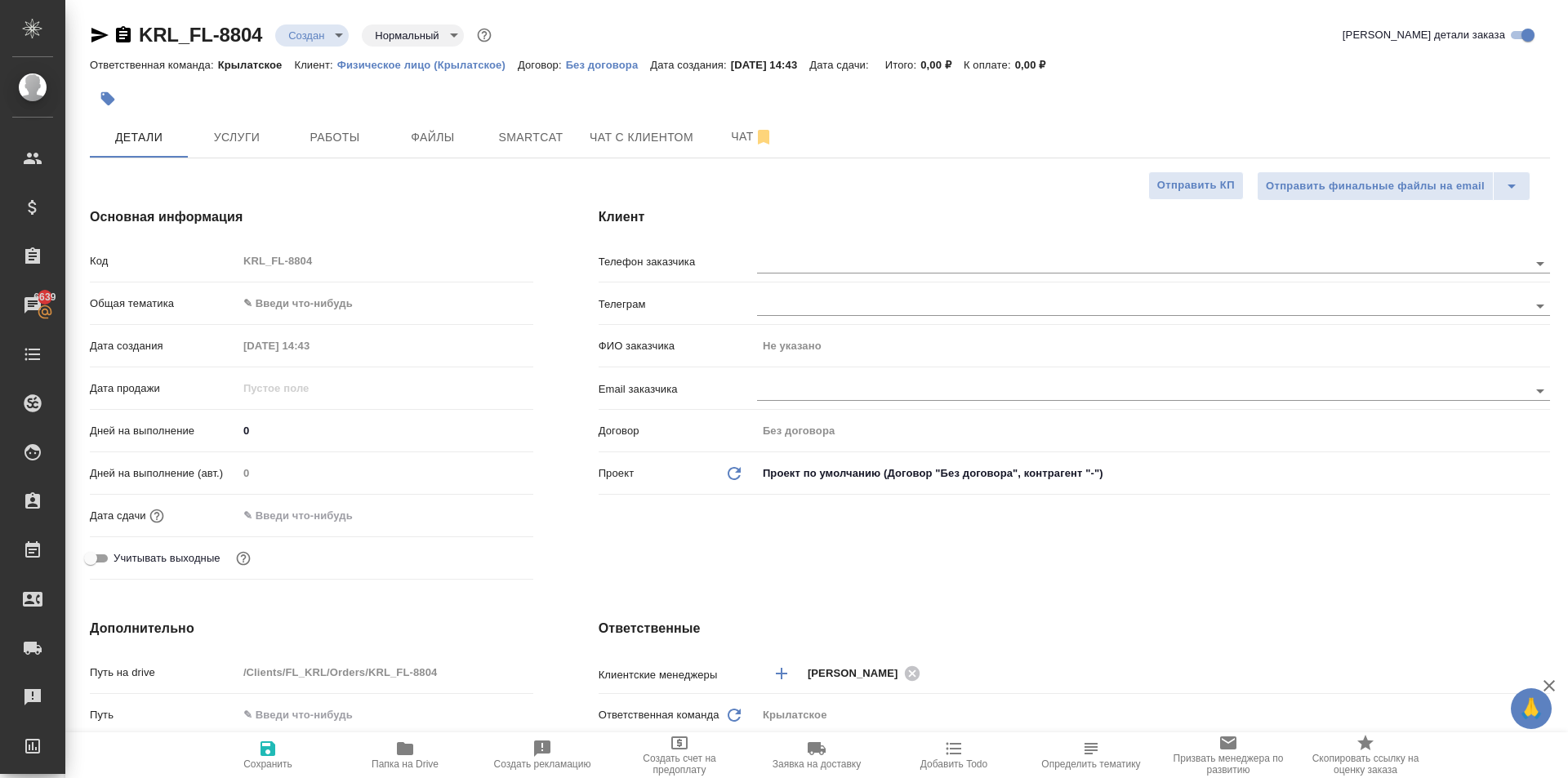
type textarea "x"
